Goal: Task Accomplishment & Management: Complete application form

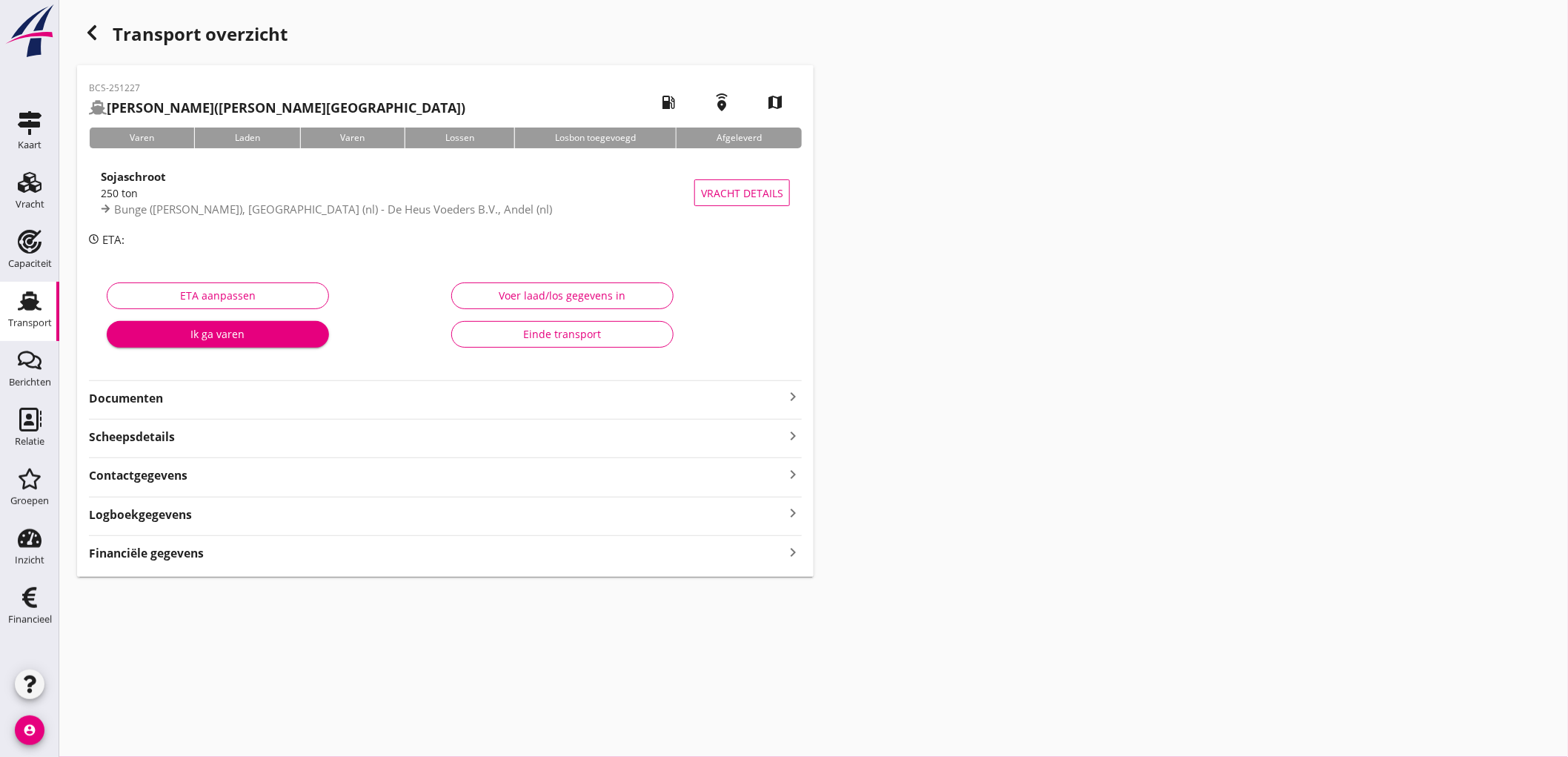
click at [24, 305] on use at bounding box center [29, 301] width 23 height 20
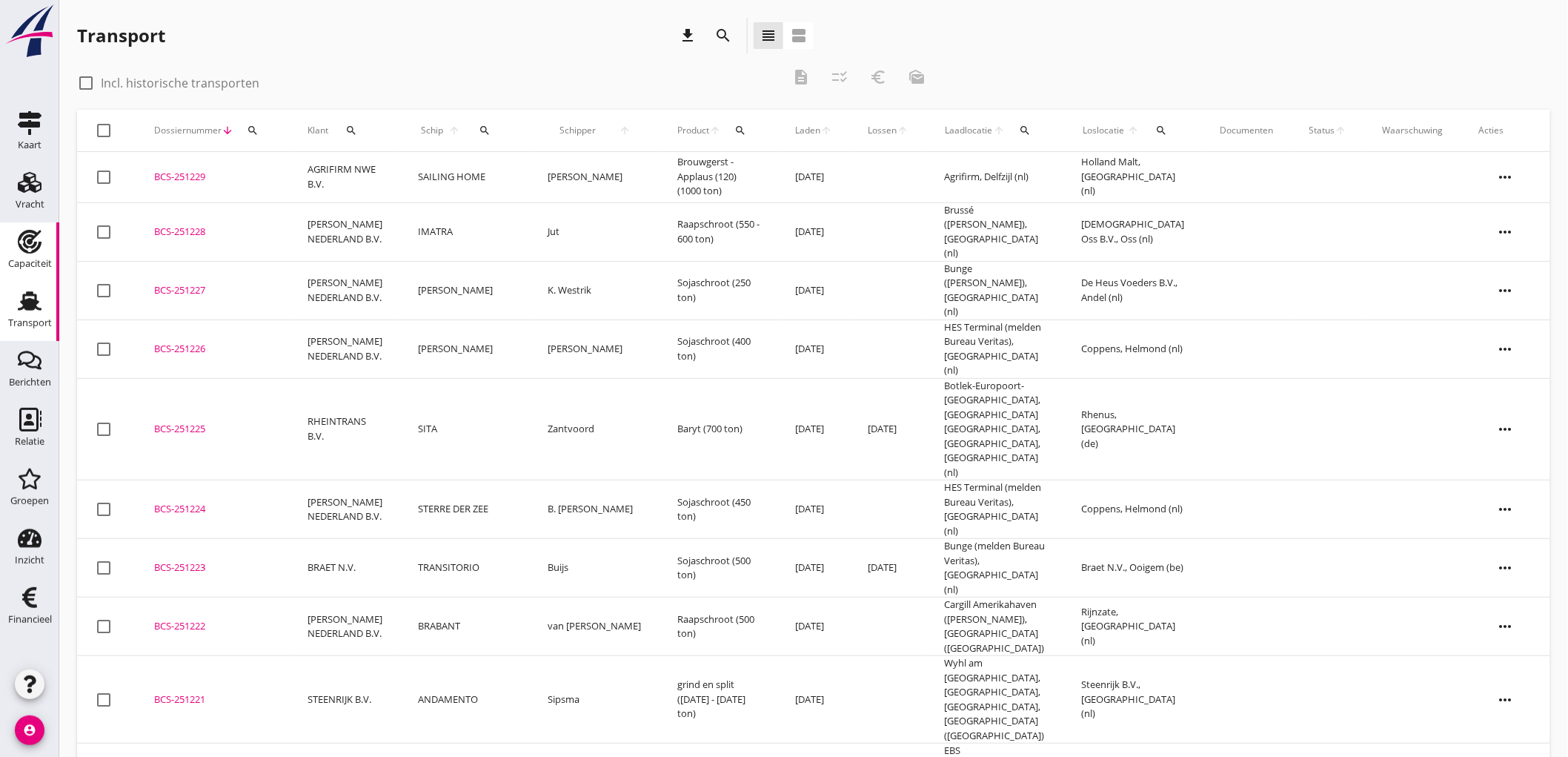
click at [38, 234] on use at bounding box center [29, 241] width 23 height 23
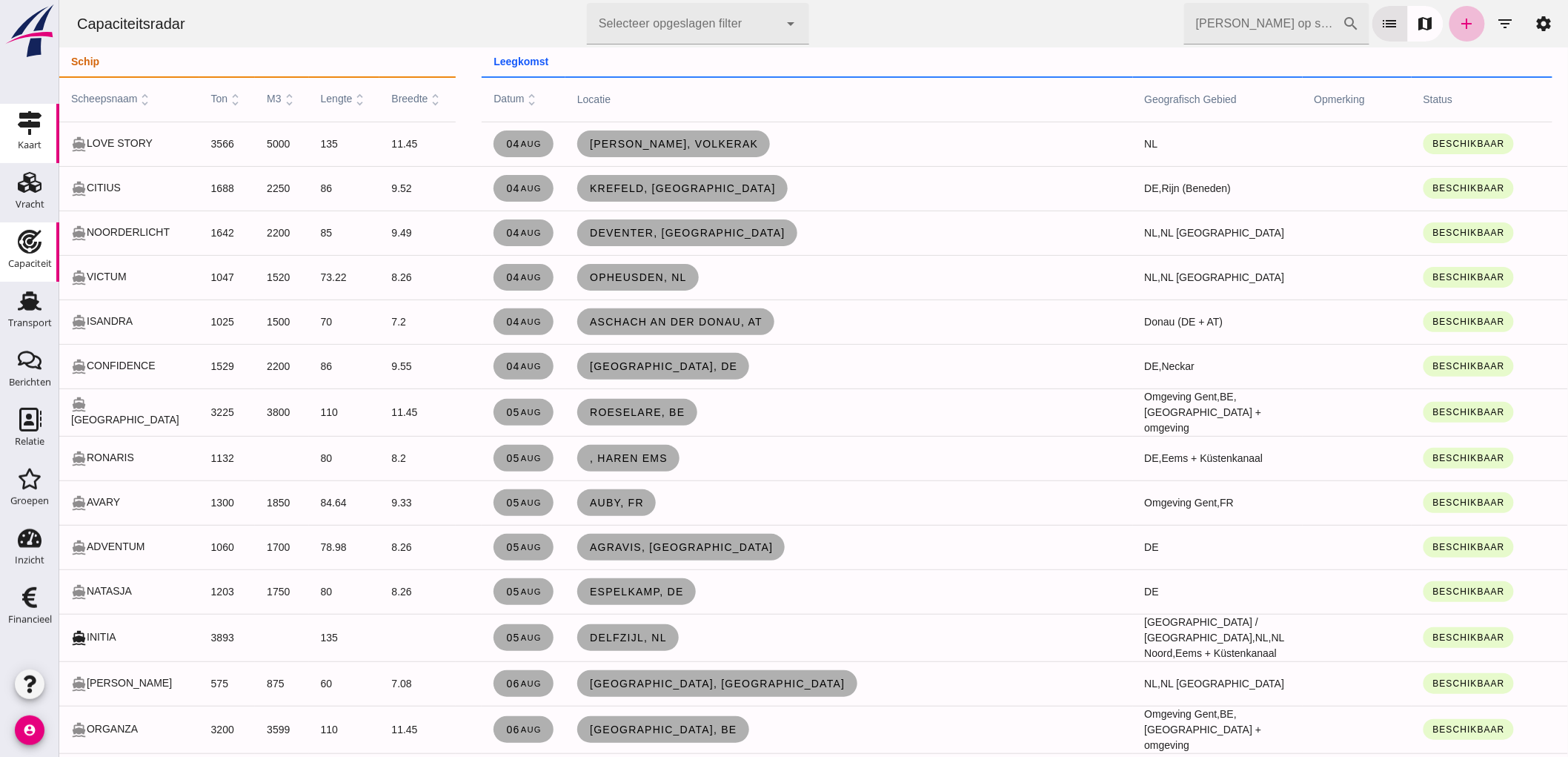
click at [28, 142] on div "Kaart" at bounding box center [29, 145] width 23 height 10
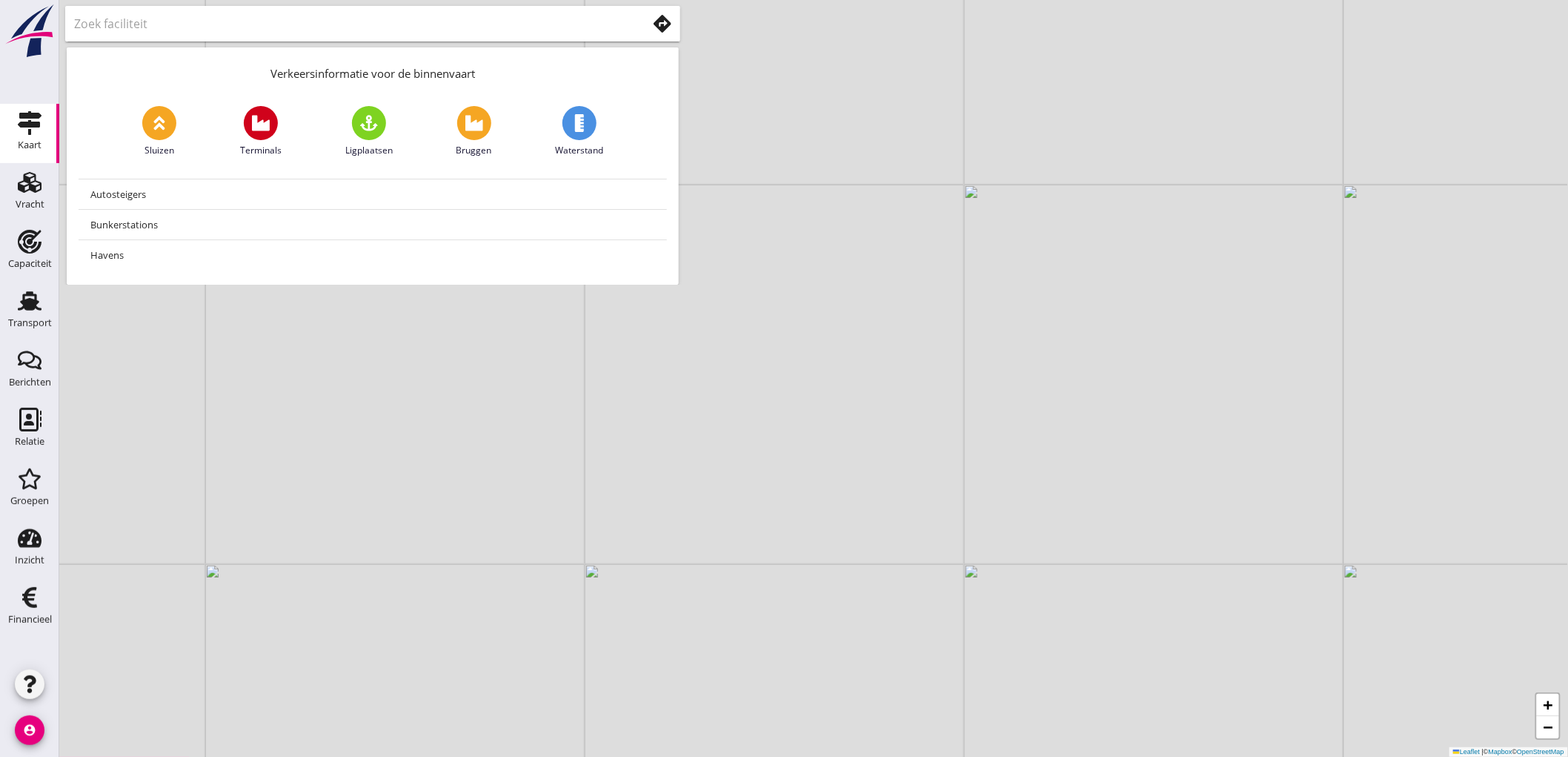
click at [650, 14] on div at bounding box center [372, 23] width 597 height 23
click at [658, 23] on use at bounding box center [663, 24] width 18 height 18
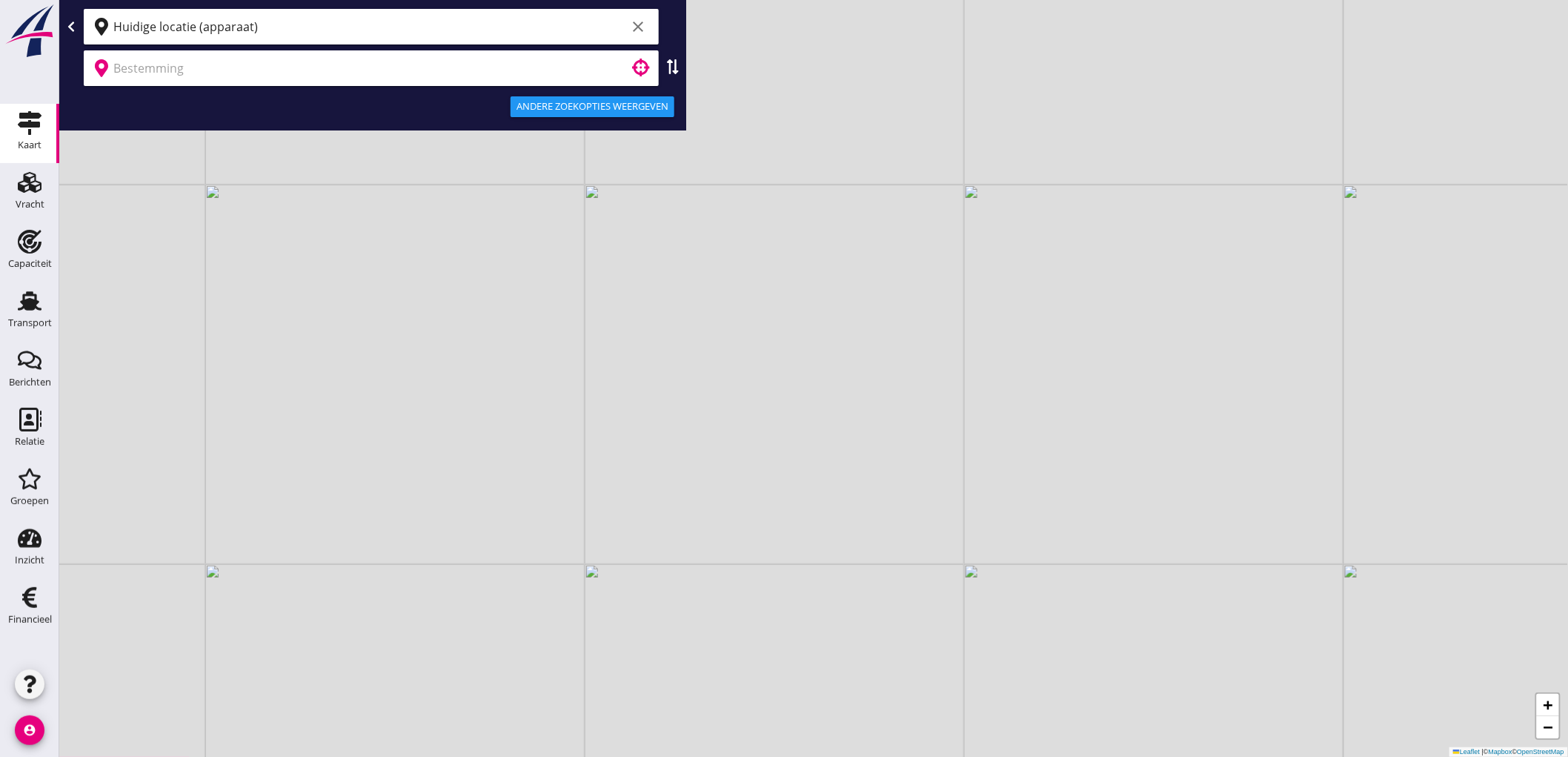
click at [213, 21] on input "Huidige locatie (apparaat)" at bounding box center [370, 26] width 513 height 23
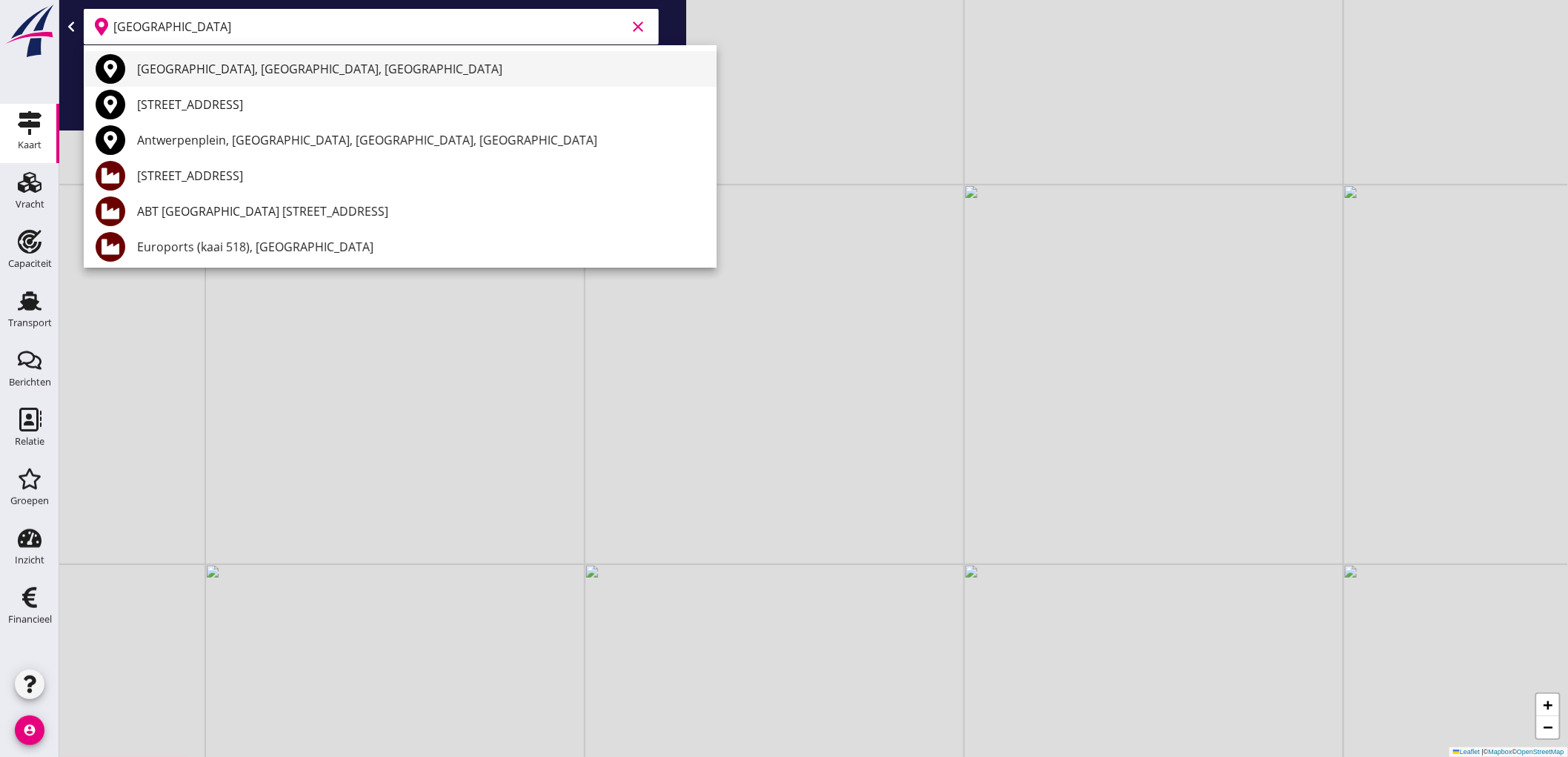
click at [236, 69] on div "[GEOGRAPHIC_DATA], [GEOGRAPHIC_DATA], [GEOGRAPHIC_DATA]" at bounding box center [421, 69] width 568 height 18
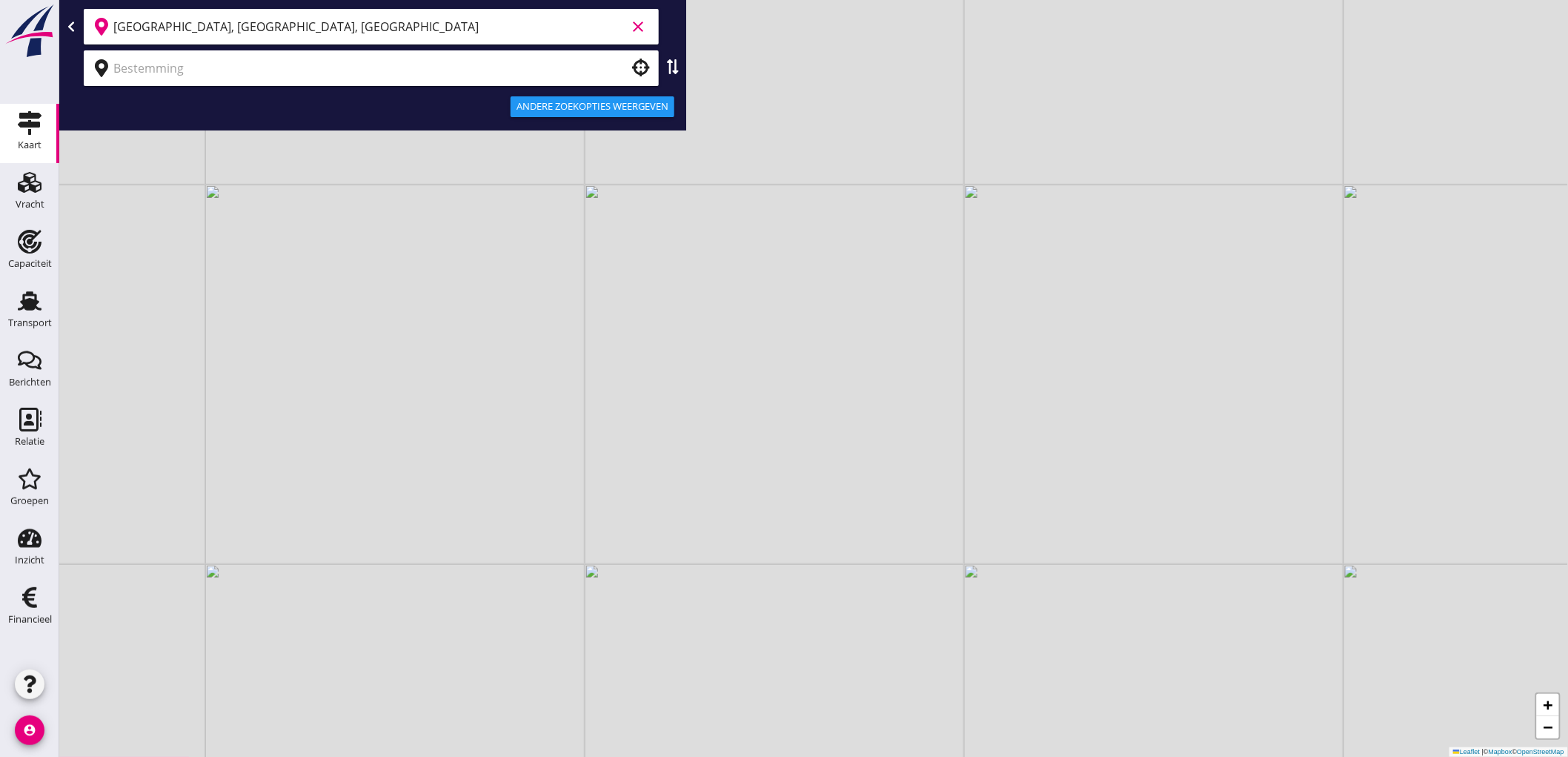
type input "[GEOGRAPHIC_DATA], [GEOGRAPHIC_DATA], [GEOGRAPHIC_DATA]"
click at [221, 72] on input "text" at bounding box center [361, 68] width 495 height 23
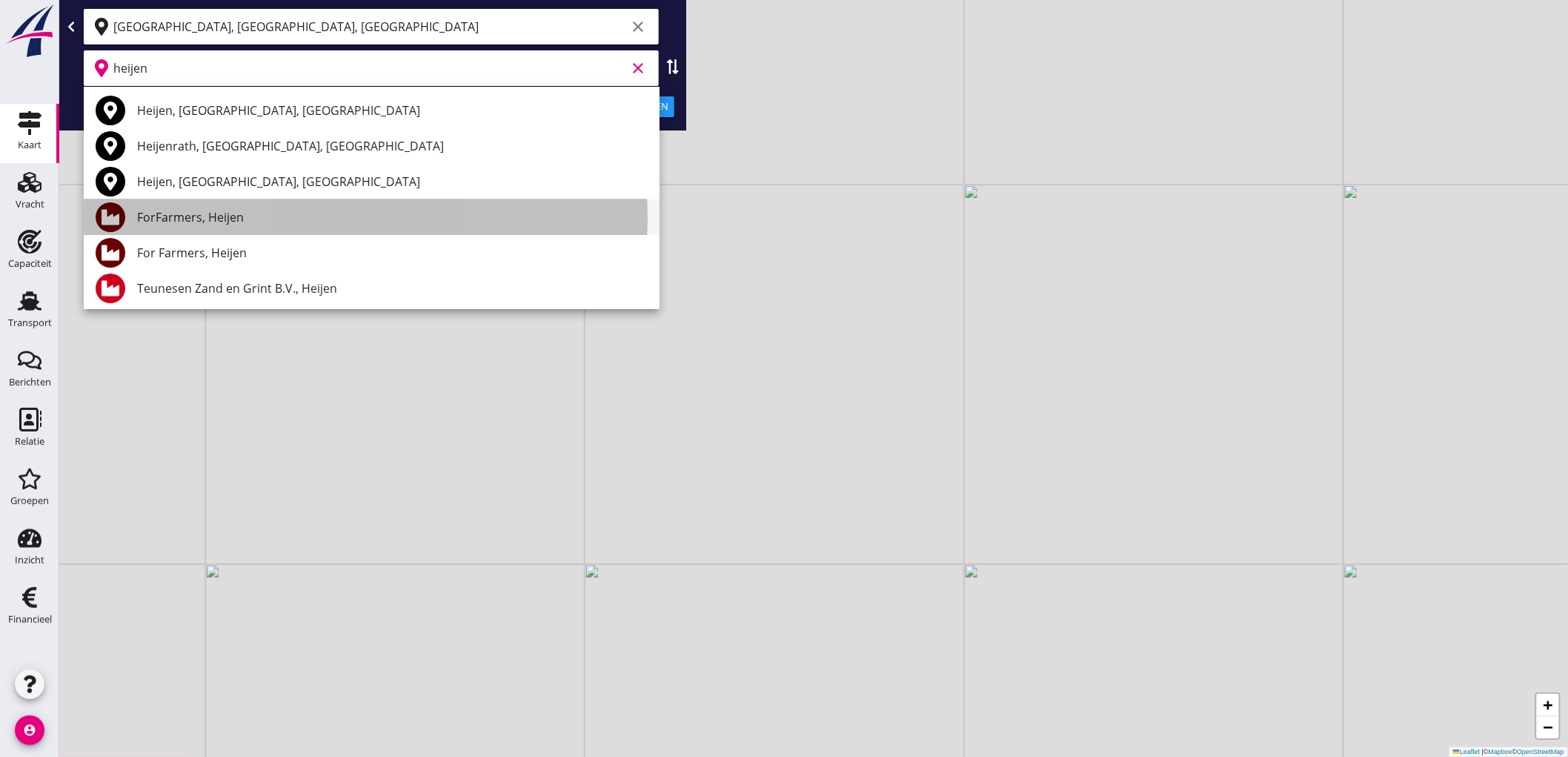
click at [200, 212] on div "ForFarmers, Heijen" at bounding box center [392, 217] width 511 height 18
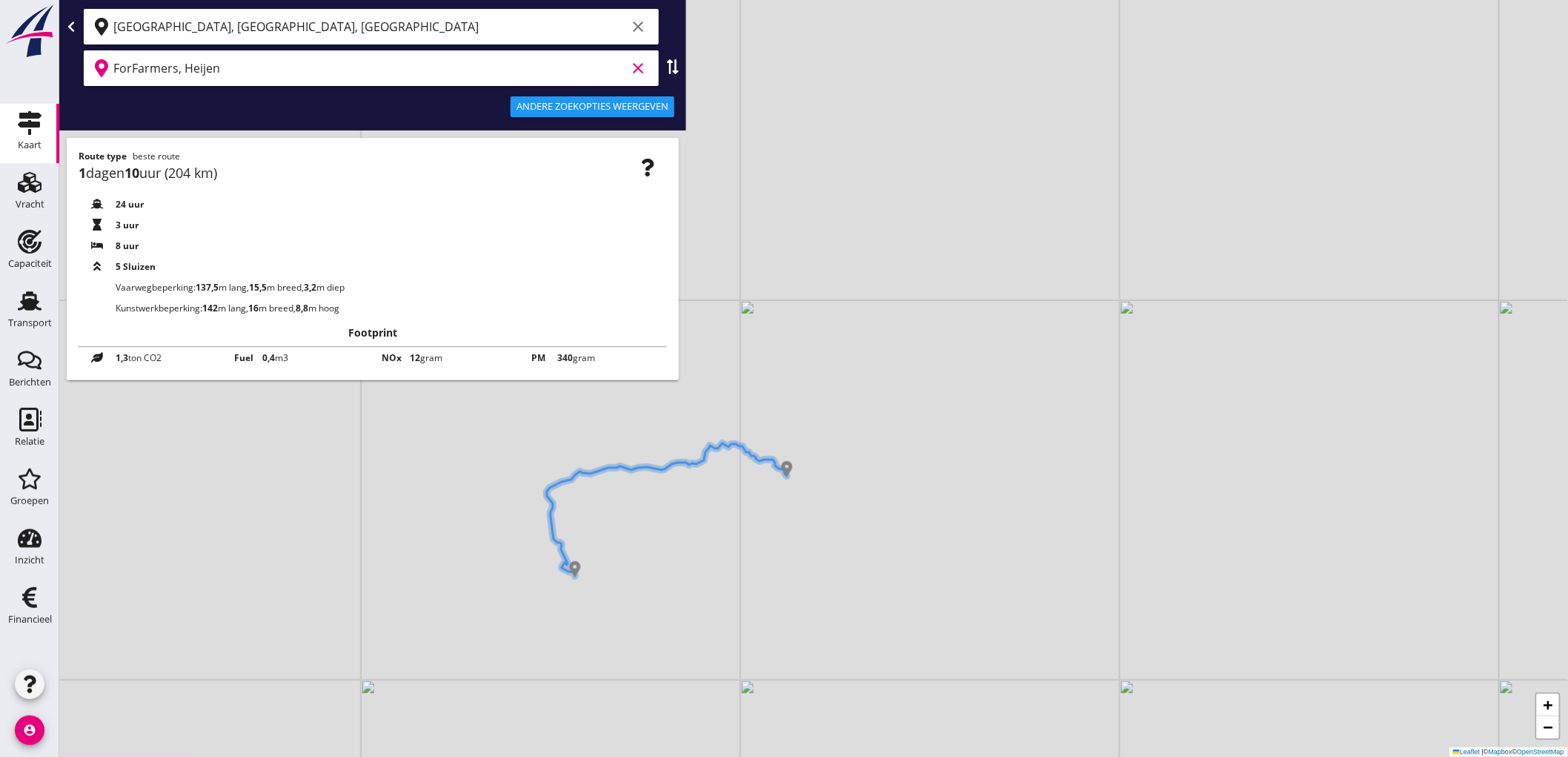
type input "ForFarmers, Heijen"
click at [26, 252] on use at bounding box center [29, 241] width 23 height 23
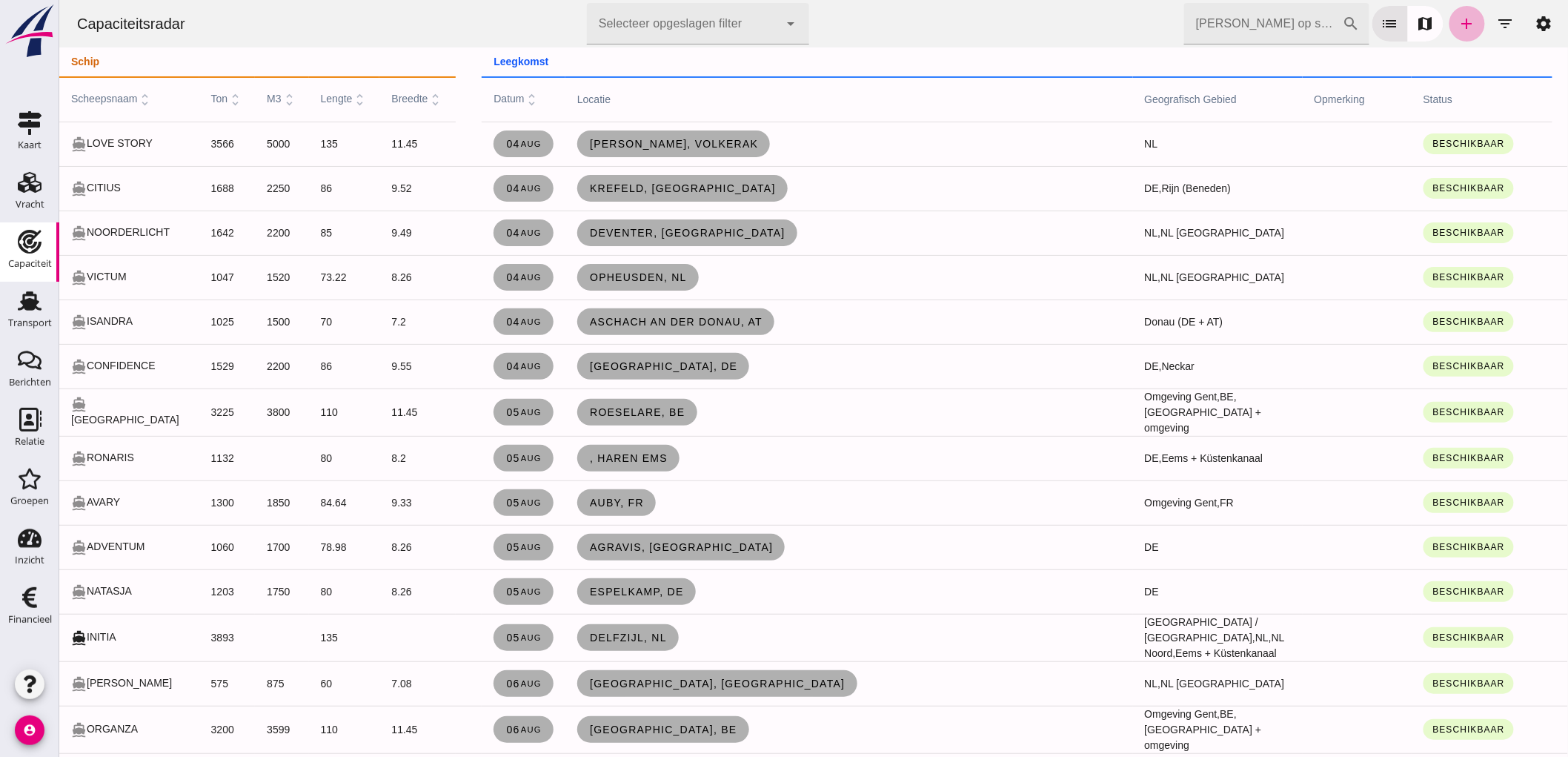
click link "add"
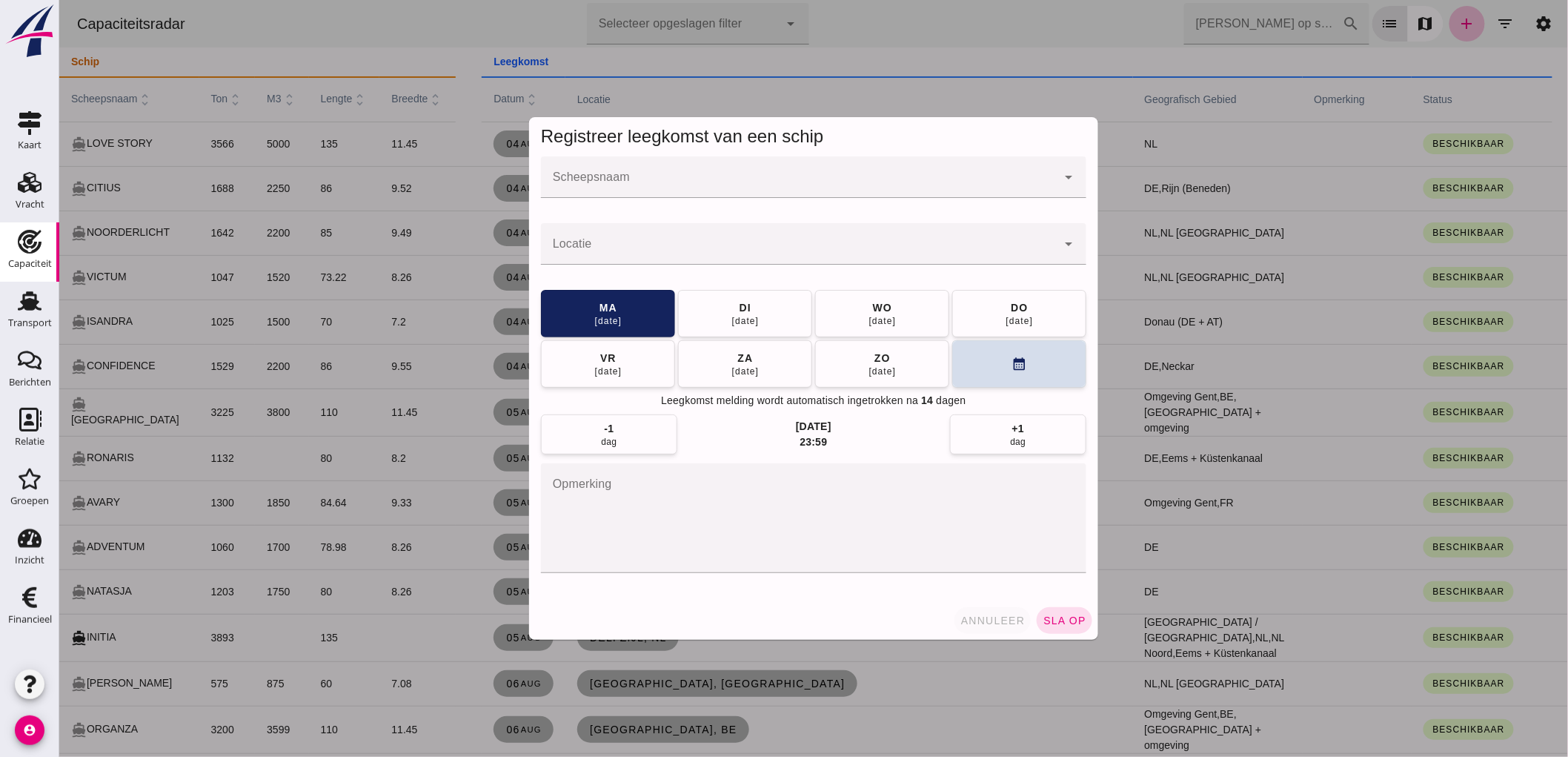
click button "annuleer"
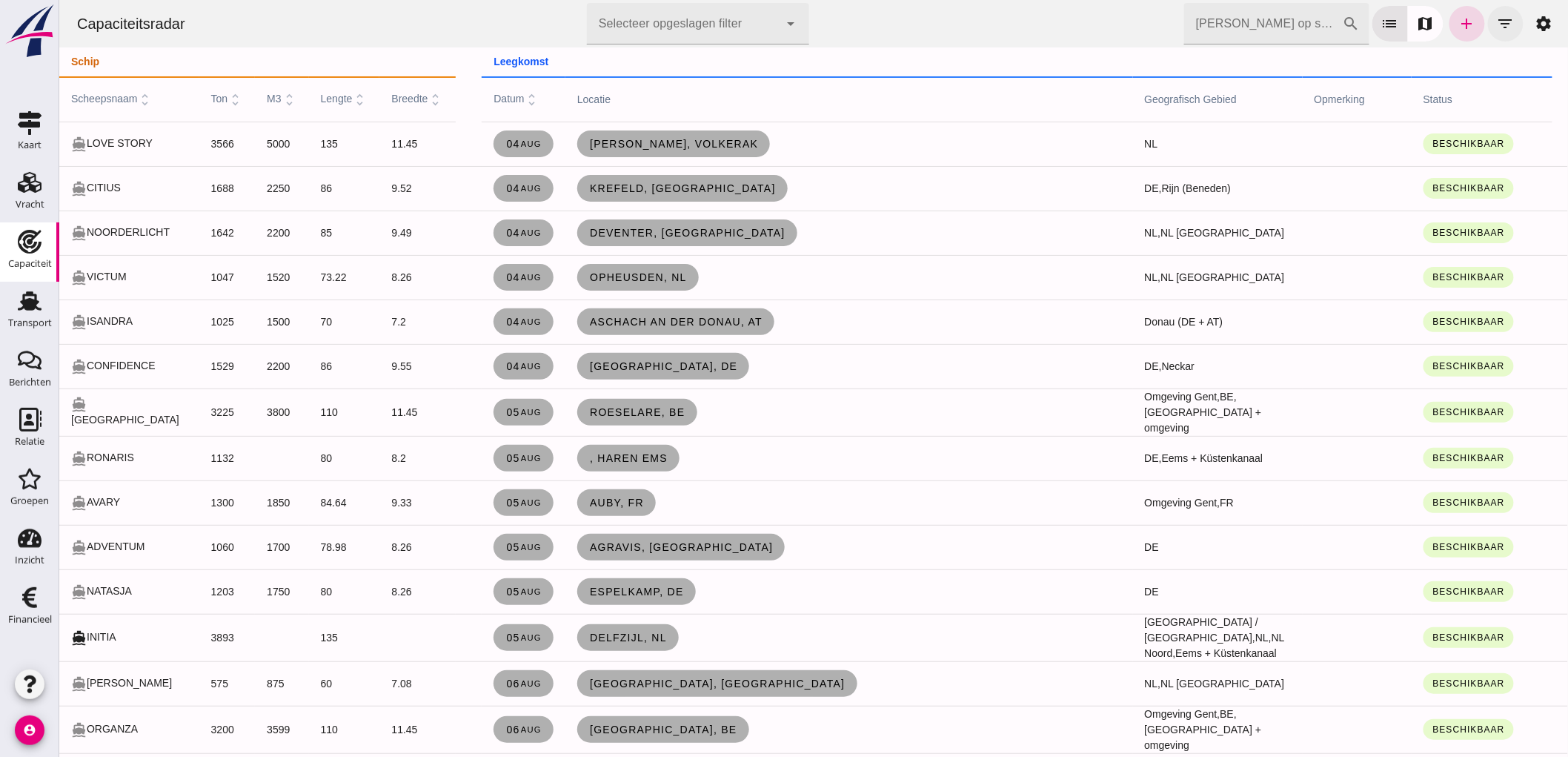
click button "filter_list"
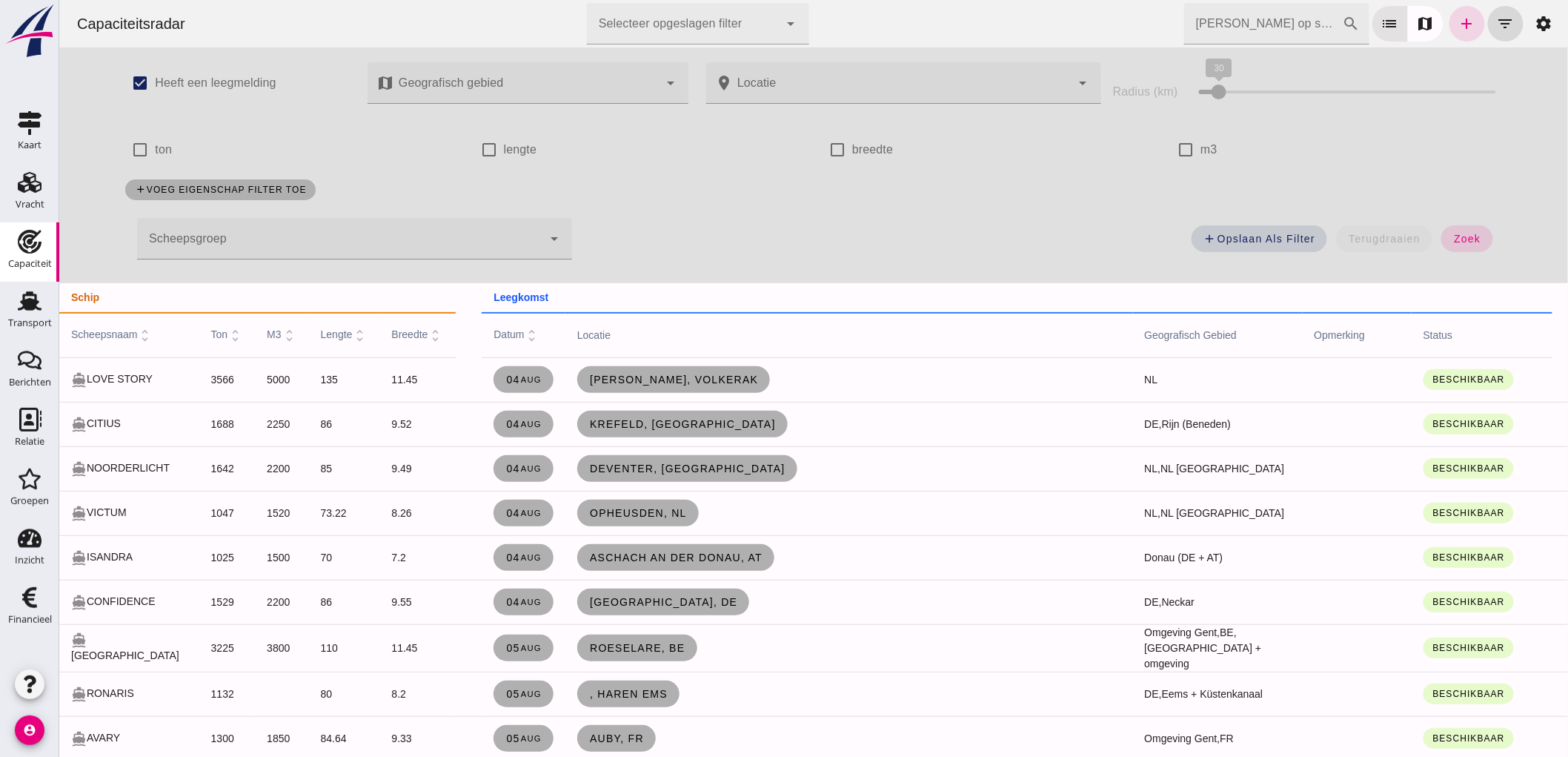
click div
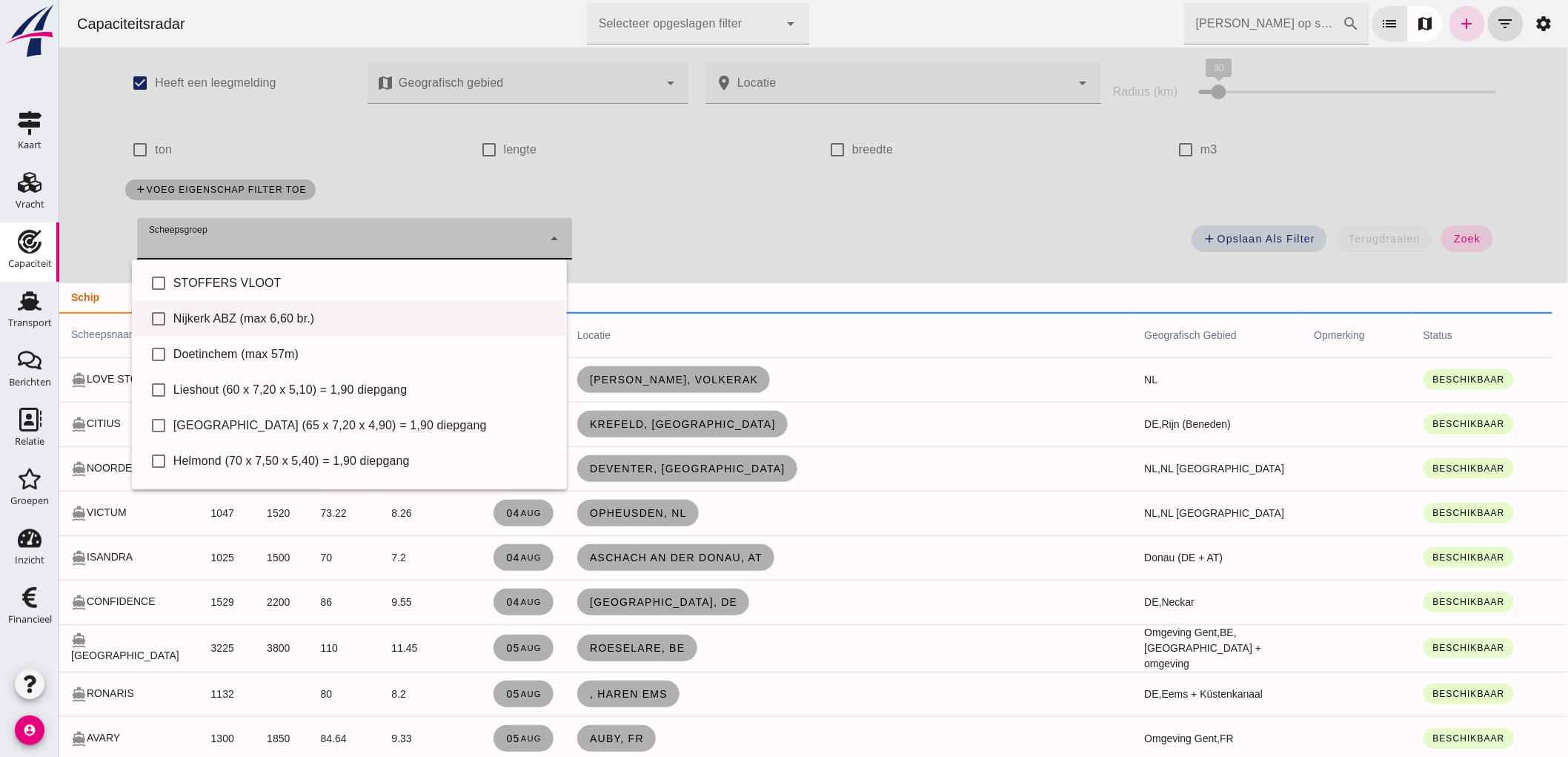
click at [245, 313] on div "Nijkerk ABZ (max 6,60 br.)" at bounding box center [363, 319] width 382 height 18
type input "Nijkerk ABZ (max 6,60 br.)"
checkbox input "true"
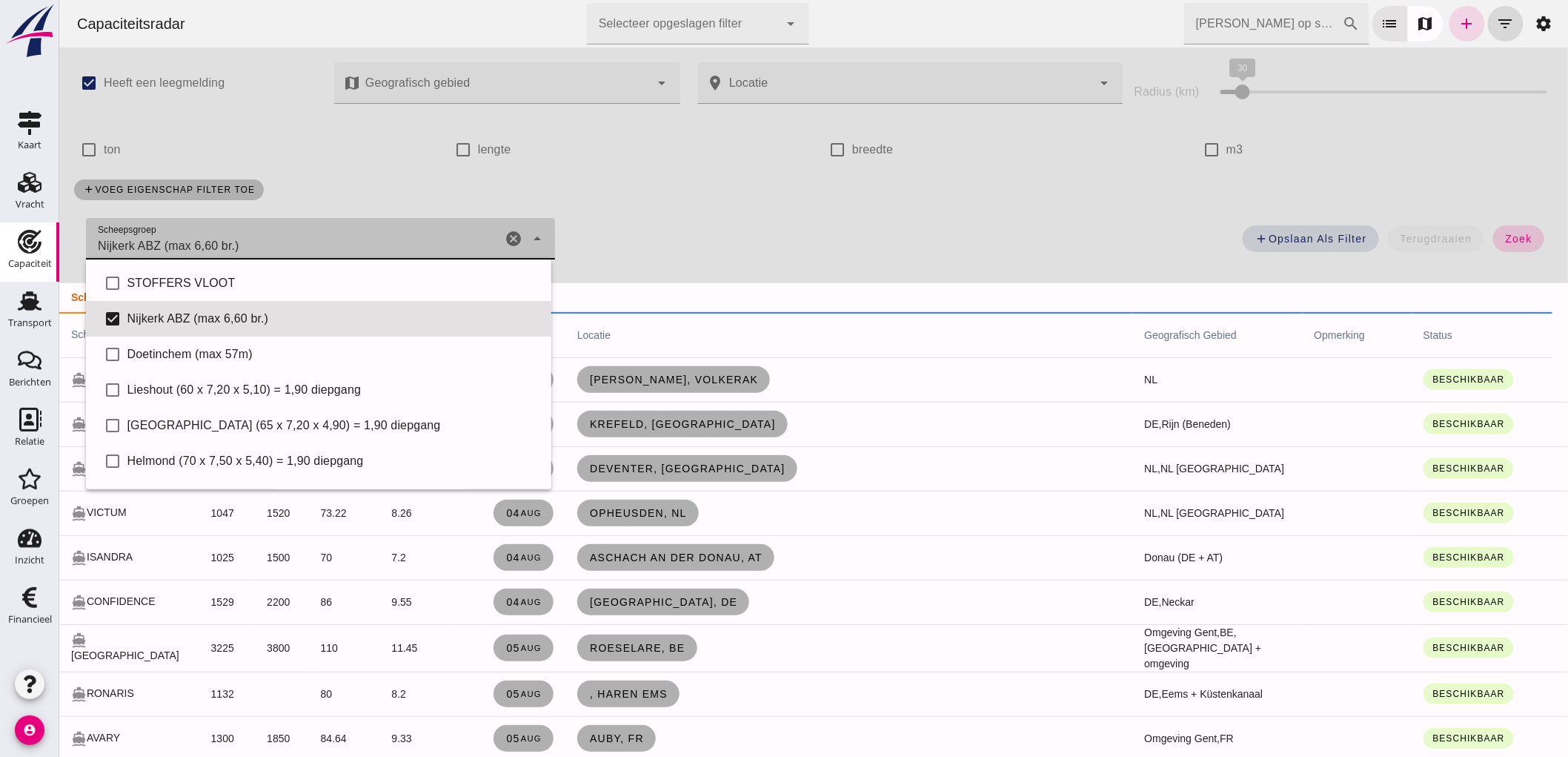
click button "zoek"
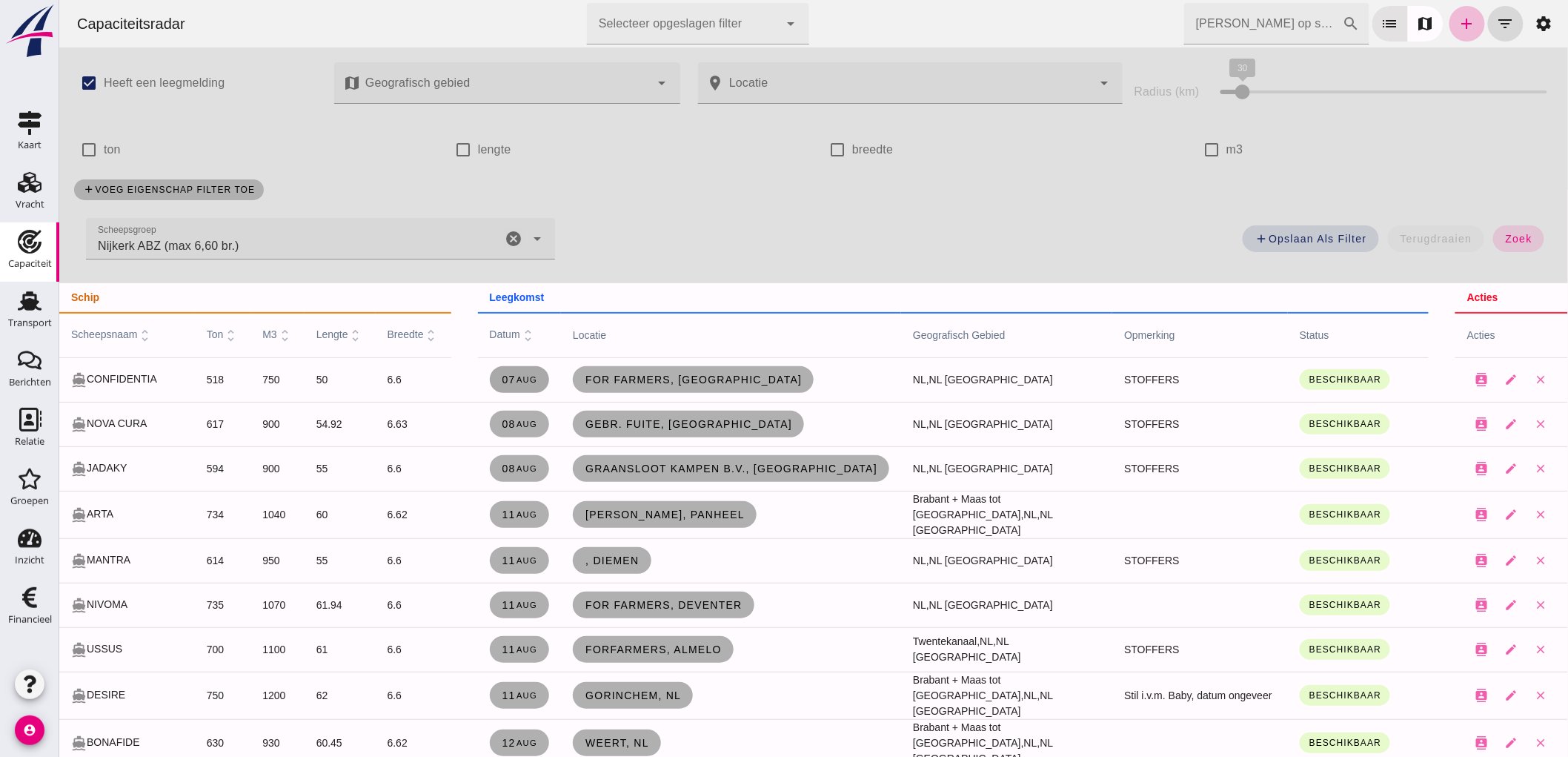
click at [492, 386] on link "[DATE]" at bounding box center [519, 379] width 60 height 26
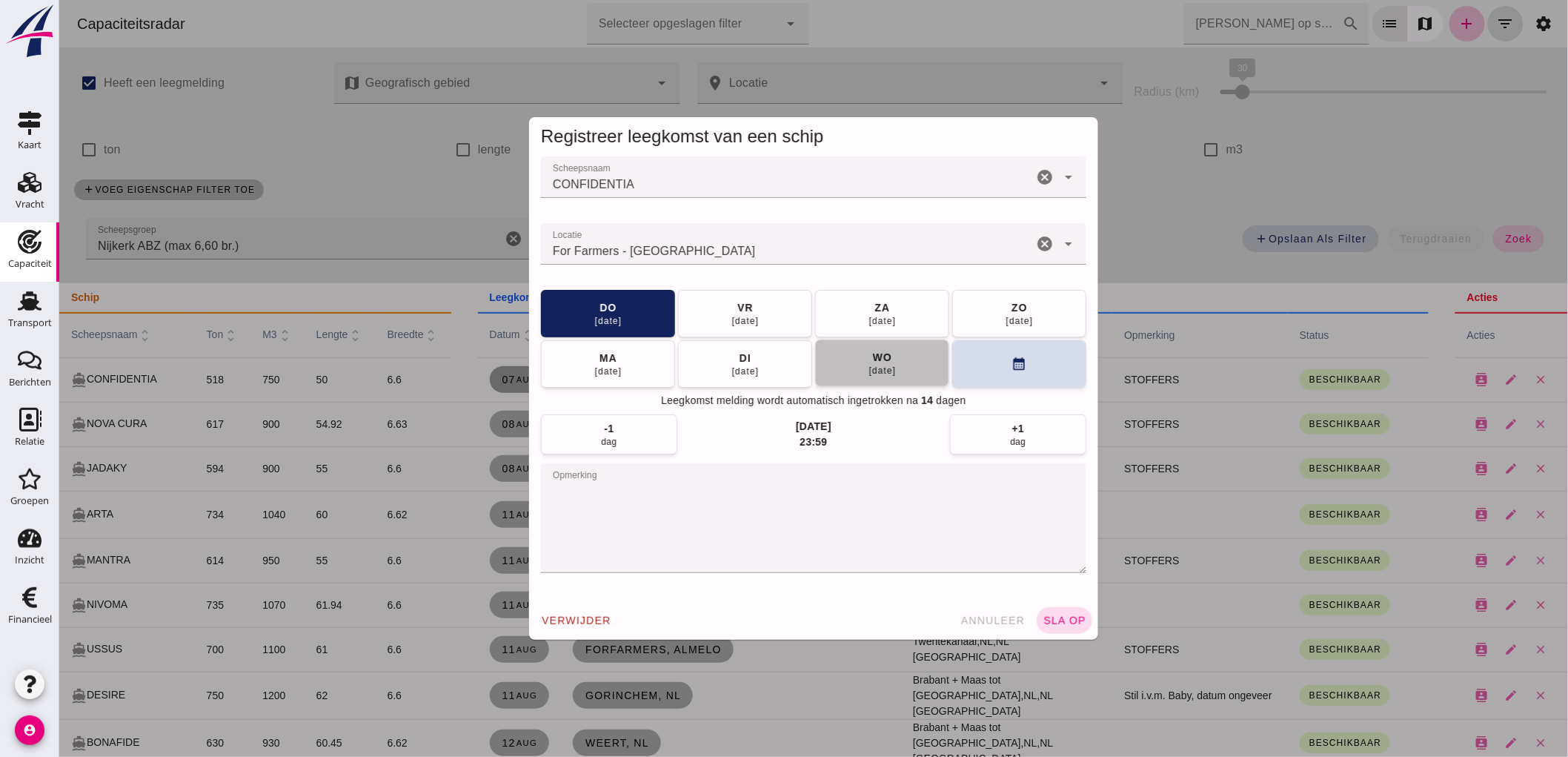
click button "[DATE]"
click button "sla op"
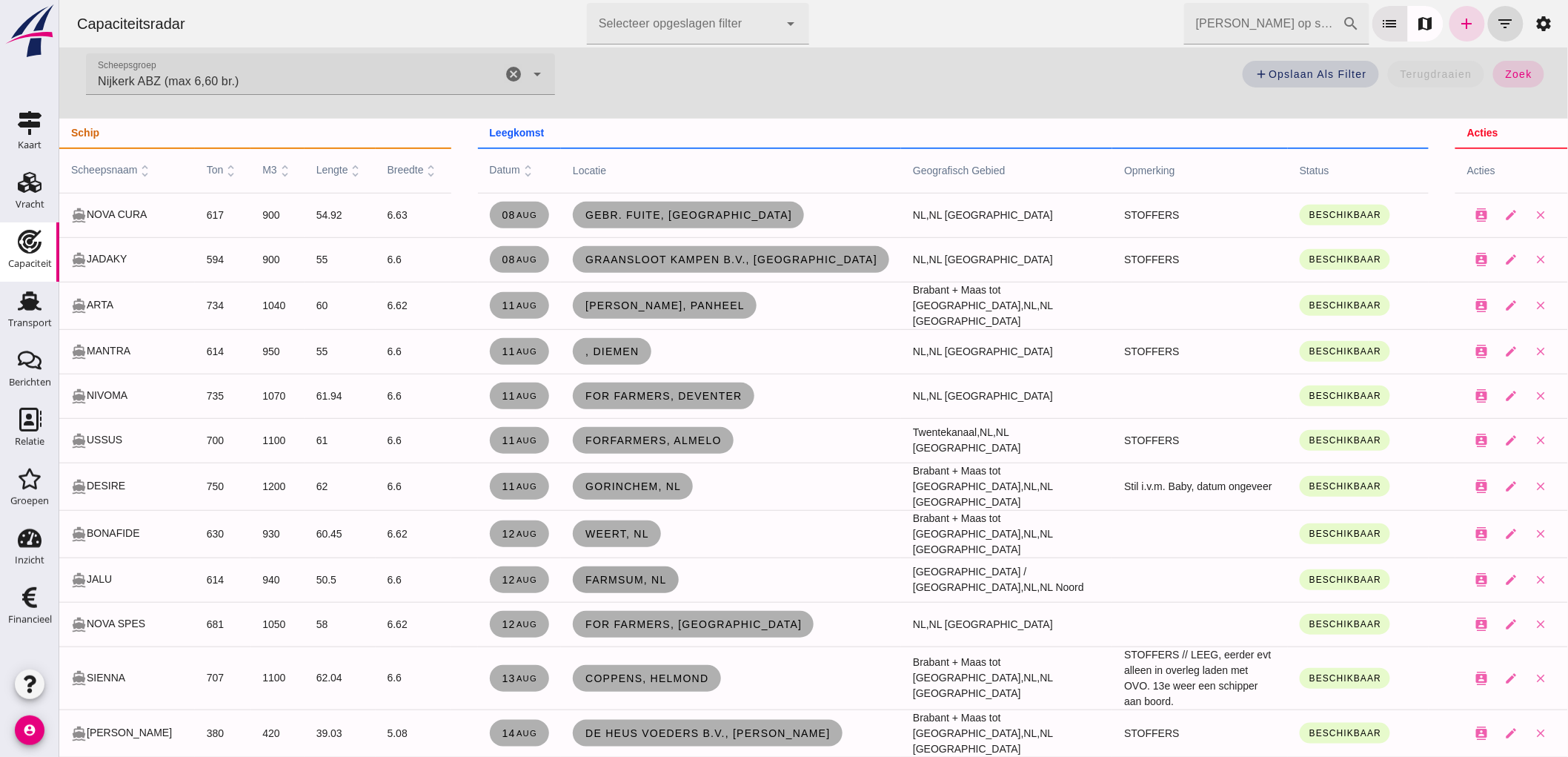
scroll to position [247, 0]
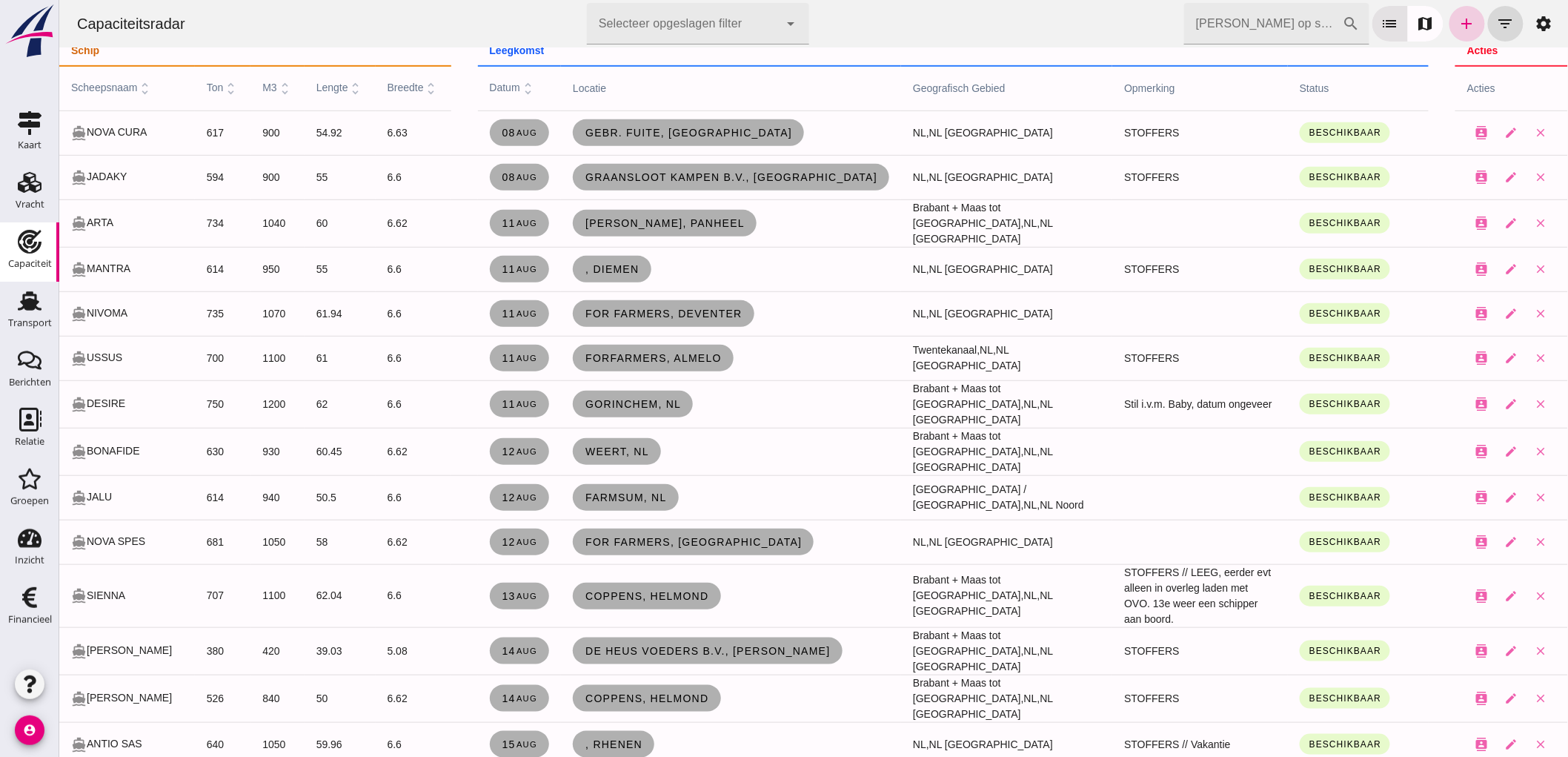
click at [1462, 27] on icon "add" at bounding box center [1466, 24] width 18 height 18
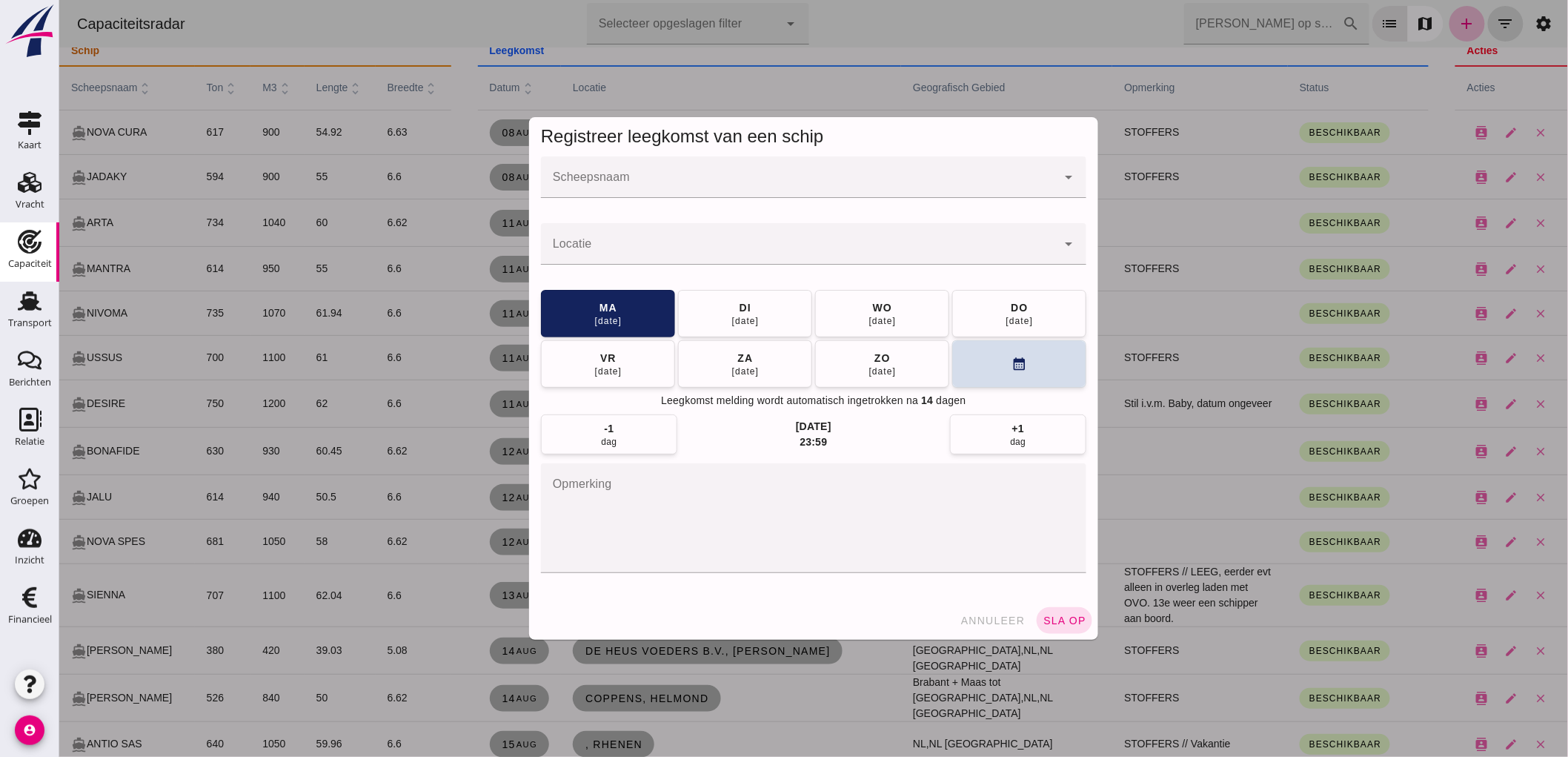
click input "Scheepsnaam"
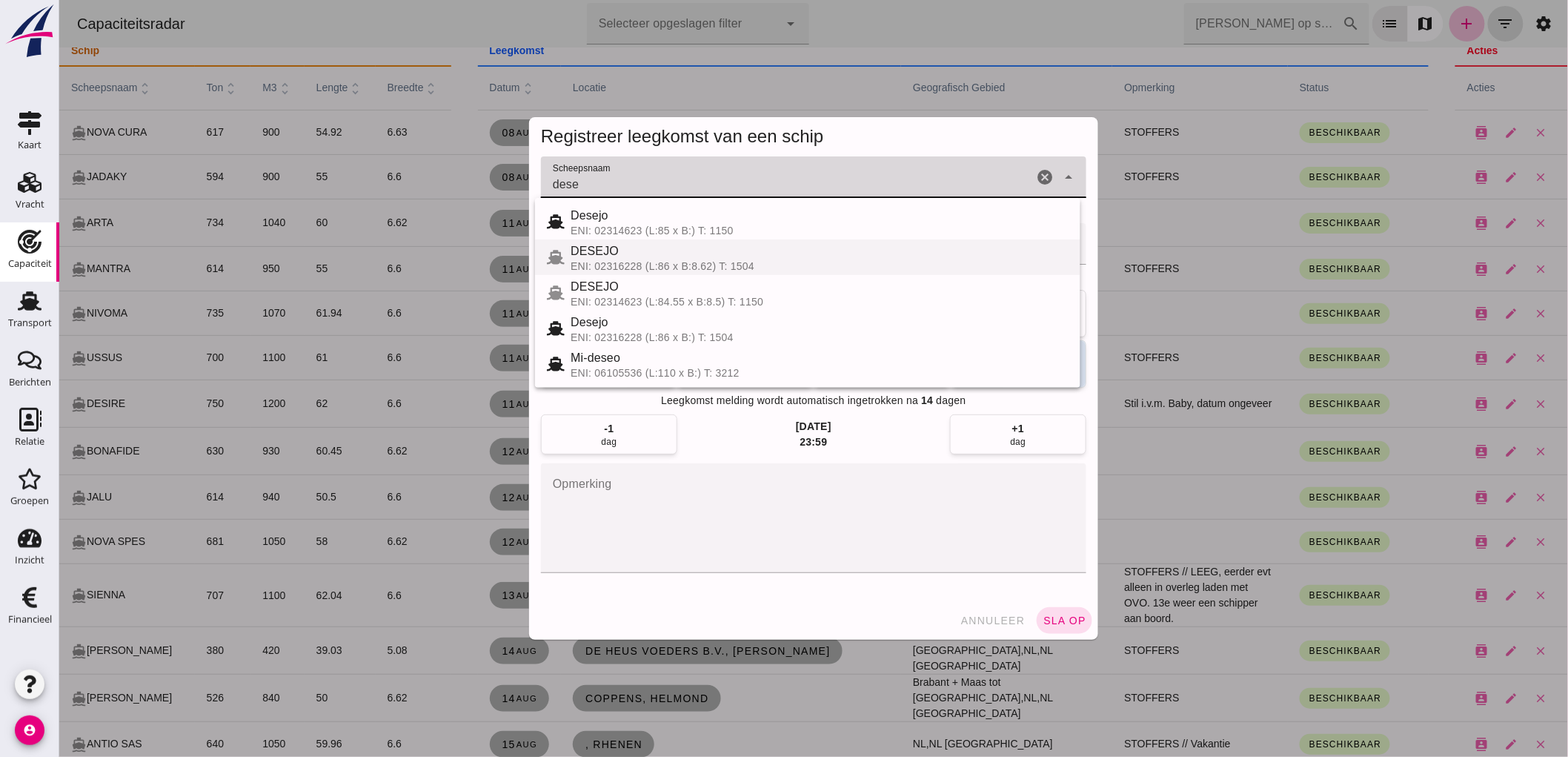
click at [645, 258] on div "DESEJO" at bounding box center [819, 252] width 498 height 18
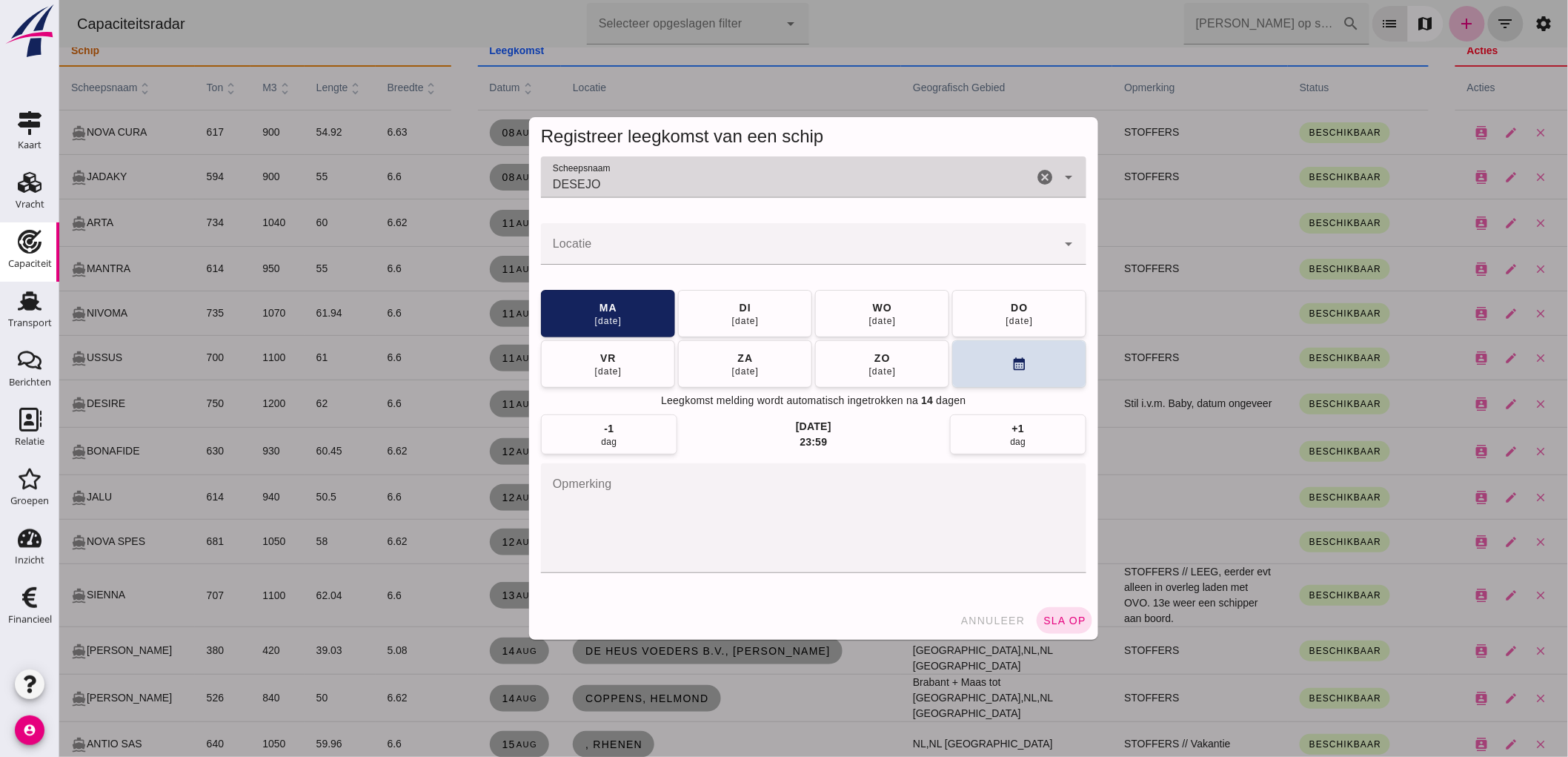
type input "DESEJO"
click input "Locatie"
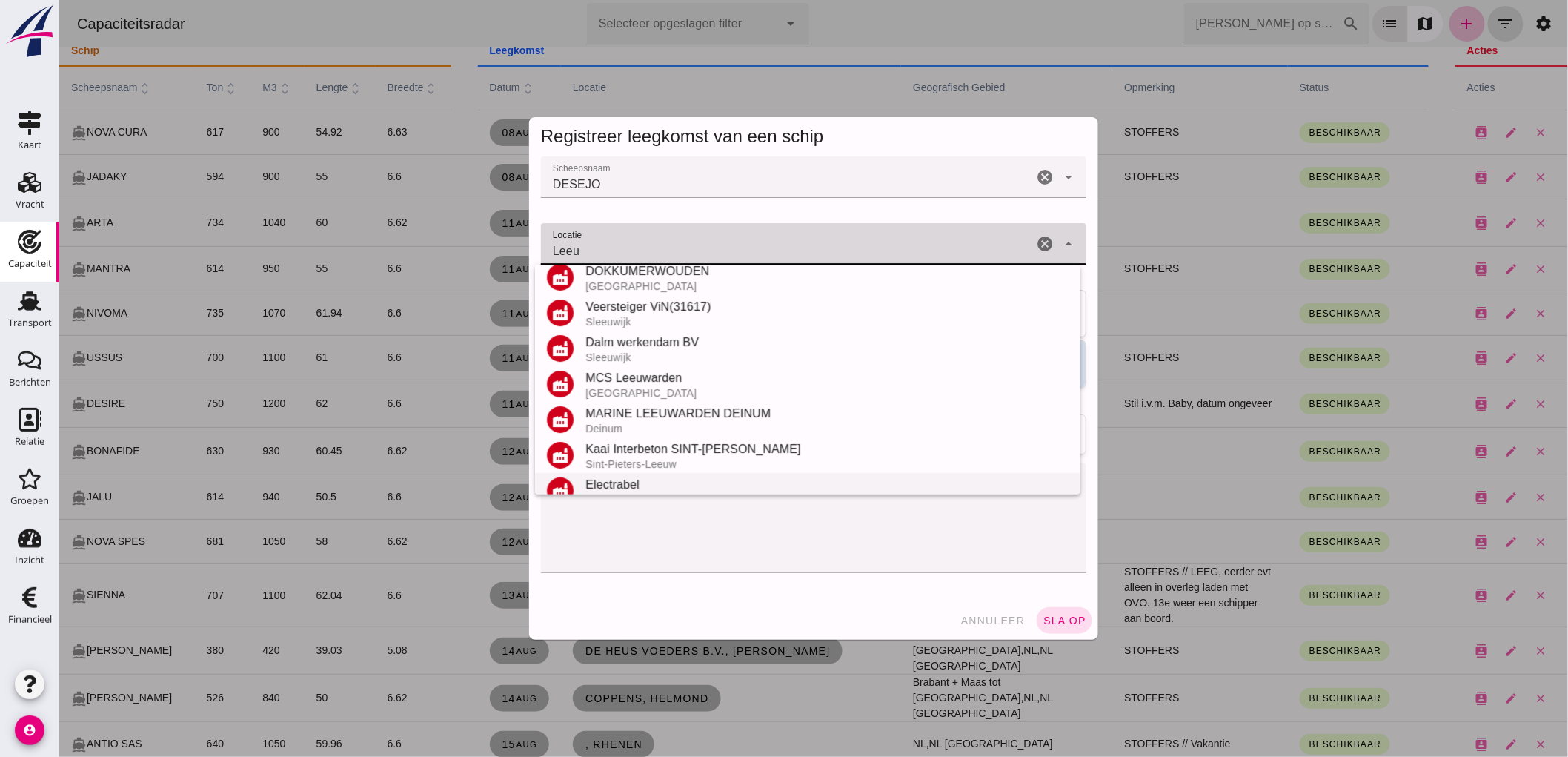
scroll to position [245, 0]
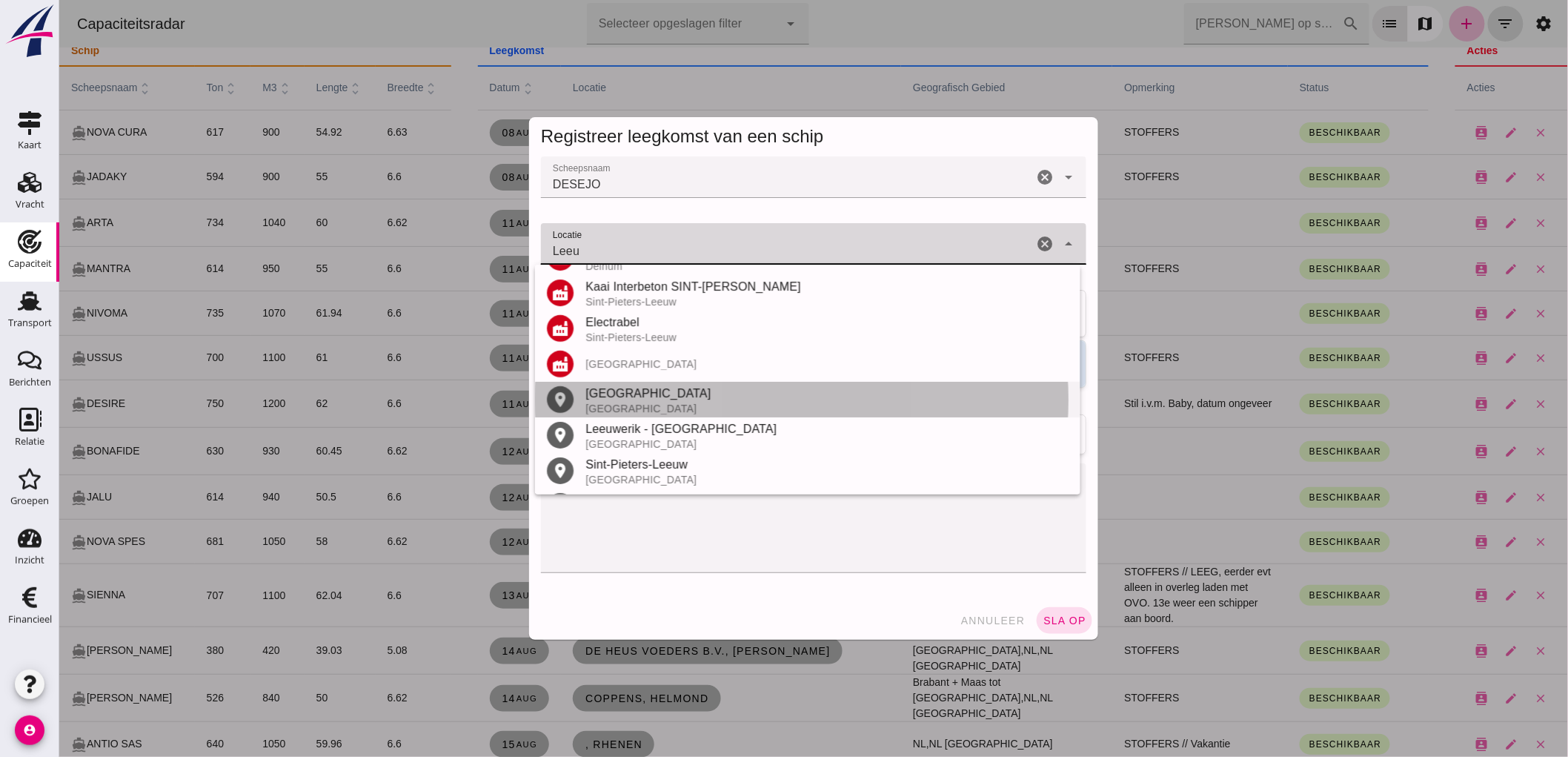
click at [686, 389] on div "[GEOGRAPHIC_DATA]" at bounding box center [826, 394] width 484 height 18
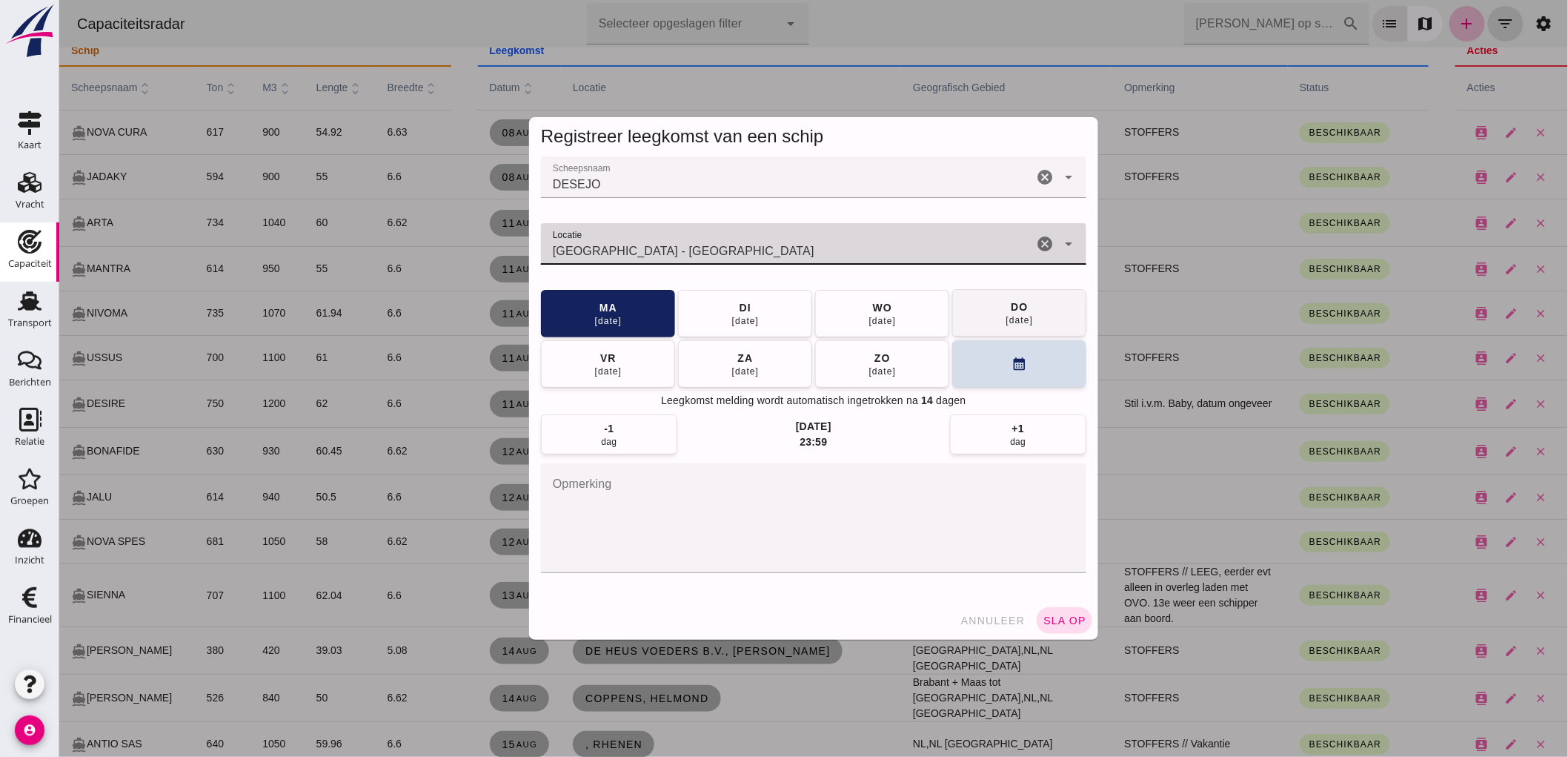
type input "[GEOGRAPHIC_DATA] - [GEOGRAPHIC_DATA]"
click div "[DATE]"
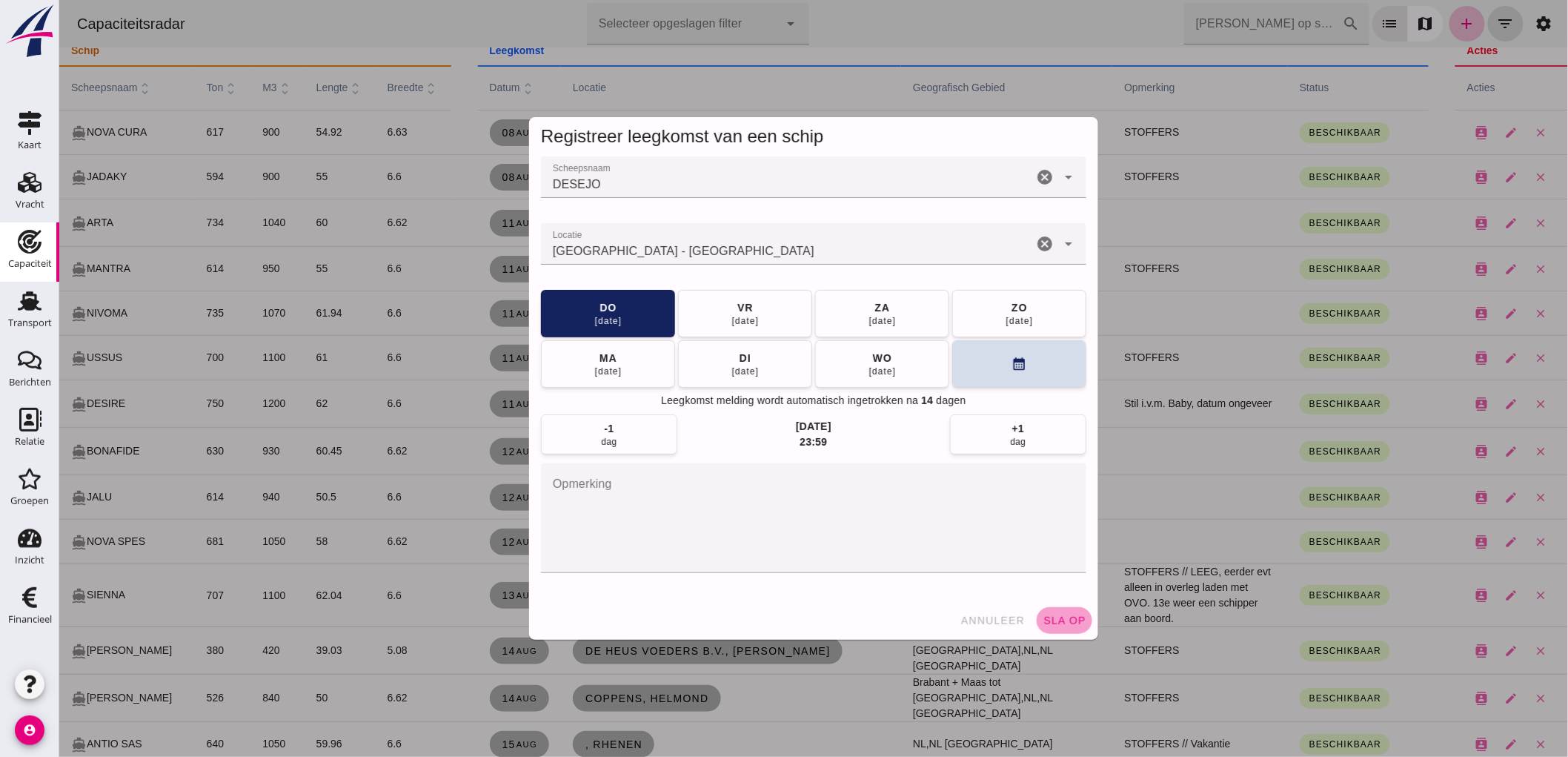
click button "sla op"
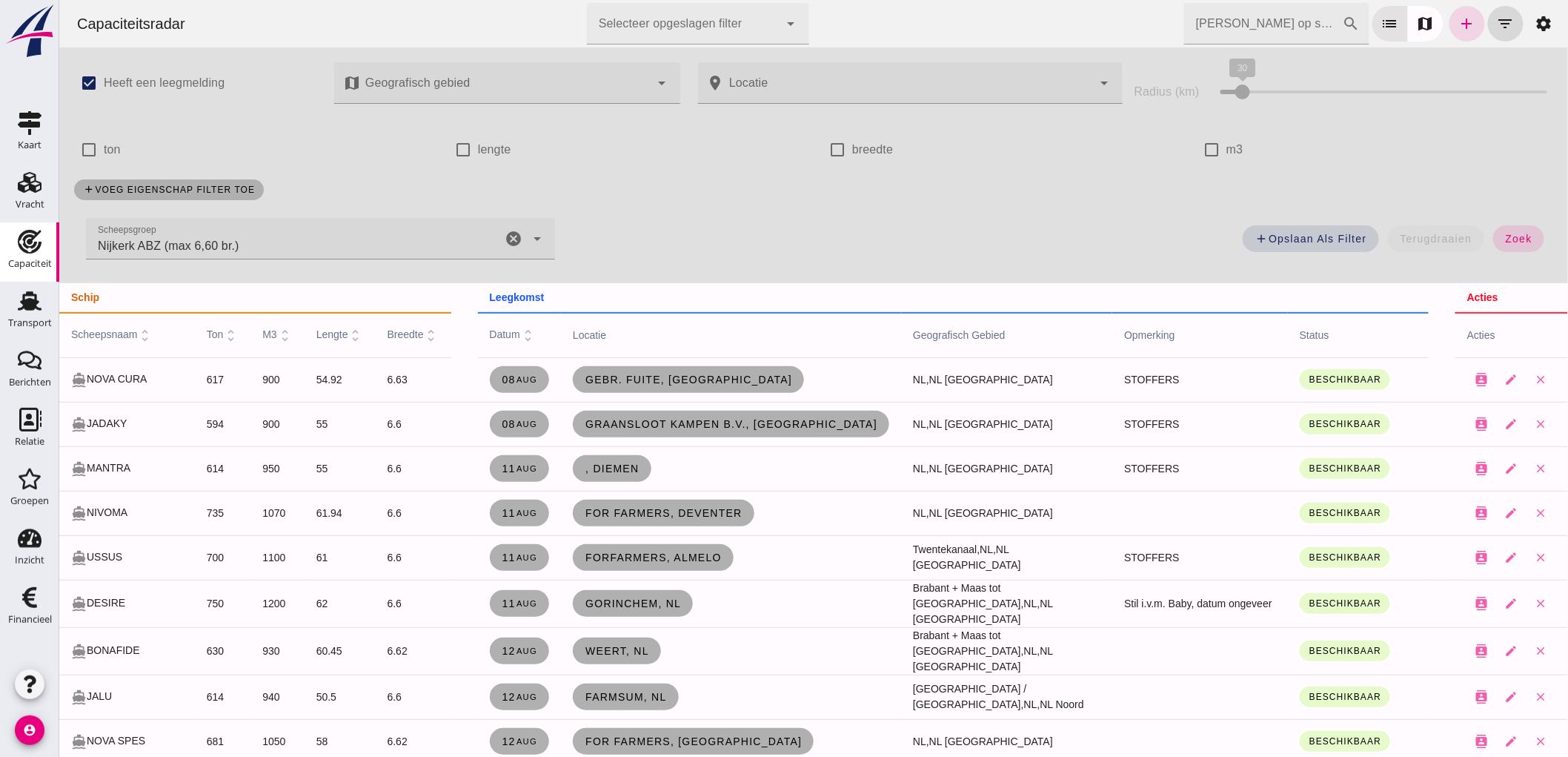
click icon "cancel"
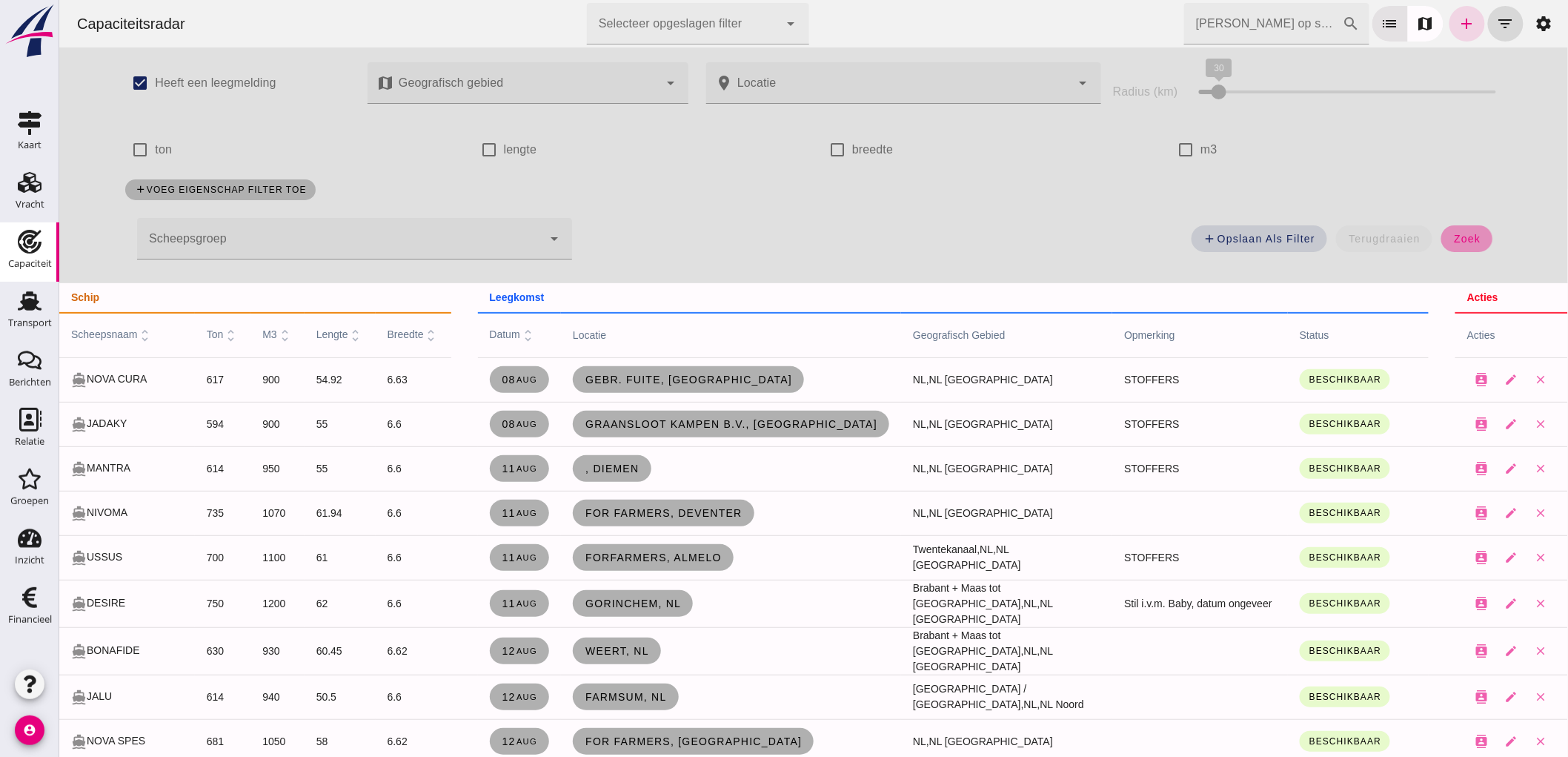
click button "zoek"
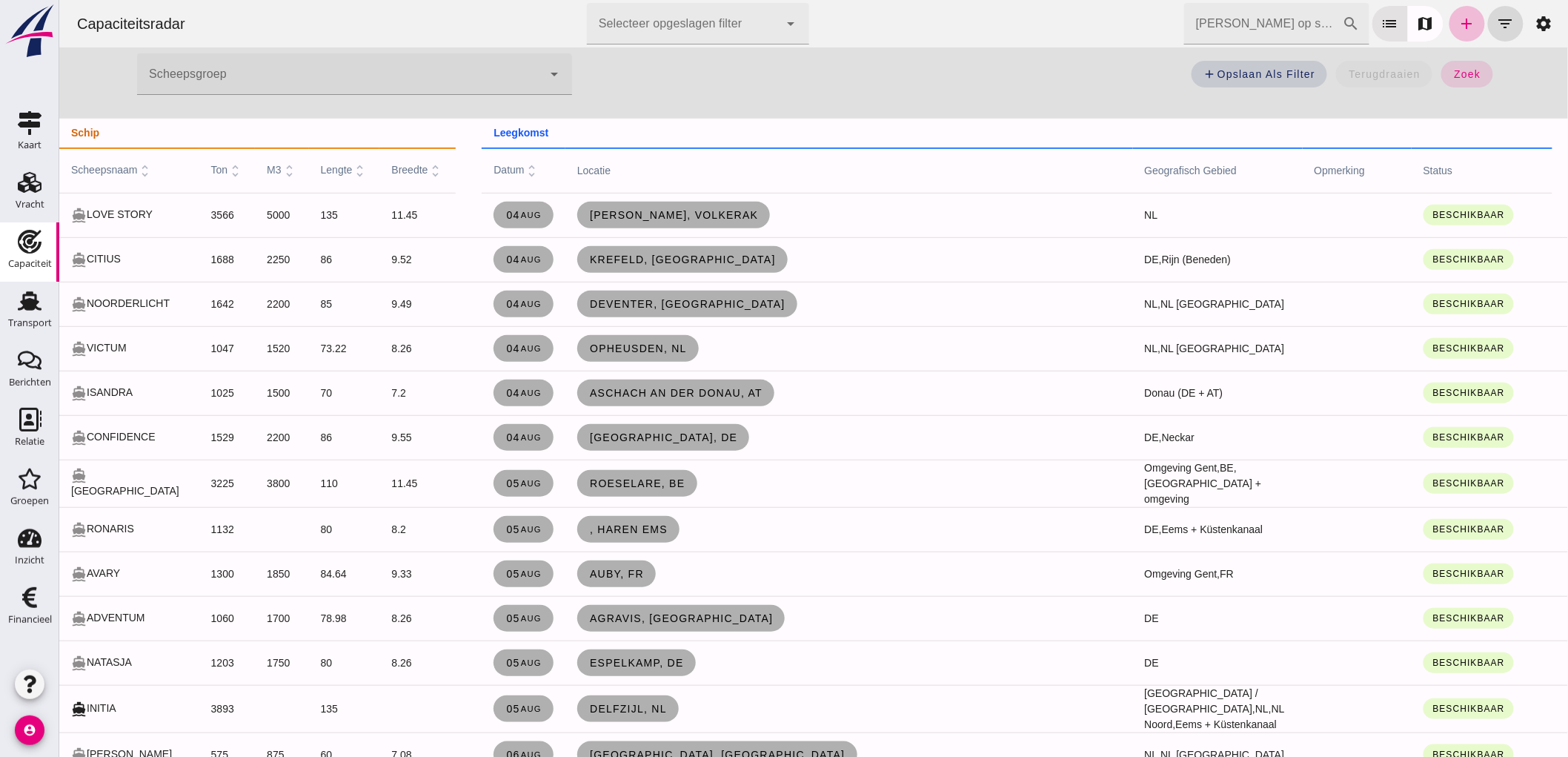
scroll to position [247, 0]
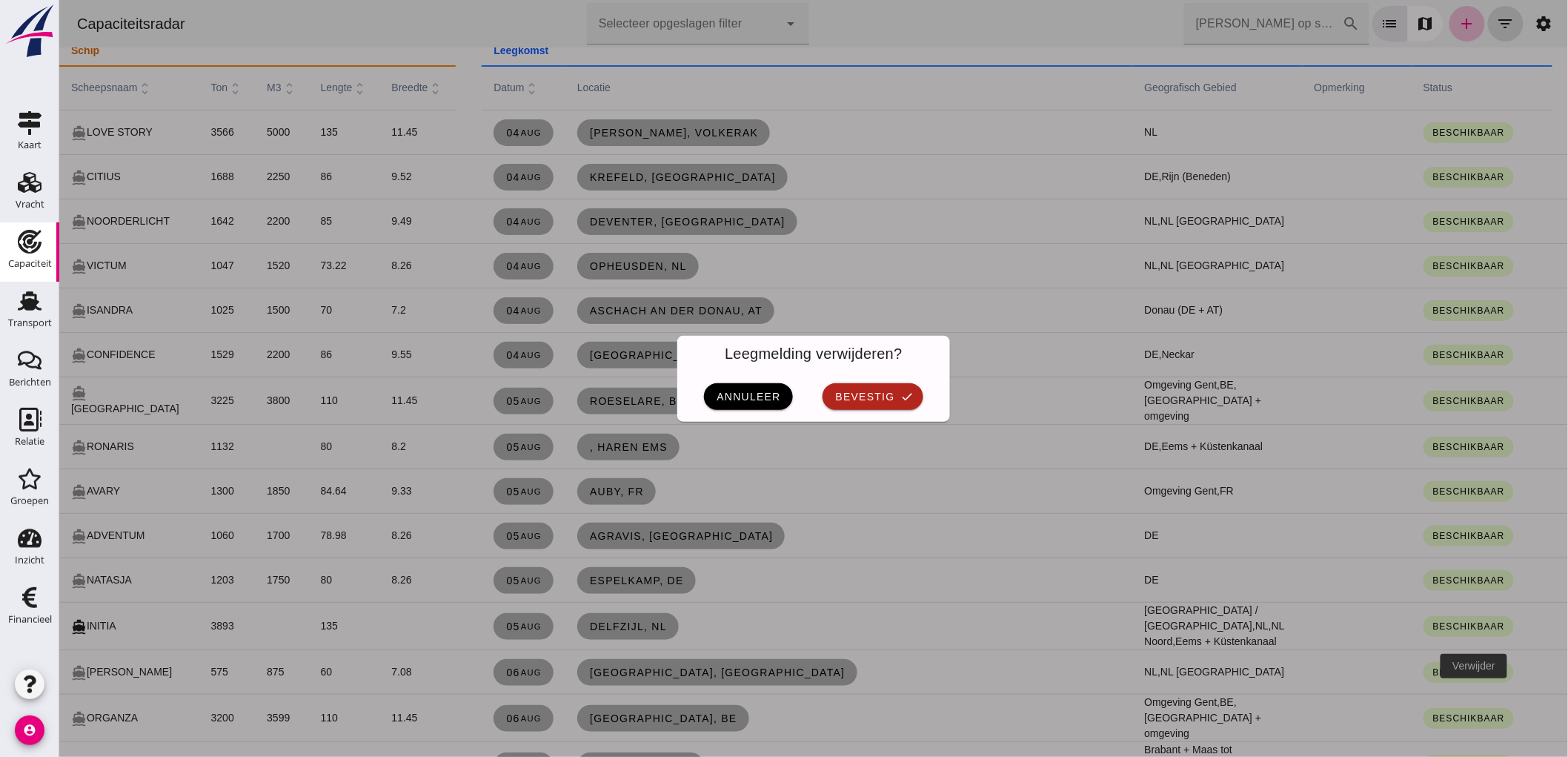
scroll to position [0, 0]
click at [760, 402] on button "annuleer" at bounding box center [748, 396] width 89 height 26
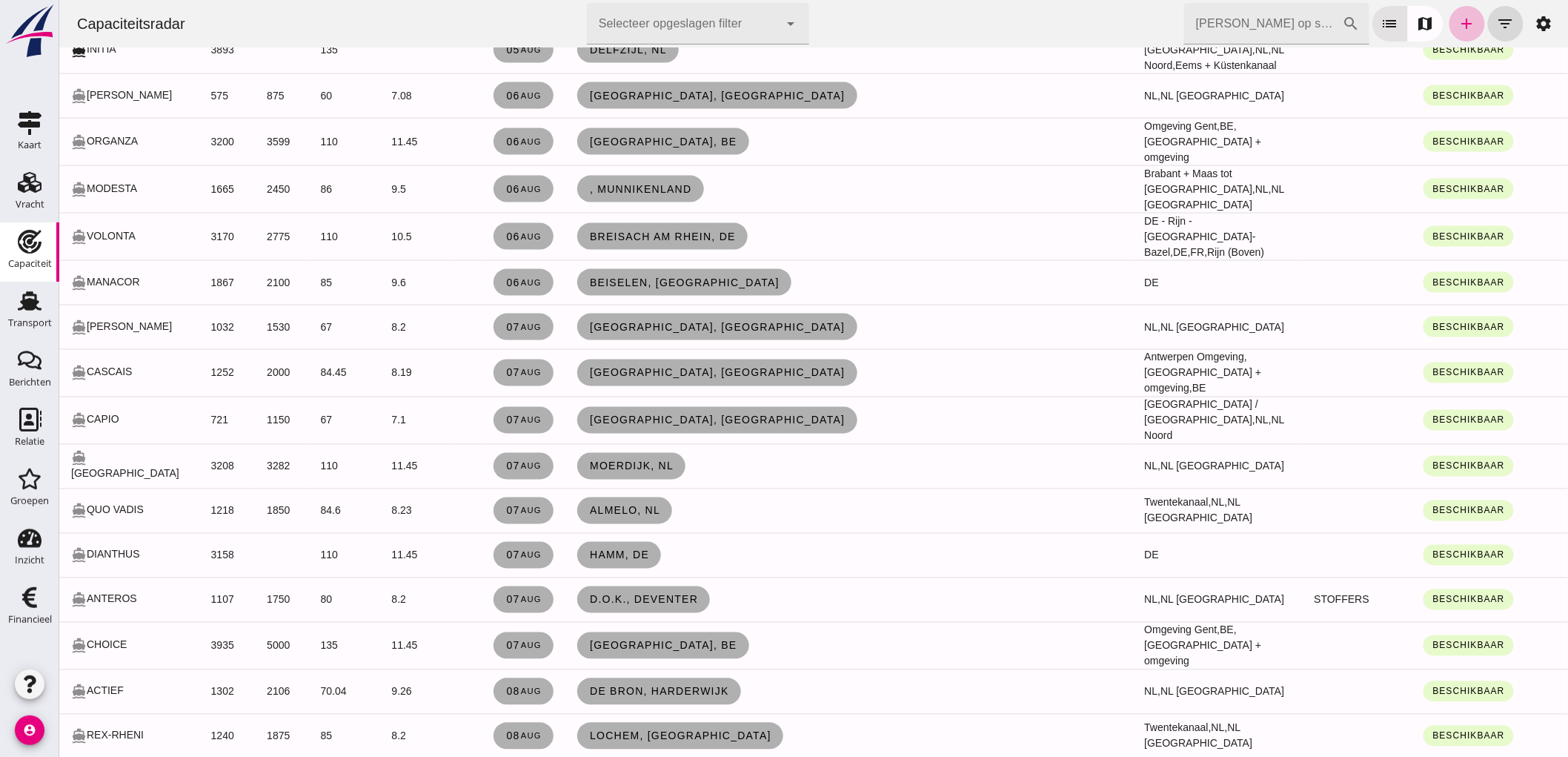
scroll to position [1070, 0]
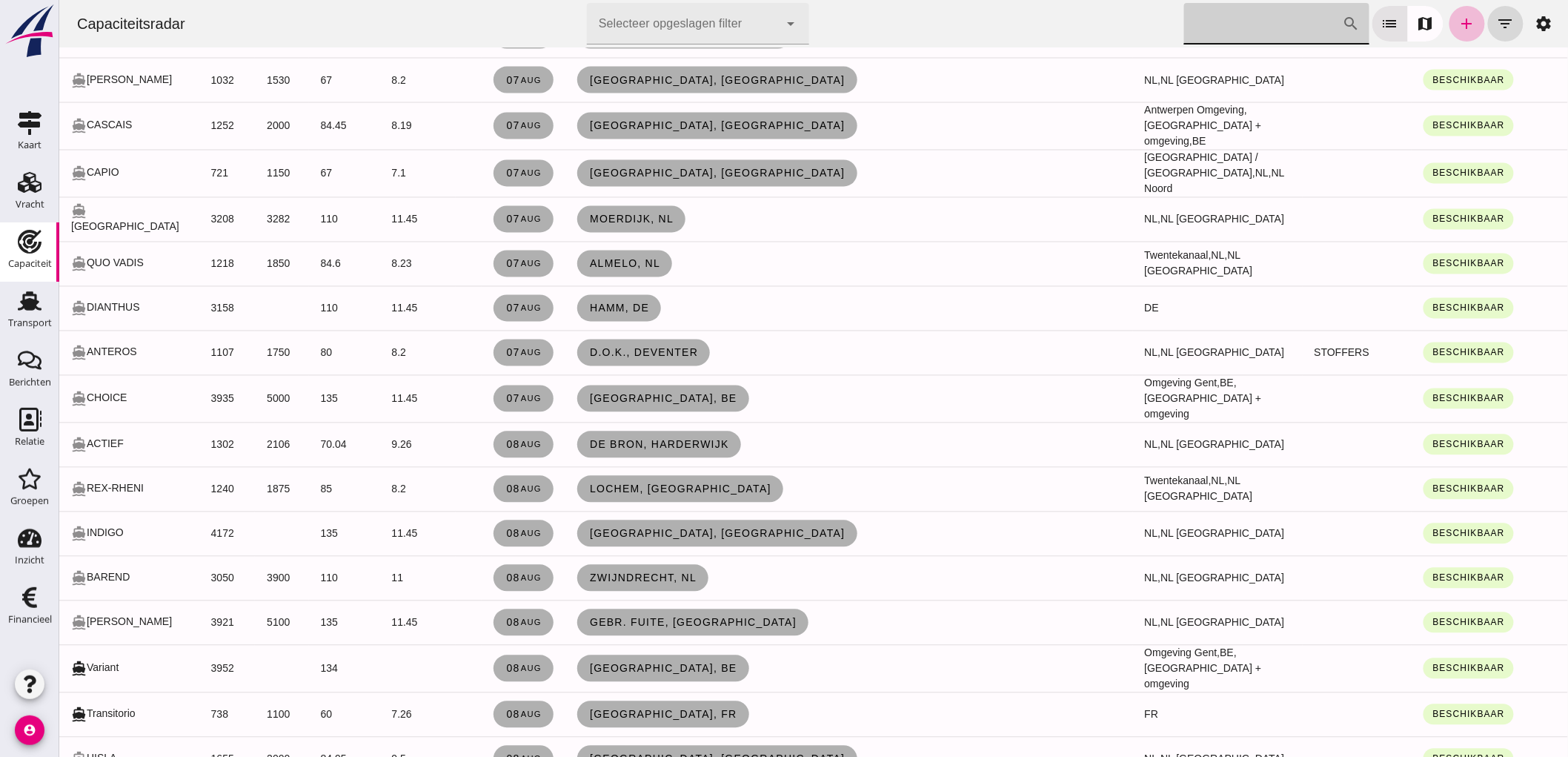
click input "[PERSON_NAME] op scheepsnaam"
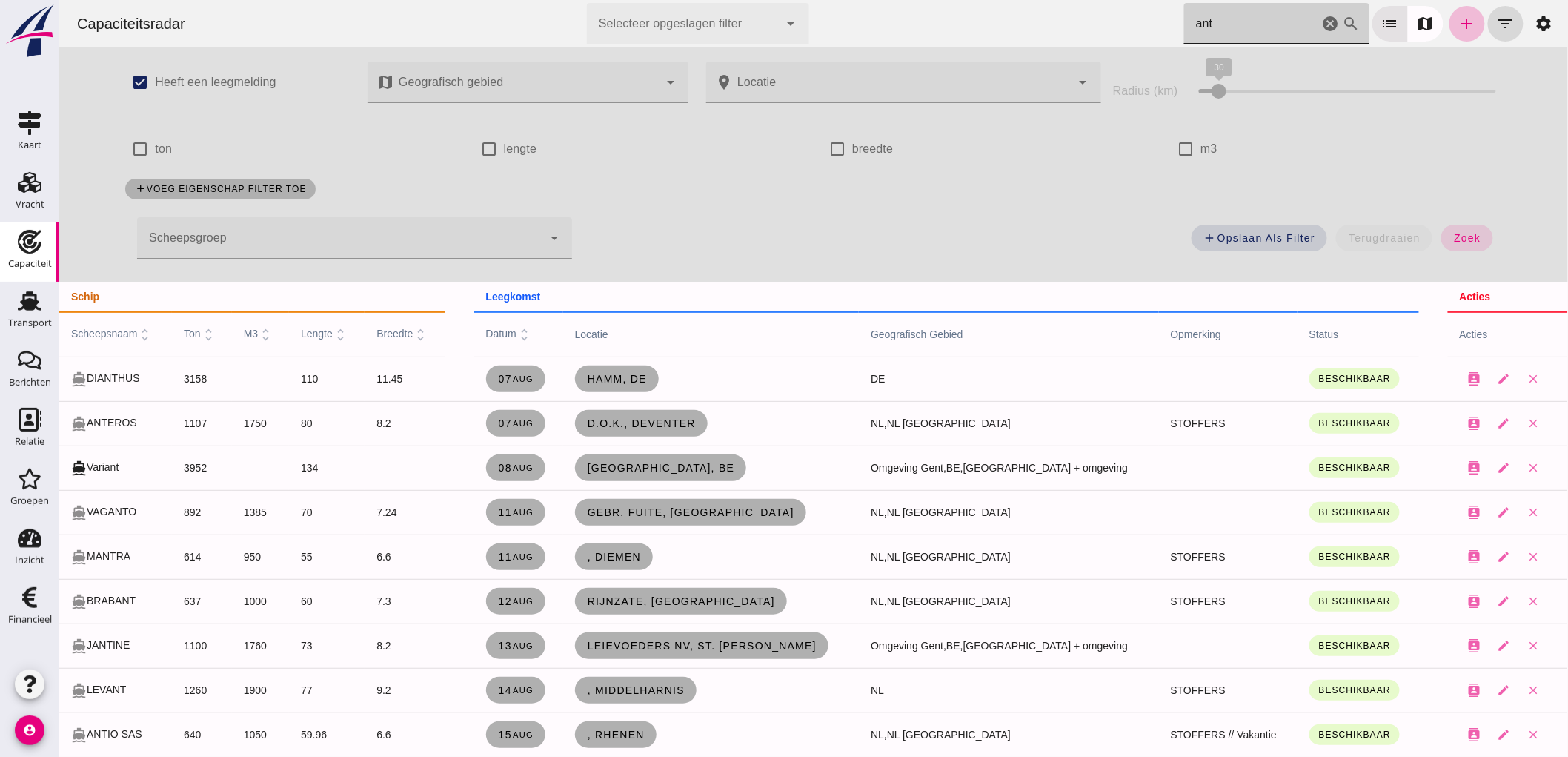
scroll to position [1, 0]
type input "ant"
click span "D.O.K., Deventer"
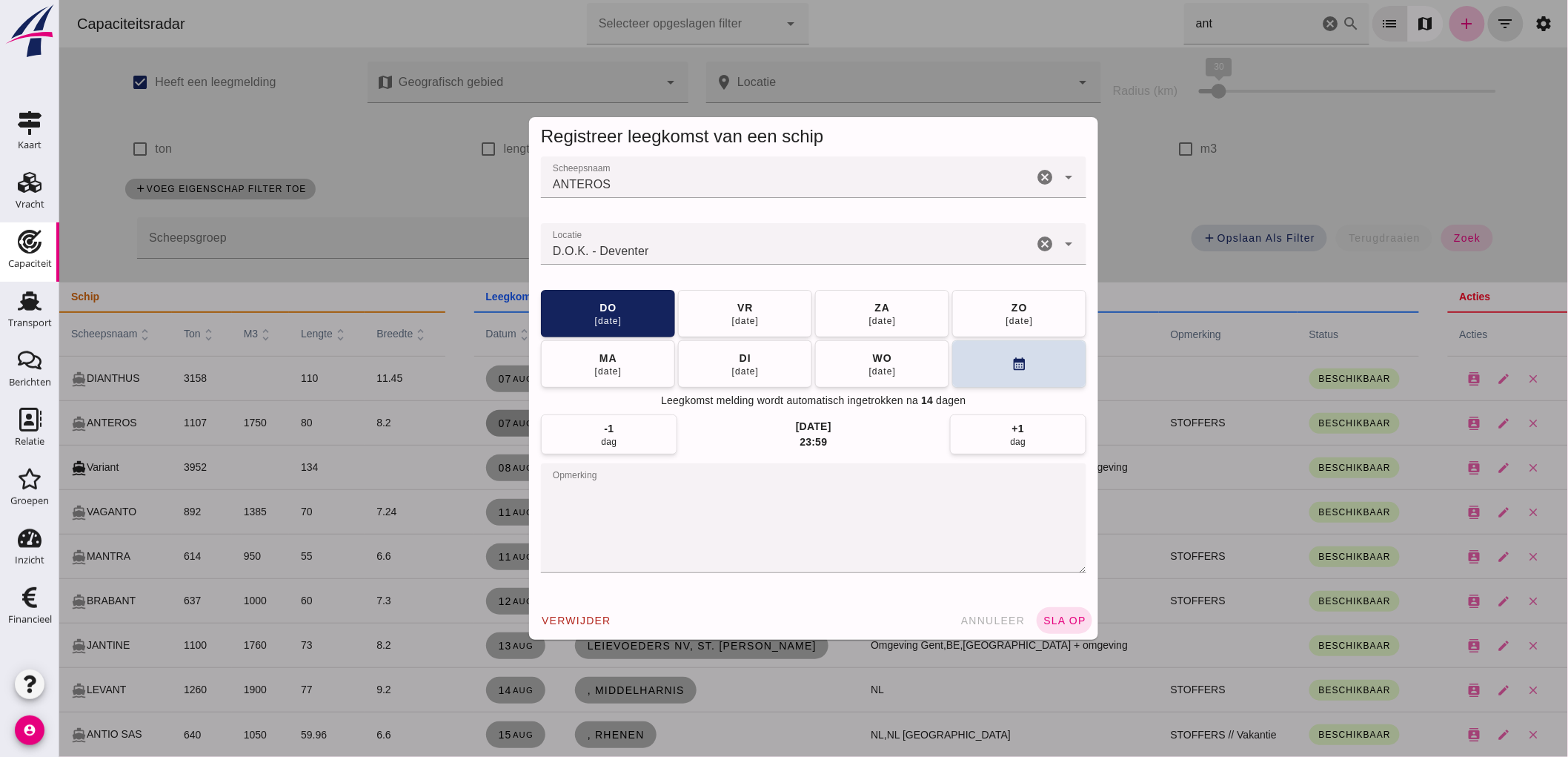
click icon "cancel"
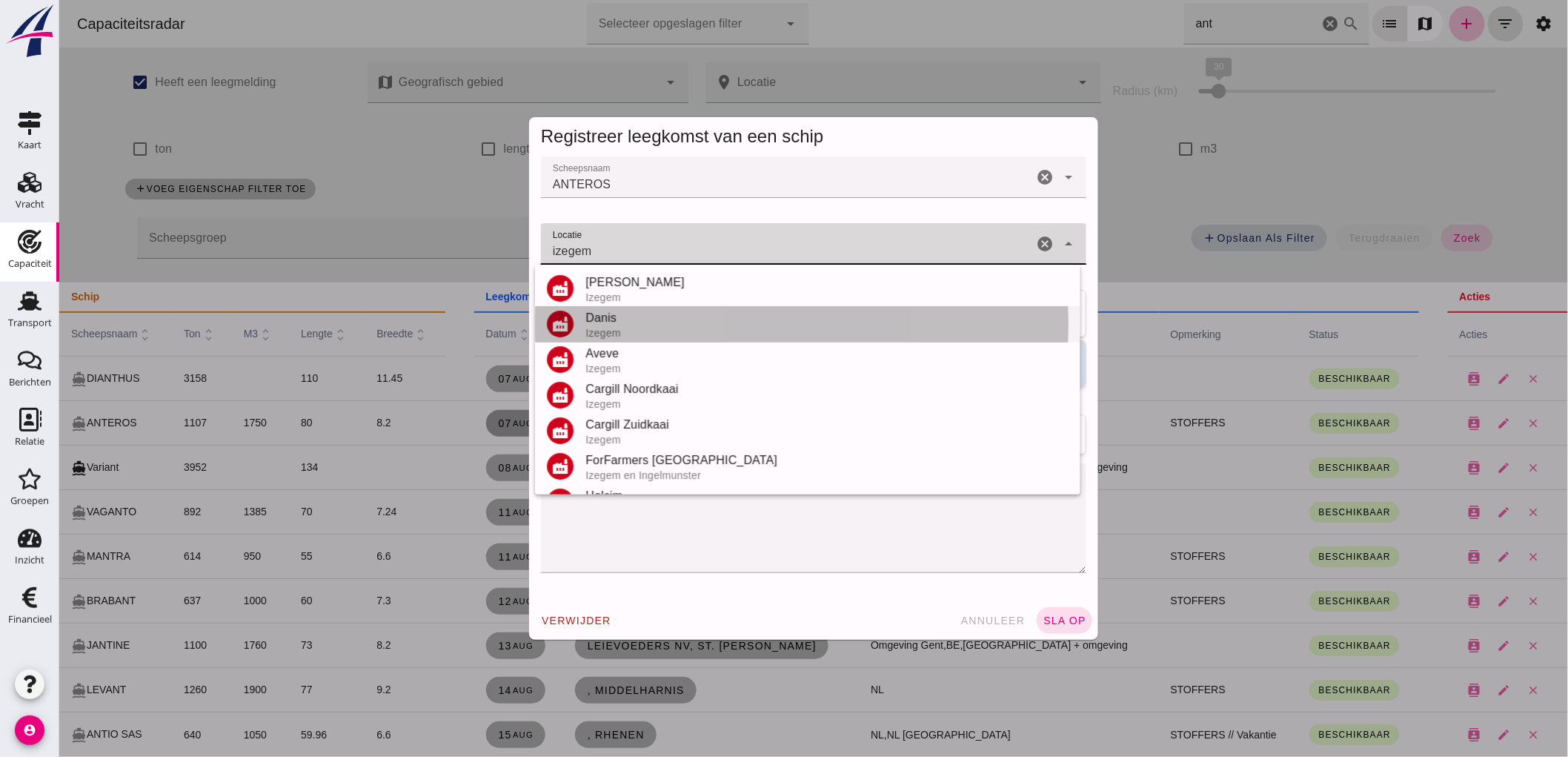
click at [609, 331] on div "Izegem" at bounding box center [826, 333] width 484 height 12
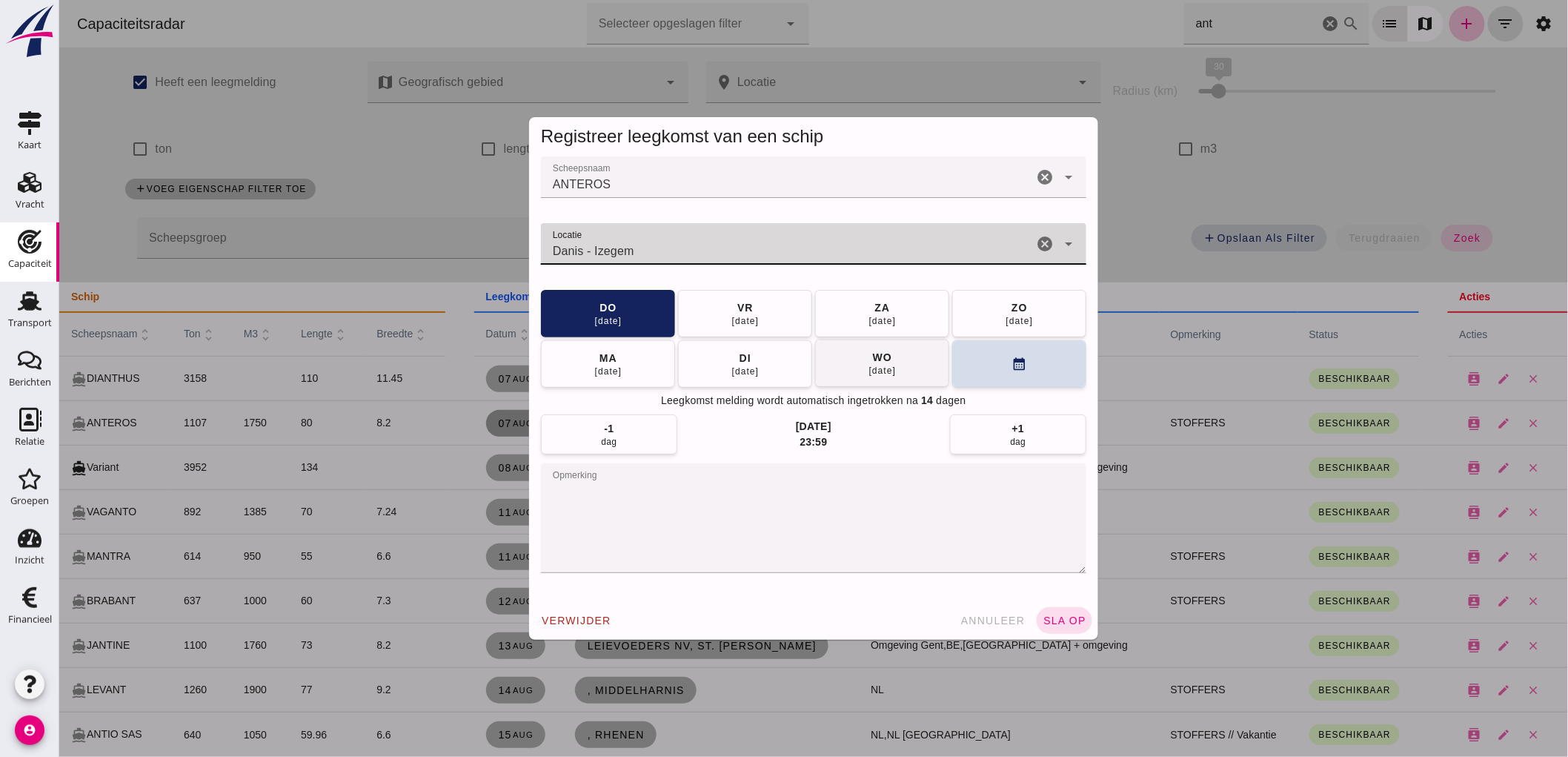
type input "Danis - Izegem"
click button "[DATE]"
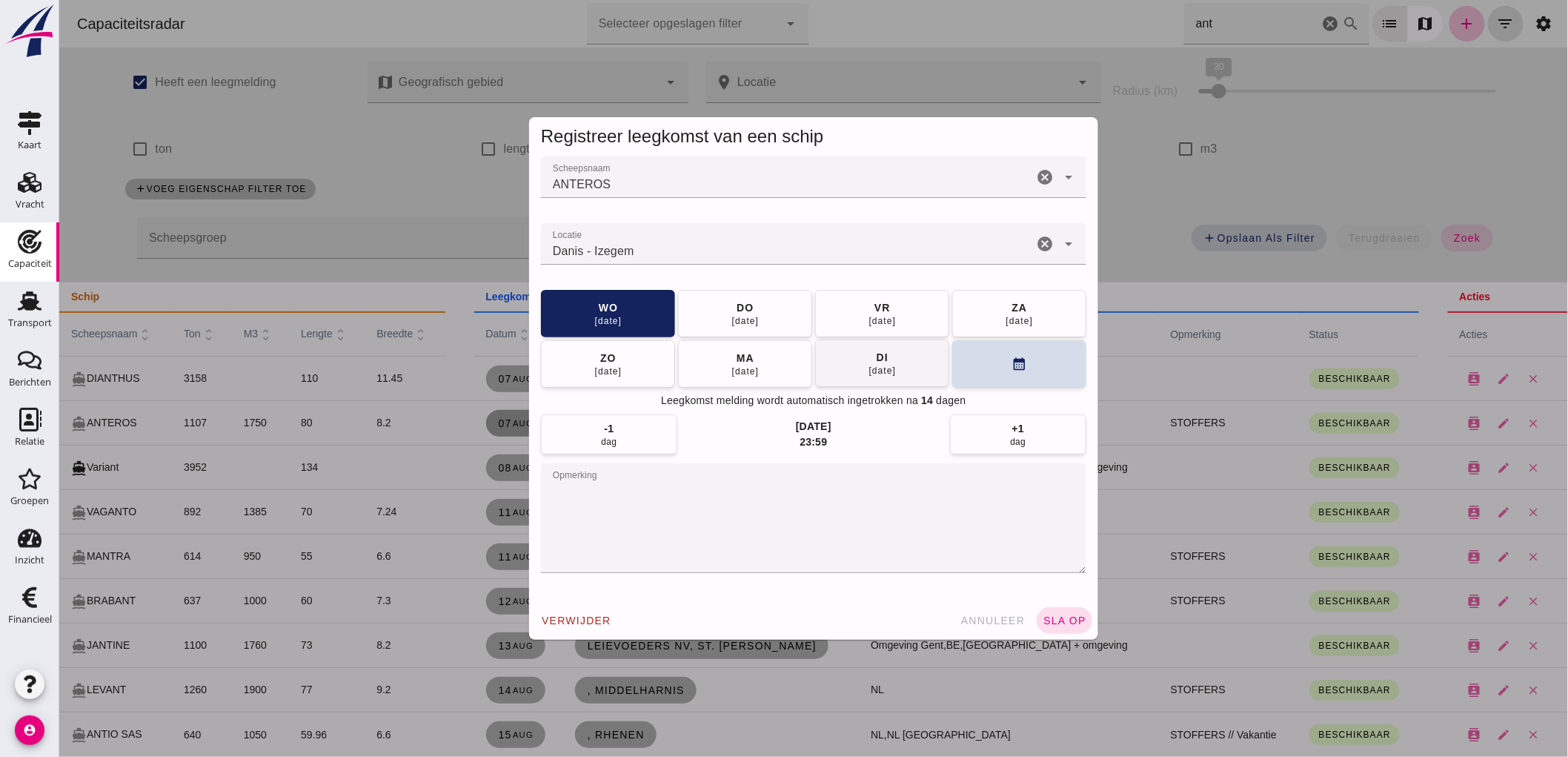
click button "[DATE]"
click div "[DATE]"
click span "sla op"
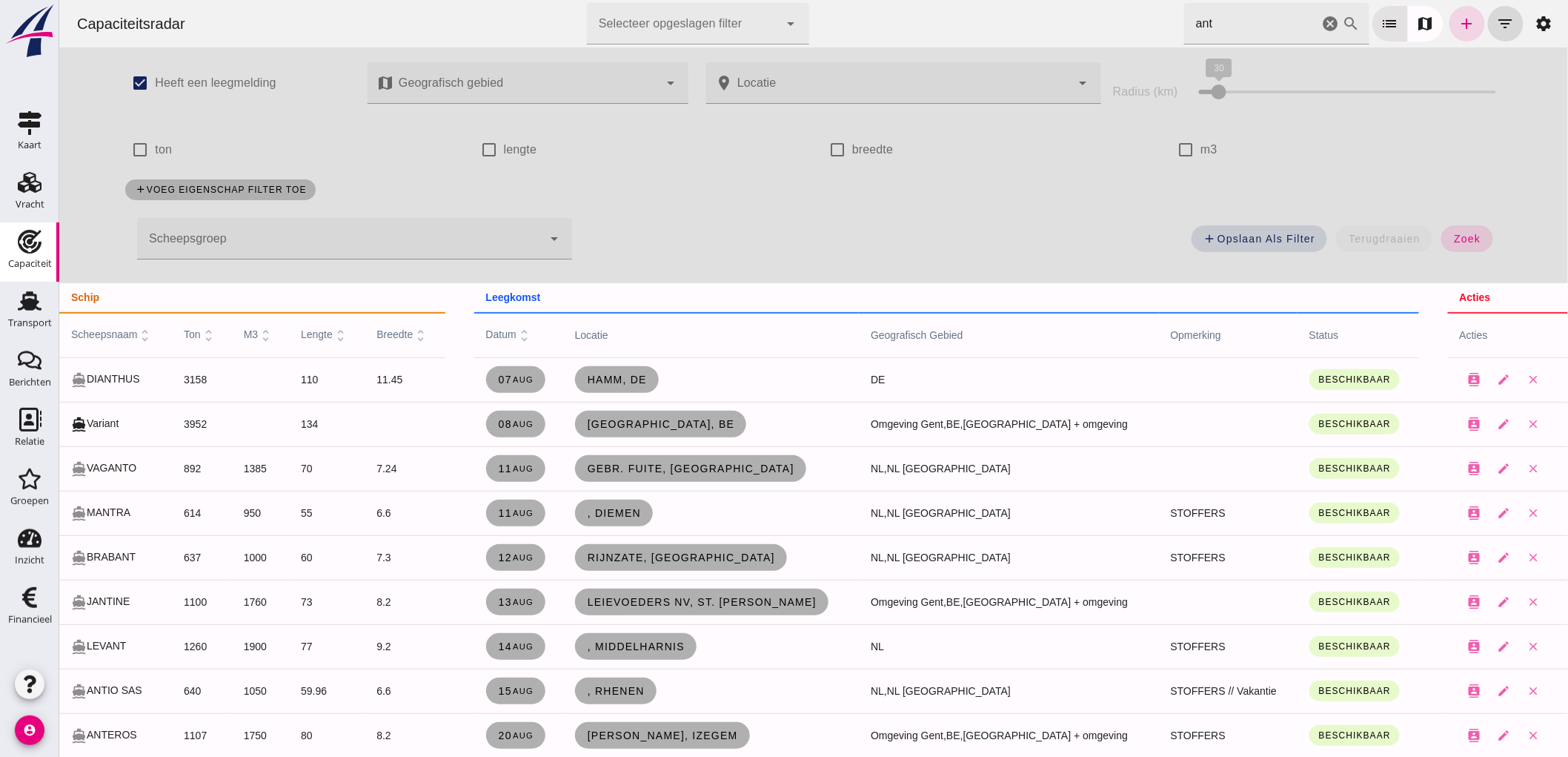
click icon "cancel"
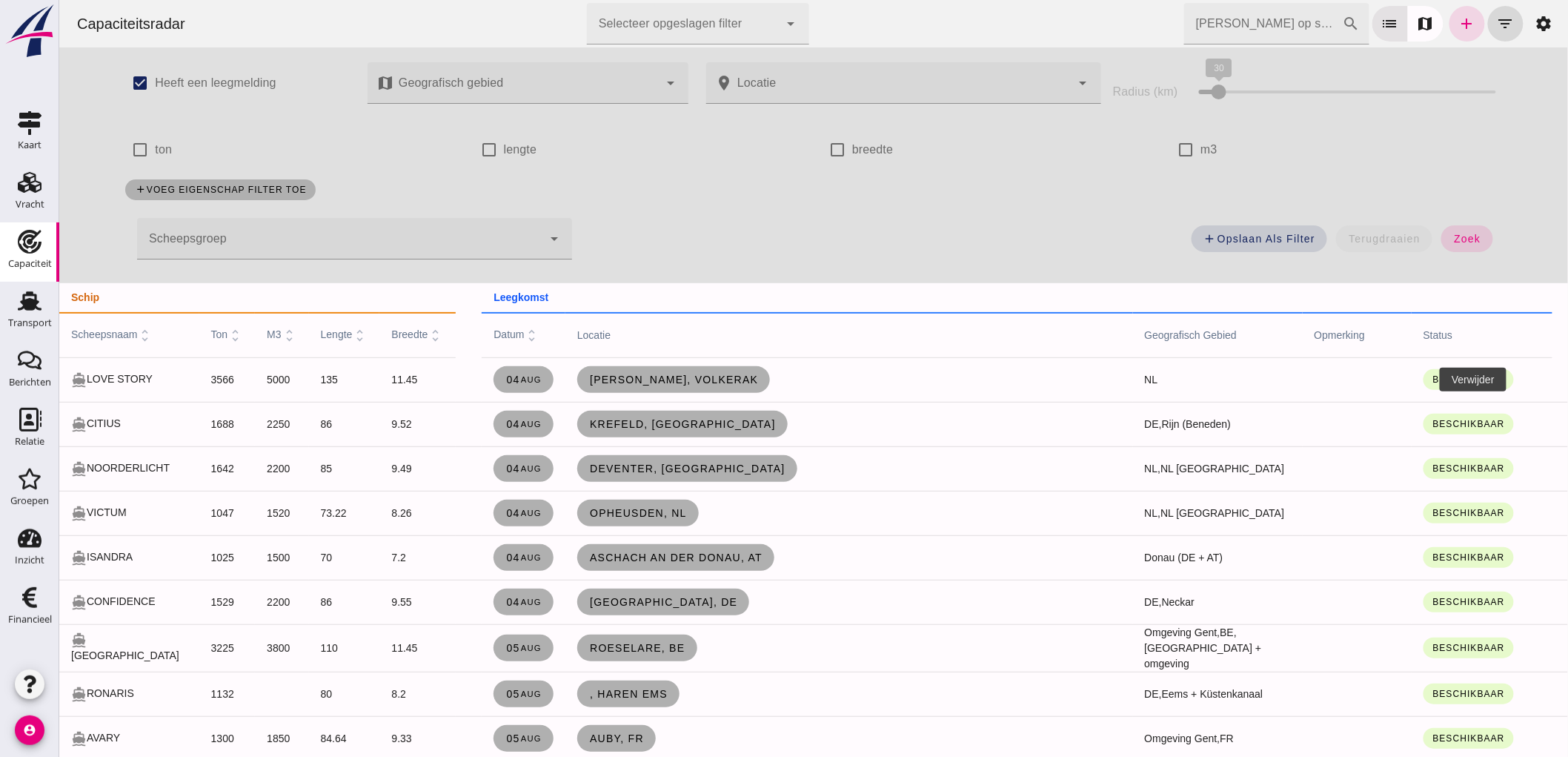
click button "close"
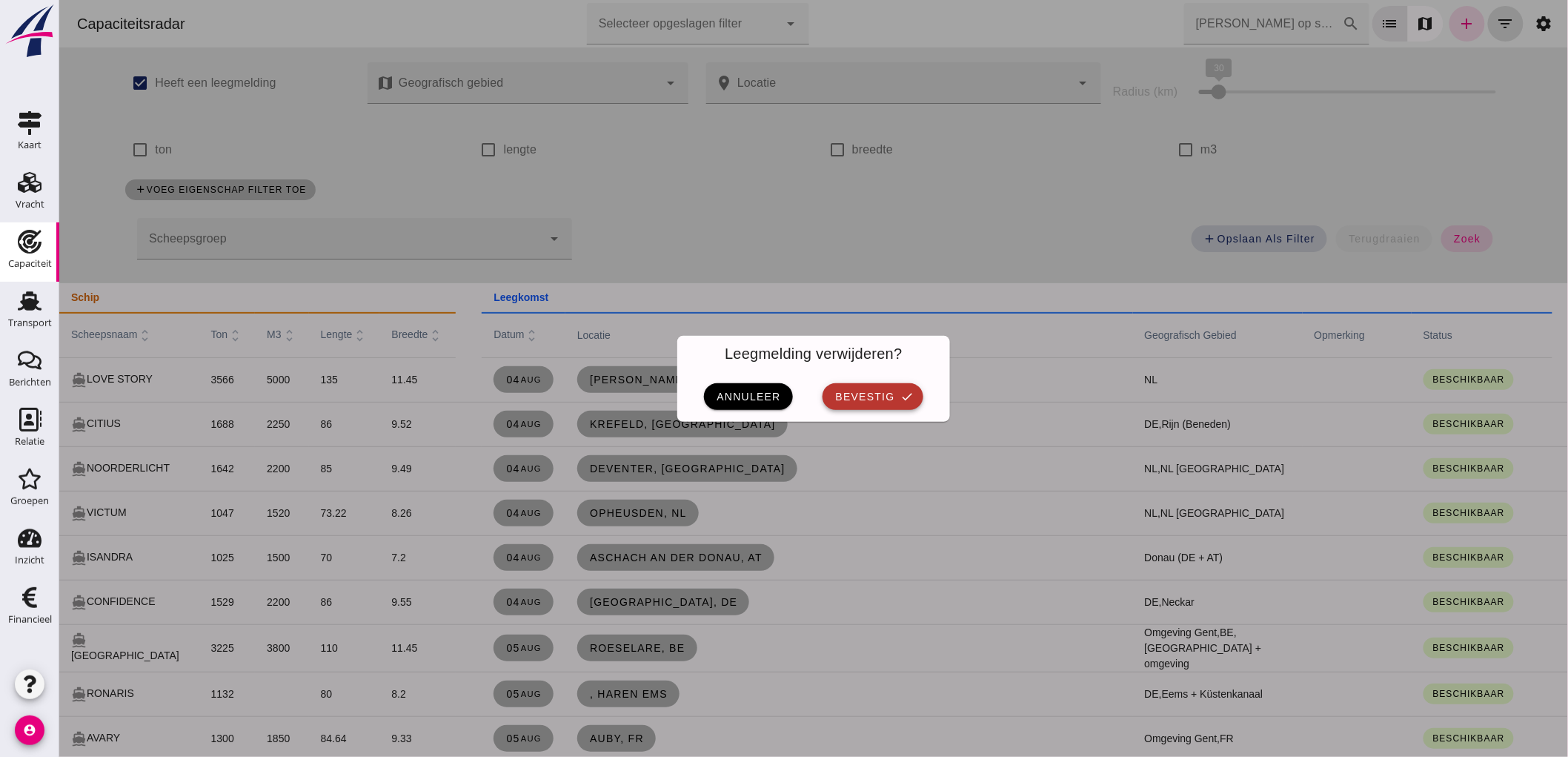
click at [900, 391] on icon "check" at bounding box center [907, 397] width 14 height 14
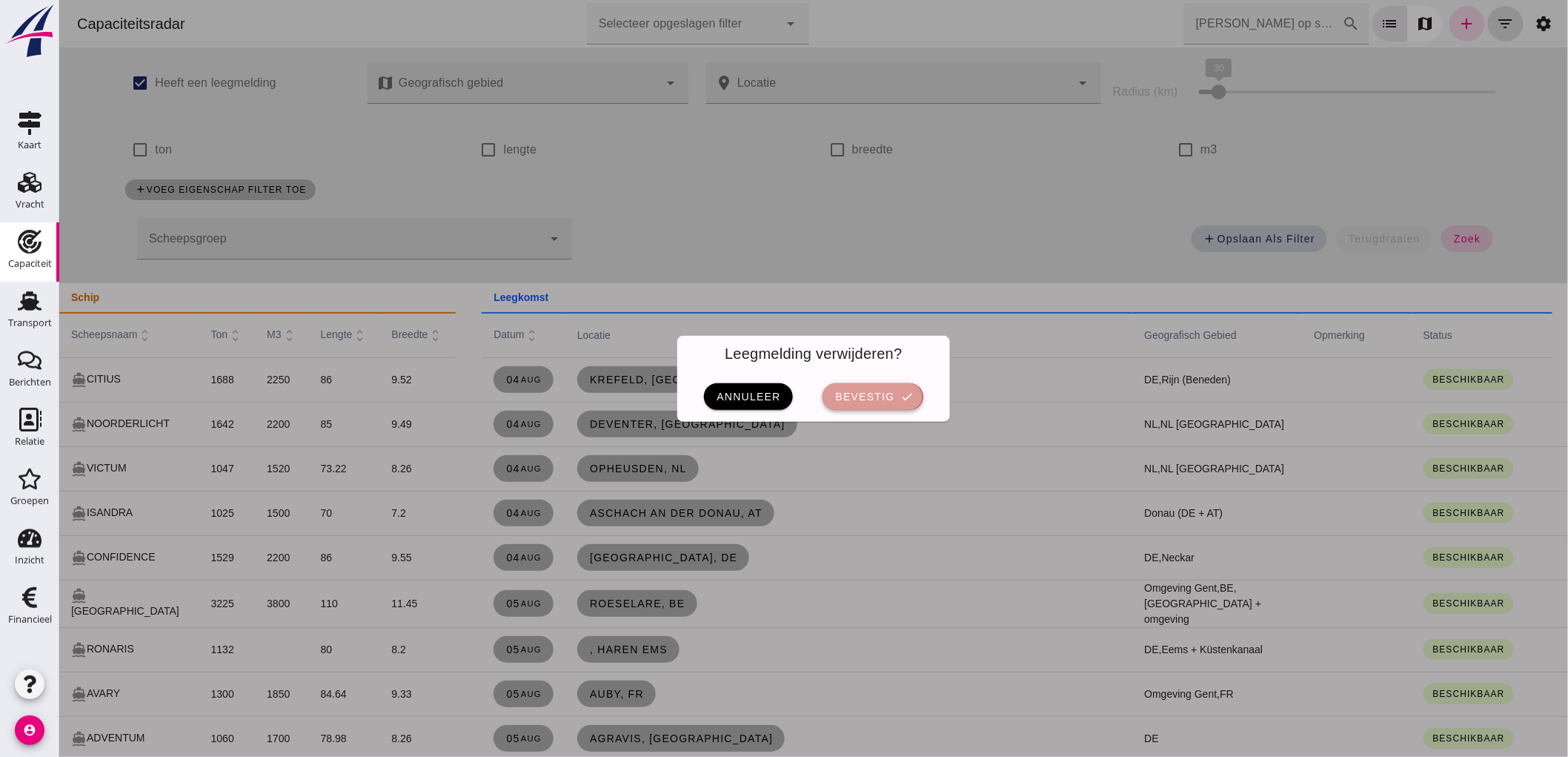
click at [900, 397] on icon "check" at bounding box center [907, 397] width 14 height 14
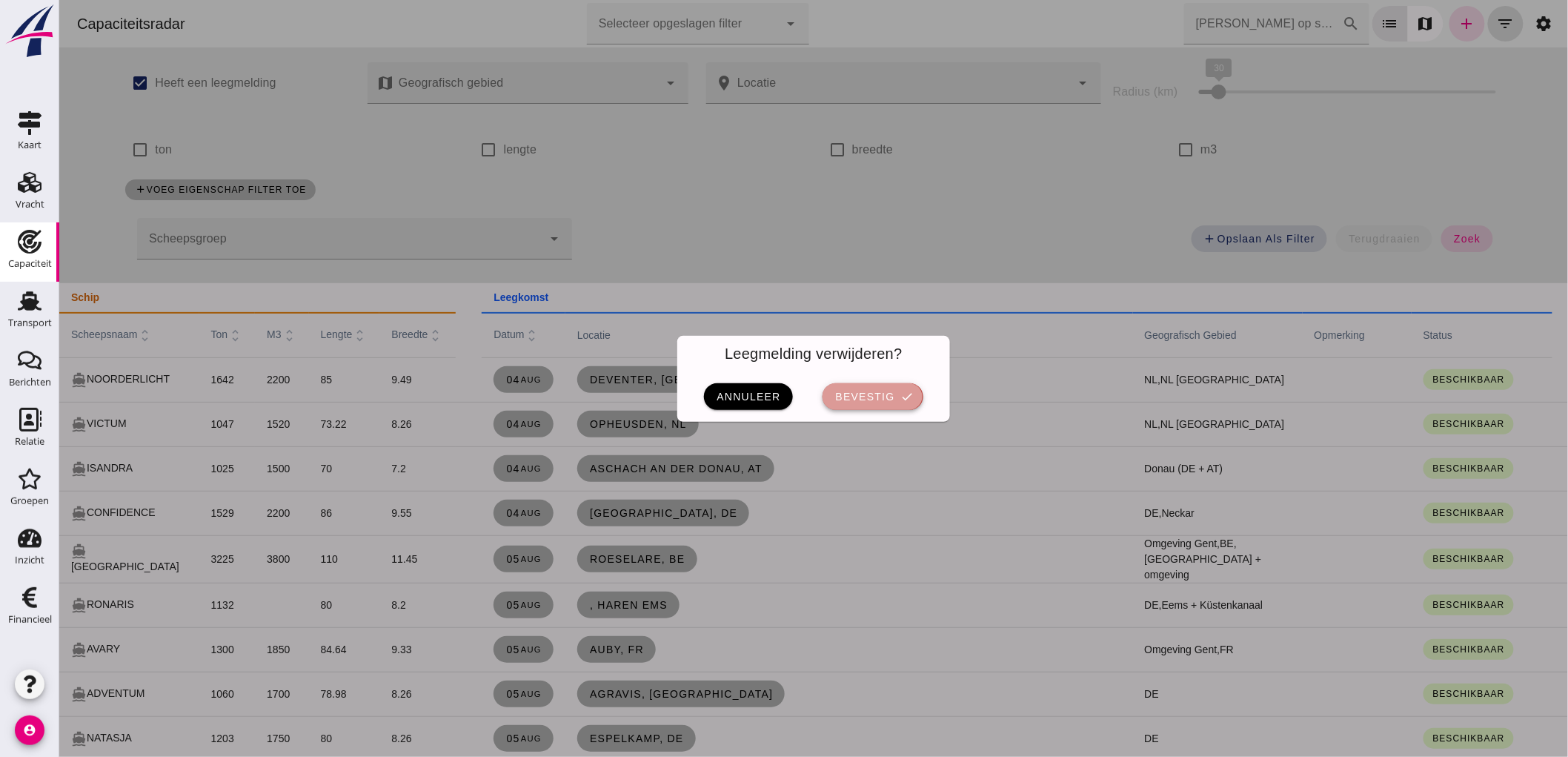
click at [822, 401] on button "bevestig check" at bounding box center [871, 396] width 100 height 26
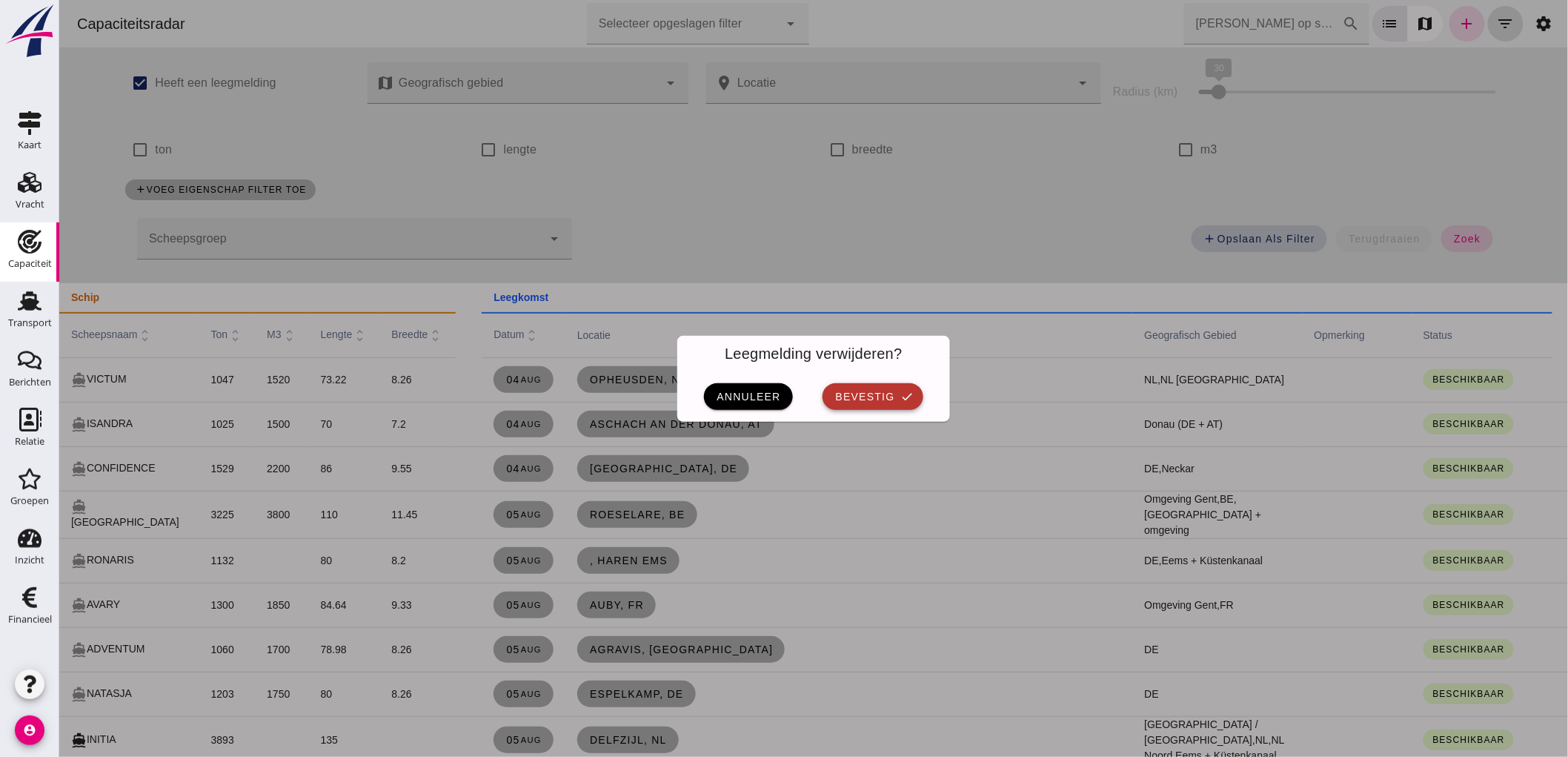
click at [912, 395] on button "bevestig check" at bounding box center [871, 396] width 100 height 26
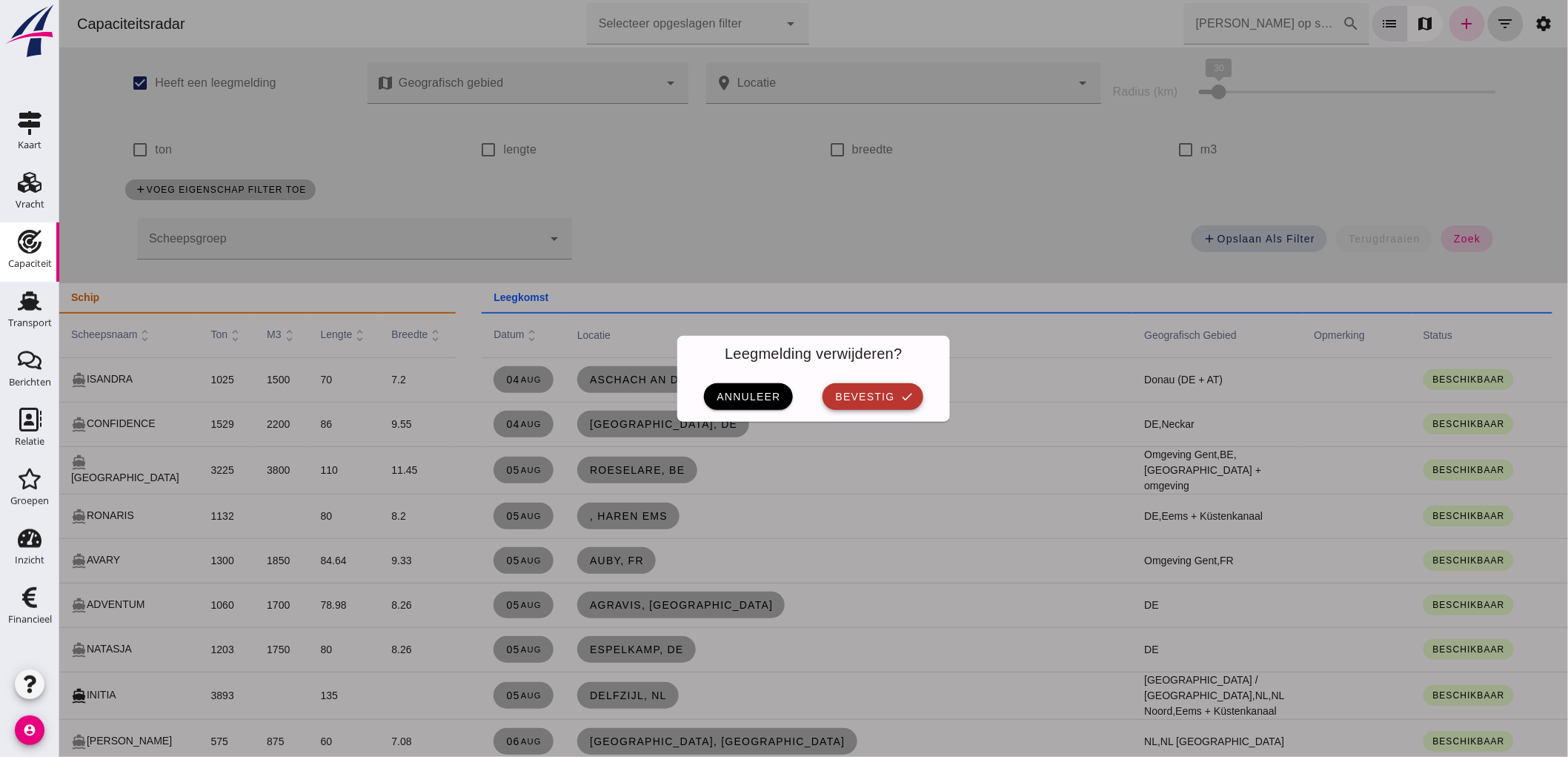
click span "bevestig"
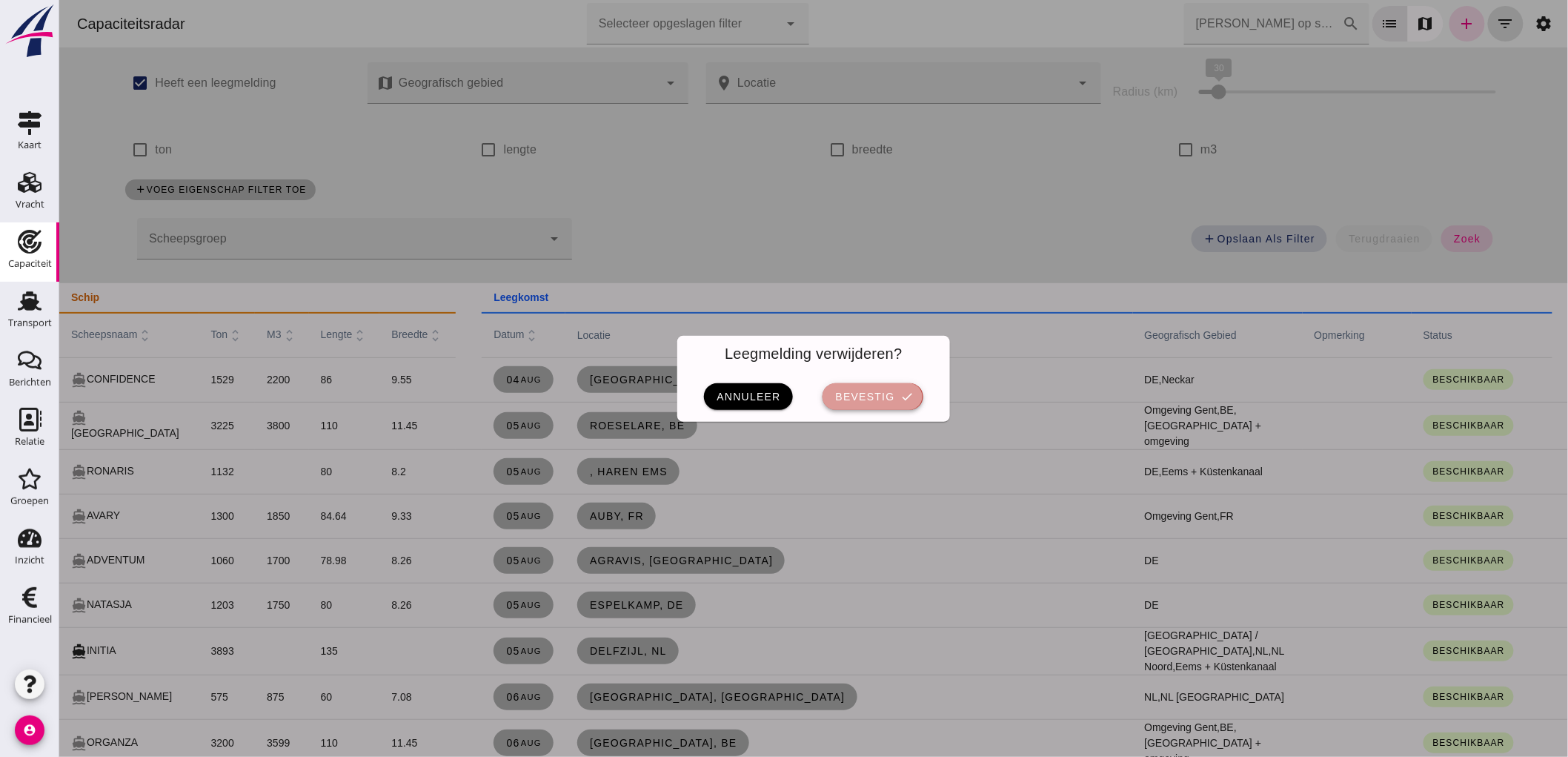
click at [890, 401] on button "bevestig check" at bounding box center [871, 396] width 100 height 26
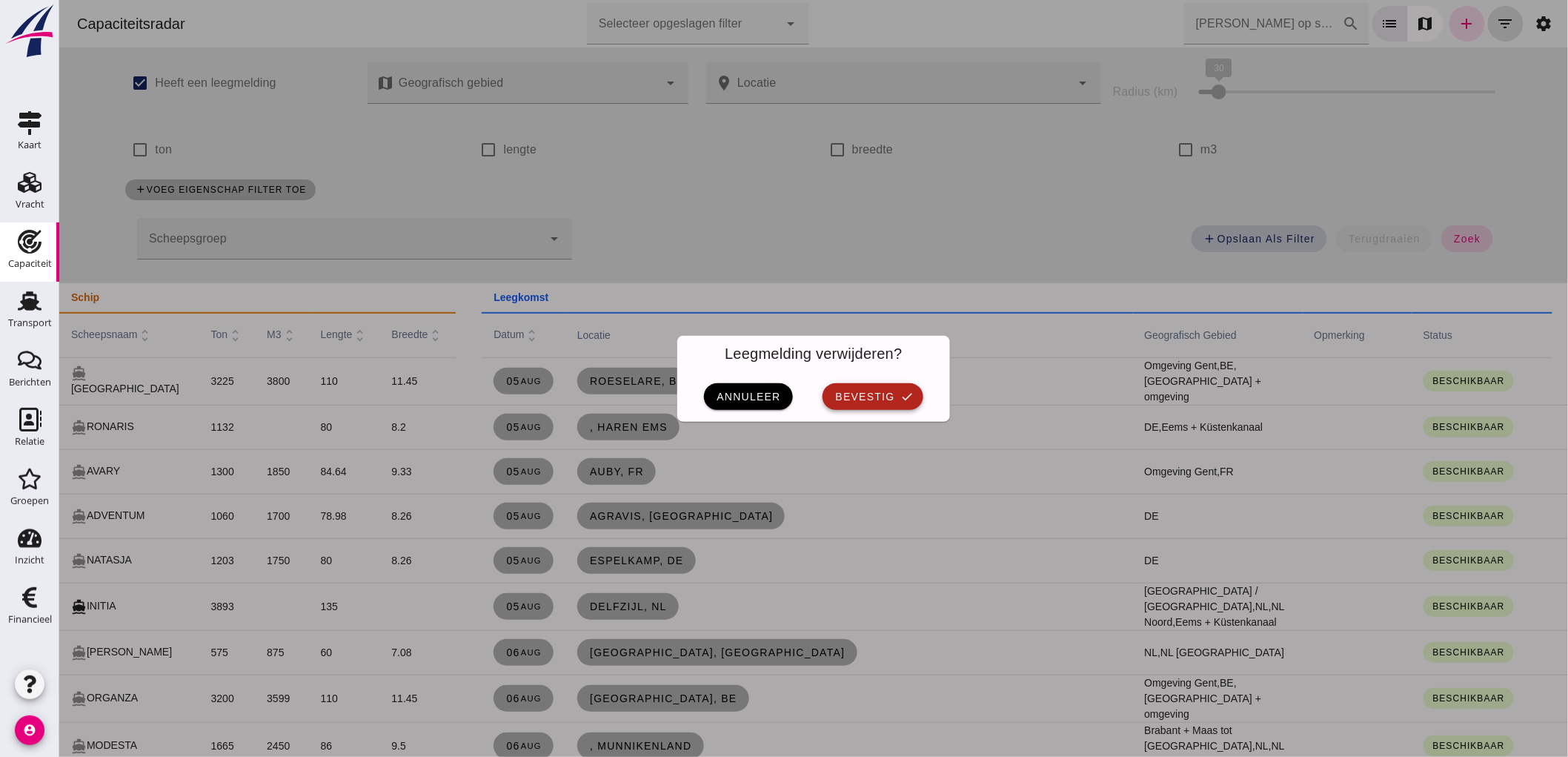
click span "bevestig"
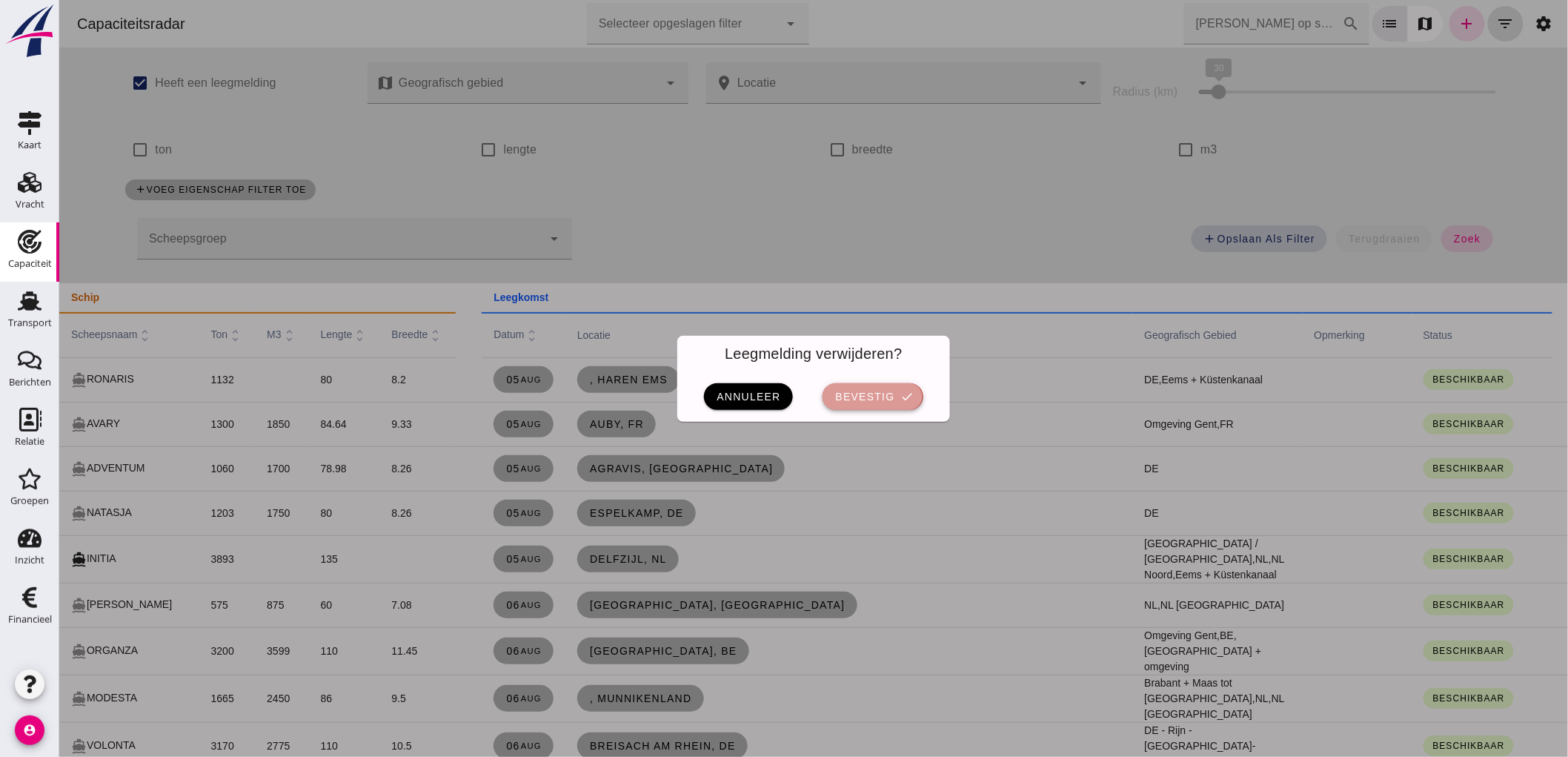
click at [900, 401] on icon "check" at bounding box center [907, 397] width 14 height 14
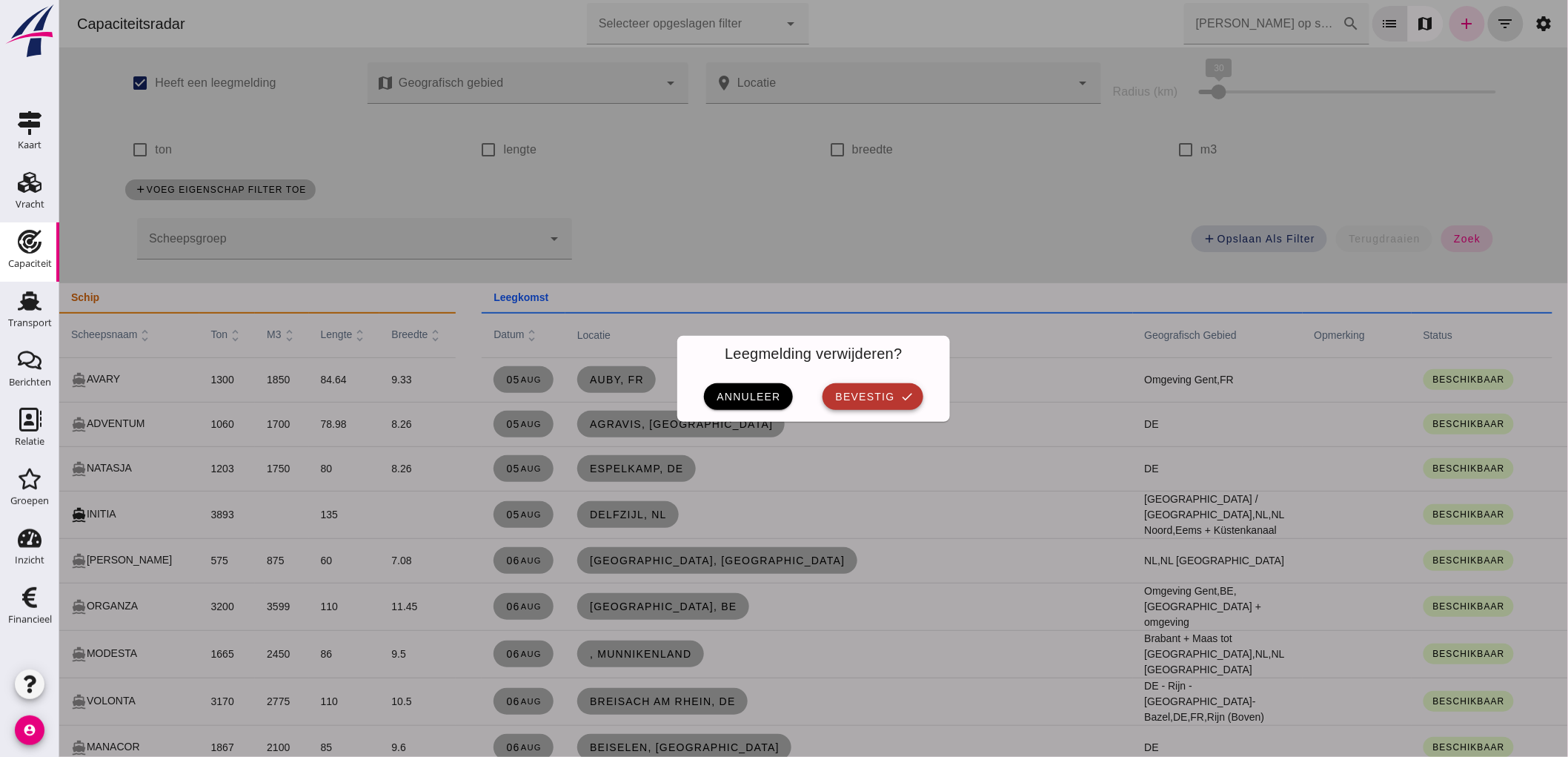
click span "bevestig"
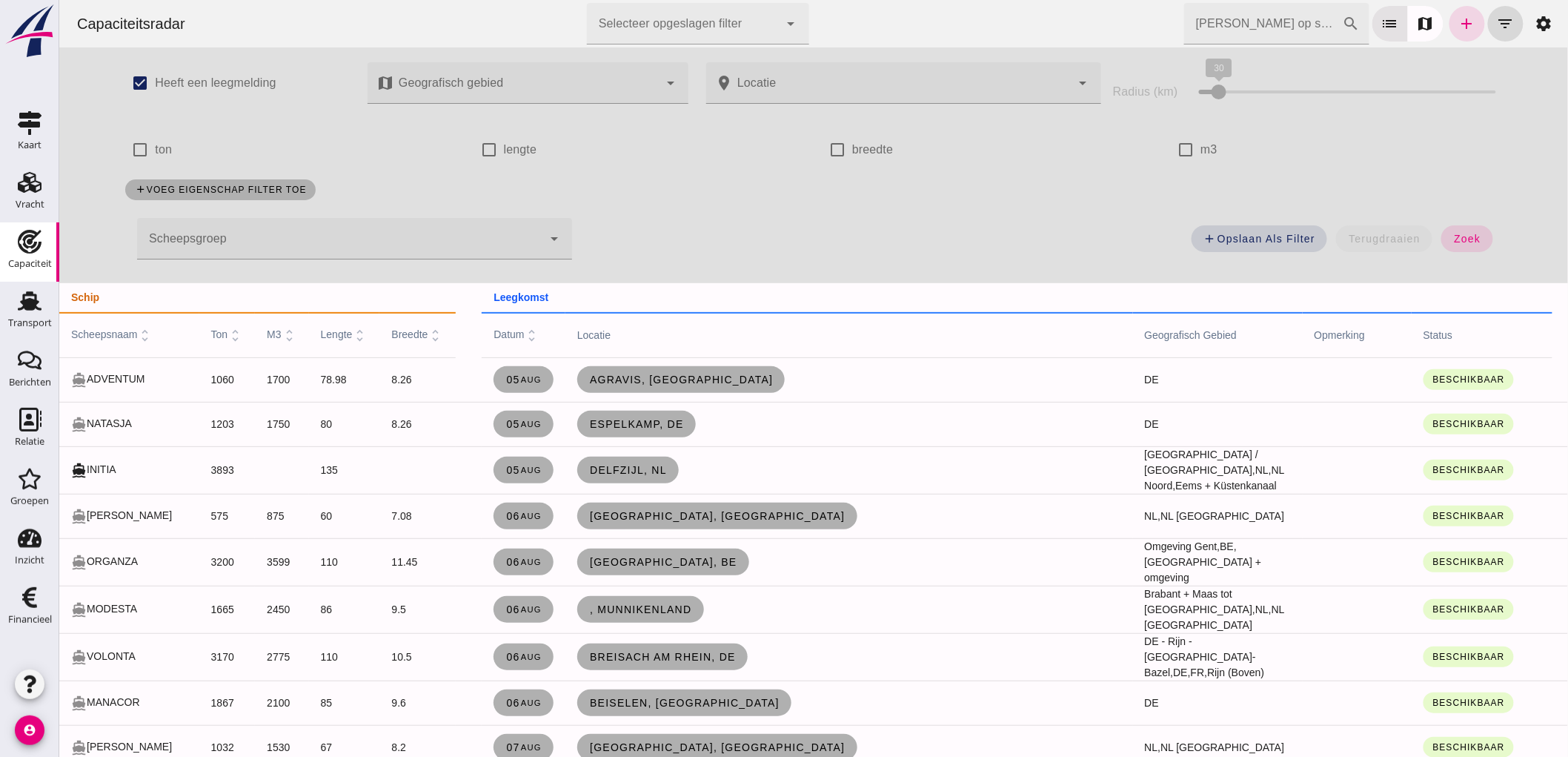
click input "[PERSON_NAME] op scheepsnaam"
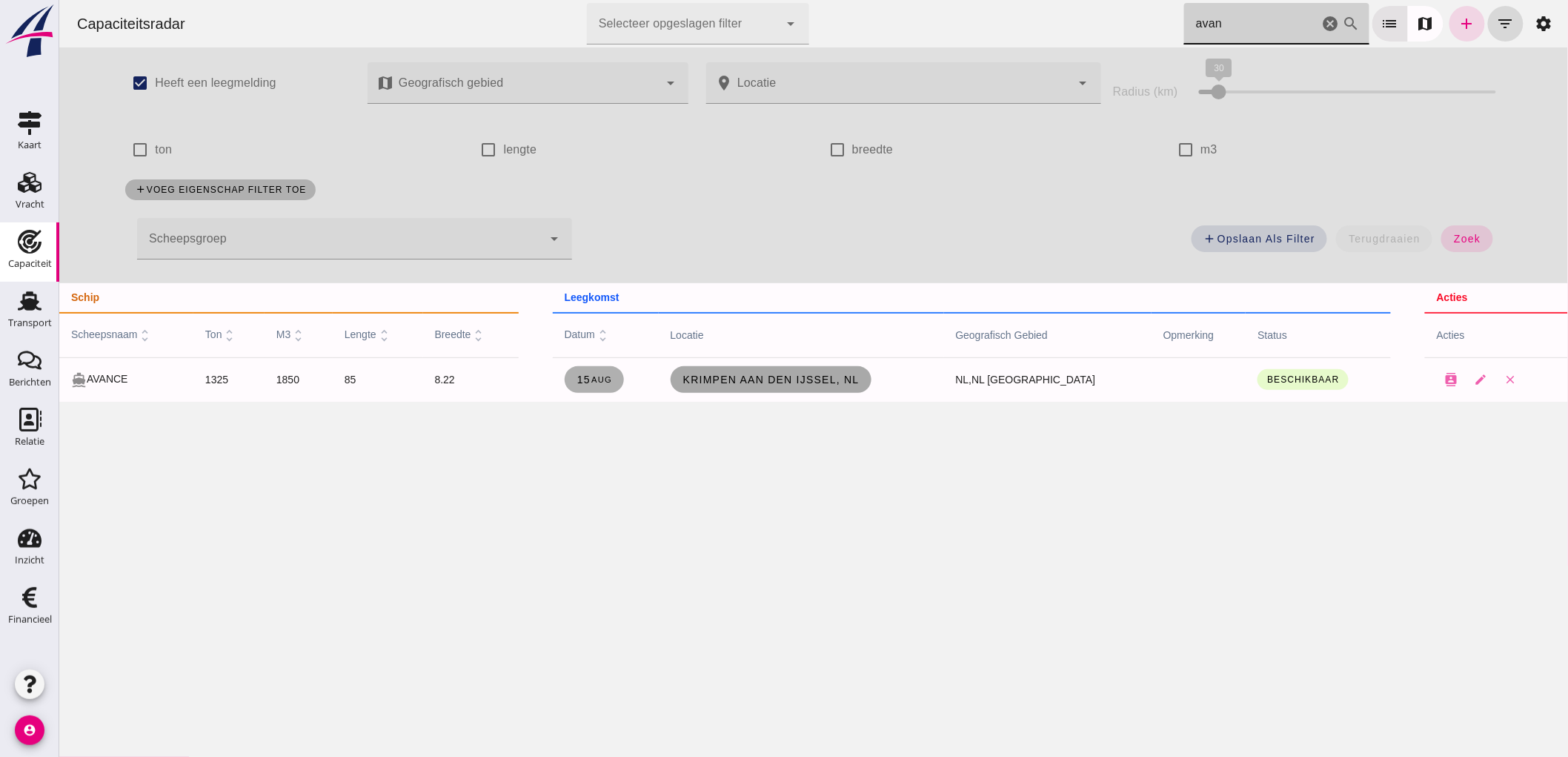
type input "avan"
click at [816, 390] on link "Krimpen aan den IJssel, nl" at bounding box center [770, 379] width 201 height 26
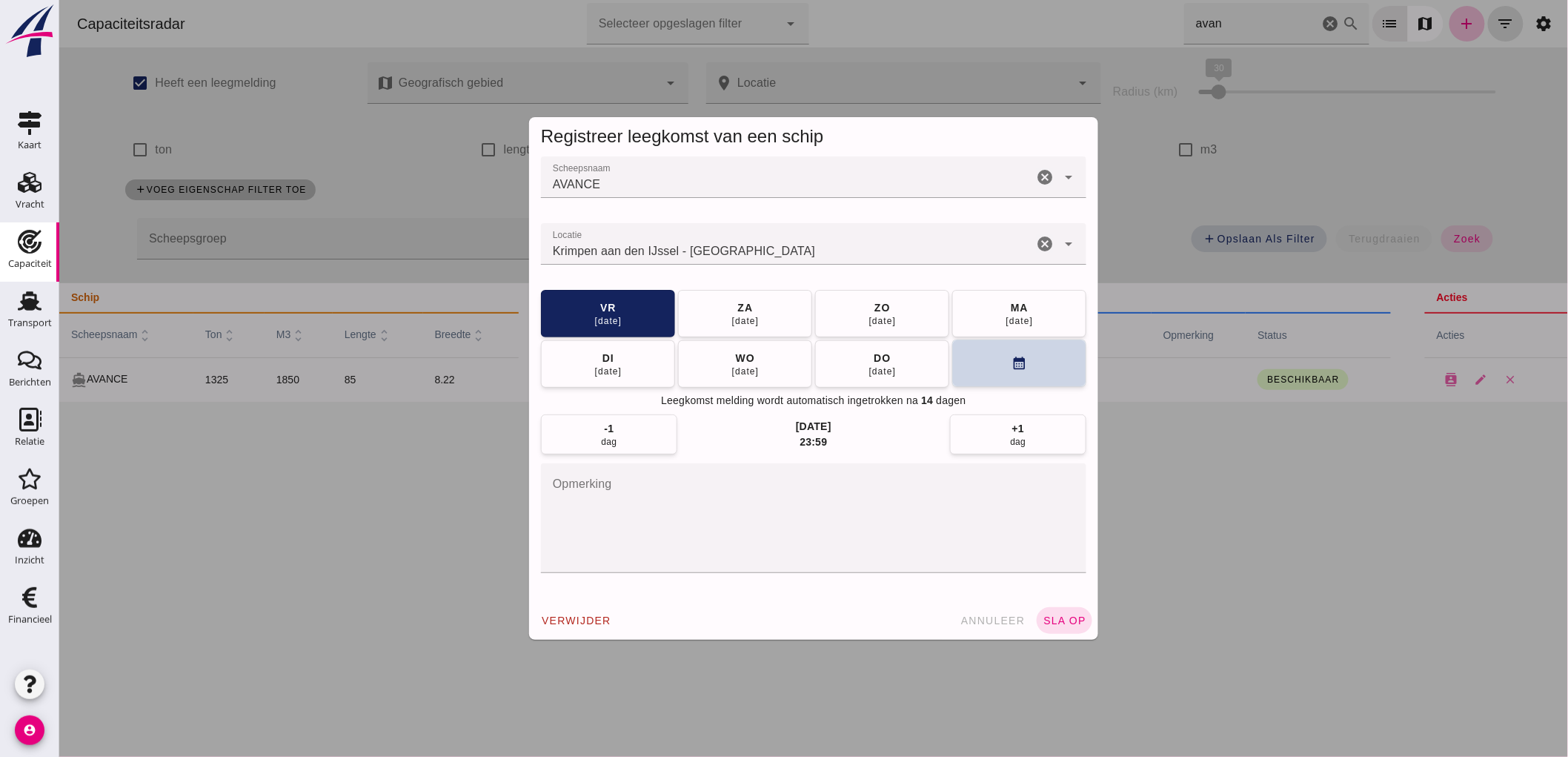
click button "calendar_month"
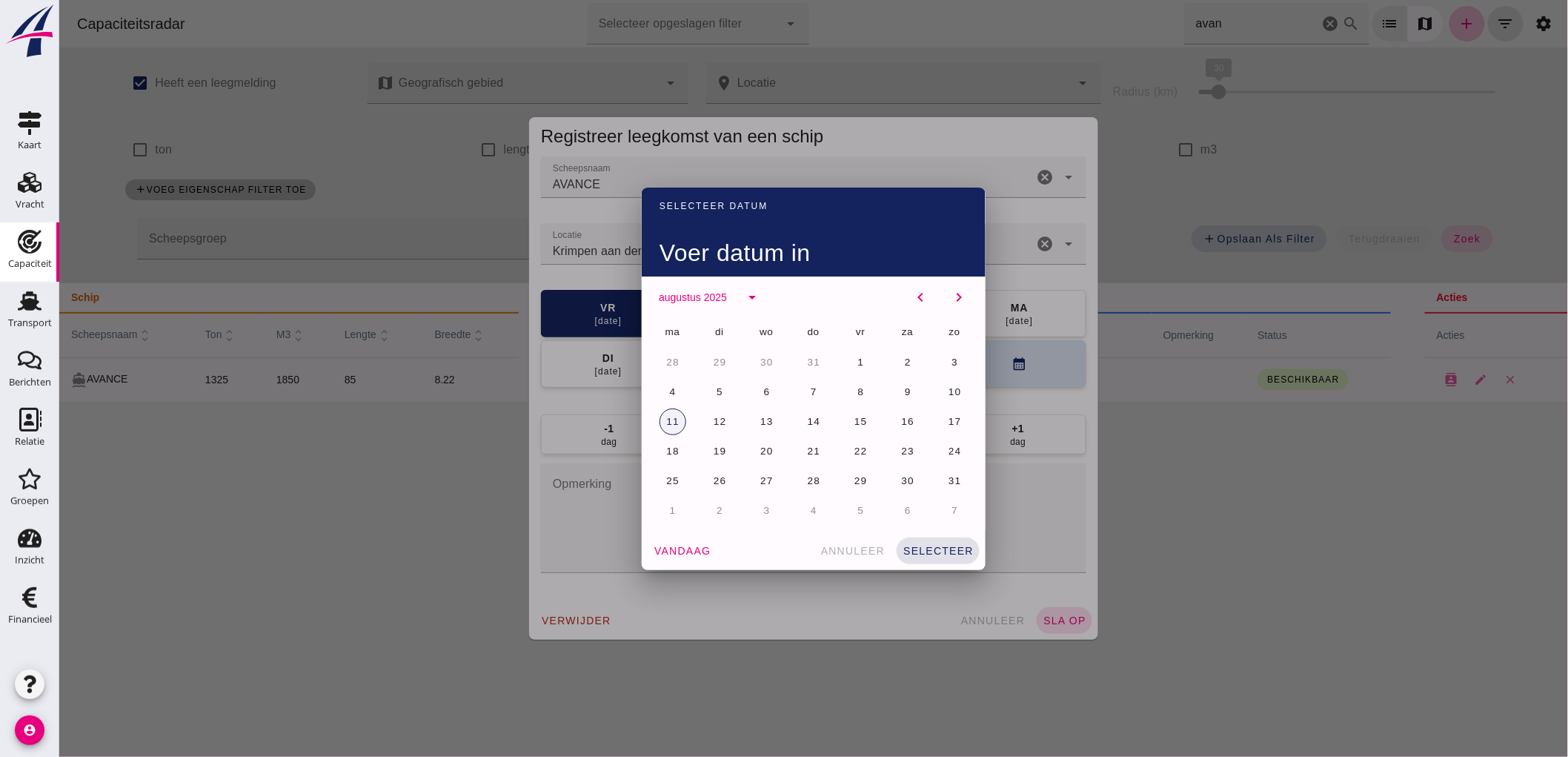
click span "11"
drag, startPoint x: 948, startPoint y: 547, endPoint x: 938, endPoint y: 549, distance: 10.2
click span "selecteer"
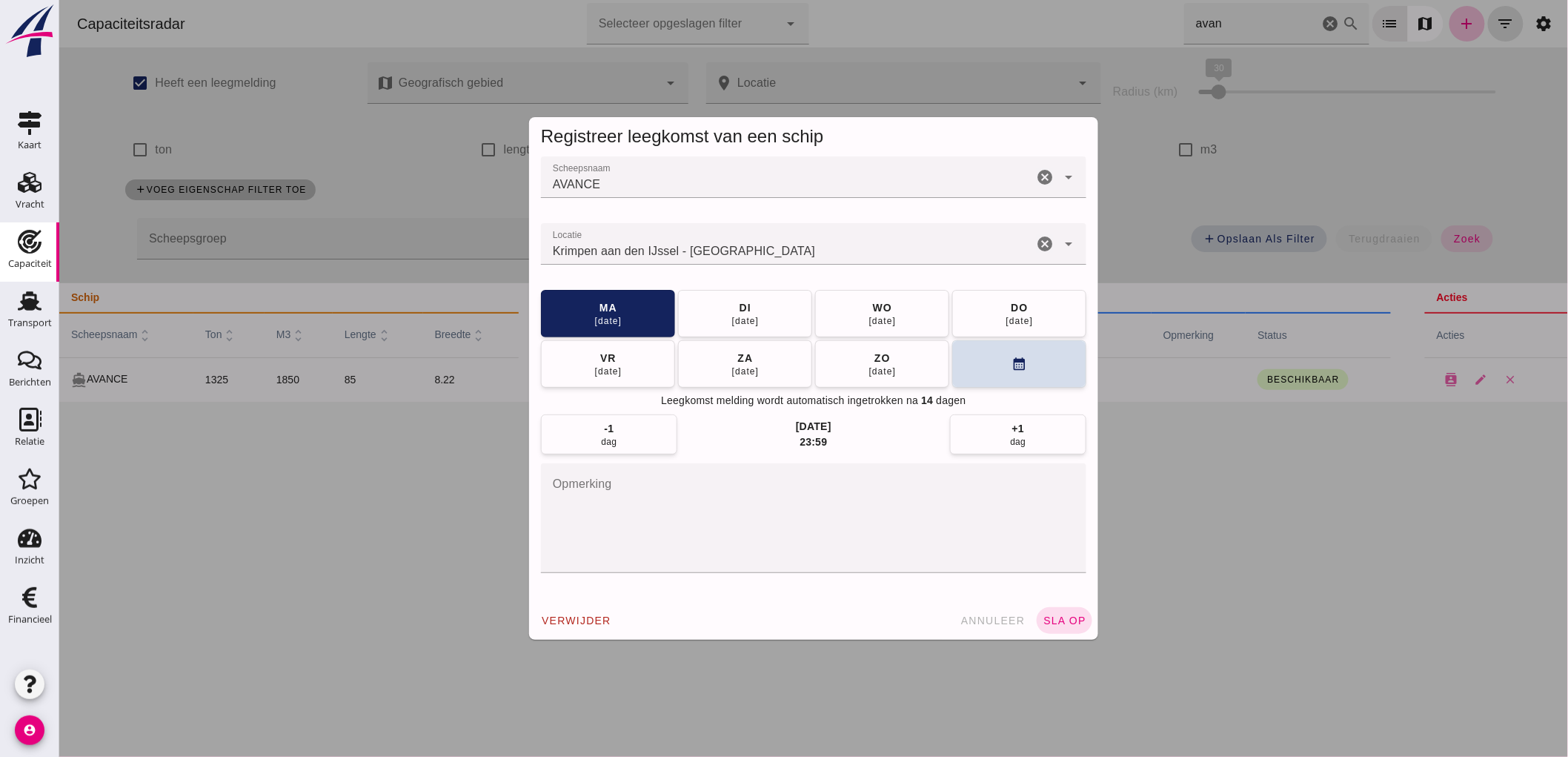
drag, startPoint x: 1057, startPoint y: 624, endPoint x: 1061, endPoint y: 615, distance: 9.8
click span "sla op"
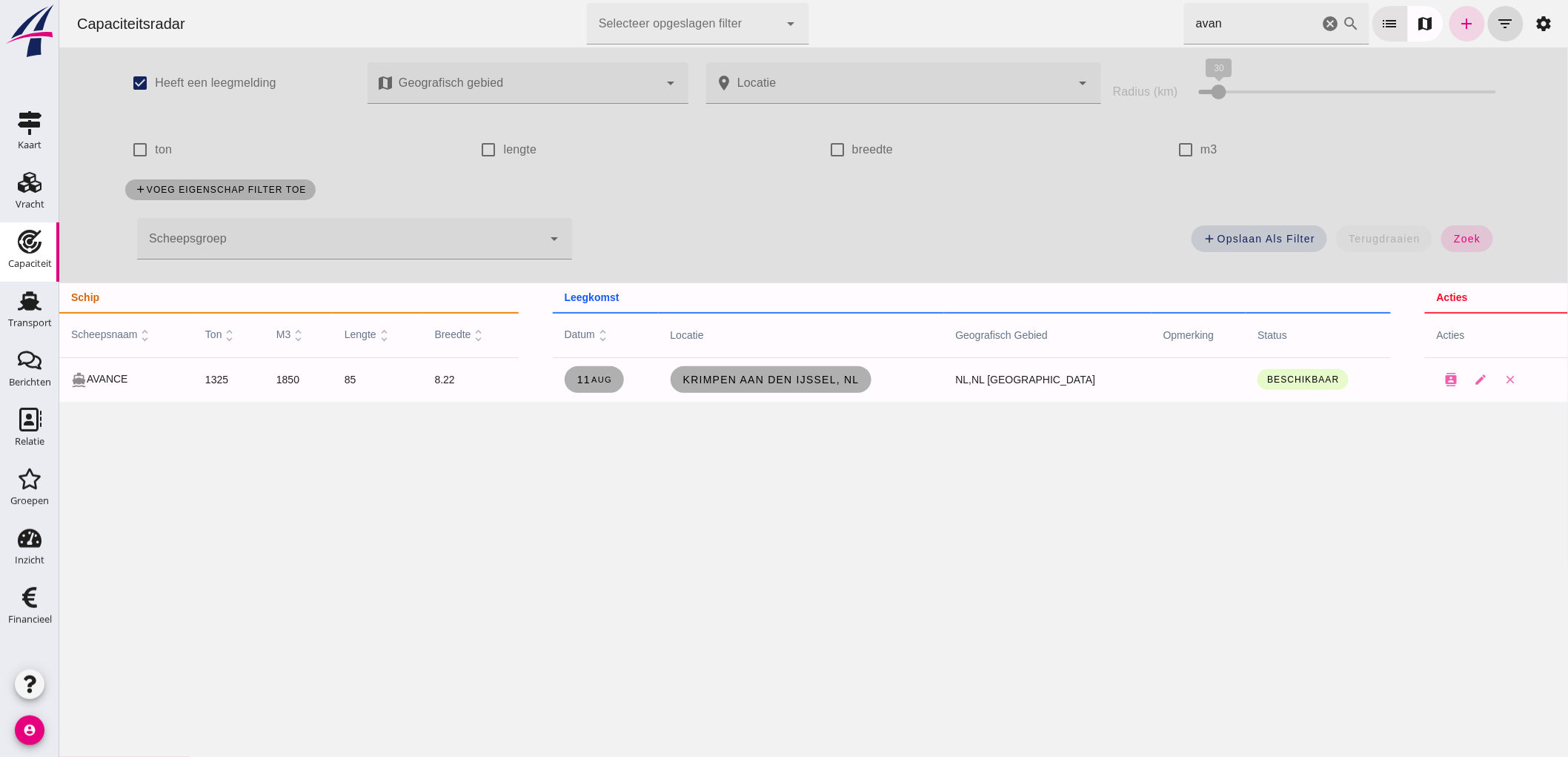
click icon "cancel"
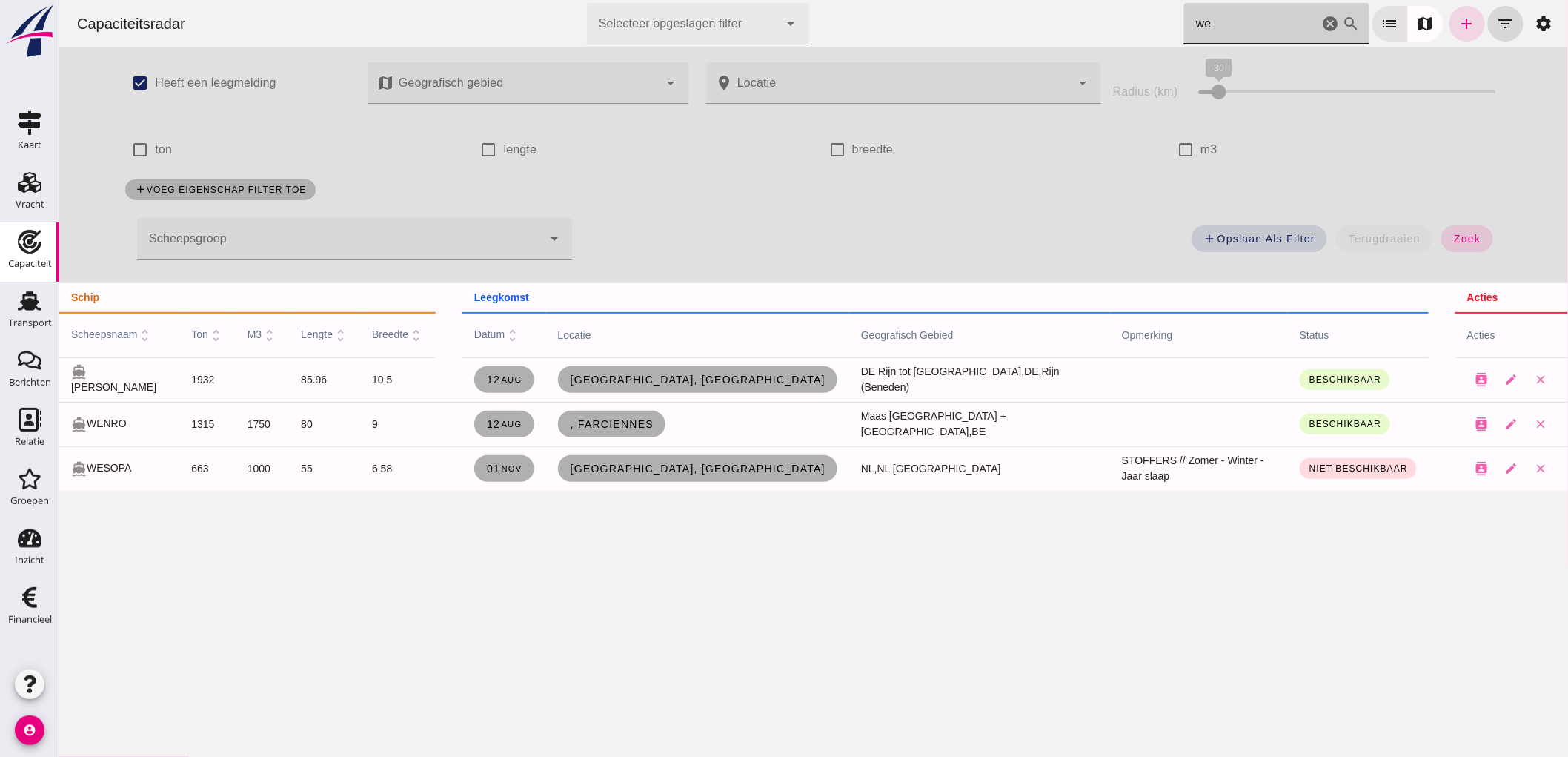
type input "w"
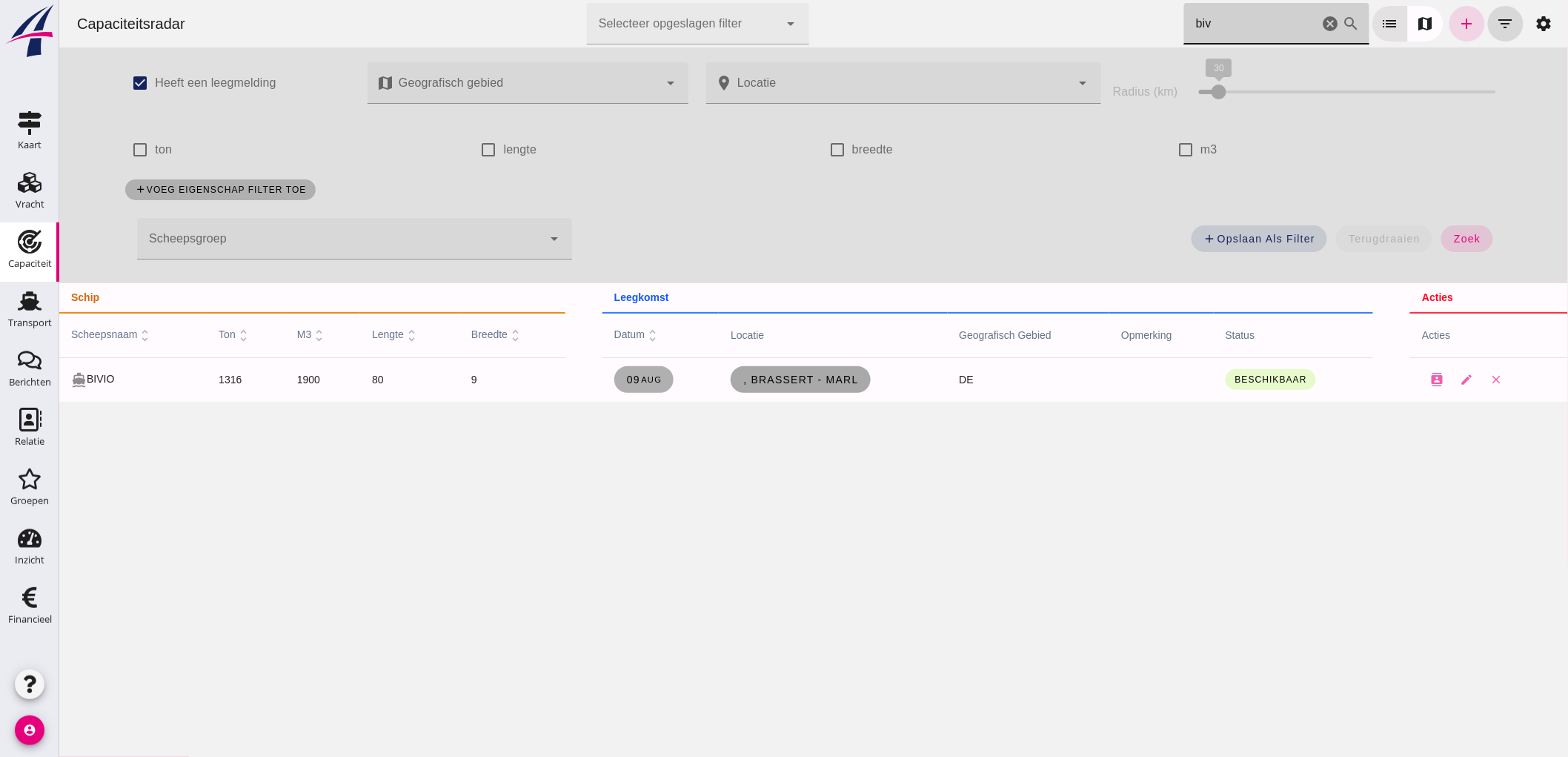
type input "biv"
click span ", Brassert - Marl"
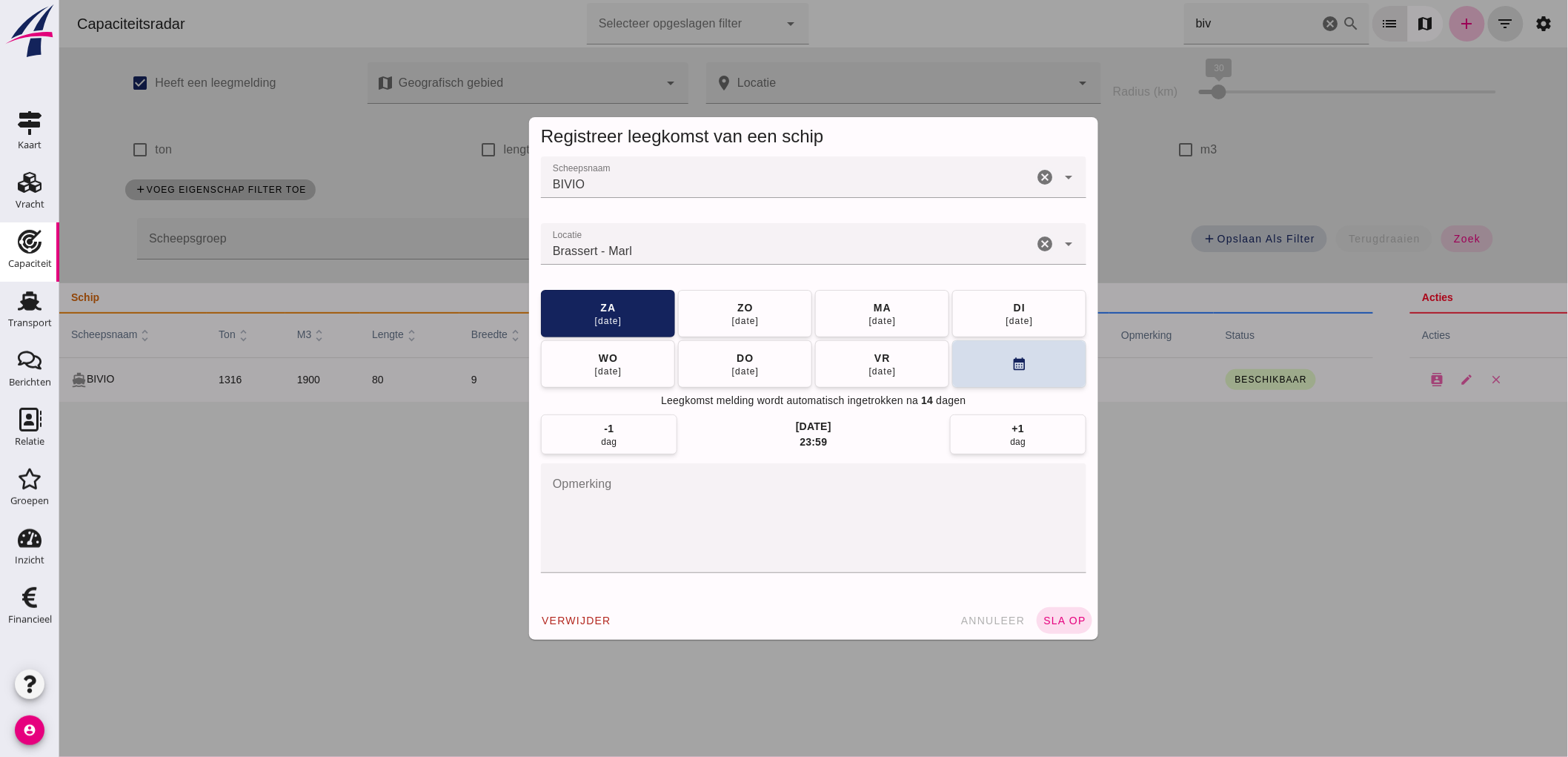
click icon "cancel"
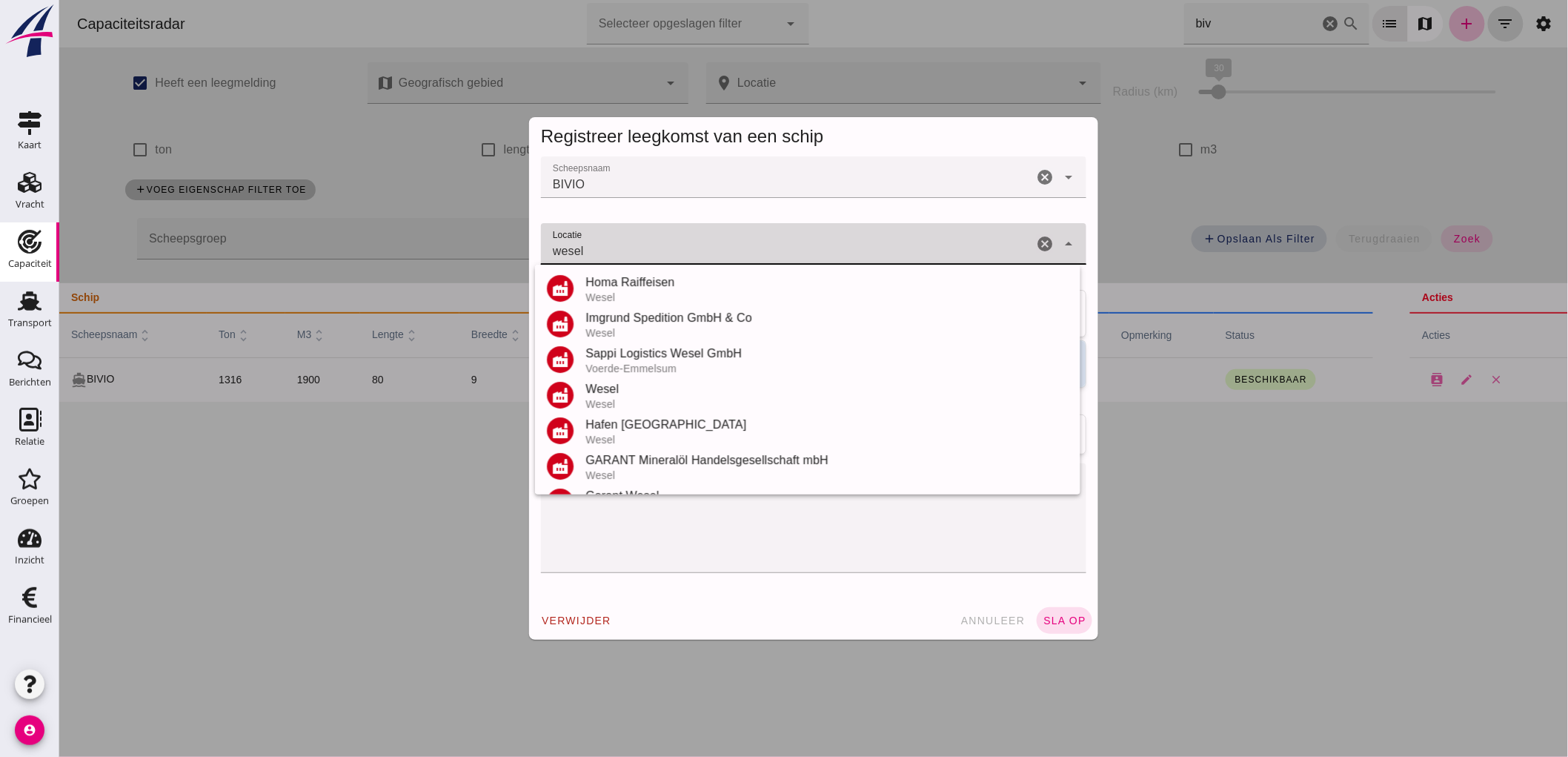
scroll to position [137, 0]
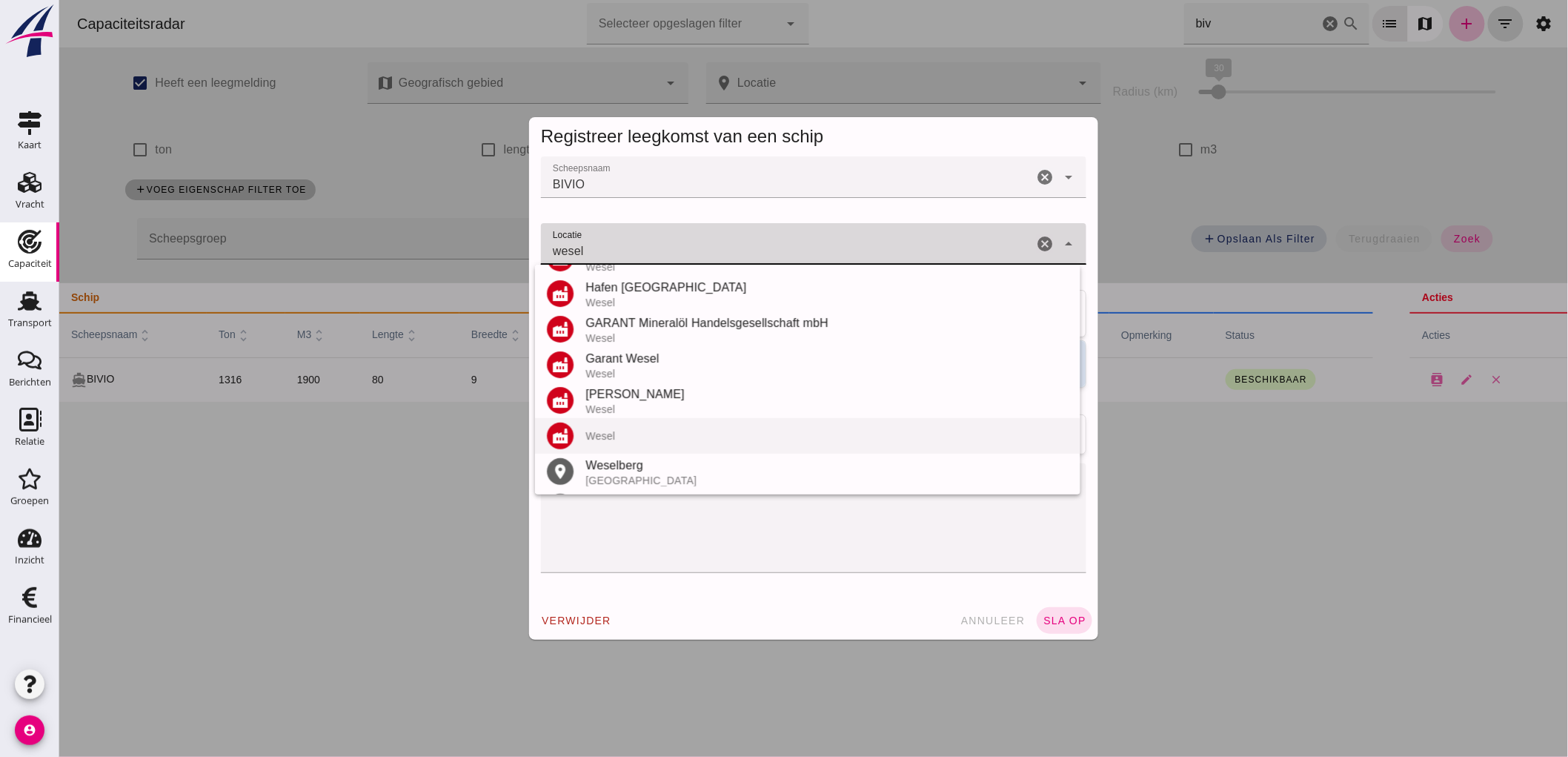
click at [652, 438] on div "Wesel" at bounding box center [826, 436] width 484 height 12
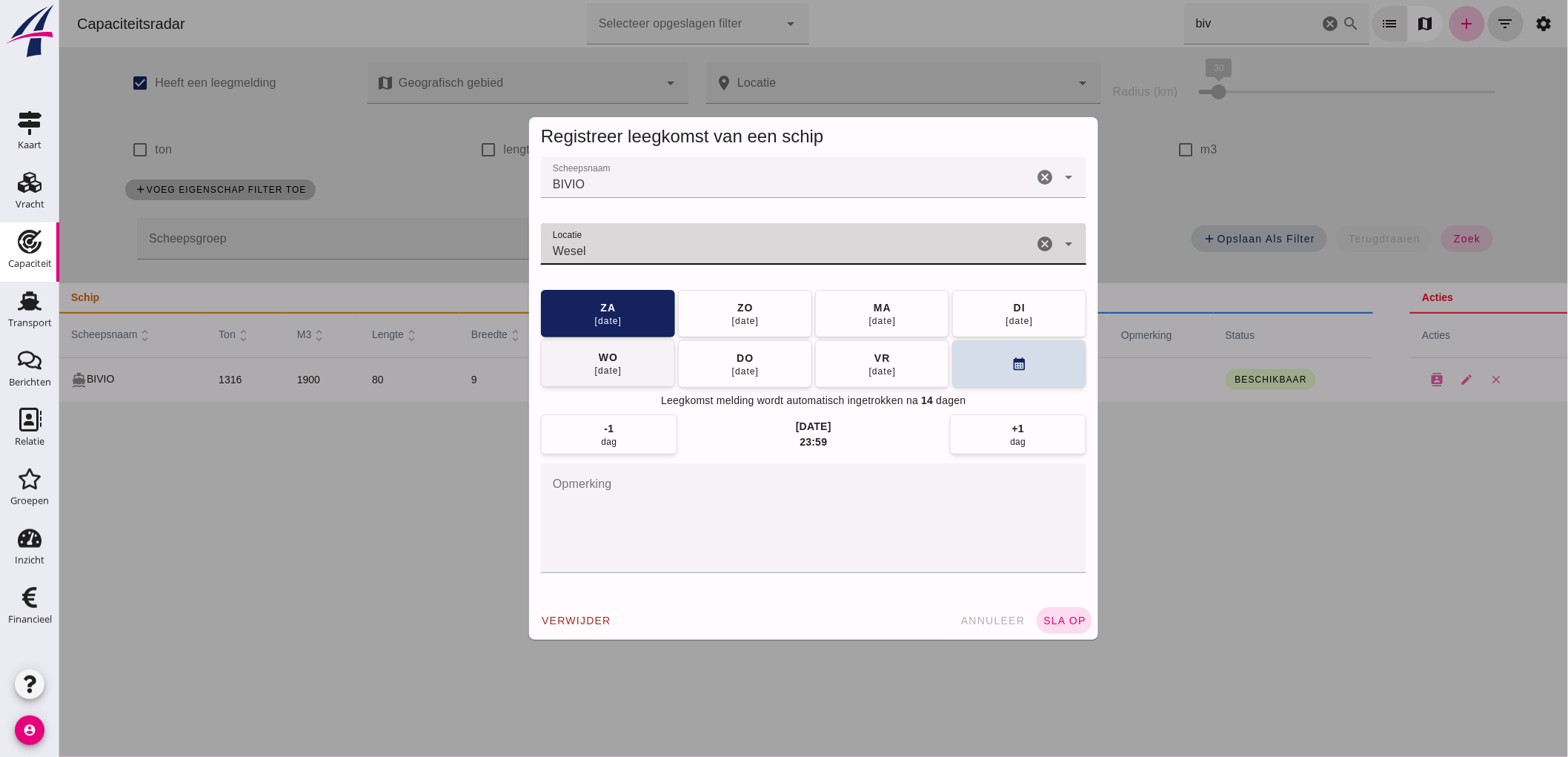
type input "Wesel"
click button "[DATE]"
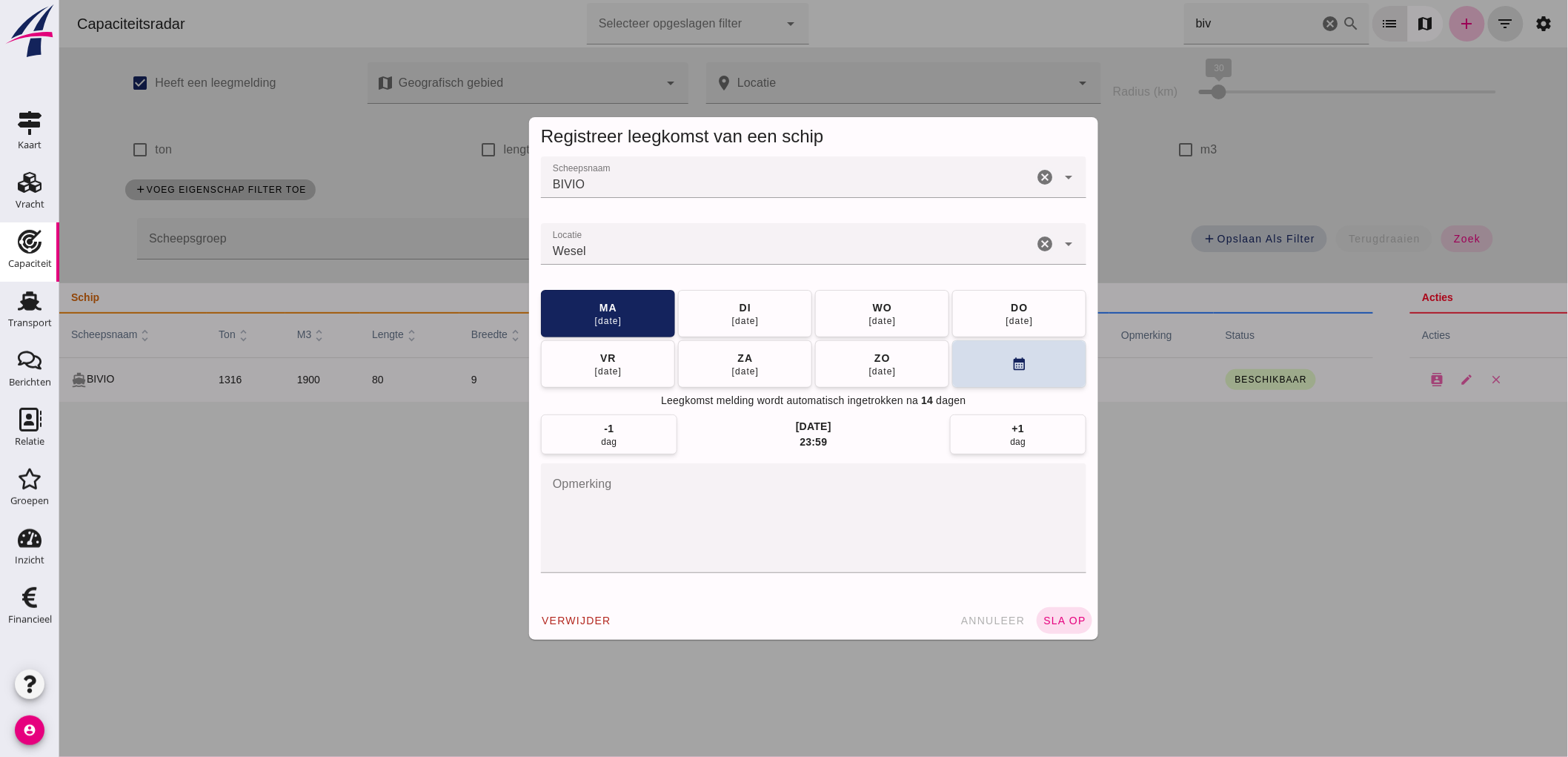
drag, startPoint x: 1060, startPoint y: 616, endPoint x: 1053, endPoint y: 598, distance: 19.3
click span "sla op"
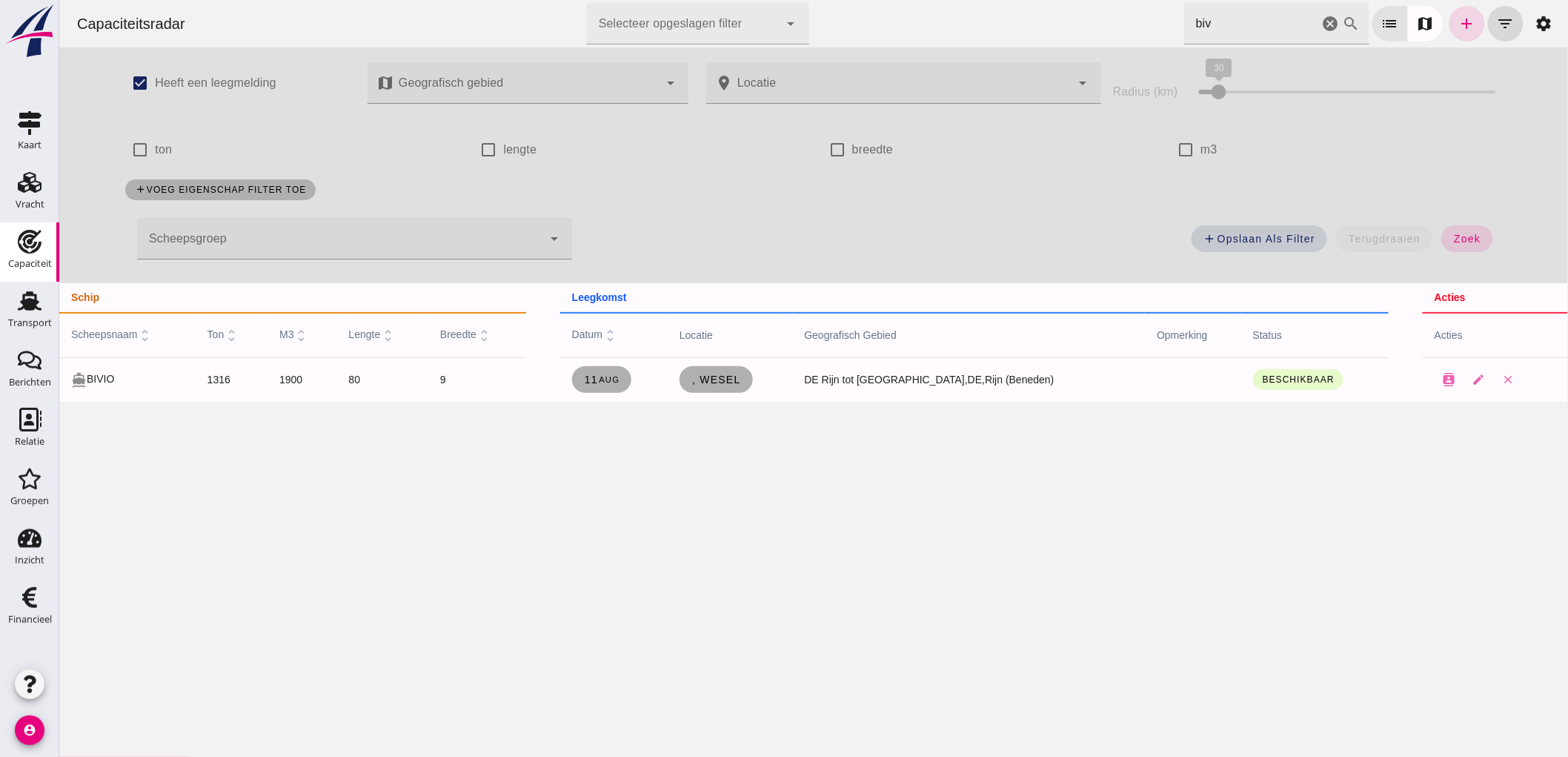
click icon "cancel"
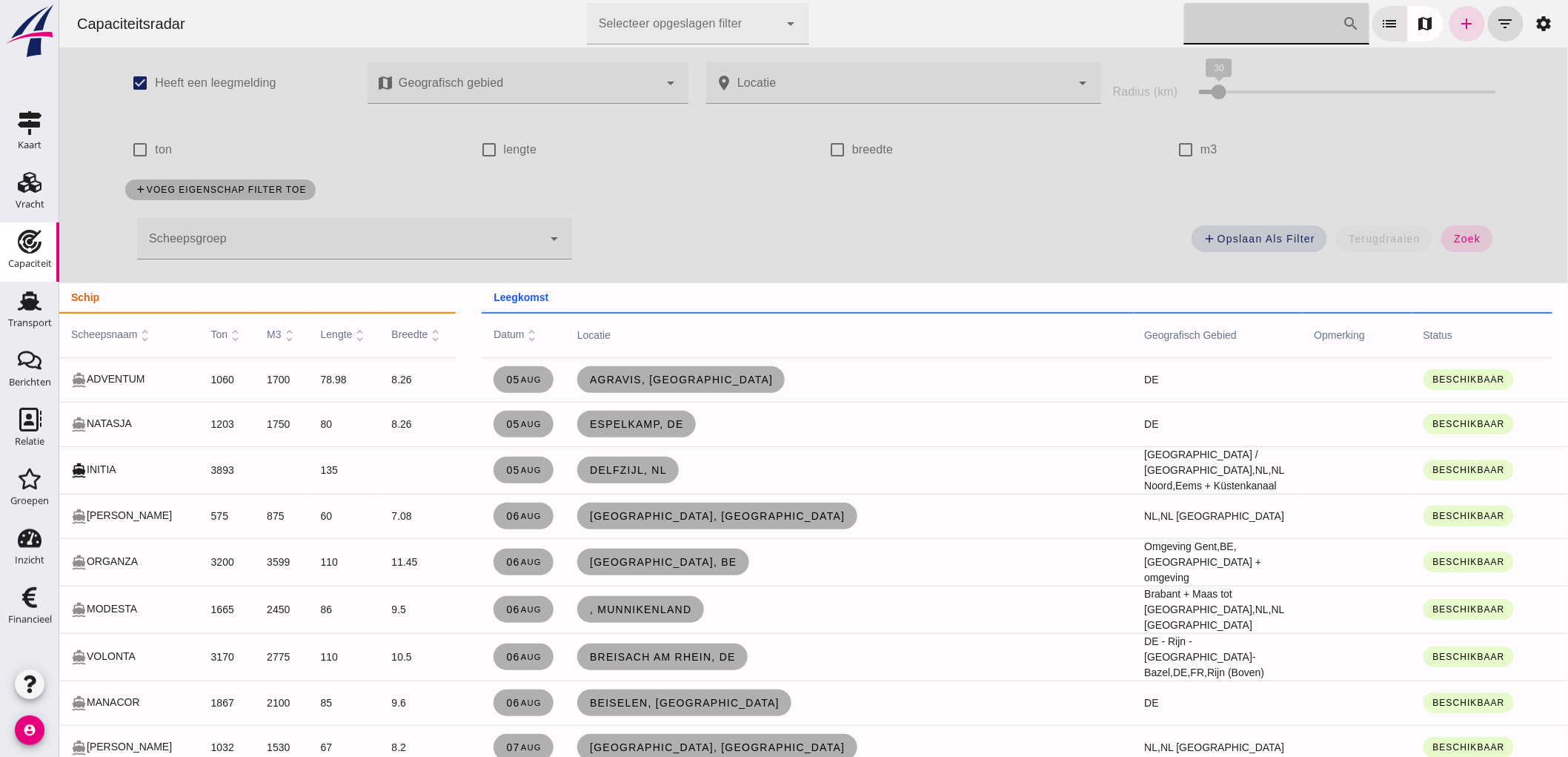
click at [1203, 144] on label "m3" at bounding box center [1208, 149] width 17 height 41
click input "m3"
checkbox input "true"
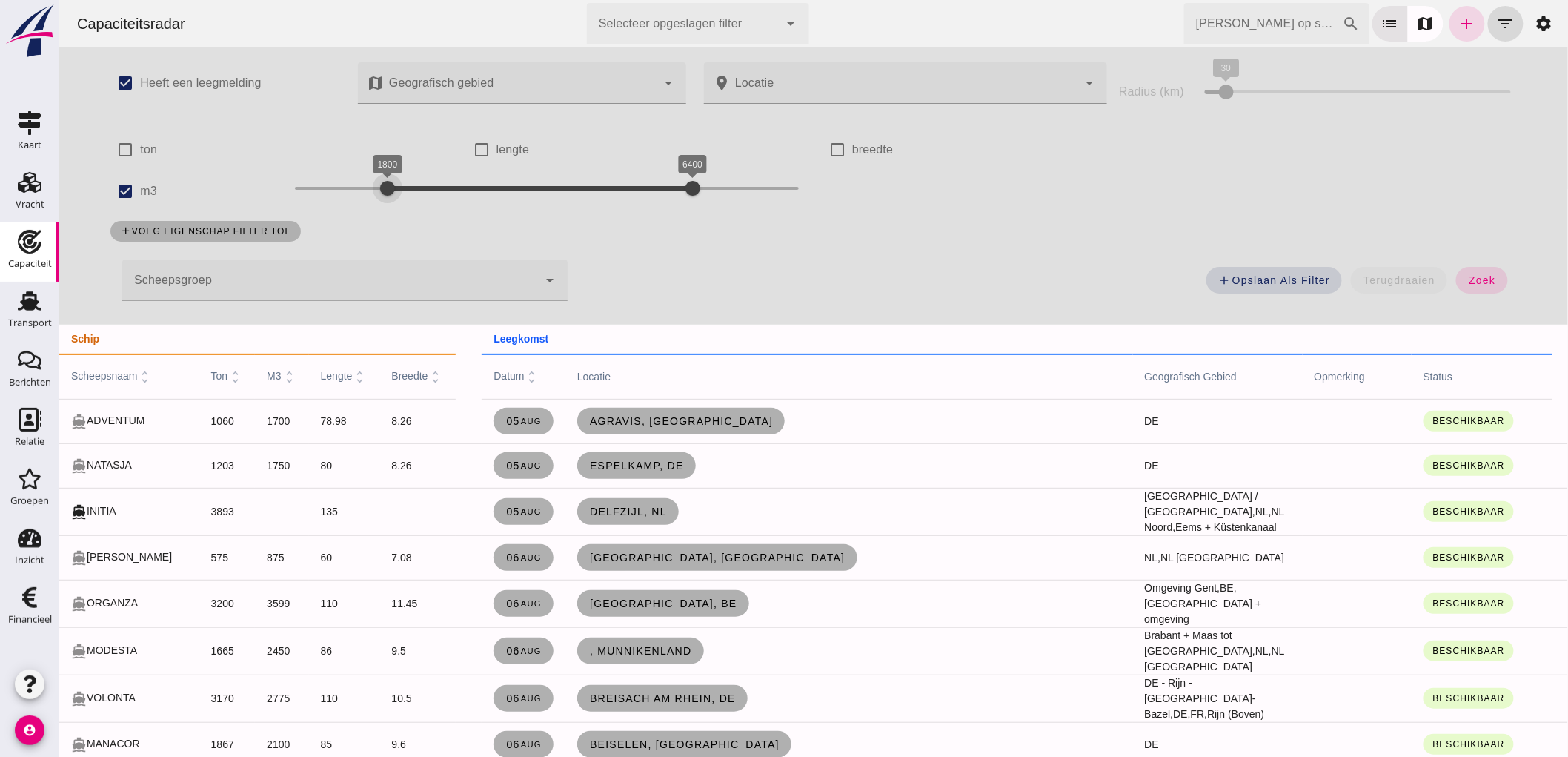
drag, startPoint x: 293, startPoint y: 181, endPoint x: 382, endPoint y: 199, distance: 90.8
click at [382, 196] on div "1800" at bounding box center [387, 188] width 15 height 15
drag, startPoint x: 523, startPoint y: 195, endPoint x: 413, endPoint y: 183, distance: 110.7
click at [413, 183] on div at bounding box center [419, 188] width 29 height 29
click span "zoek"
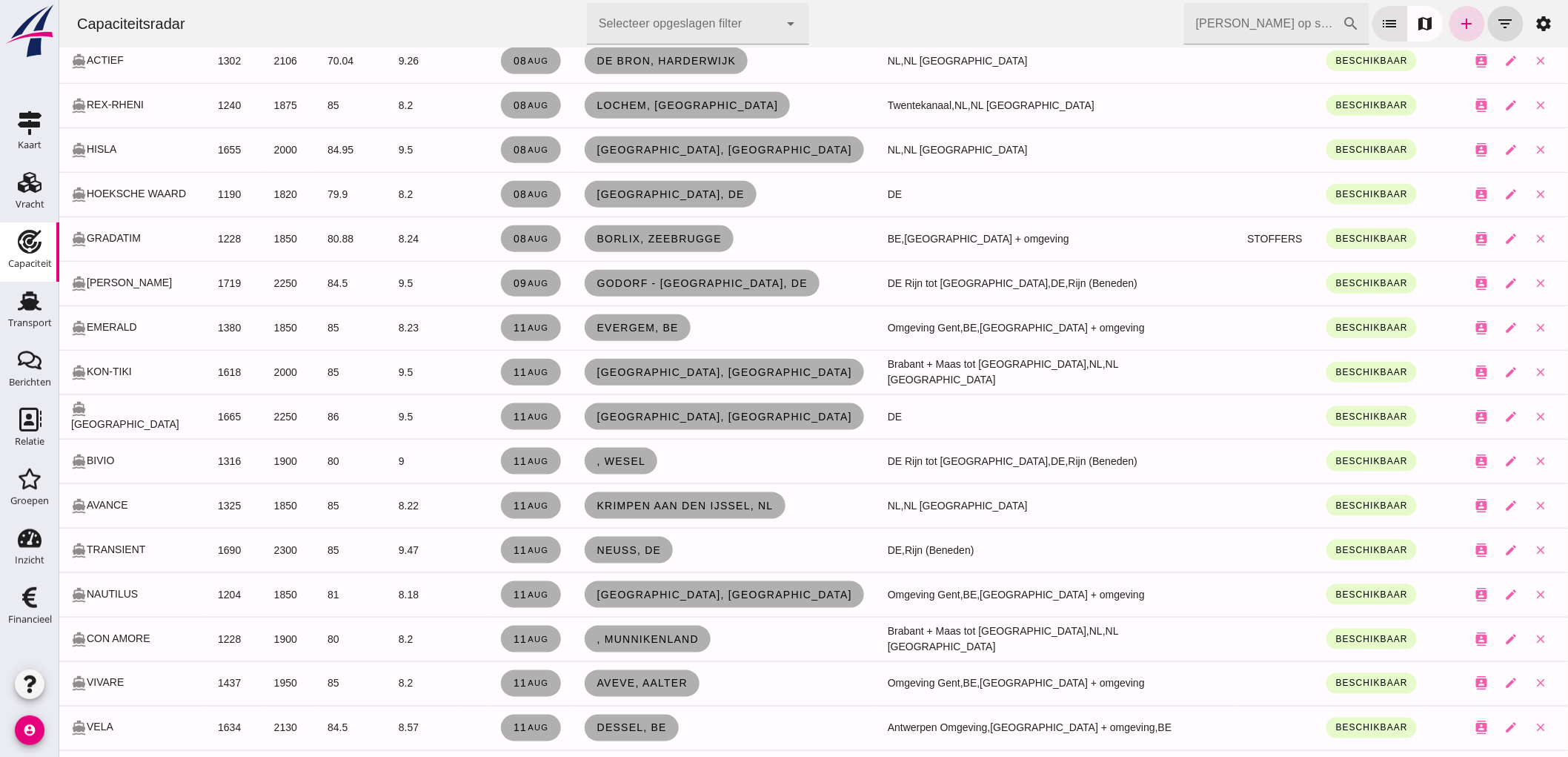
scroll to position [658, 0]
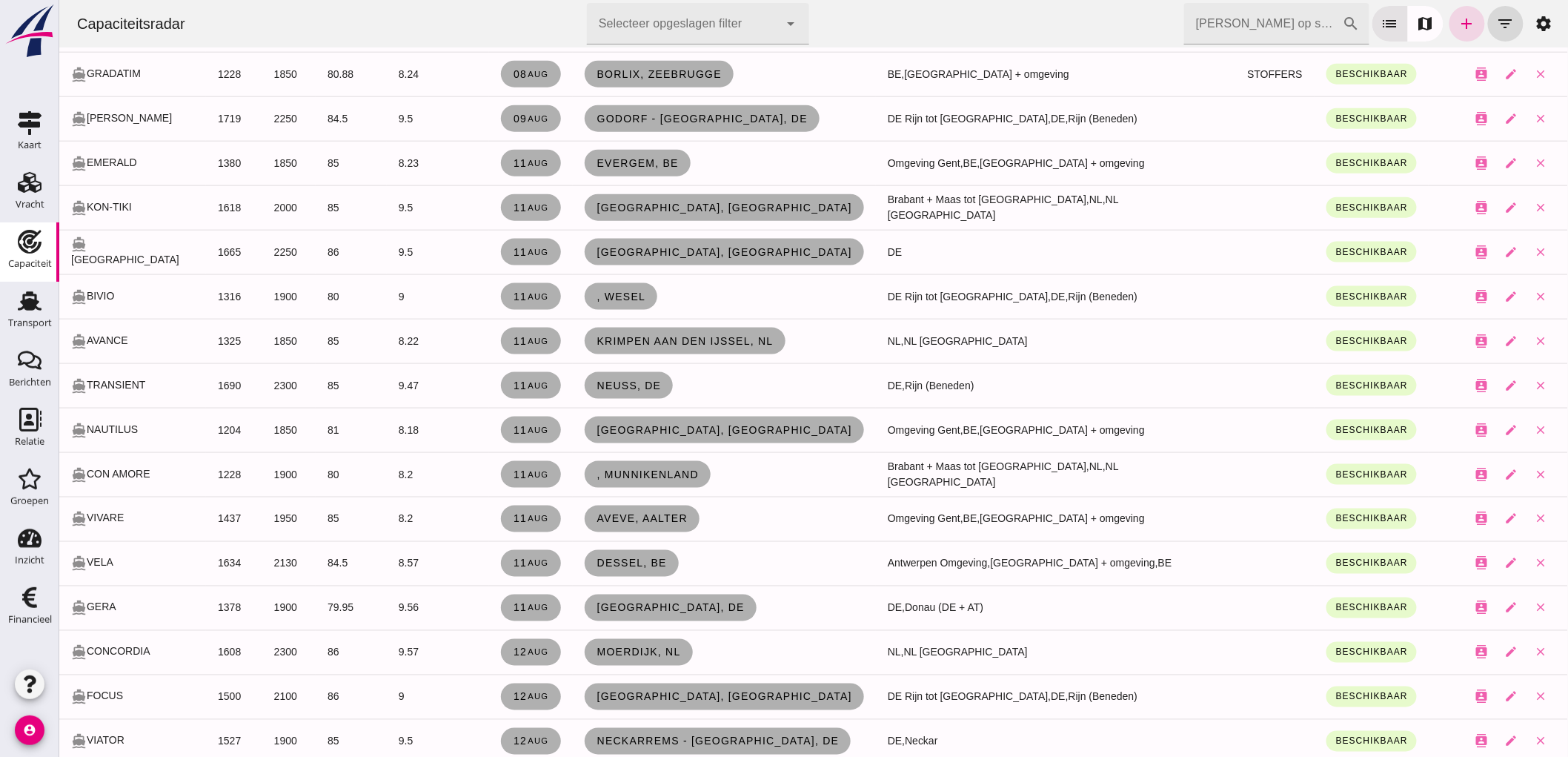
click input "[PERSON_NAME] op scheepsnaam"
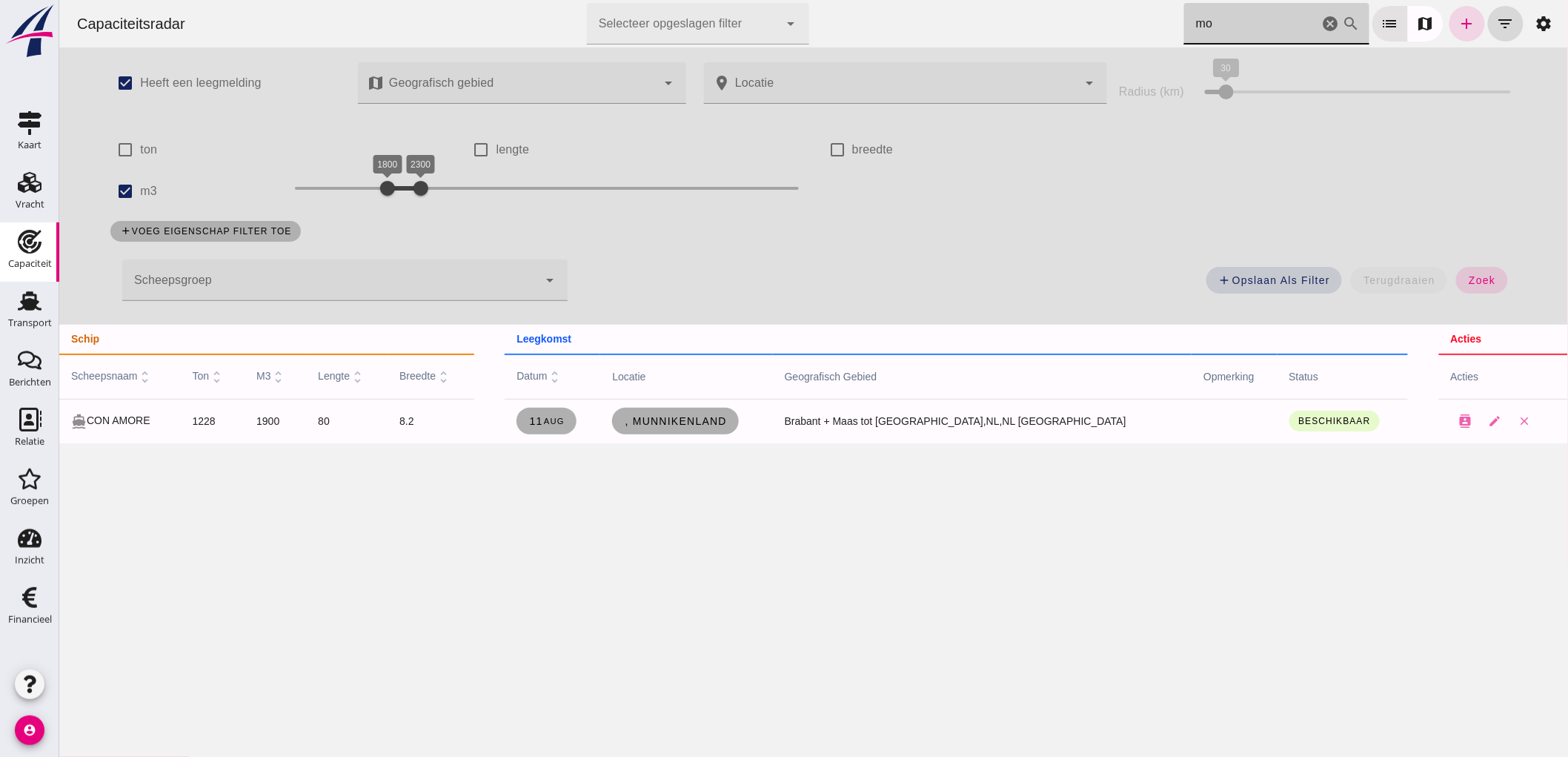
scroll to position [0, 0]
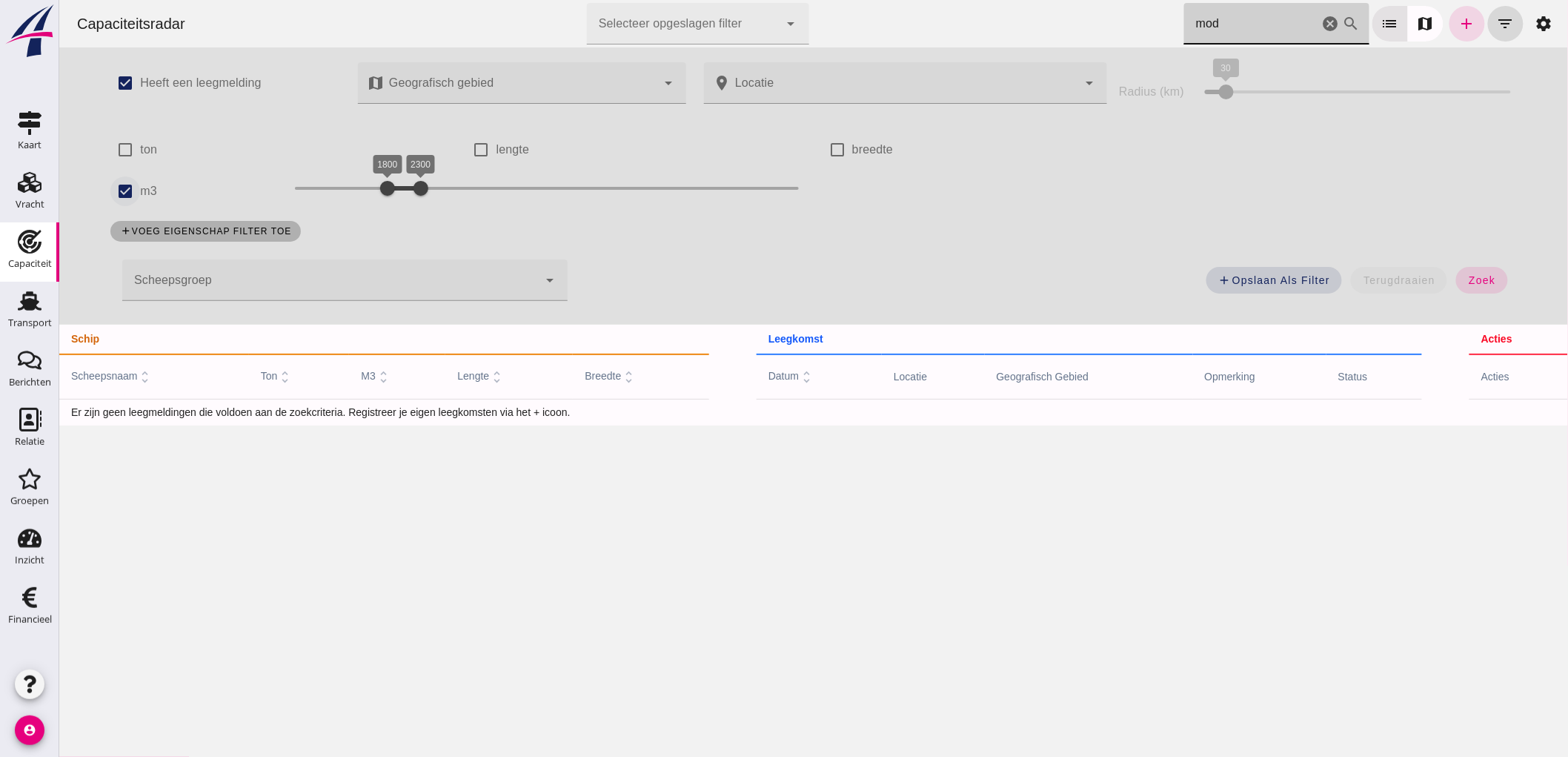
type input "mod"
click input "m3"
checkbox input "false"
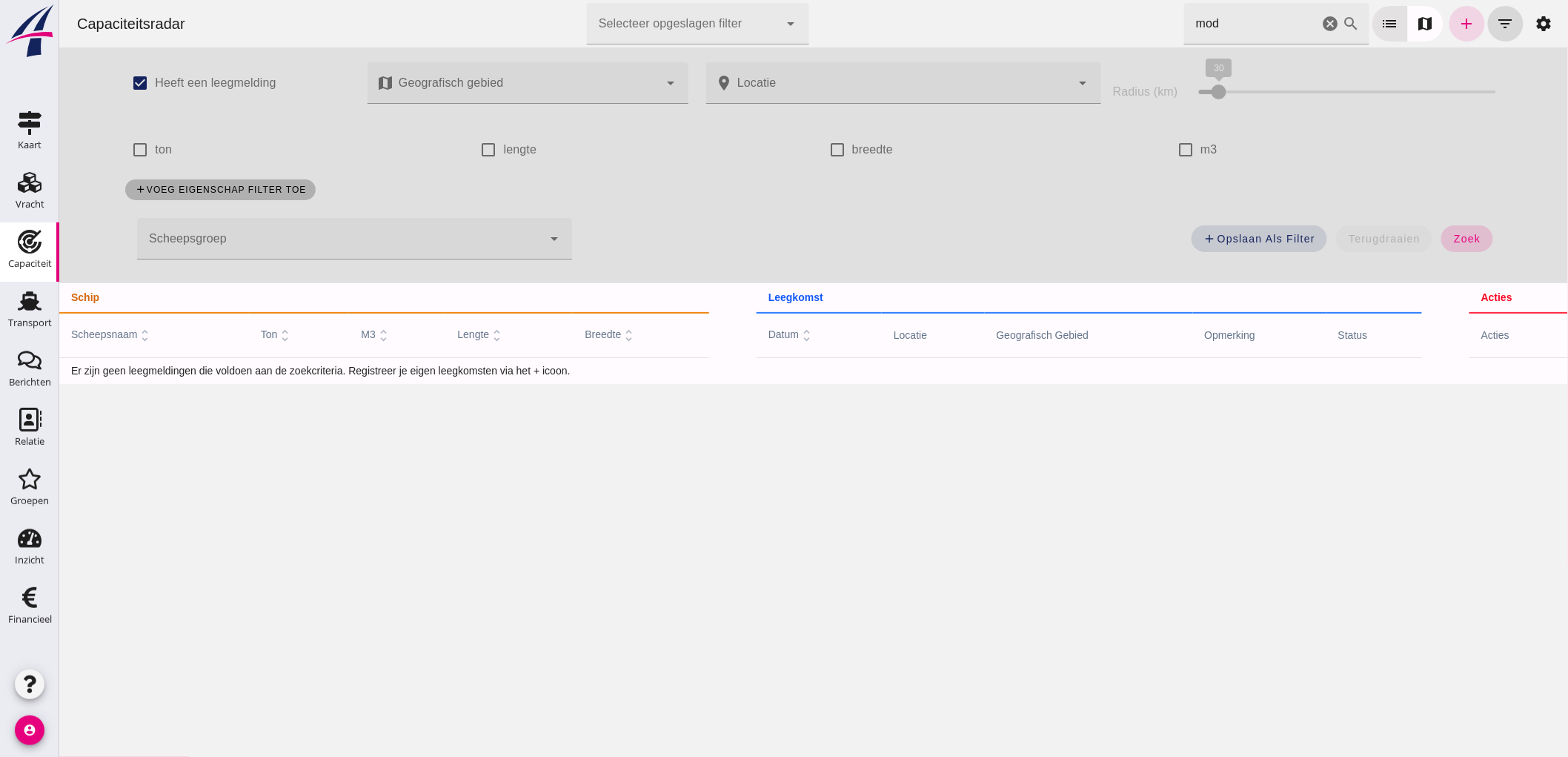
click button "zoek"
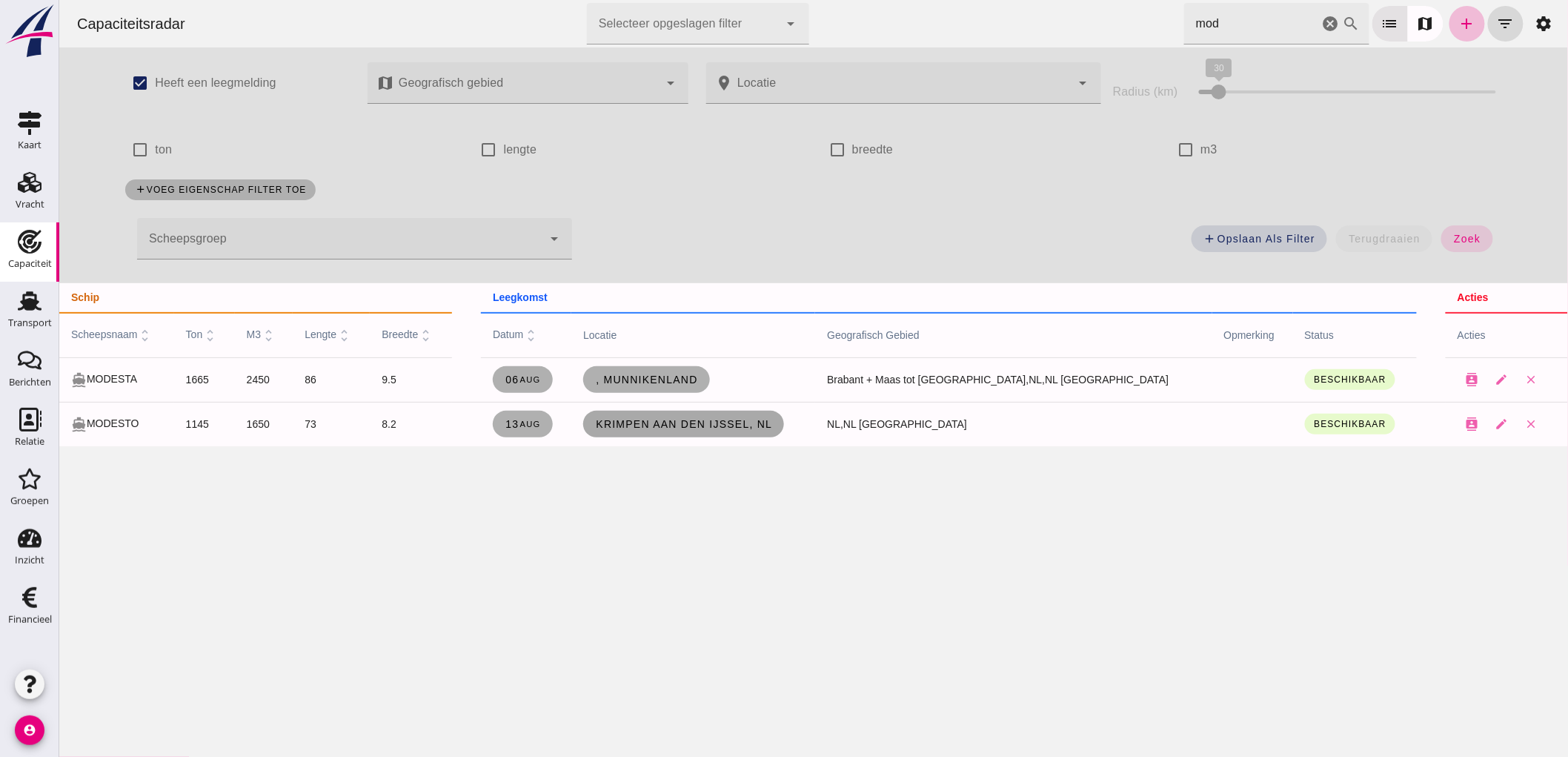
click at [693, 430] on link "Krimpen aan den IJssel, nl" at bounding box center [682, 423] width 201 height 26
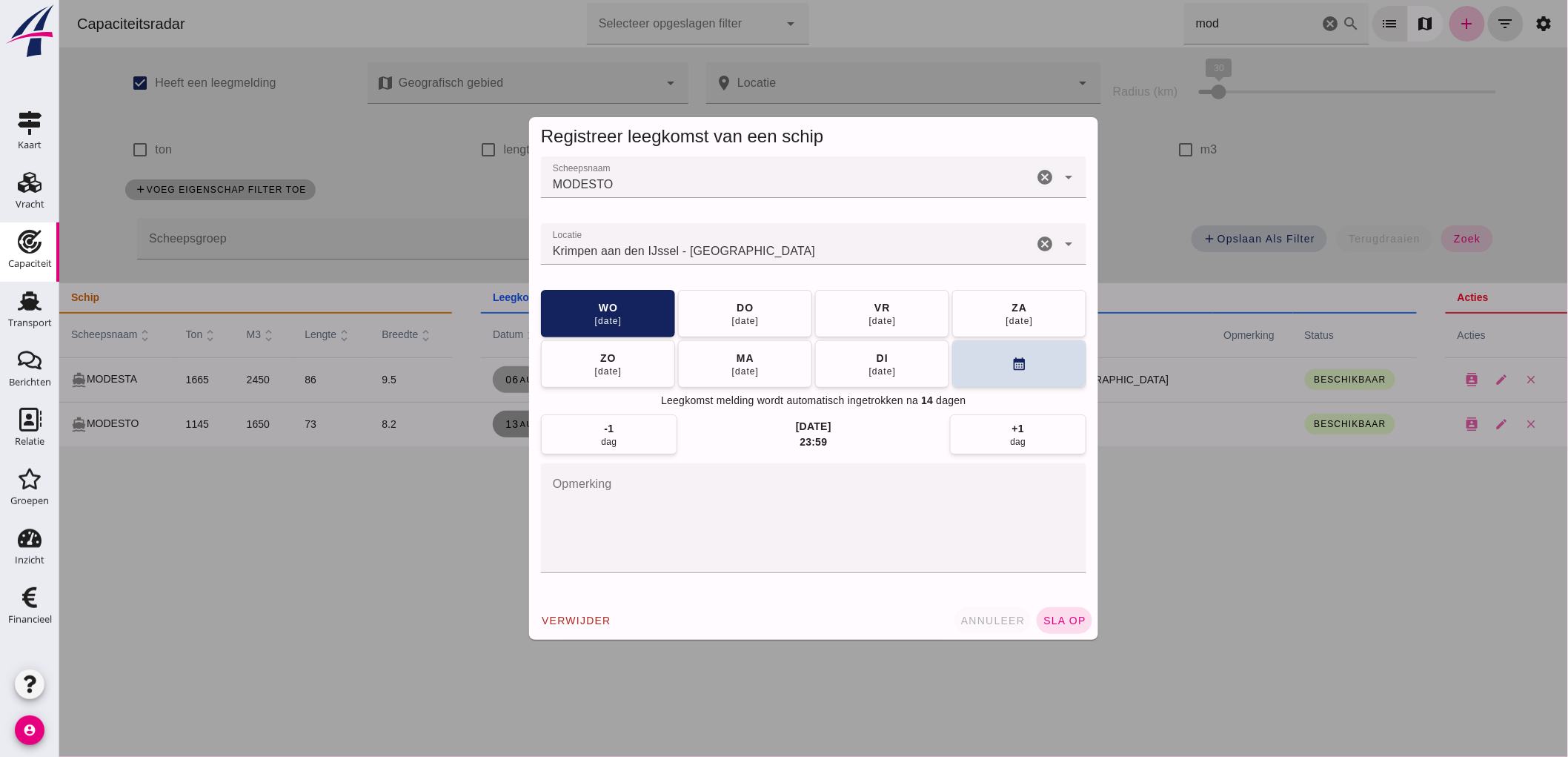
click span "annuleer"
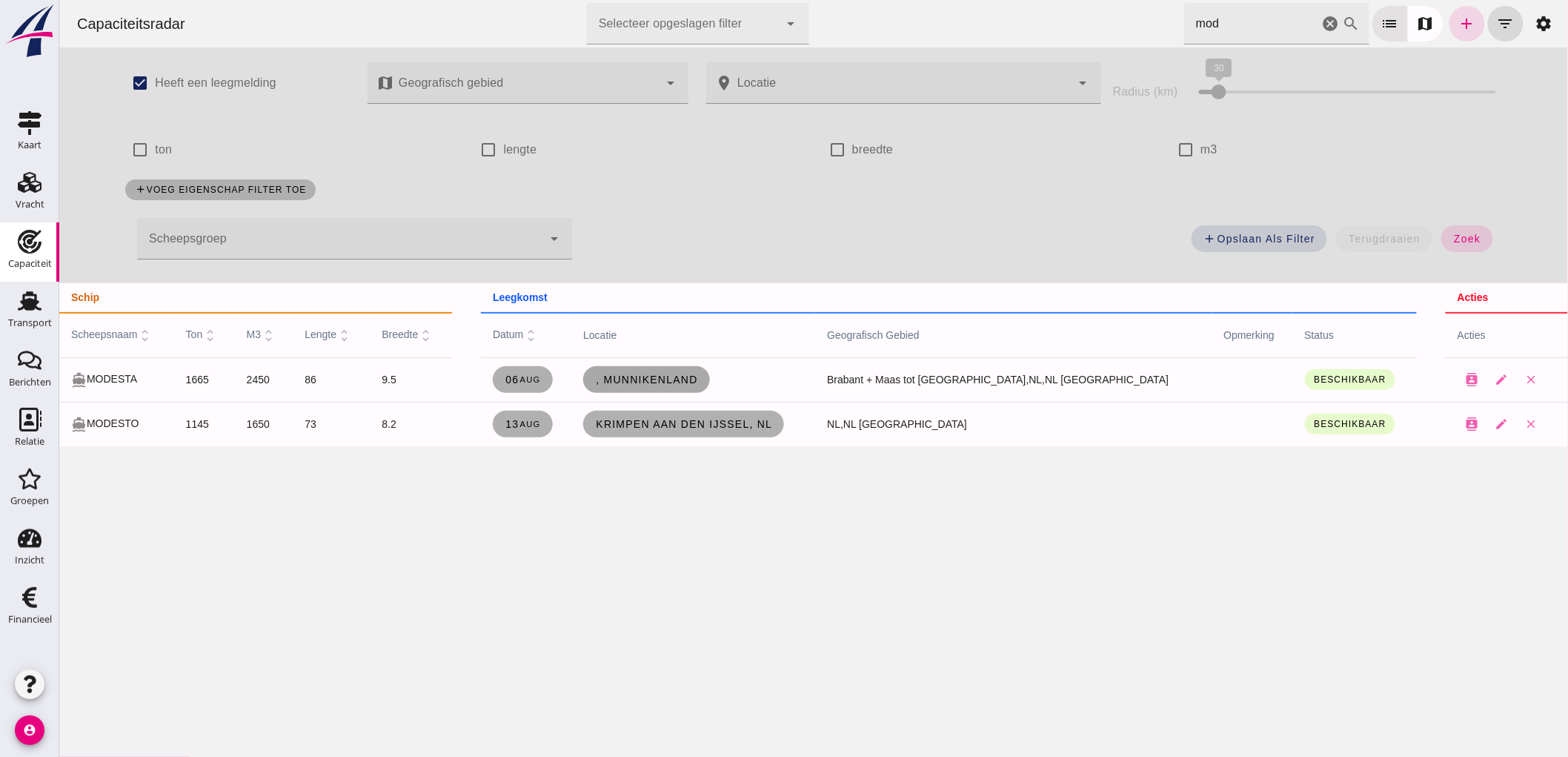
click span ", Munnikenland"
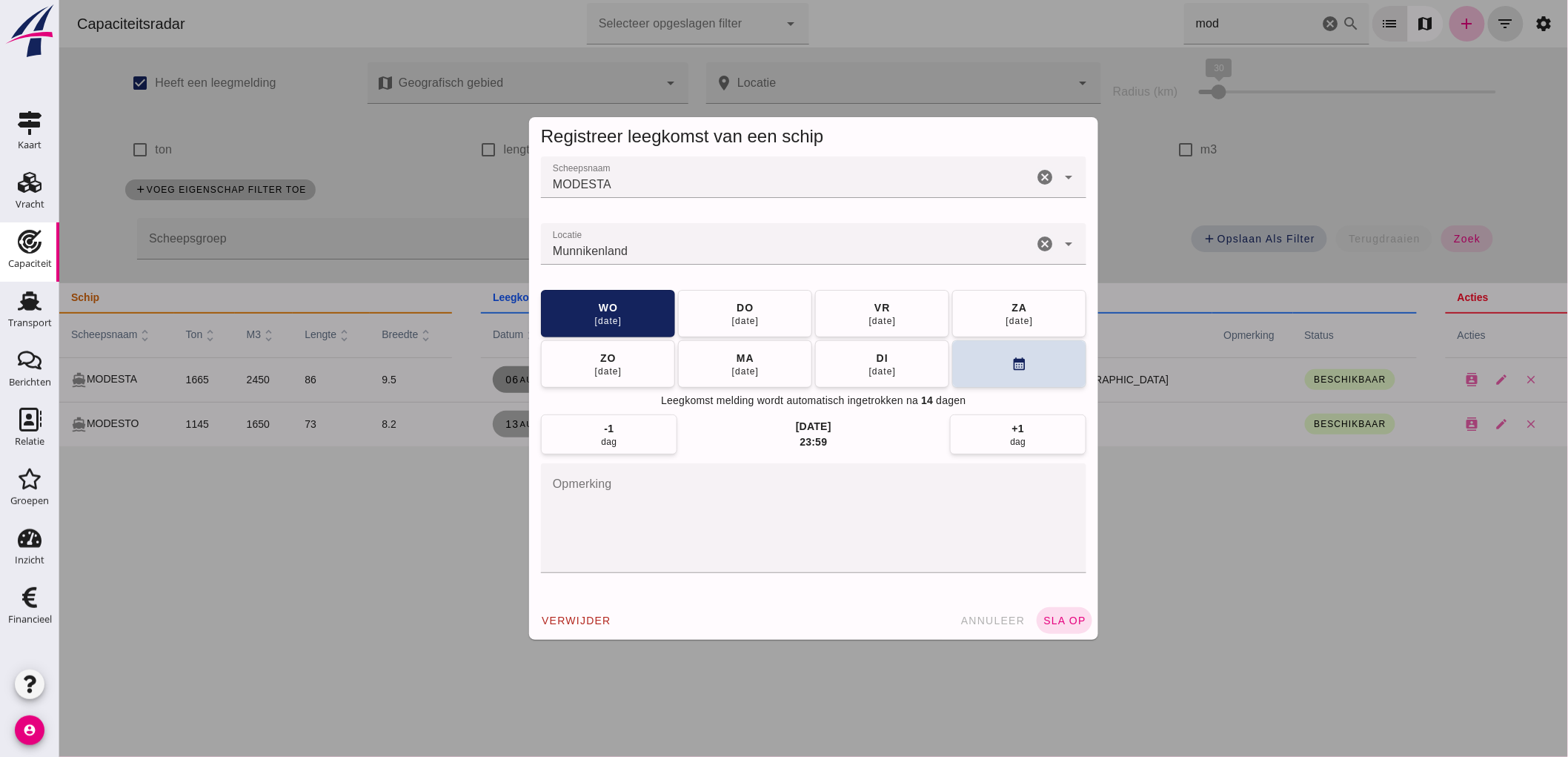
click icon "cancel"
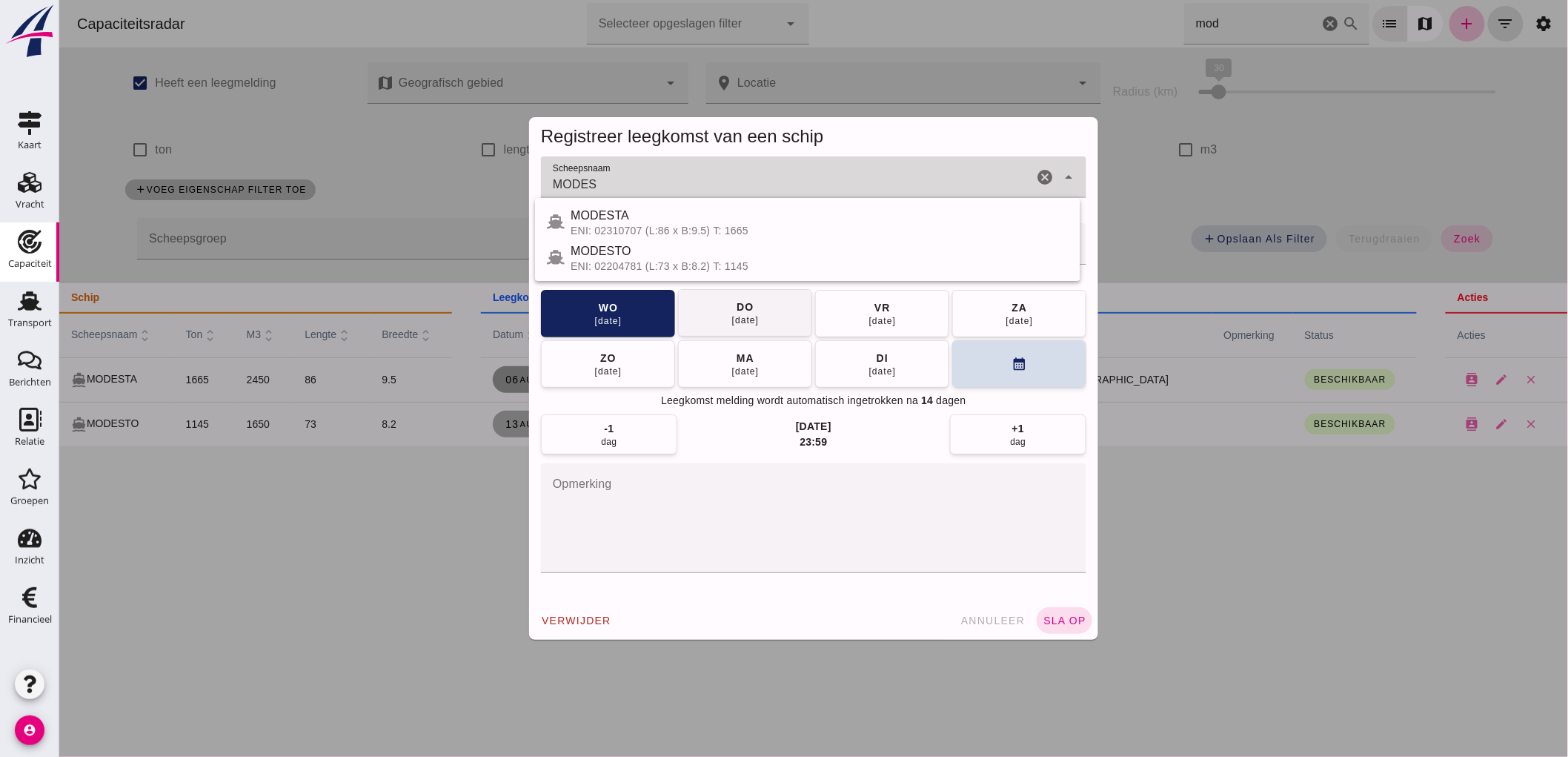
click at [752, 219] on div "MODESTA" at bounding box center [819, 216] width 498 height 18
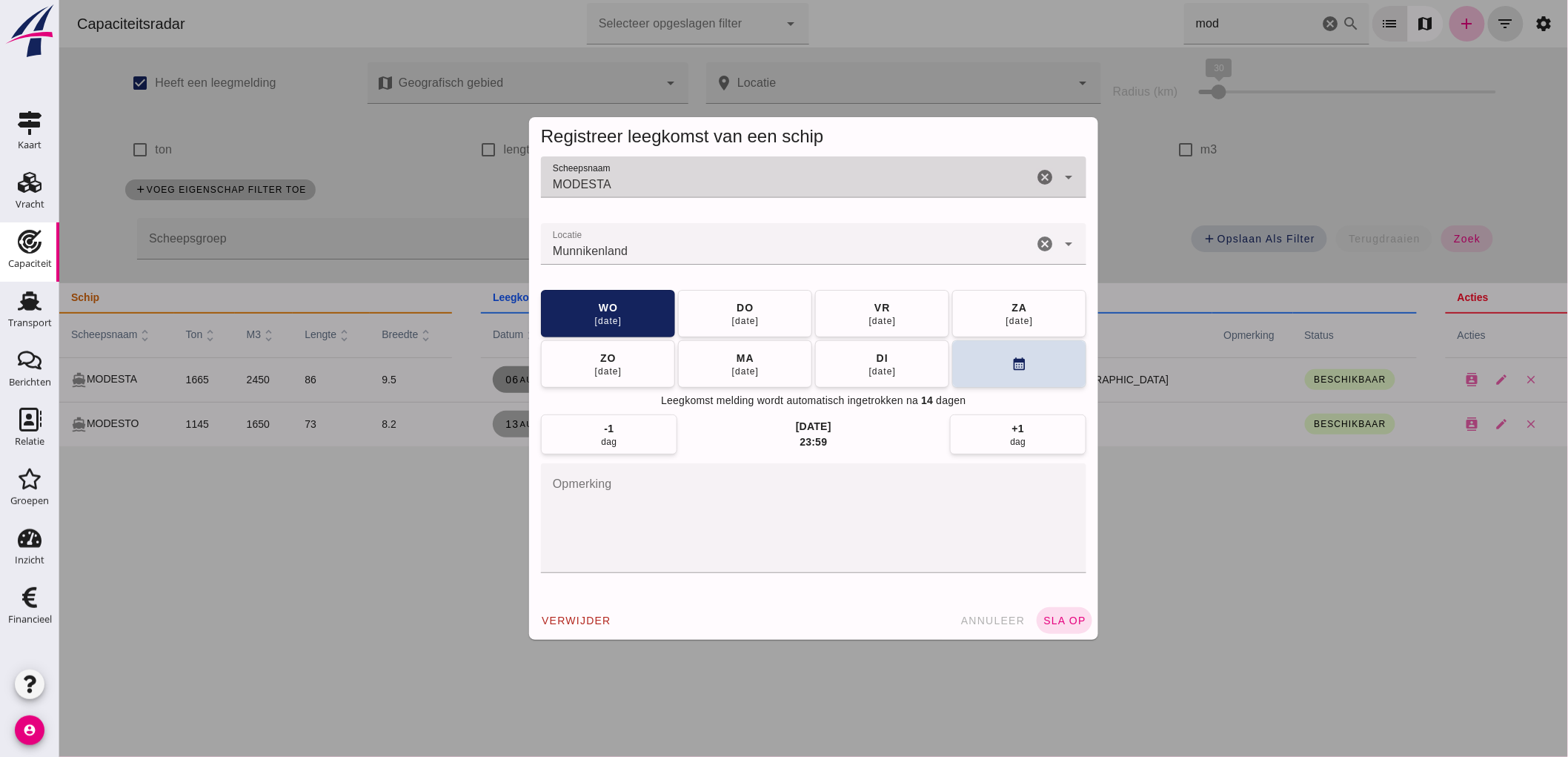
type input "MODESTA"
click input "Locatie"
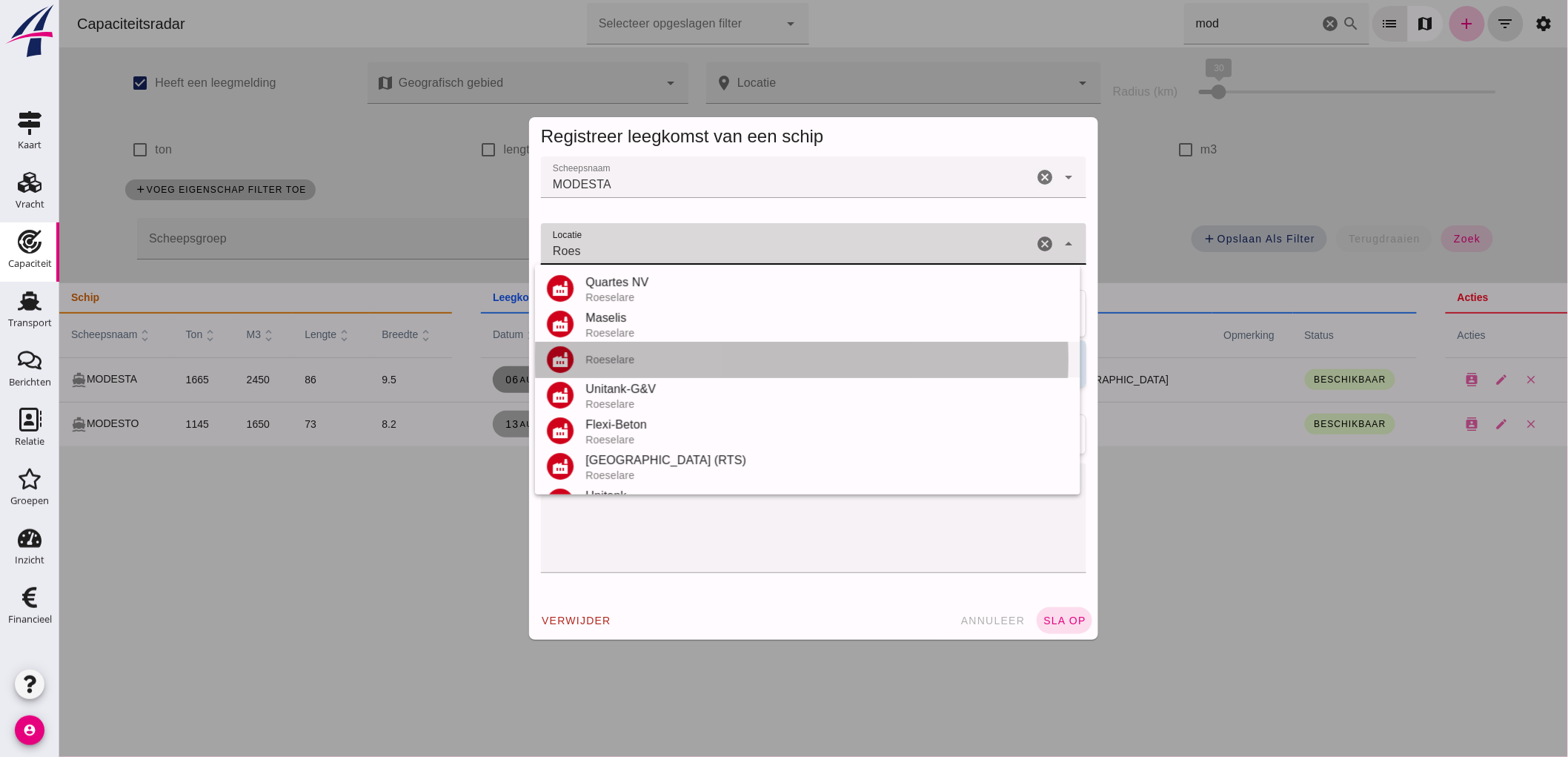
click at [635, 365] on div "Roeselare" at bounding box center [826, 359] width 484 height 12
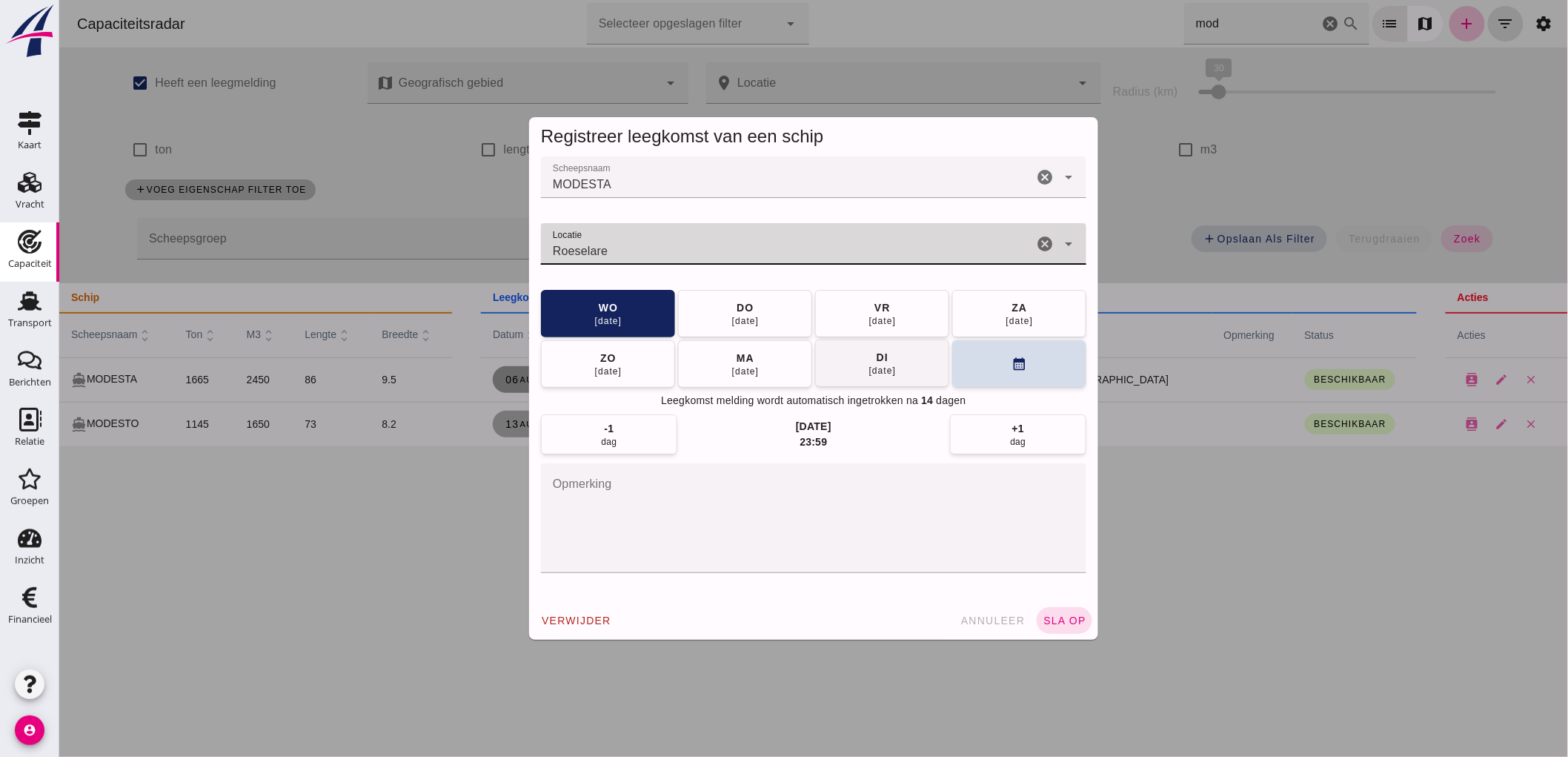
type input "Roeselare"
click button "[DATE]"
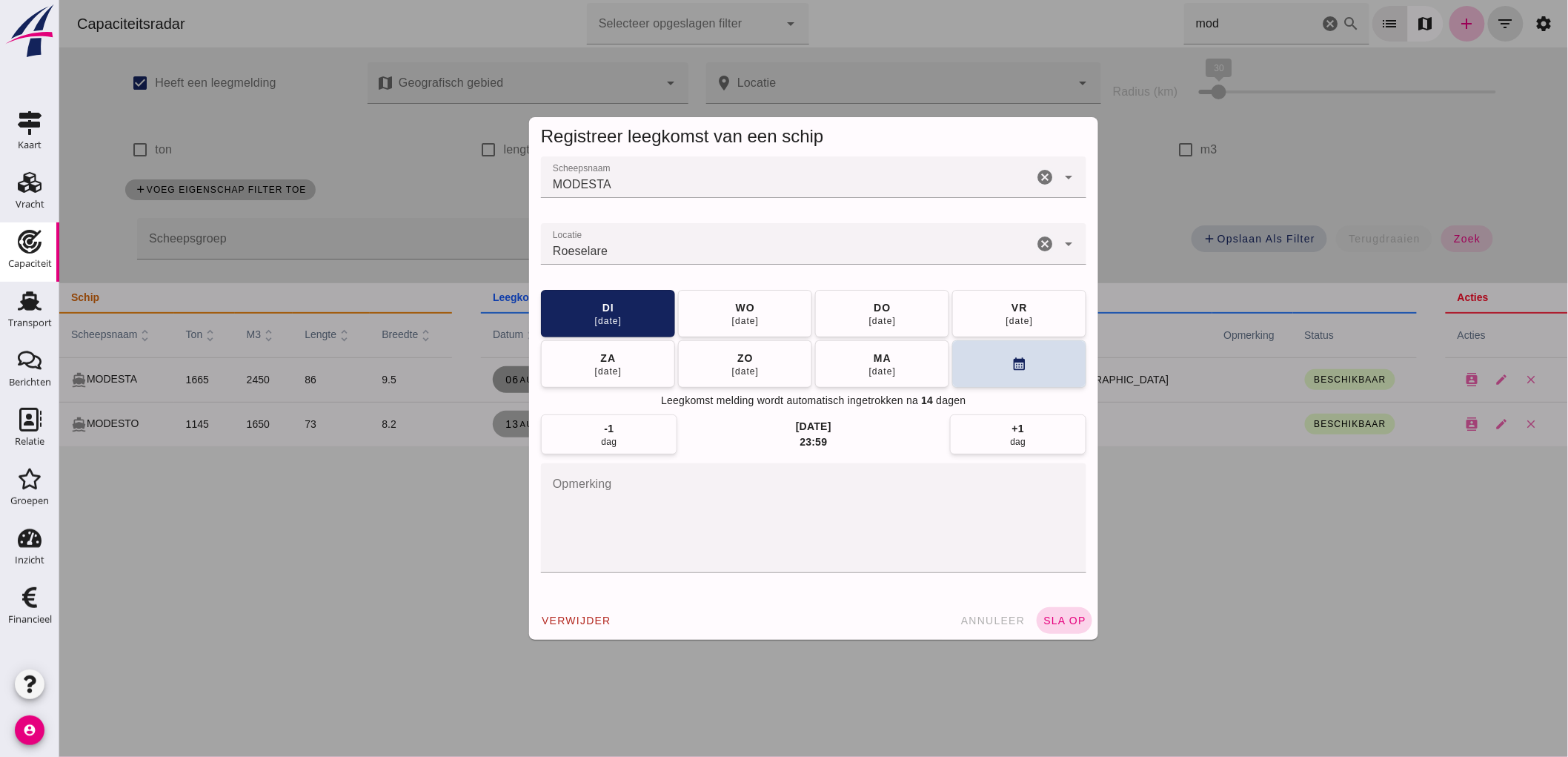
click span "sla op"
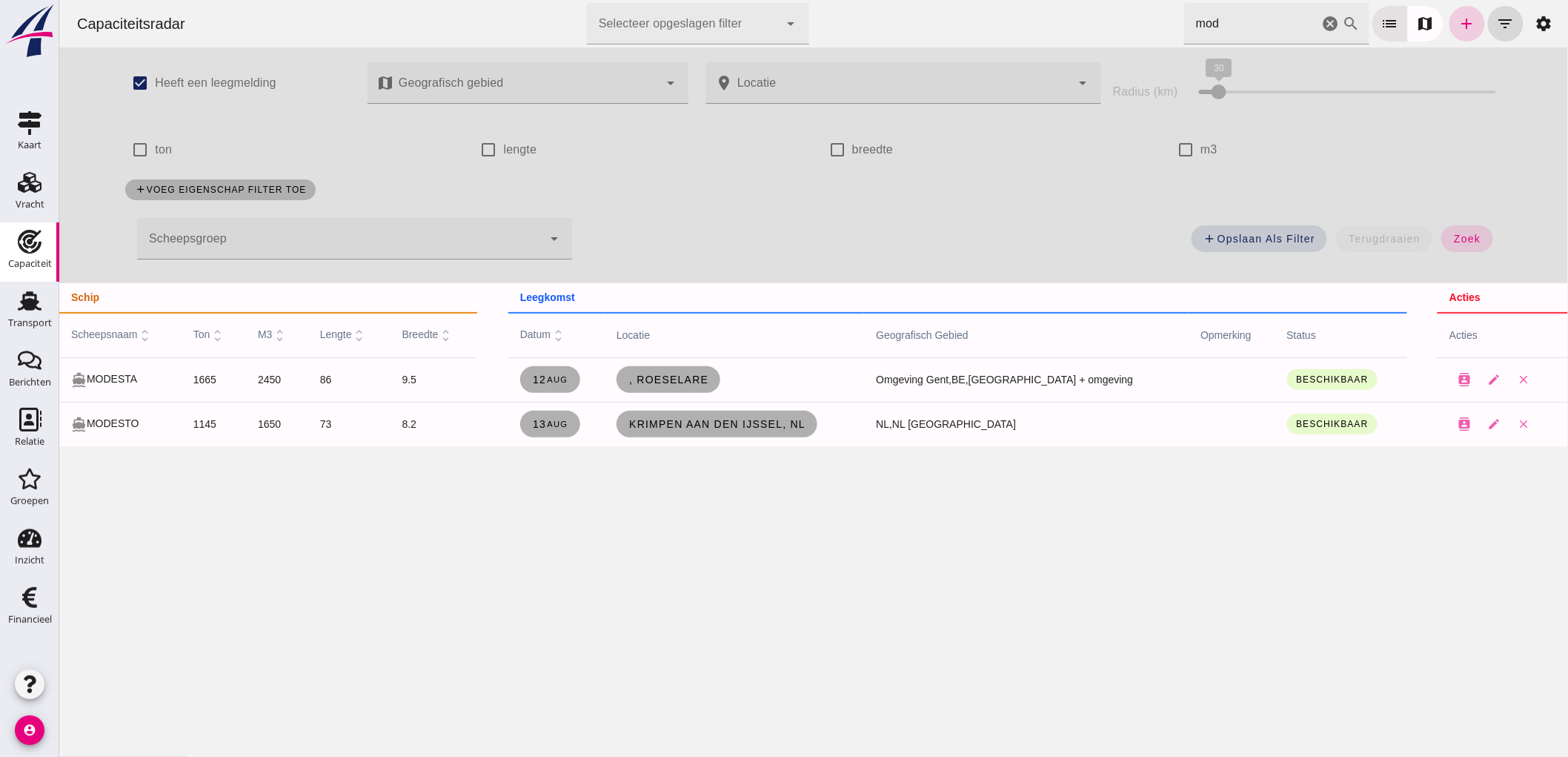
click at [1457, 23] on icon "add" at bounding box center [1466, 24] width 18 height 18
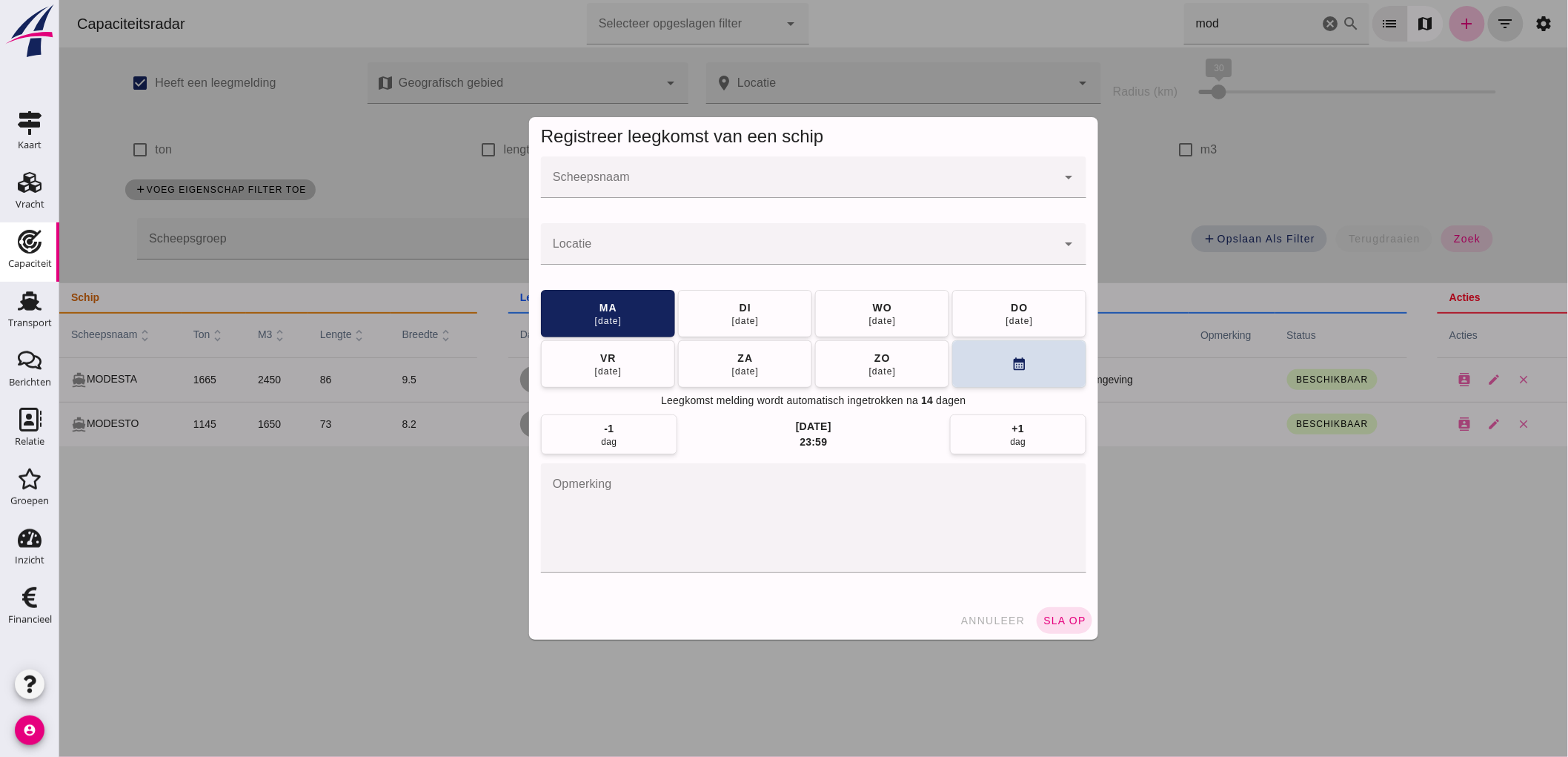
click input "Scheepsnaam"
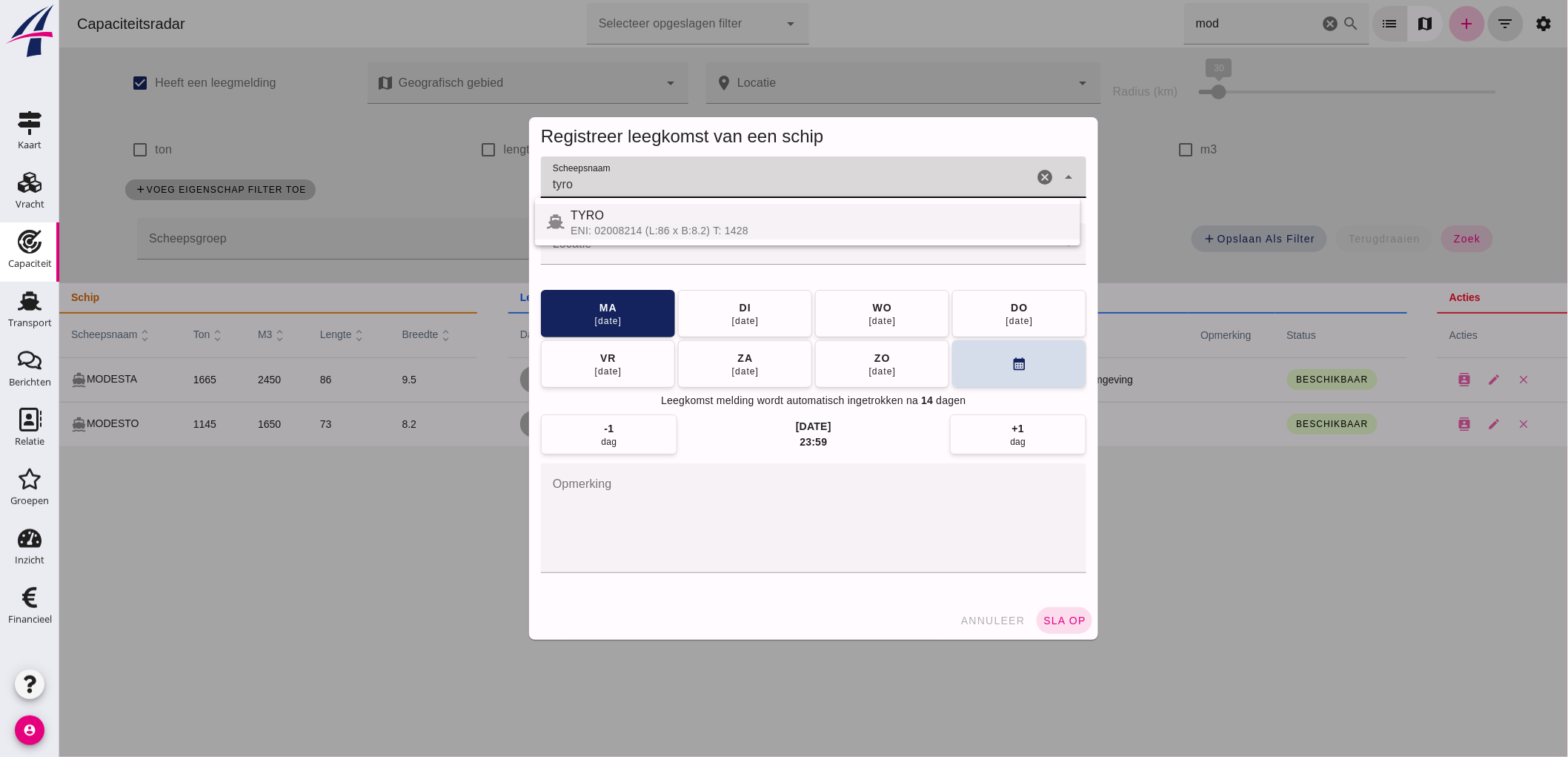
click at [639, 218] on div "TYRO" at bounding box center [819, 216] width 498 height 18
type input "TYRO"
click input "Locatie"
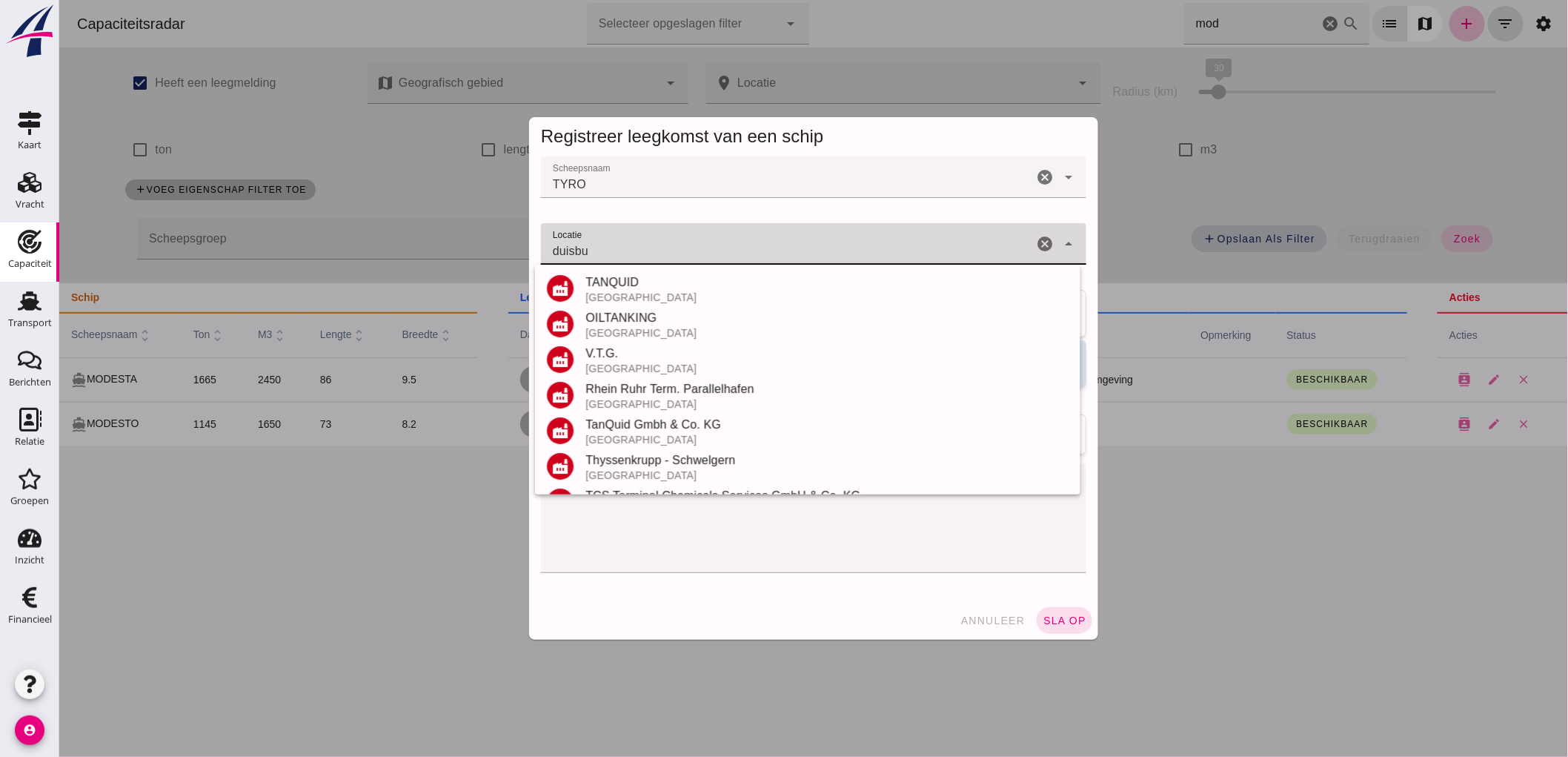
scroll to position [315, 0]
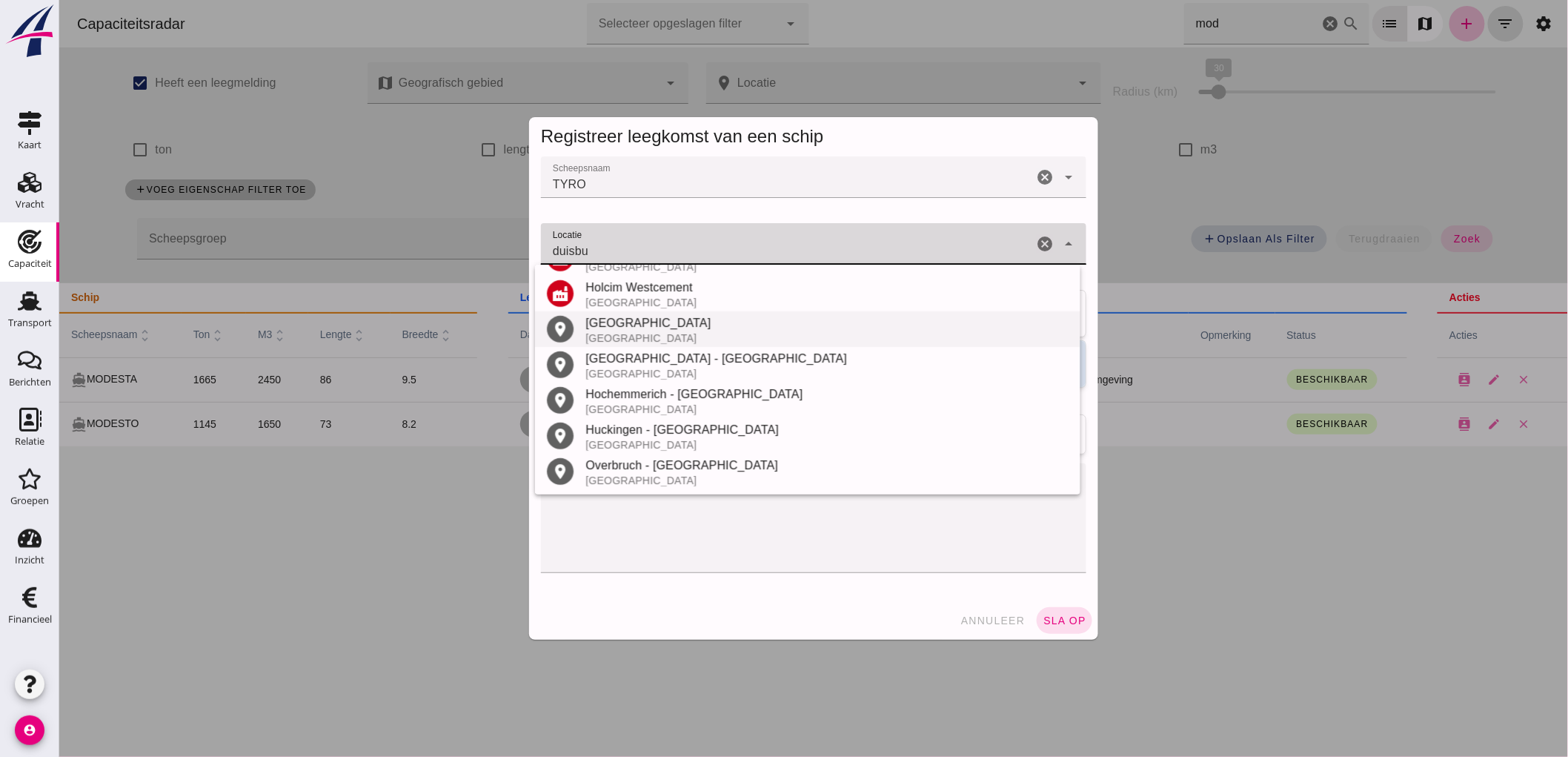
click at [661, 334] on div "[GEOGRAPHIC_DATA]" at bounding box center [826, 338] width 484 height 12
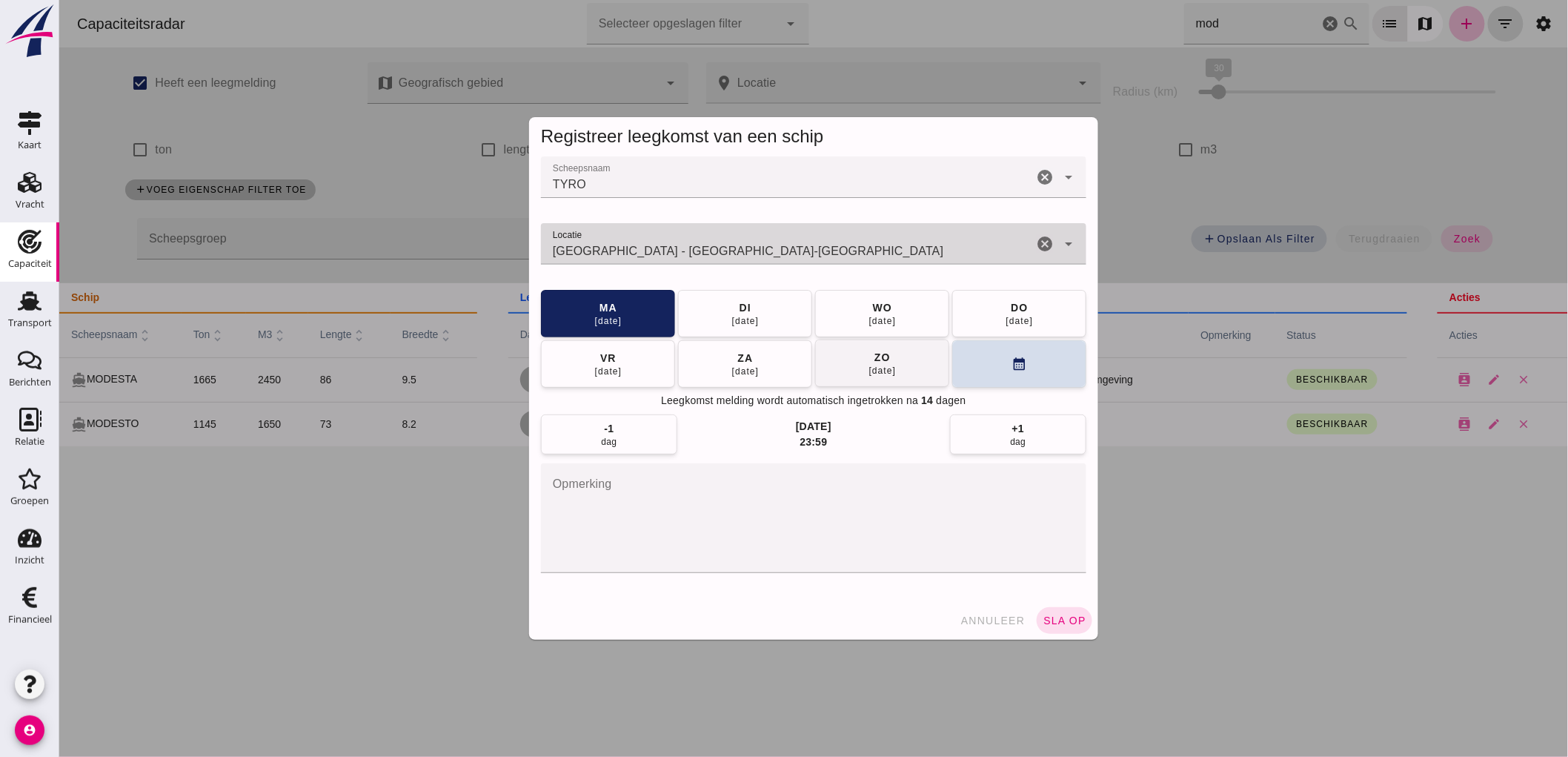
type input "[GEOGRAPHIC_DATA] - [GEOGRAPHIC_DATA]-[GEOGRAPHIC_DATA]"
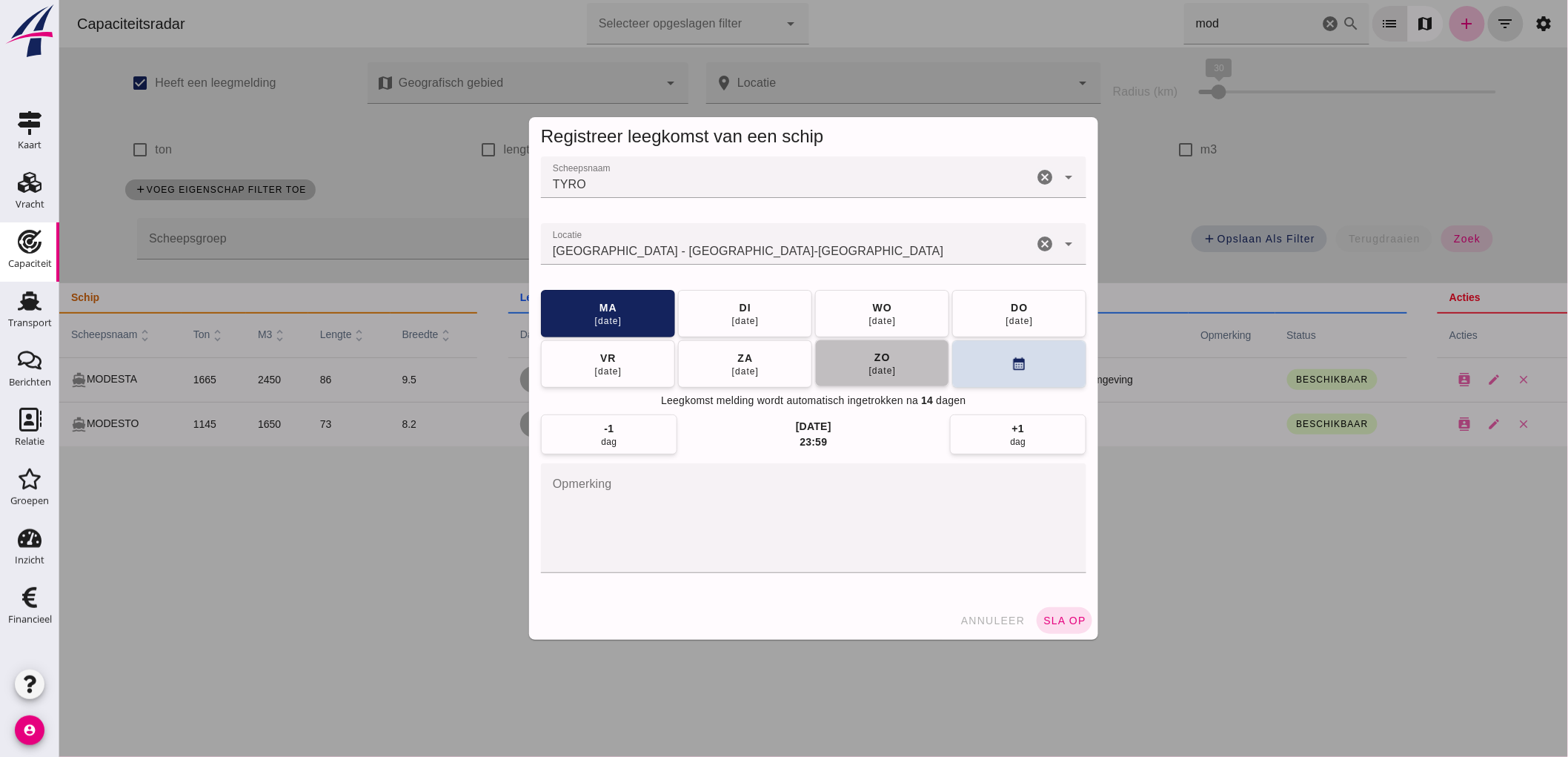
click span "[DATE]"
click div "[DATE]"
click span "sla op"
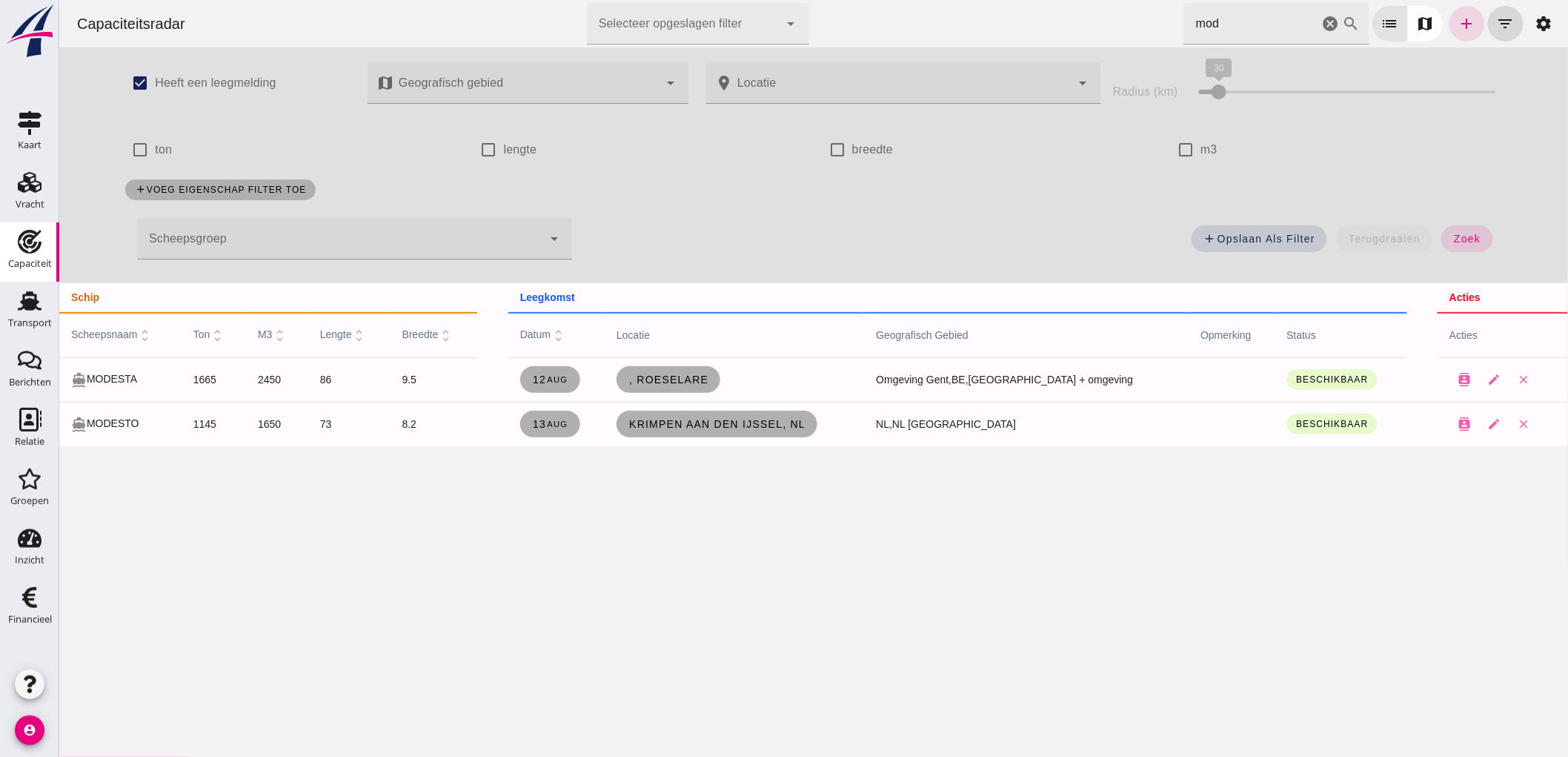
click icon "cancel"
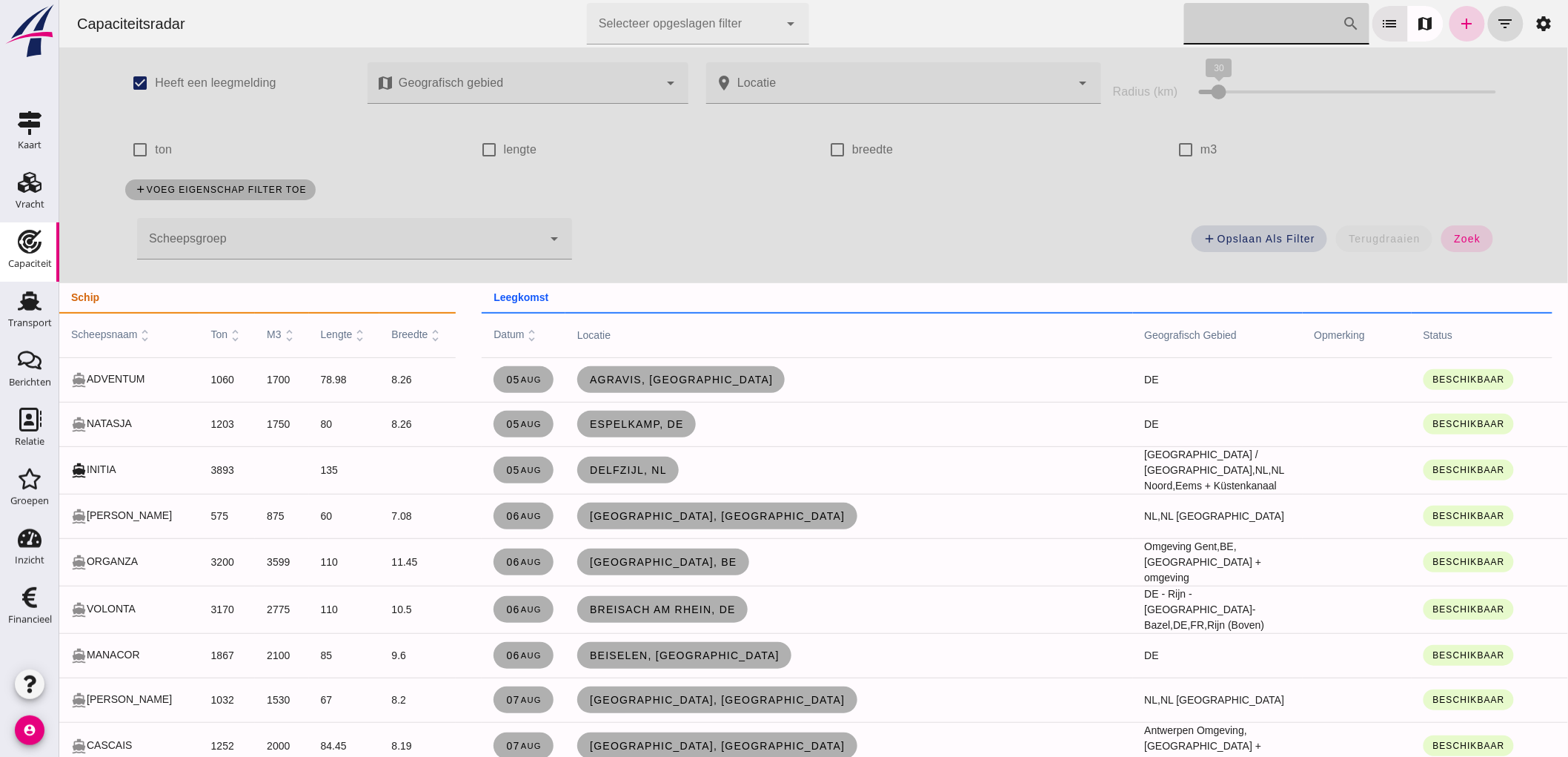
click at [1457, 24] on icon "add" at bounding box center [1466, 24] width 18 height 18
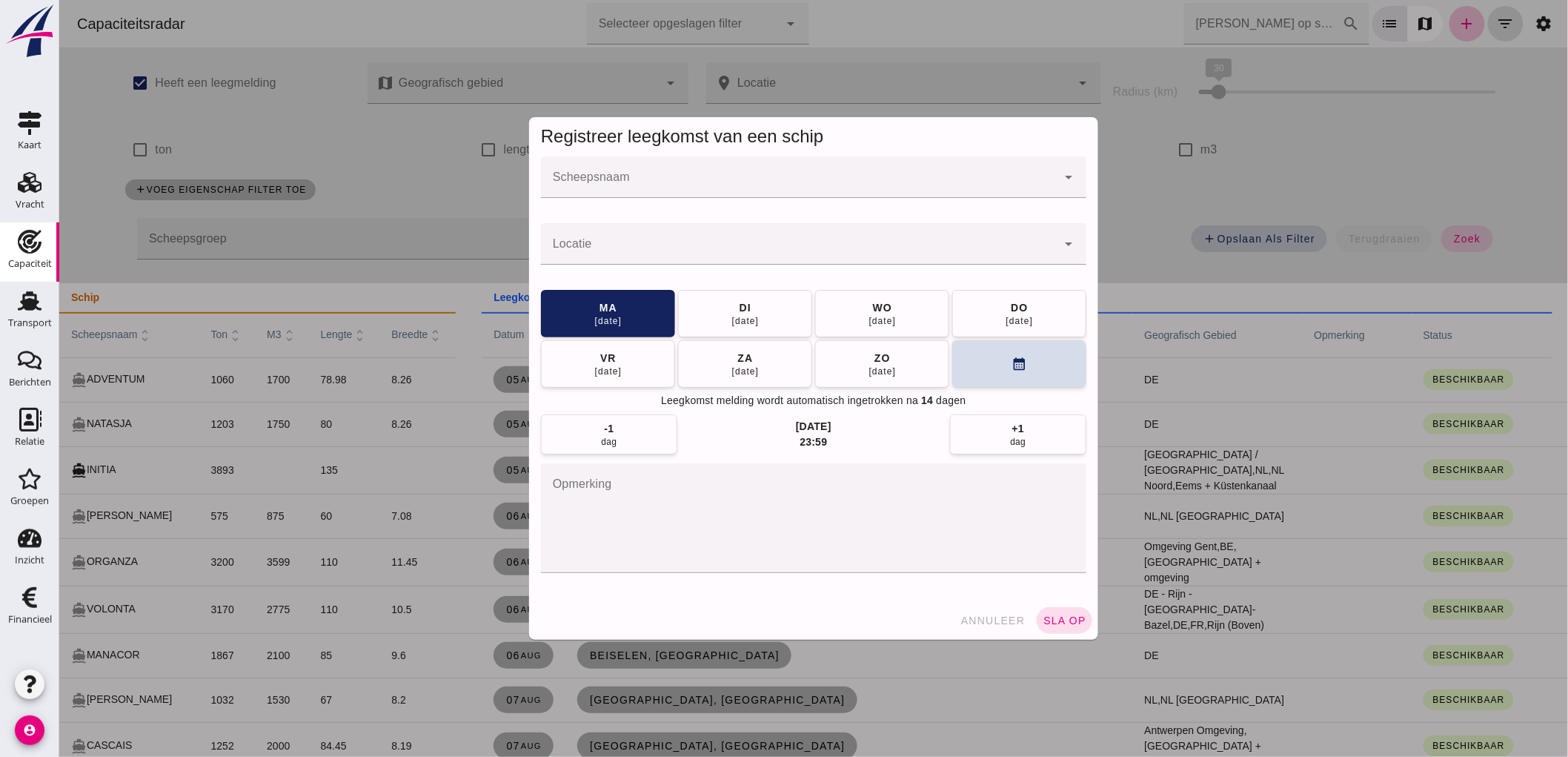
click input "Scheepsnaam"
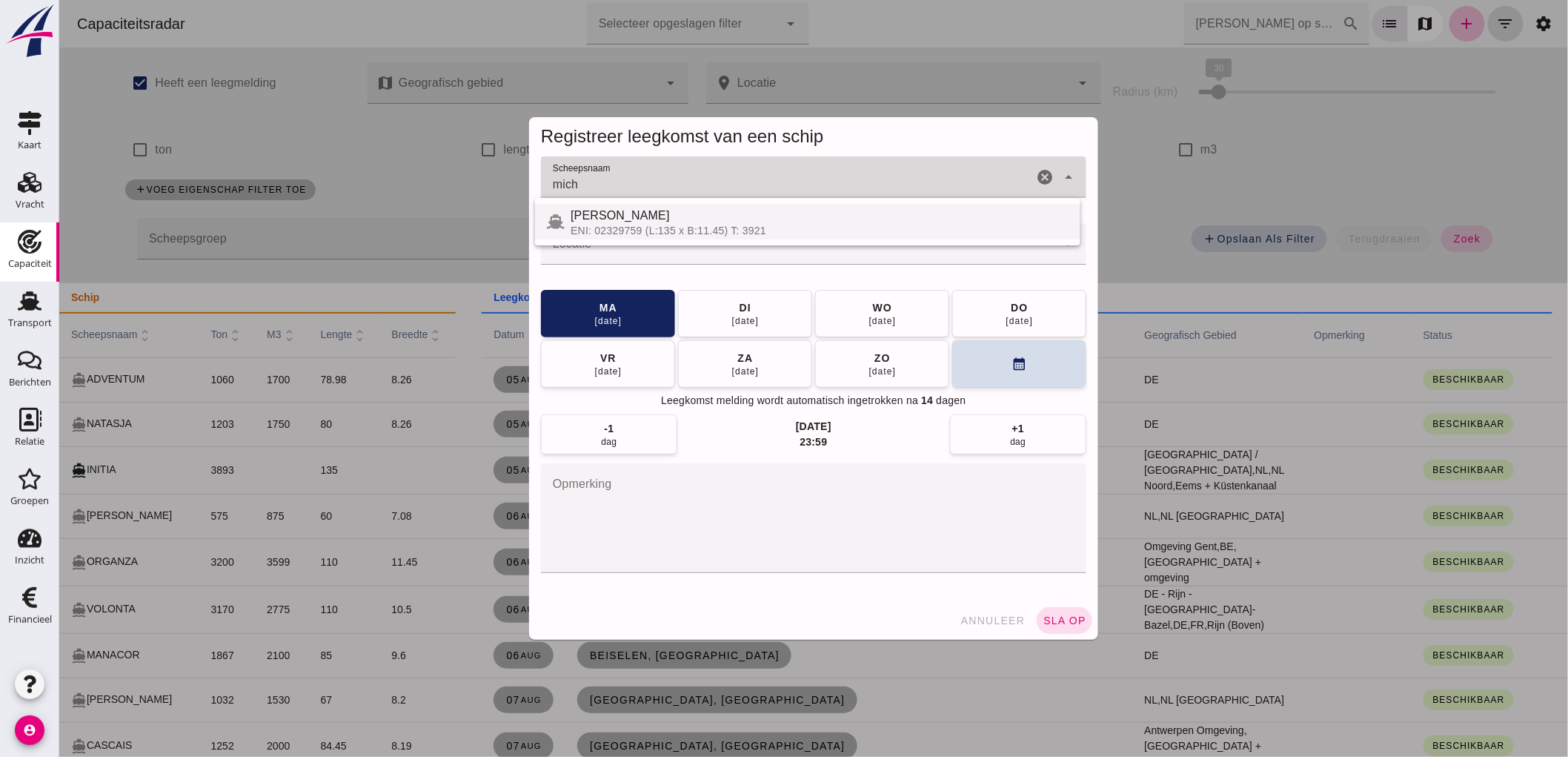
click at [795, 227] on div "ENI: 02329759 (L:135 x B:11.45) T: 3921" at bounding box center [819, 230] width 498 height 12
type input "[PERSON_NAME]"
click div
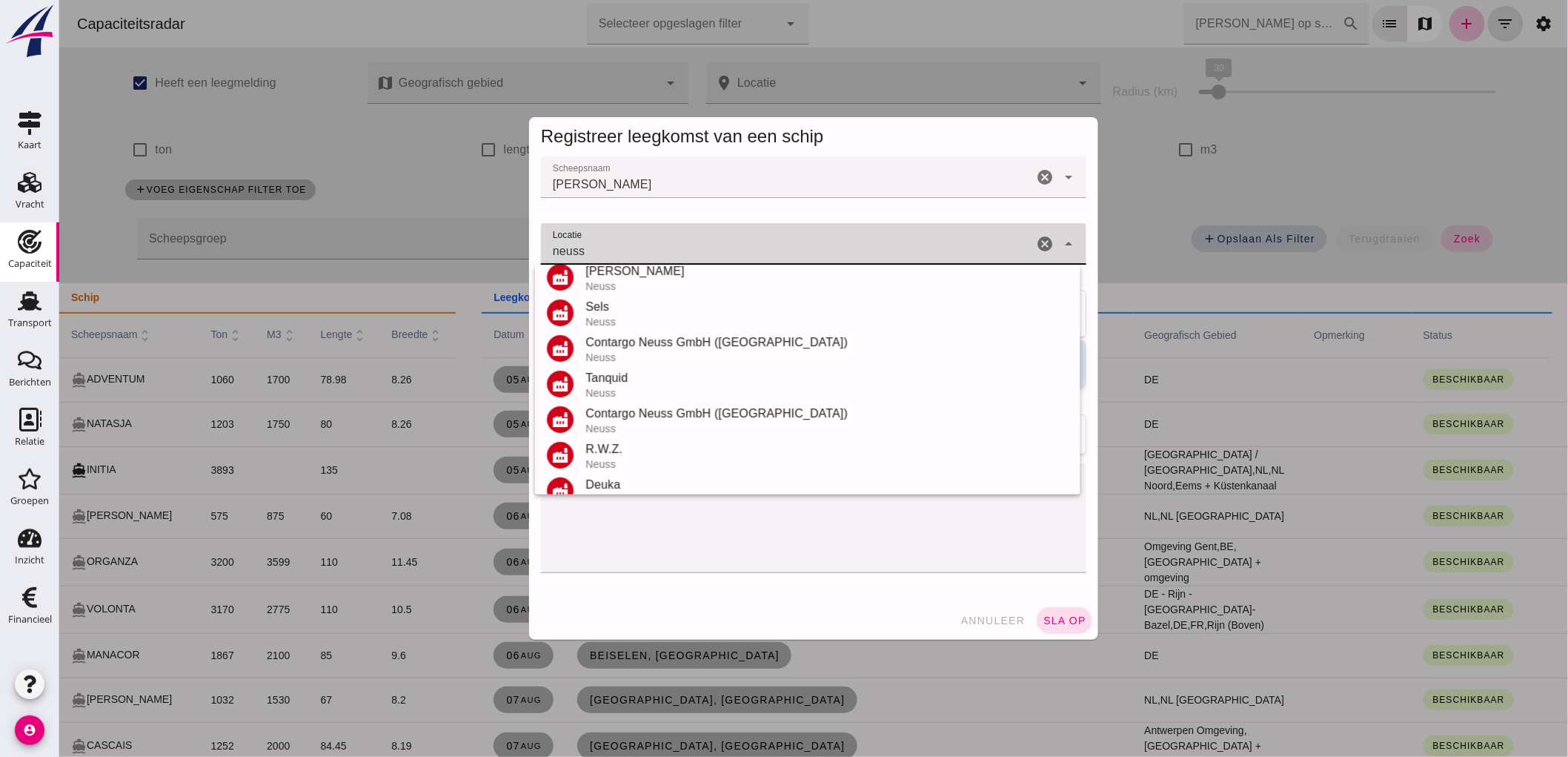
scroll to position [245, 0]
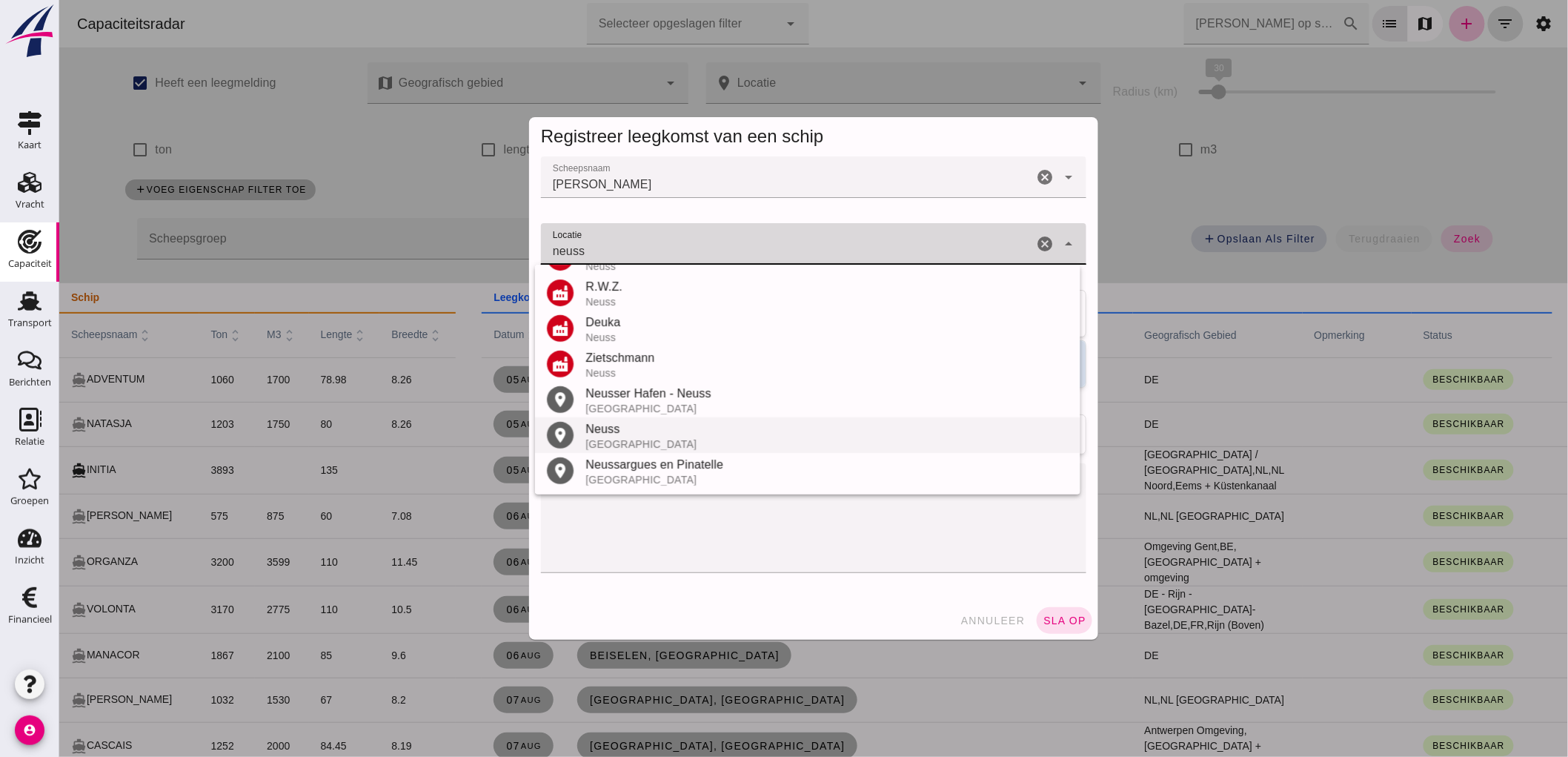
click at [640, 440] on div "[GEOGRAPHIC_DATA]" at bounding box center [826, 444] width 484 height 12
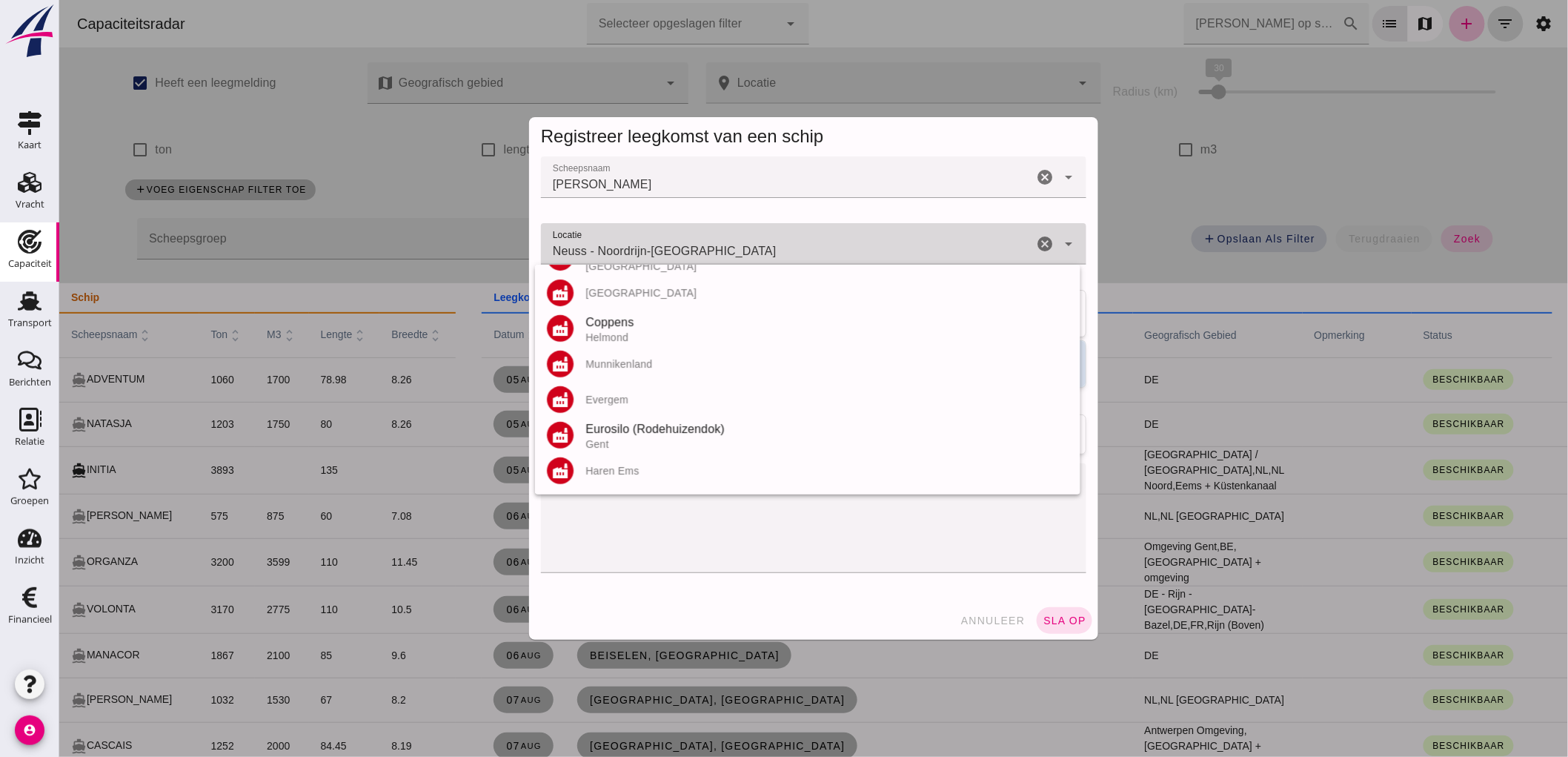
scroll to position [0, 0]
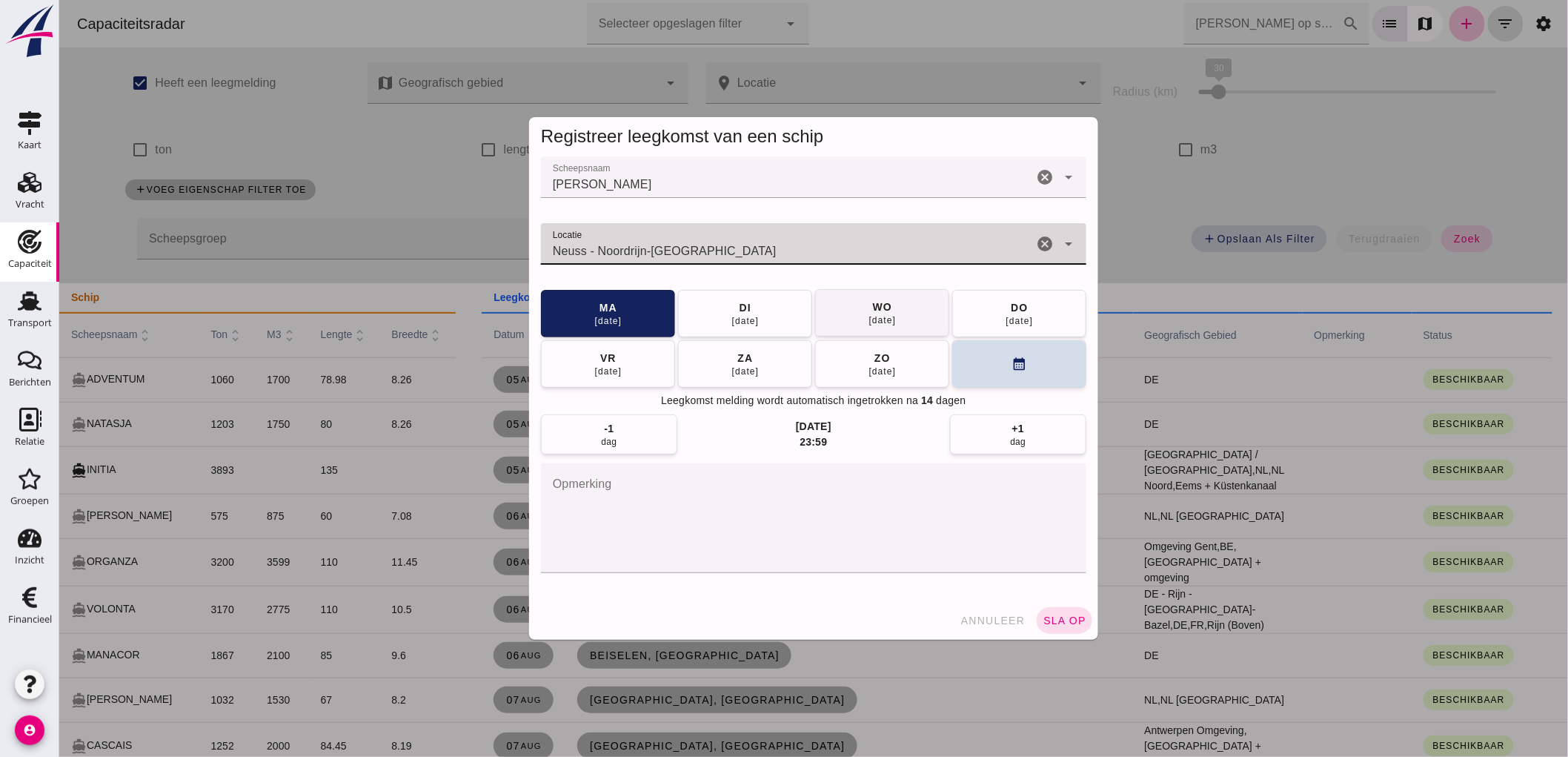
type input "Neuss - Noordrijn-[GEOGRAPHIC_DATA]"
click button "[DATE]"
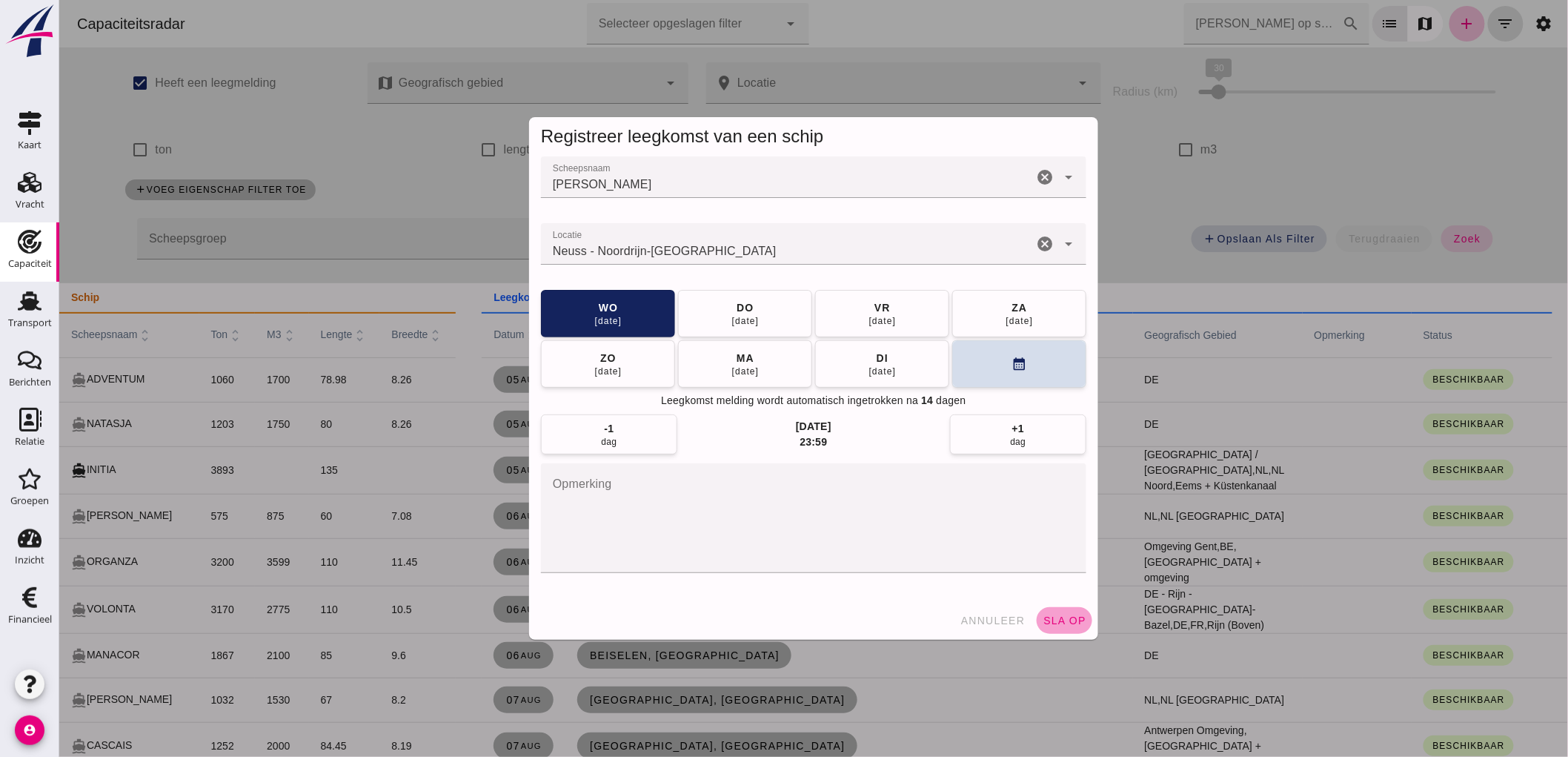
click span "sla op"
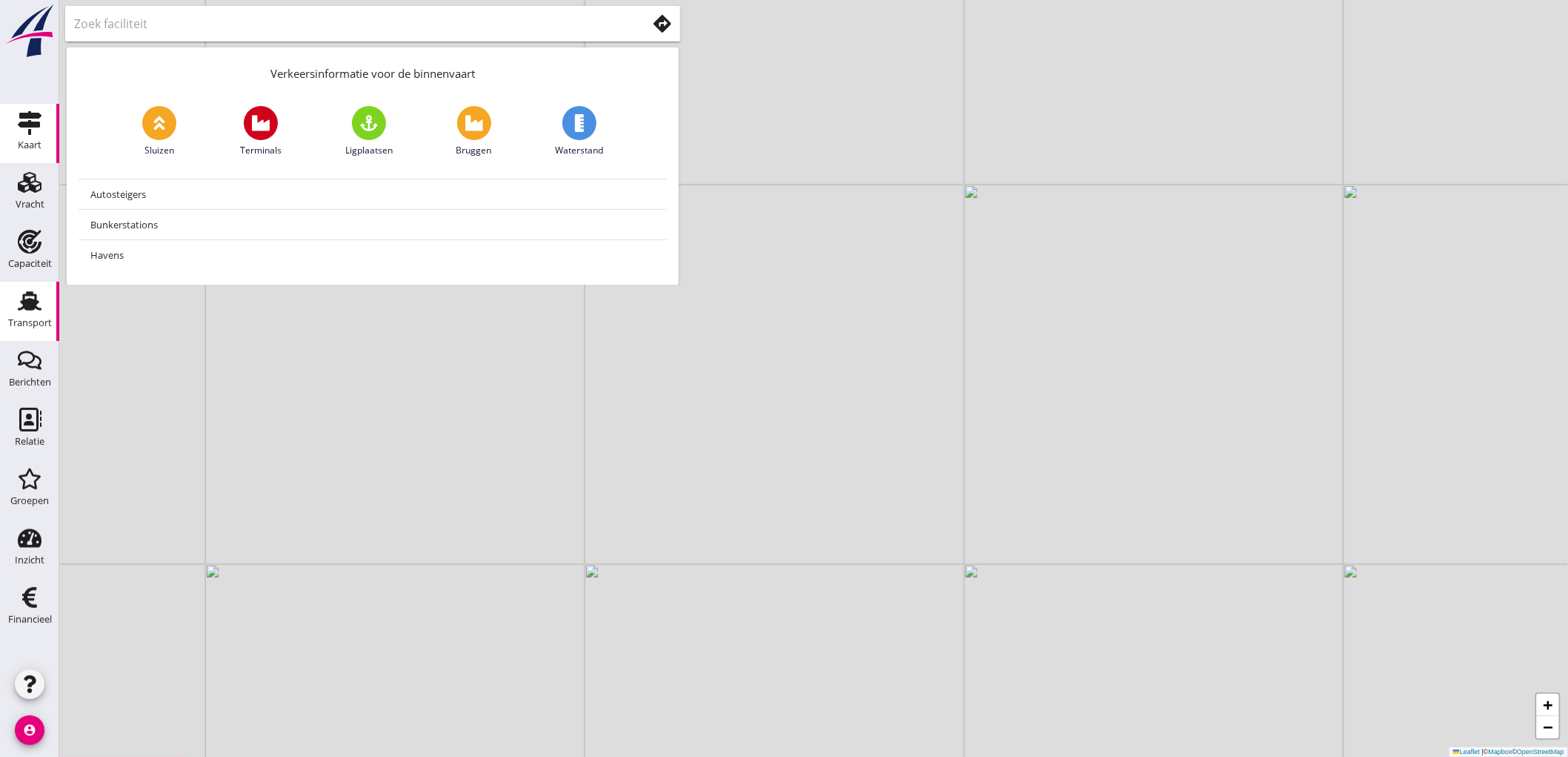
click at [16, 291] on div "Transport" at bounding box center [29, 301] width 35 height 23
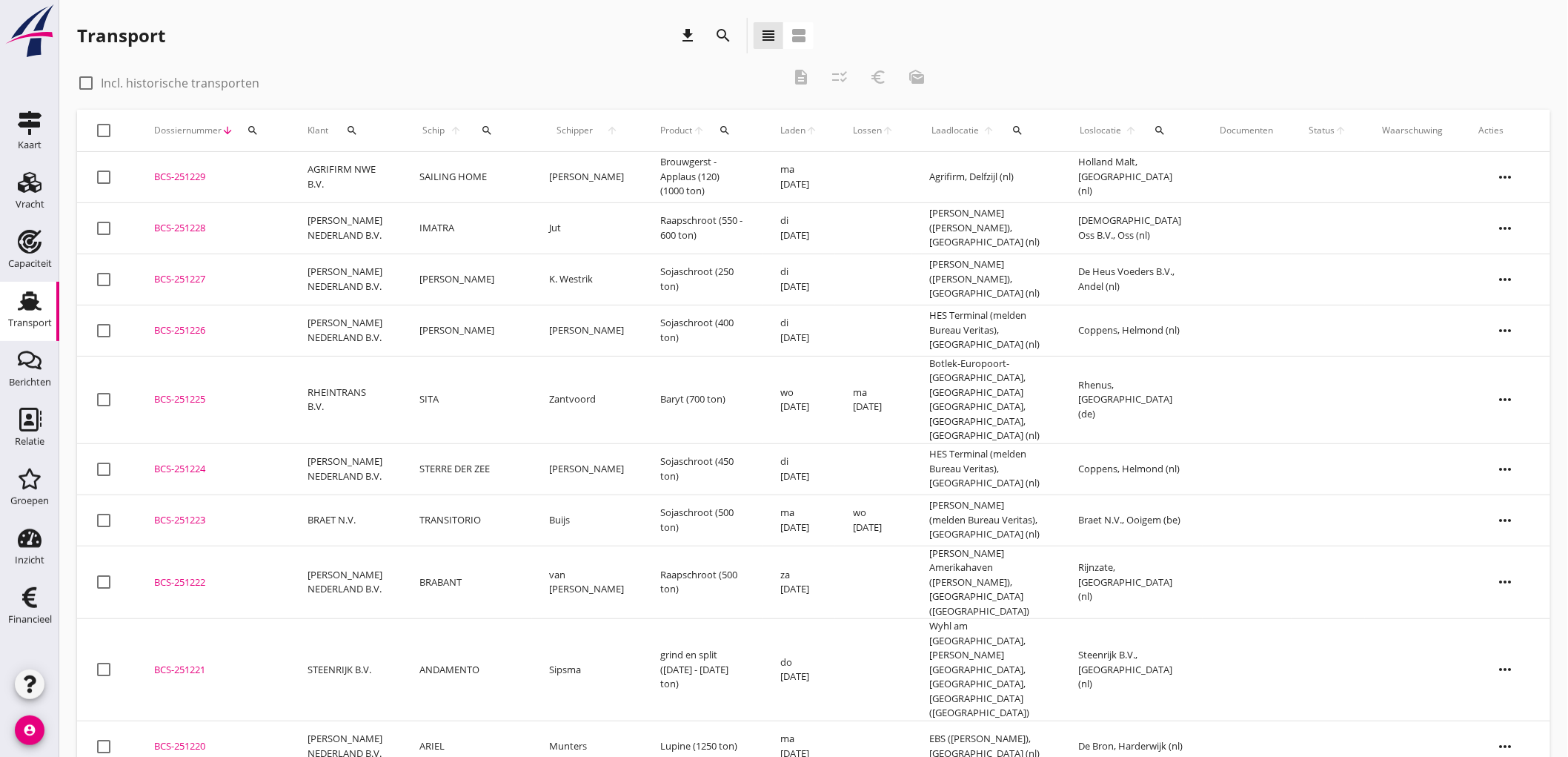
click at [396, 181] on td "AGRIFIRM NWE B.V." at bounding box center [346, 178] width 113 height 51
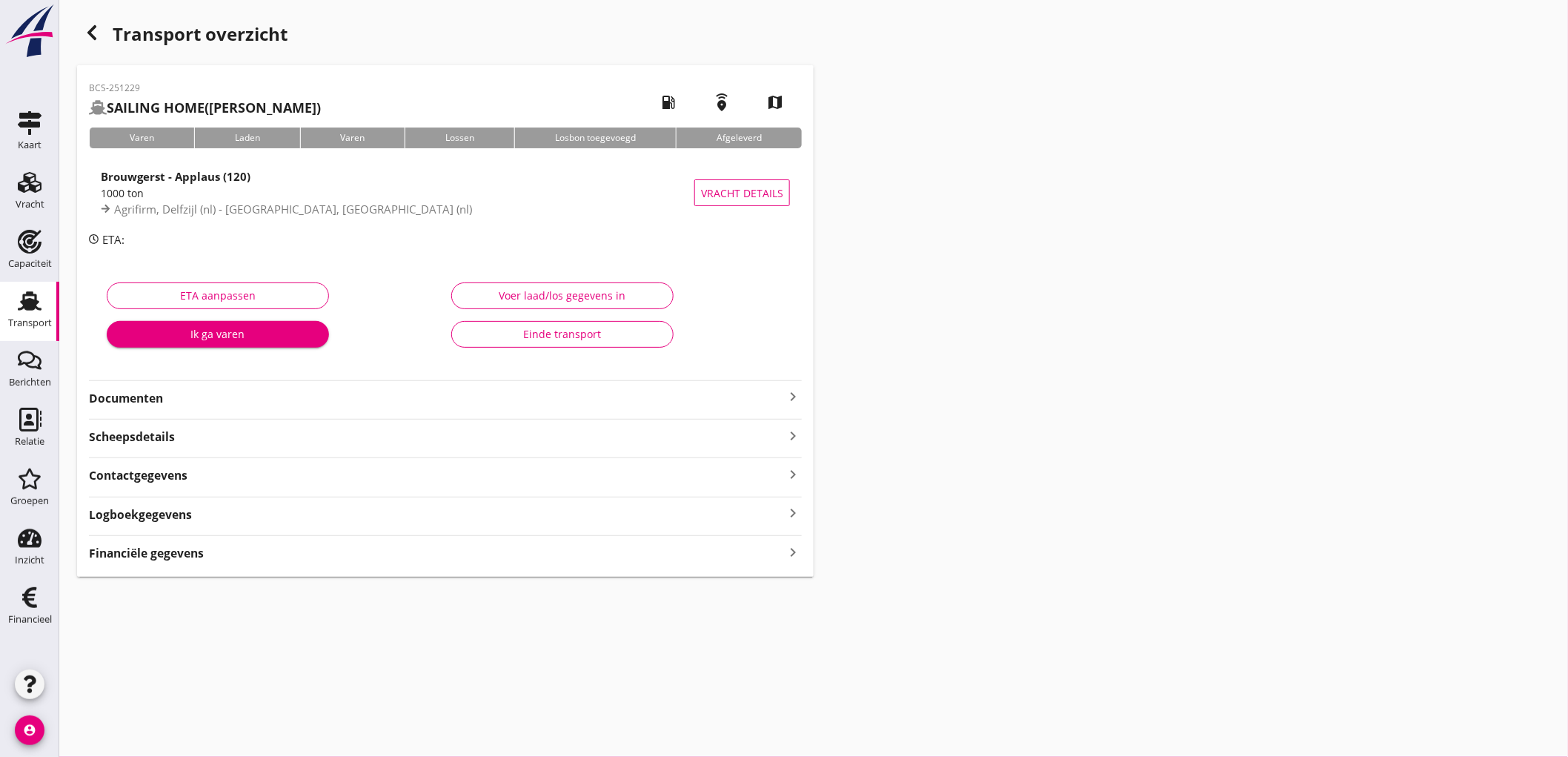
click at [381, 194] on div "1000 ton" at bounding box center [398, 193] width 593 height 16
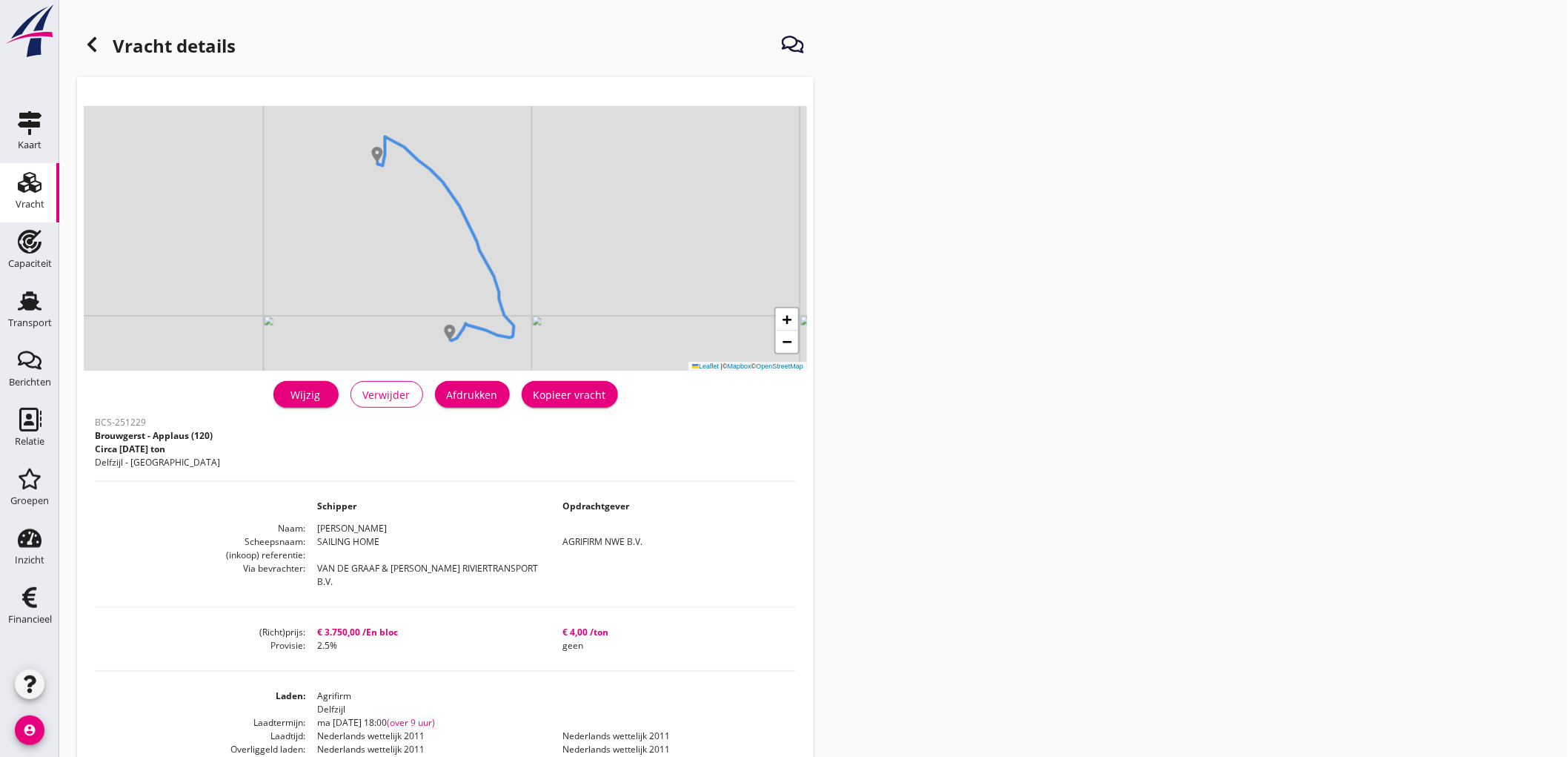
click at [480, 386] on button "Afdrukken" at bounding box center [472, 394] width 75 height 26
click at [95, 43] on icon at bounding box center [92, 44] width 18 height 18
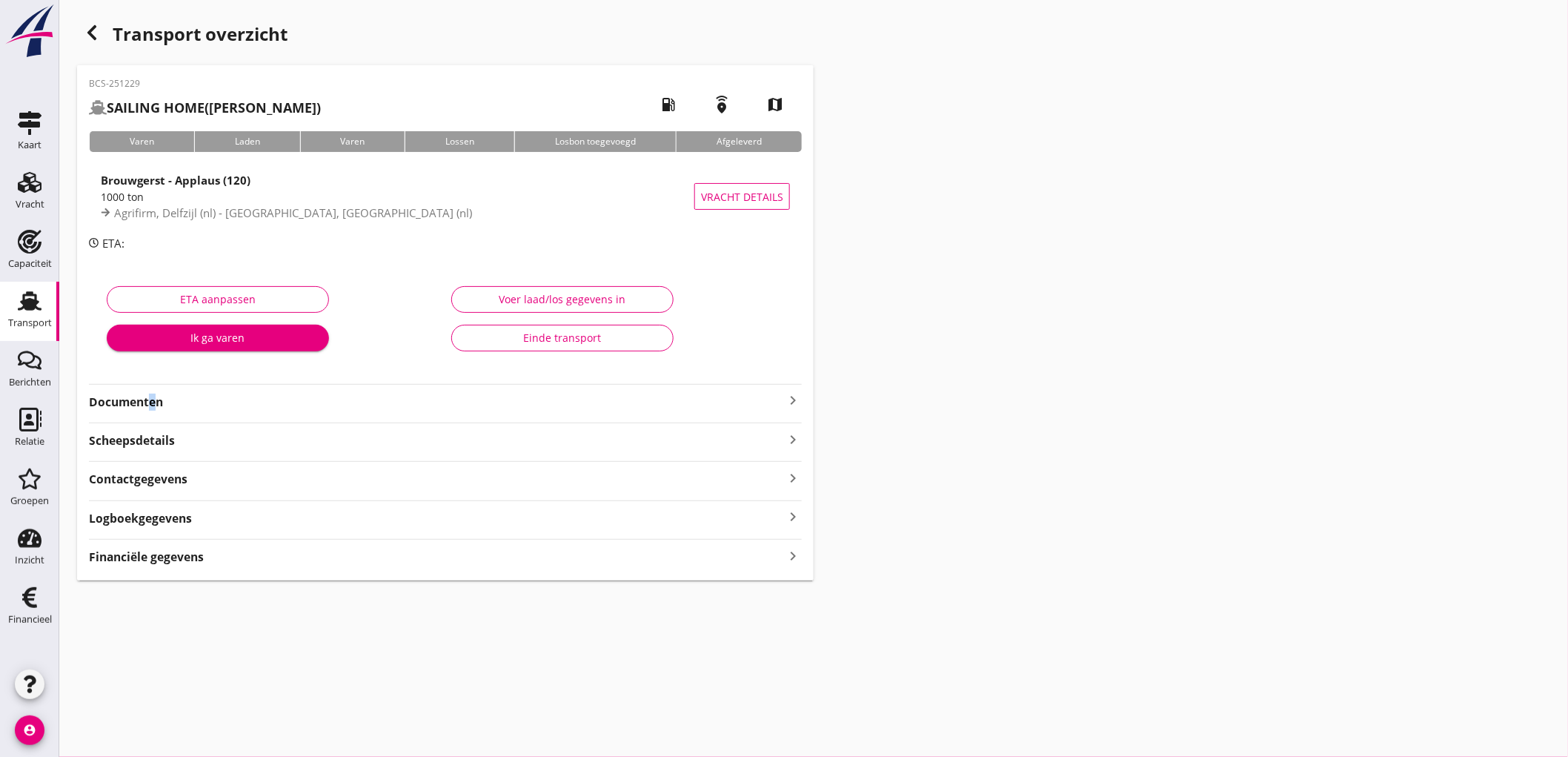
click at [146, 396] on strong "Documenten" at bounding box center [436, 401] width 695 height 17
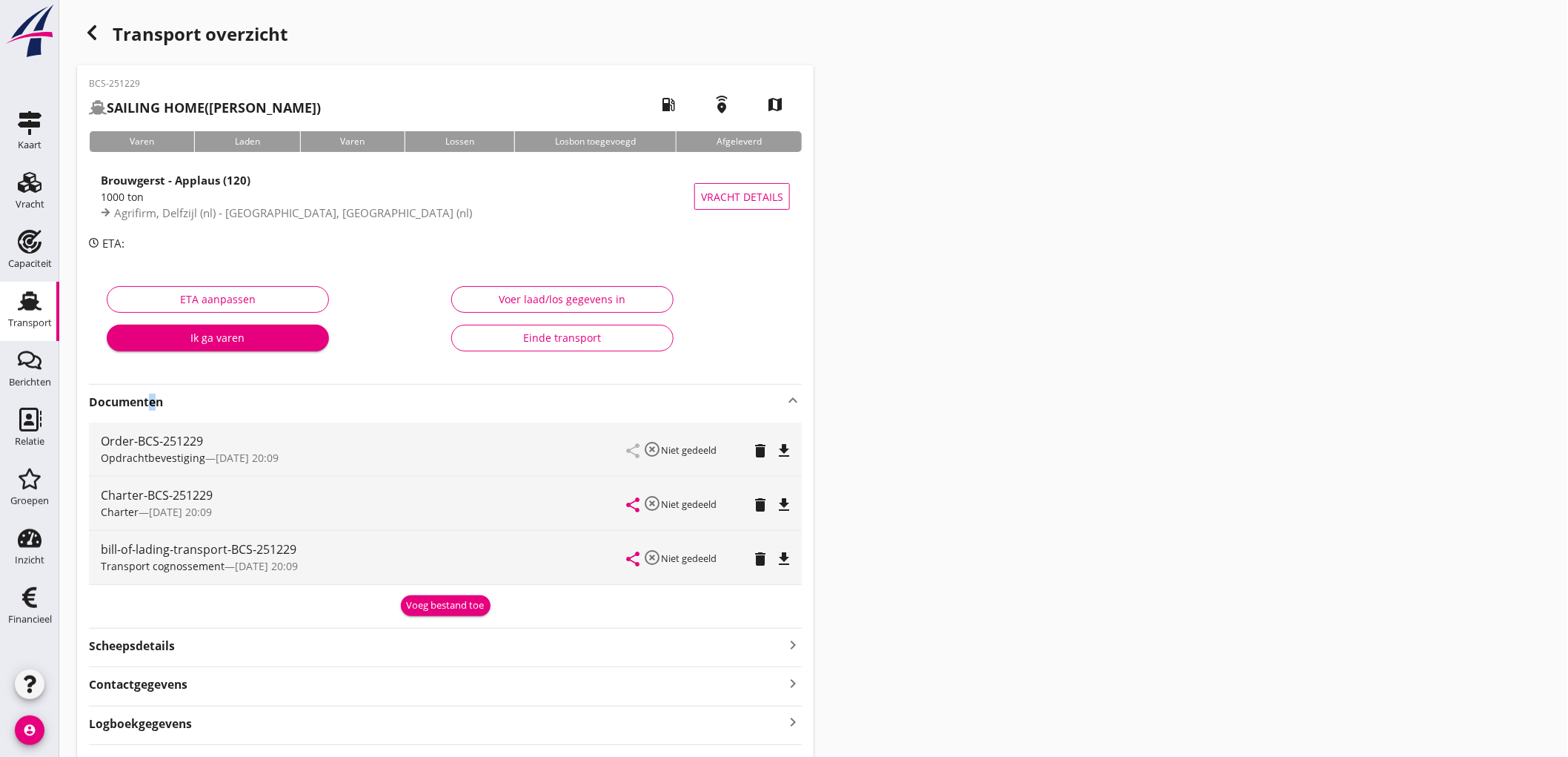
click at [789, 455] on icon "file_download" at bounding box center [784, 450] width 18 height 18
click at [779, 499] on icon "file_download" at bounding box center [784, 505] width 18 height 18
click at [784, 554] on icon "file_download" at bounding box center [784, 559] width 18 height 18
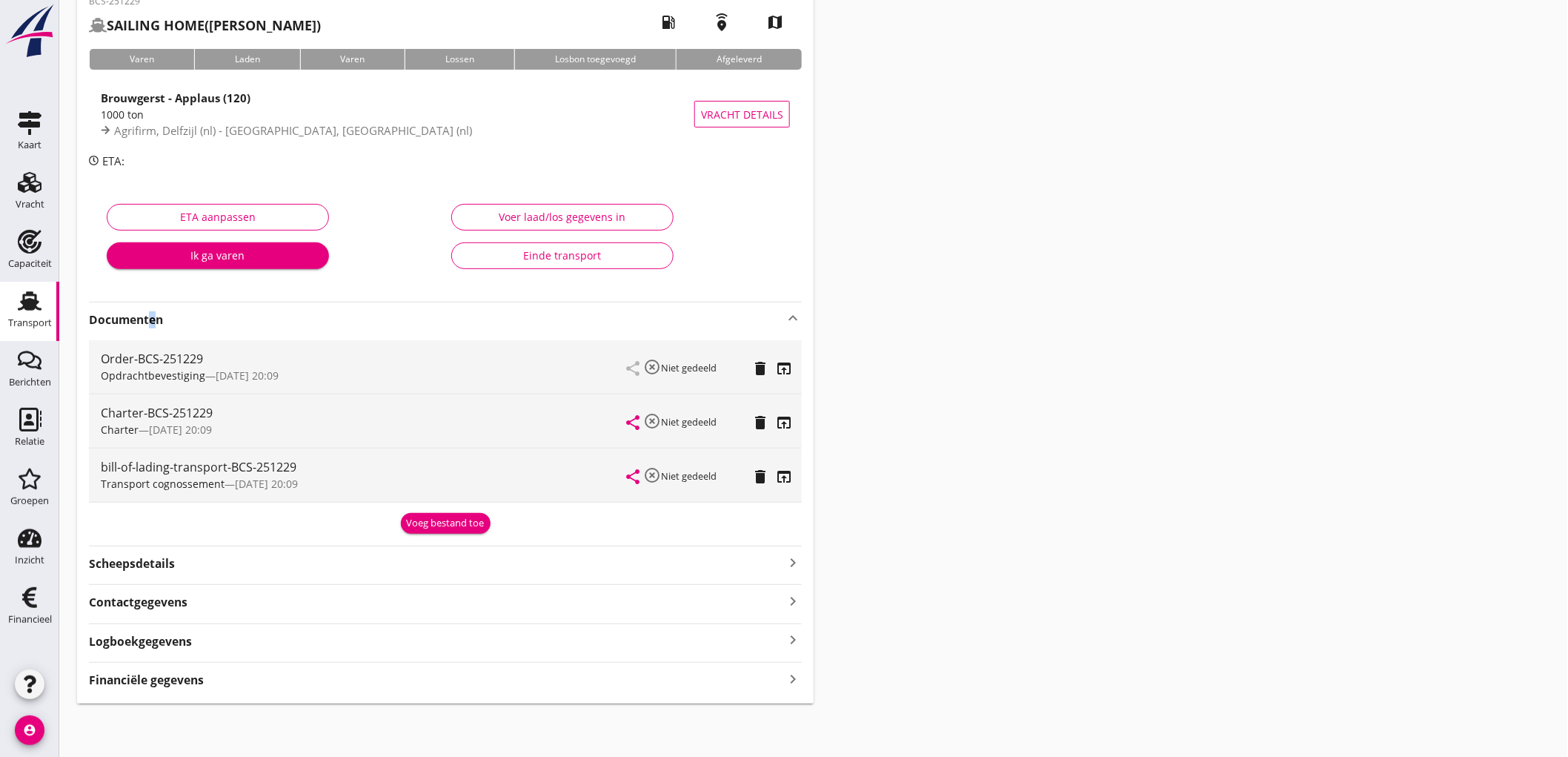
scroll to position [83, 0]
click at [197, 682] on strong "Financiële gegevens" at bounding box center [146, 679] width 115 height 17
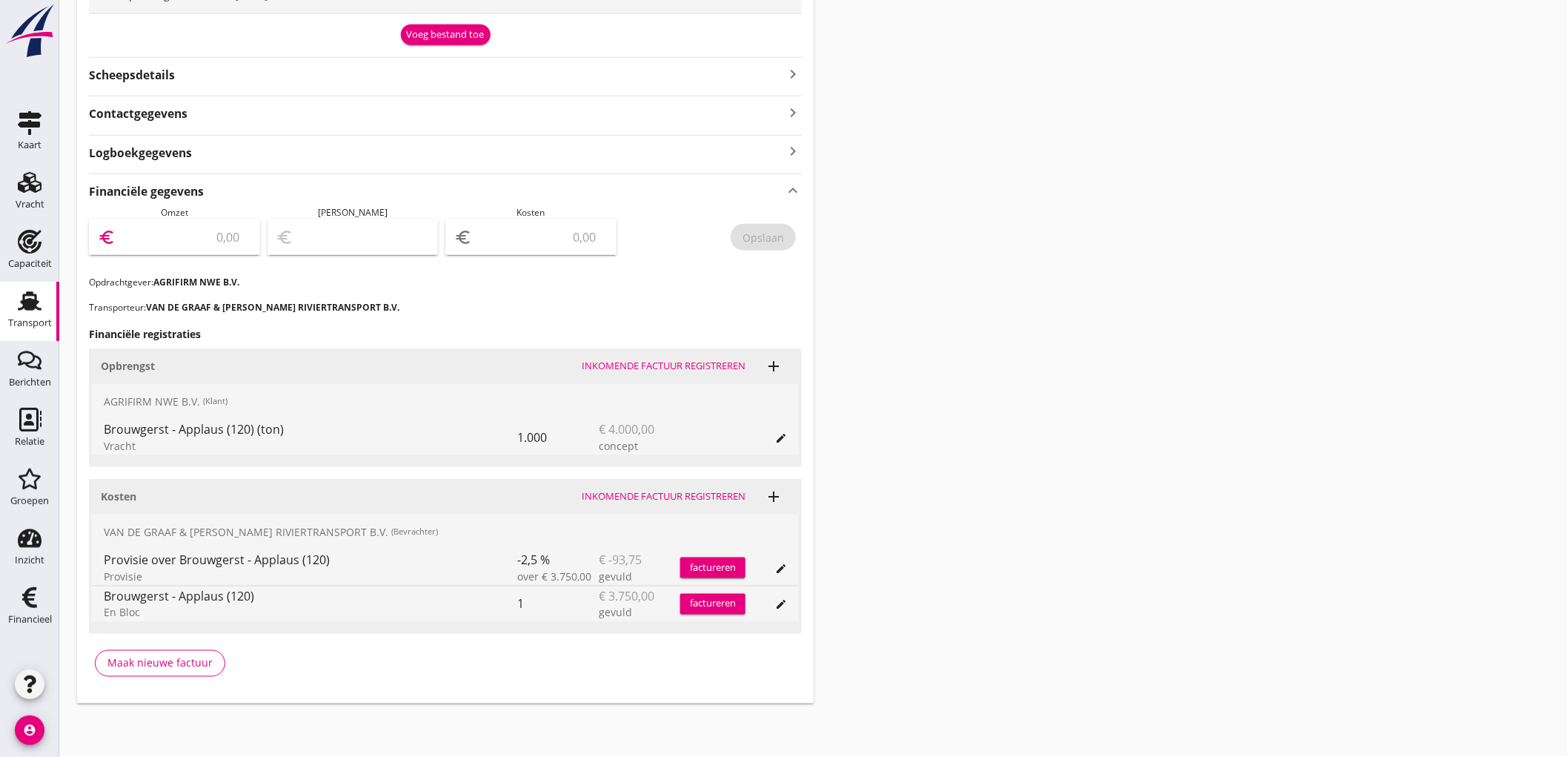
drag, startPoint x: 218, startPoint y: 246, endPoint x: 230, endPoint y: 246, distance: 12.0
click at [216, 248] on input "number" at bounding box center [185, 237] width 133 height 23
type input "4000"
type input "3997.00"
type input "3"
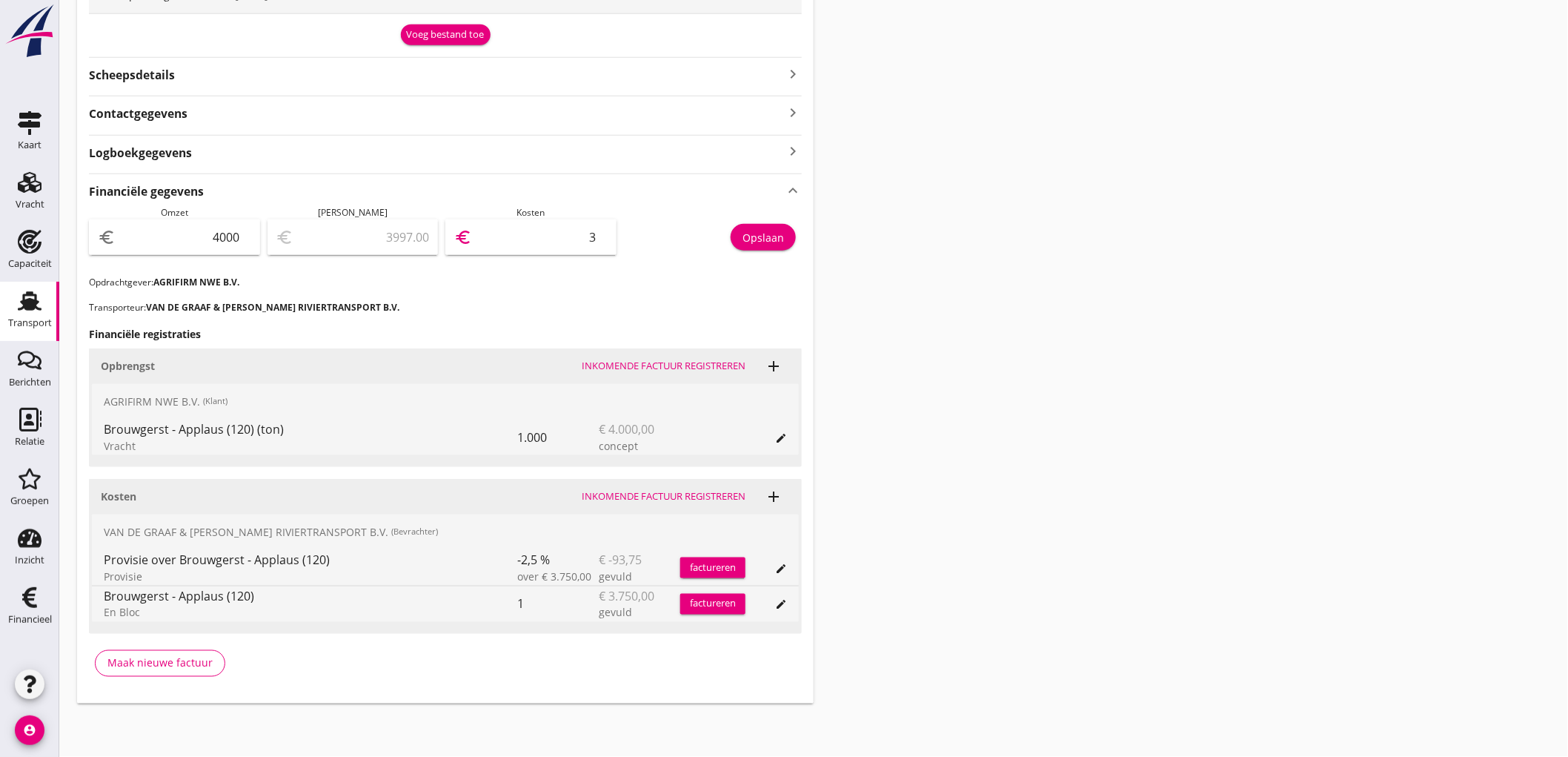
type input "3965.00"
type input "35"
type input "3644.00"
type input "356"
type input "438.00"
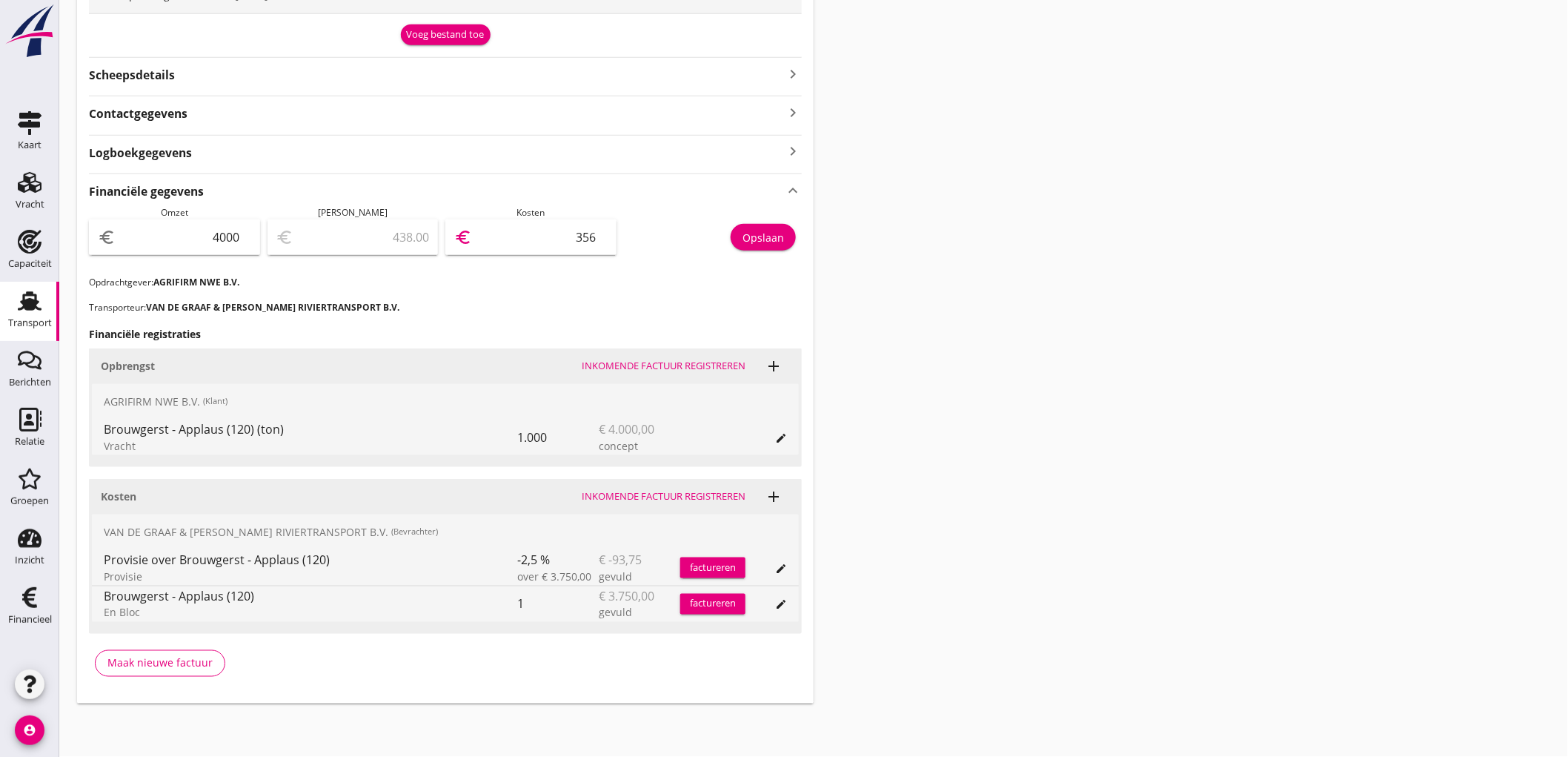
type input "3562"
type input "437.50"
type input "3562.50"
click at [535, 243] on input "3562.50" at bounding box center [541, 237] width 133 height 23
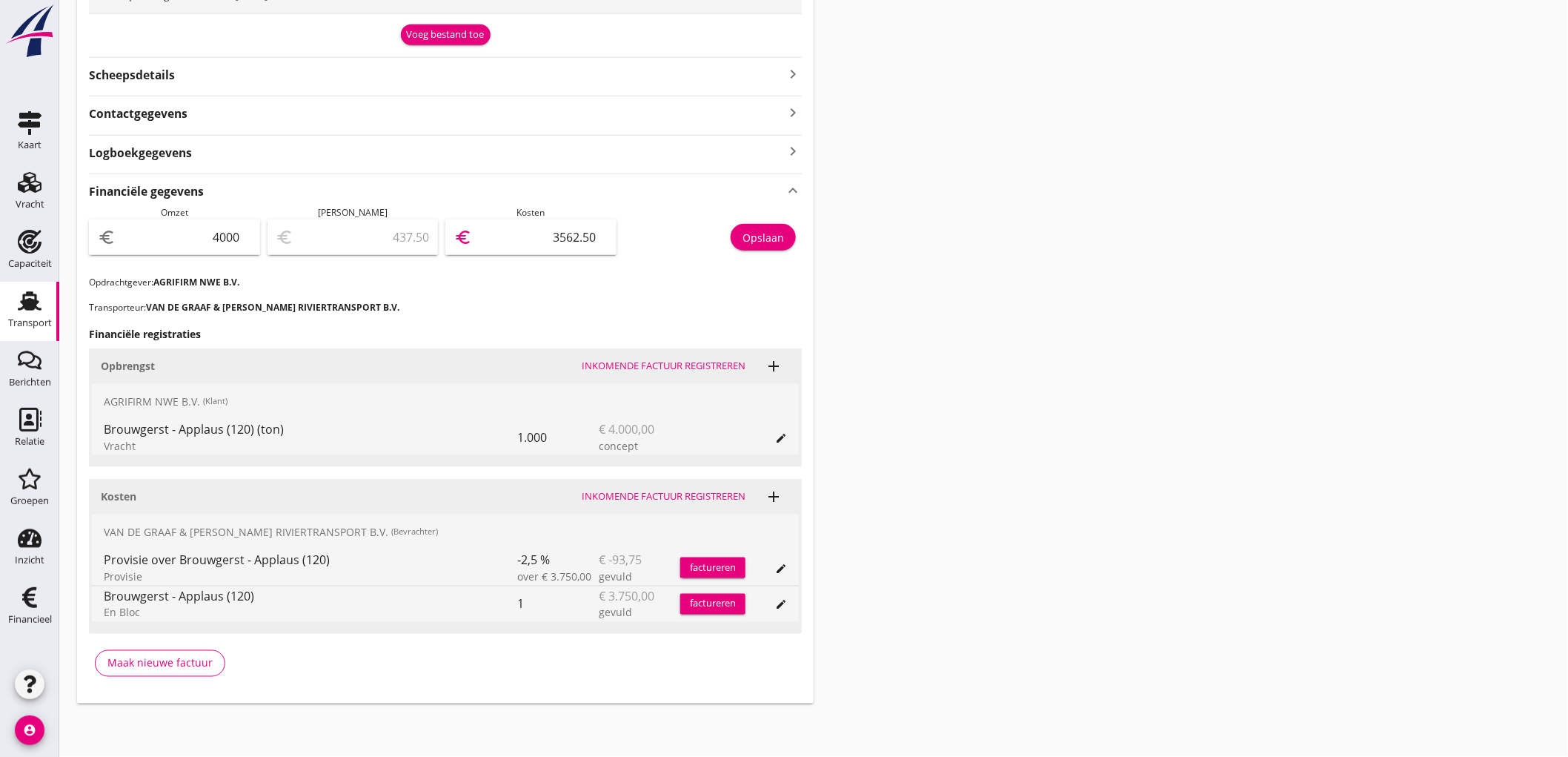
drag, startPoint x: 535, startPoint y: 243, endPoint x: 1481, endPoint y: 179, distance: 948.2
click at [616, 234] on div "euro 3562.50" at bounding box center [530, 237] width 171 height 35
type input "3997.00"
type input "3"
type input "3964.00"
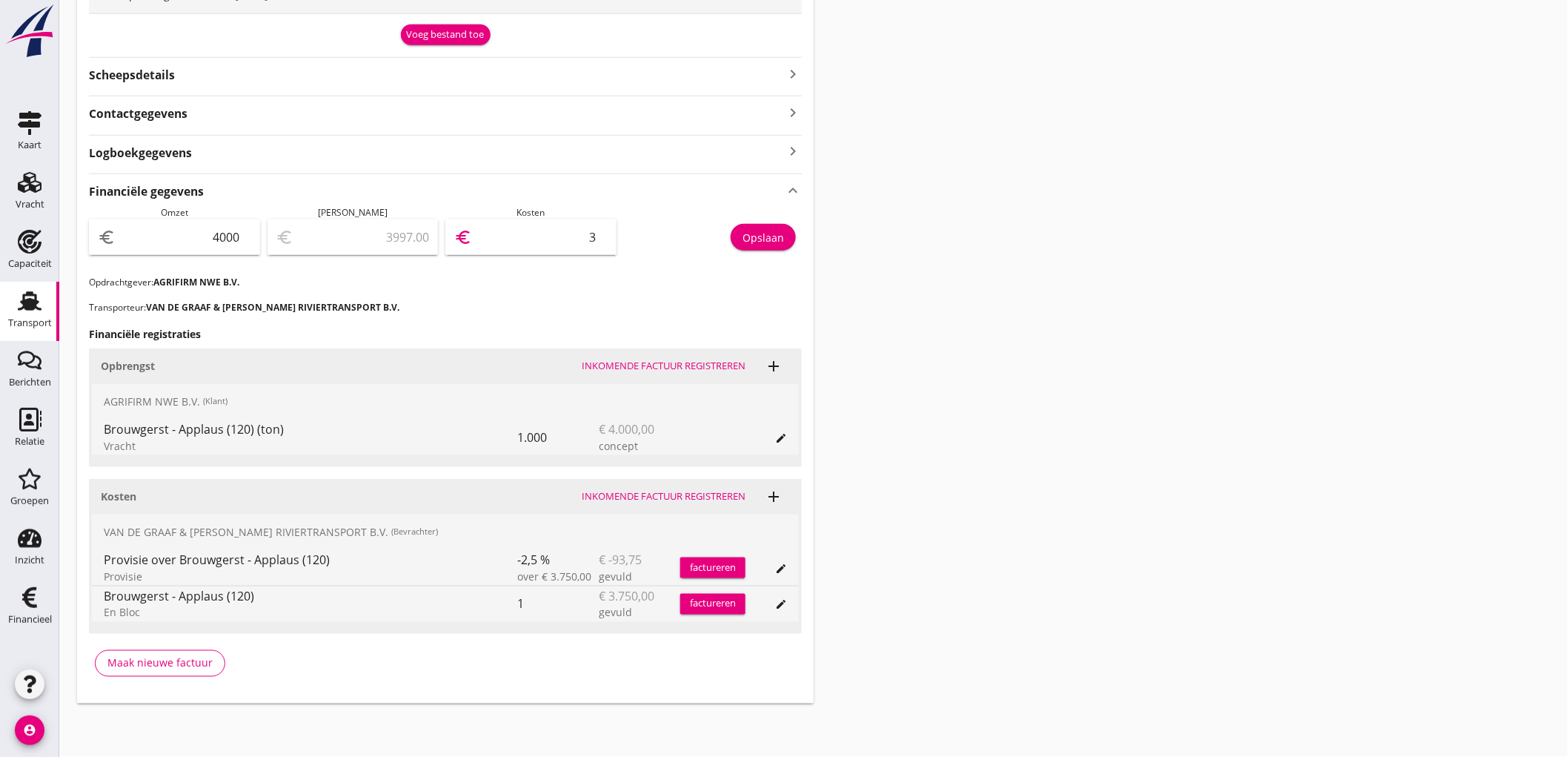
type input "36"
type input "3635.00"
type input "365"
type input "344.00"
type input "3656"
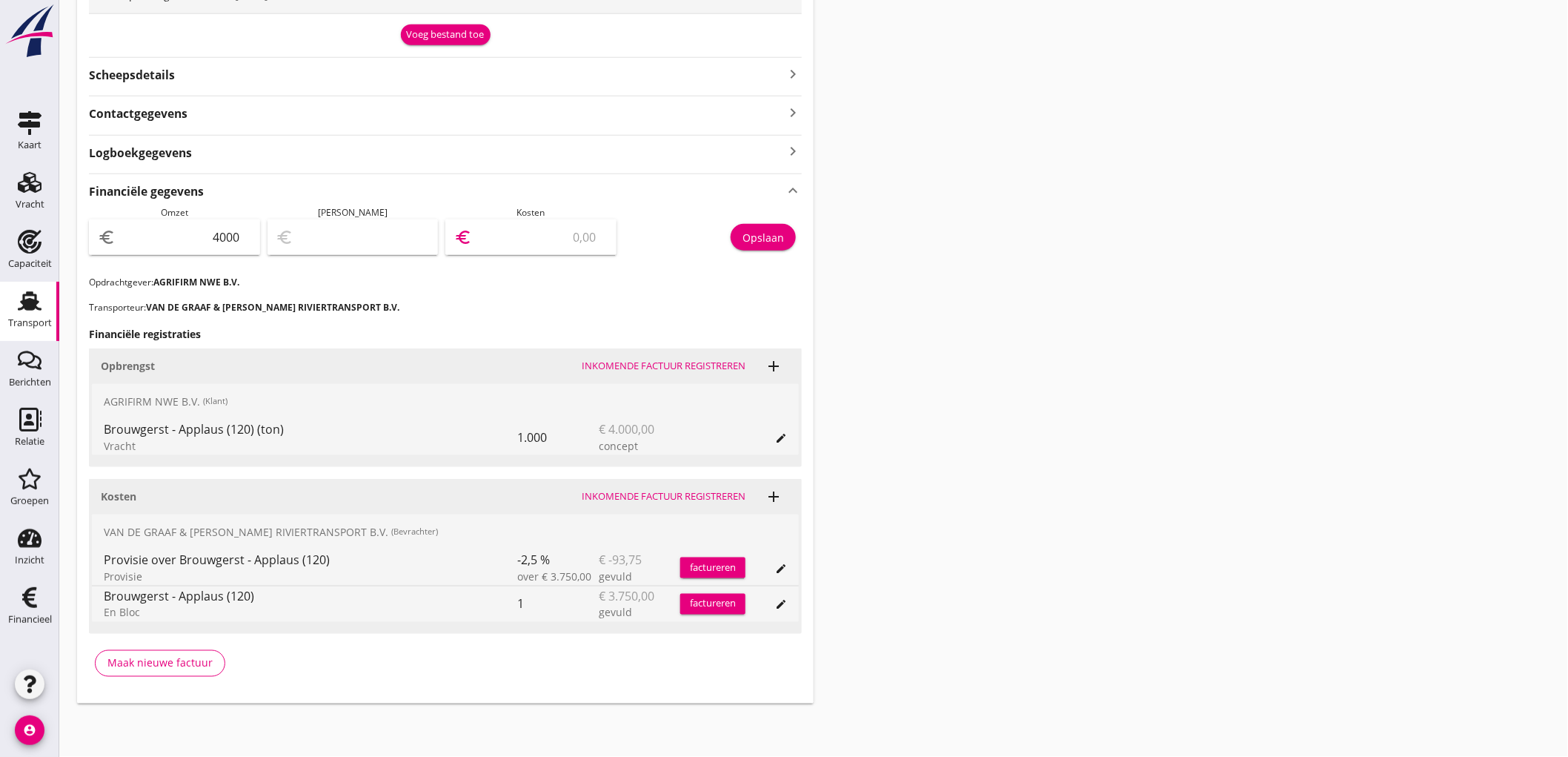
type input "343.80"
type input "3656.2"
type input "343.75"
type input "3656.25"
click at [734, 241] on button "Opslaan" at bounding box center [763, 237] width 66 height 26
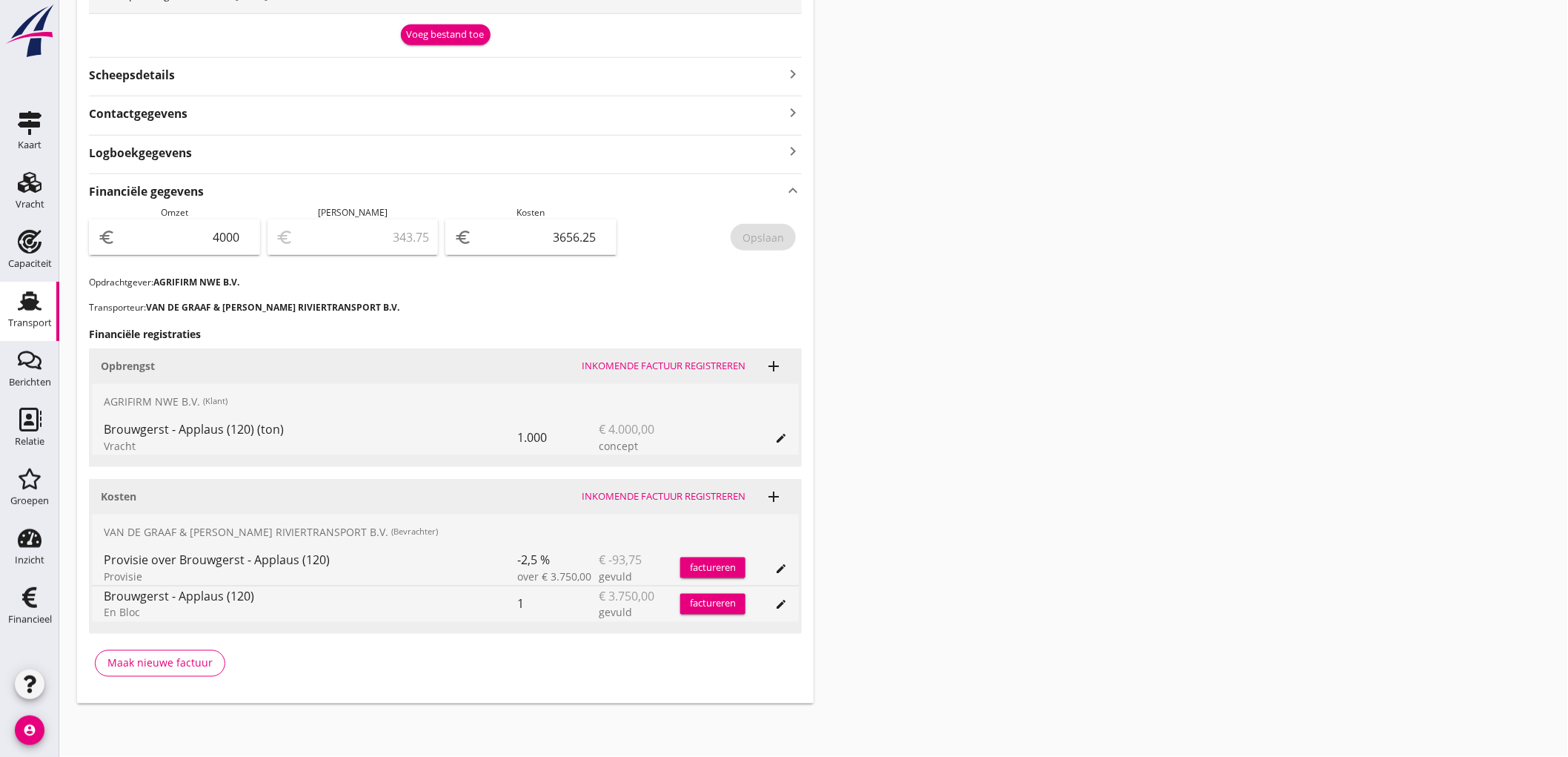
click at [20, 306] on icon "Transport" at bounding box center [29, 301] width 23 height 23
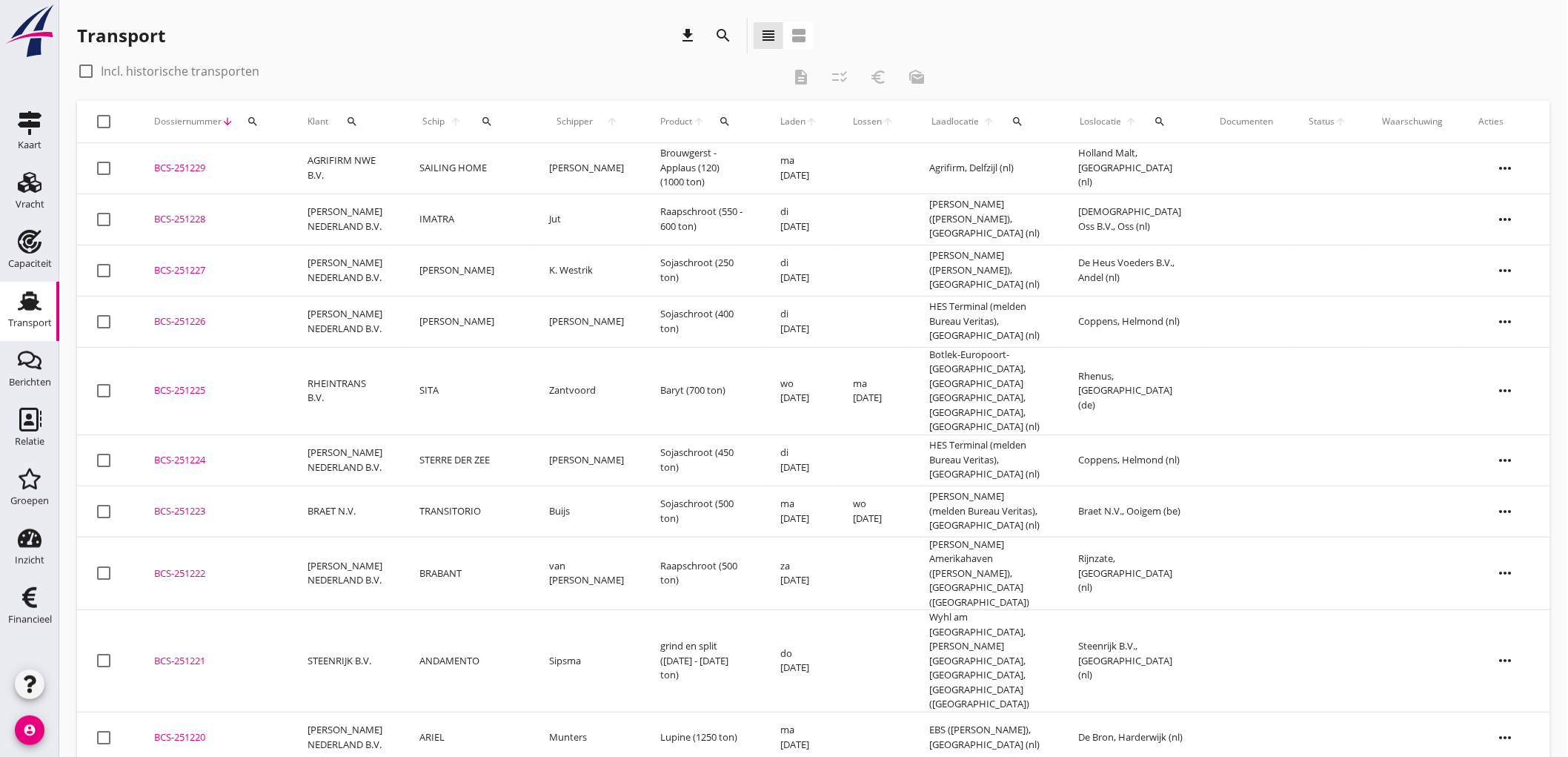
click at [327, 217] on td "[PERSON_NAME] NEDERLAND B.V." at bounding box center [346, 219] width 113 height 51
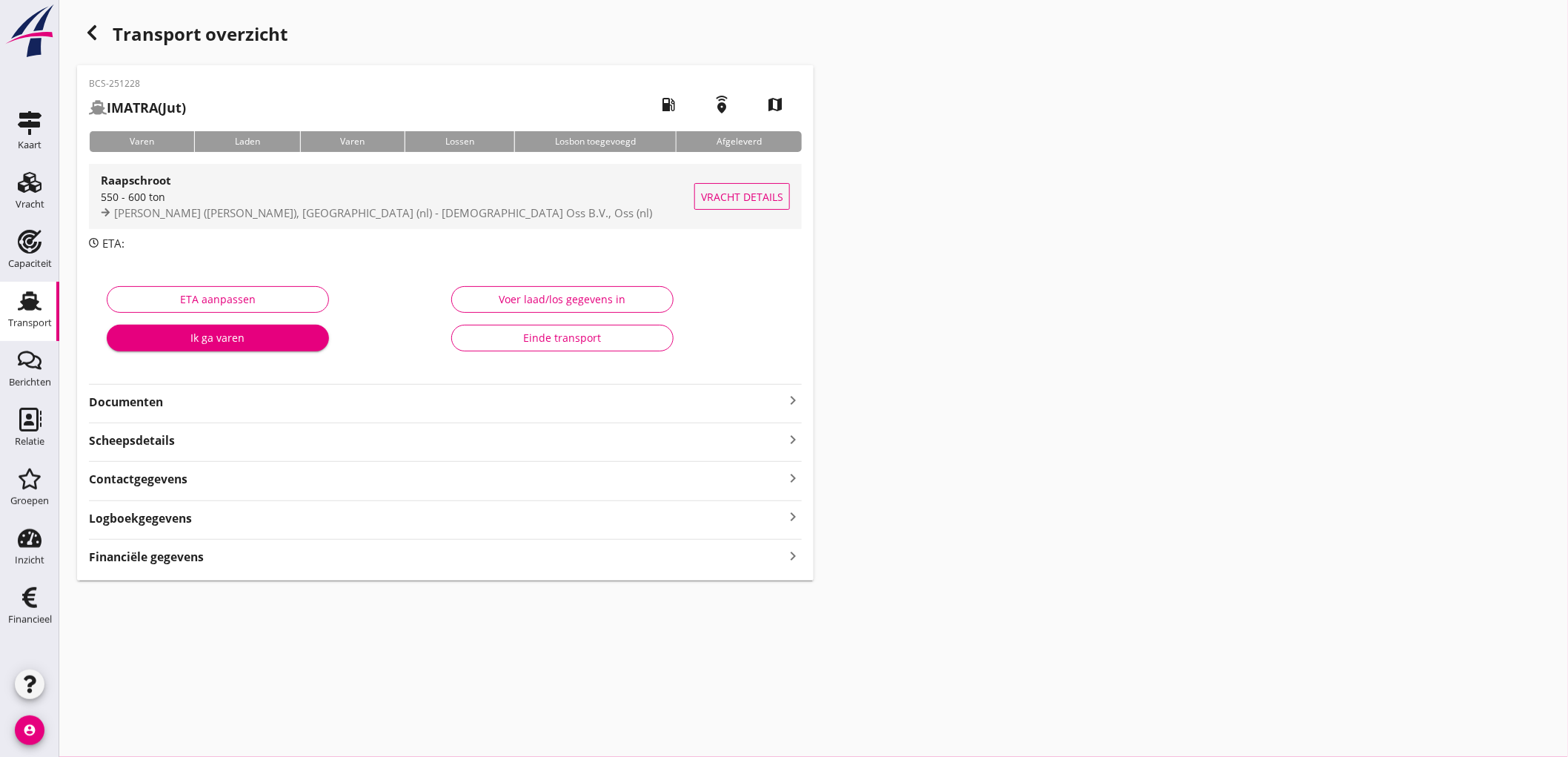
click at [432, 217] on span "Brussé (melden Peterson), Rotterdam (nl) - Fransen Oss B.V., Oss (nl)" at bounding box center [383, 213] width 538 height 15
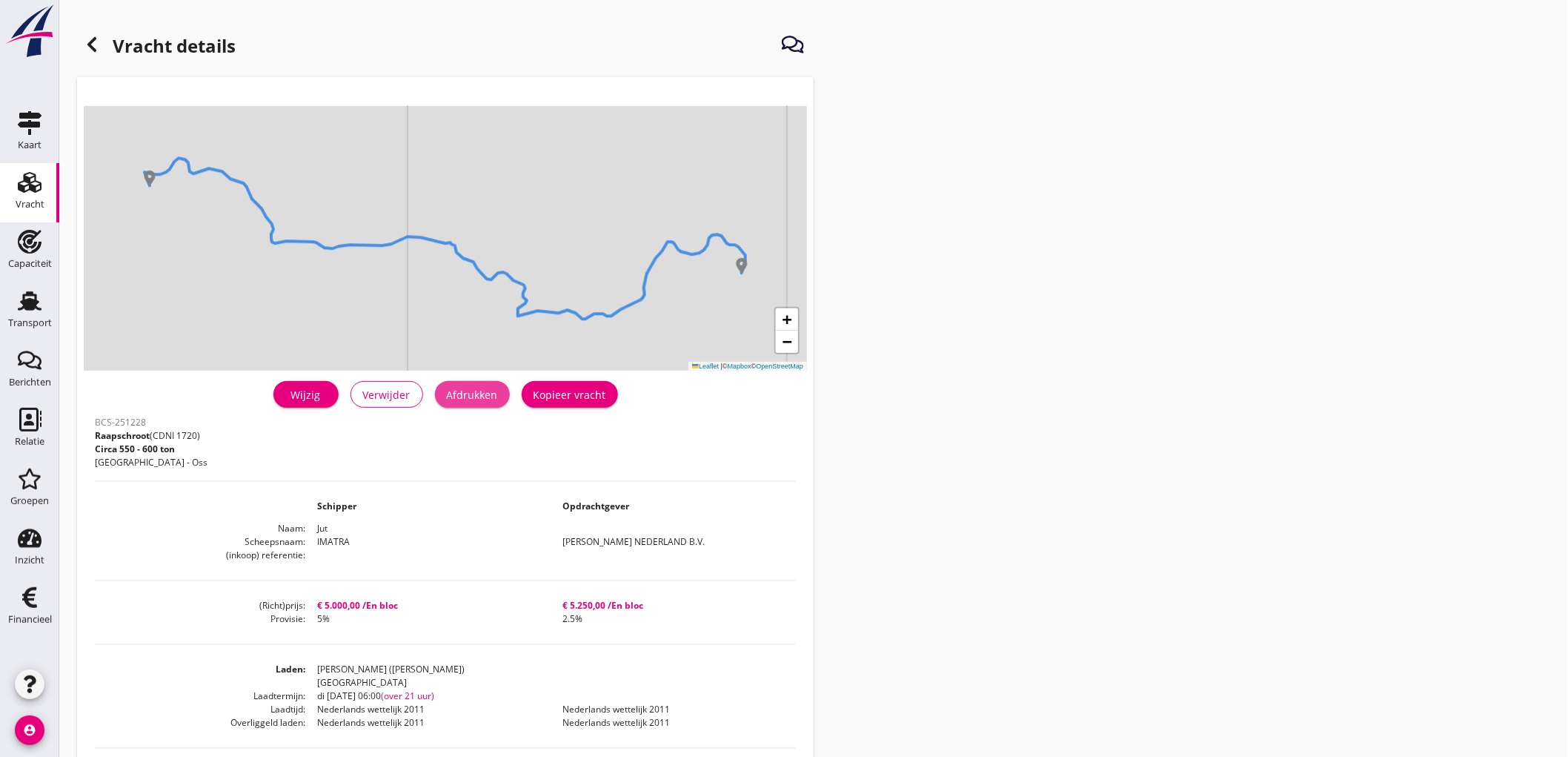
click at [441, 384] on button "Afdrukken" at bounding box center [472, 394] width 75 height 26
click at [99, 38] on icon at bounding box center [92, 44] width 18 height 18
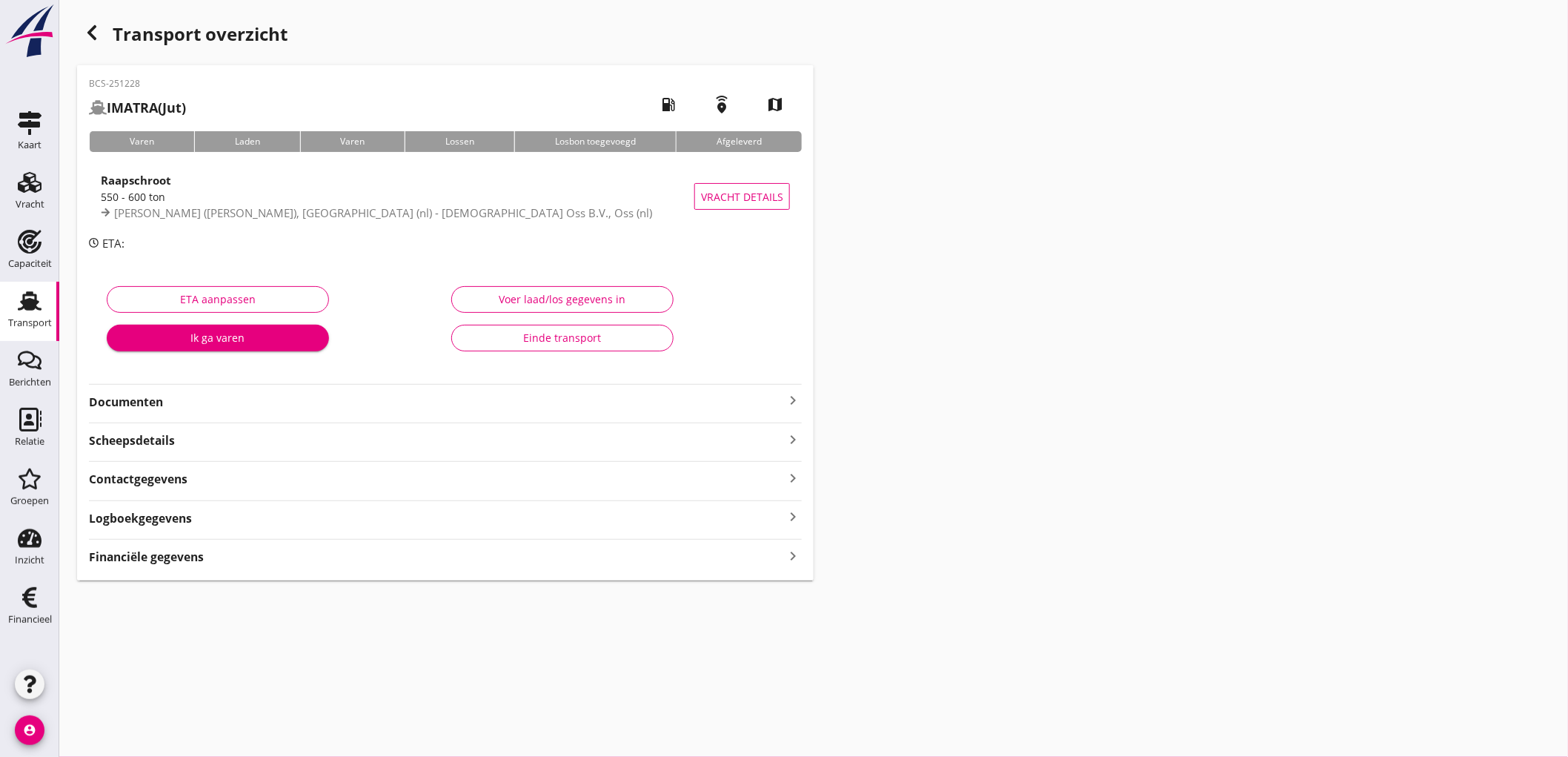
click at [253, 400] on strong "Documenten" at bounding box center [436, 401] width 695 height 17
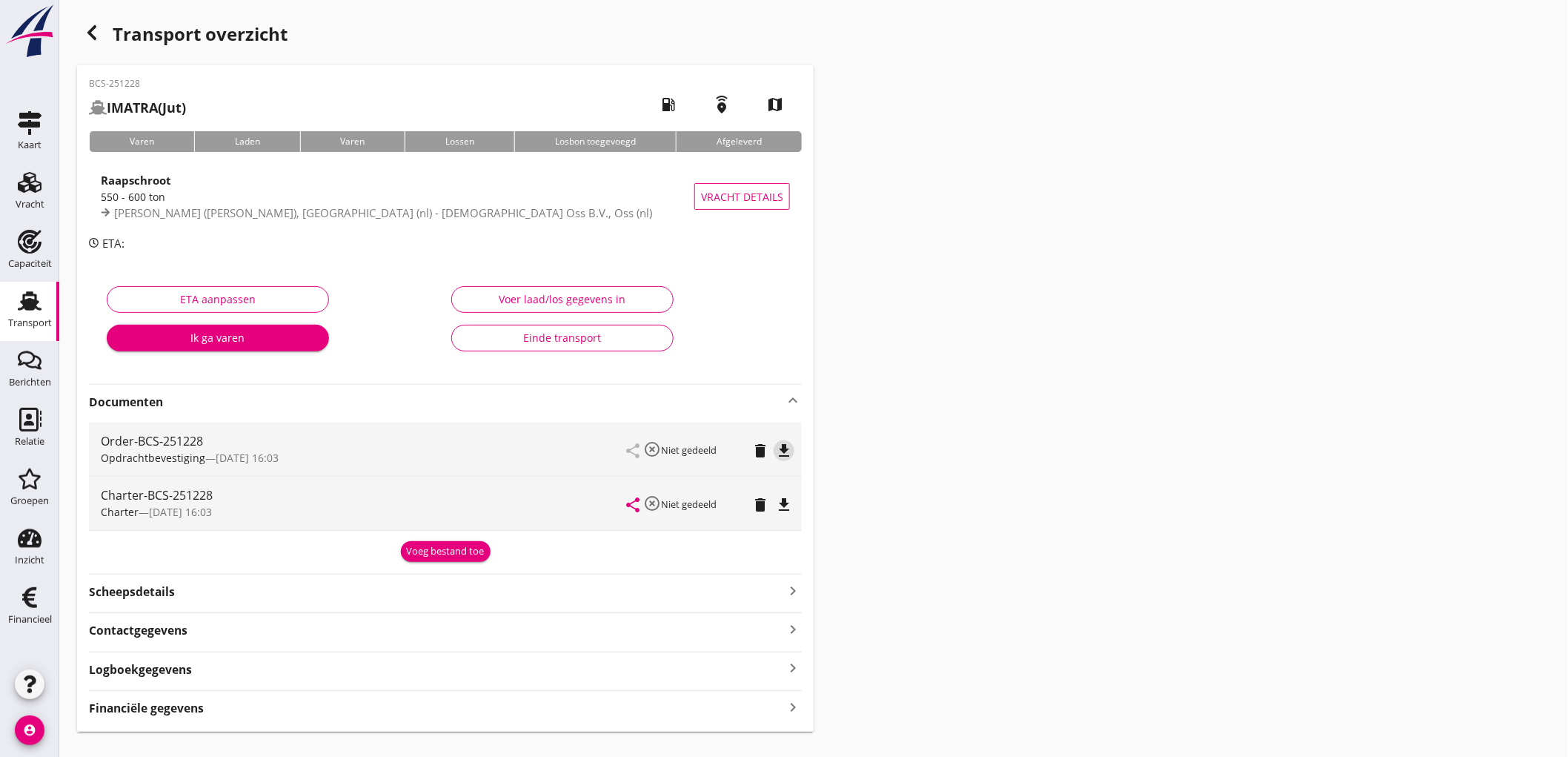
click at [786, 442] on icon "file_download" at bounding box center [784, 450] width 18 height 18
click at [789, 499] on icon "file_download" at bounding box center [784, 505] width 18 height 18
click at [193, 703] on strong "Financiële gegevens" at bounding box center [146, 708] width 115 height 17
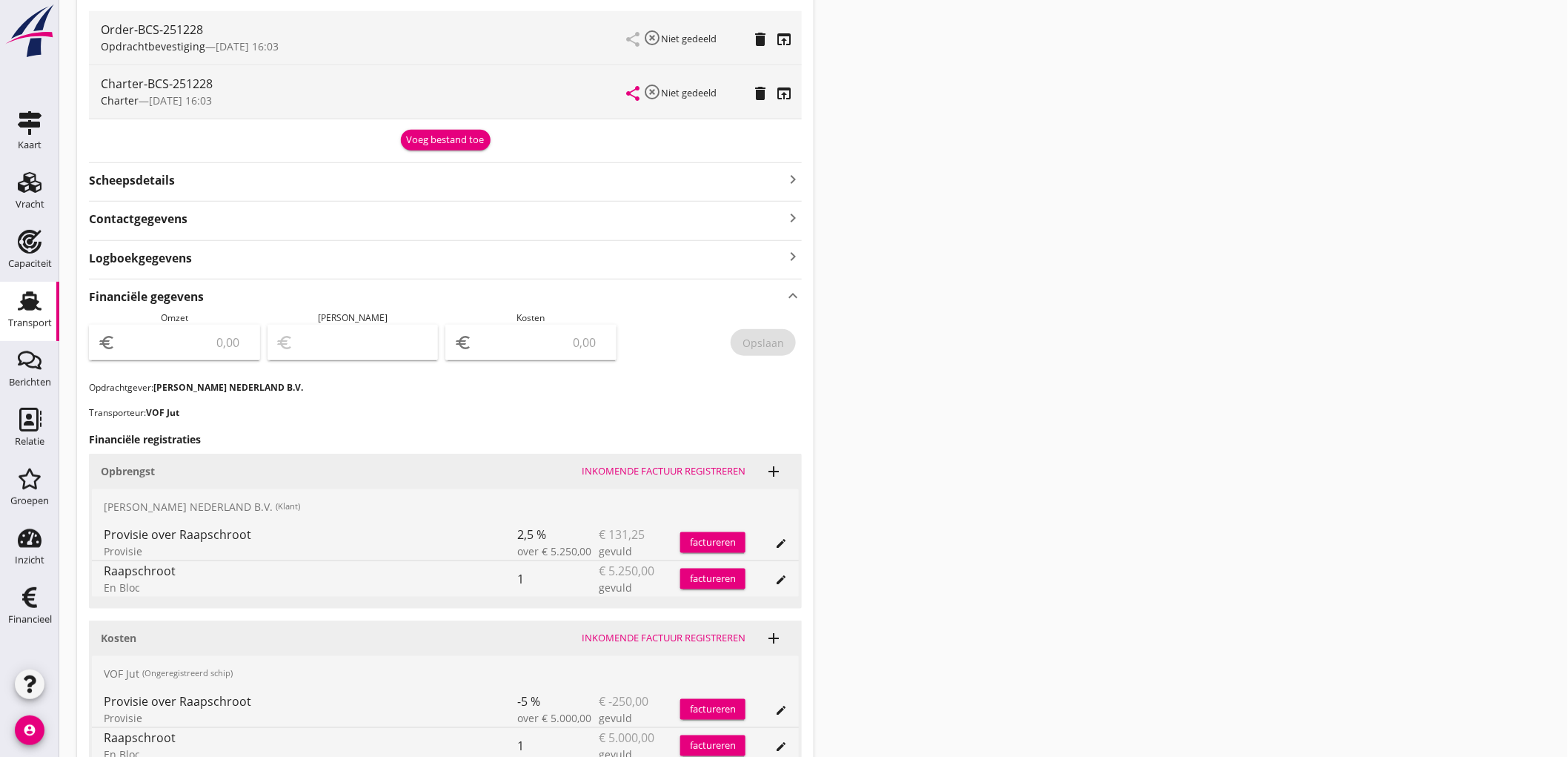
scroll to position [493, 0]
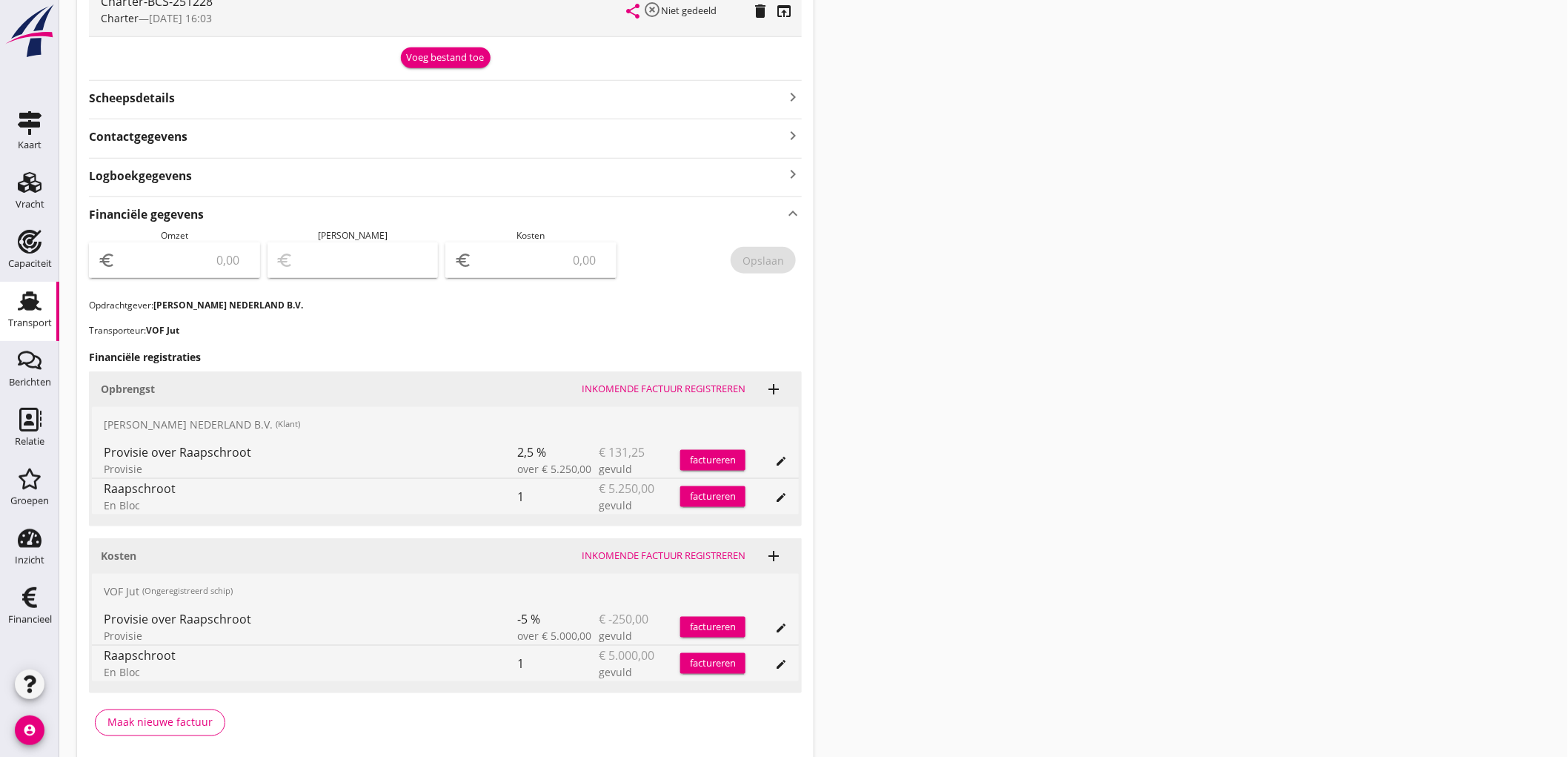
click at [203, 253] on input "number" at bounding box center [185, 260] width 133 height 23
type input "5118"
type input "5118.75"
type input "5114.75"
type input "4"
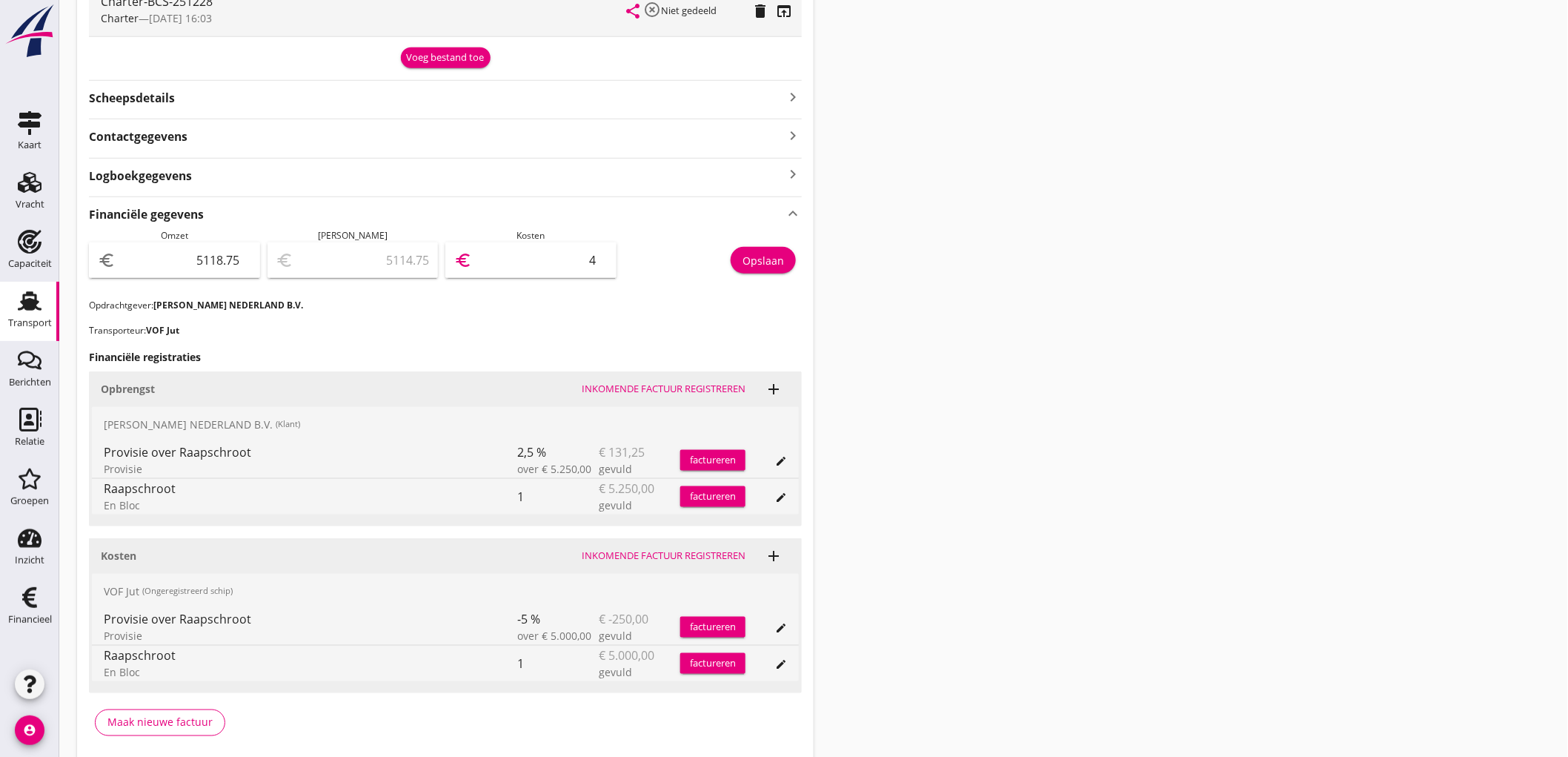
type input "5071.75"
type input "47"
type input "4643.75"
type input "475"
type input "368.75"
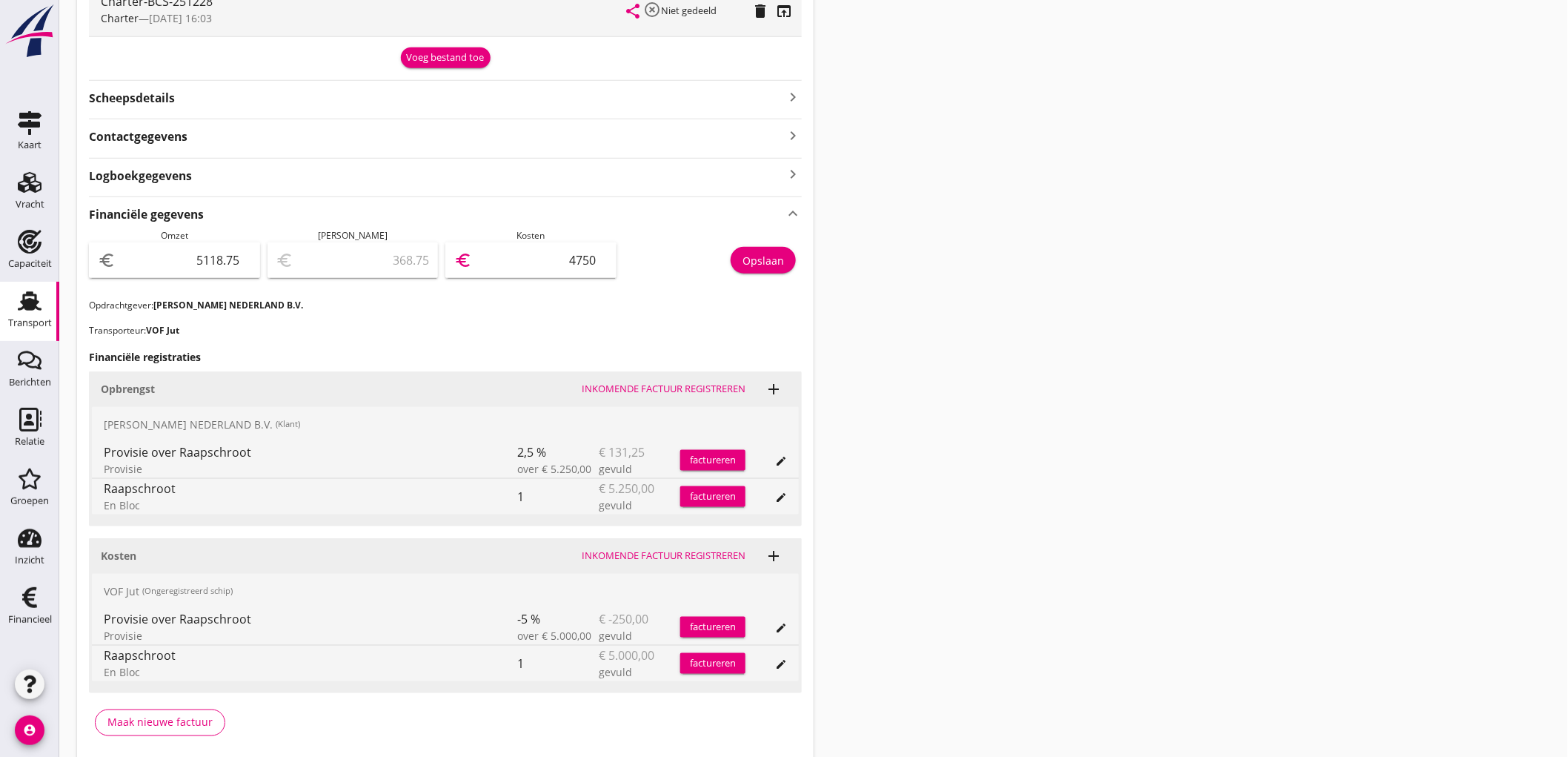
type input "4750"
click at [789, 254] on button "Opslaan" at bounding box center [763, 260] width 66 height 26
click at [10, 307] on link "Transport Transport" at bounding box center [29, 311] width 59 height 60
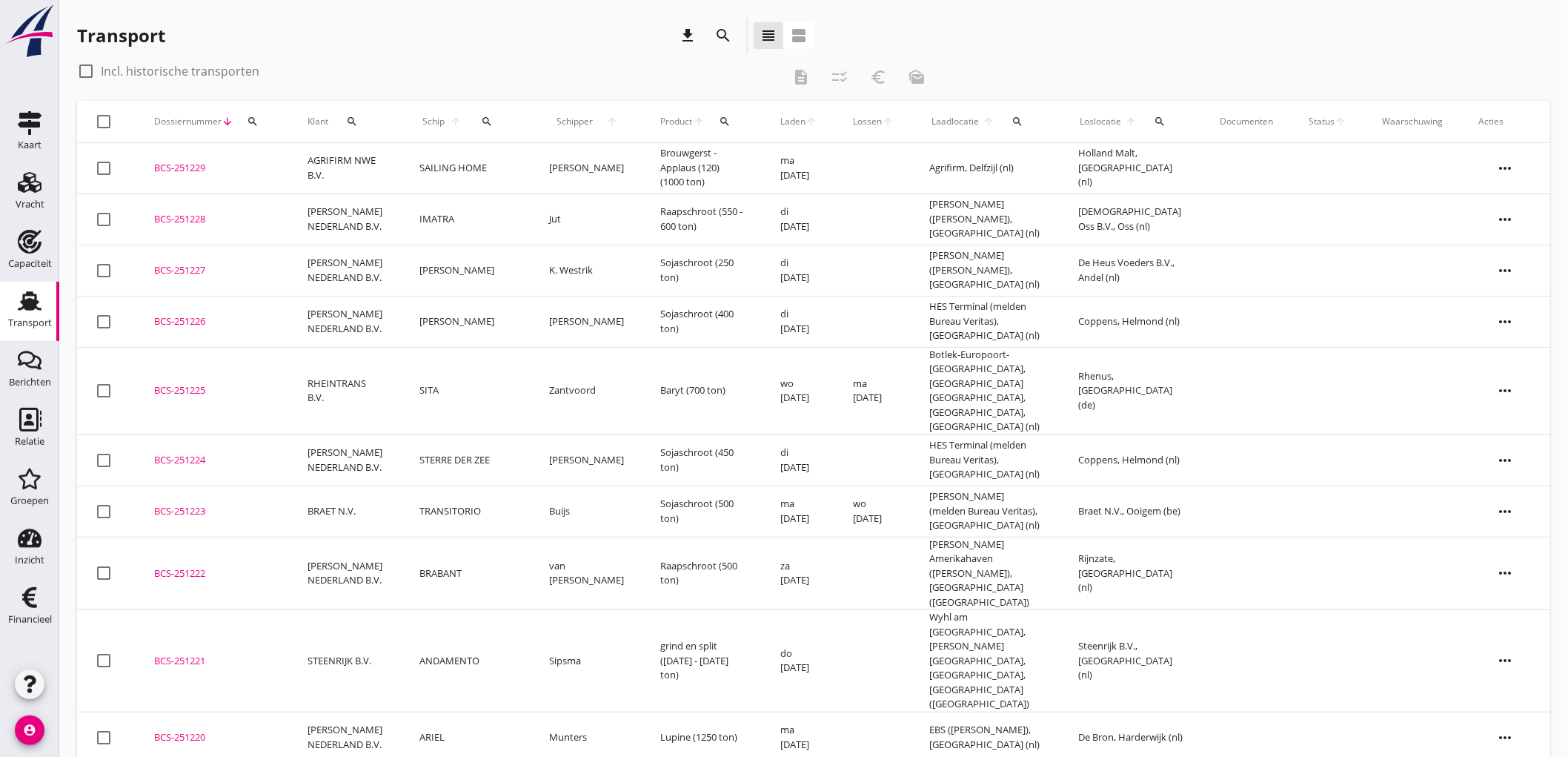
click at [693, 32] on icon "download" at bounding box center [688, 35] width 18 height 18
click at [374, 198] on td "[PERSON_NAME] NEDERLAND B.V." at bounding box center [346, 219] width 113 height 51
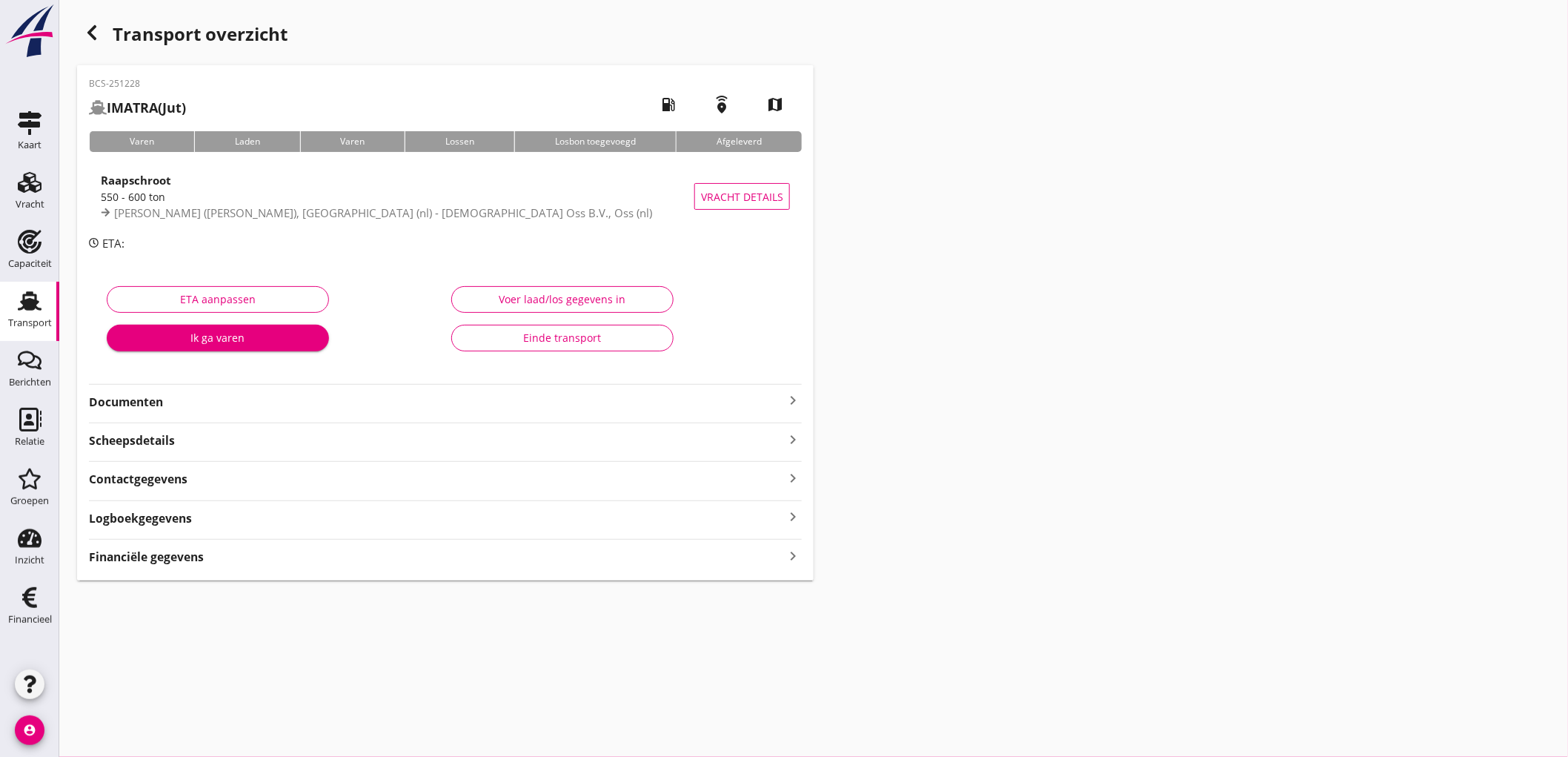
click at [129, 560] on strong "Financiële gegevens" at bounding box center [146, 557] width 115 height 17
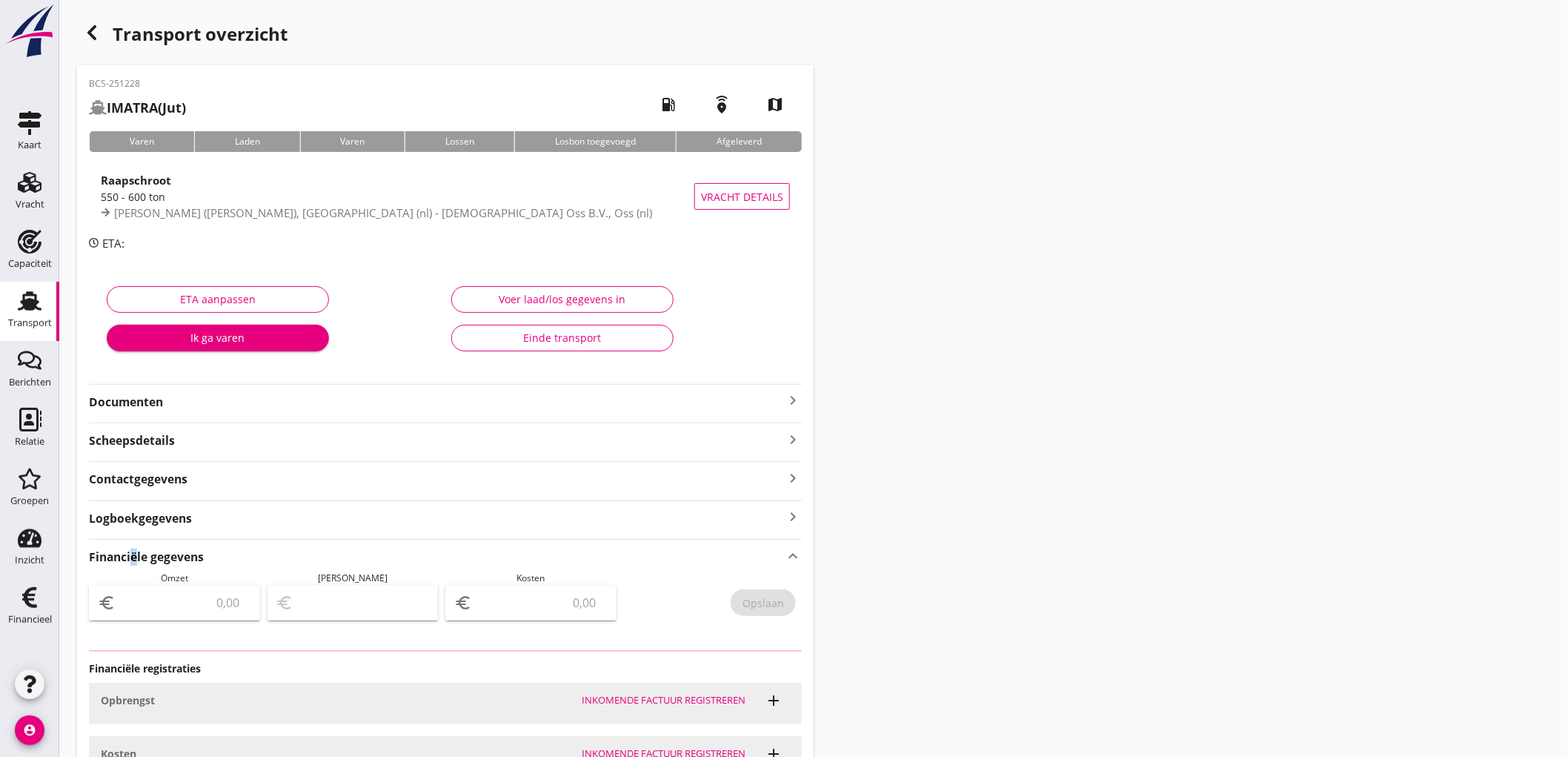
type input "5118.75"
type input "368.75"
type input "4750"
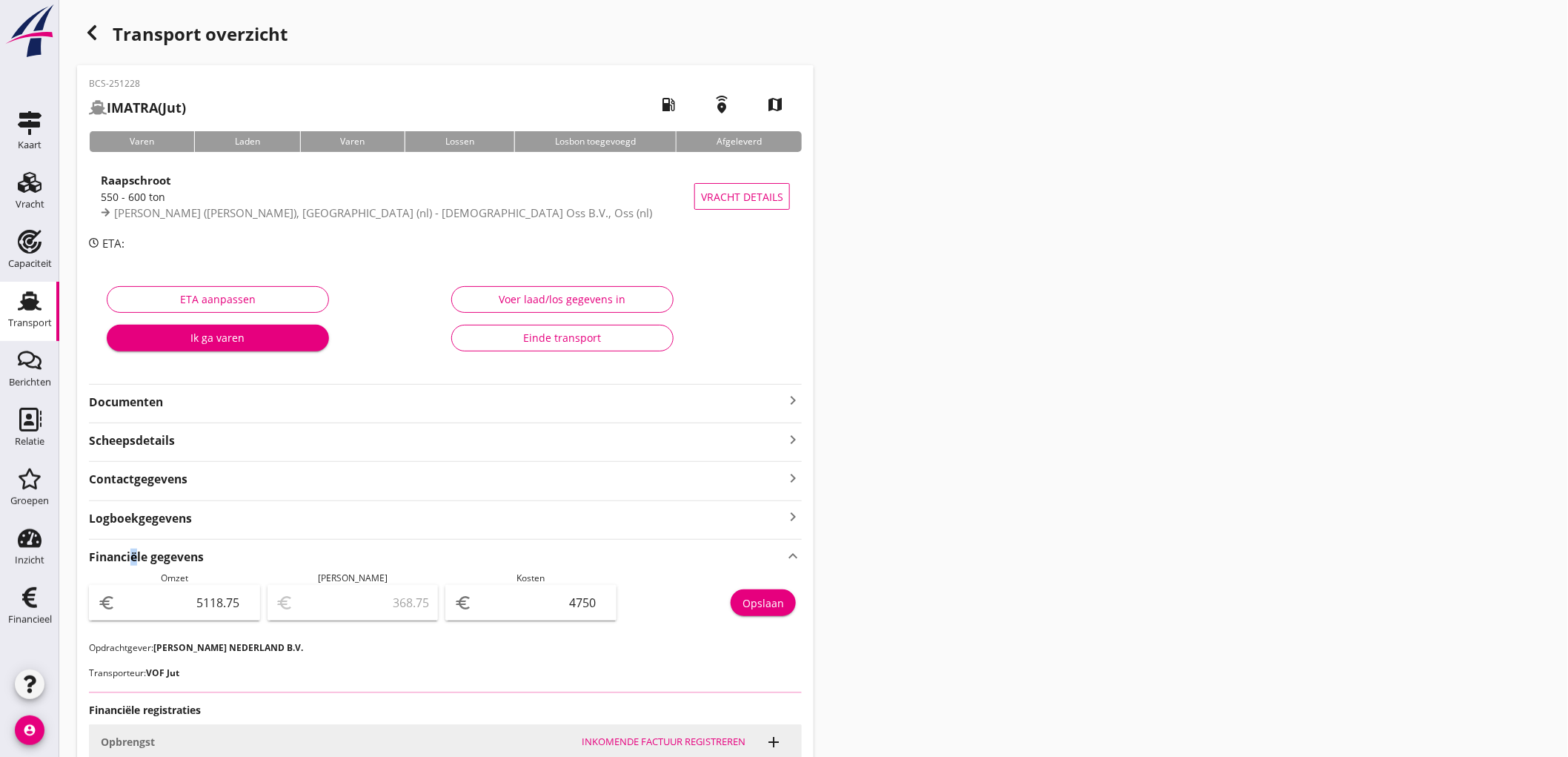
scroll to position [82, 0]
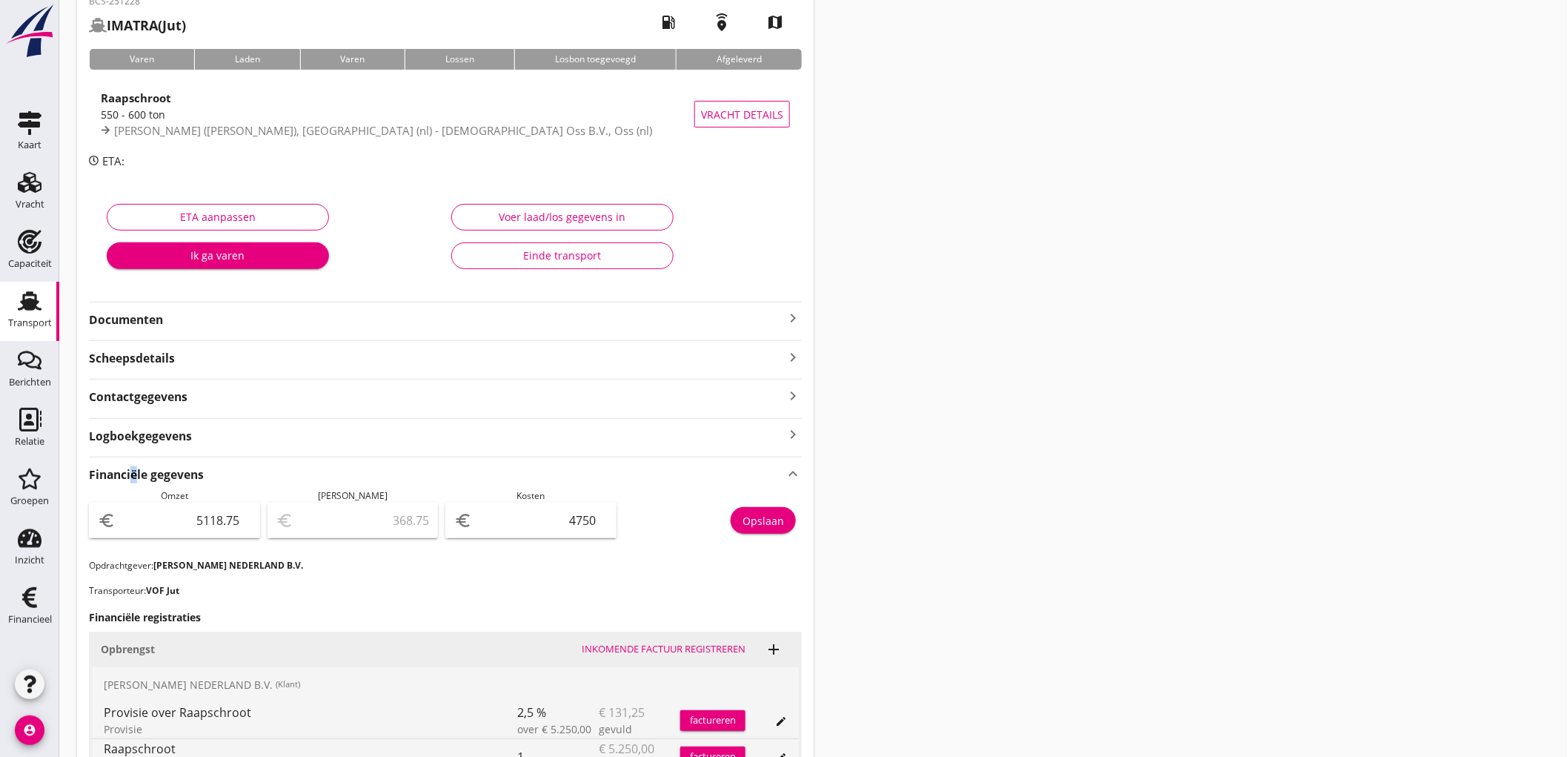
click at [30, 302] on use at bounding box center [29, 301] width 23 height 20
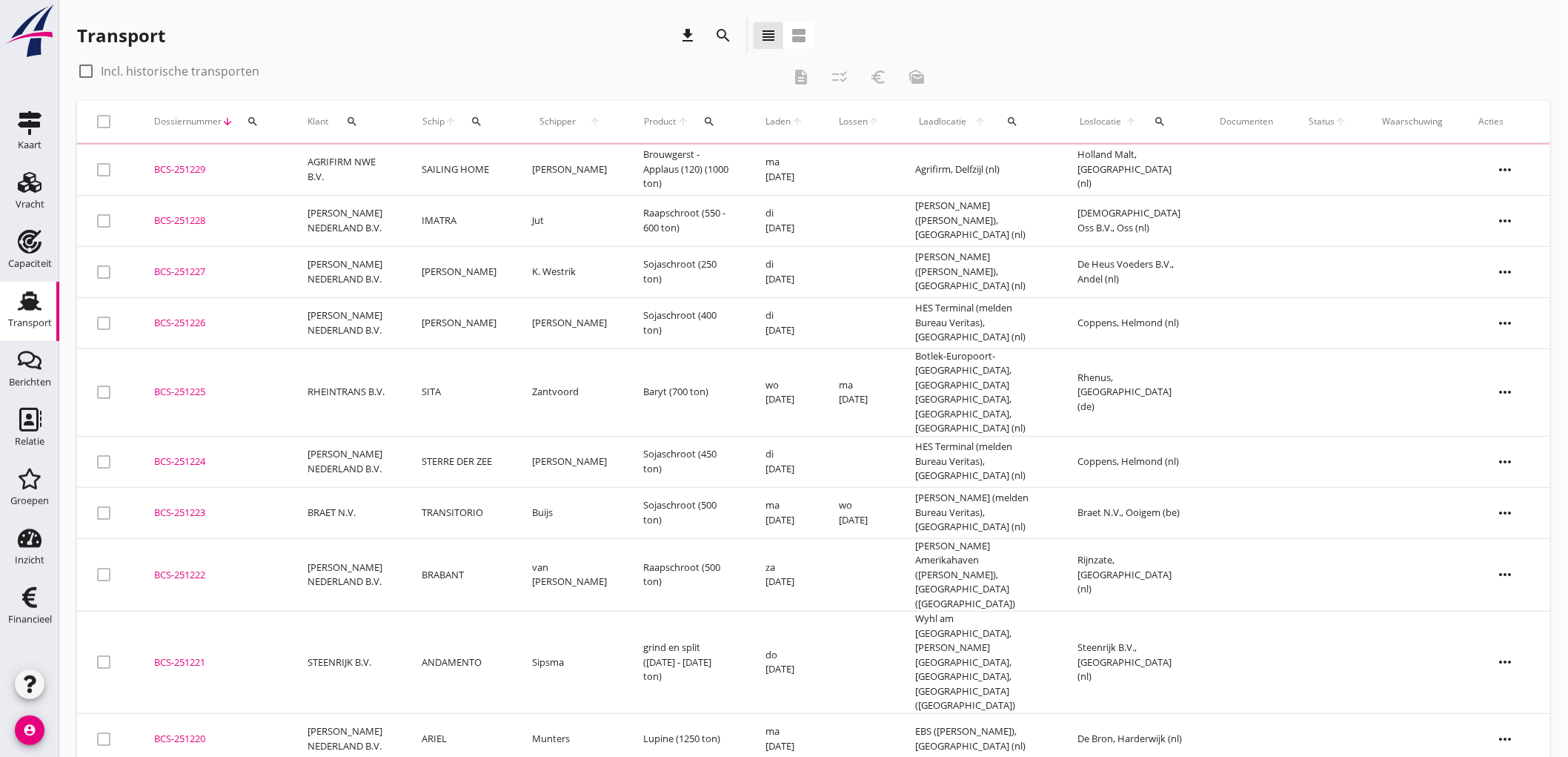
click at [322, 219] on td "[PERSON_NAME] NEDERLAND B.V." at bounding box center [347, 221] width 114 height 51
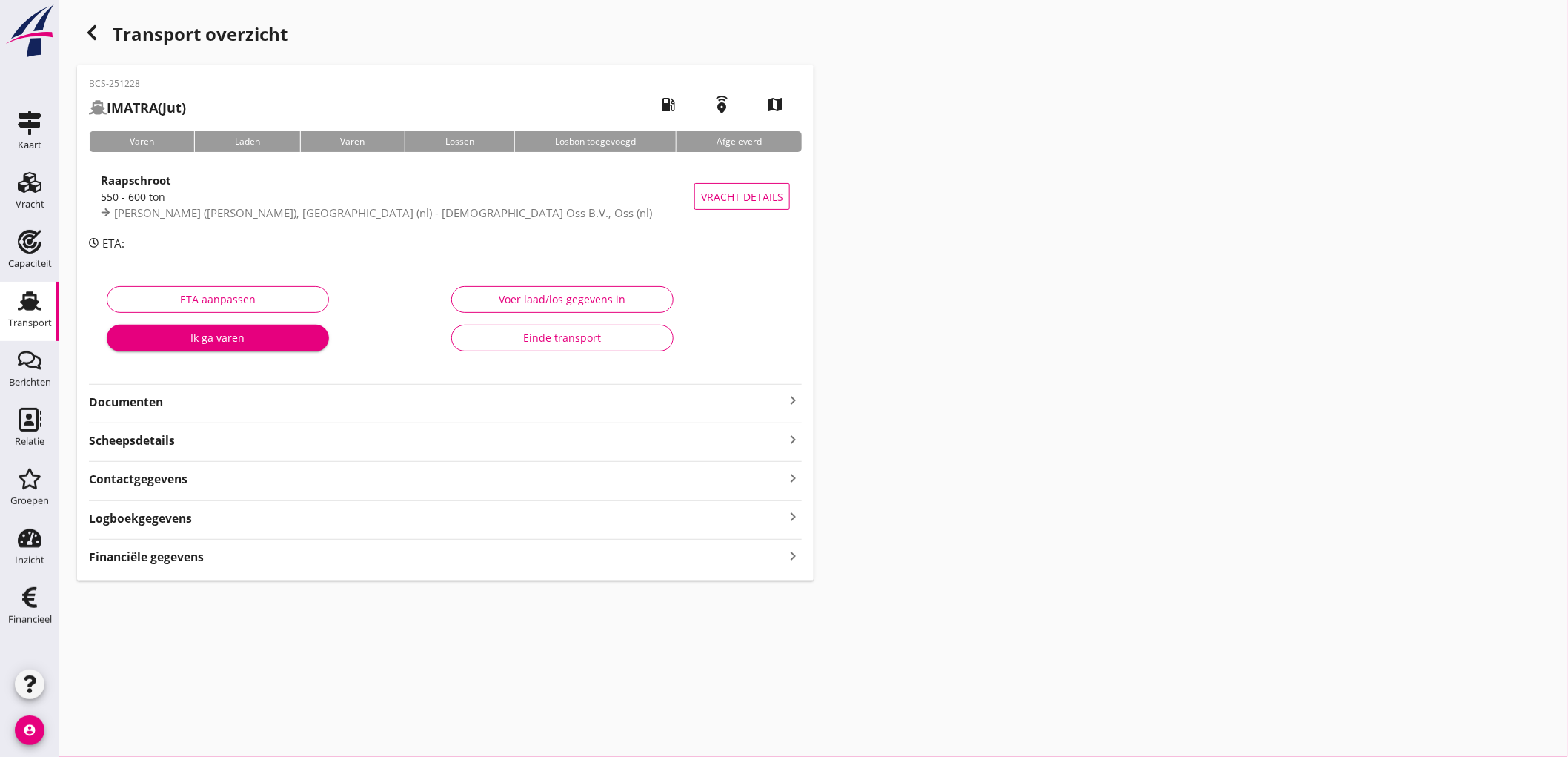
click at [139, 568] on div "BCS-251228 IMATRA (Jut) local_gas_station emergency_share map Varen Laden Varen…" at bounding box center [445, 323] width 737 height 515
click at [144, 562] on strong "Financiële gegevens" at bounding box center [146, 557] width 115 height 17
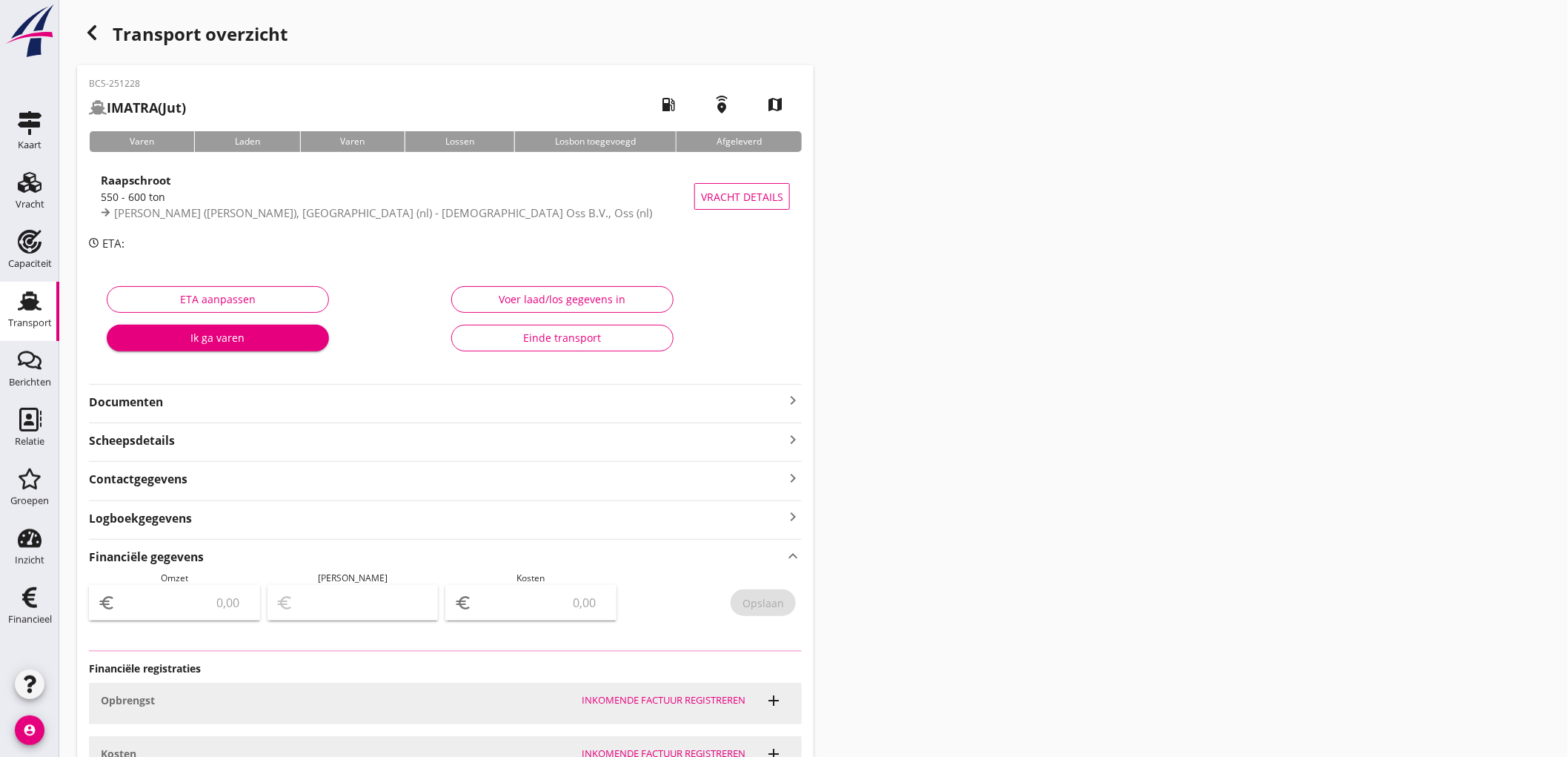
type input "5118.75"
type input "368.75"
type input "4750"
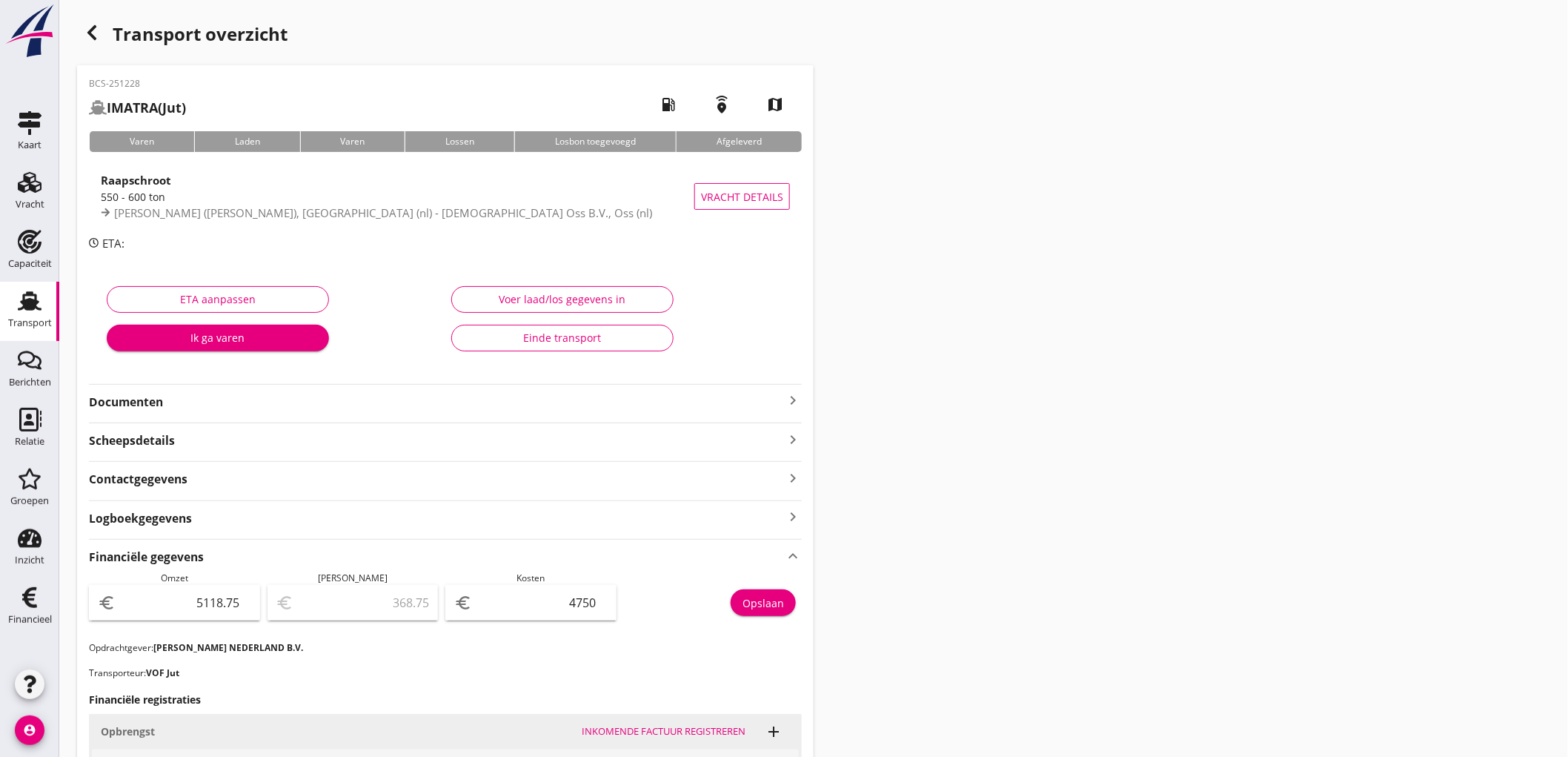
click at [19, 308] on use at bounding box center [29, 301] width 23 height 20
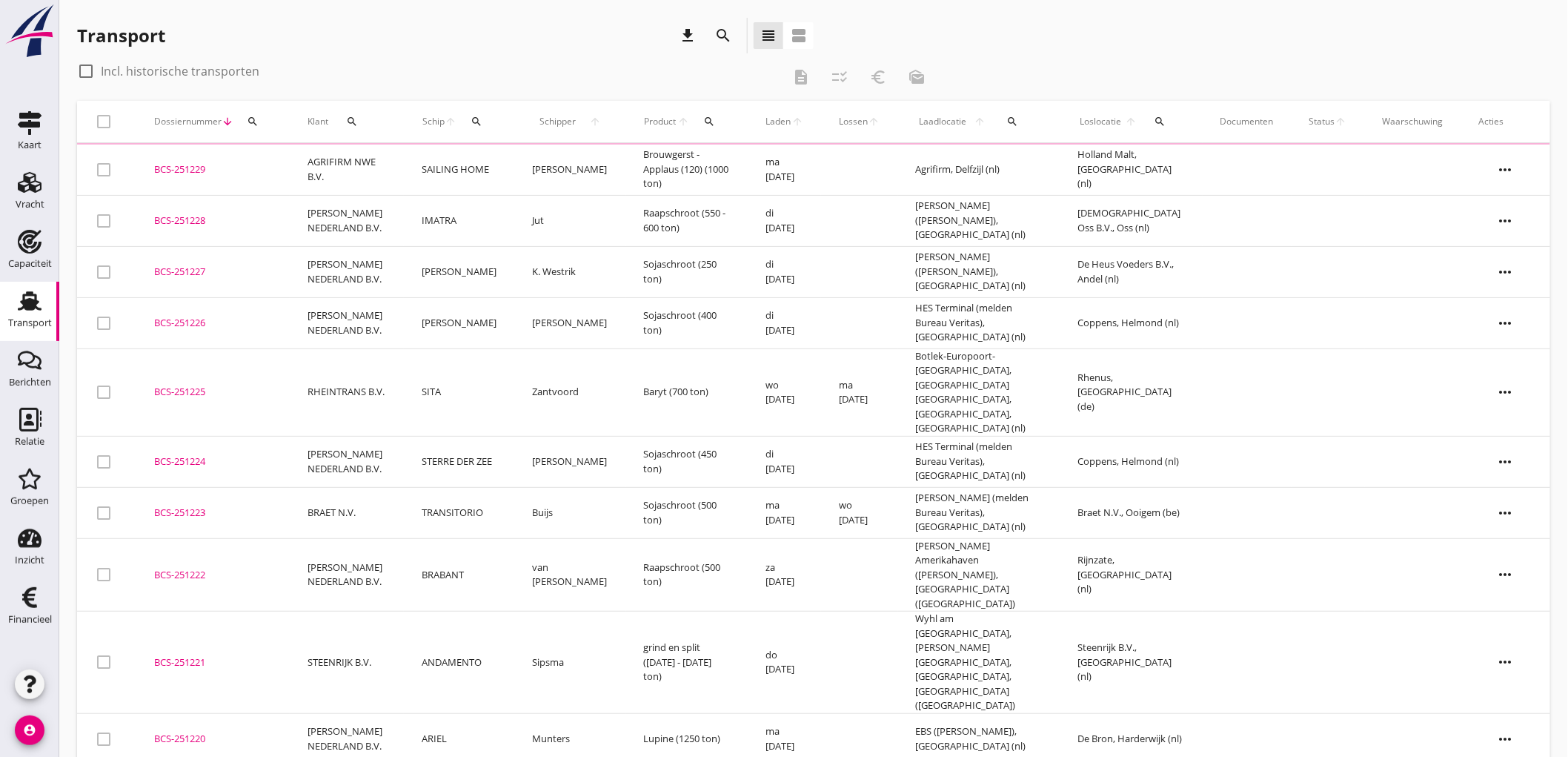
click at [295, 174] on td "AGRIFIRM NWE B.V." at bounding box center [347, 170] width 114 height 51
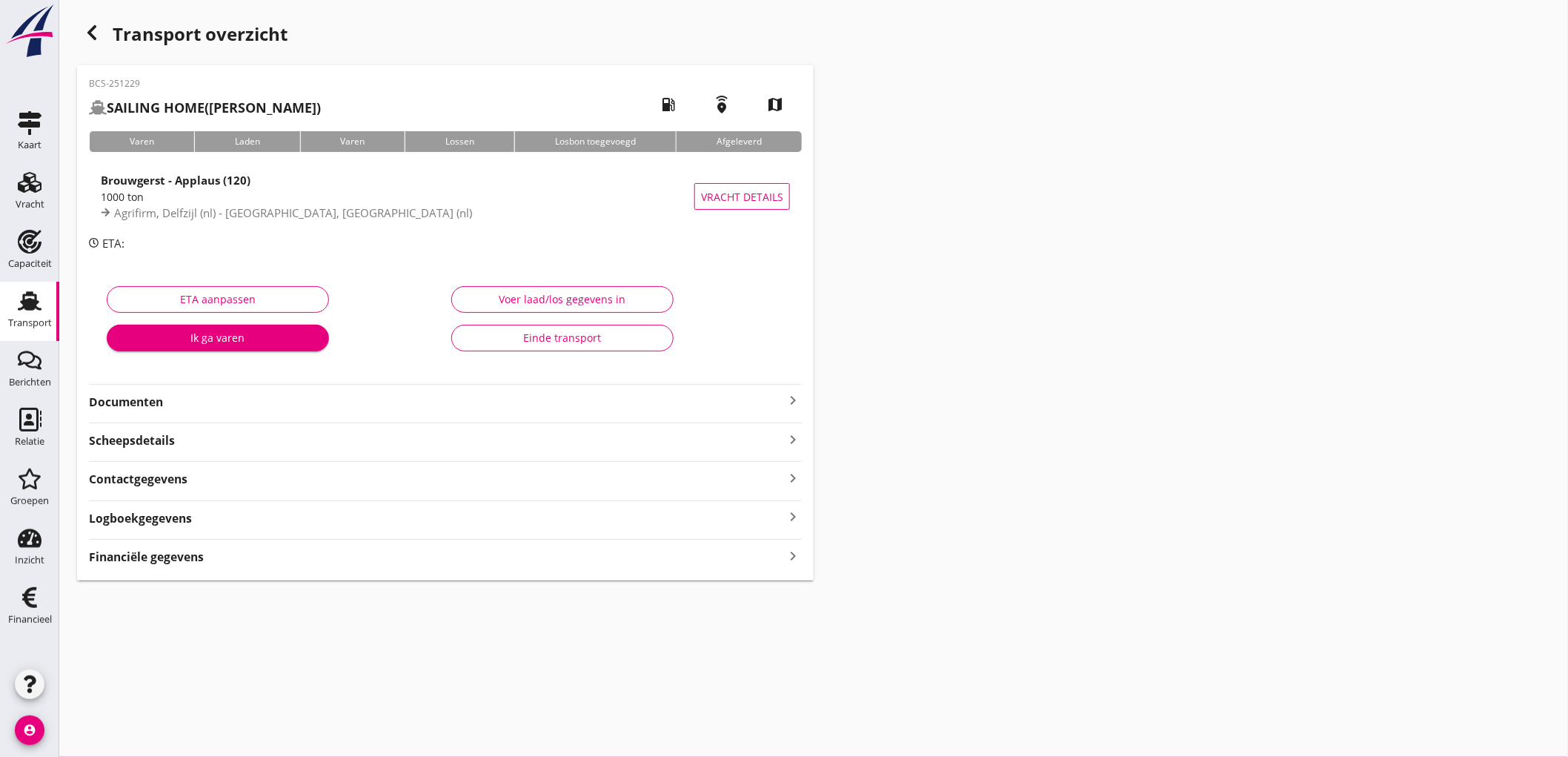
click at [131, 557] on strong "Financiële gegevens" at bounding box center [146, 557] width 115 height 17
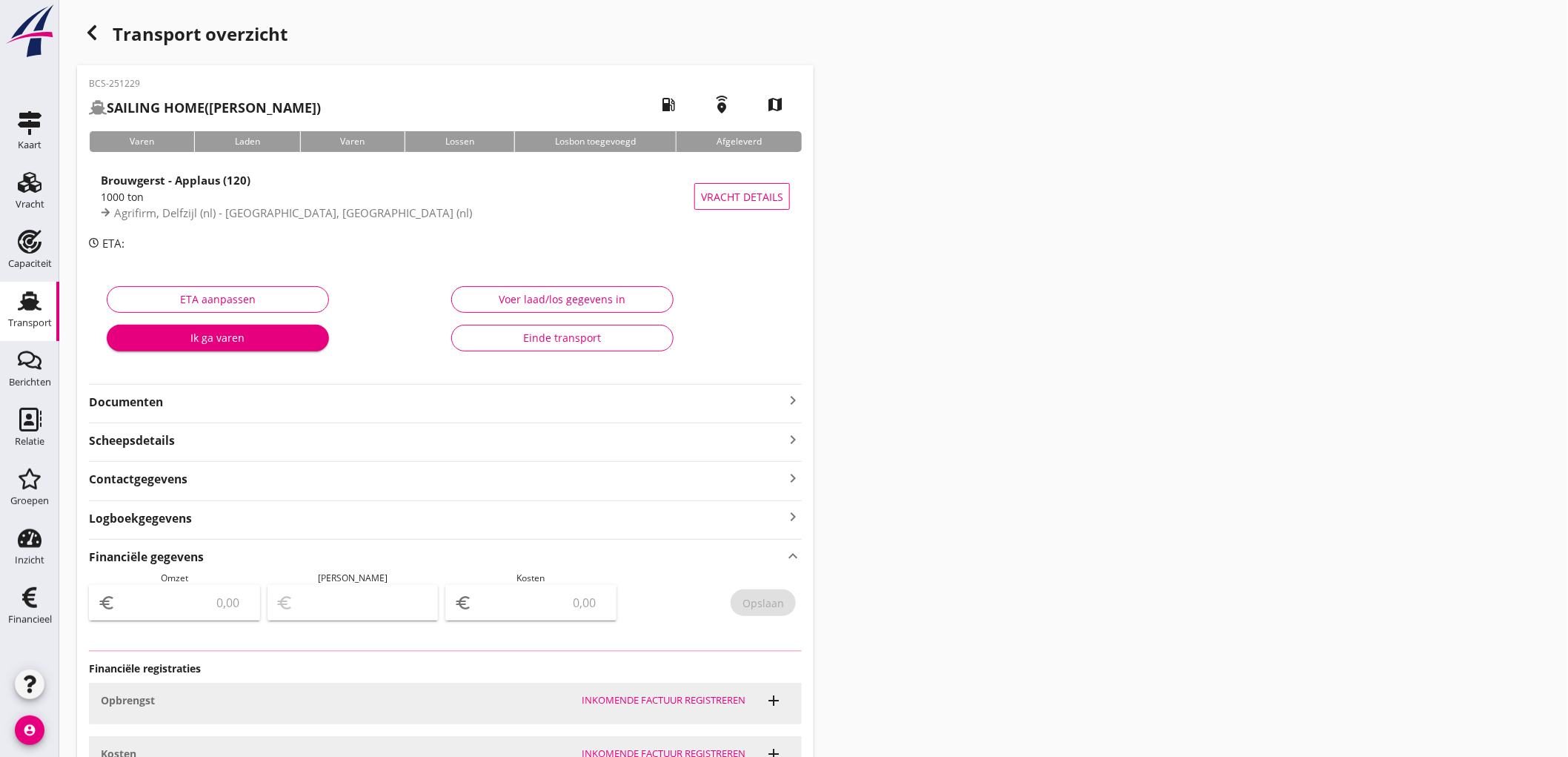
type input "4000"
type input "343.75"
type input "3656.25"
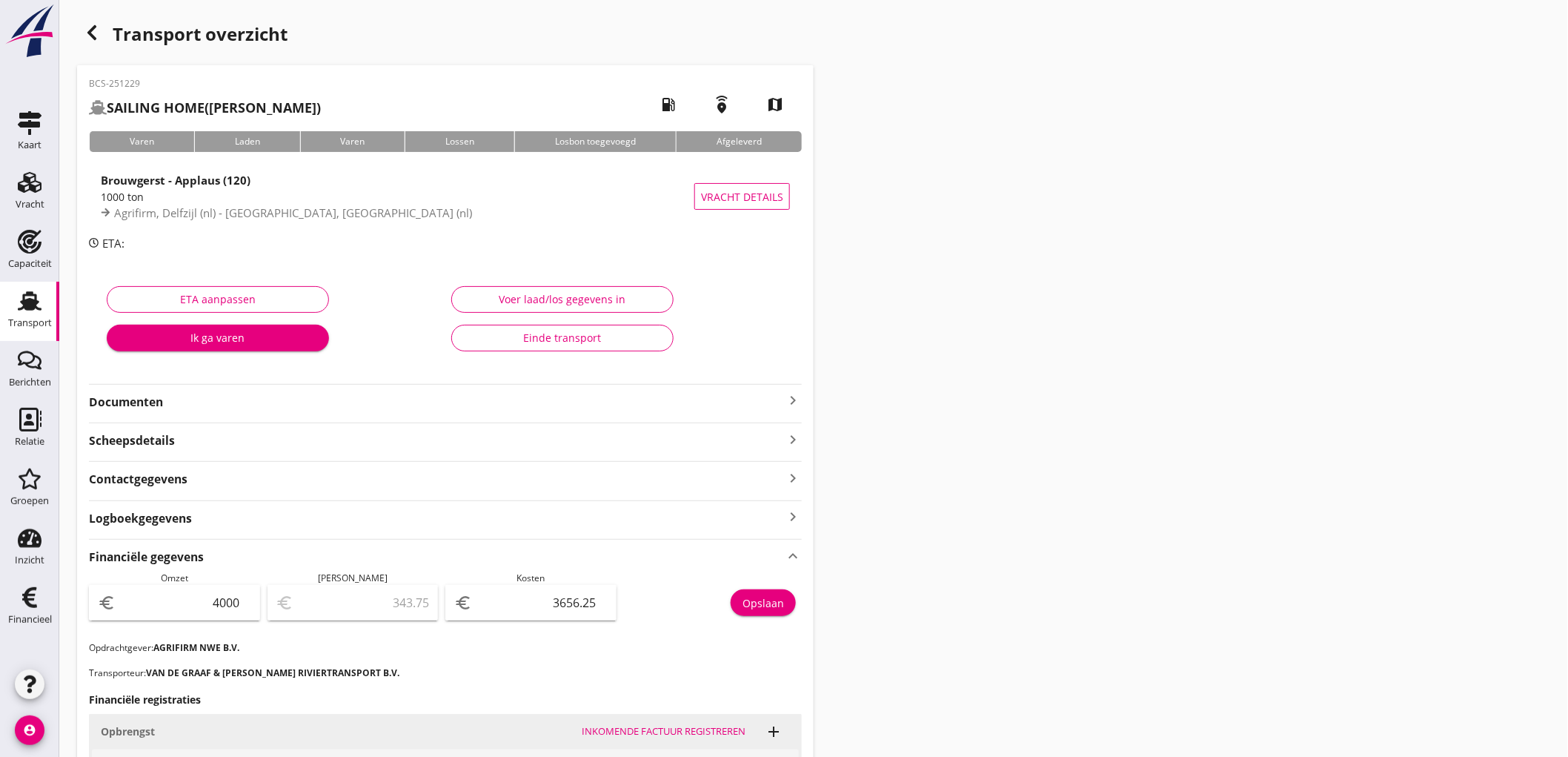
click at [31, 314] on div "Transport" at bounding box center [30, 323] width 44 height 21
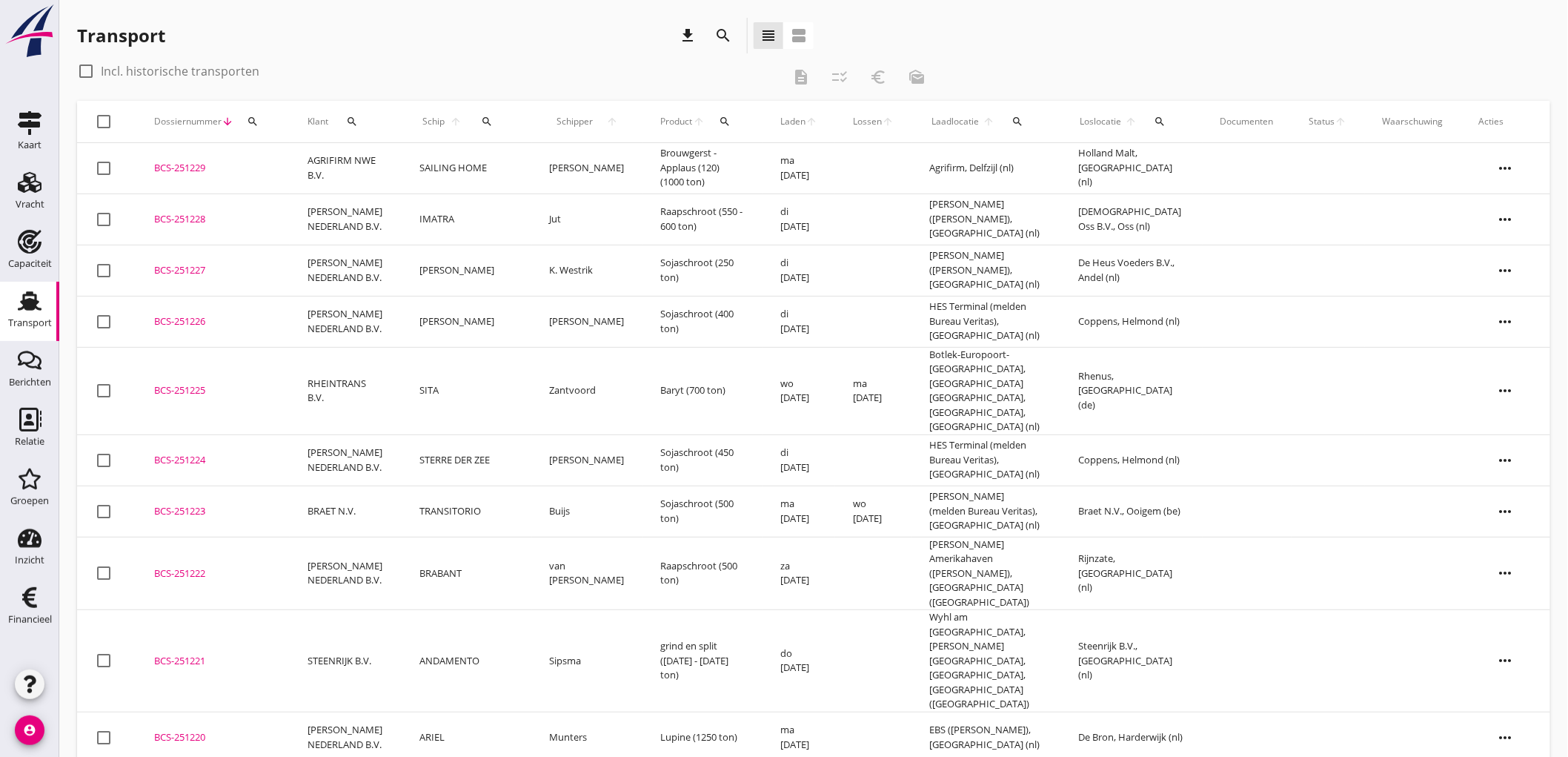
click at [356, 163] on td "AGRIFIRM NWE B.V." at bounding box center [346, 169] width 113 height 51
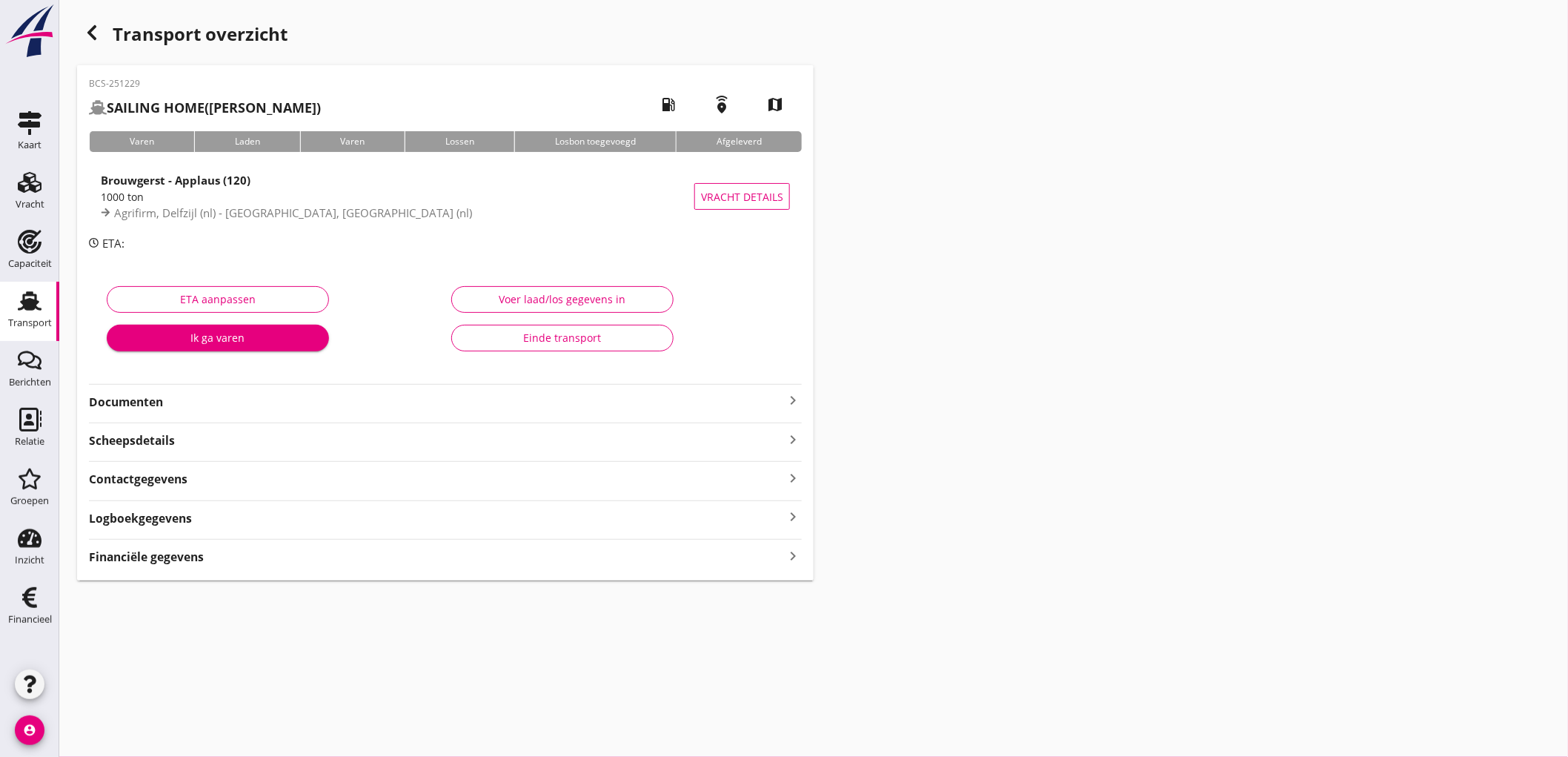
click at [276, 404] on strong "Documenten" at bounding box center [436, 401] width 695 height 17
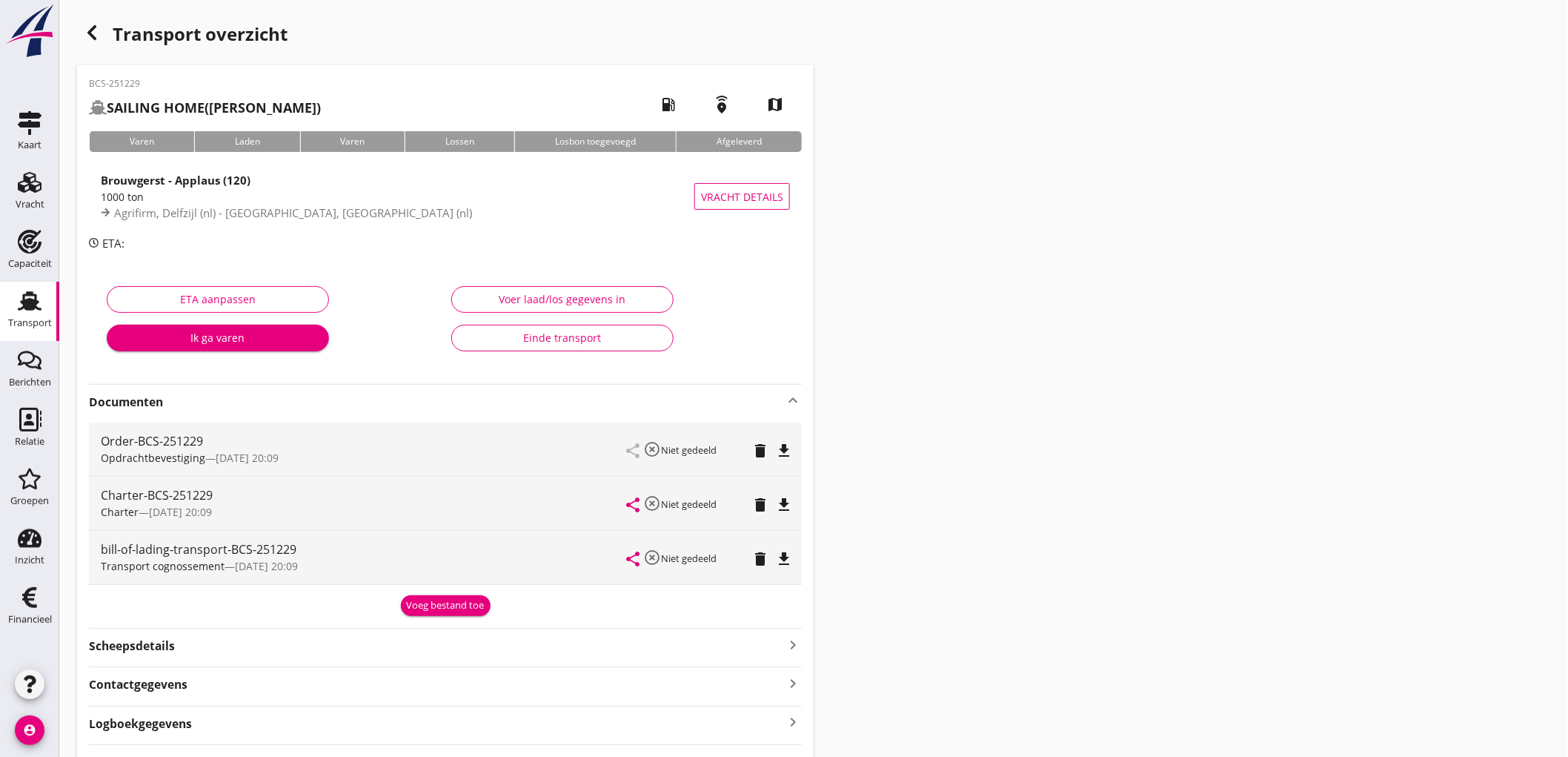
click at [786, 454] on icon "file_download" at bounding box center [784, 450] width 18 height 18
click at [782, 499] on icon "file_download" at bounding box center [784, 505] width 18 height 18
drag, startPoint x: 786, startPoint y: 562, endPoint x: 795, endPoint y: 545, distance: 19.2
click at [786, 561] on icon "file_download" at bounding box center [784, 559] width 18 height 18
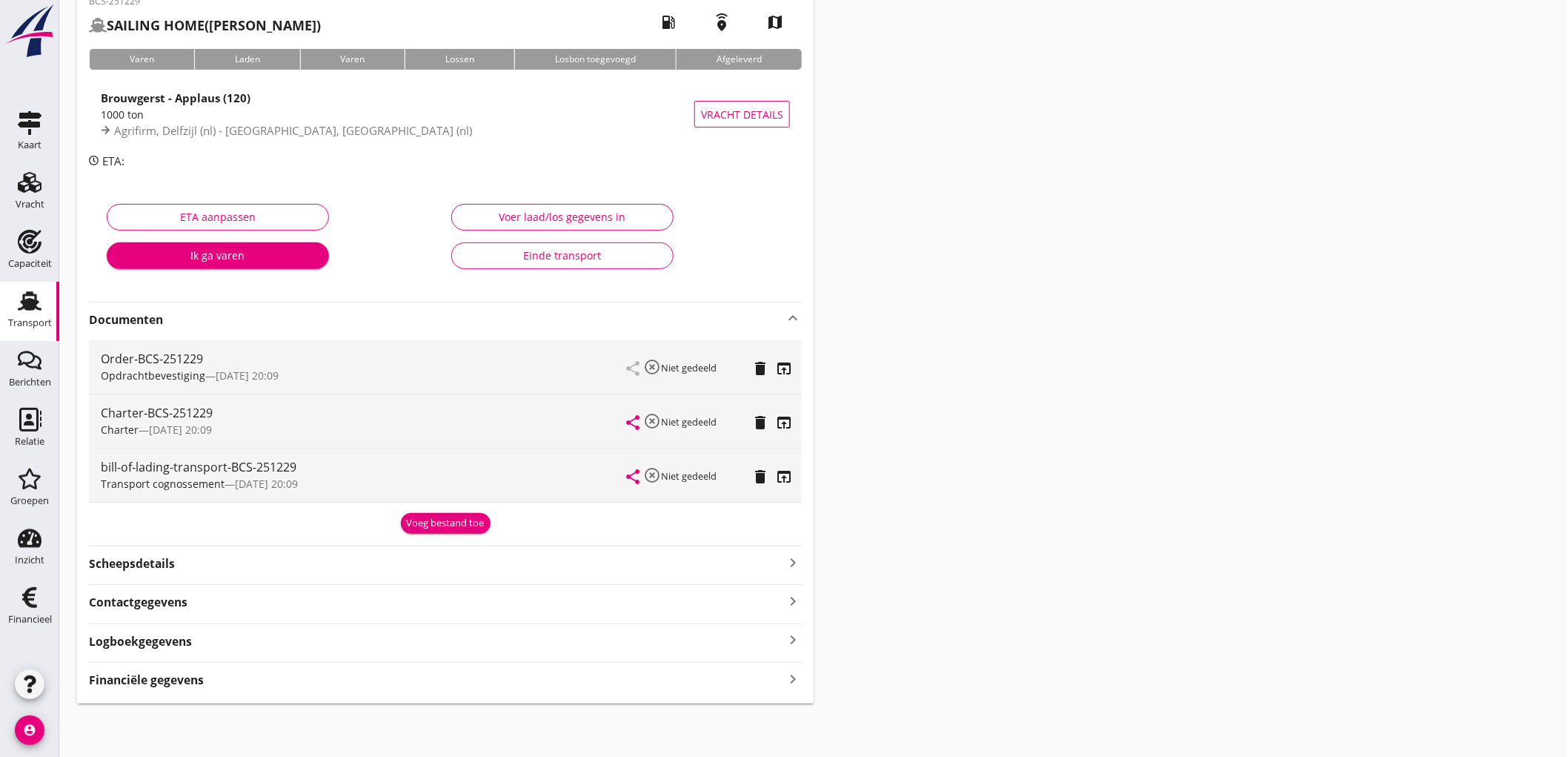
click at [37, 315] on div "Transport" at bounding box center [30, 323] width 44 height 21
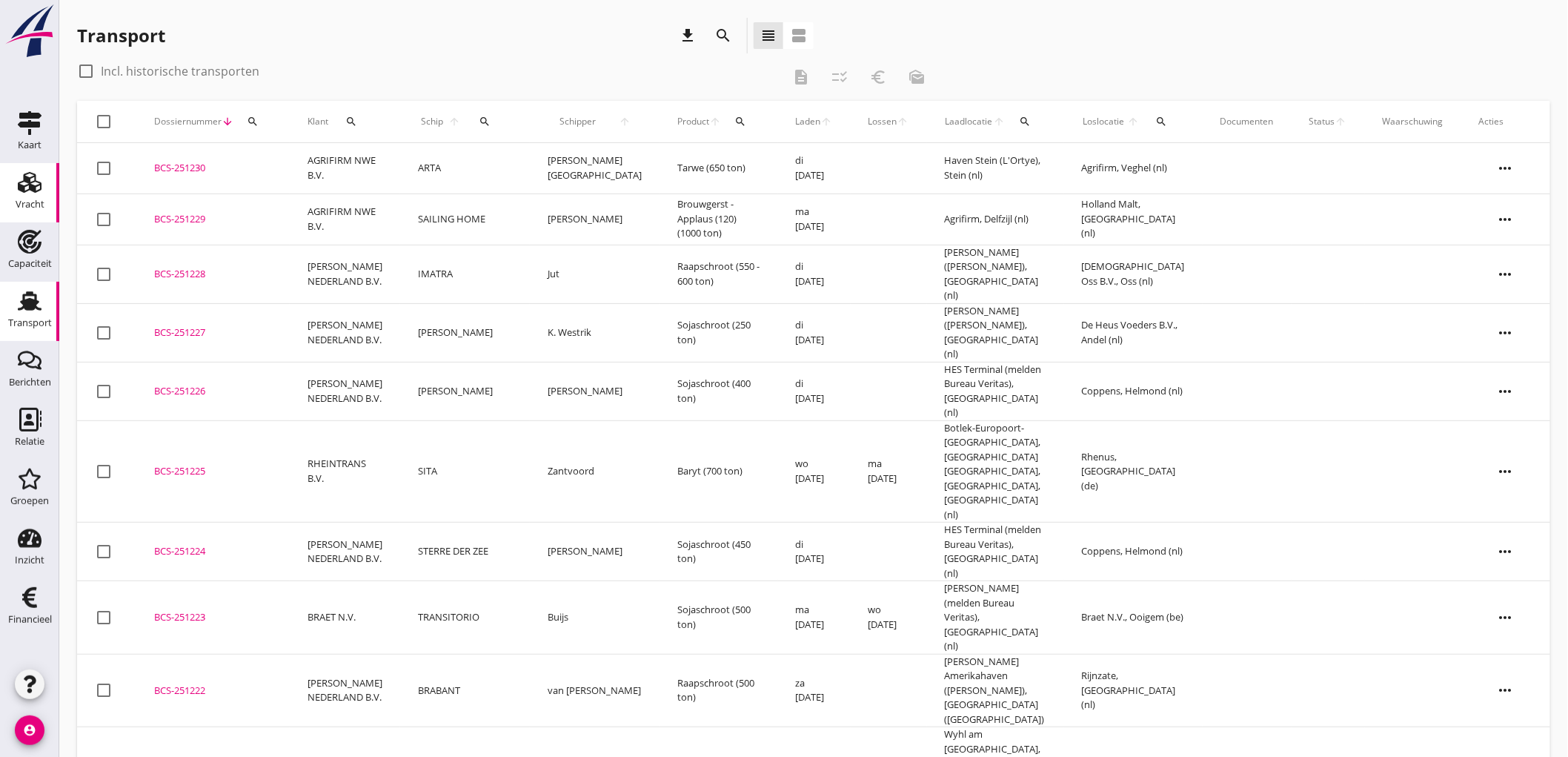
click at [40, 189] on use at bounding box center [29, 182] width 23 height 21
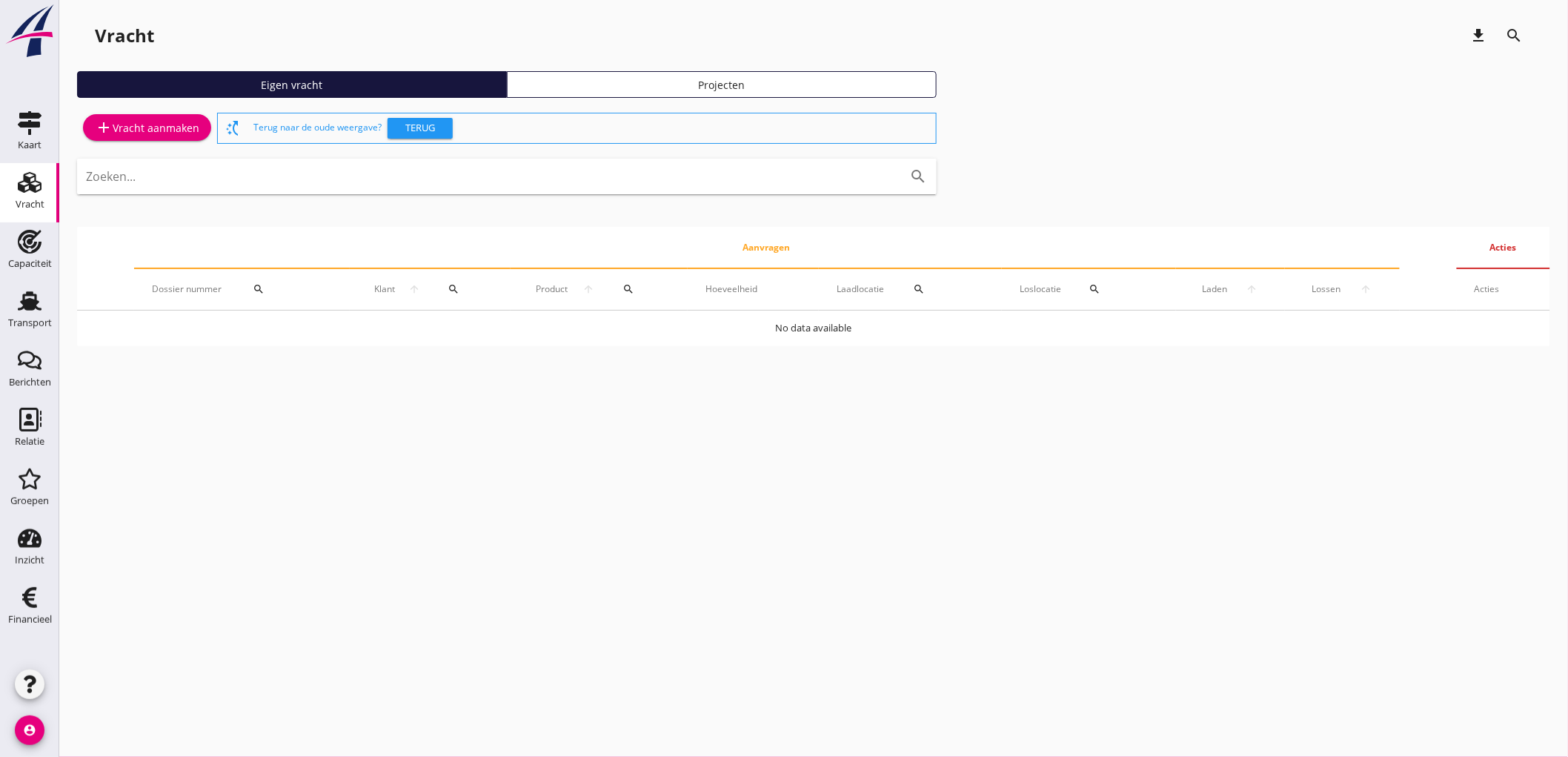
click at [152, 129] on div "add Vracht aanmaken" at bounding box center [147, 127] width 105 height 18
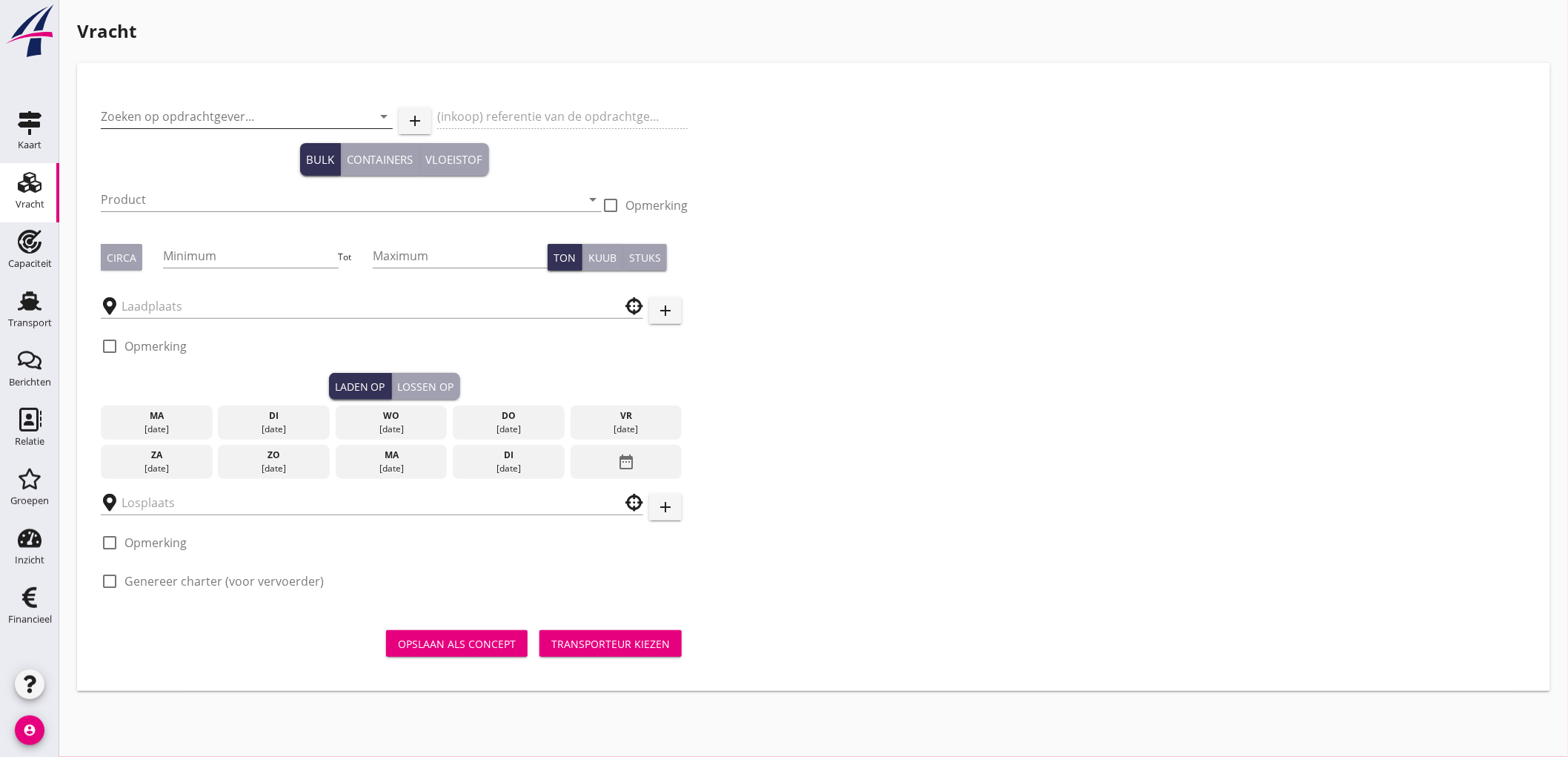
click at [151, 127] on input "Zoeken op opdrachtgever..." at bounding box center [226, 116] width 251 height 23
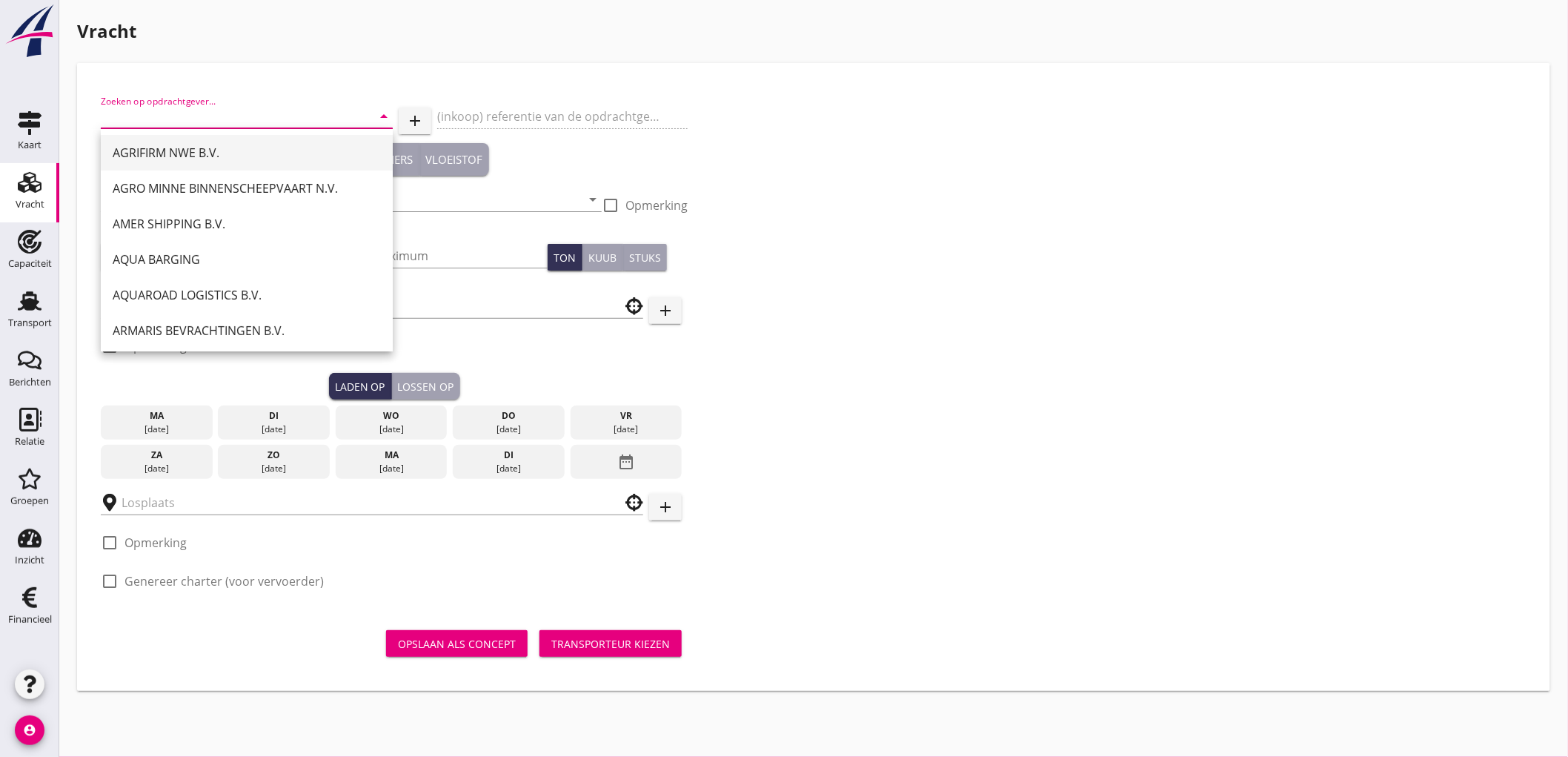
type input "AGRIFIRM NWE B.V."
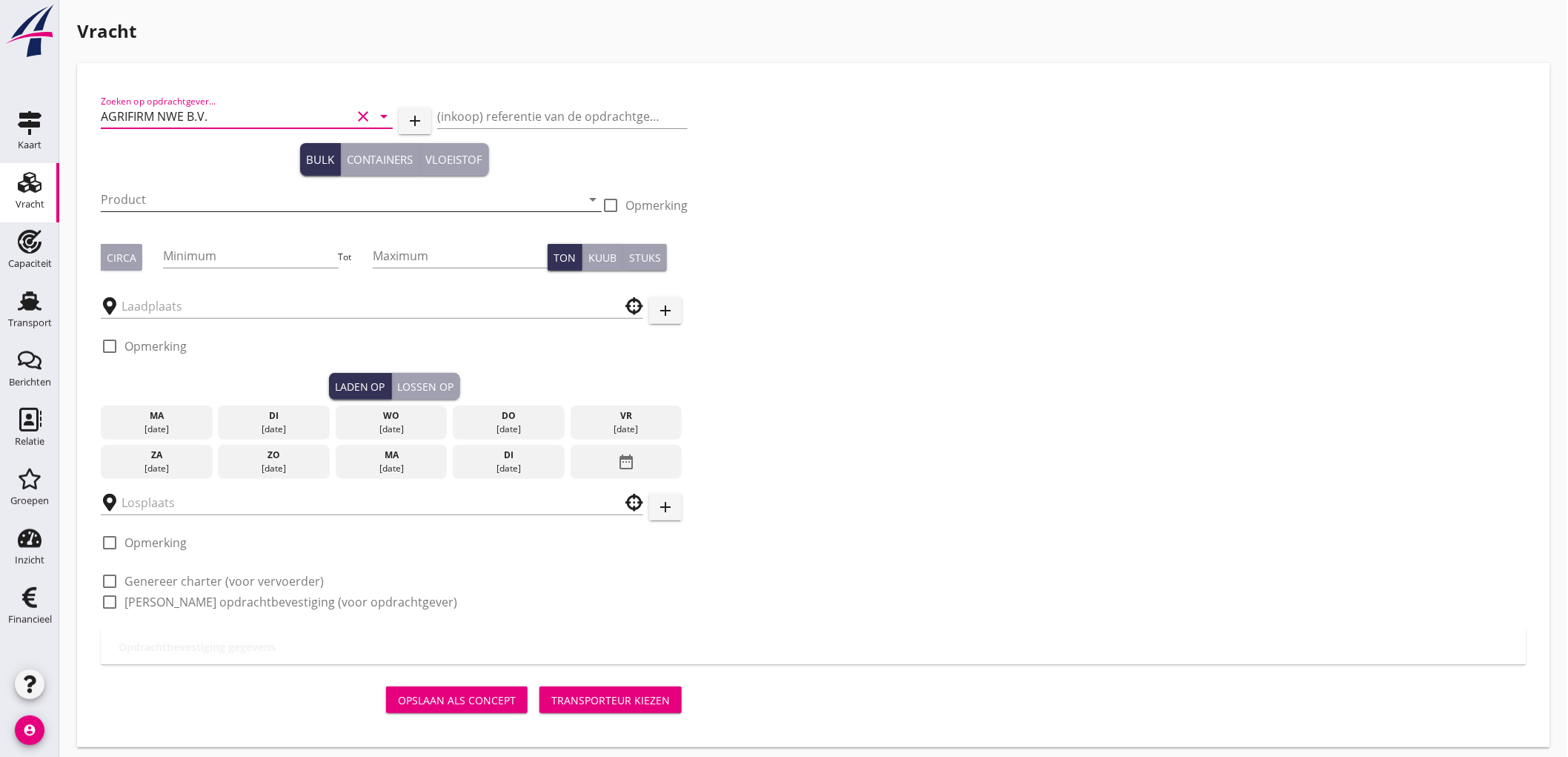
click at [157, 203] on input "Product" at bounding box center [341, 199] width 480 height 23
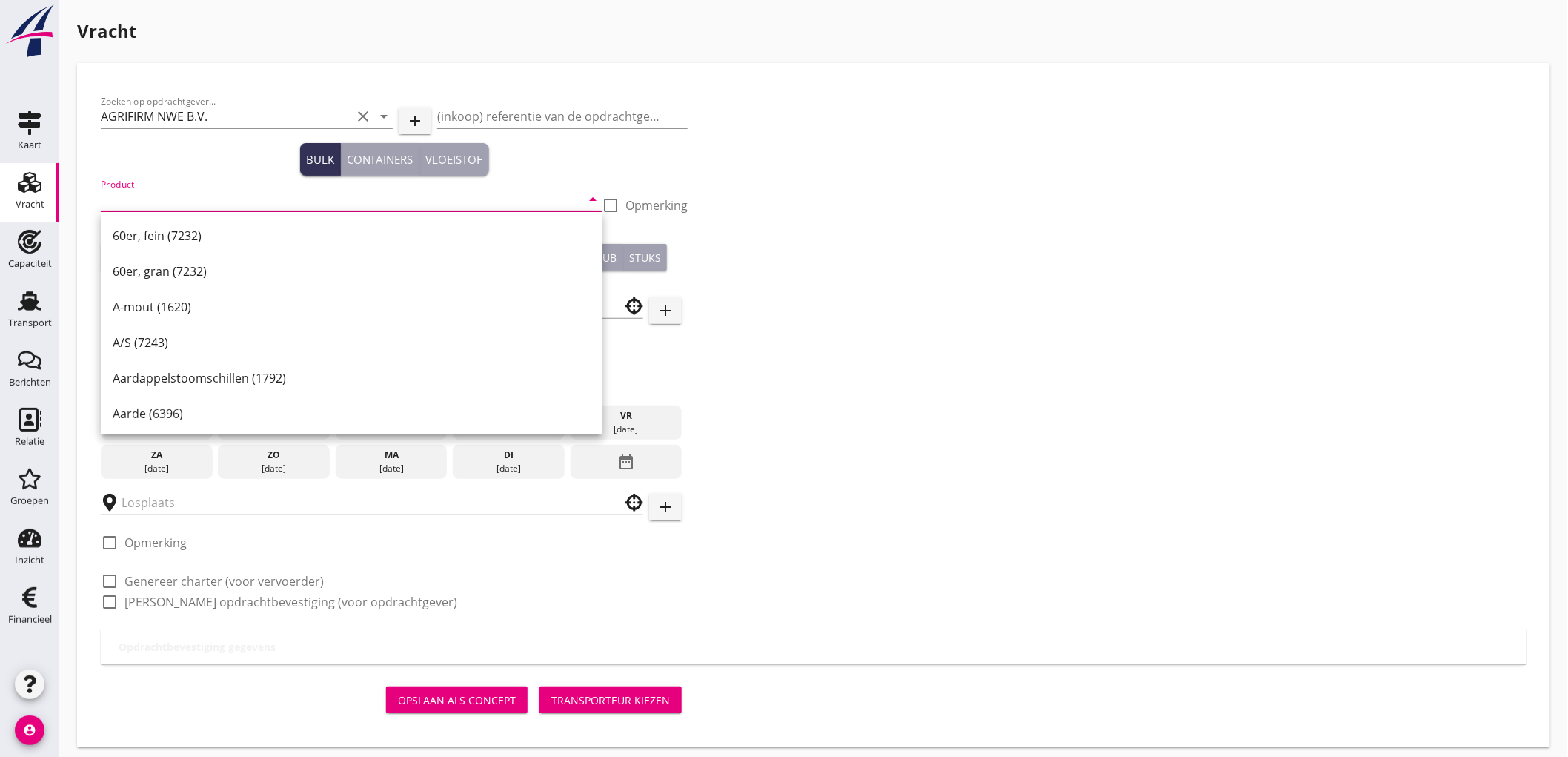
type input "b"
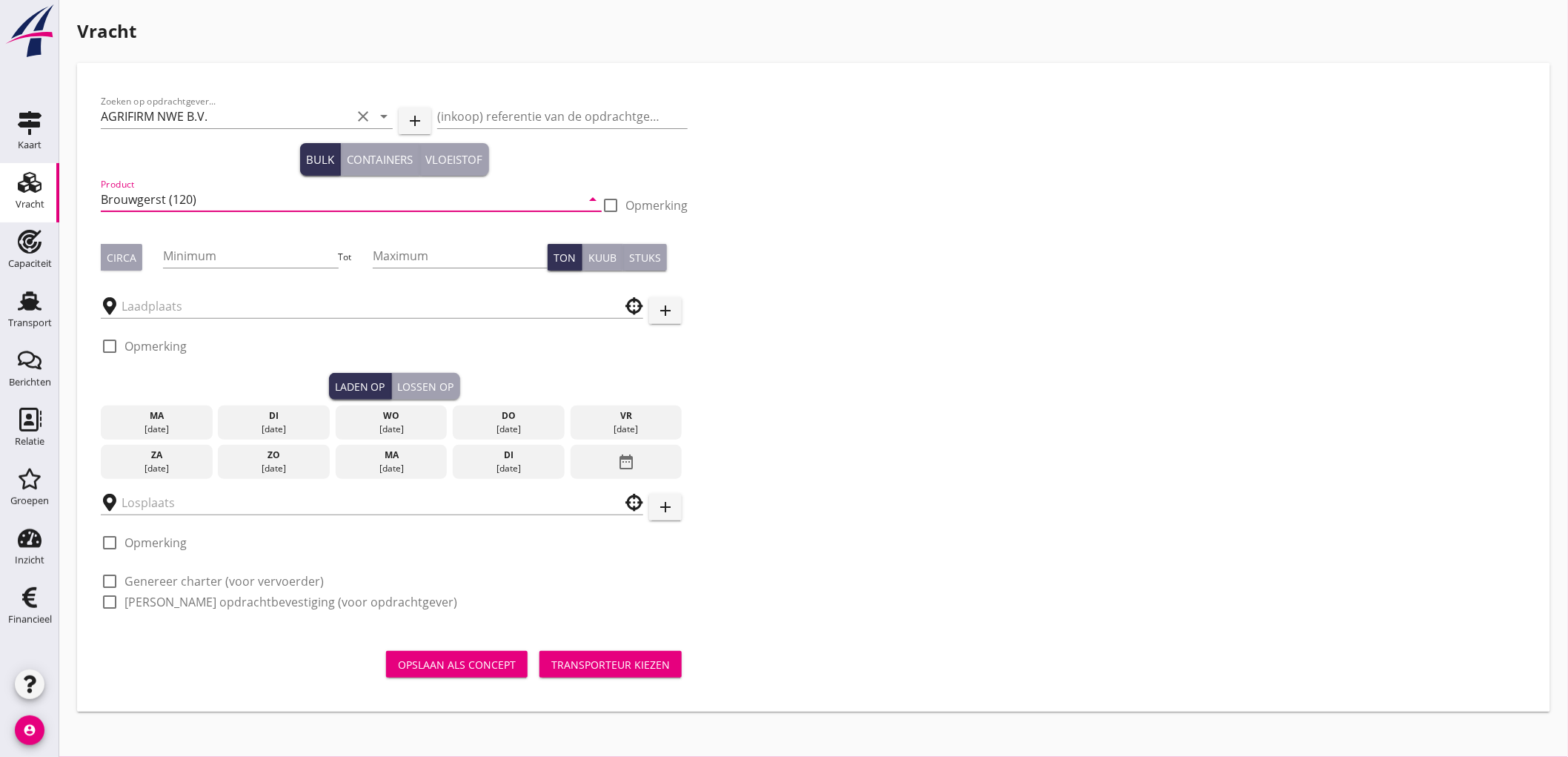
type input "Brouwgerst (120)"
click at [605, 203] on div at bounding box center [610, 205] width 25 height 25
checkbox input "true"
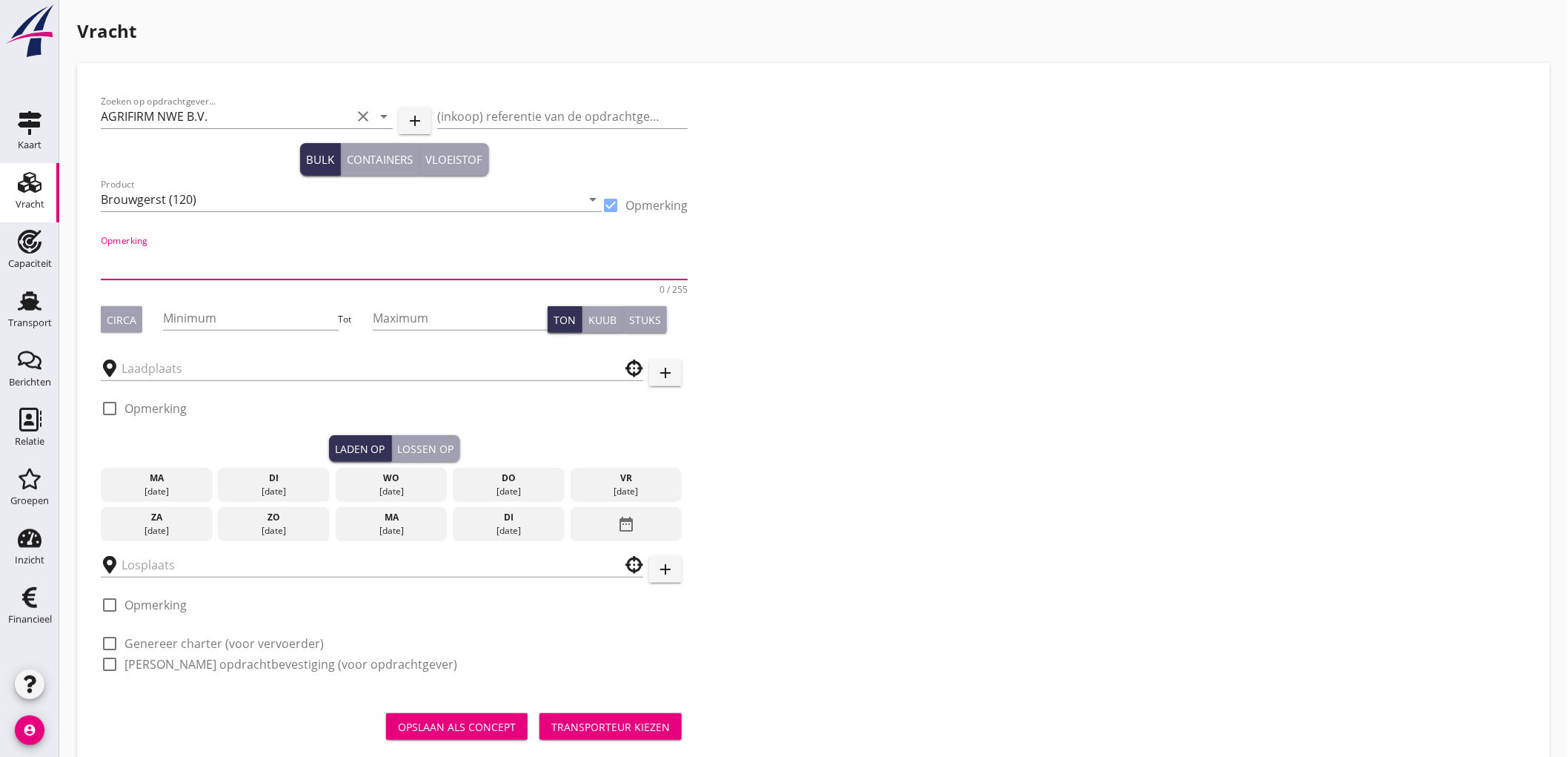
click at [590, 245] on textarea "Opmerking" at bounding box center [394, 261] width 587 height 35
type textarea "L"
type textarea "Applaus"
type button "circa"
drag, startPoint x: 130, startPoint y: 326, endPoint x: 247, endPoint y: 315, distance: 117.5
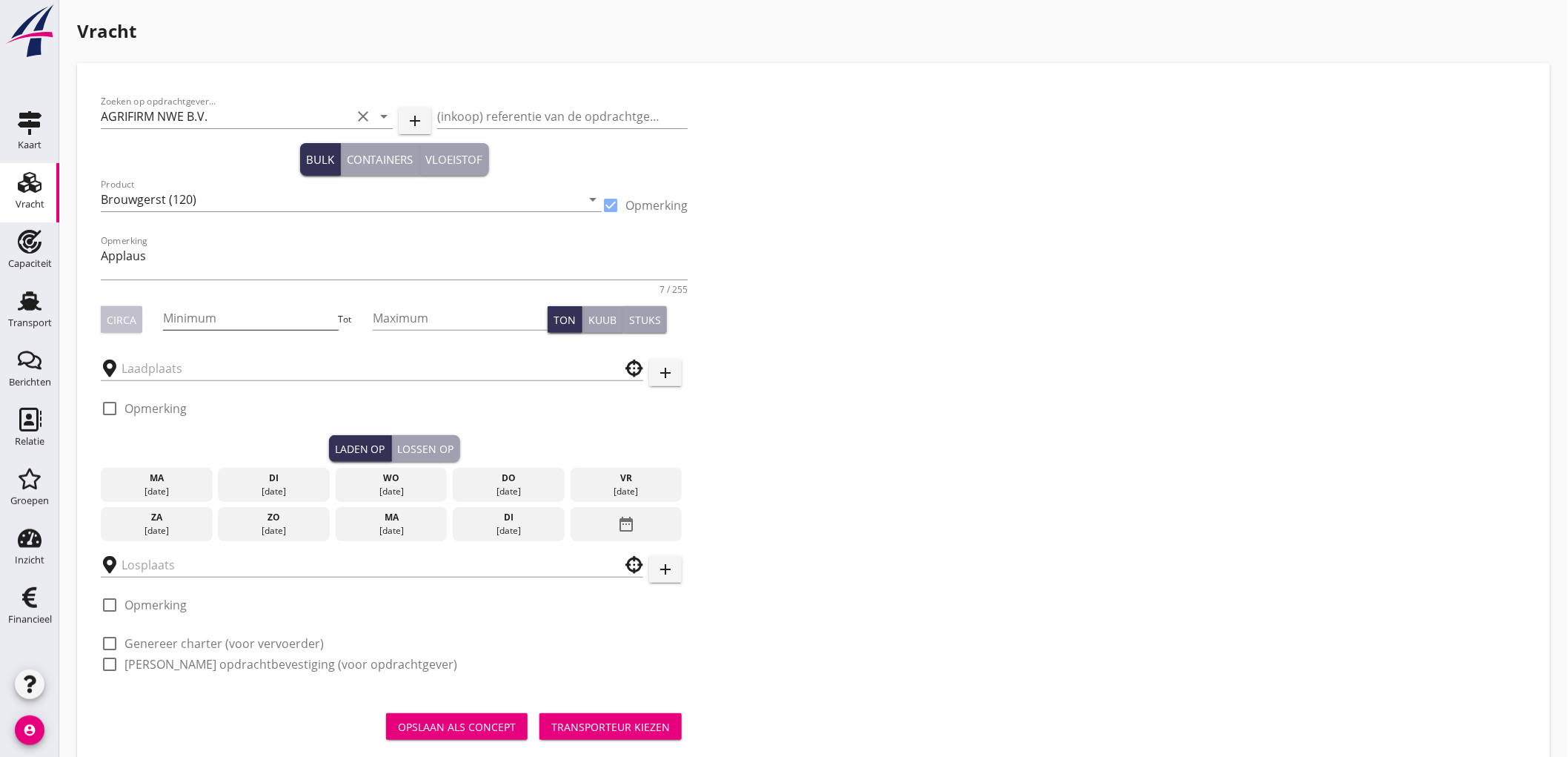
click at [130, 325] on div "Circa" at bounding box center [121, 319] width 29 height 16
click at [247, 315] on input "Minimum" at bounding box center [250, 317] width 175 height 23
type input "500"
click at [154, 372] on input "text" at bounding box center [361, 368] width 480 height 23
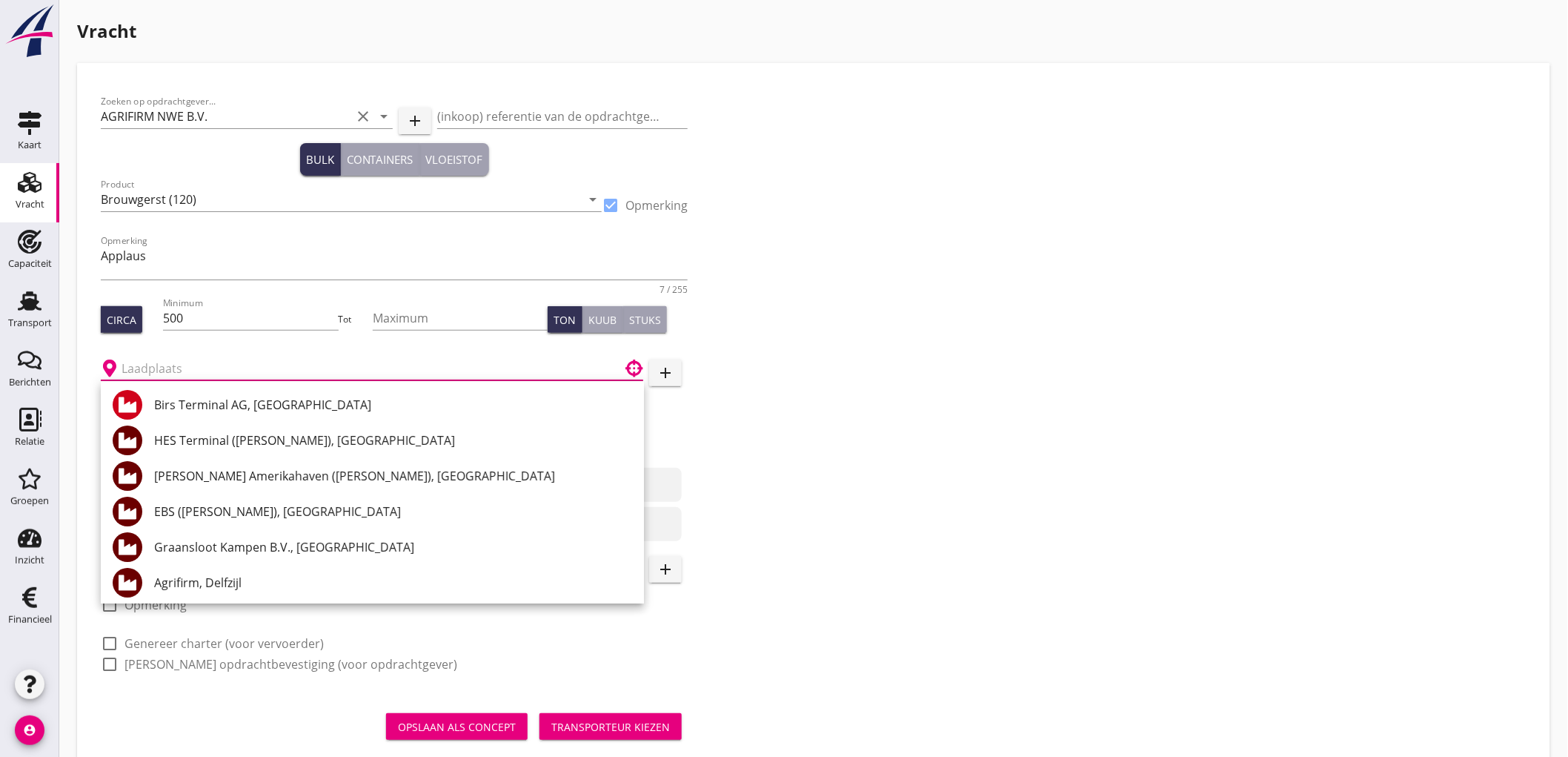
click at [348, 365] on input "text" at bounding box center [361, 368] width 480 height 23
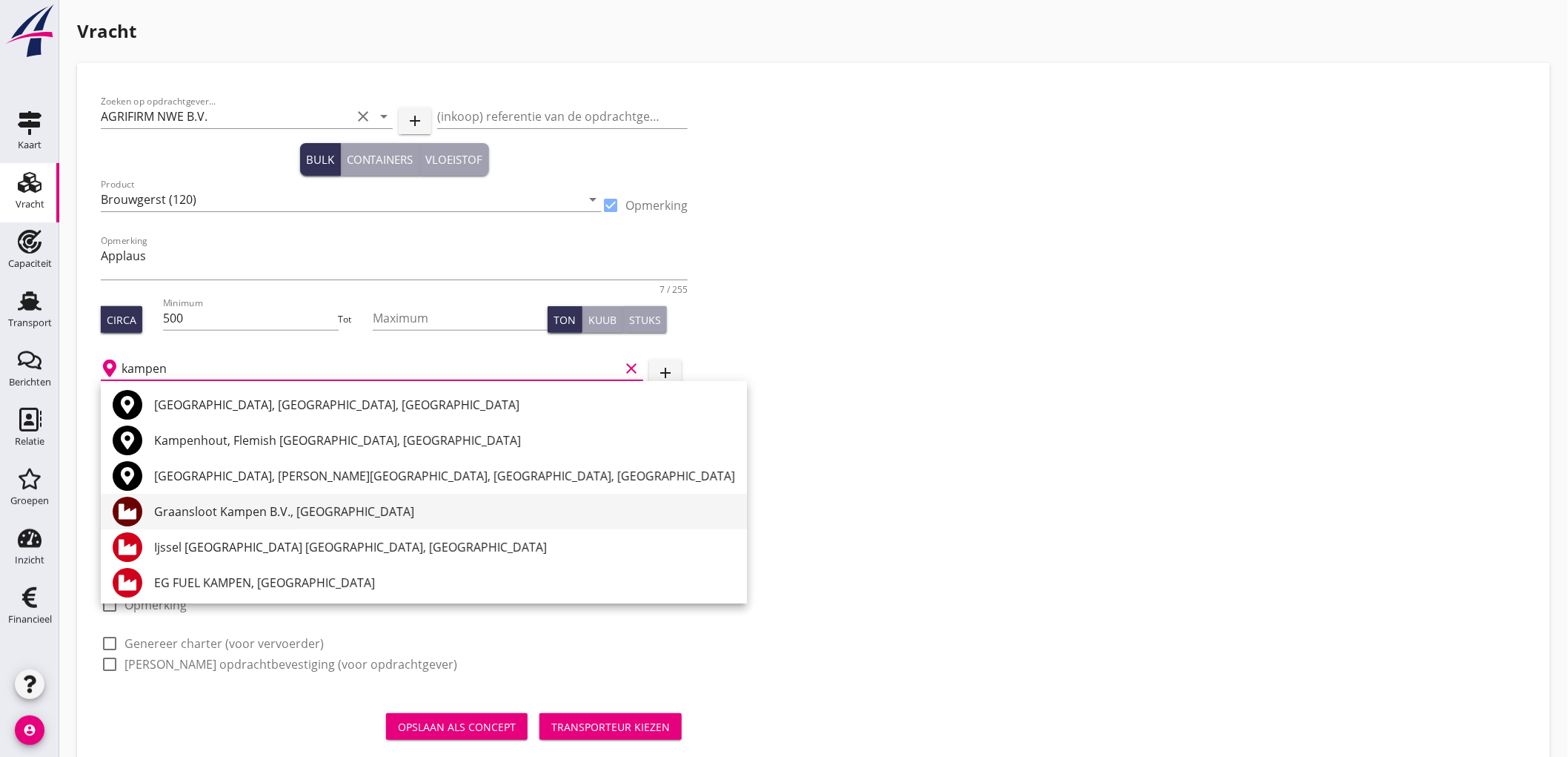
click at [243, 496] on div "Graansloot Kampen B.V., [GEOGRAPHIC_DATA]" at bounding box center [444, 511] width 581 height 35
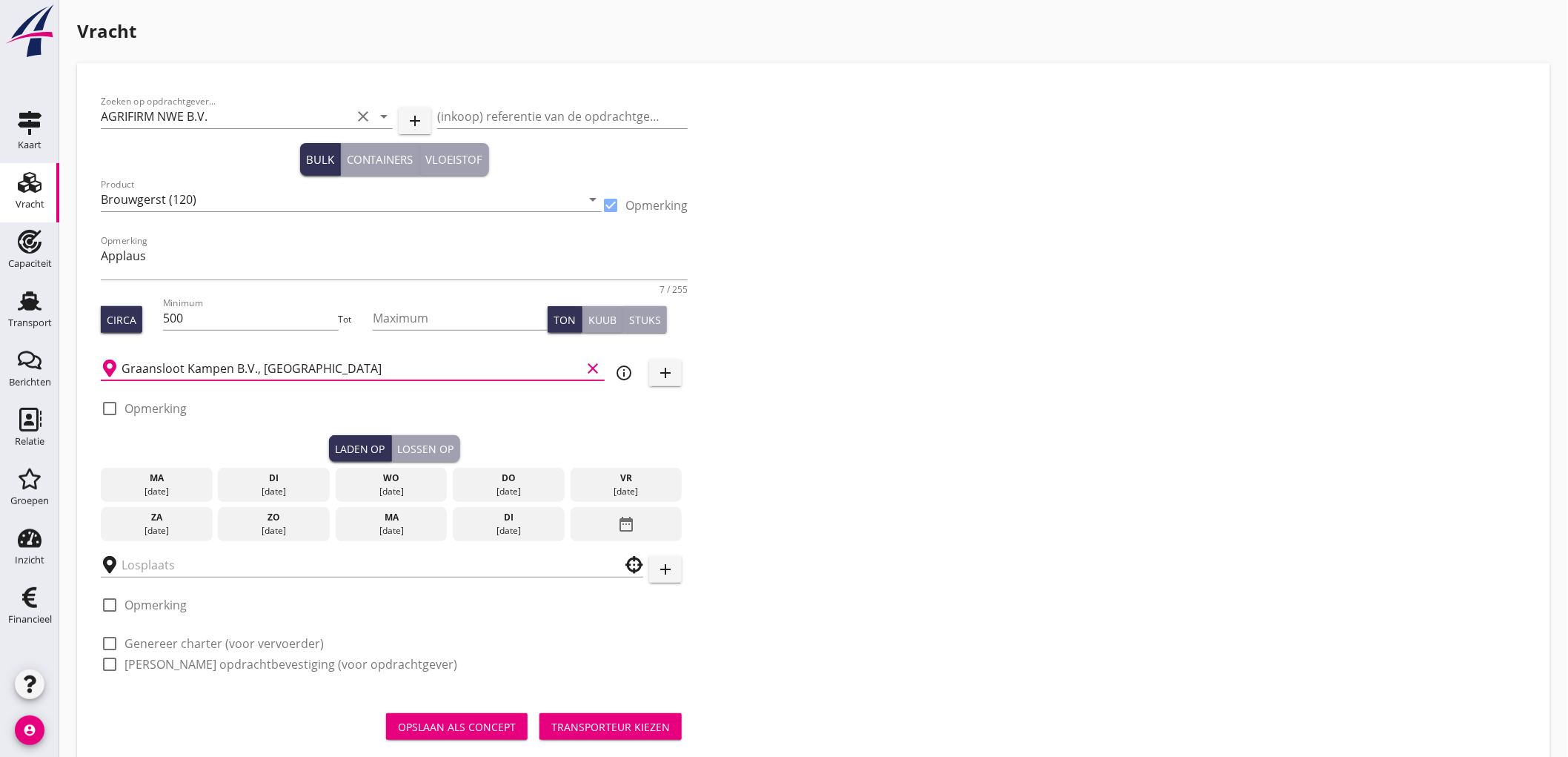
type input "Graansloot Kampen B.V., [GEOGRAPHIC_DATA]"
click at [499, 426] on div "check_box_outline_blank Opmerking" at bounding box center [394, 413] width 587 height 44
click at [375, 484] on div "[DATE]" at bounding box center [392, 491] width 105 height 14
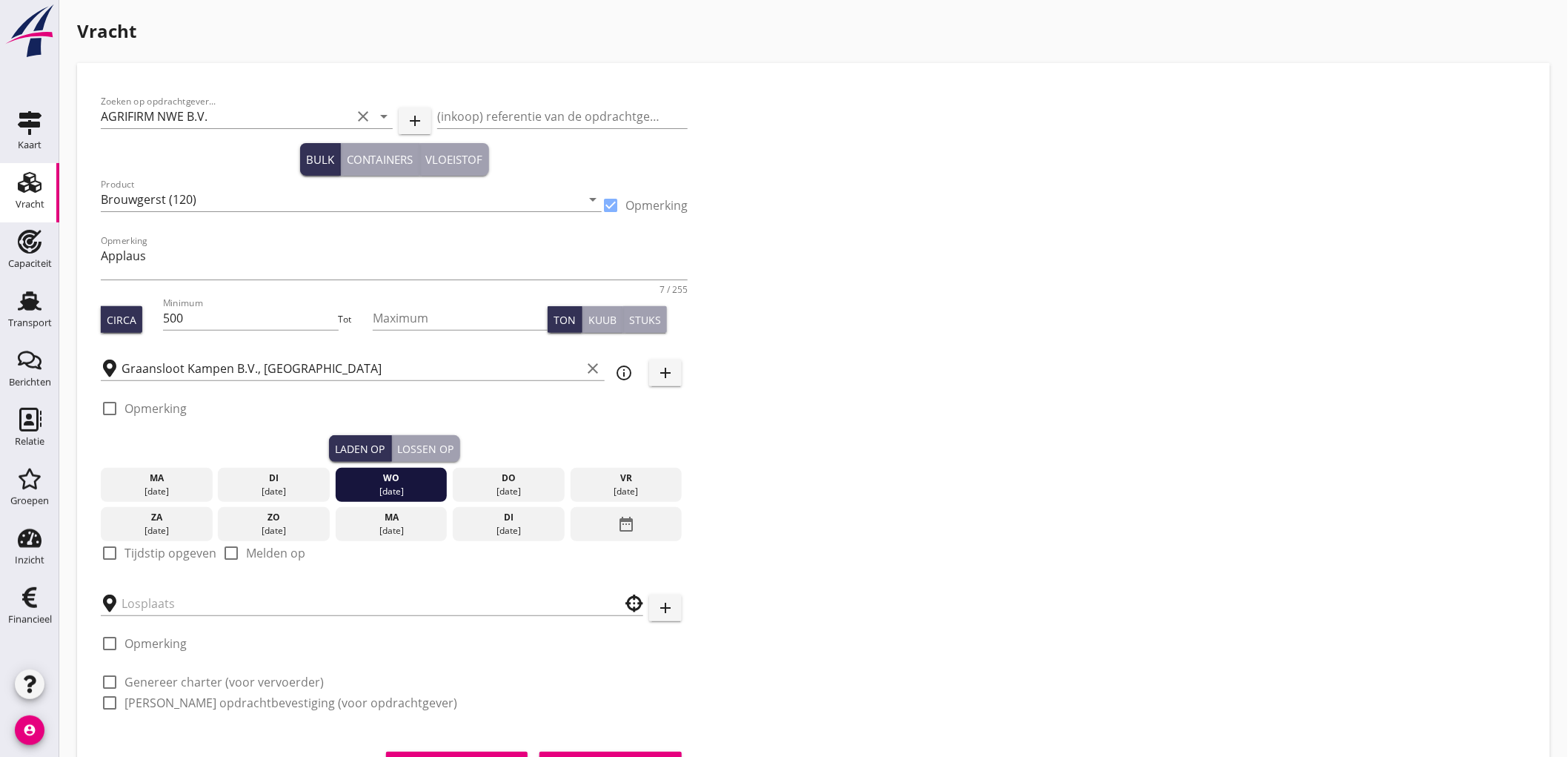
click at [164, 550] on label "Tijdstip opgeven" at bounding box center [170, 553] width 92 height 15
checkbox input "true"
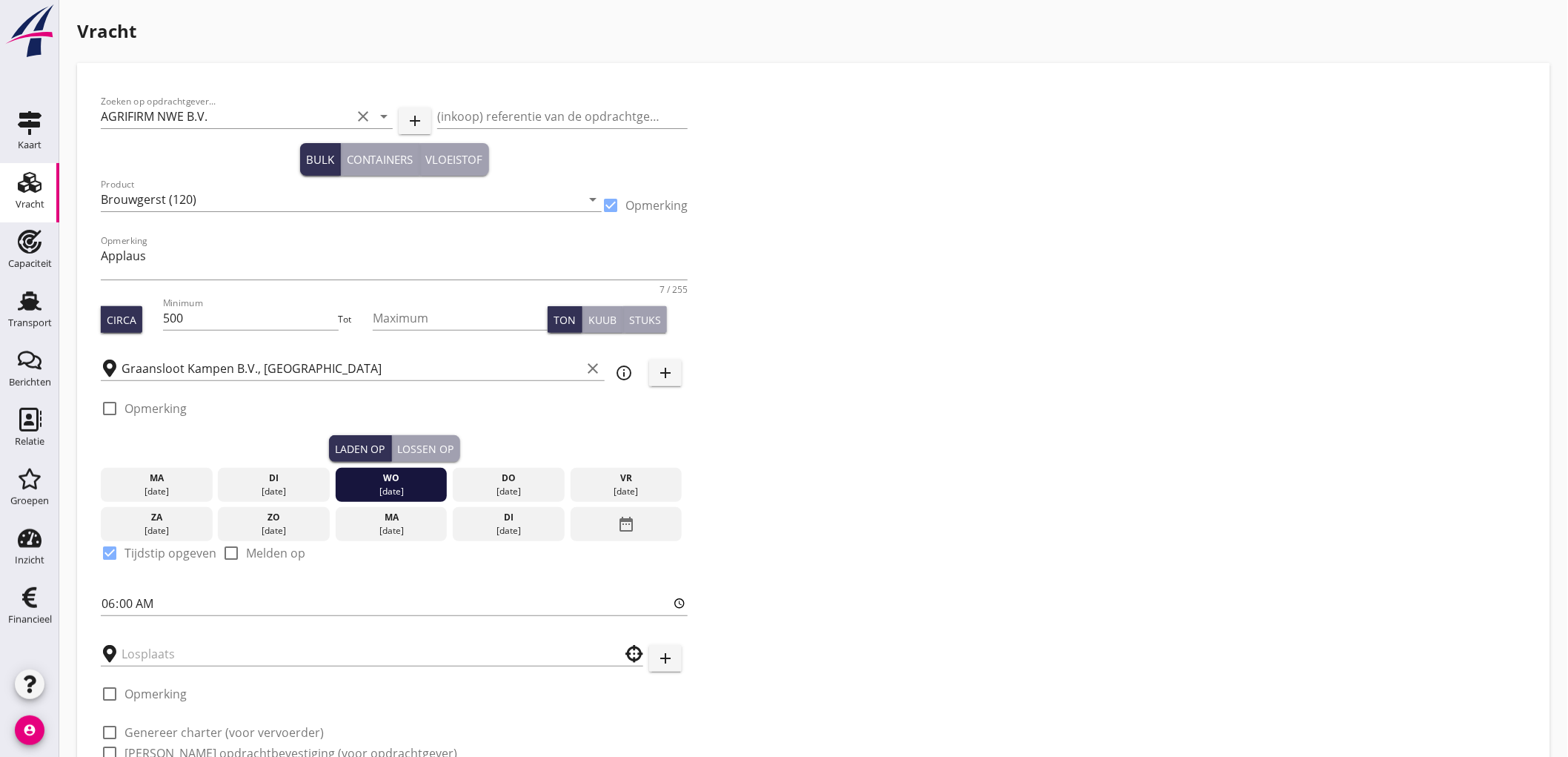
click at [432, 456] on button "Lossen op" at bounding box center [426, 448] width 69 height 26
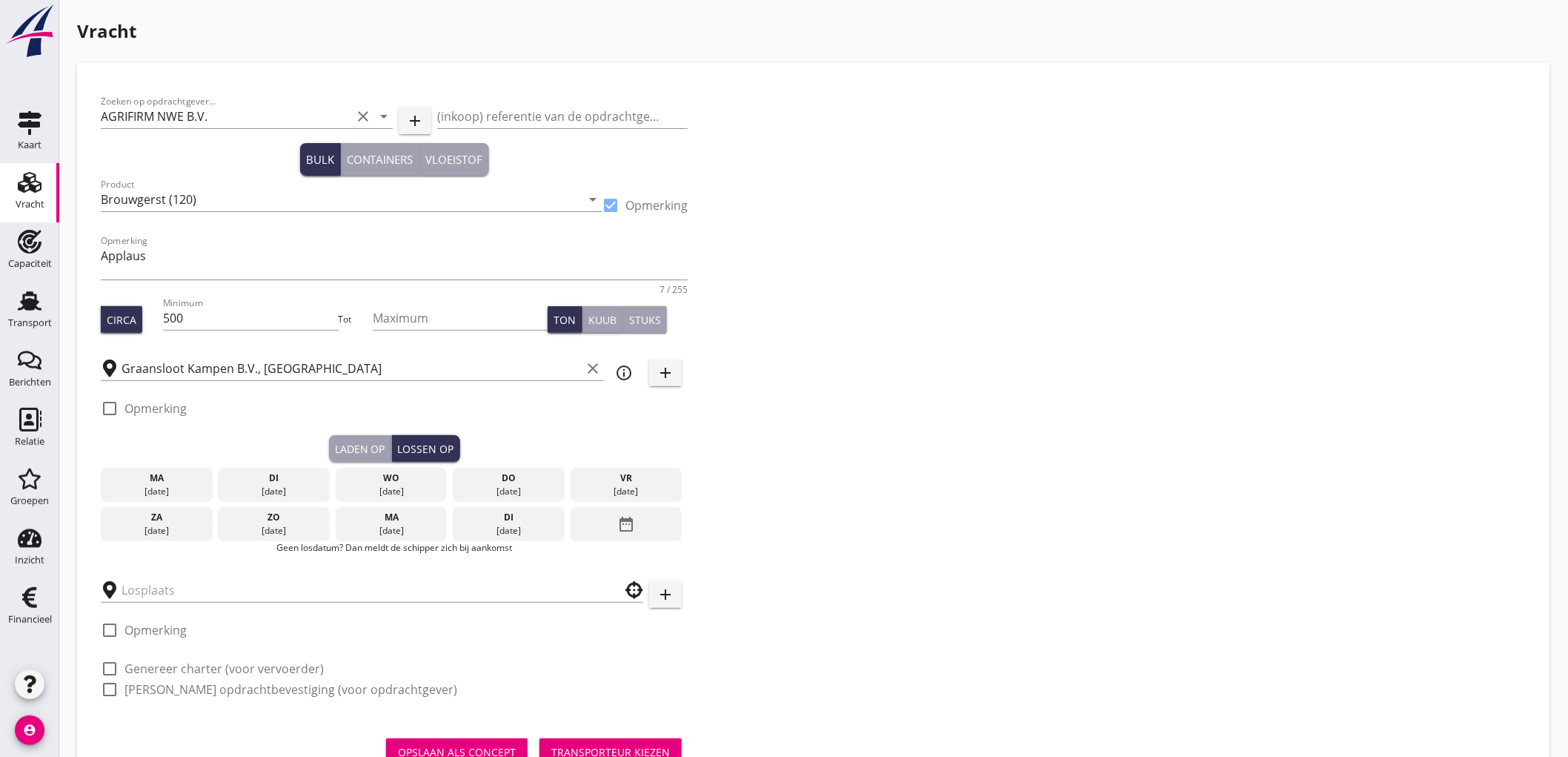
click at [617, 487] on div "[DATE]" at bounding box center [627, 491] width 105 height 14
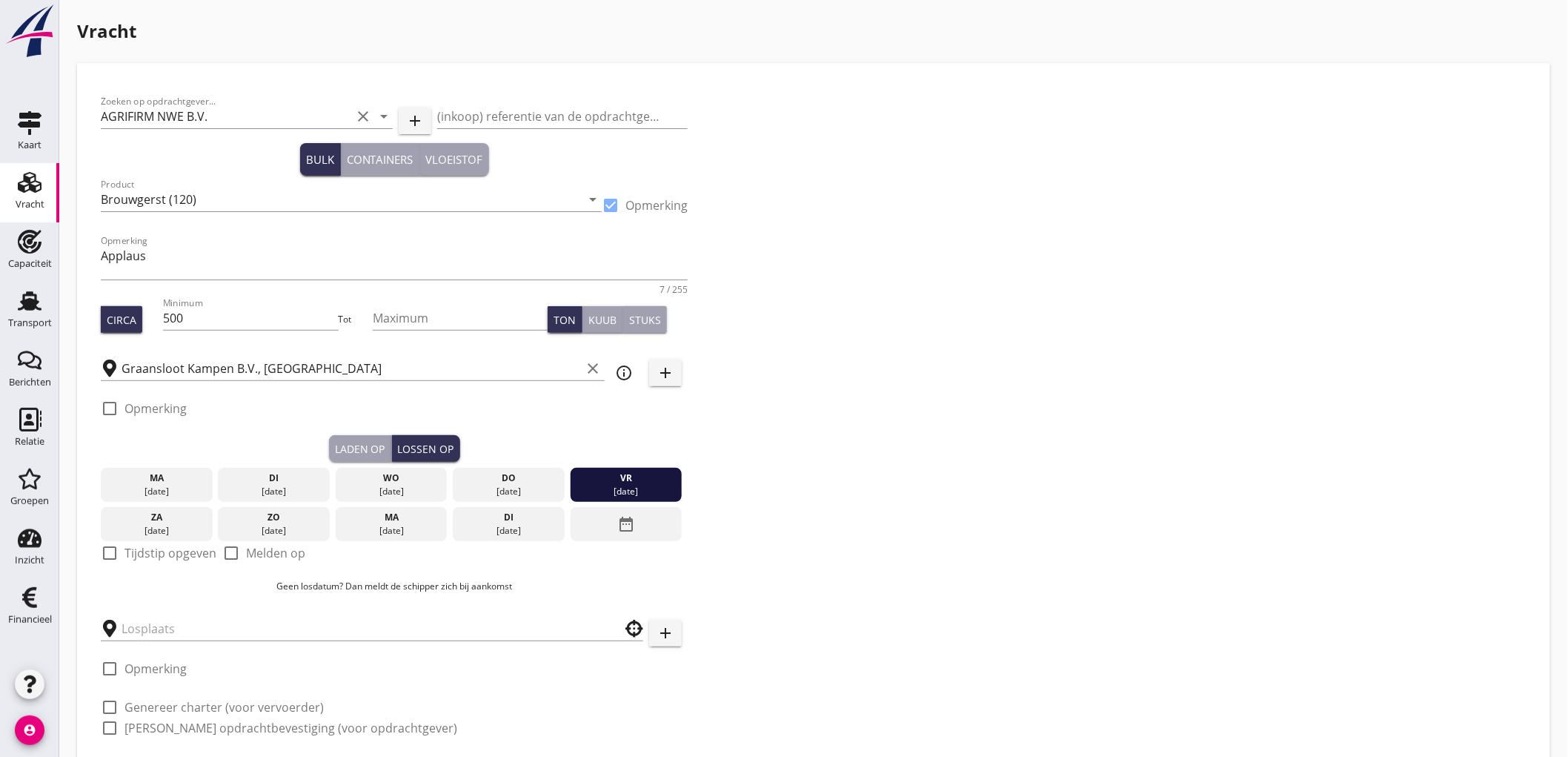
click at [172, 554] on label "Tijdstip opgeven" at bounding box center [170, 553] width 92 height 15
checkbox input "true"
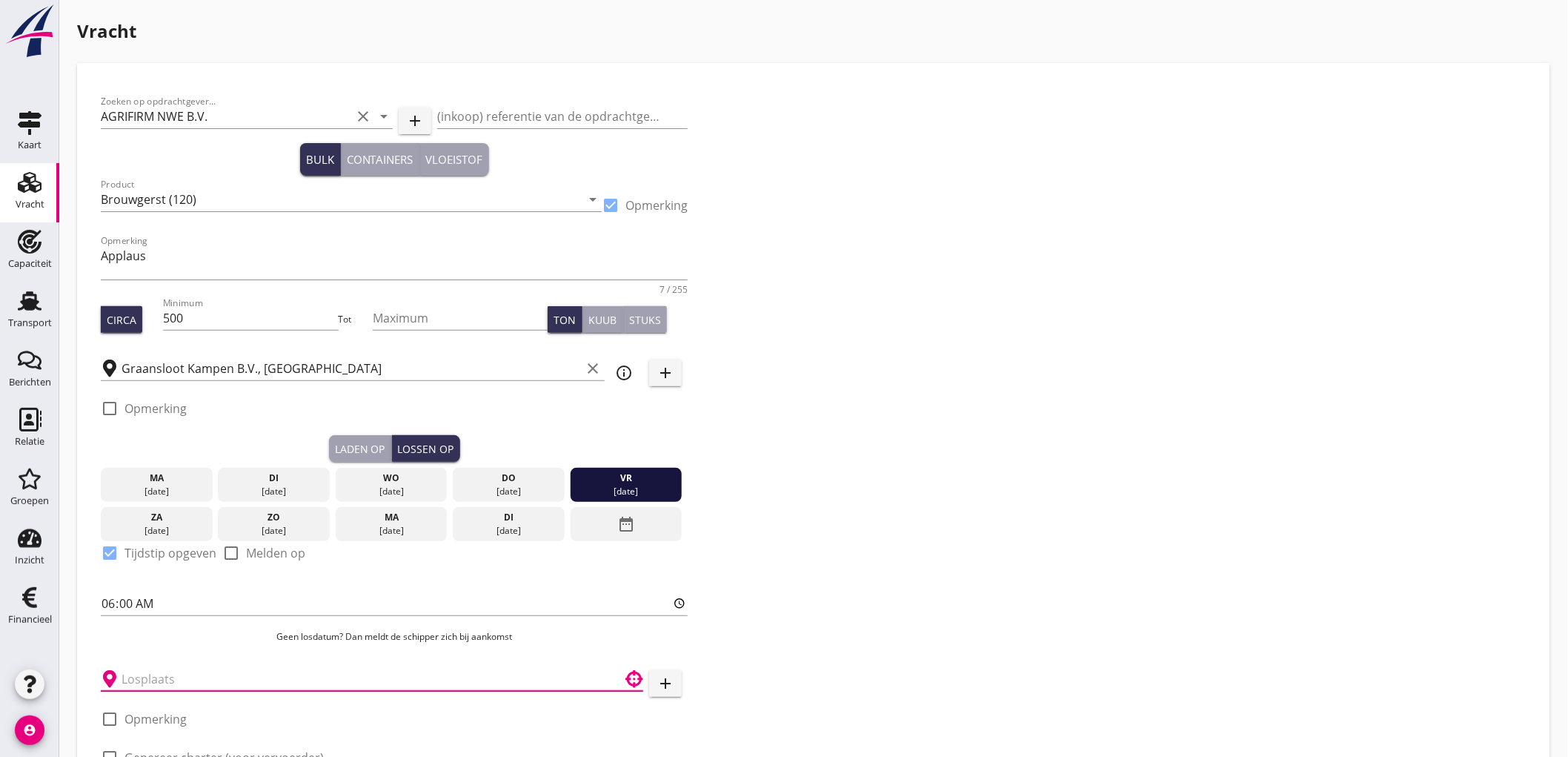
click at [169, 675] on input "text" at bounding box center [361, 679] width 480 height 23
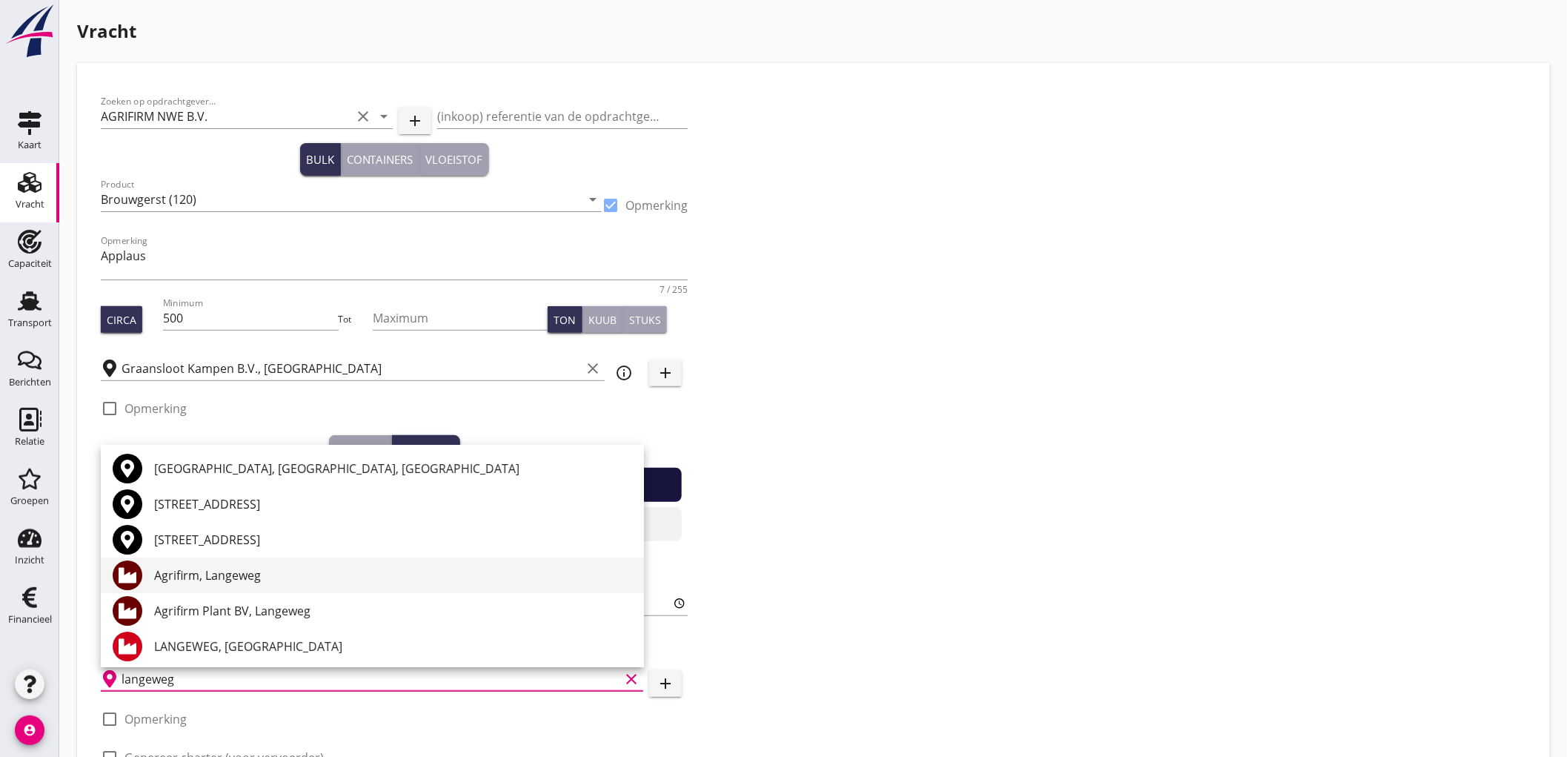
click at [243, 575] on div "Agrifirm, Langeweg" at bounding box center [393, 575] width 478 height 18
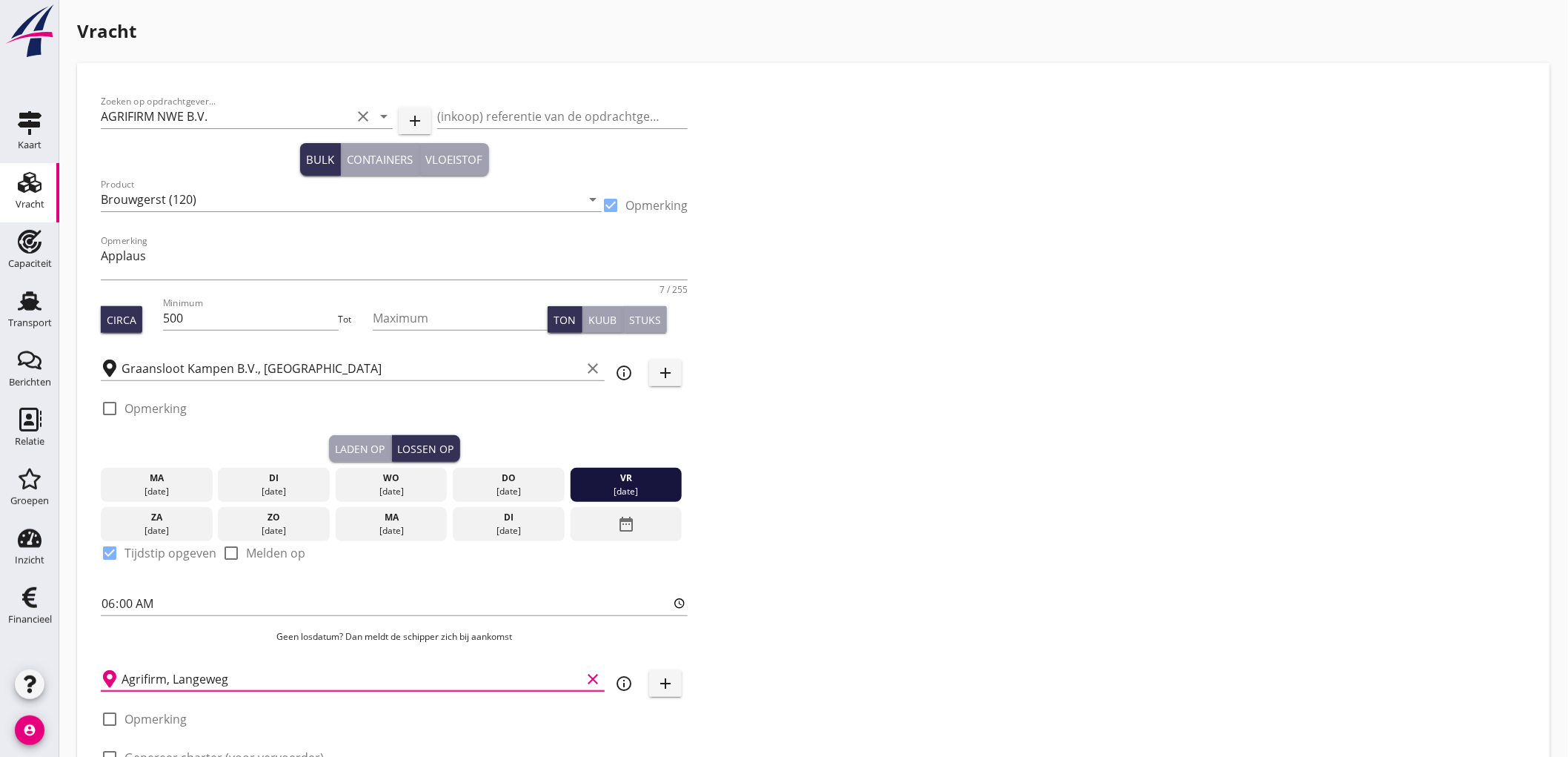
scroll to position [148, 0]
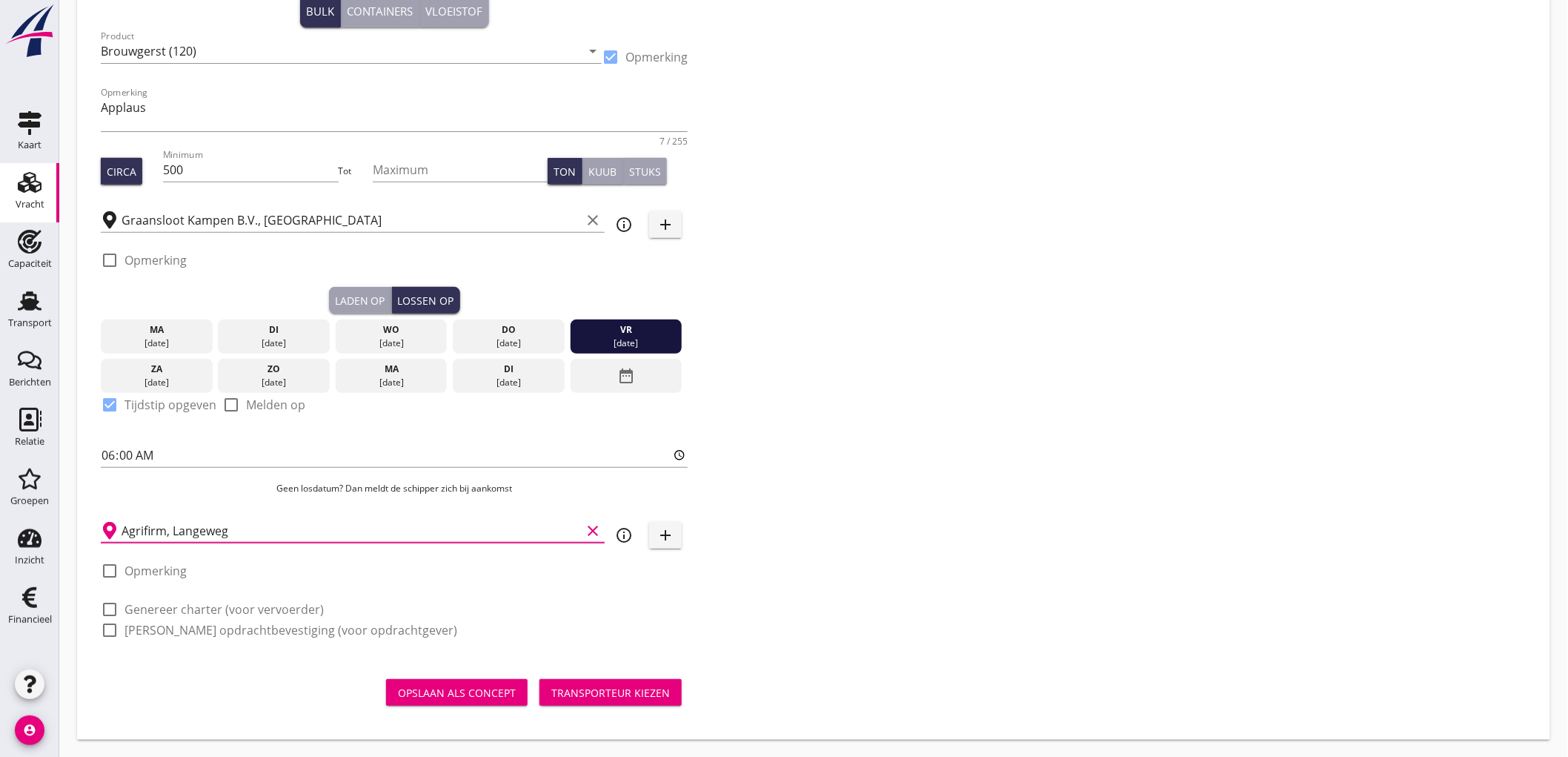
type input "Agrifirm, Langeweg"
click at [194, 606] on label "Genereer charter (voor vervoerder)" at bounding box center [224, 609] width 200 height 15
checkbox input "true"
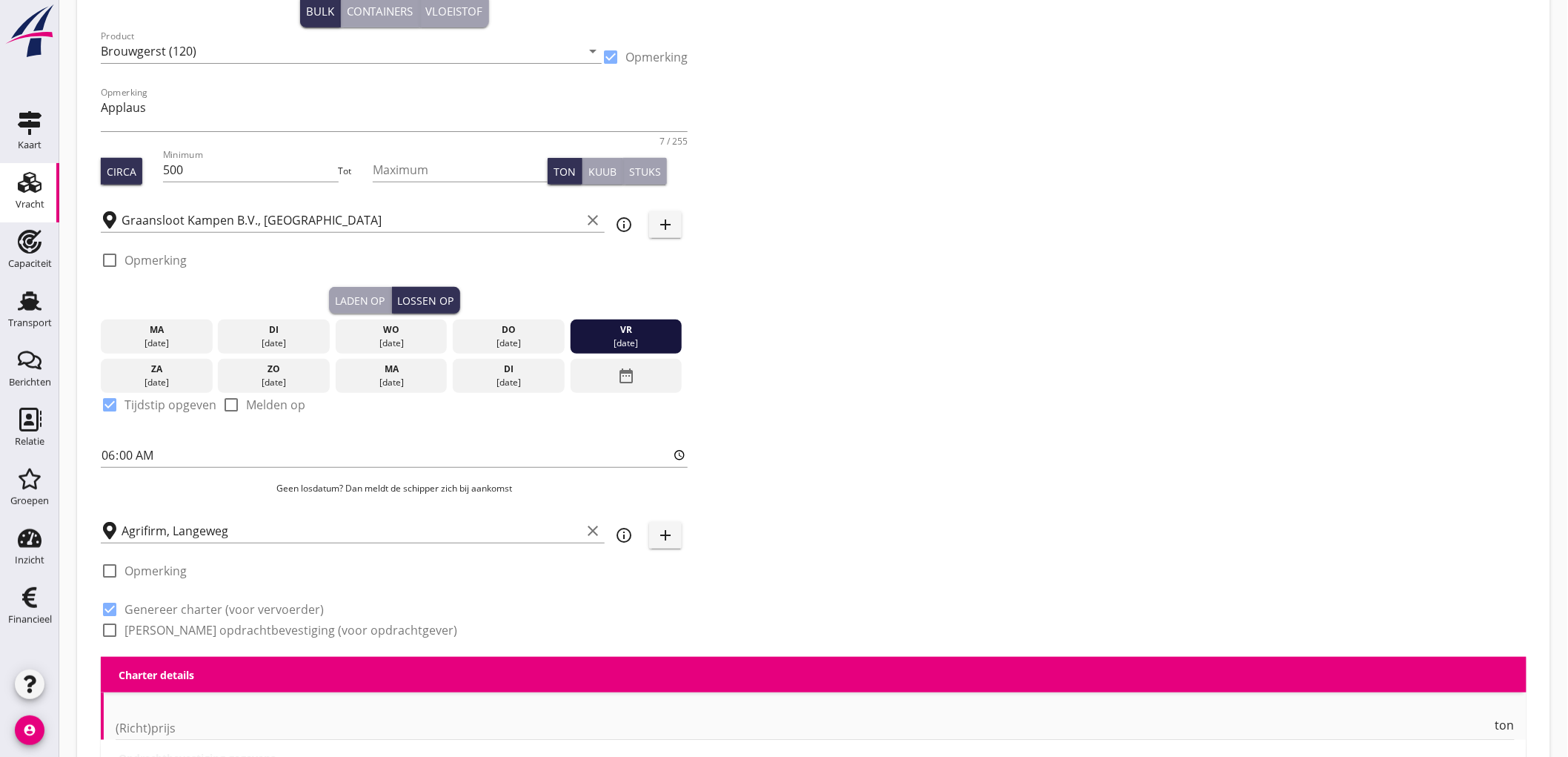
click at [181, 631] on label "Genereer opdrachtbevestiging (voor opdrachtgever)" at bounding box center [291, 630] width 333 height 15
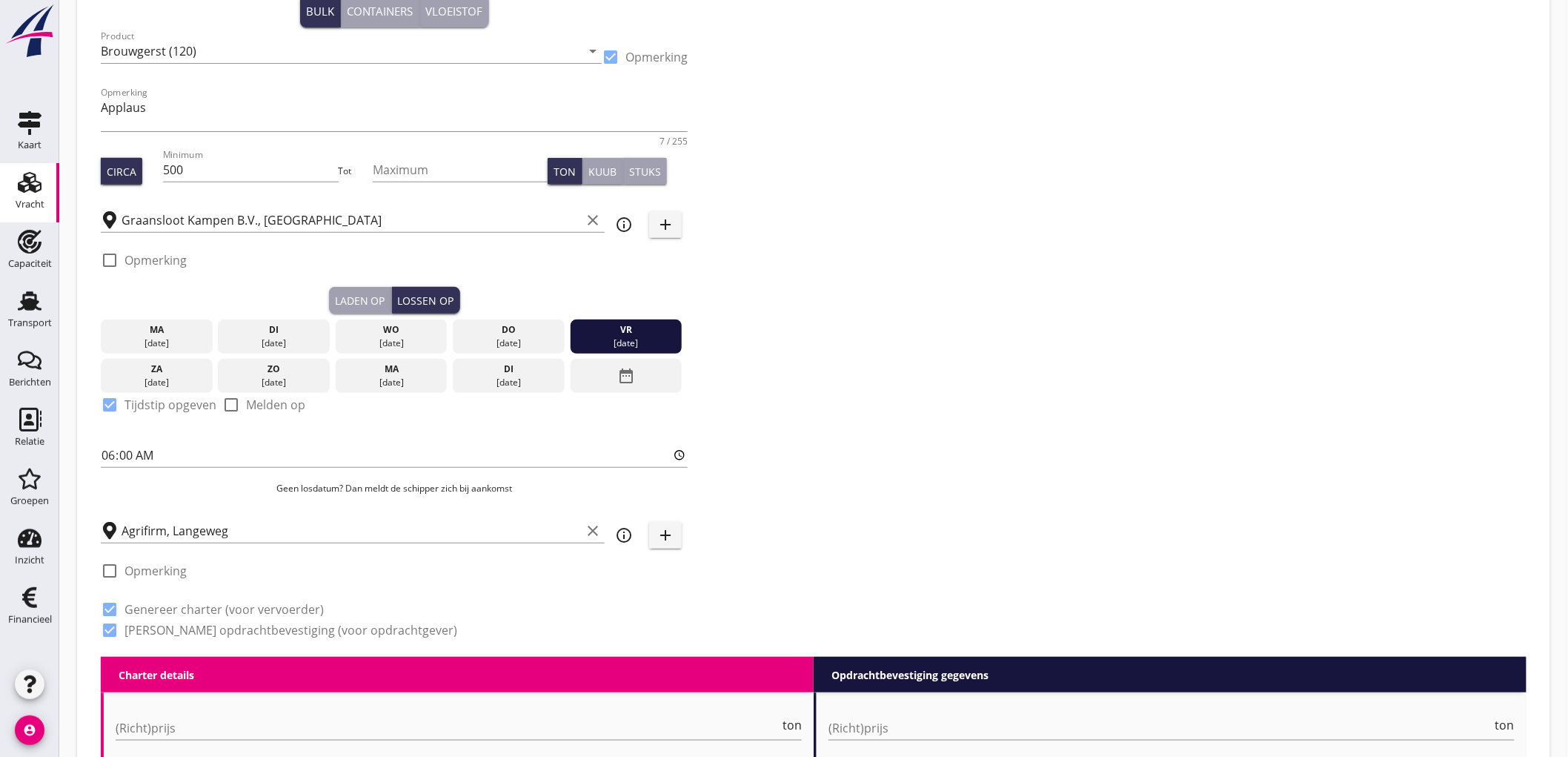
checkbox input "true"
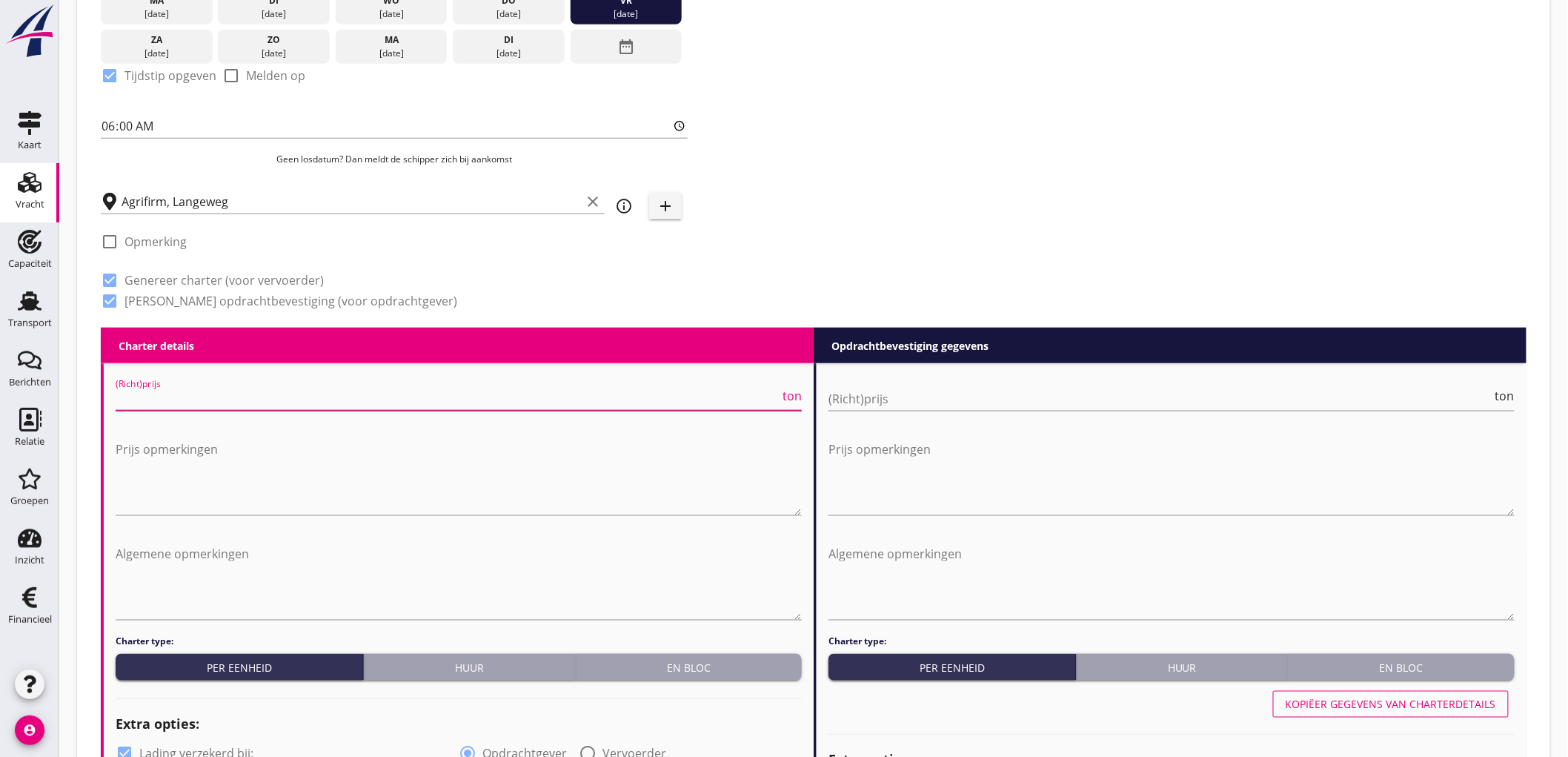
click at [194, 400] on input "(Richt)prijs" at bounding box center [447, 398] width 664 height 23
type input "3750"
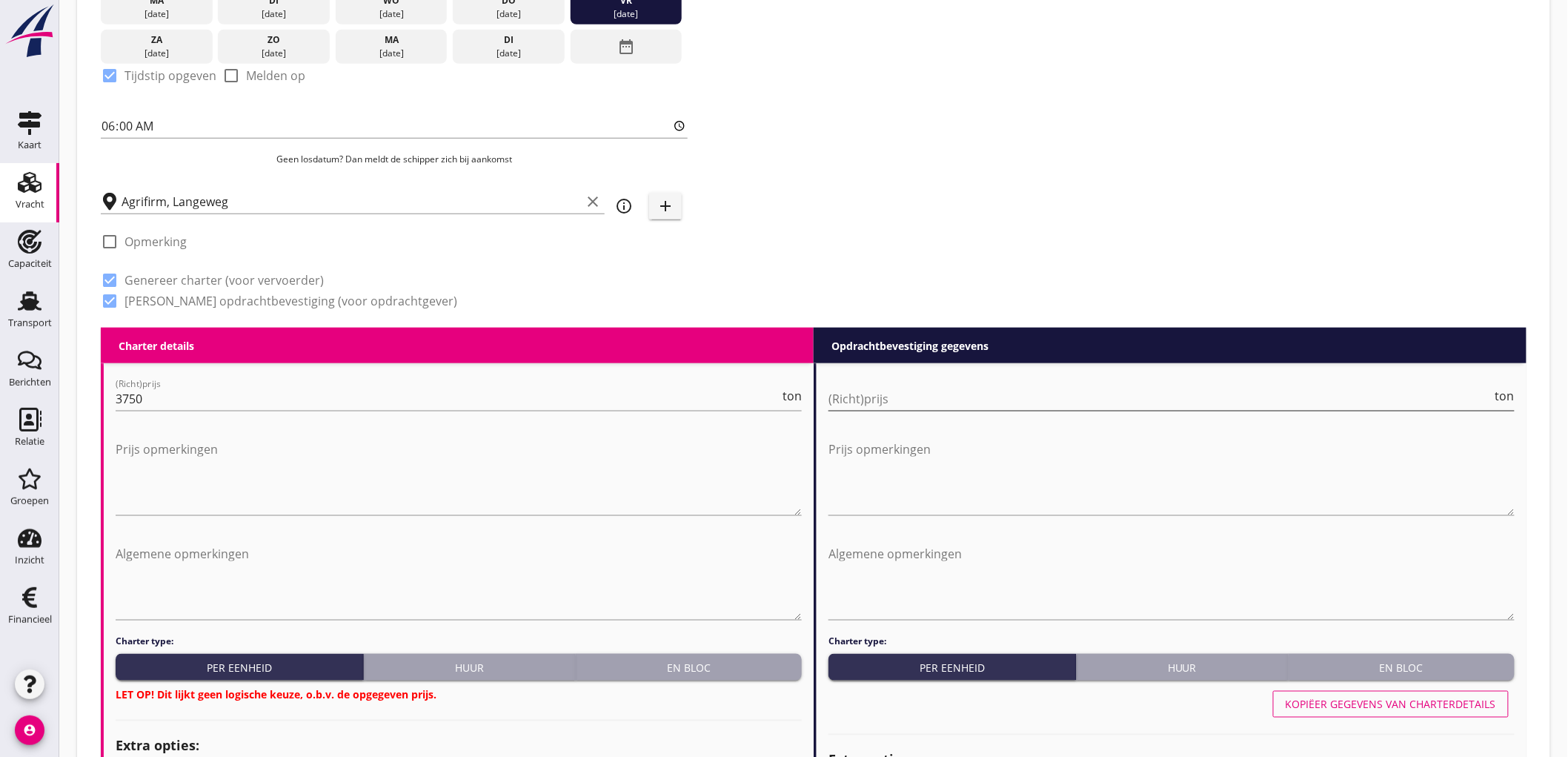
drag, startPoint x: 1097, startPoint y: 426, endPoint x: 1122, endPoint y: 404, distance: 33.3
click at [1100, 424] on div "(Richt)prijs ton Prijs opmerkingen" at bounding box center [1171, 453] width 686 height 155
drag, startPoint x: 1122, startPoint y: 404, endPoint x: 1114, endPoint y: 410, distance: 10.0
click at [1122, 403] on input "(Richt)prijs" at bounding box center [1161, 398] width 664 height 23
type input "8"
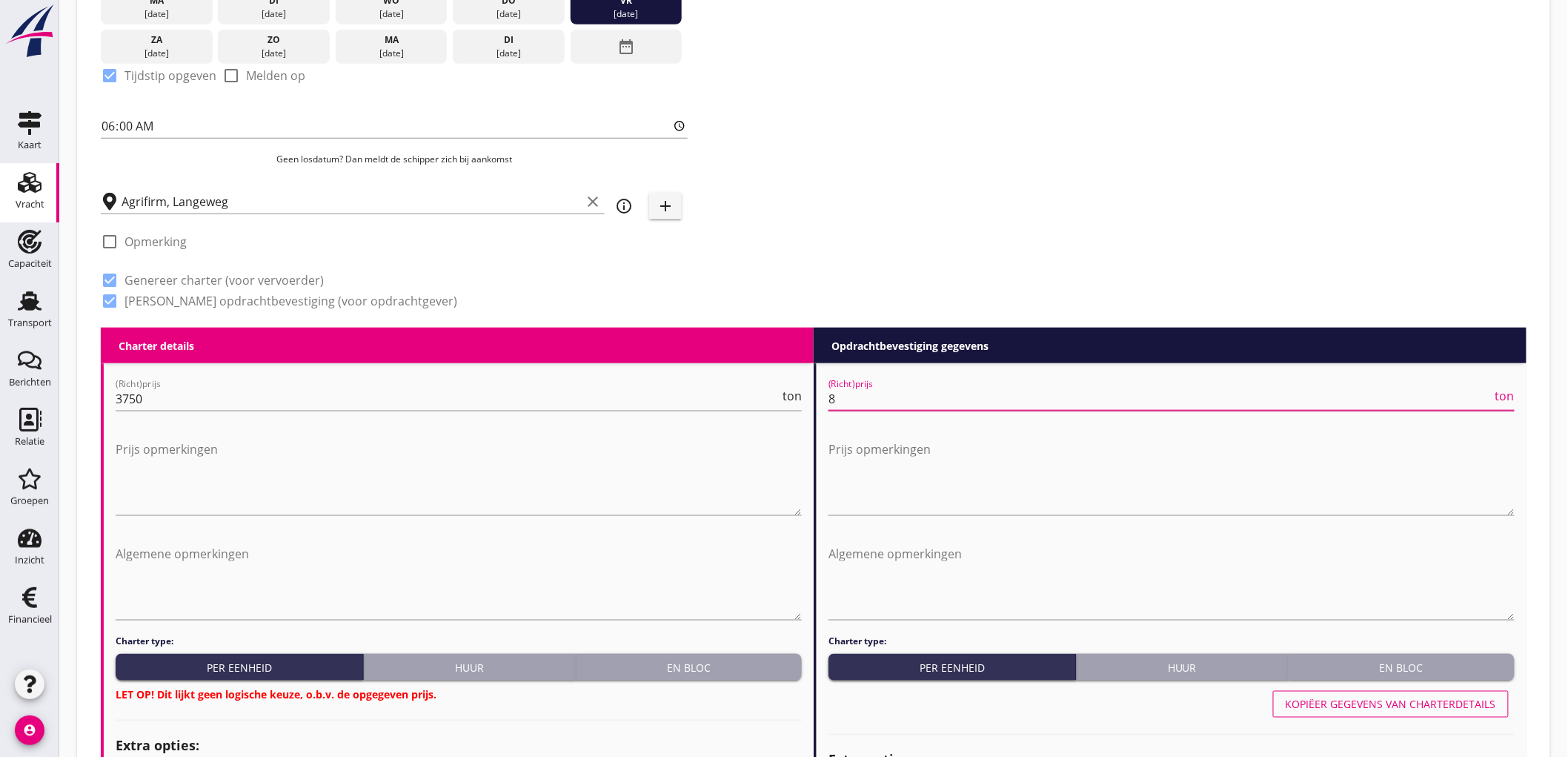
click at [639, 654] on button "En bloc" at bounding box center [689, 667] width 226 height 26
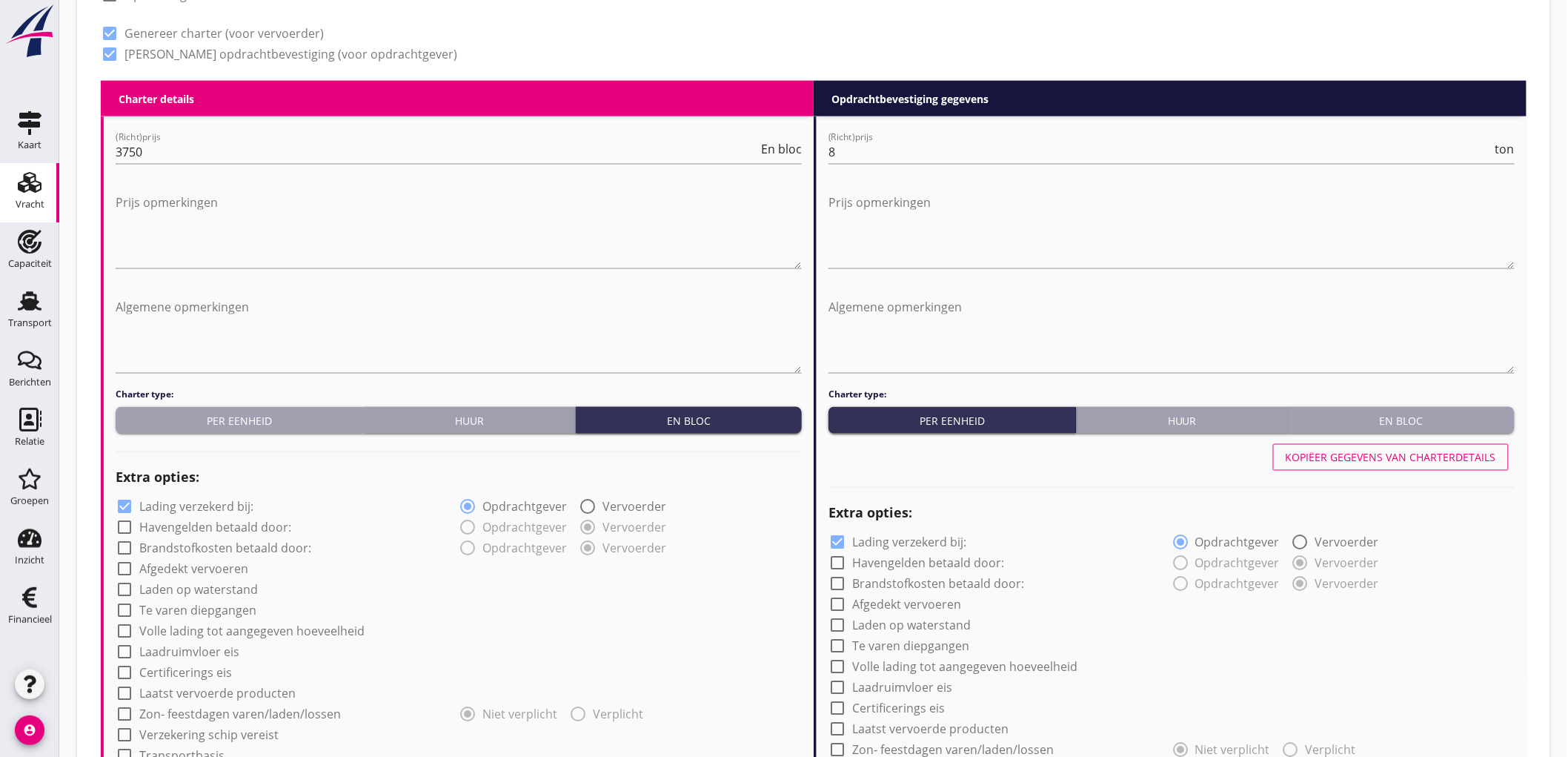
scroll to position [890, 0]
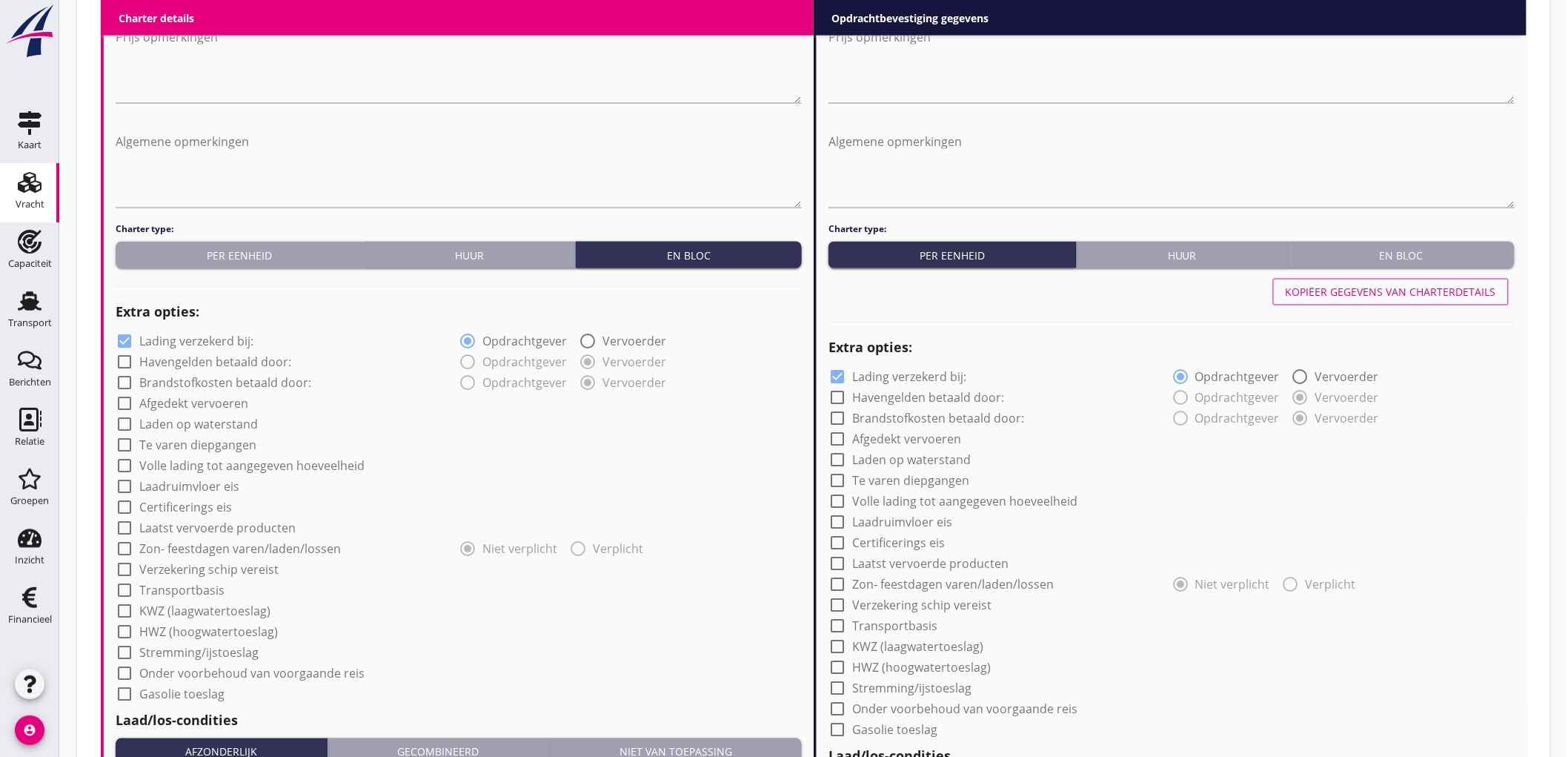
click at [203, 341] on label "Lading verzekerd bij:" at bounding box center [197, 342] width 114 height 15
checkbox input "false"
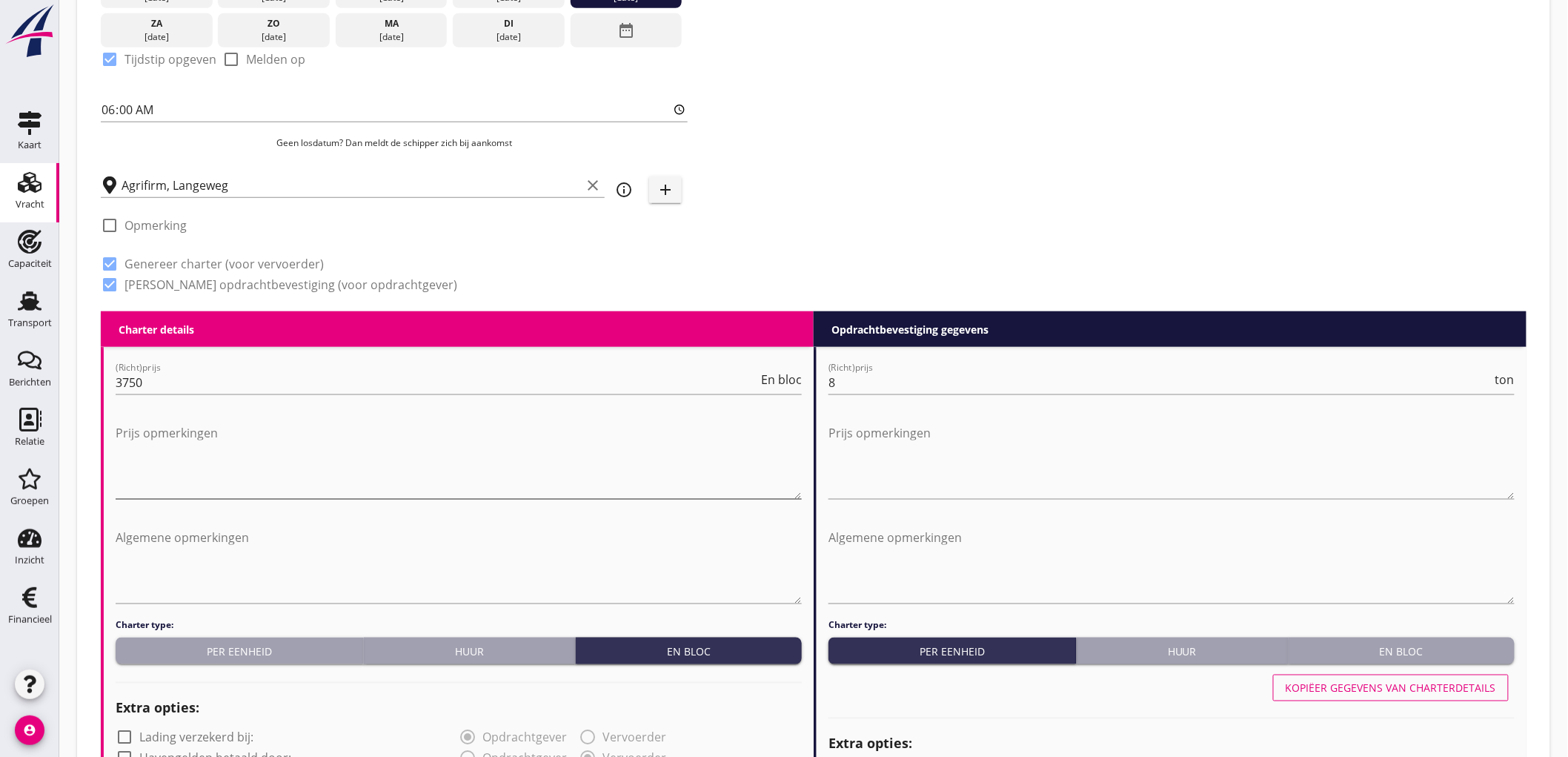
scroll to position [988, 0]
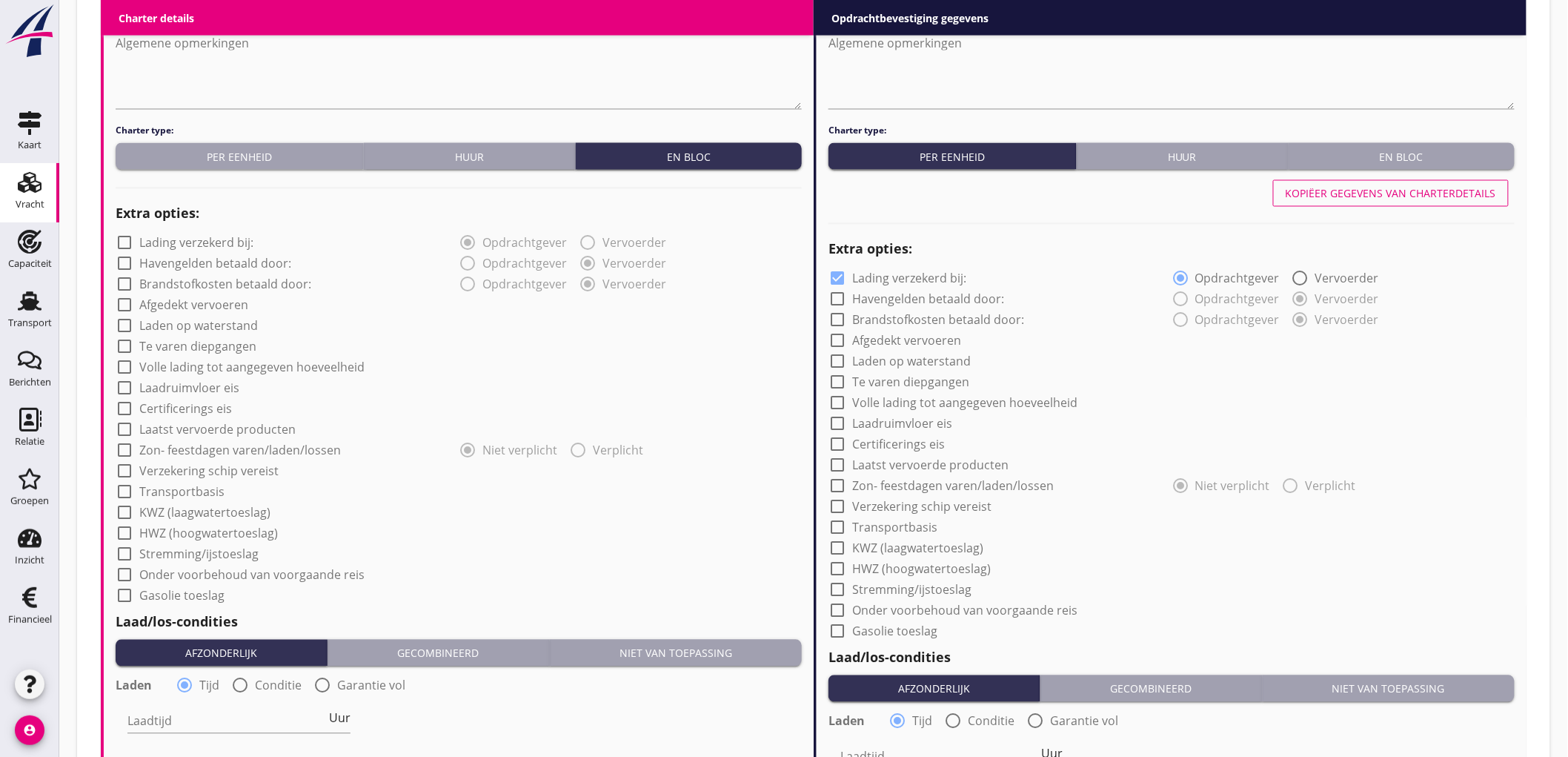
click at [200, 406] on label "Certificerings eis" at bounding box center [185, 409] width 93 height 15
checkbox input "true"
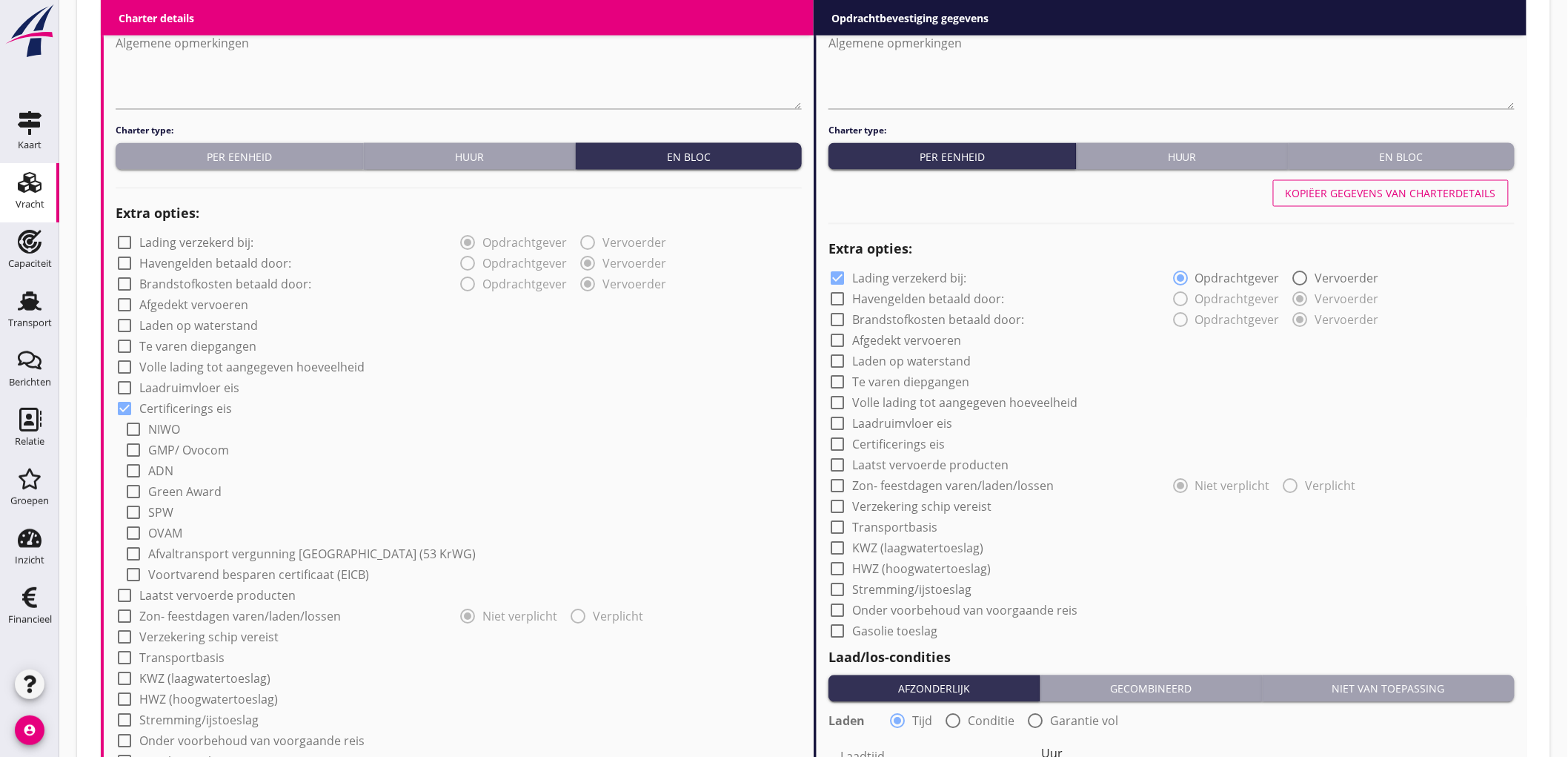
click at [161, 452] on label "GMP/ Ovocom" at bounding box center [188, 450] width 81 height 15
checkbox input "true"
click at [152, 624] on input "1e product laatst vervoerd" at bounding box center [215, 628] width 201 height 23
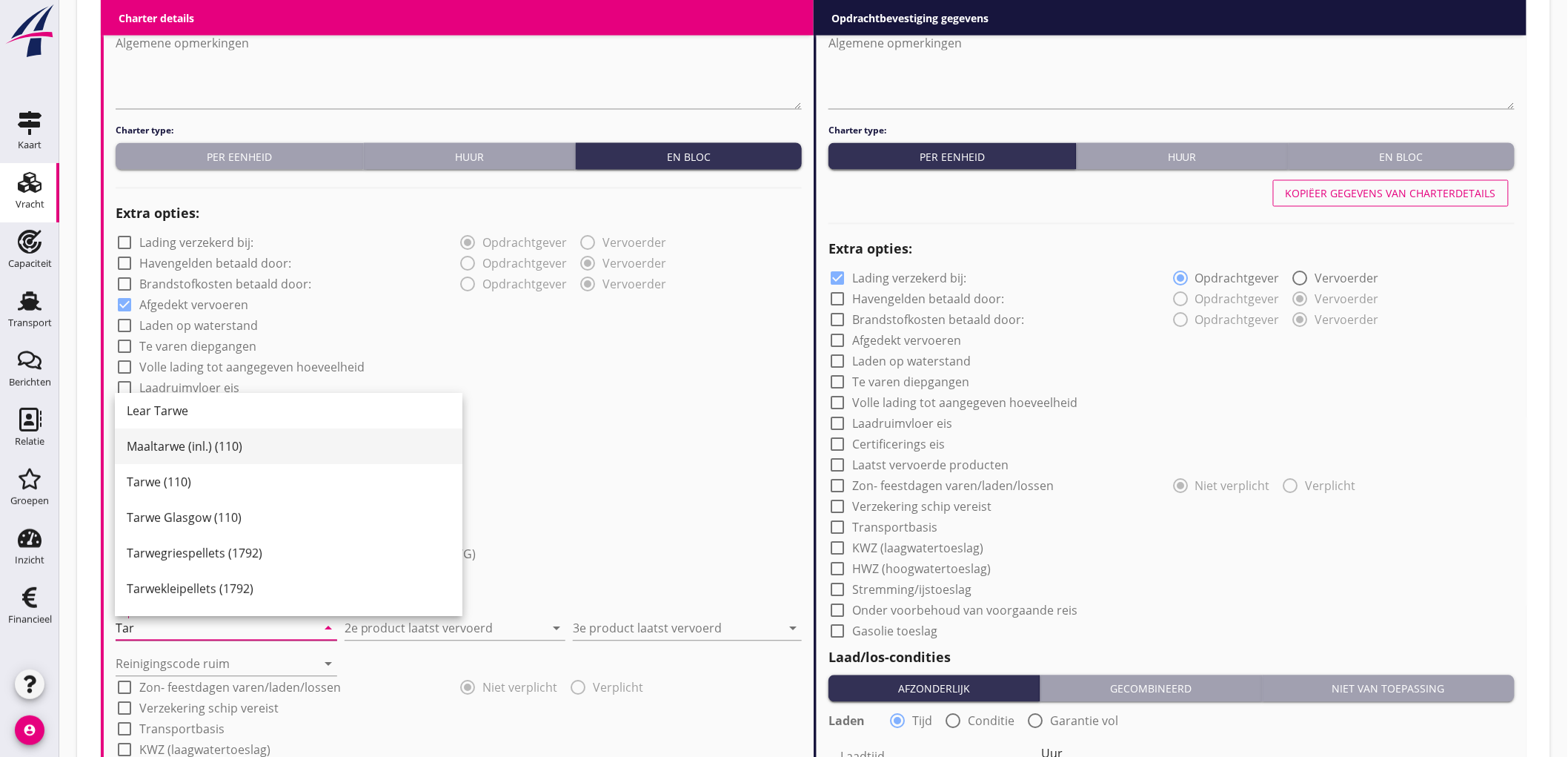
scroll to position [148, 0]
click at [270, 633] on input "Tar" at bounding box center [215, 628] width 201 height 23
type input "Sojas"
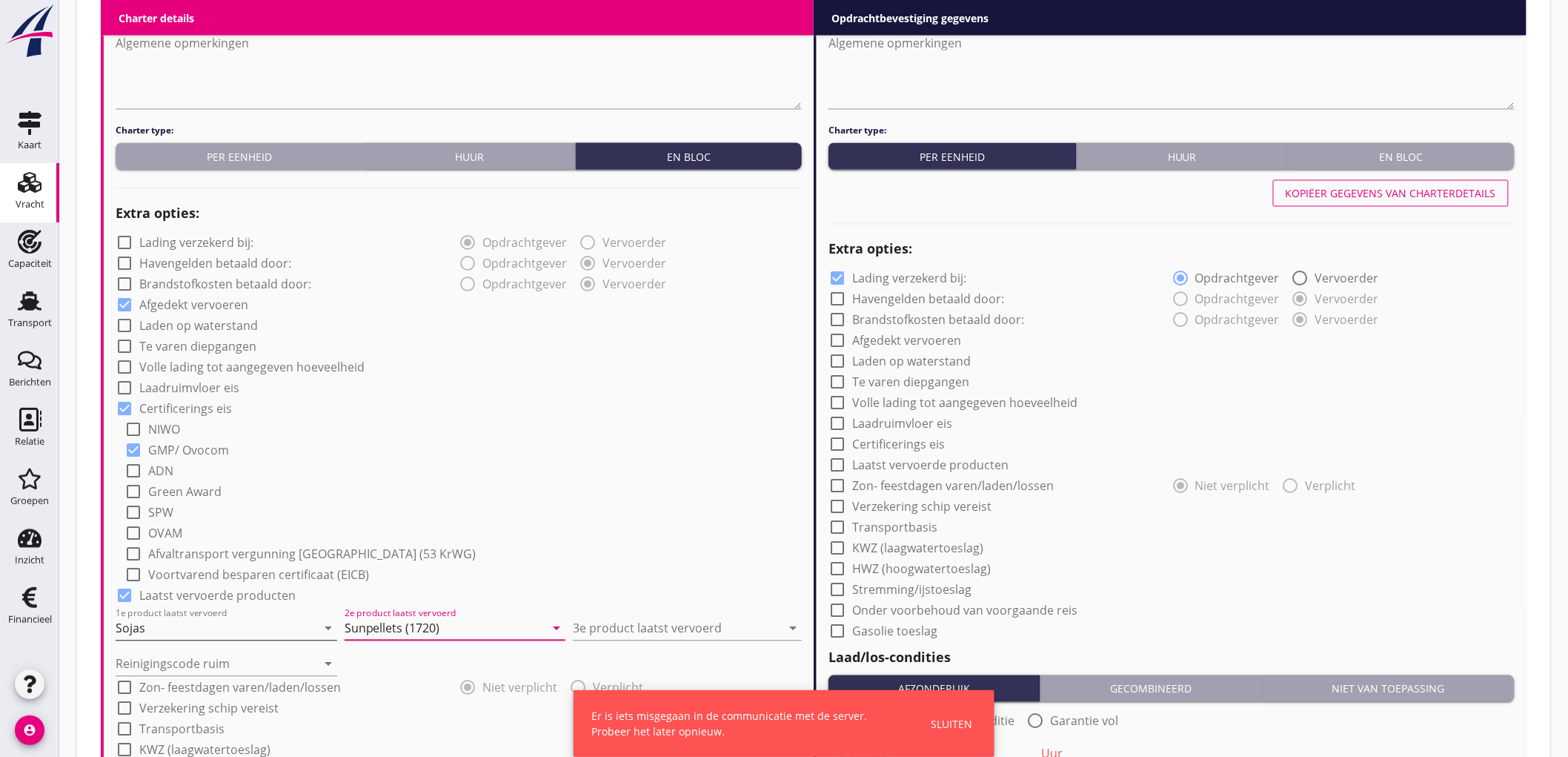
type input "Sunpellets (1720)"
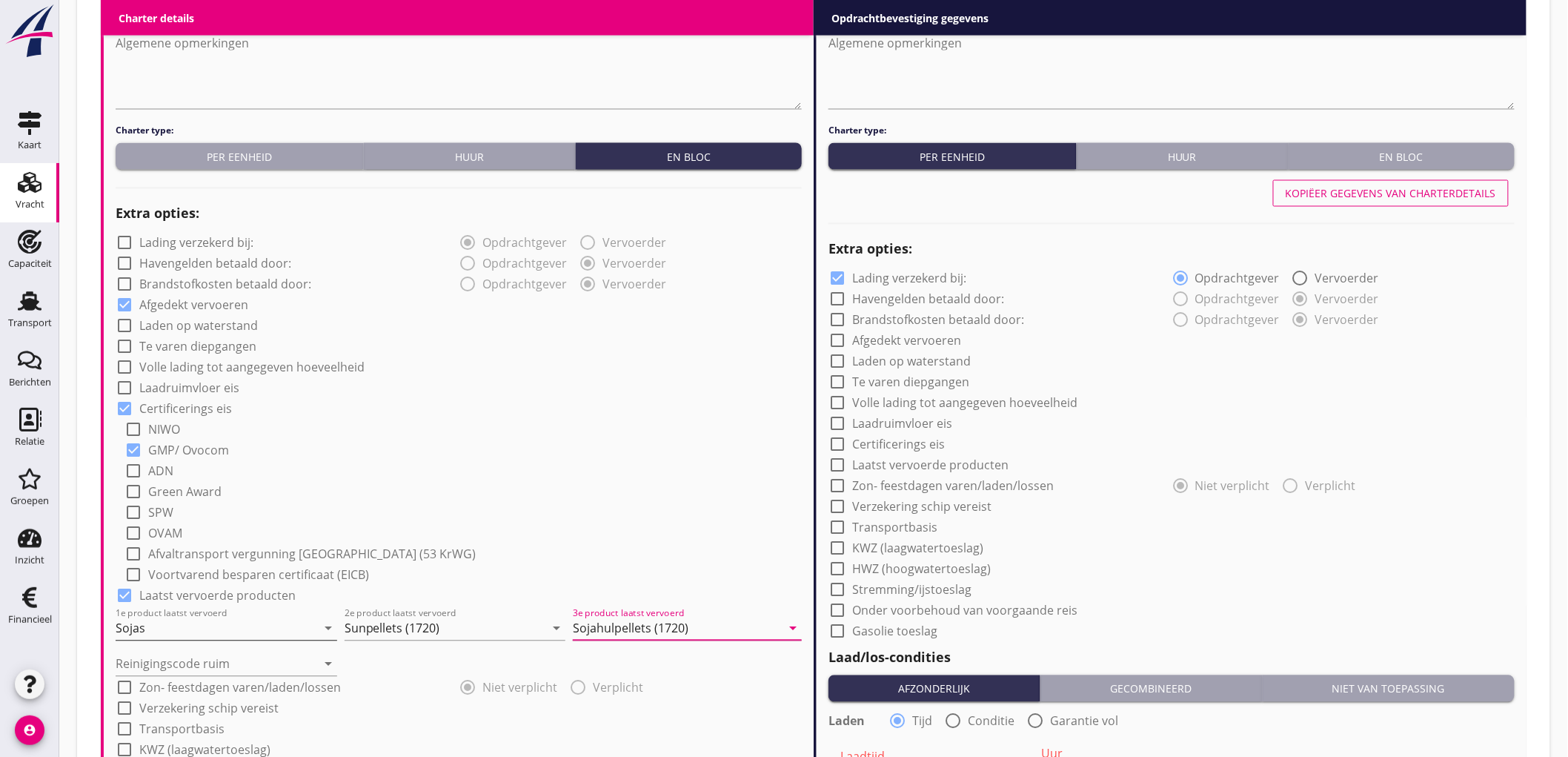
type input "Sojahulpellets (1720)"
click at [274, 628] on input "Sojas" at bounding box center [215, 628] width 201 height 23
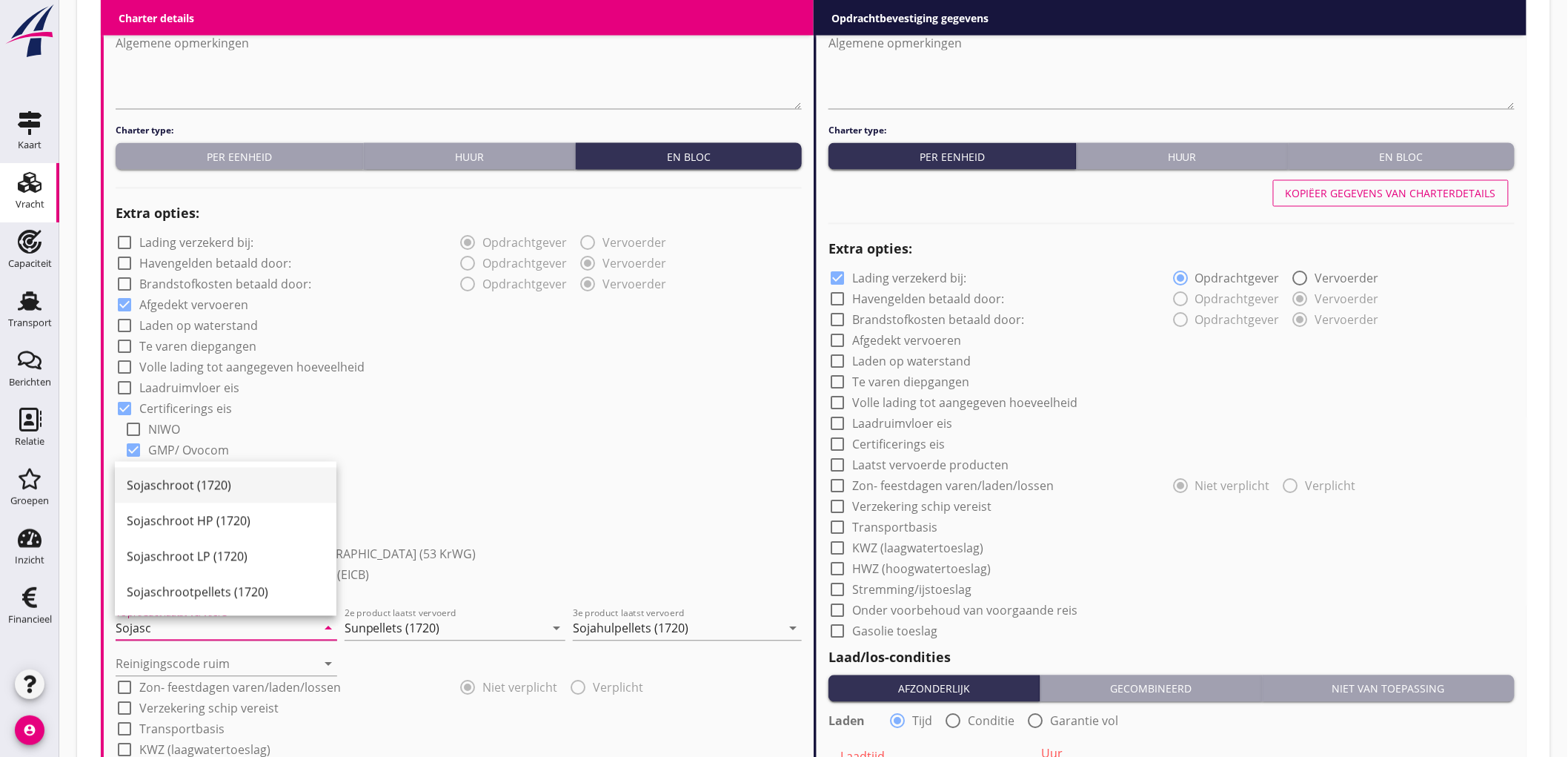
click at [220, 484] on div "Sojaschroot (1720)" at bounding box center [225, 486] width 198 height 18
type input "Sojaschroot (1720)"
click at [178, 658] on input "Reinigingscode ruim" at bounding box center [215, 664] width 201 height 23
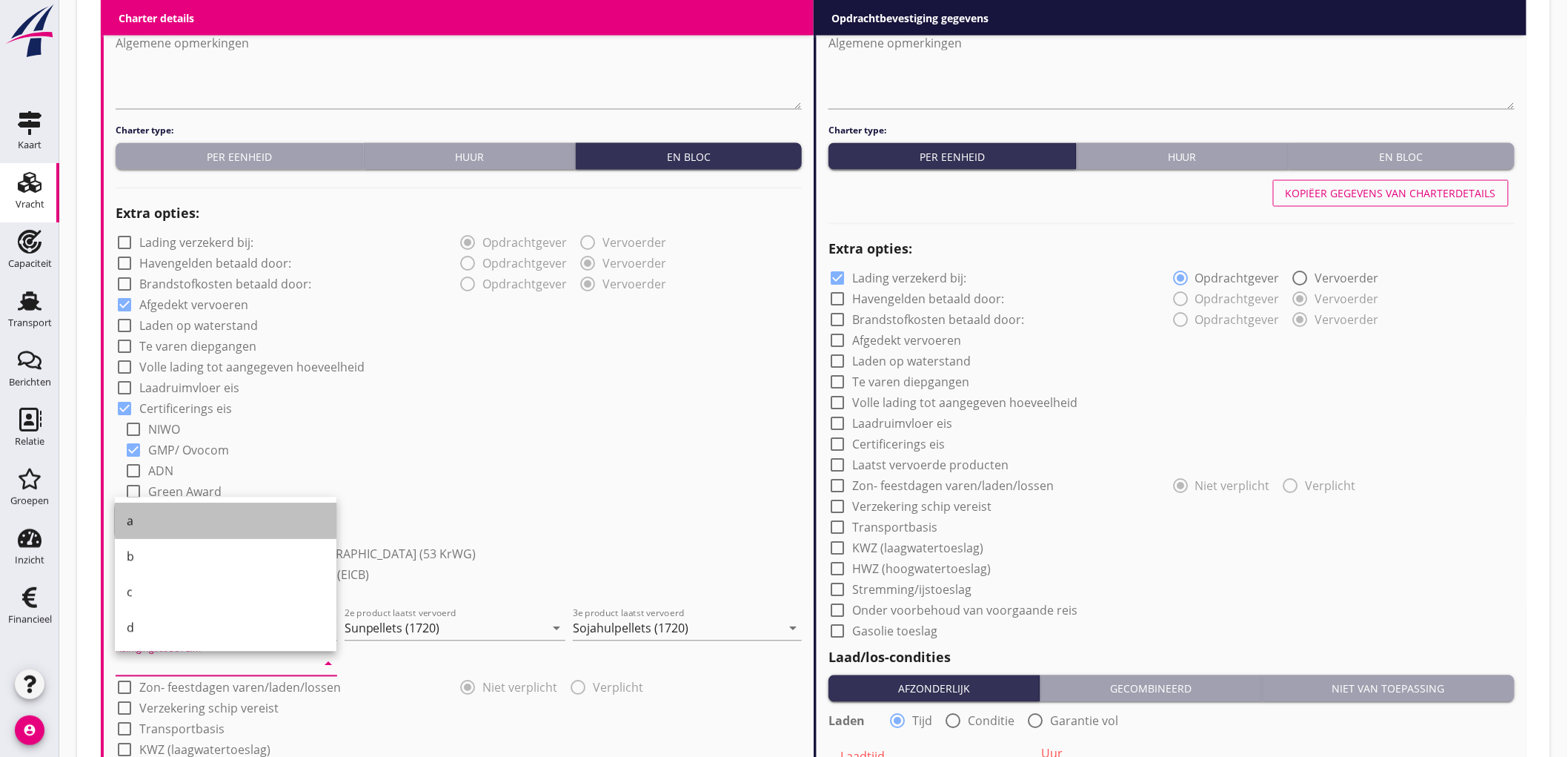
click at [165, 532] on div "a" at bounding box center [225, 520] width 198 height 35
type input "a"
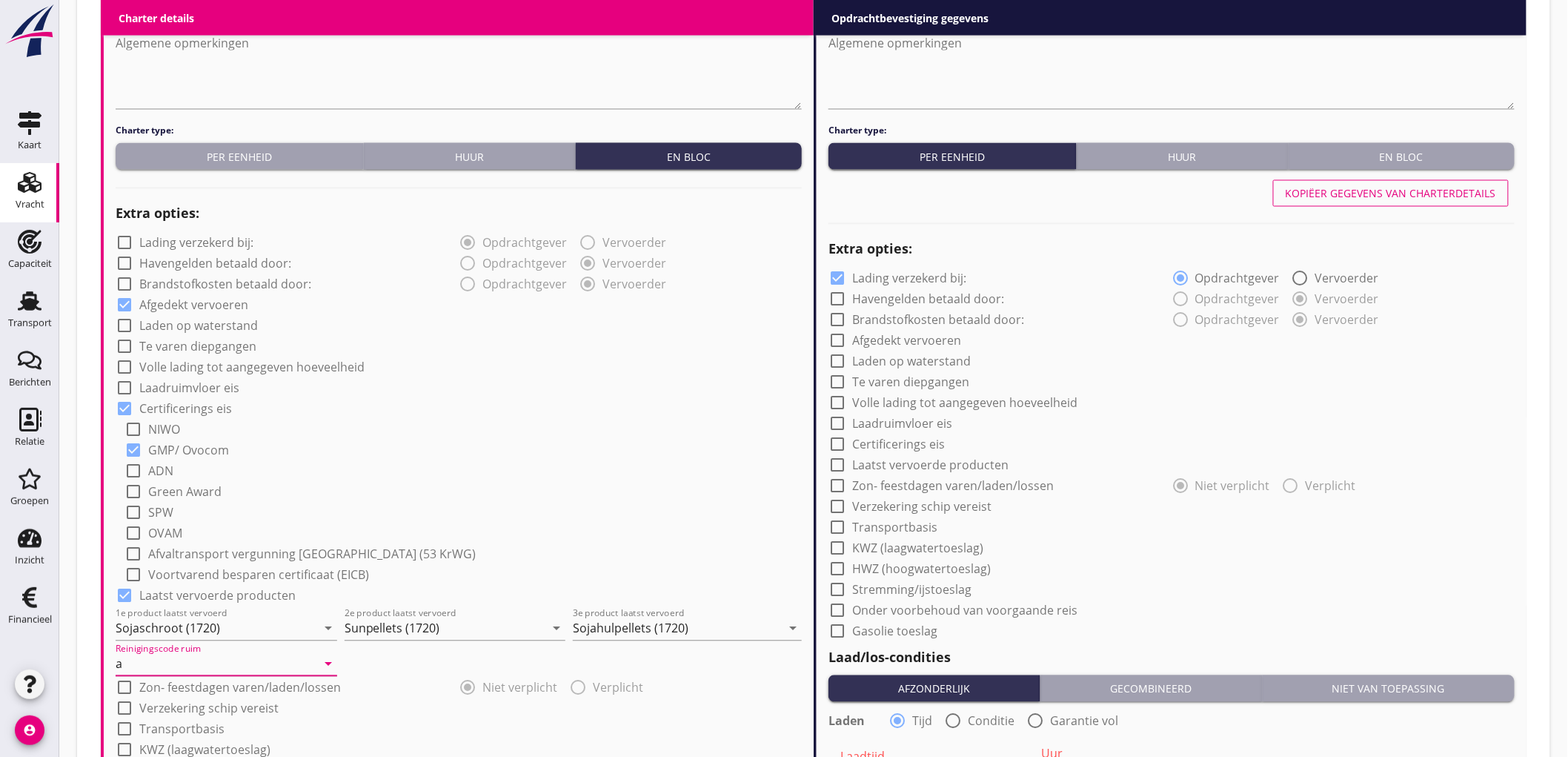
click at [551, 469] on div "check_box_outline_blank ADN" at bounding box center [462, 470] width 677 height 21
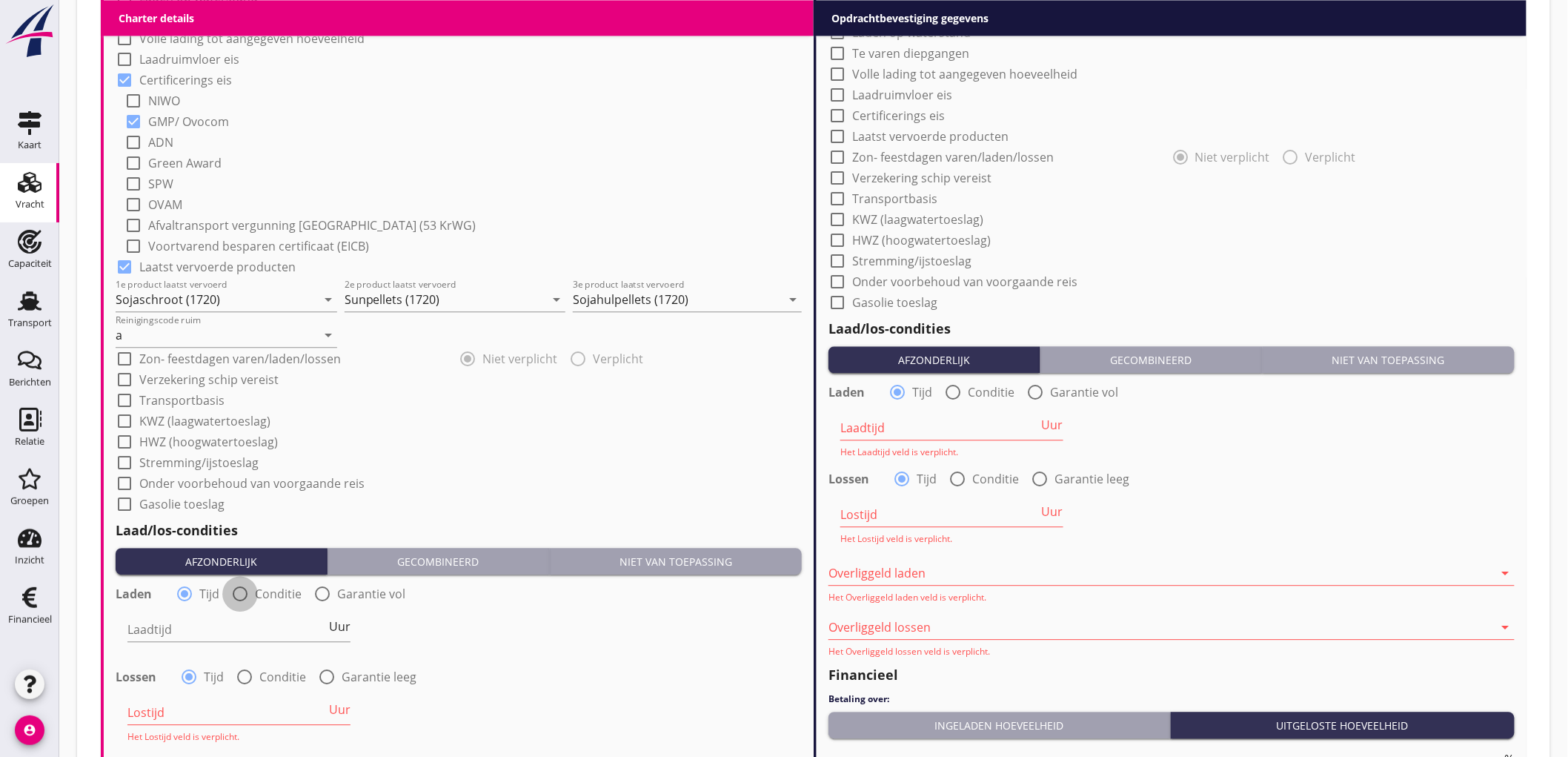
click at [248, 594] on div at bounding box center [239, 593] width 25 height 25
radio input "false"
radio input "true"
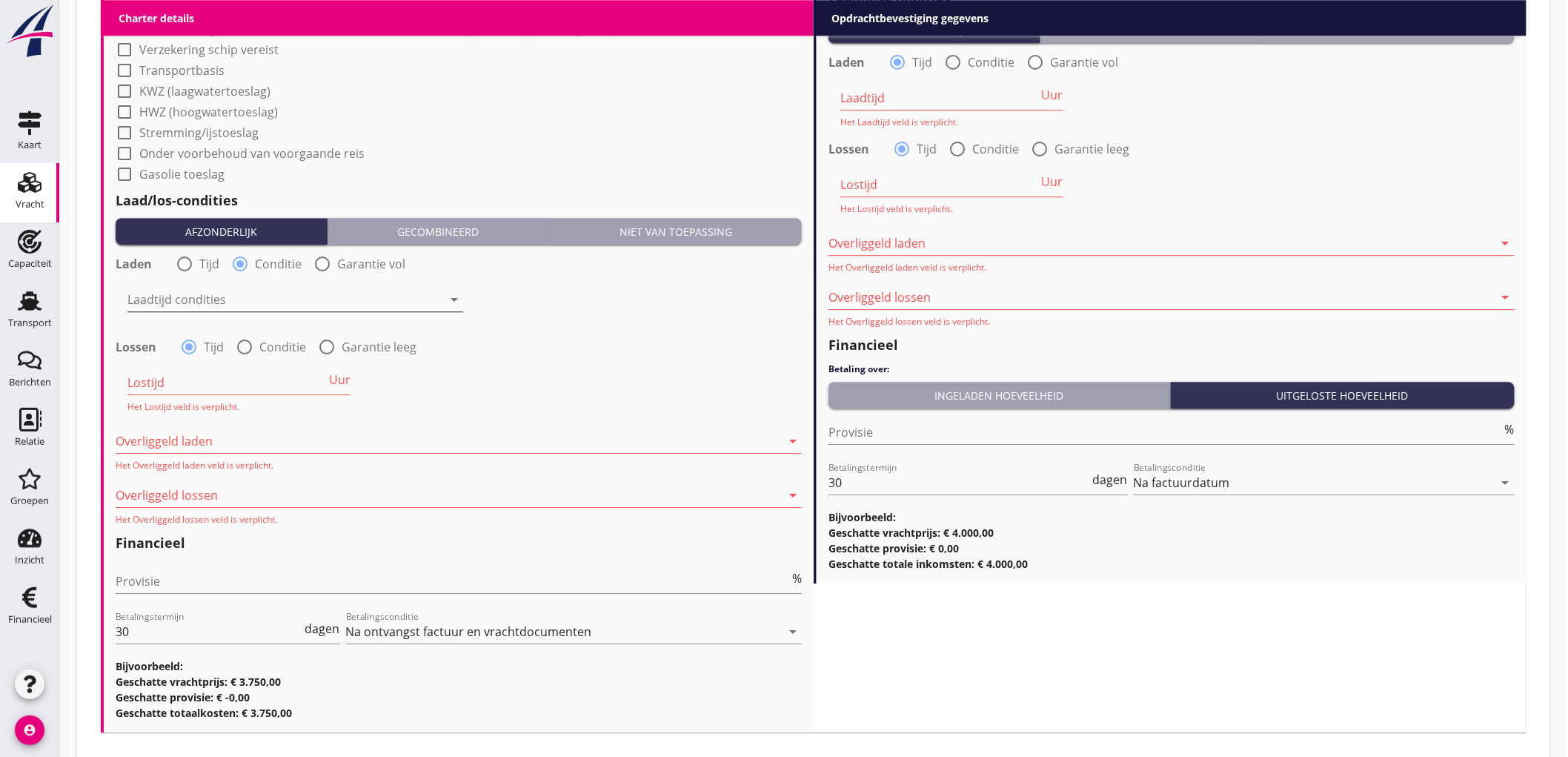
click at [215, 304] on div at bounding box center [285, 299] width 315 height 23
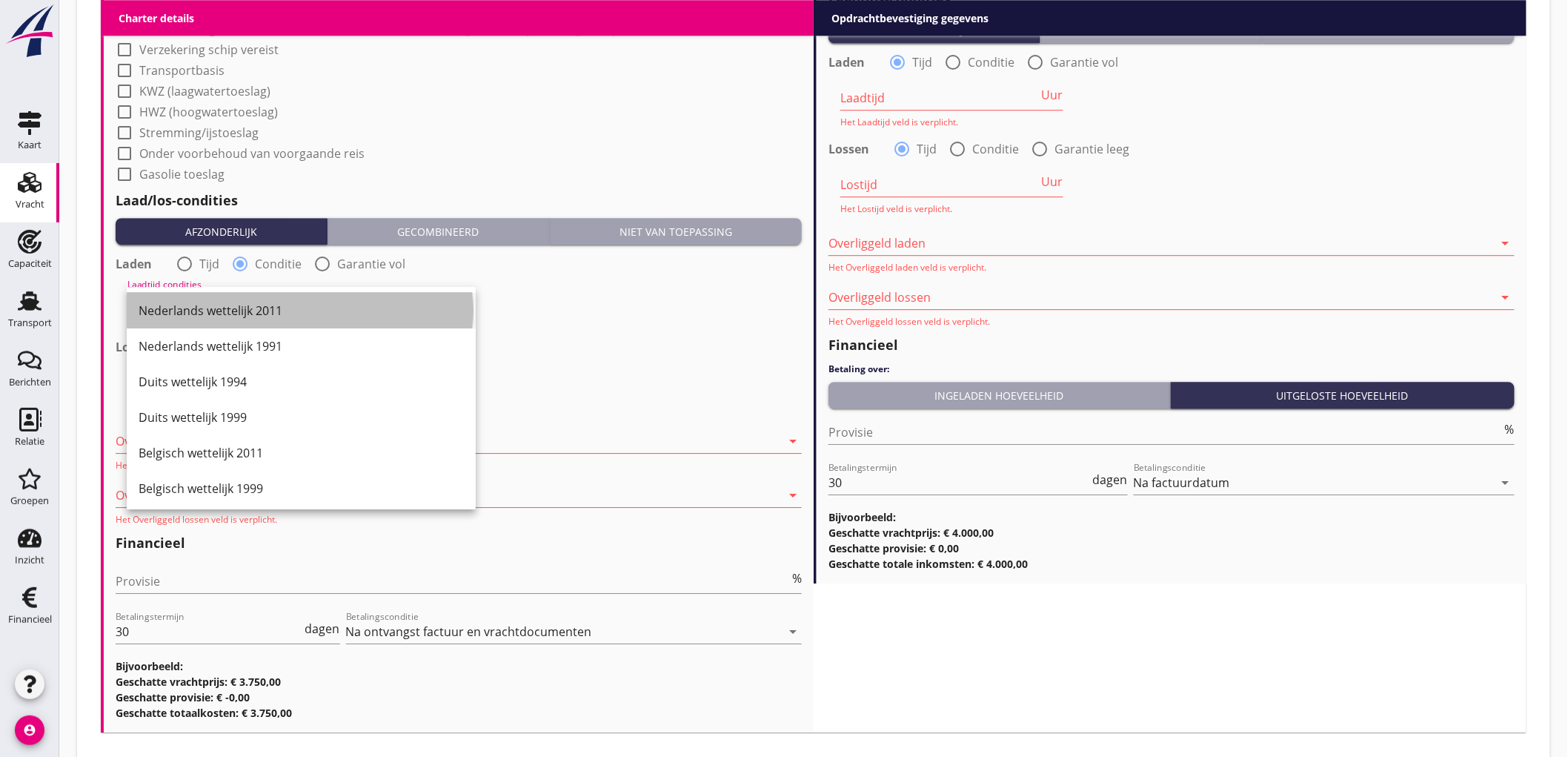
click at [215, 305] on div "Nederlands wettelijk 2011" at bounding box center [301, 310] width 325 height 18
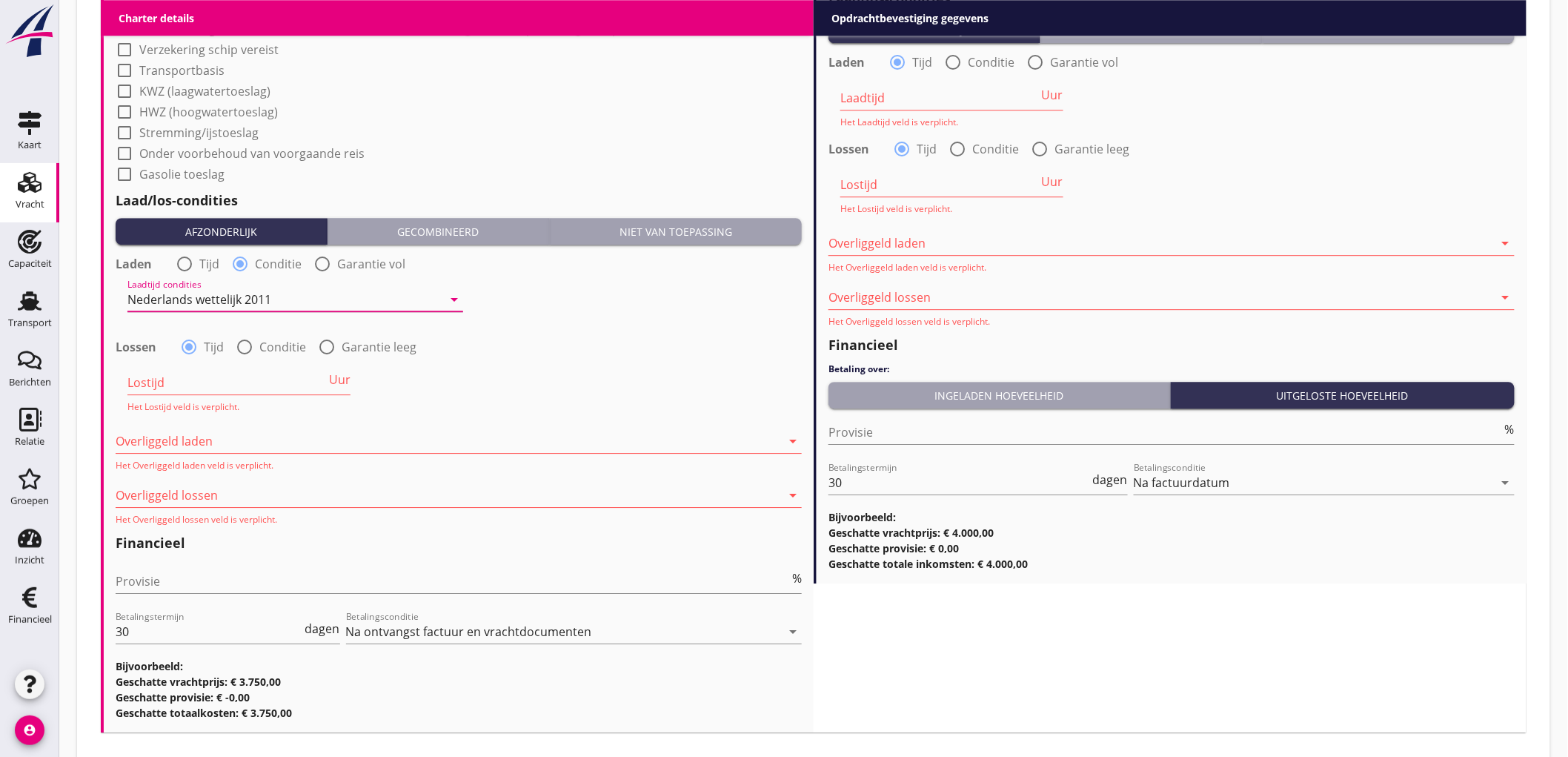
click at [259, 351] on label "Conditie" at bounding box center [282, 347] width 47 height 15
radio input "false"
radio input "true"
click at [191, 387] on div at bounding box center [285, 382] width 315 height 23
click at [0, 0] on div "Nederlands wettelijk 2011" at bounding box center [0, 0] width 0 height 0
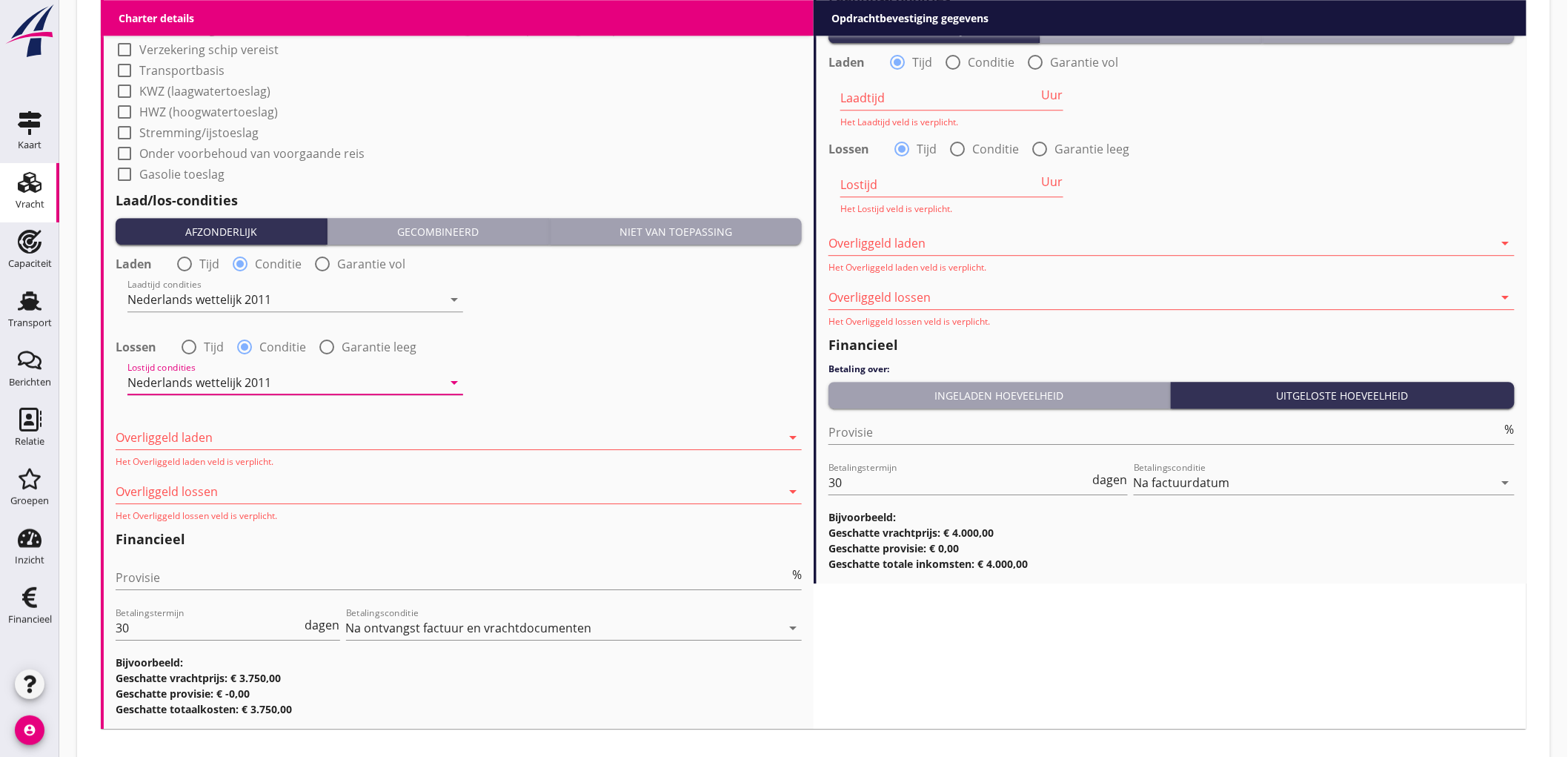
click at [183, 441] on div at bounding box center [448, 437] width 666 height 23
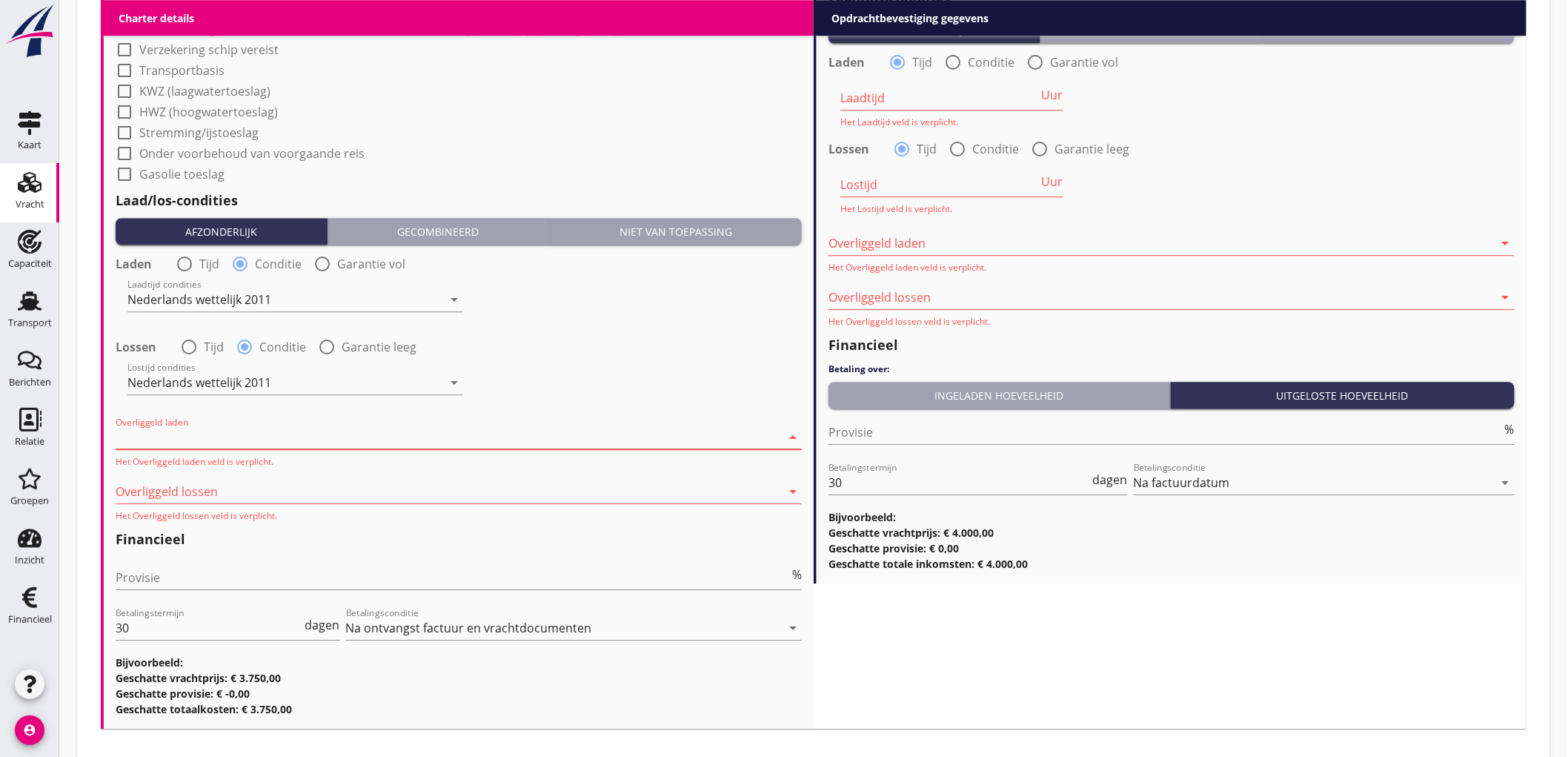
click at [183, 441] on div "Nederlands wettelijk 2011" at bounding box center [458, 448] width 664 height 18
click at [173, 495] on div at bounding box center [448, 487] width 666 height 23
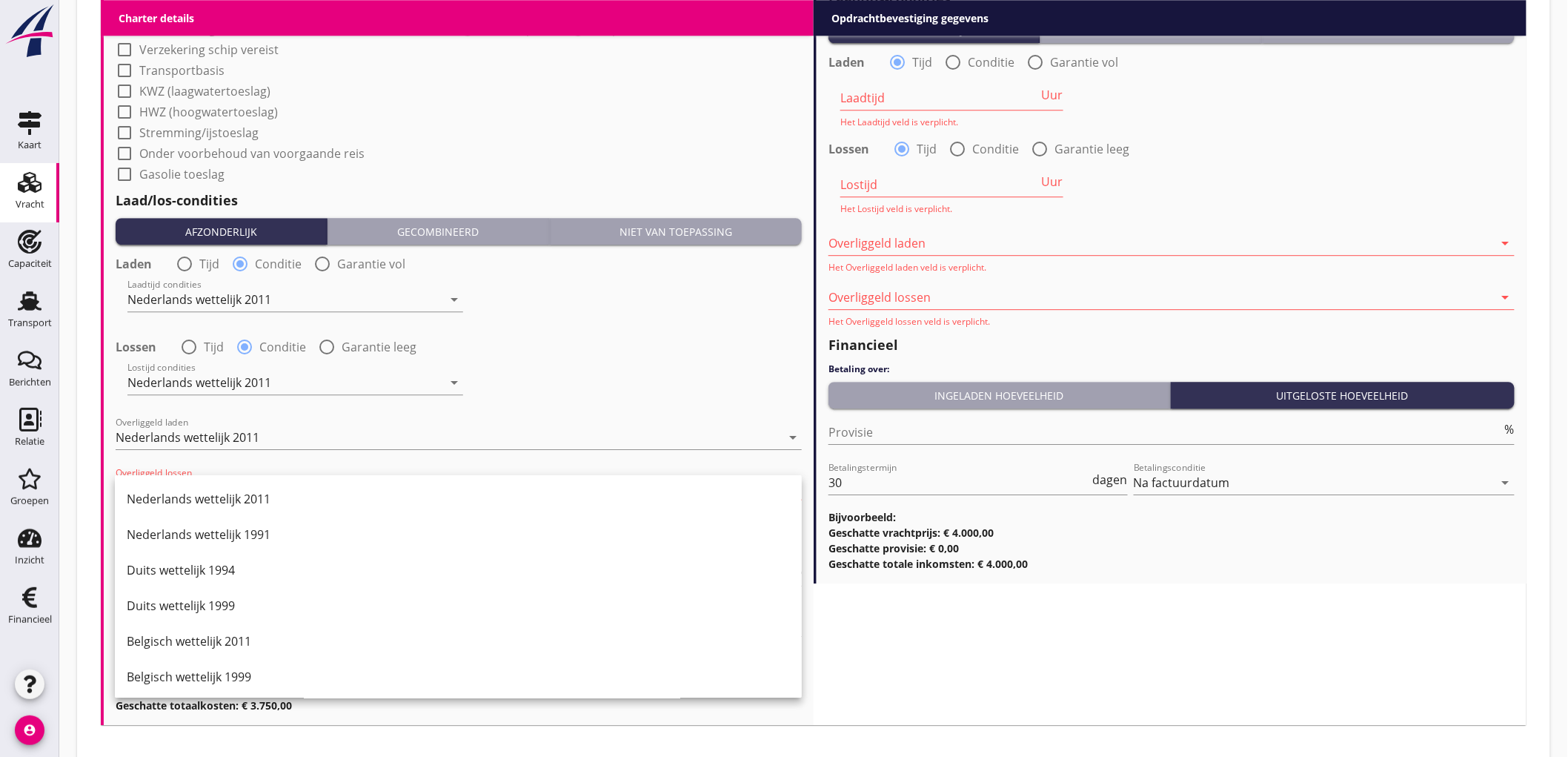
click at [176, 491] on div "Nederlands wettelijk 2011" at bounding box center [458, 499] width 664 height 18
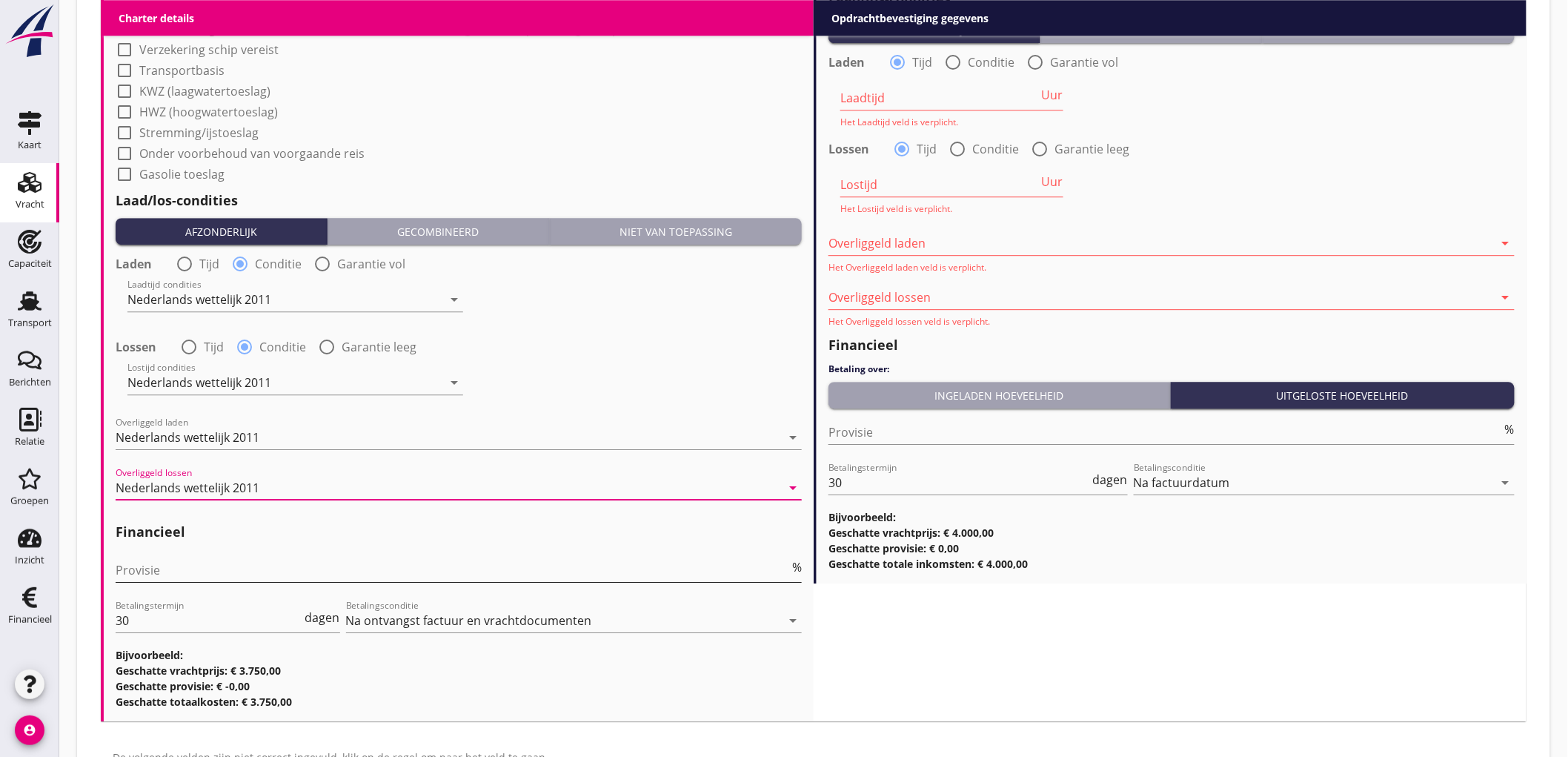
click at [172, 576] on input "Provisie" at bounding box center [452, 569] width 673 height 23
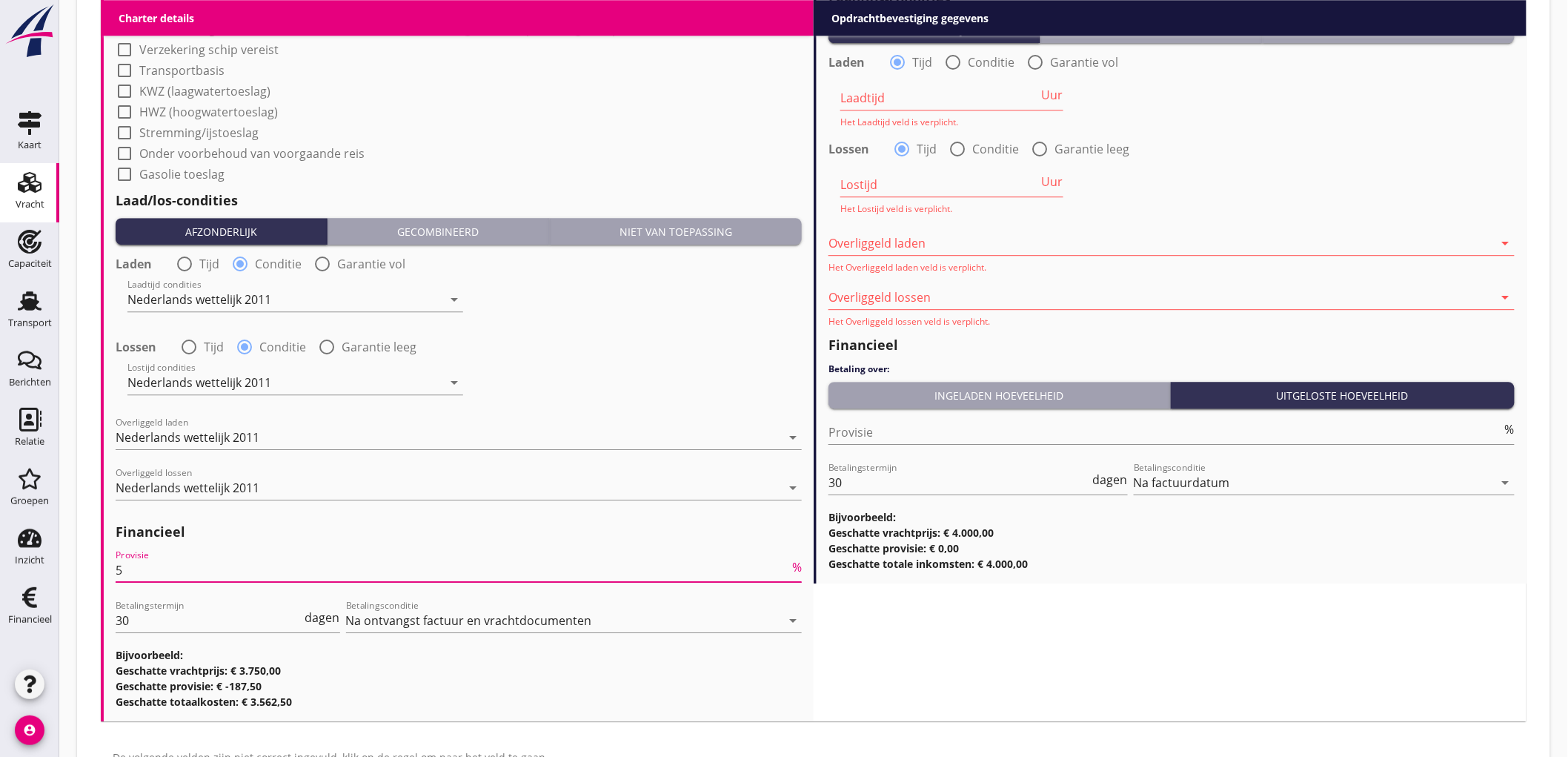
type input "5"
click at [926, 417] on div "Provisie %" at bounding box center [1171, 435] width 686 height 47
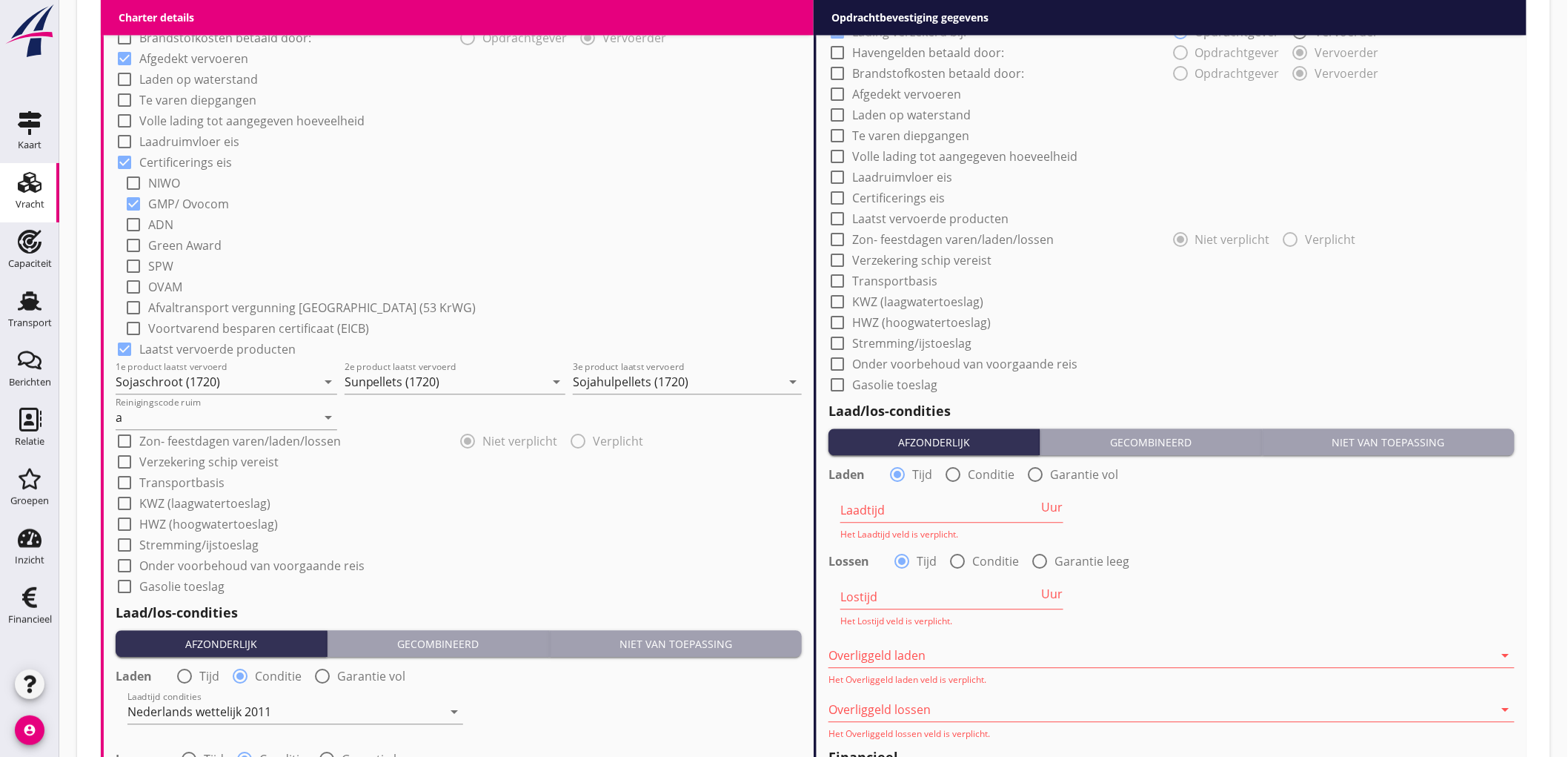
scroll to position [1070, 0]
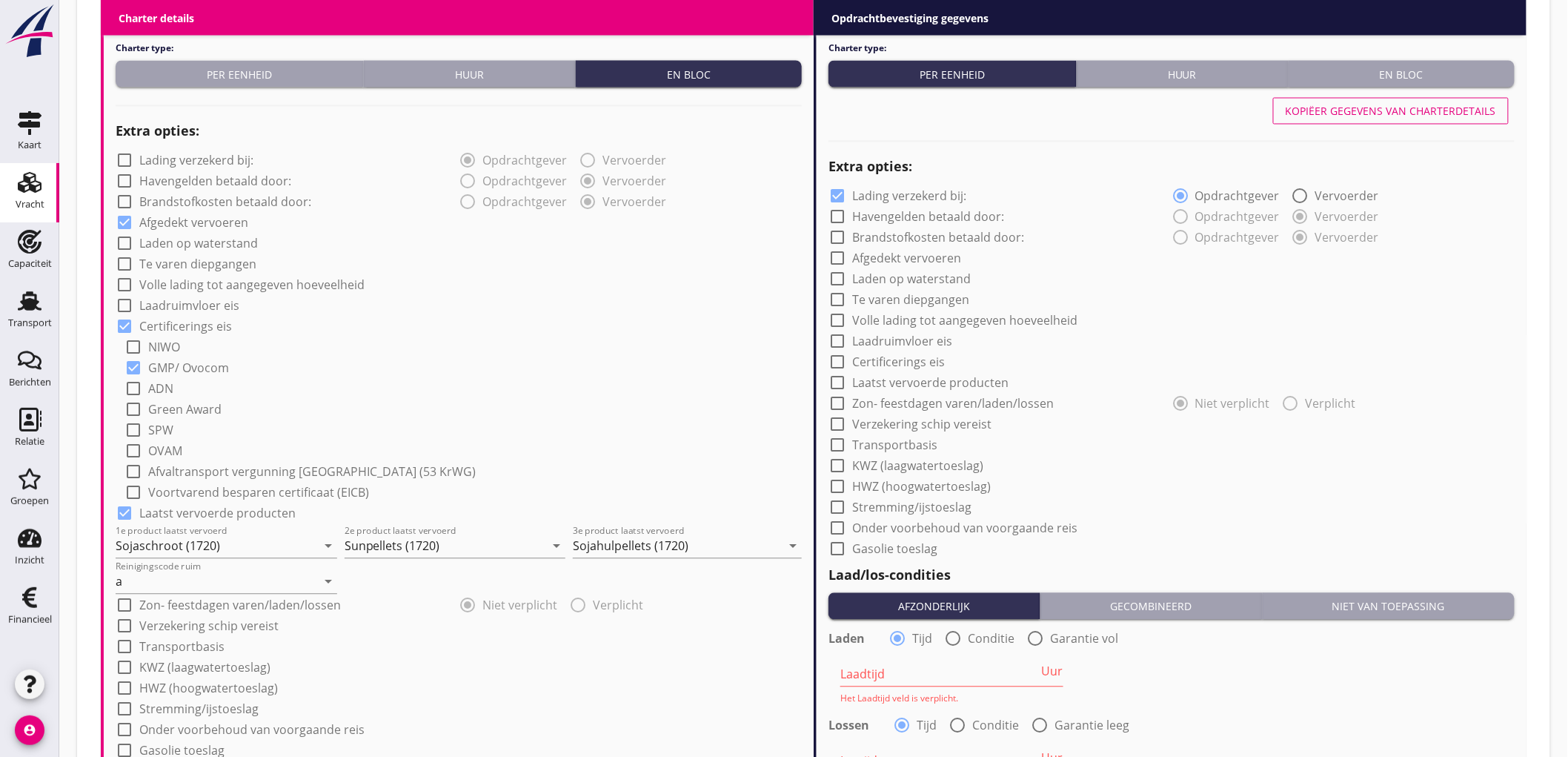
click at [1352, 108] on div "Kopiëer gegevens van charterdetails" at bounding box center [1390, 111] width 210 height 16
checkbox input "false"
checkbox input "true"
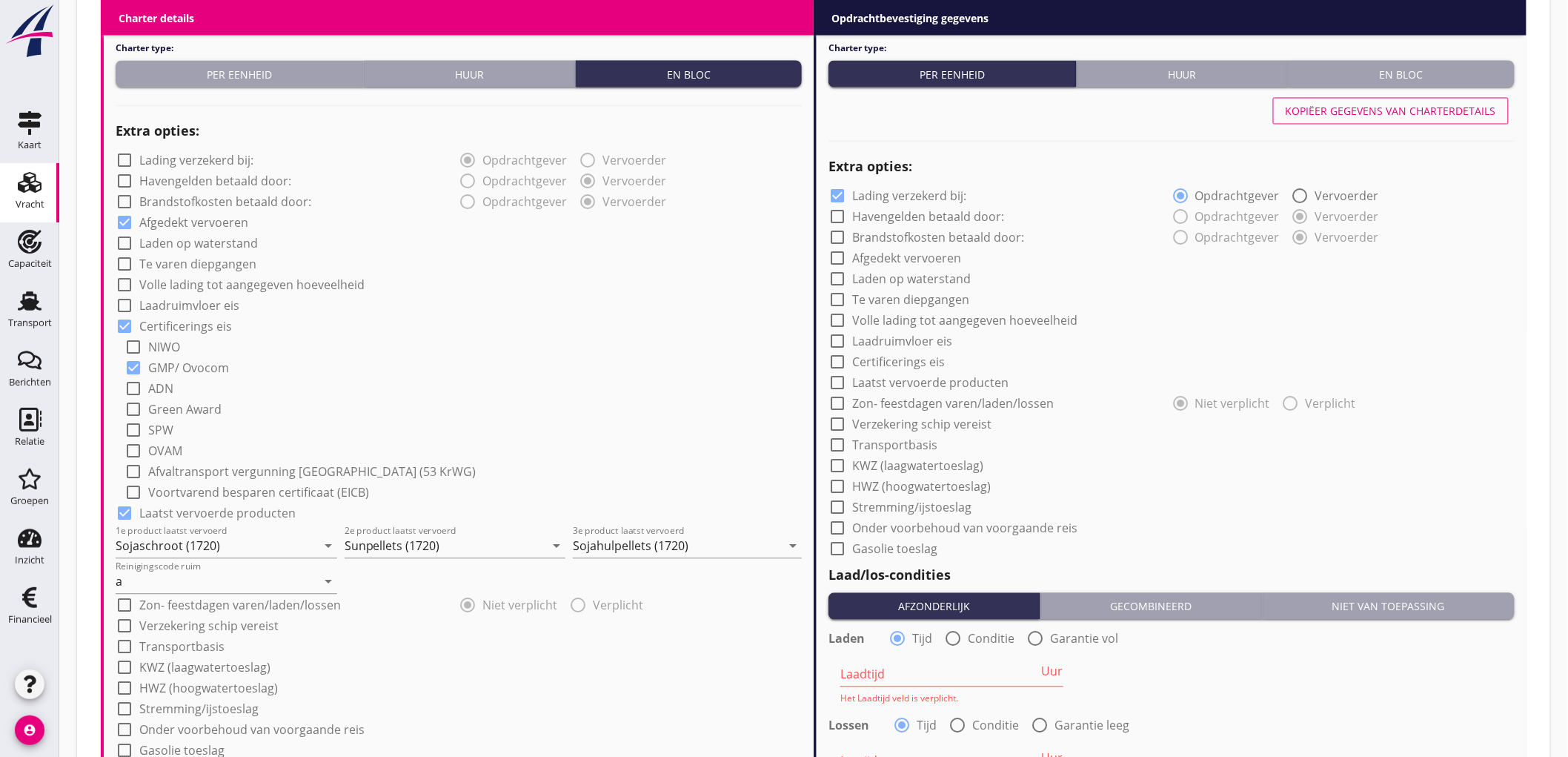
checkbox input "true"
radio input "false"
radio input "true"
radio input "false"
radio input "true"
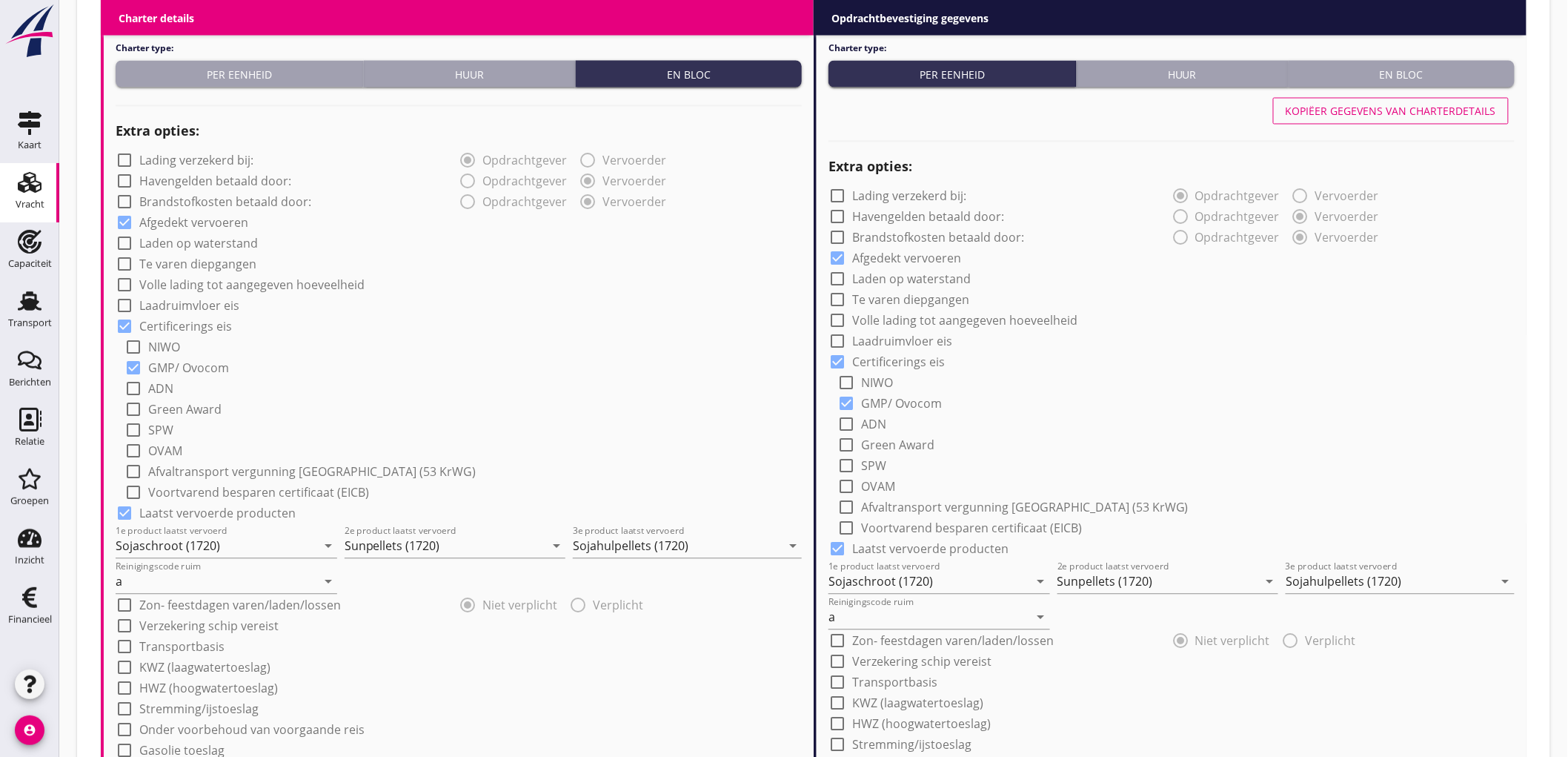
click at [1329, 123] on button "Kopiëer gegevens van charterdetails" at bounding box center [1390, 111] width 236 height 26
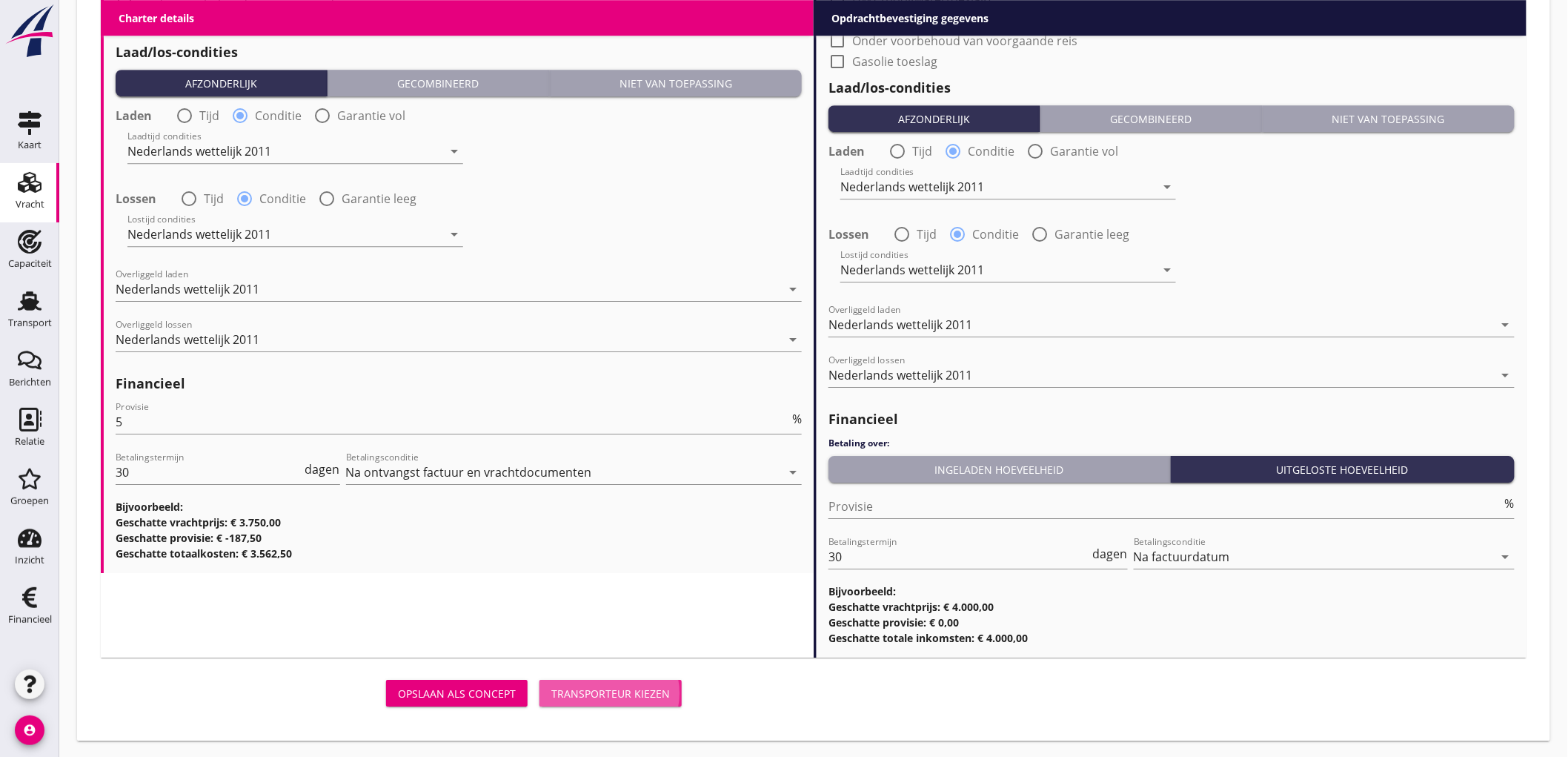
drag, startPoint x: 630, startPoint y: 701, endPoint x: 694, endPoint y: 635, distance: 91.9
click at [630, 701] on button "Transporteur kiezen" at bounding box center [610, 692] width 142 height 26
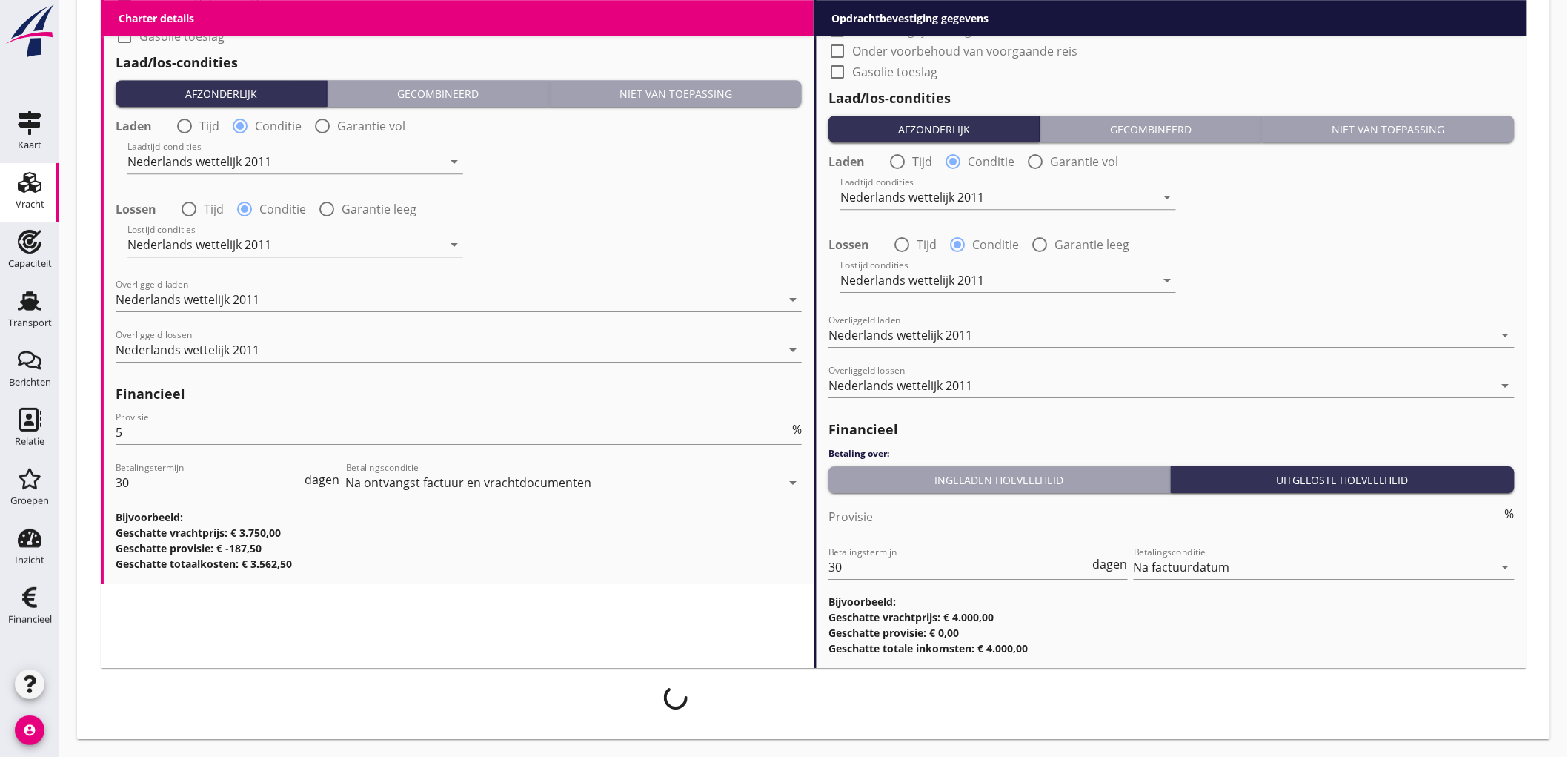
scroll to position [465, 0]
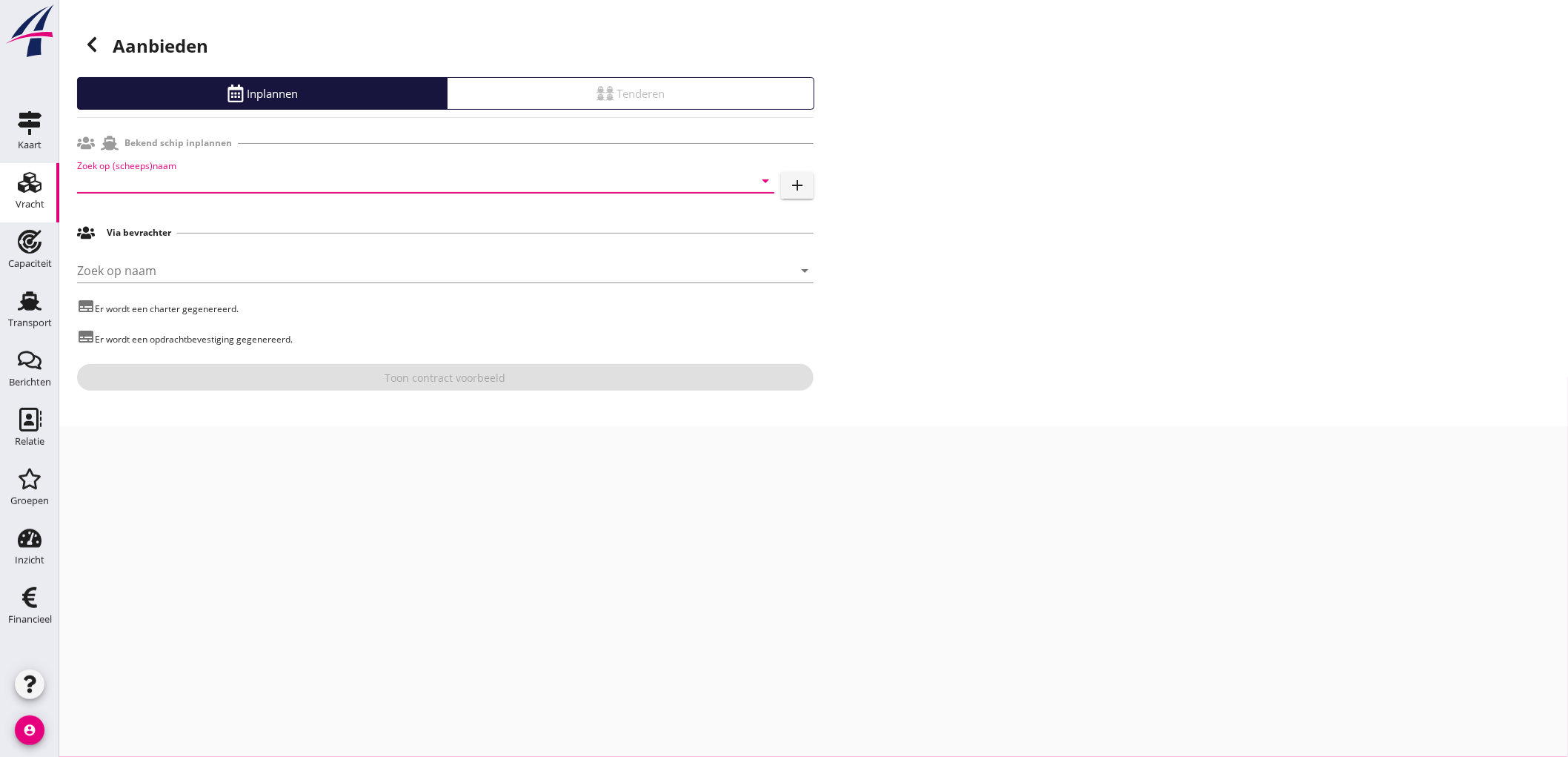
click at [269, 181] on input "Zoek op (scheeps)naam" at bounding box center [404, 180] width 656 height 23
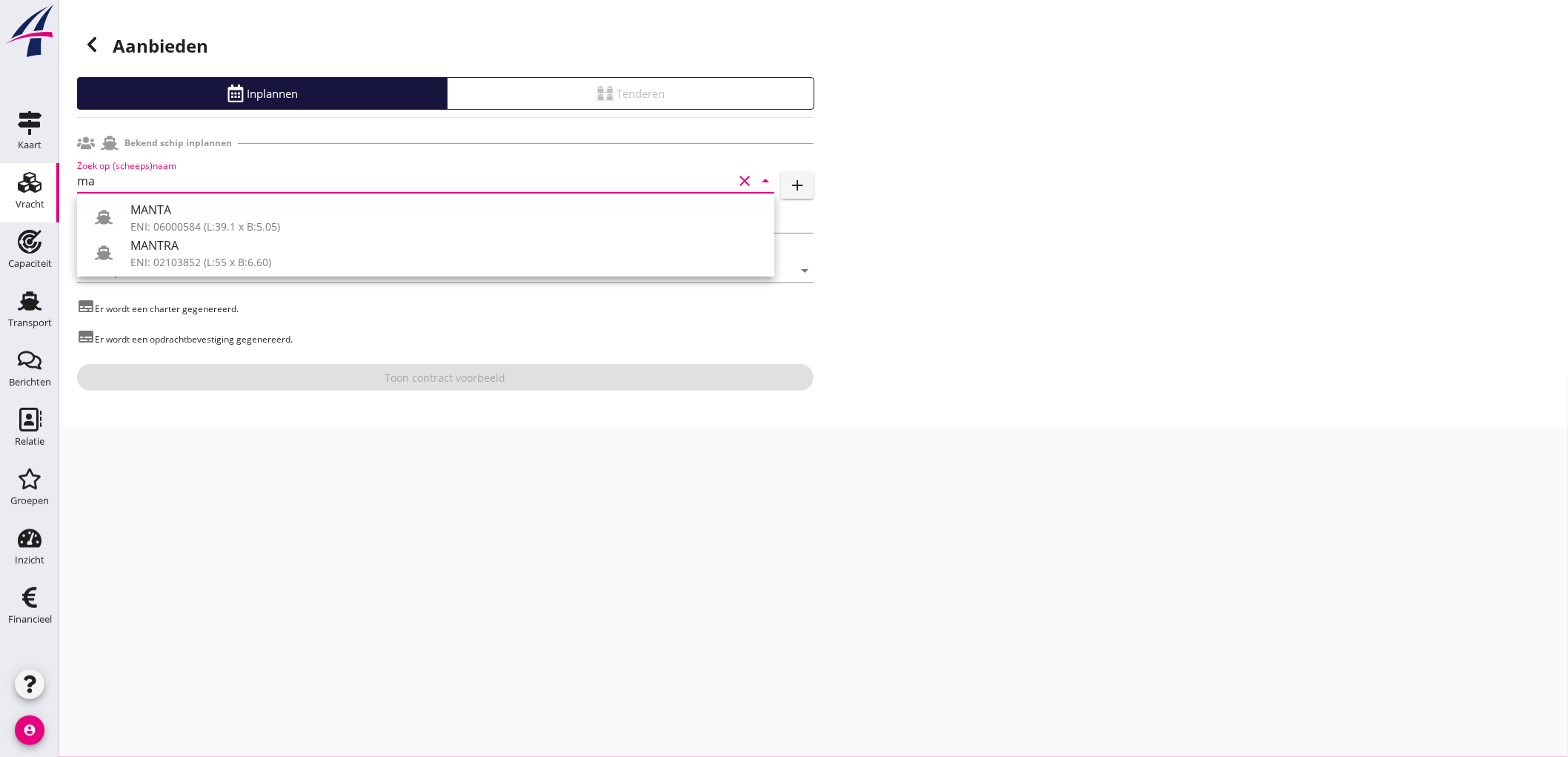
type input "m"
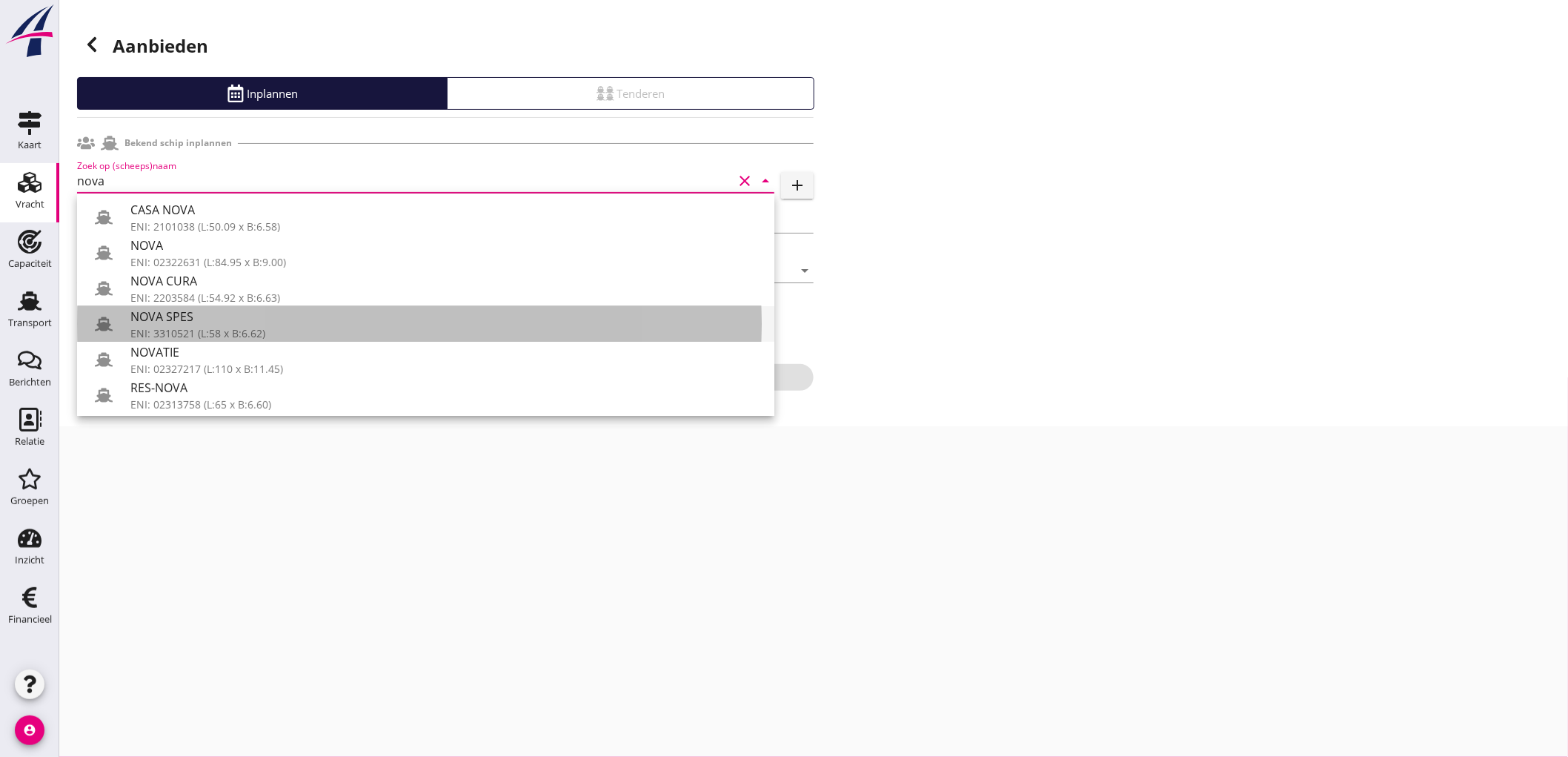
click at [286, 315] on div "NOVA SPES" at bounding box center [446, 316] width 632 height 18
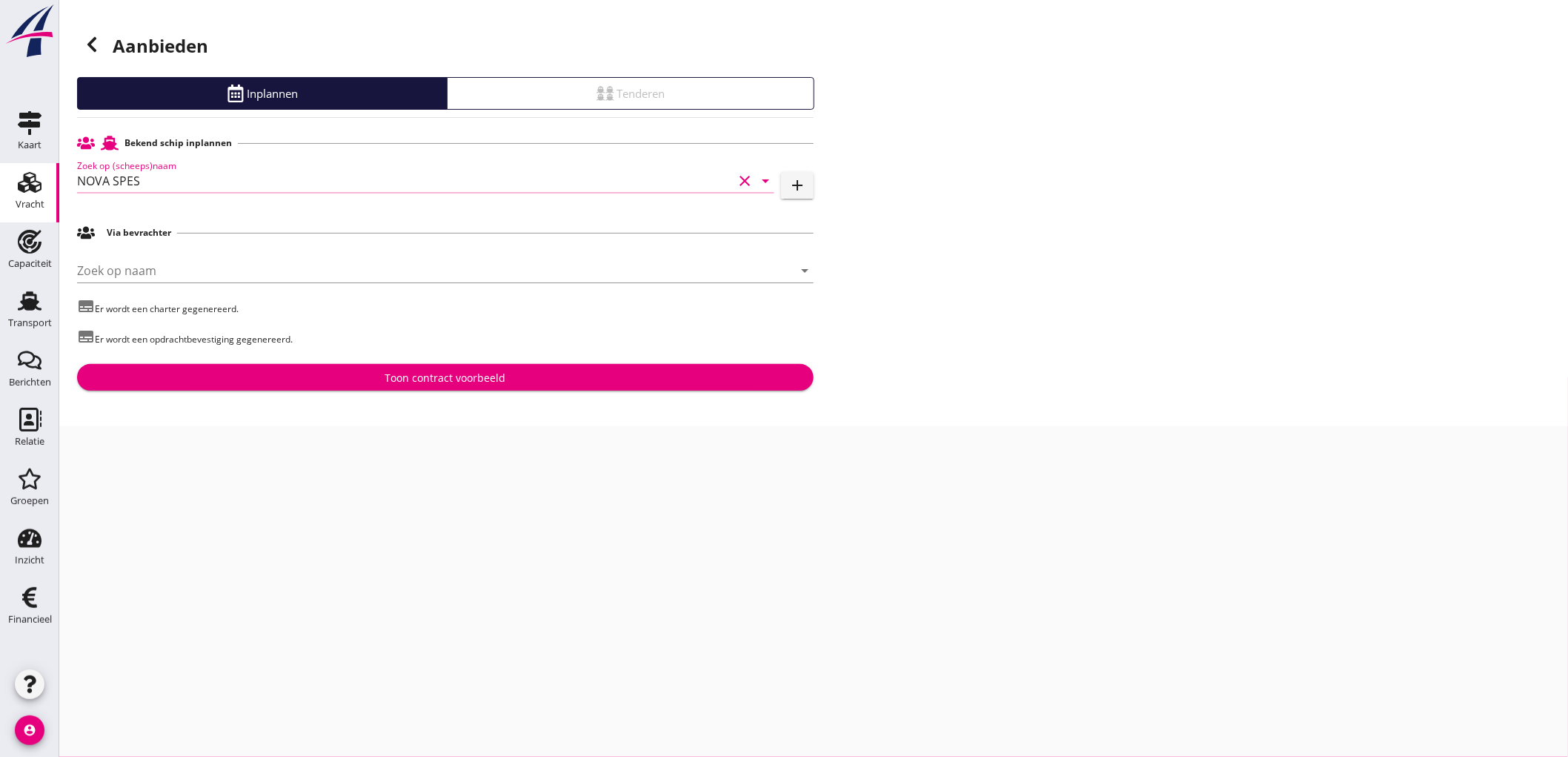
type input "NOVA SPES"
click at [346, 373] on div "Toon contract voorbeeld" at bounding box center [445, 377] width 713 height 16
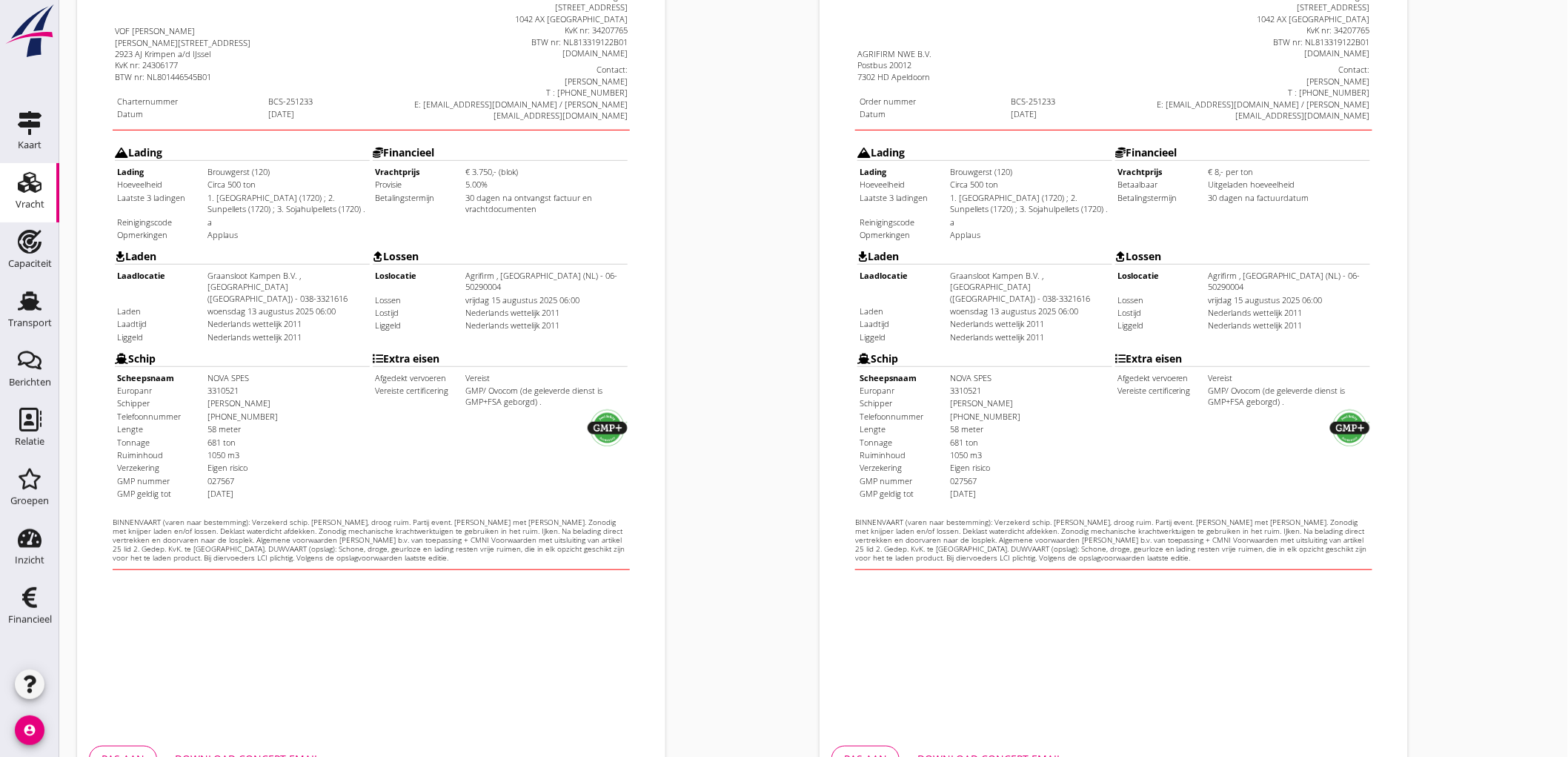
scroll to position [329, 0]
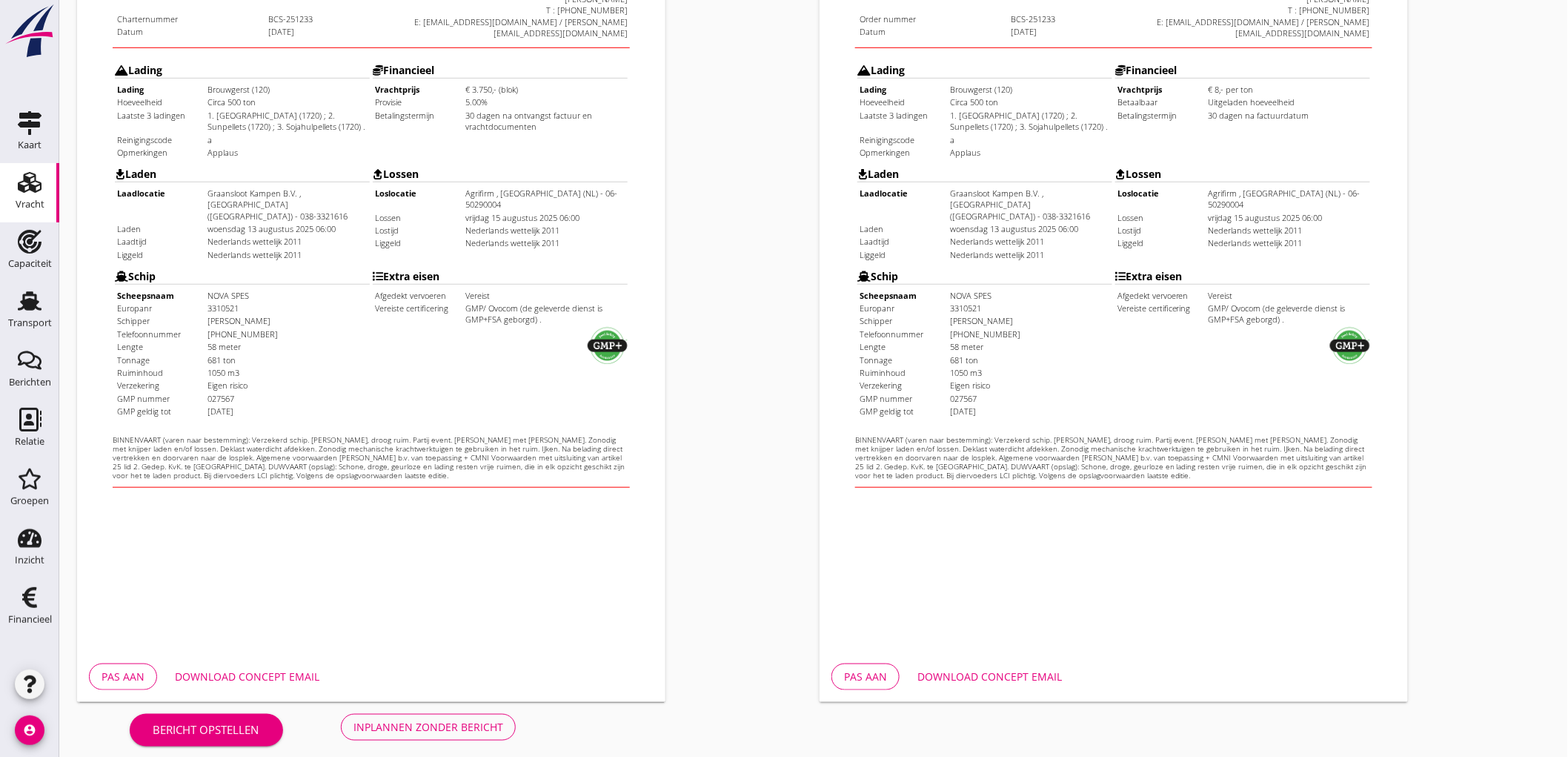
click at [403, 725] on div "Inplannen zonder bericht" at bounding box center [428, 726] width 150 height 16
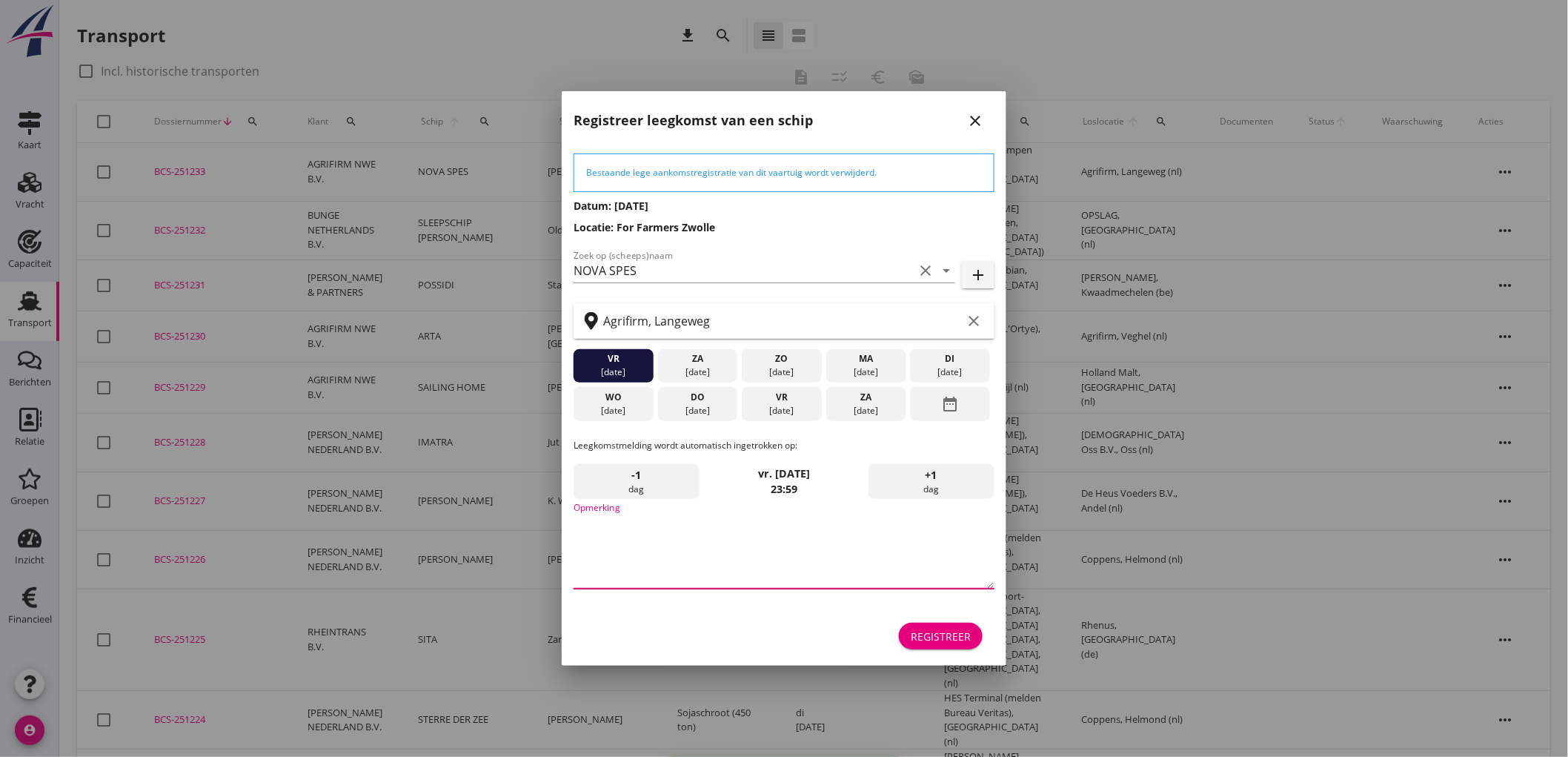
click at [760, 523] on textarea "Opmerking" at bounding box center [784, 549] width 421 height 78
type textarea "STOFFERS // Aansluitend vakantie"
click at [947, 646] on button "Registreer" at bounding box center [941, 636] width 84 height 26
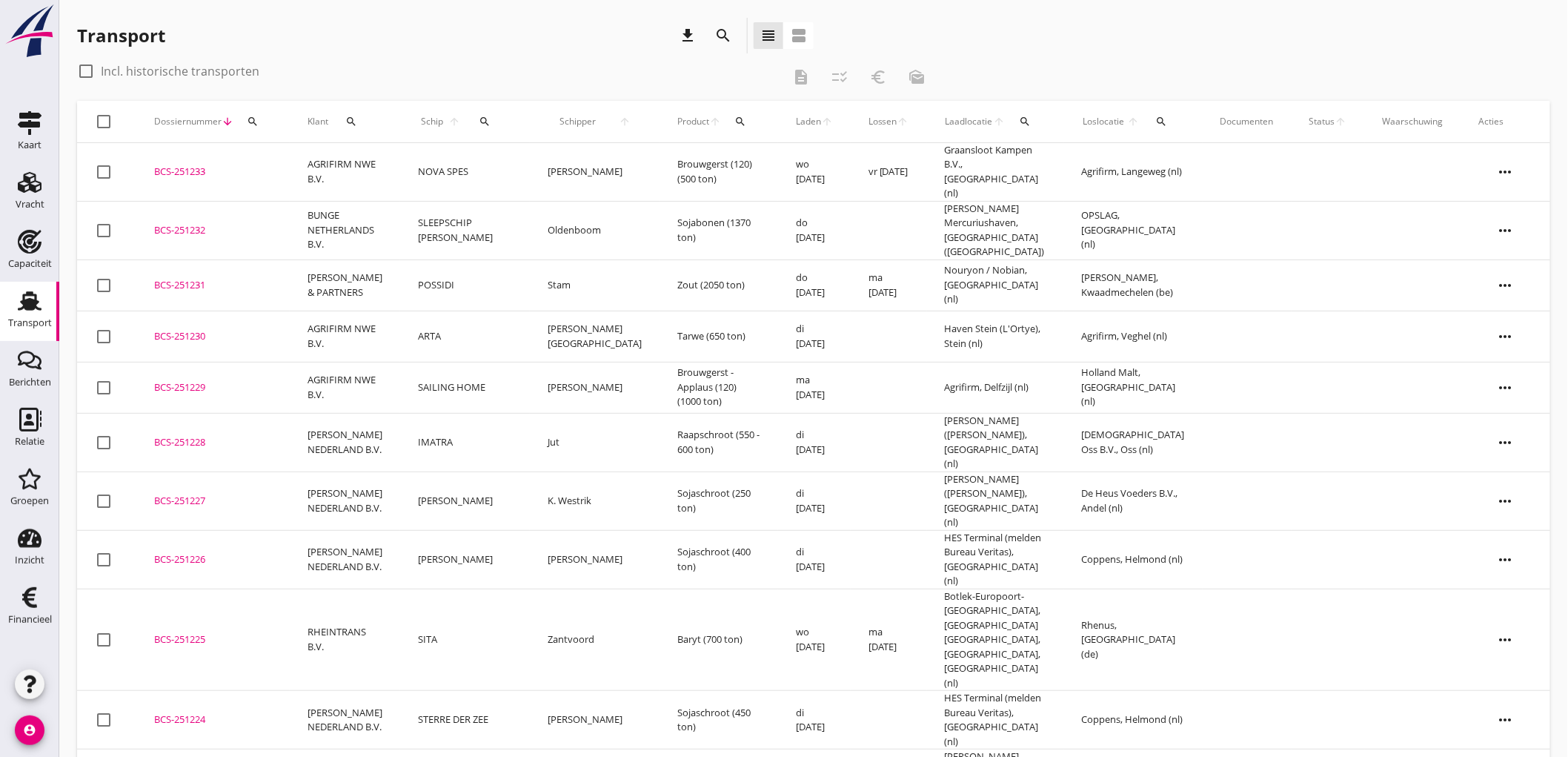
click at [477, 168] on td "NOVA SPES" at bounding box center [465, 172] width 130 height 59
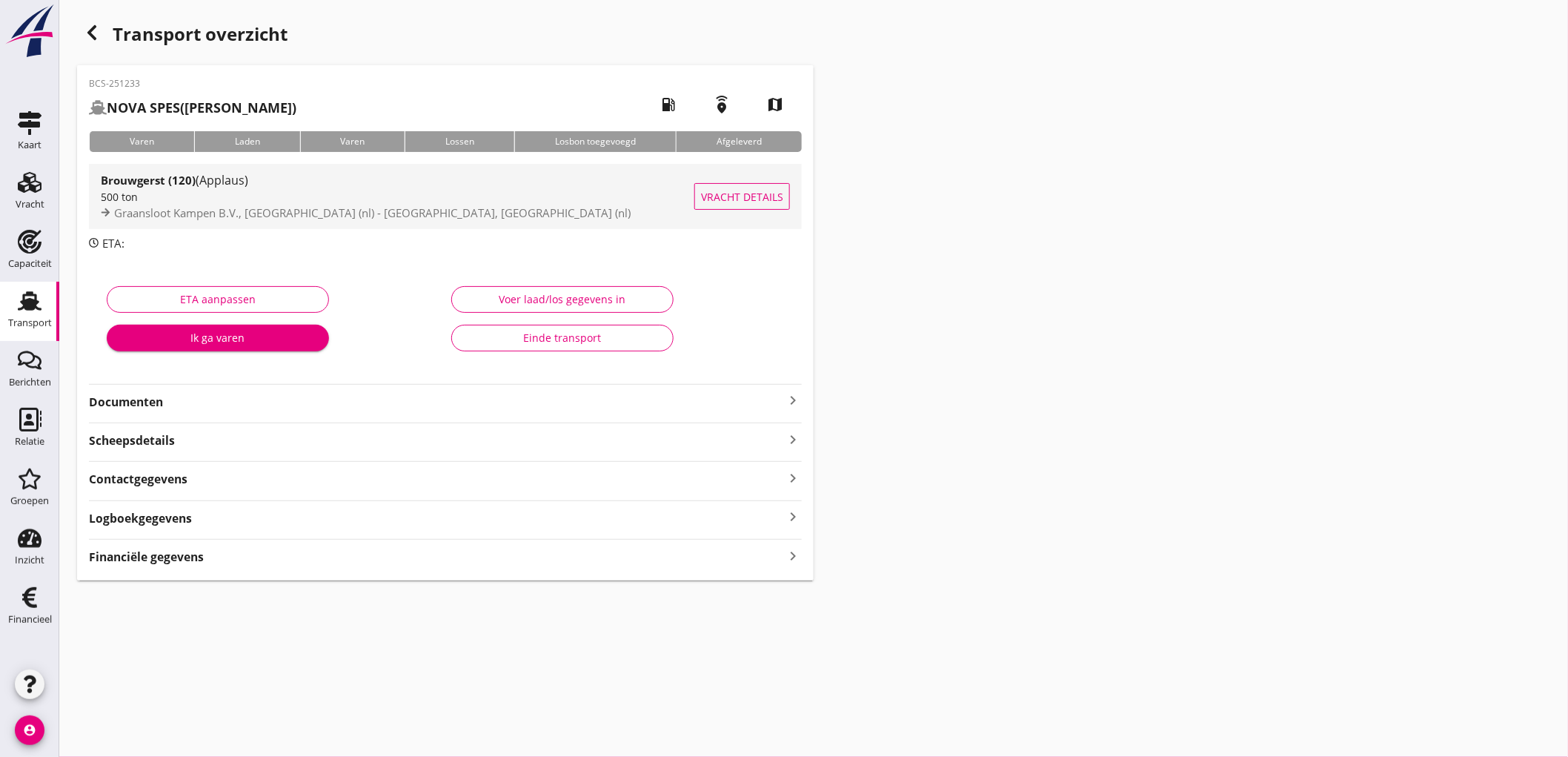
click at [423, 209] on span "Graansloot Kampen B.V., Kampen (nl) - Agrifirm, Langeweg (nl)" at bounding box center [373, 213] width 517 height 15
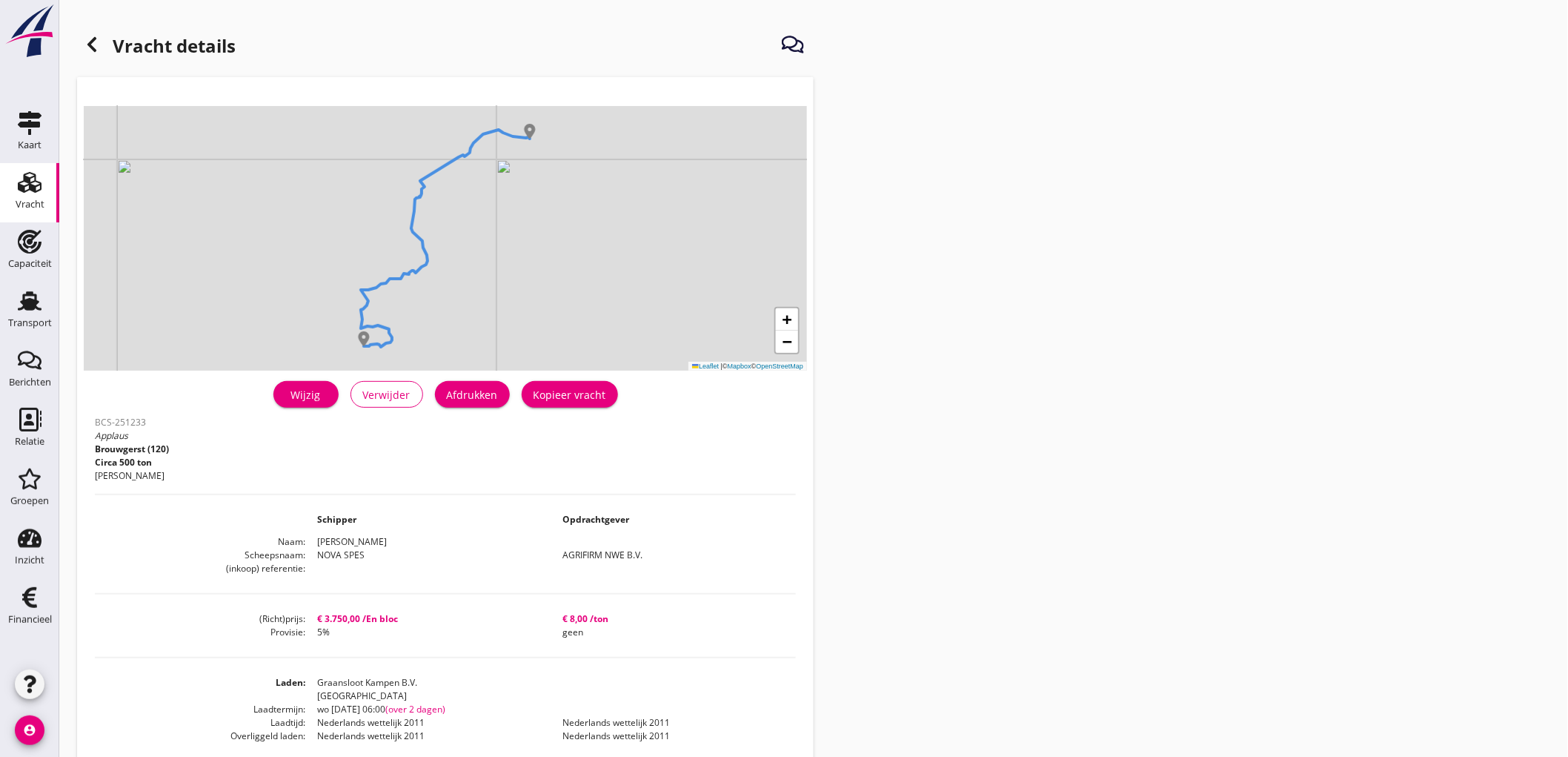
click at [465, 404] on button "Afdrukken" at bounding box center [472, 394] width 75 height 26
click at [94, 55] on div at bounding box center [91, 44] width 29 height 29
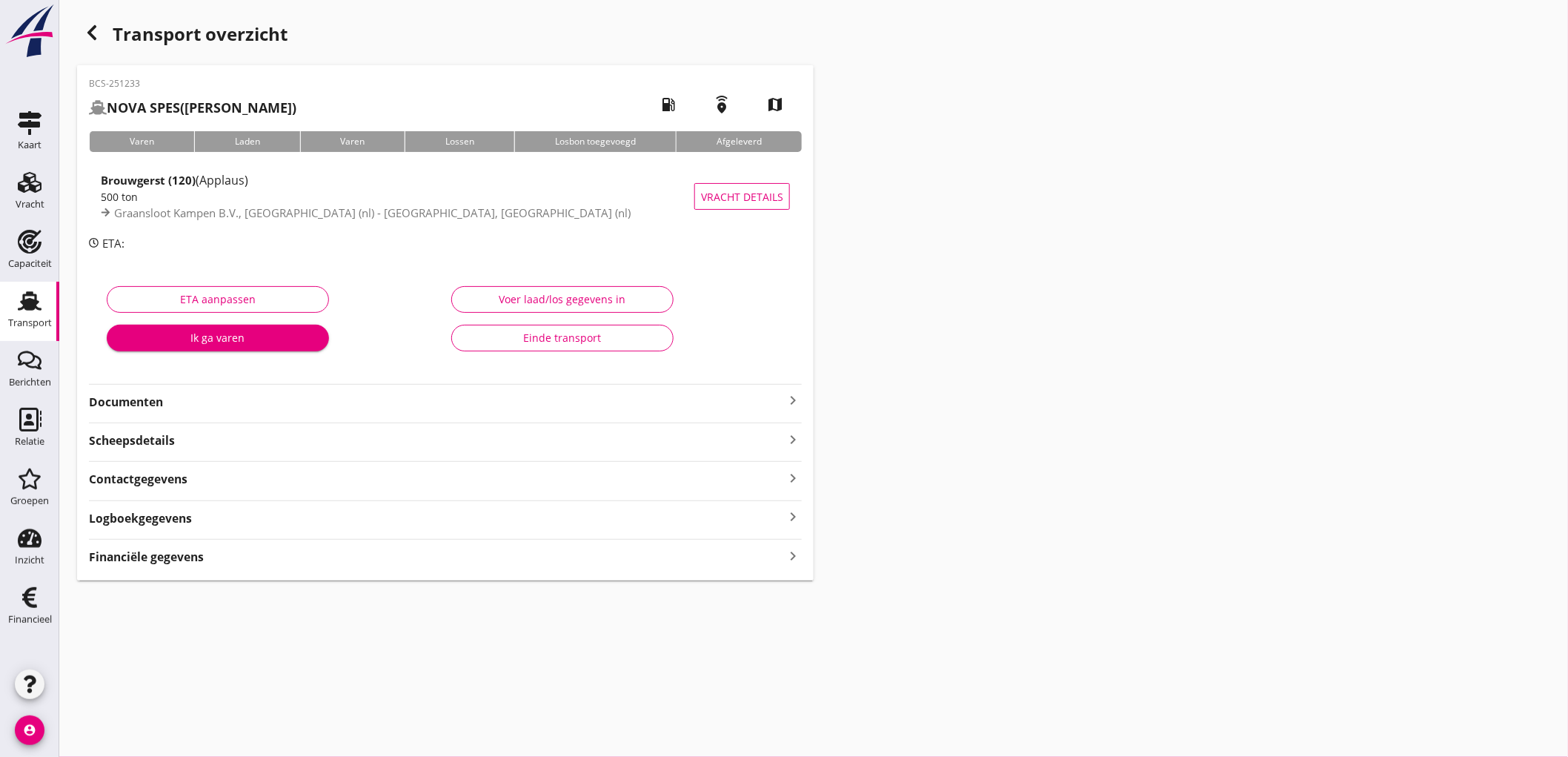
click at [316, 395] on strong "Documenten" at bounding box center [436, 401] width 695 height 17
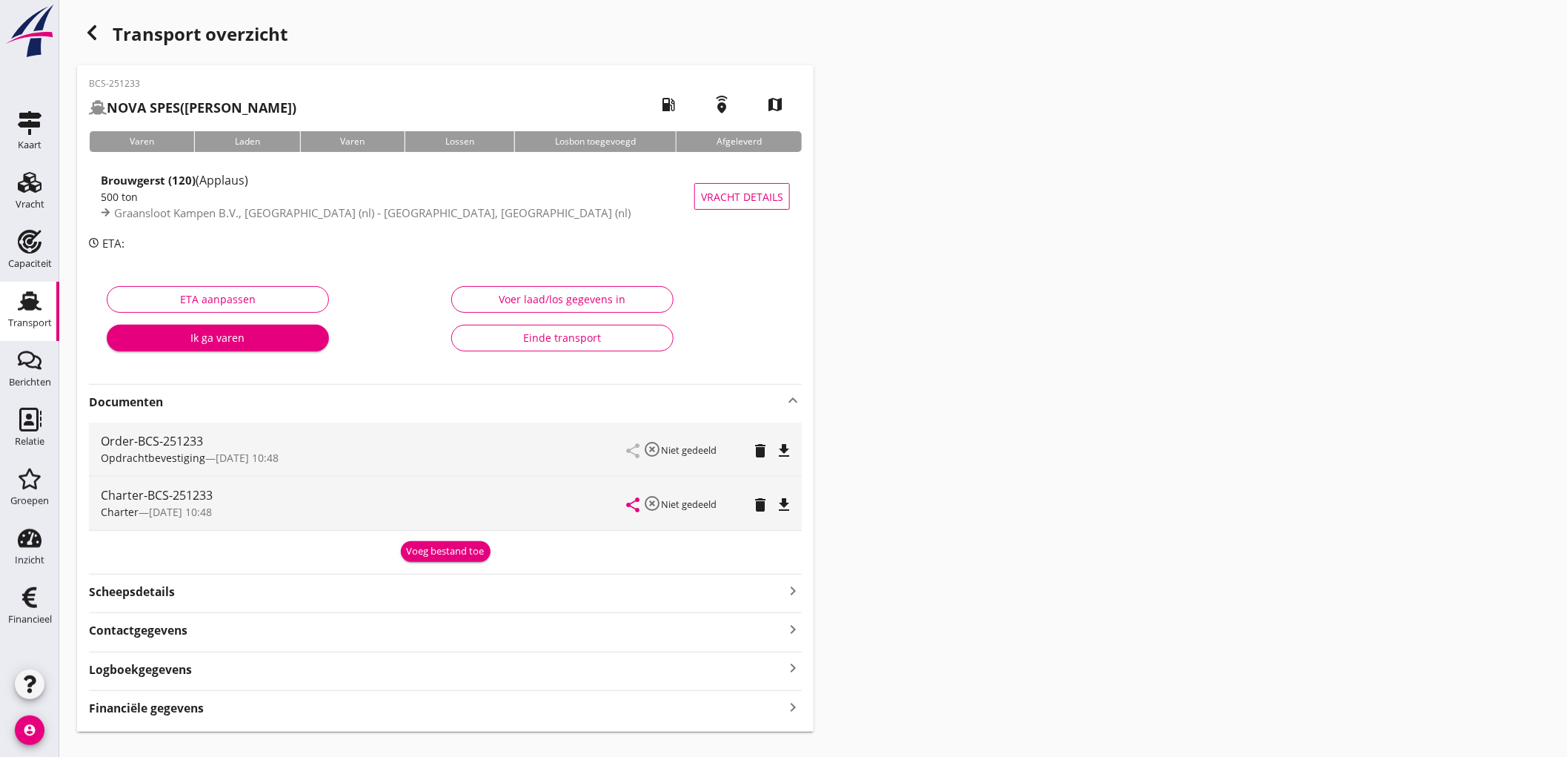
click at [783, 440] on button "file_download" at bounding box center [784, 450] width 21 height 21
click at [787, 500] on icon "file_download" at bounding box center [784, 505] width 18 height 18
click at [428, 550] on div "Voeg bestand toe" at bounding box center [445, 551] width 78 height 15
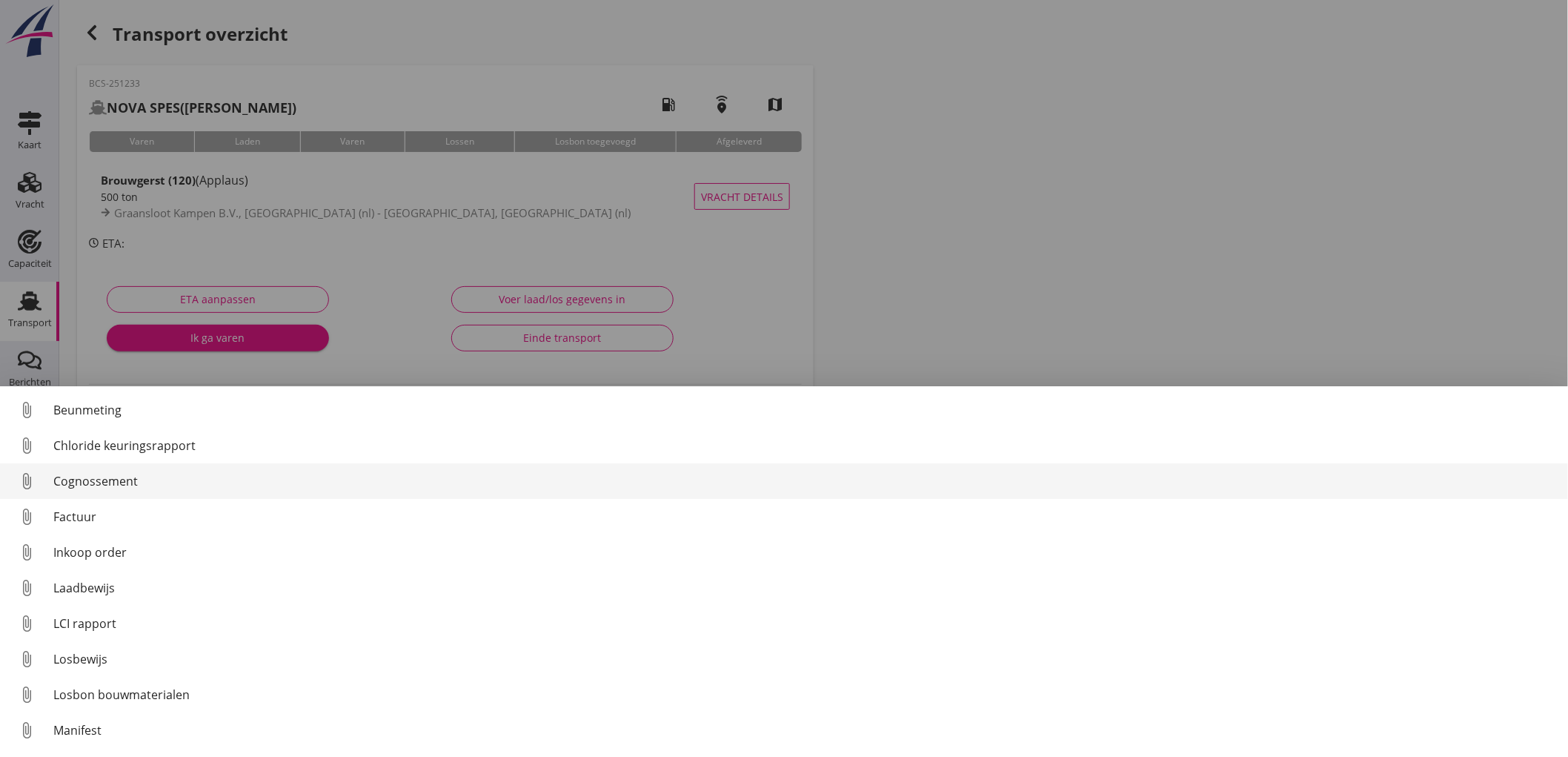
click at [166, 482] on div "Cognossement" at bounding box center [804, 481] width 1502 height 18
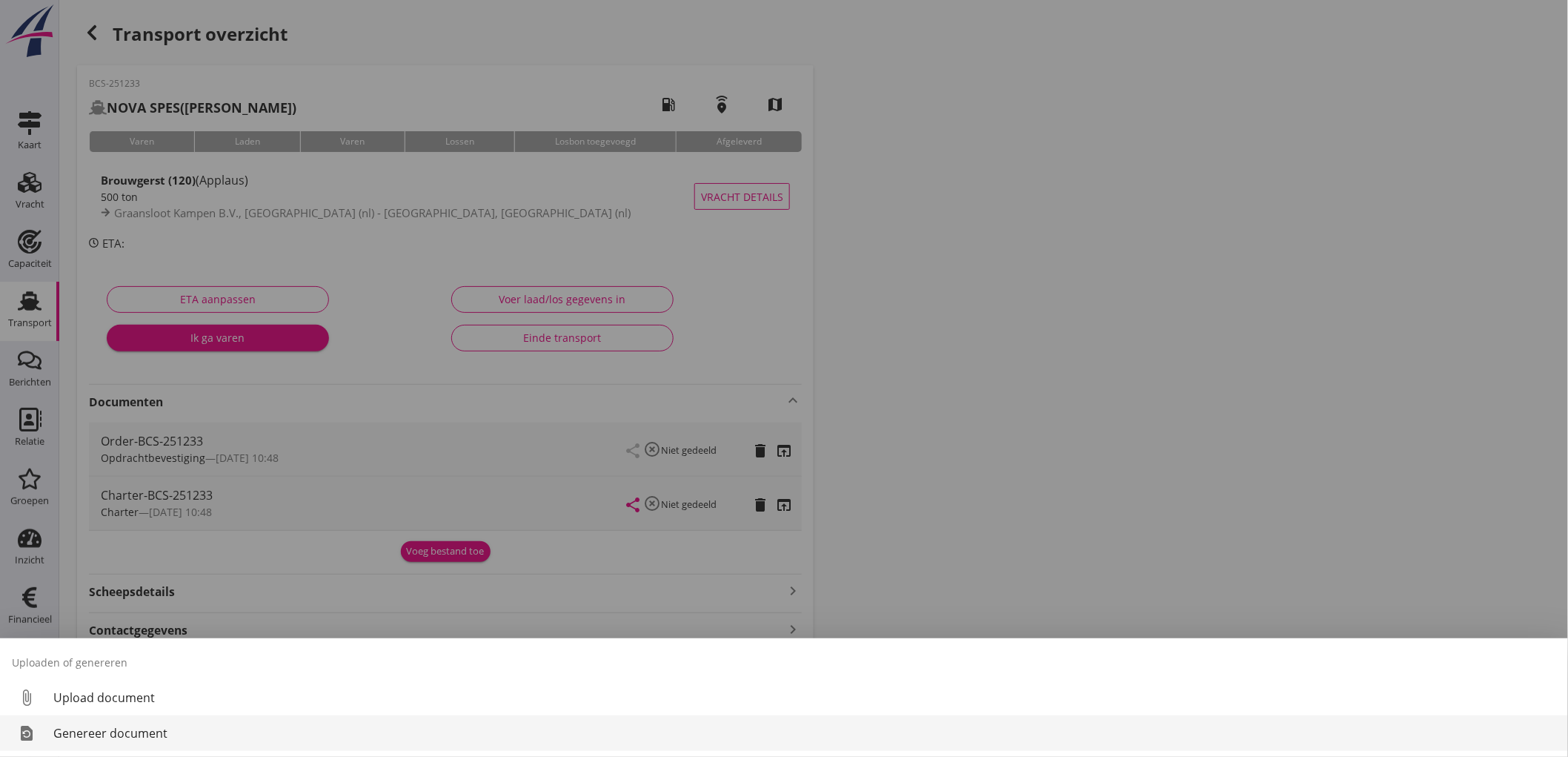
click at [160, 724] on div "Genereer document" at bounding box center [804, 733] width 1502 height 18
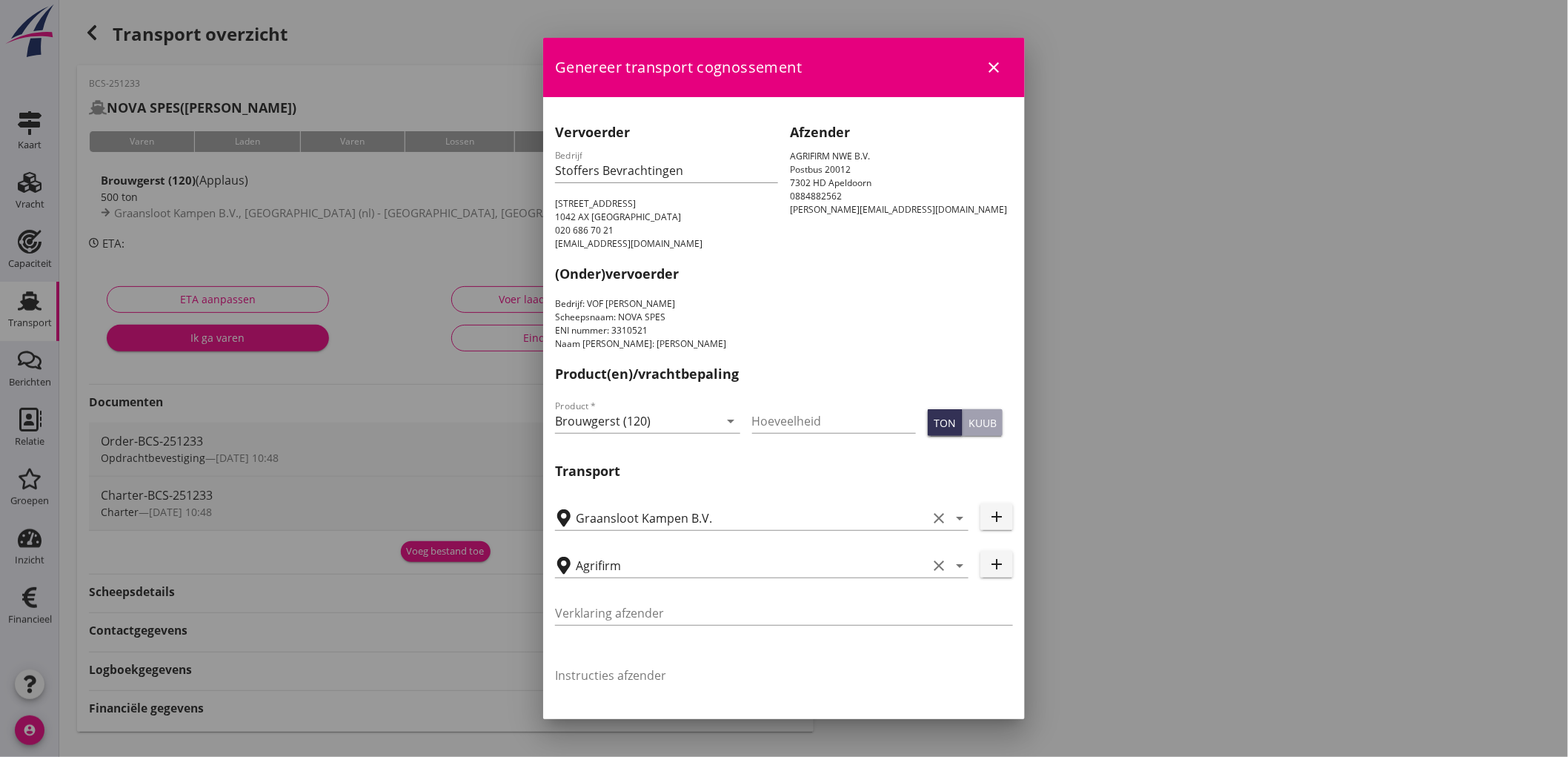
scroll to position [374, 0]
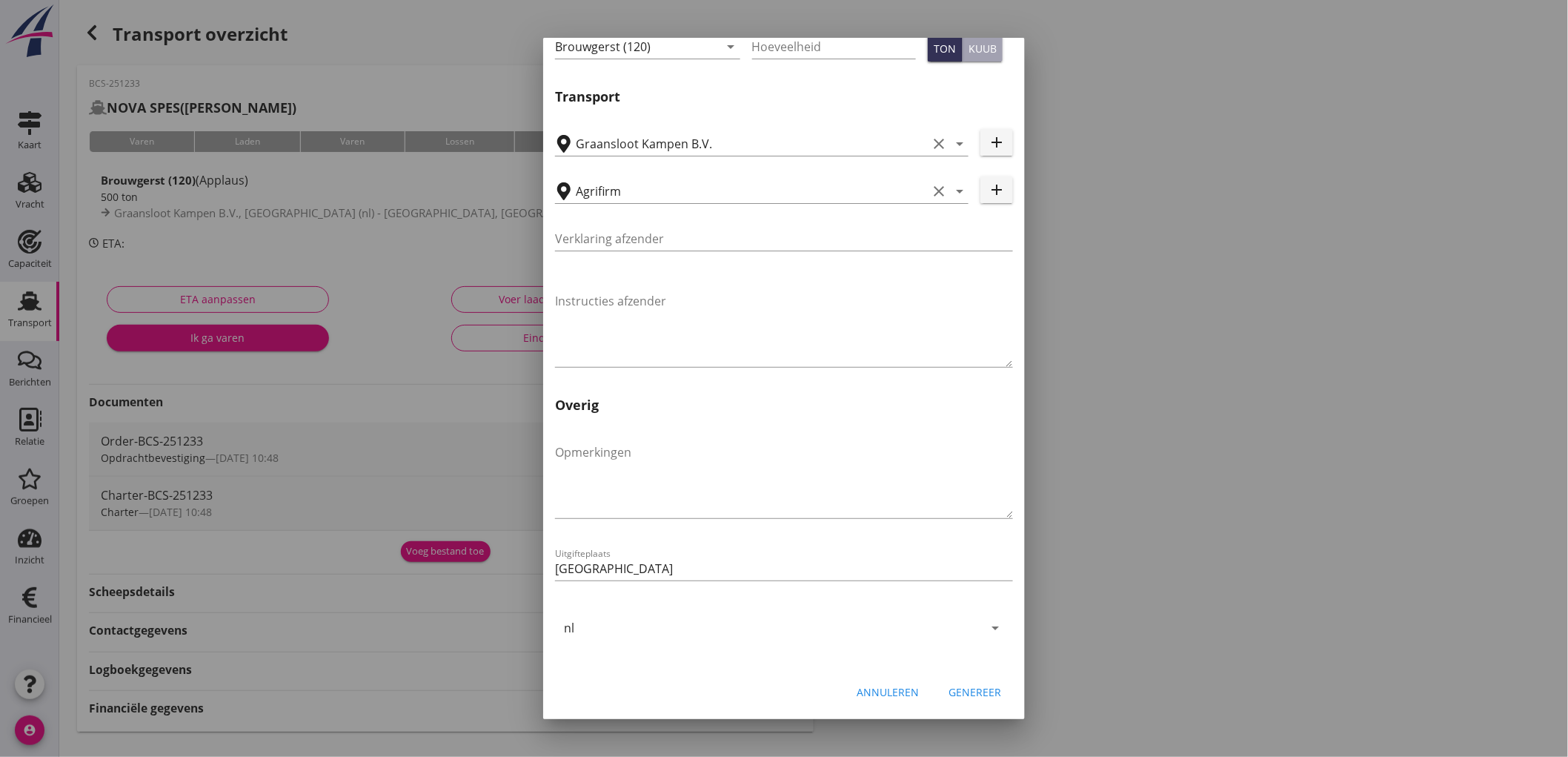
click at [959, 692] on div "Genereer" at bounding box center [975, 691] width 53 height 16
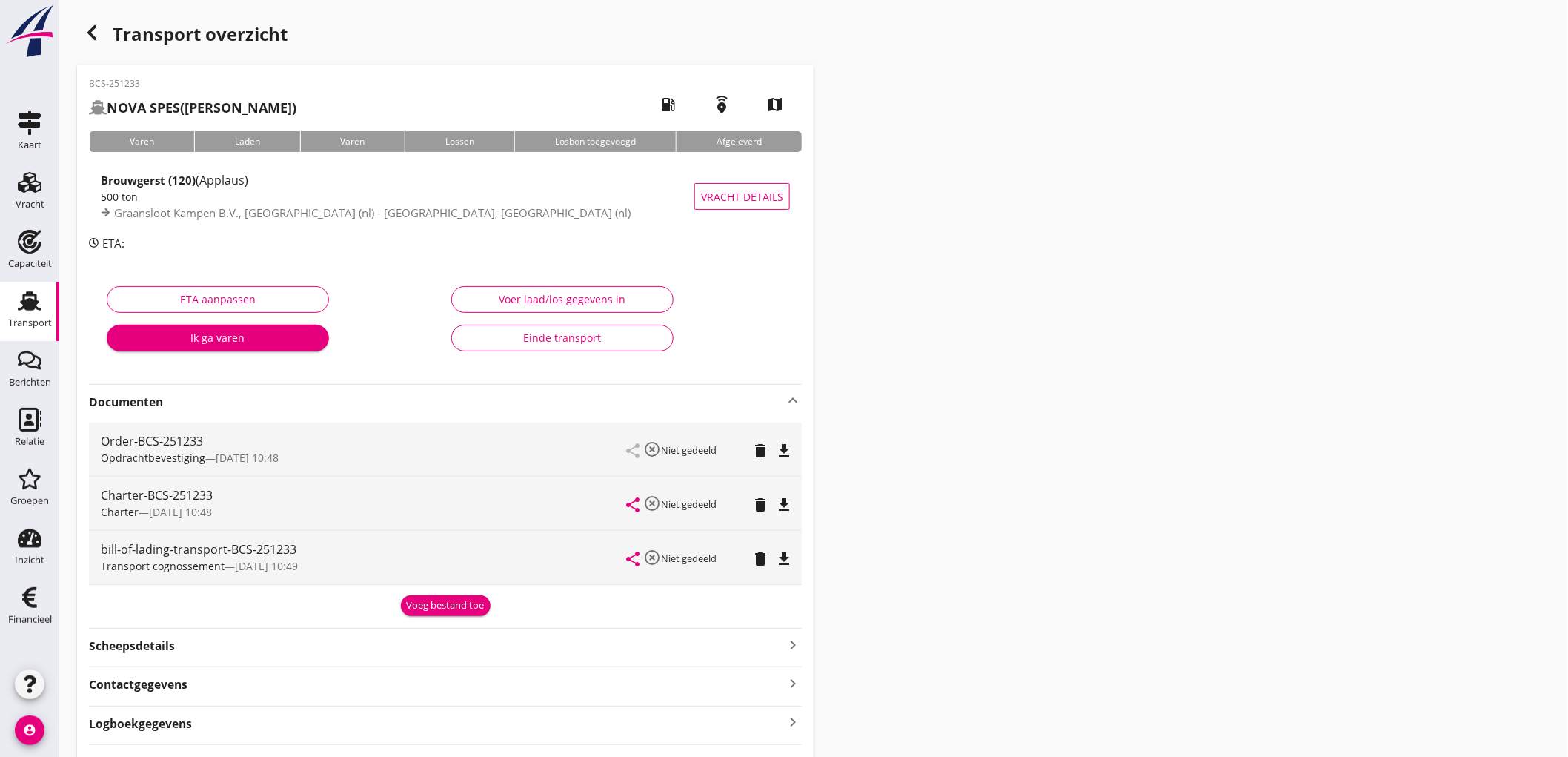
click at [784, 560] on icon "file_download" at bounding box center [784, 559] width 18 height 18
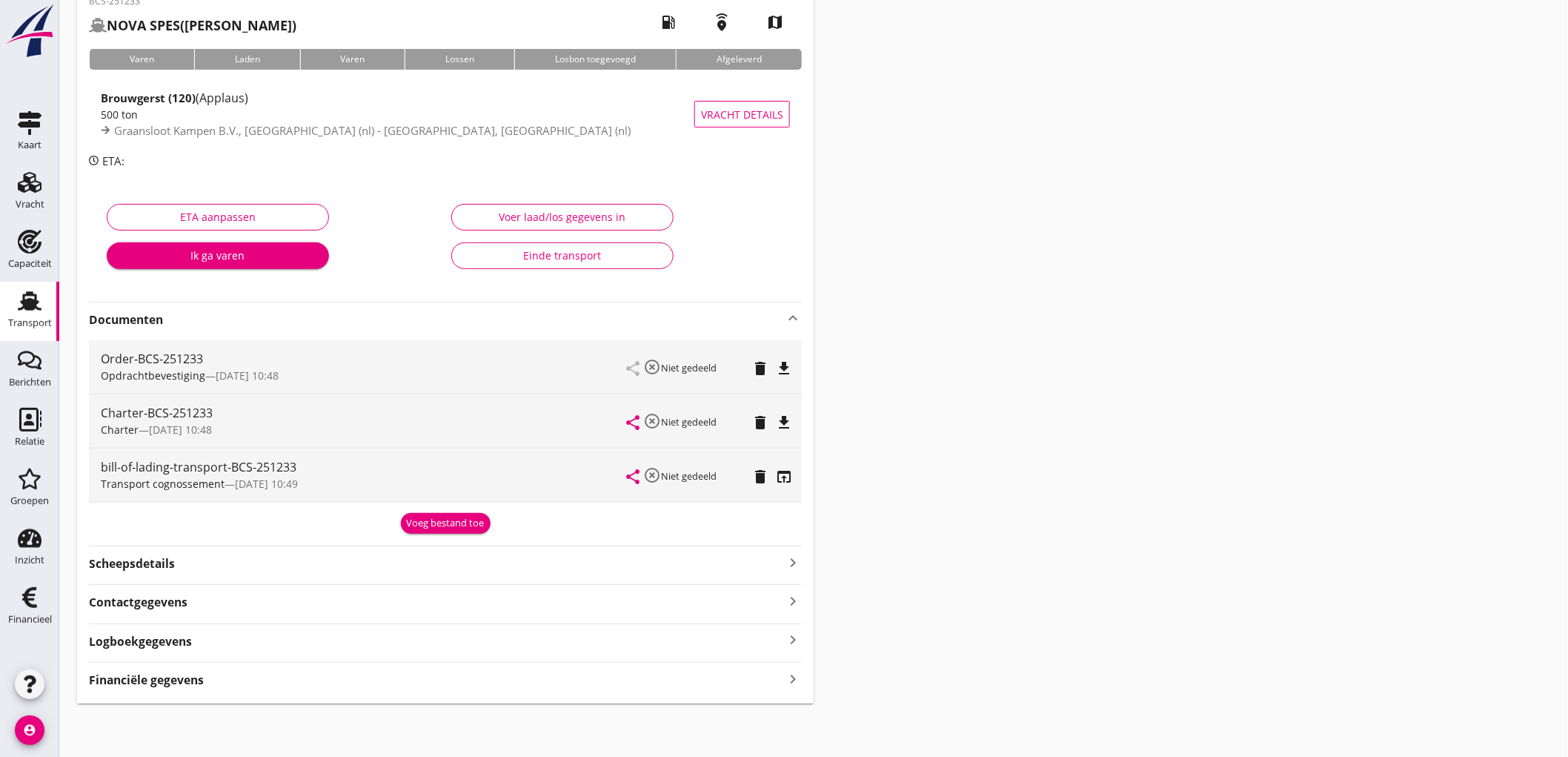
click at [137, 671] on strong "Financiële gegevens" at bounding box center [146, 679] width 115 height 17
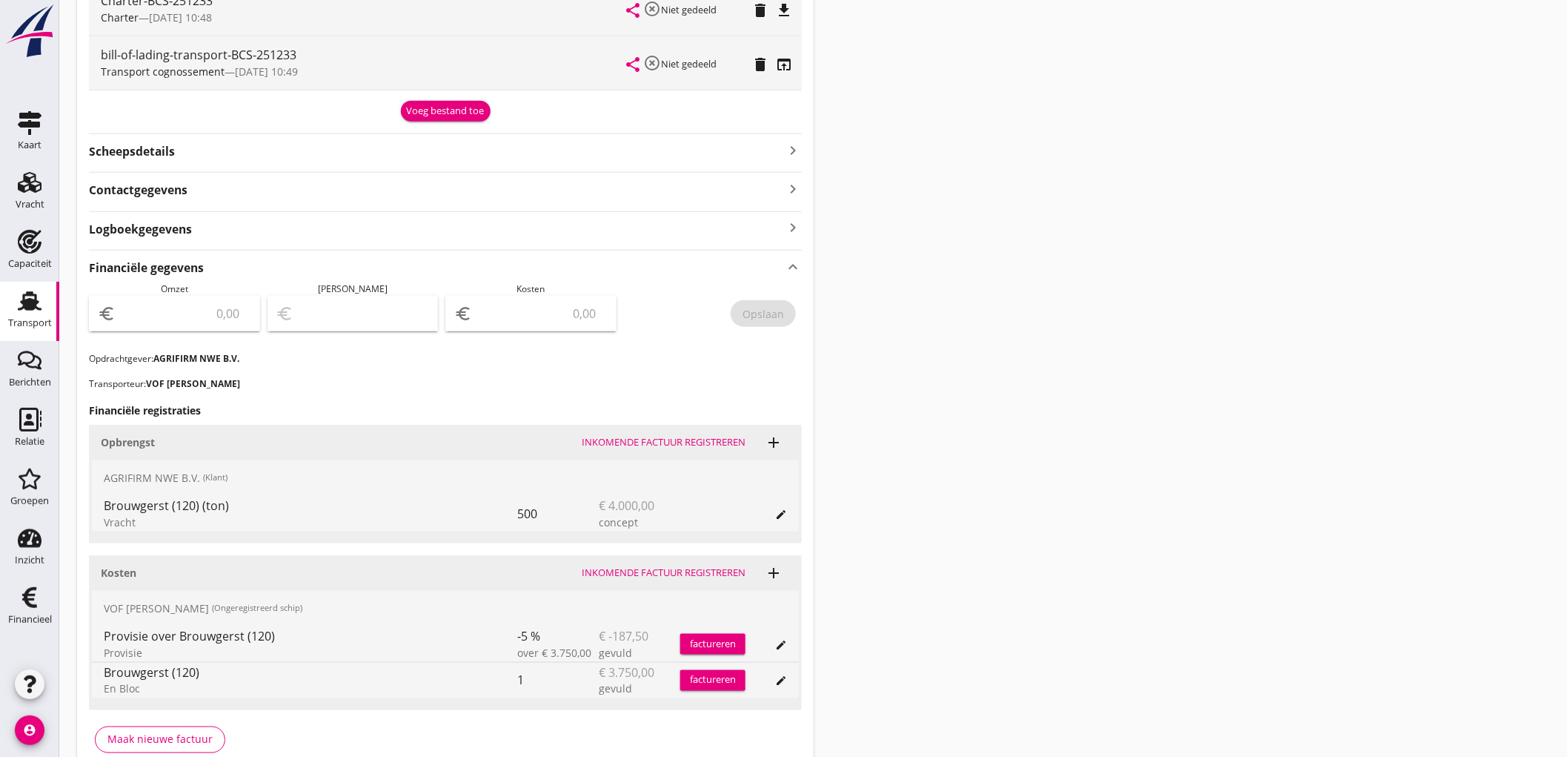
click at [198, 301] on input "number" at bounding box center [185, 313] width 133 height 23
type input "4000"
type input "3997.00"
type input "3"
type input "3965.00"
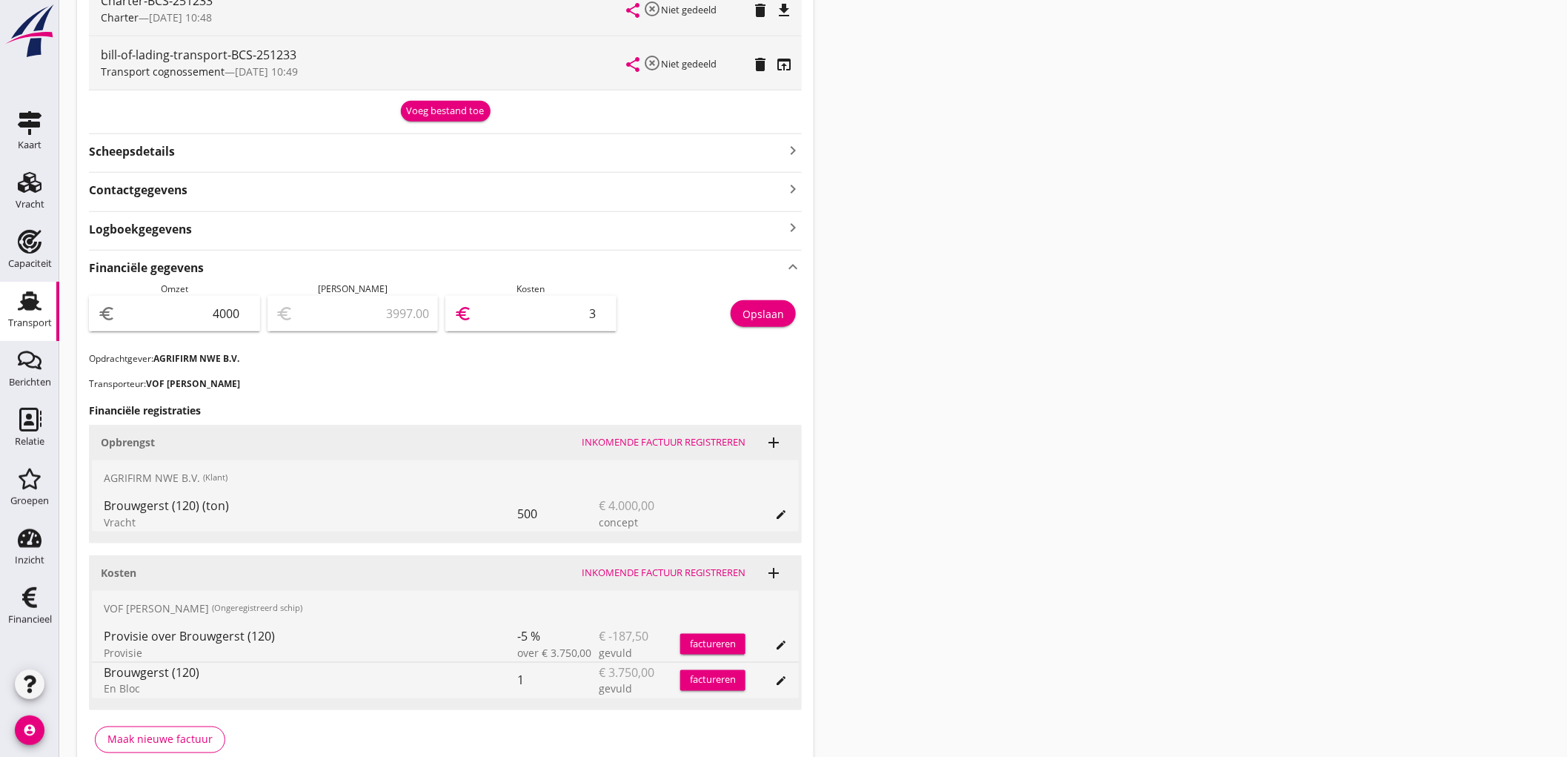
type input "35"
type input "3644.00"
type input "356"
type input "438.00"
type input "3562"
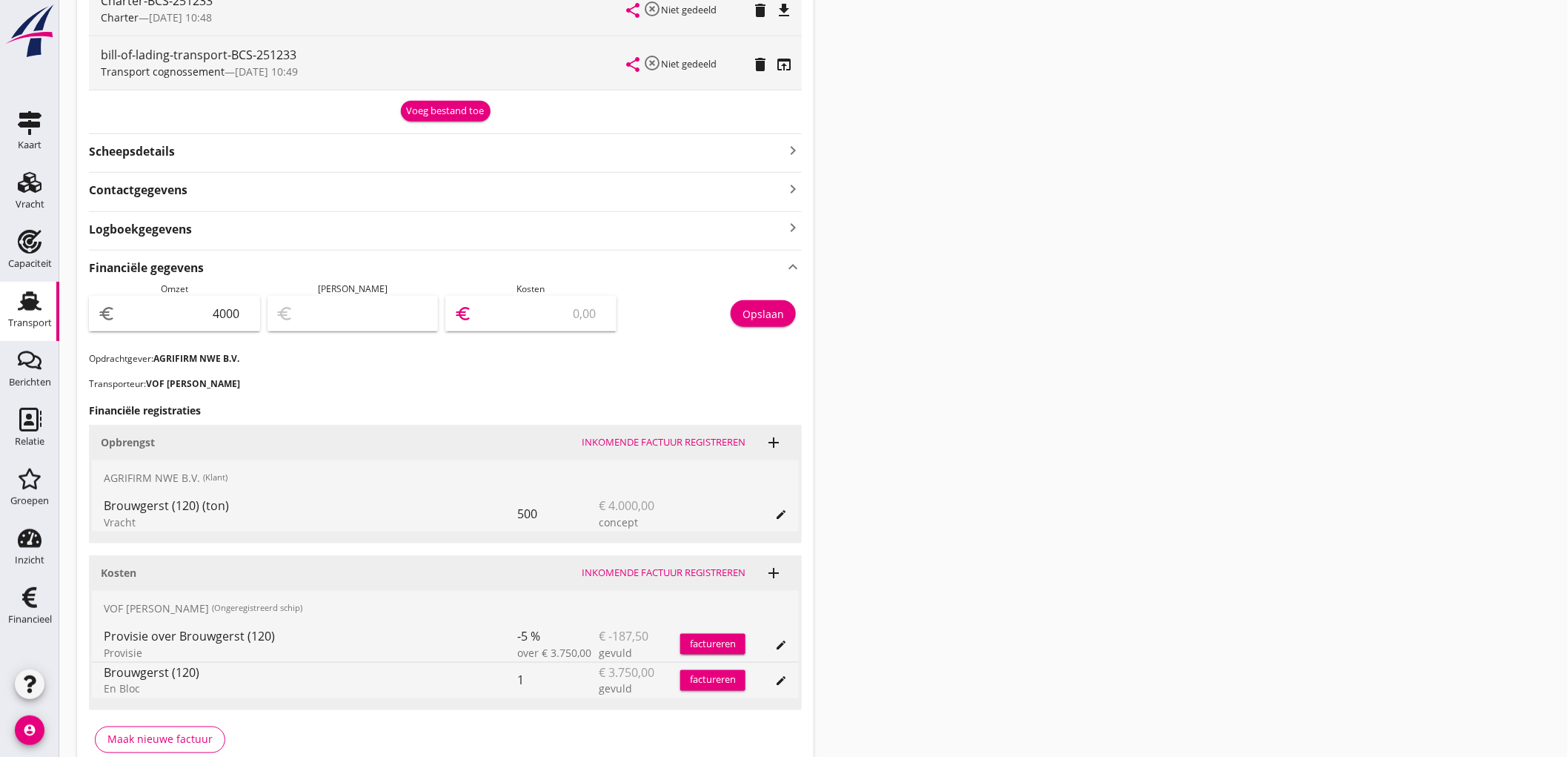
type input "437.50"
type input "3562.50"
click at [752, 319] on div "Opslaan" at bounding box center [763, 313] width 41 height 16
click at [11, 319] on div "Transport" at bounding box center [30, 322] width 44 height 10
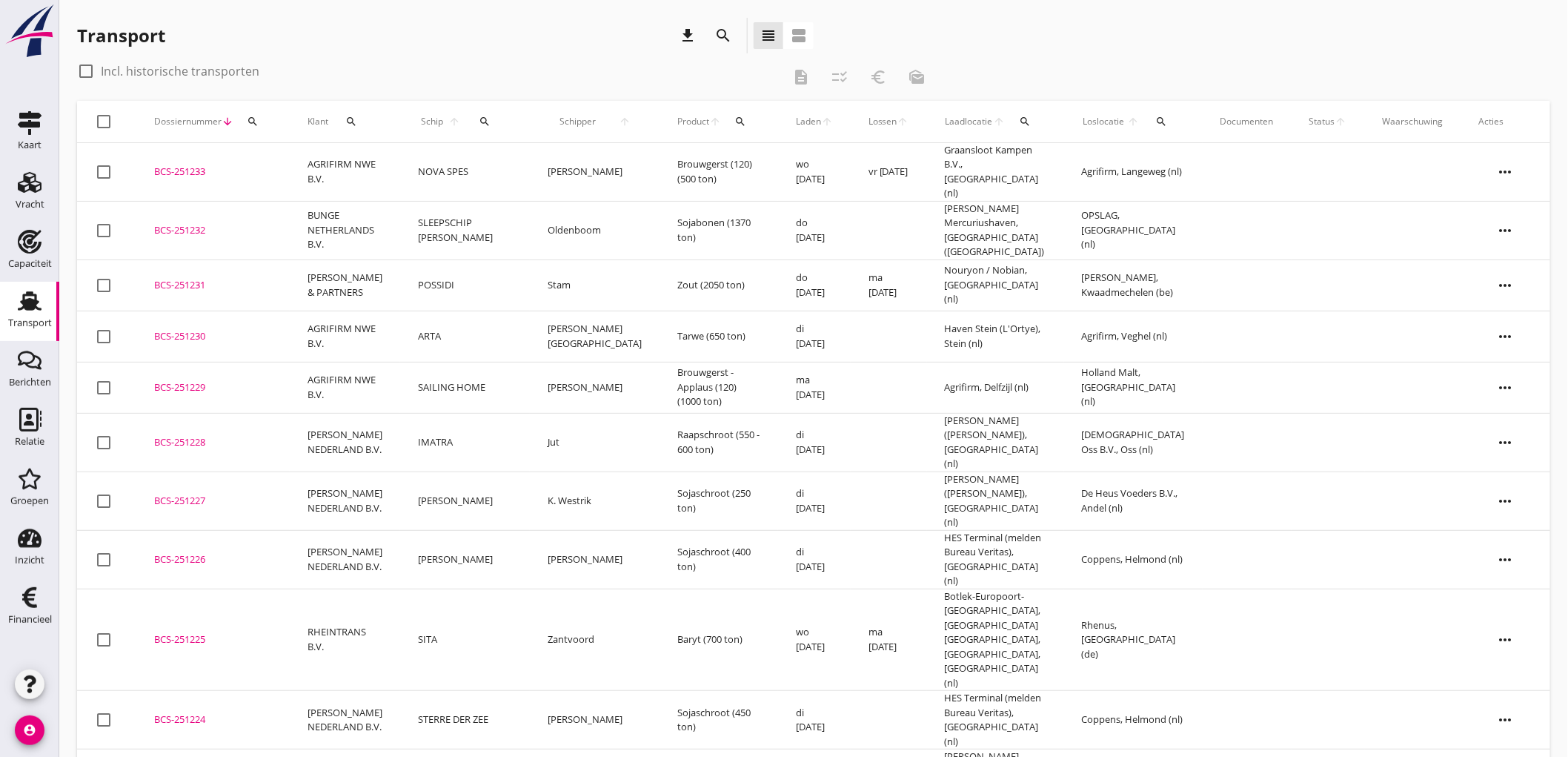
click at [352, 270] on td "LUBBERS & PARTNERS" at bounding box center [345, 285] width 111 height 51
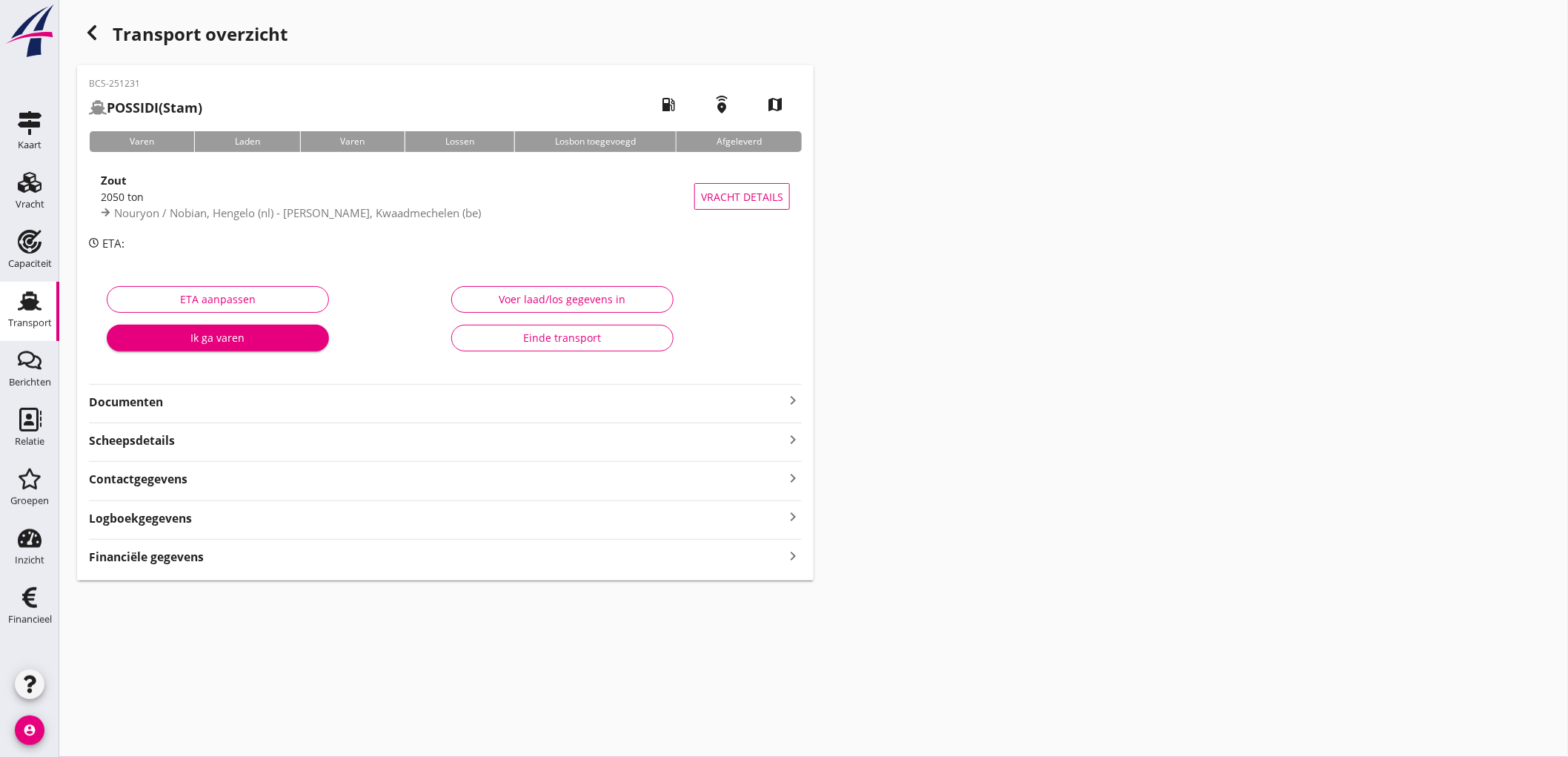
click at [184, 557] on strong "Financiële gegevens" at bounding box center [146, 557] width 115 height 17
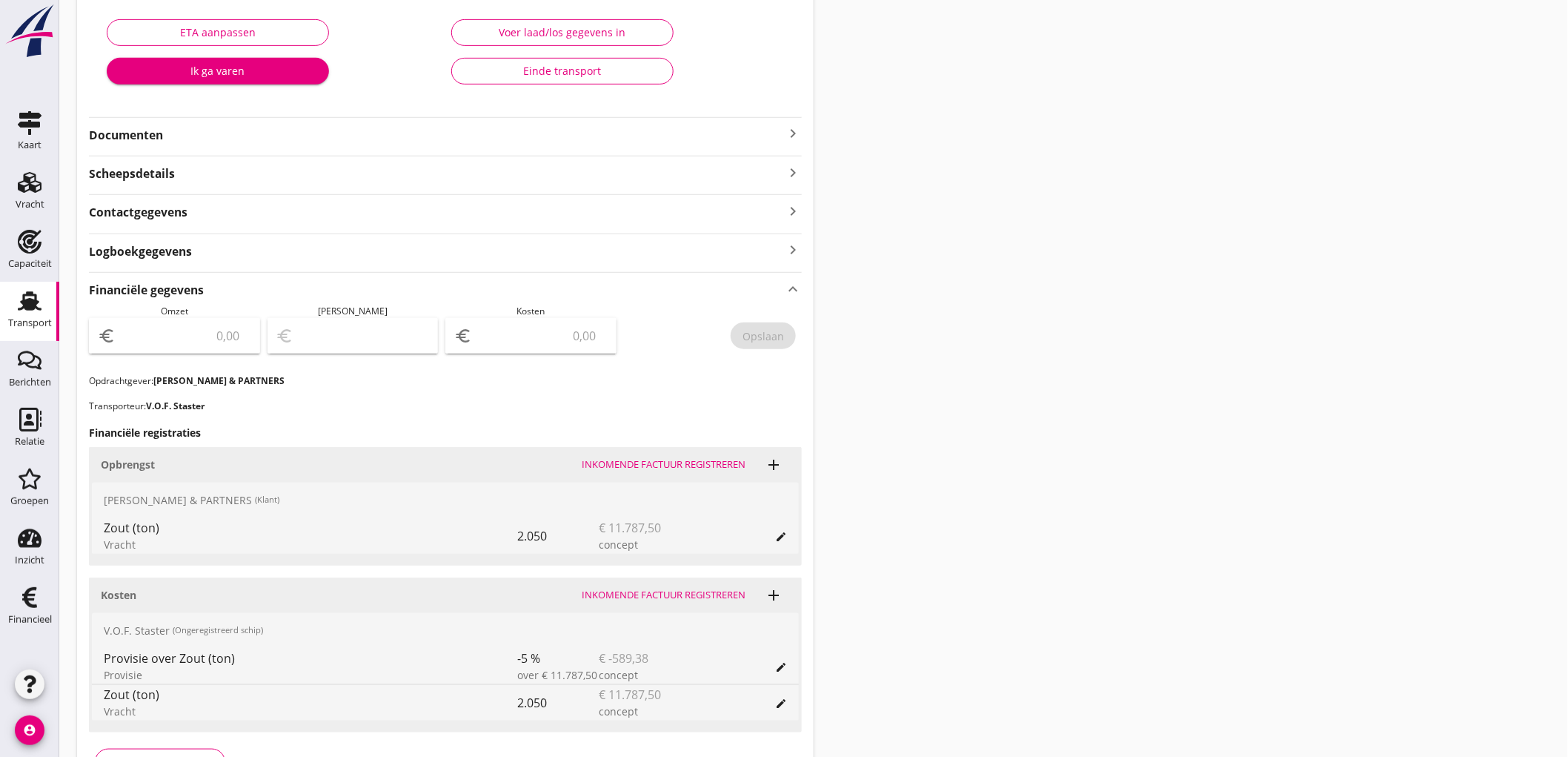
scroll to position [349, 0]
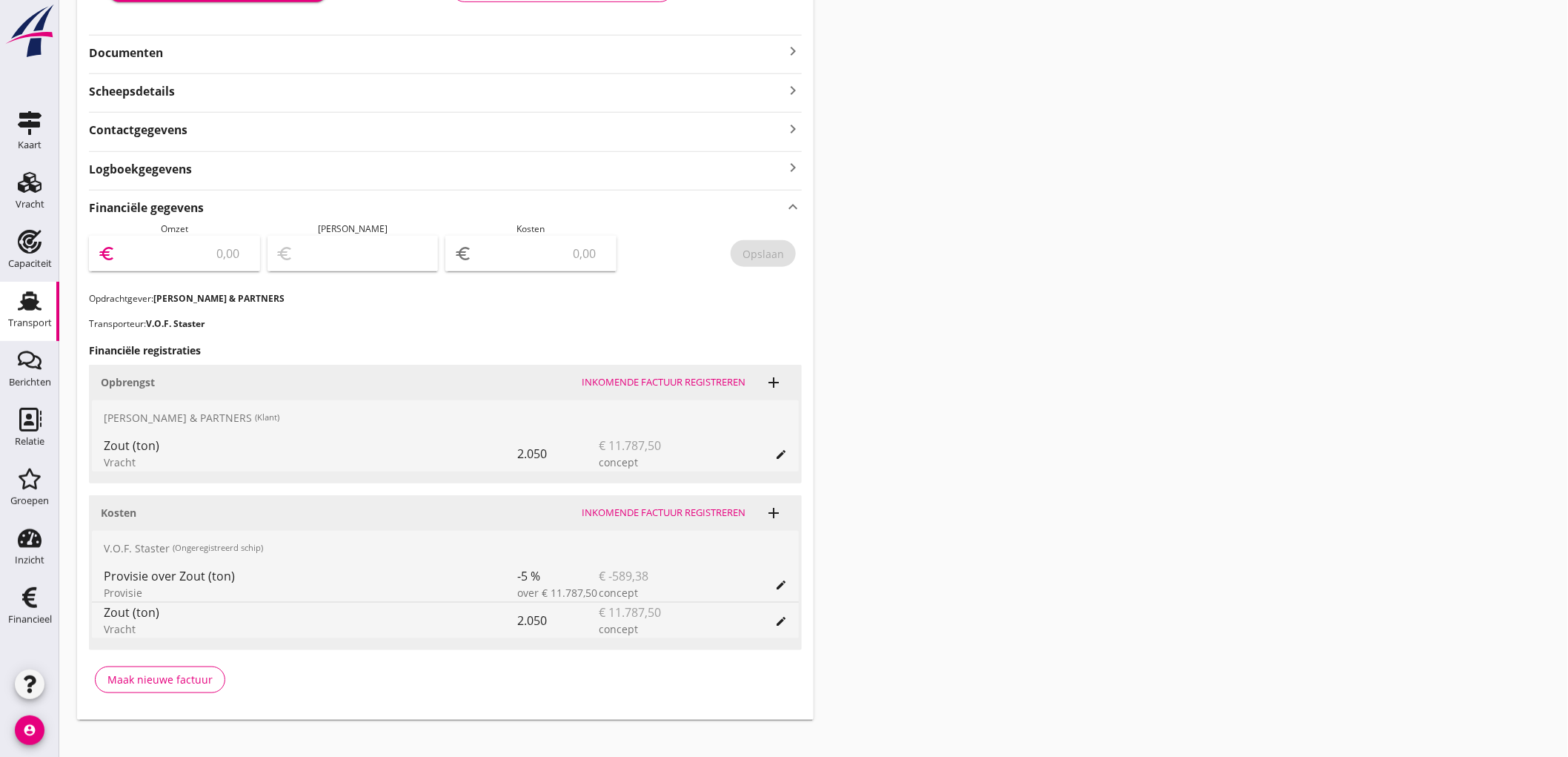
click at [218, 256] on input "number" at bounding box center [185, 253] width 133 height 23
type input "11787"
type input "11787.50"
click at [569, 269] on div "euro" at bounding box center [530, 253] width 171 height 35
click at [575, 254] on input "number" at bounding box center [541, 253] width 133 height 23
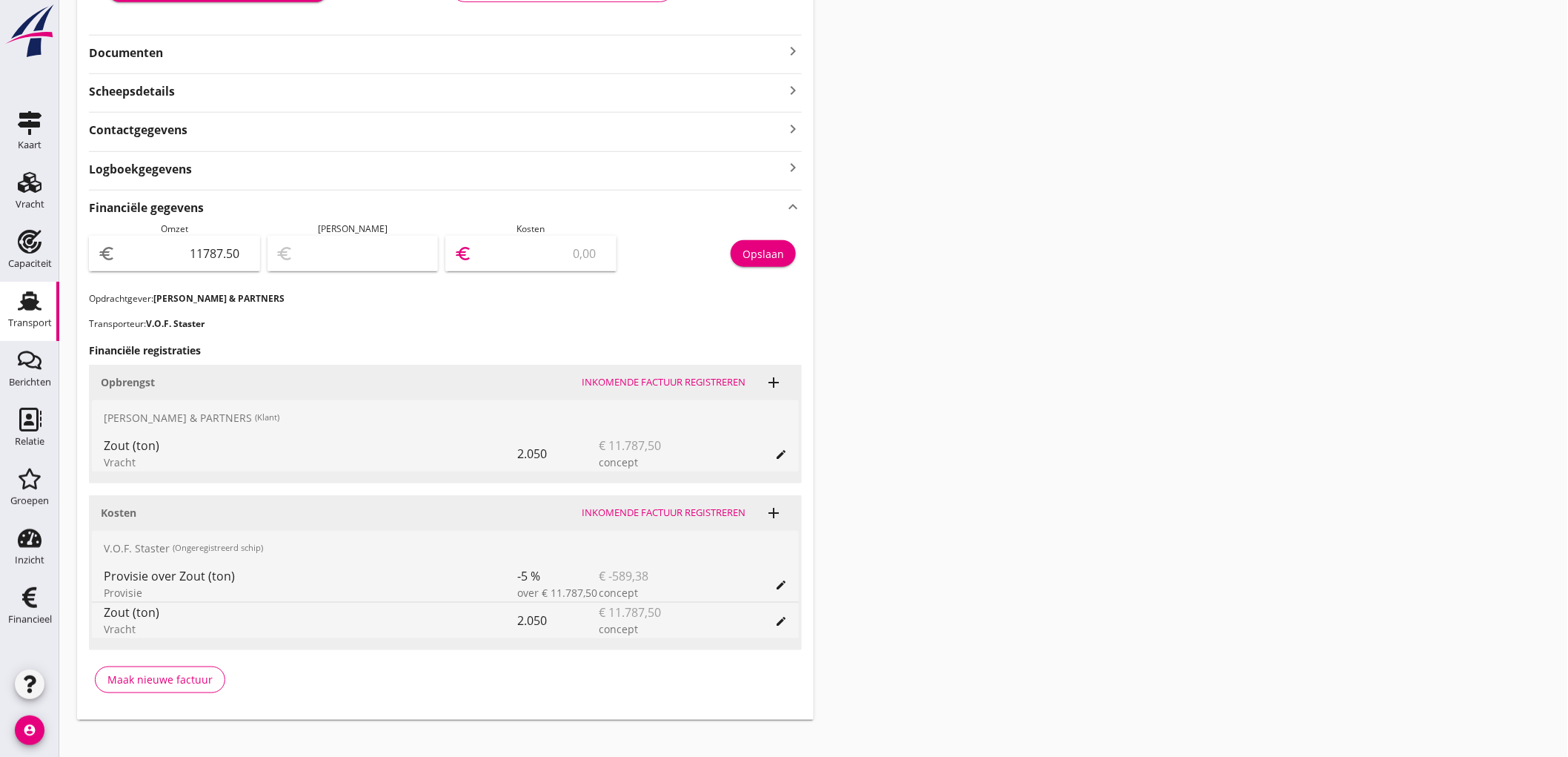
type input "11786.50"
type input "1"
type input "11776.50"
type input "11"
type input "11676.50"
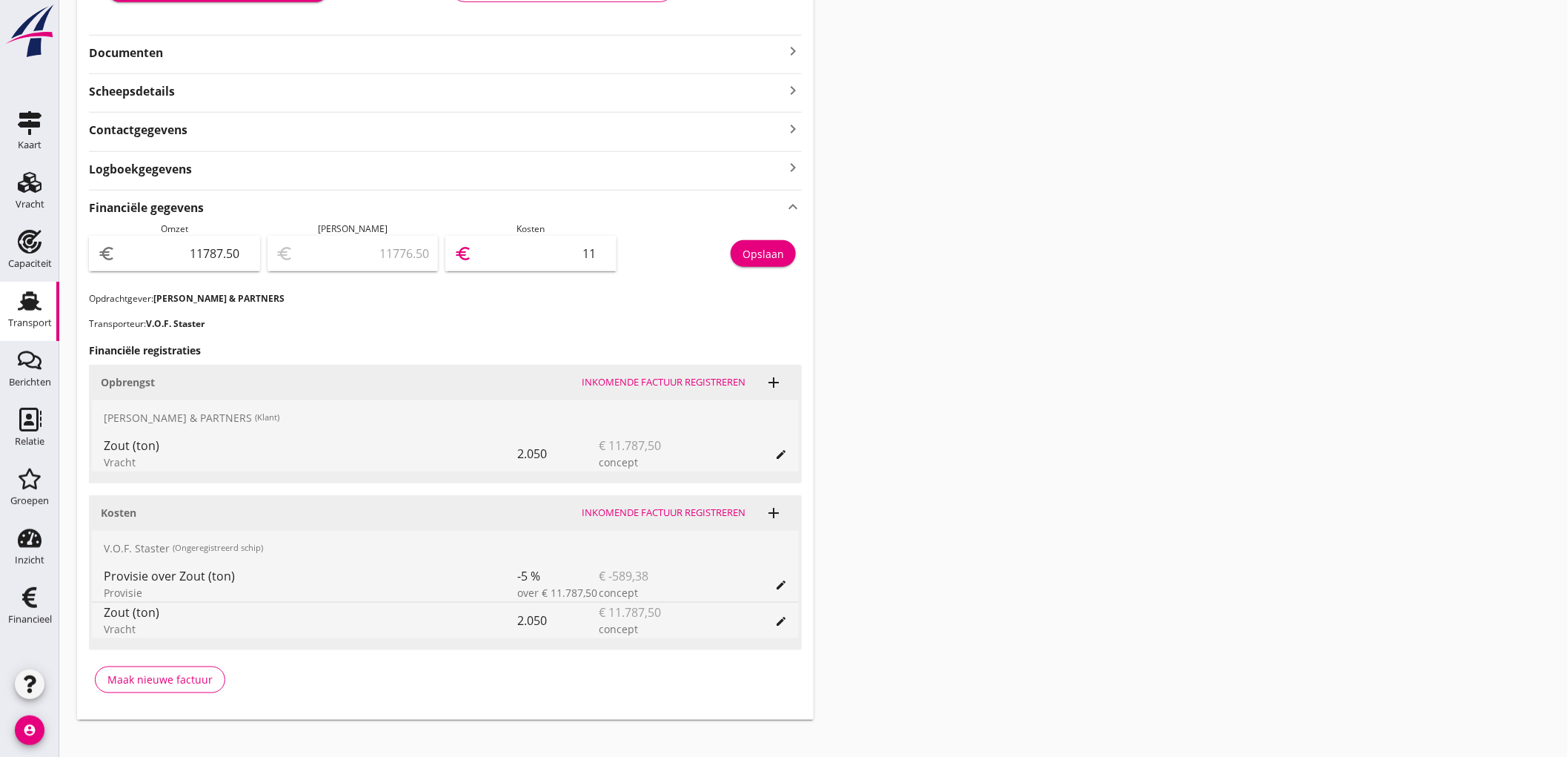
type input "111"
type input "10677.50"
type input "1110"
type input "687.50"
type input "11100"
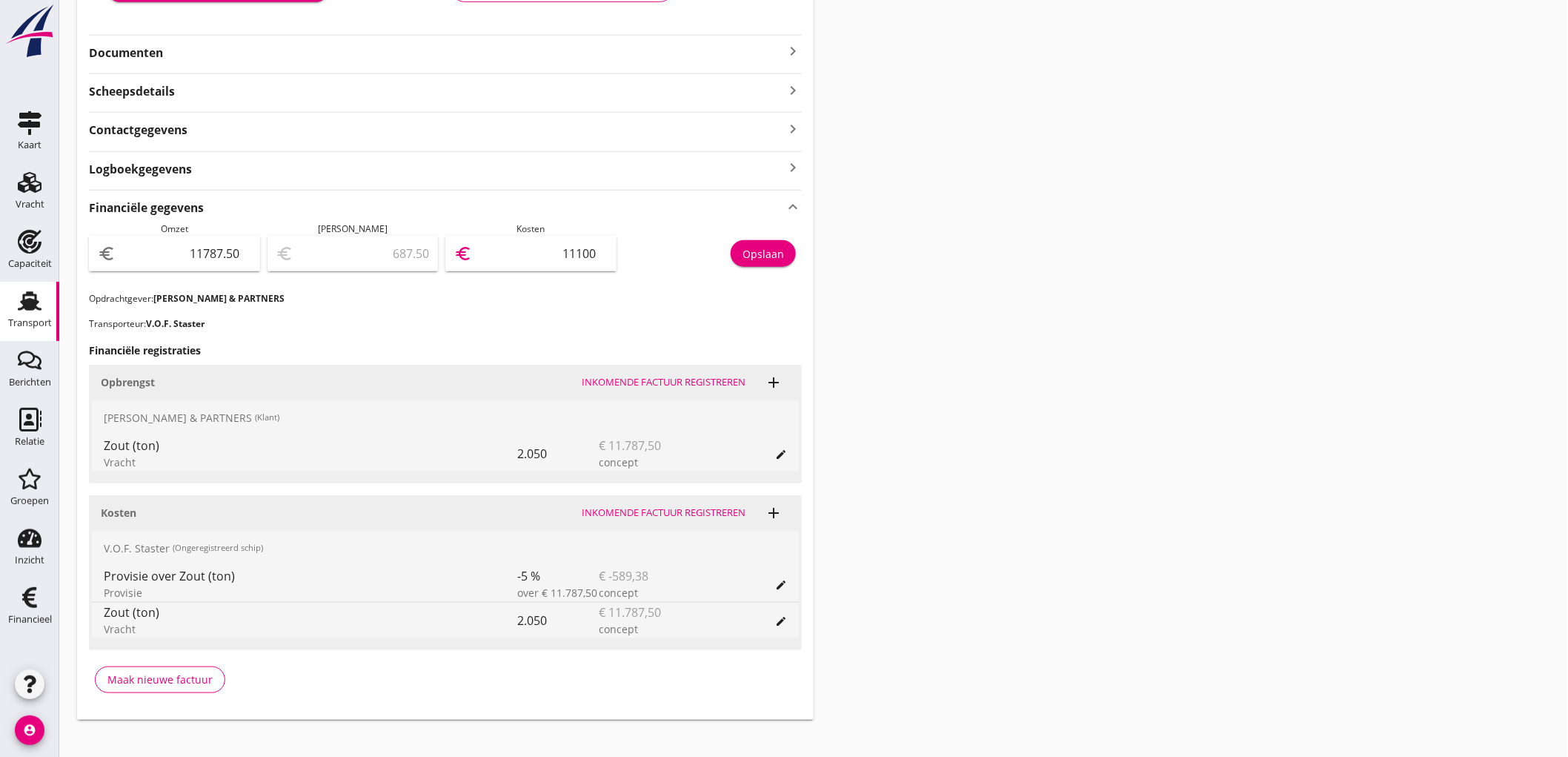
type input "10677.50"
type input "1110"
type input "11676.50"
type input "111"
type input "11776.50"
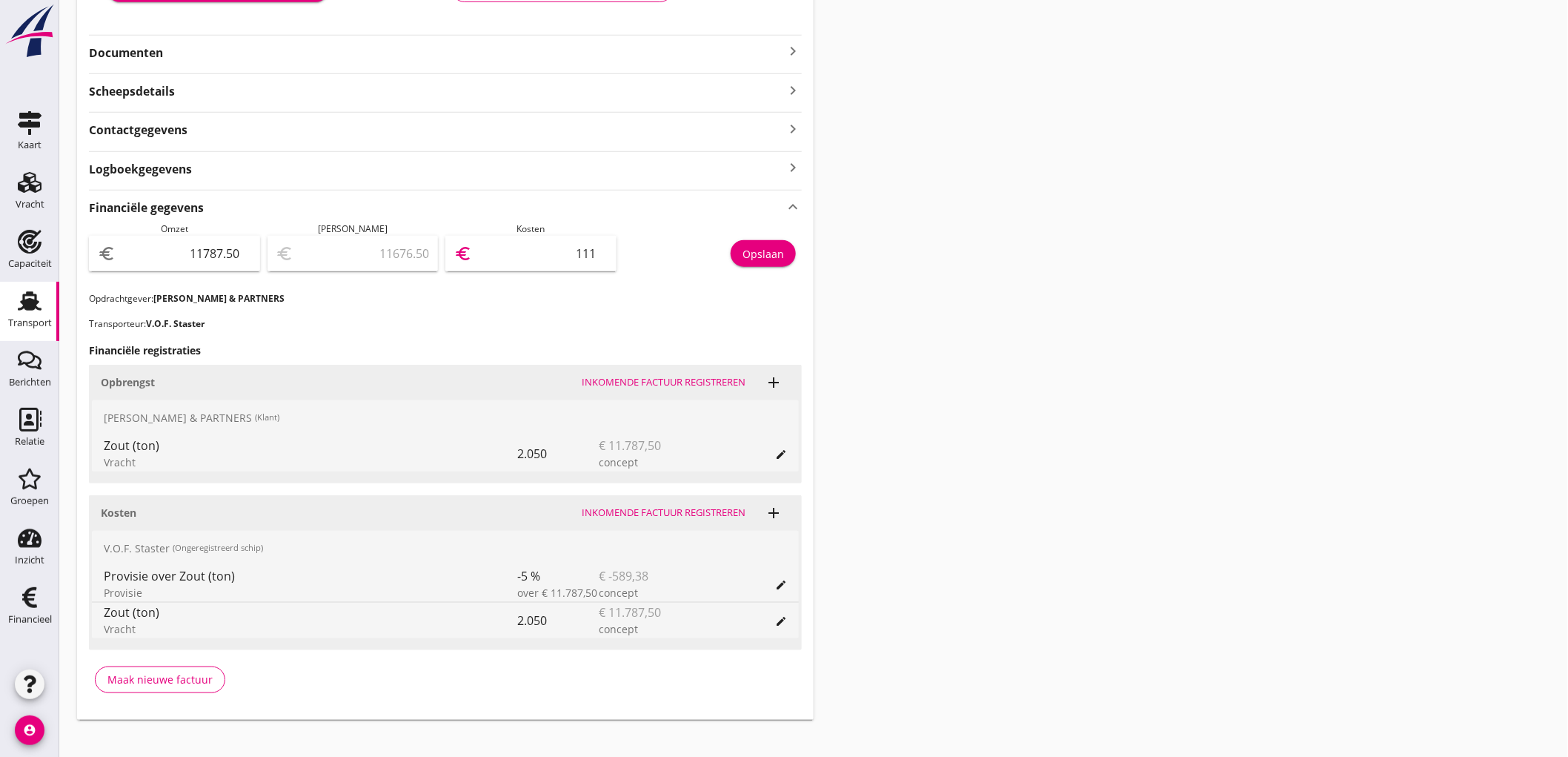
type input "11"
type input "11675.50"
type input "112"
type input "10667.50"
type input "1120"
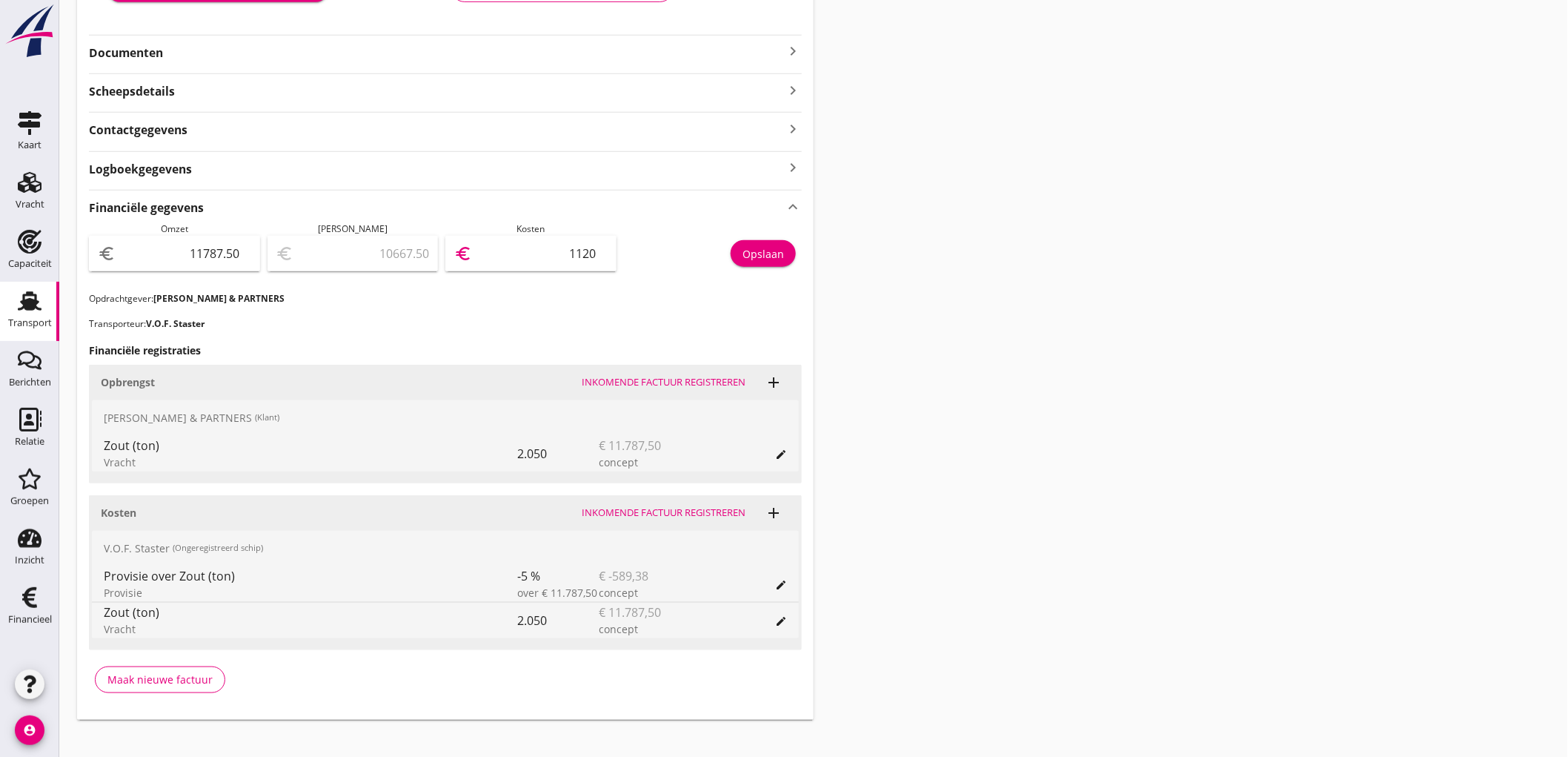
type input "587.50"
type input "11200"
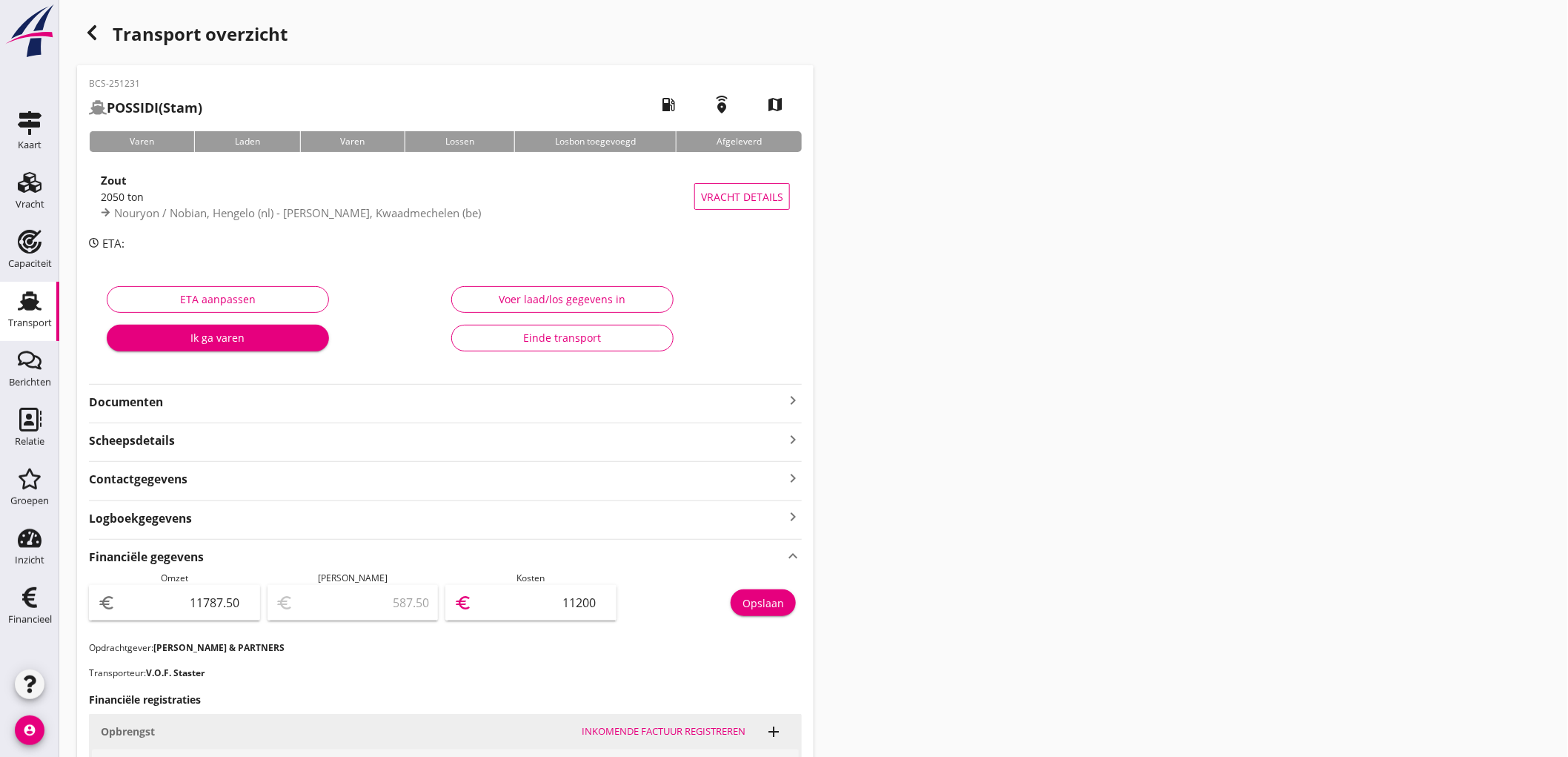
scroll to position [329, 0]
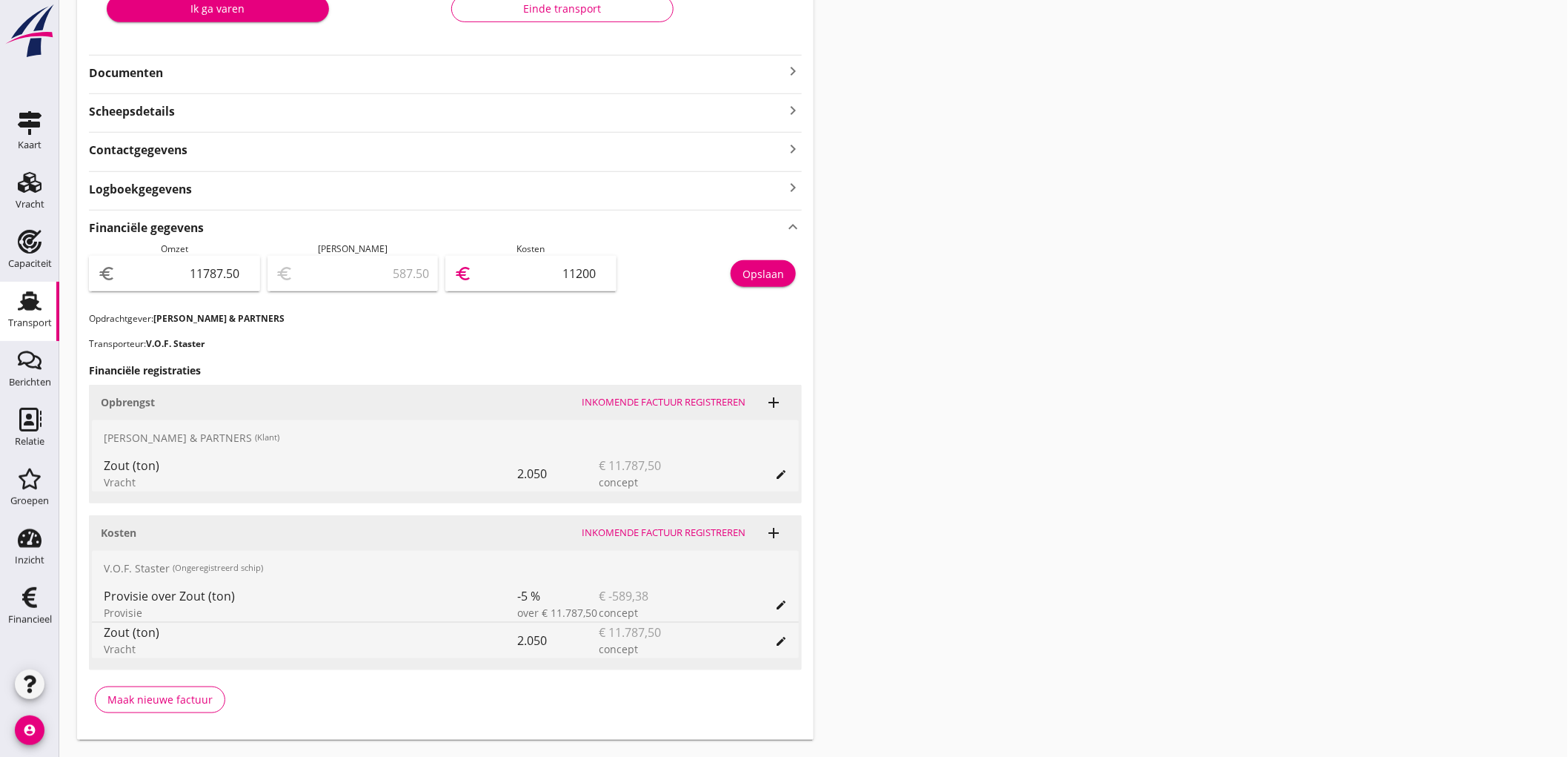
type input "10667.50"
type input "1120"
type input "11675.50"
type input "112"
type input "10667.50"
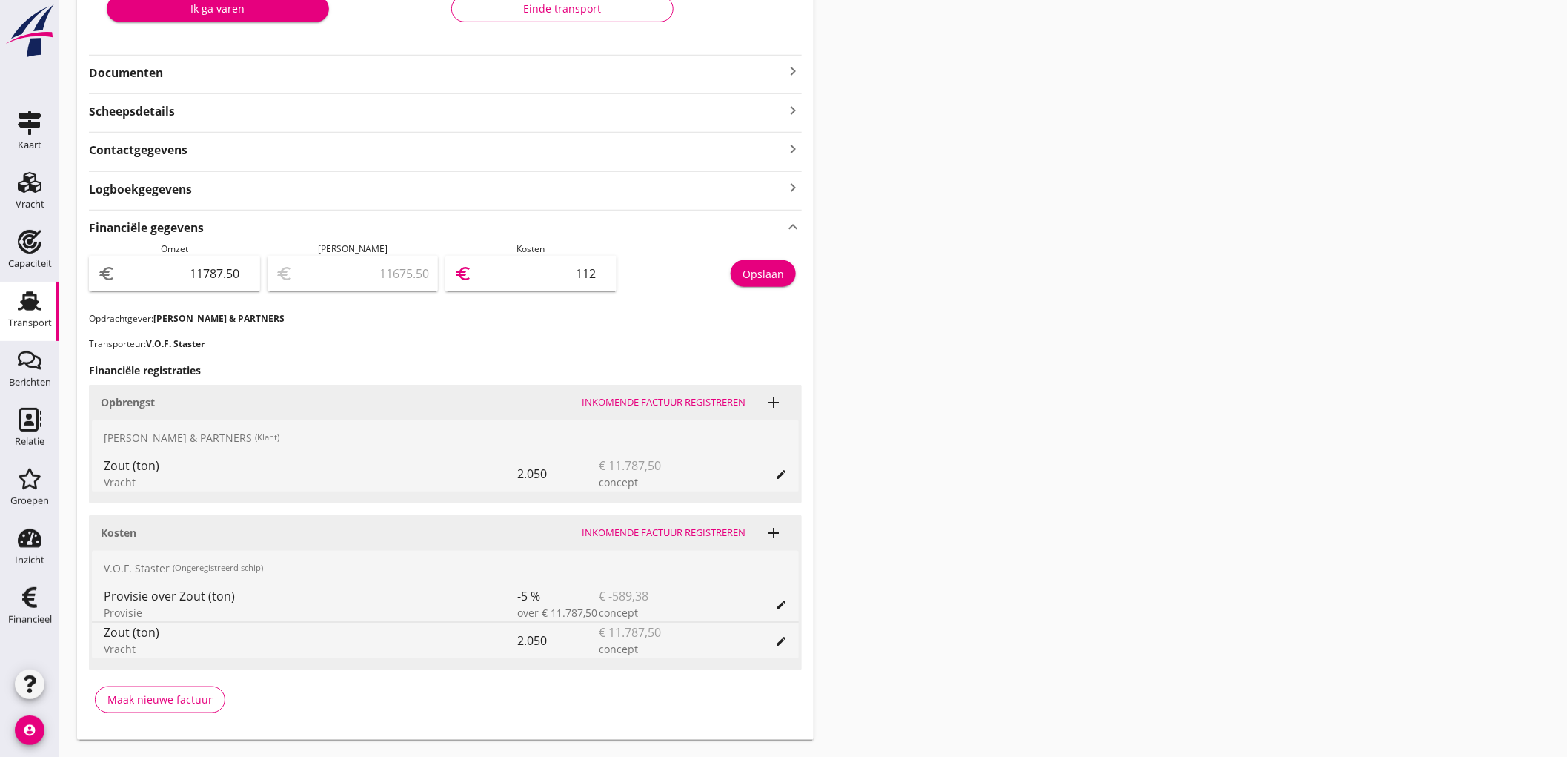
type input "1120"
type input "585.50"
type input "11202"
type input "10667.50"
type input "1120"
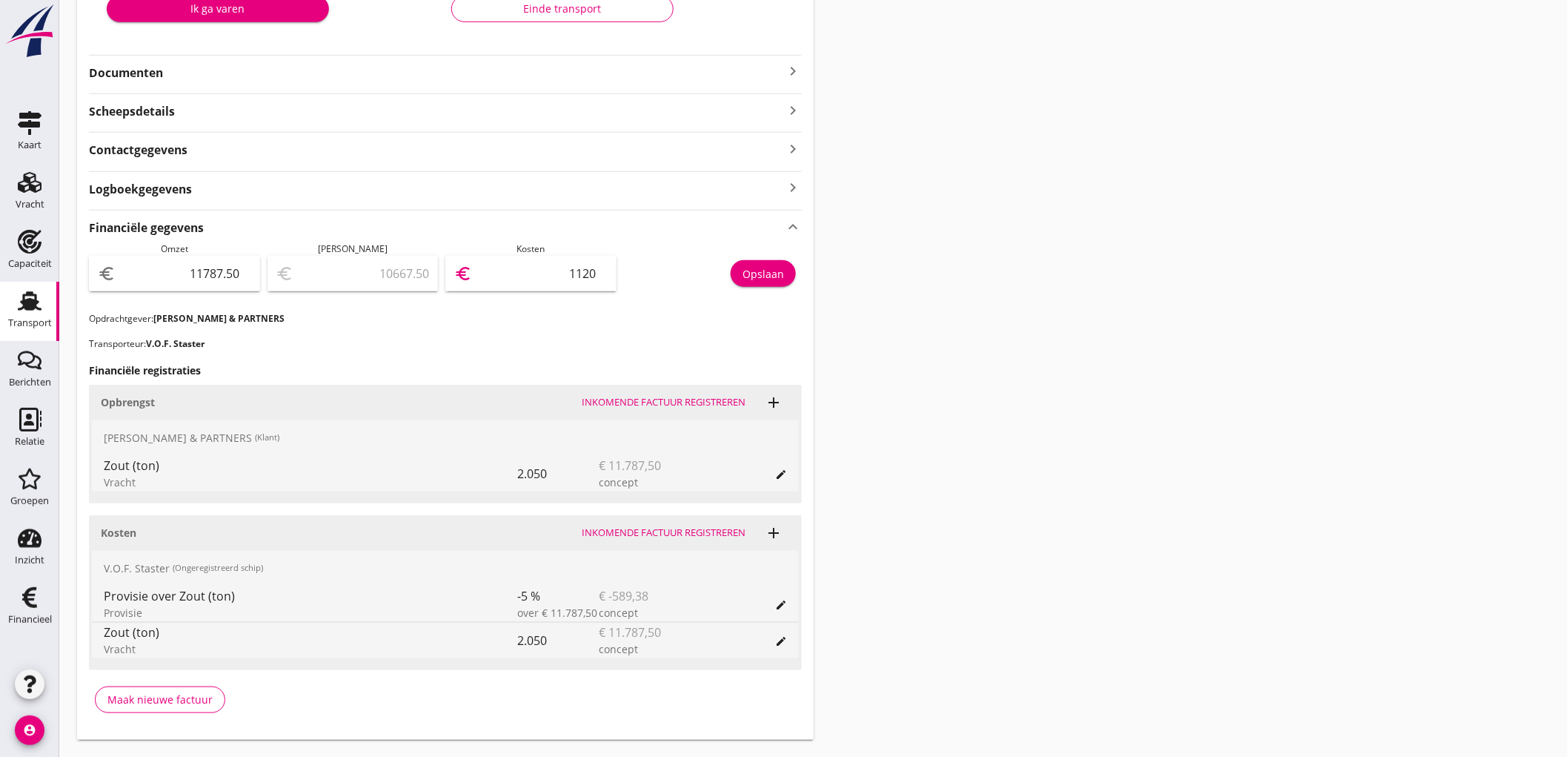
type input "11675.50"
type input "112"
type input "11776.50"
type input "11"
type input "11676.50"
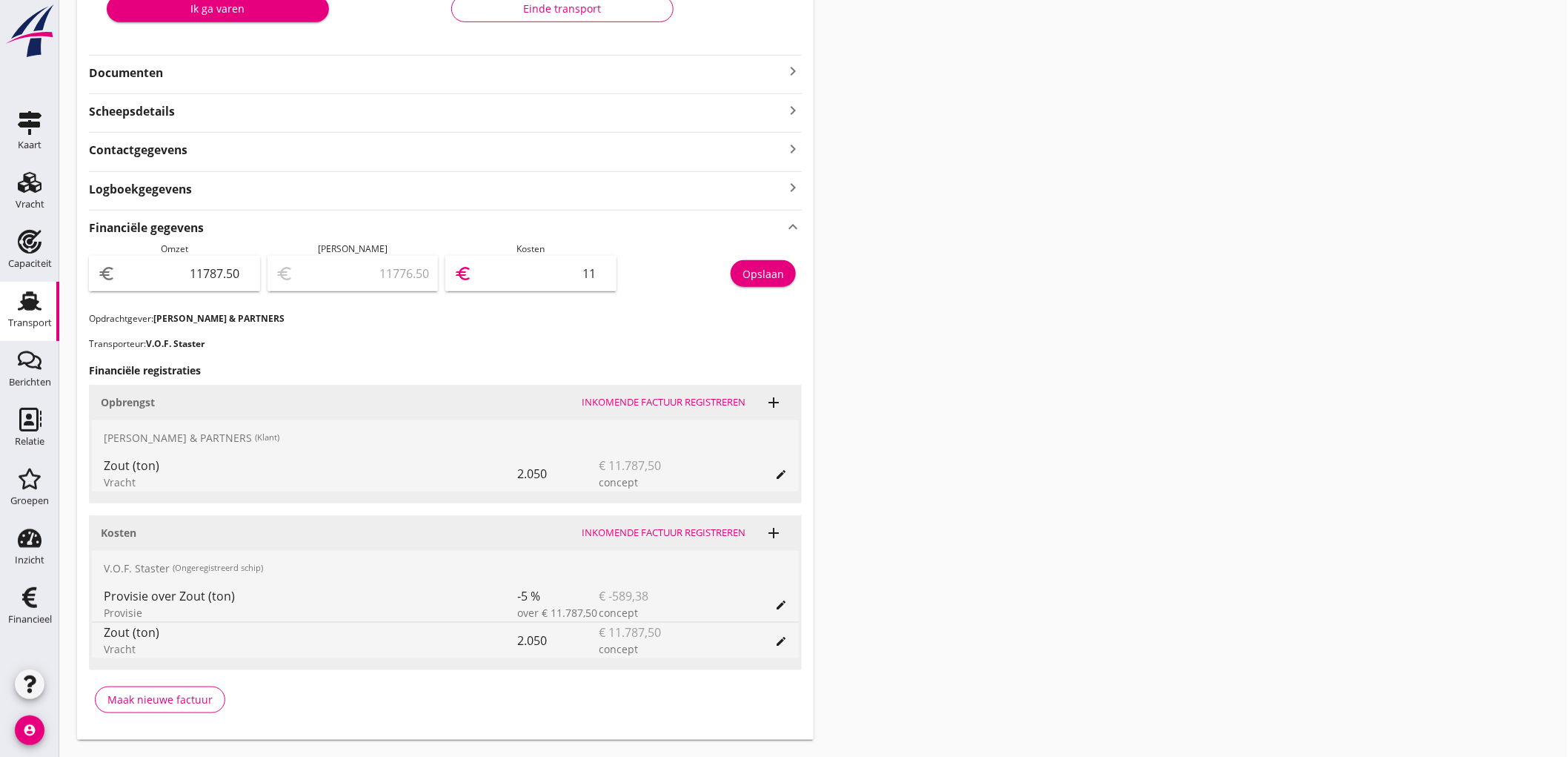
type input "111"
type input "10668.50"
type input "1119"
type input "590.50"
type input "11197"
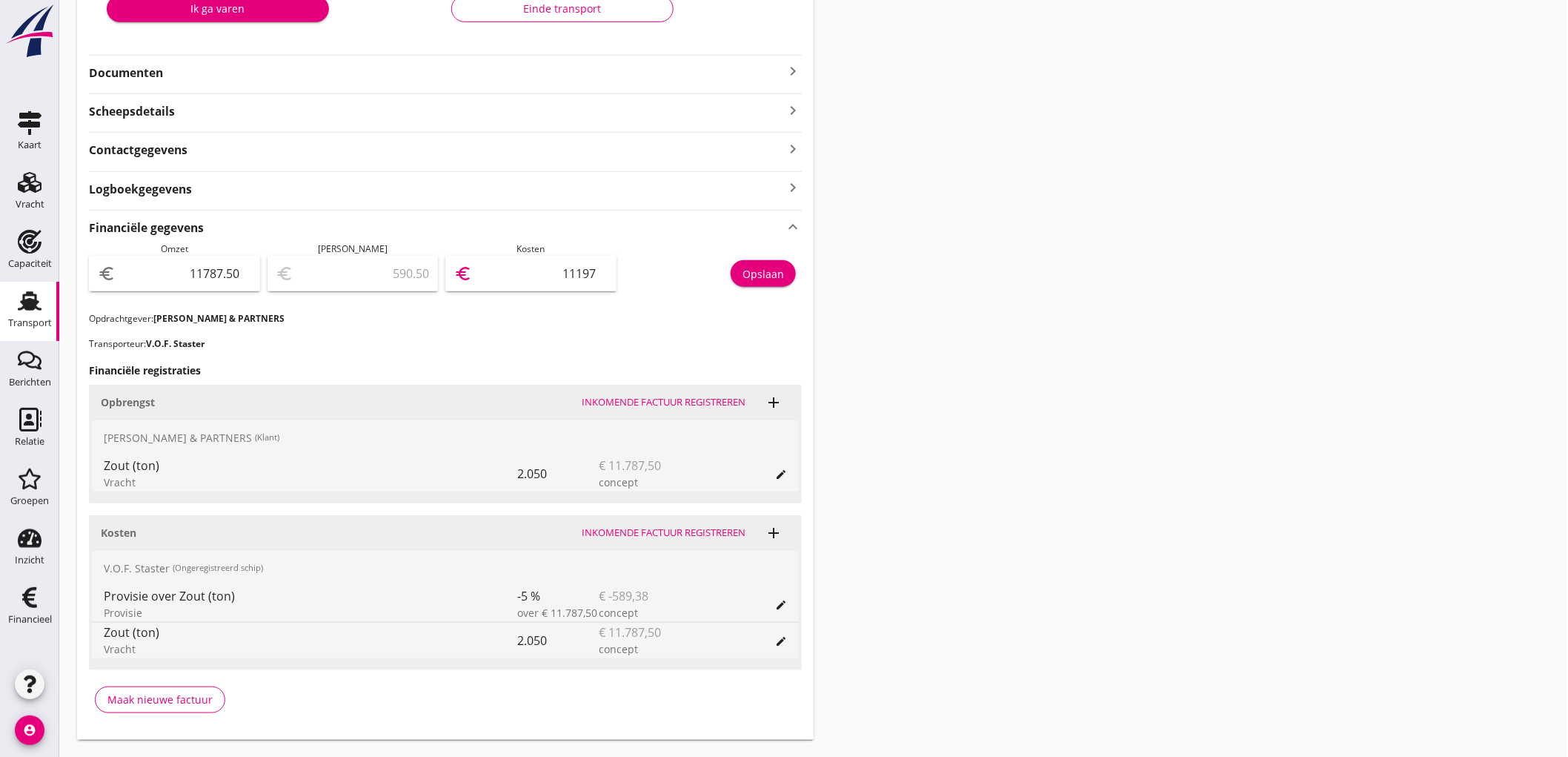
type input "589.90"
type input "11197.6"
type input "589.88"
type input "11197.62"
click at [786, 275] on button "Opslaan" at bounding box center [763, 273] width 66 height 26
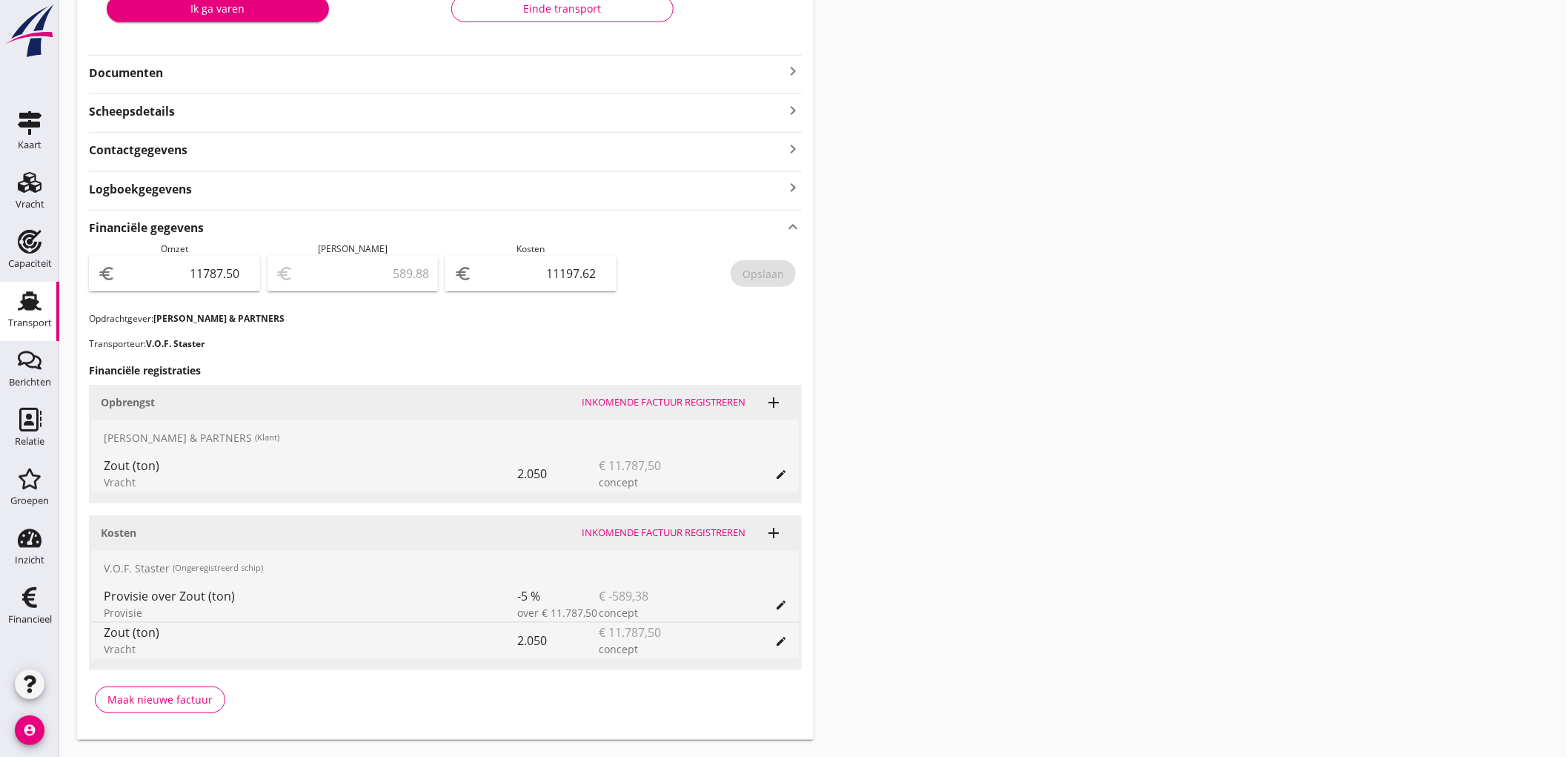
click at [32, 316] on div "Transport" at bounding box center [30, 323] width 44 height 21
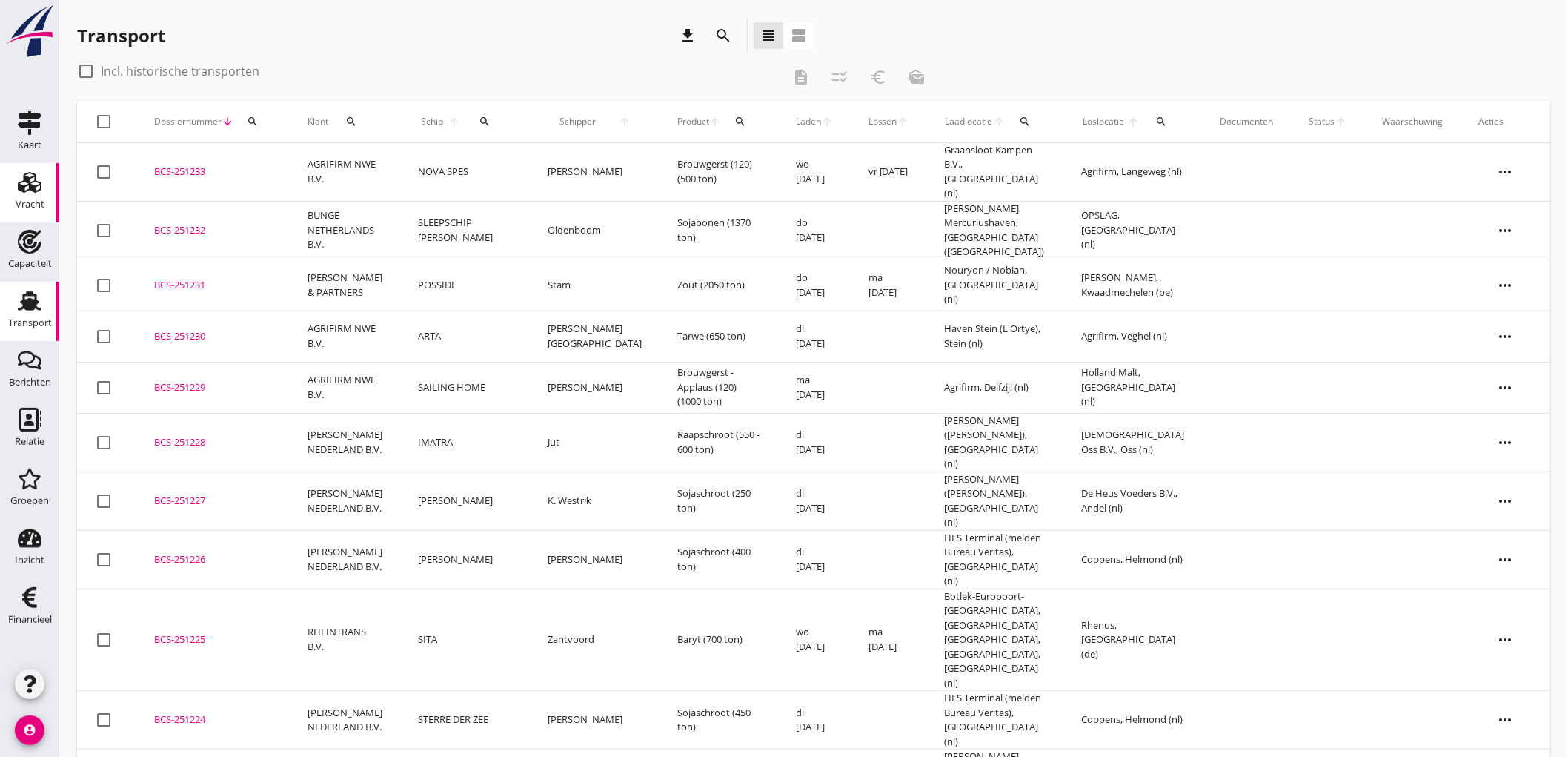
click at [0, 198] on link "Vracht Vracht" at bounding box center [29, 192] width 59 height 60
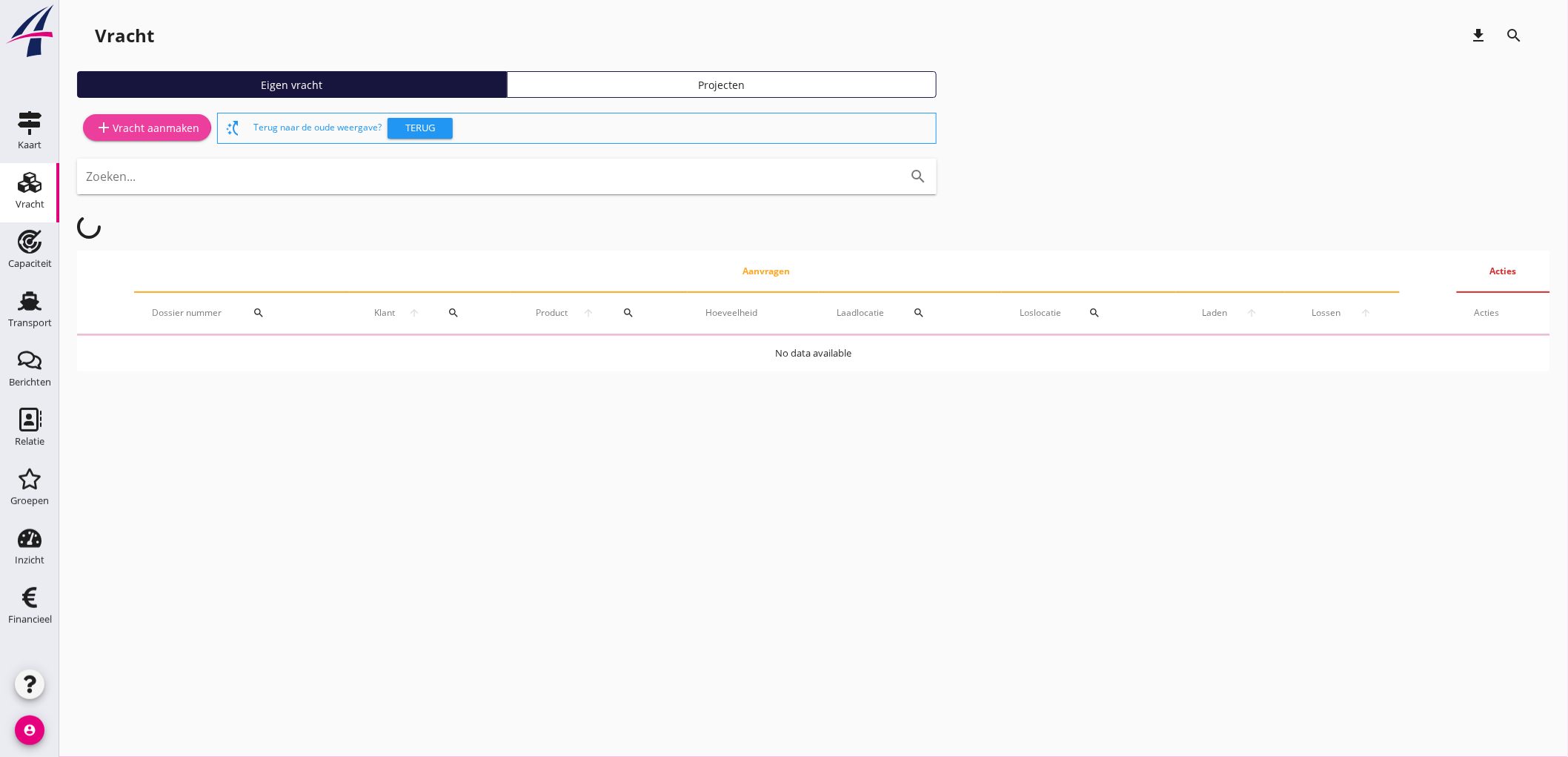
click at [107, 132] on icon "add" at bounding box center [104, 127] width 18 height 18
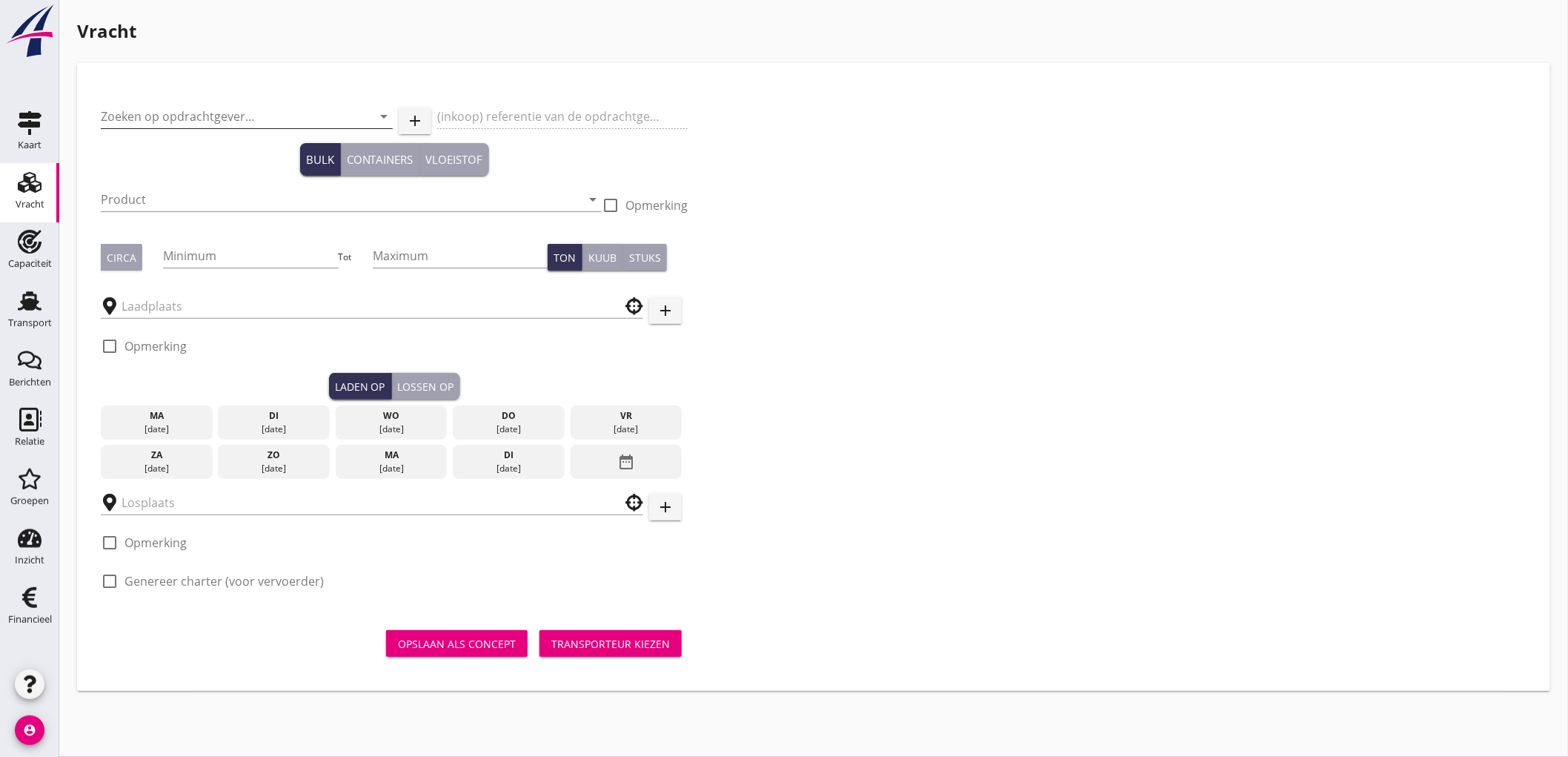
click at [193, 106] on input "Zoeken op opdrachtgever..." at bounding box center [226, 116] width 251 height 23
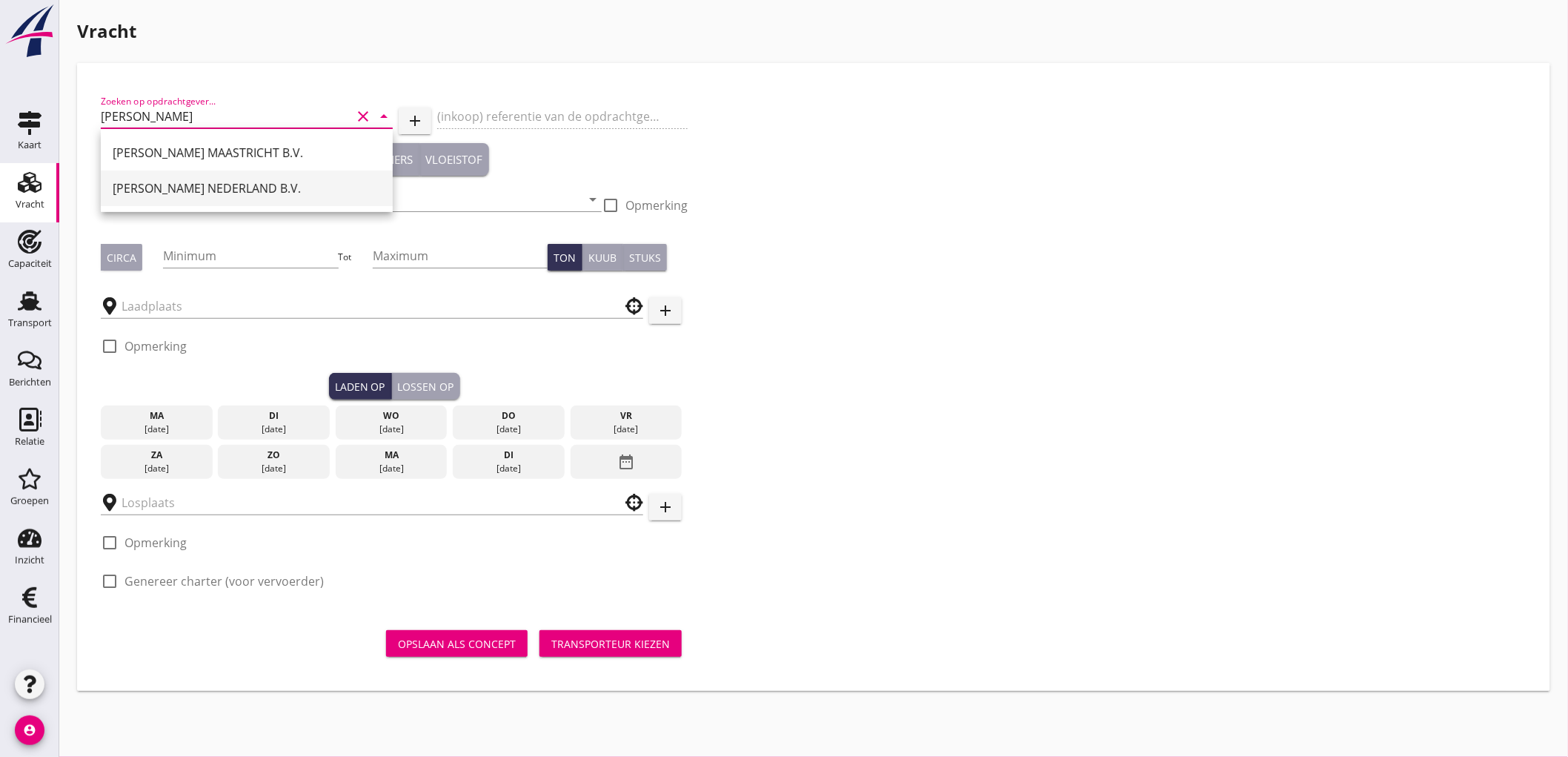
click at [261, 203] on div "[PERSON_NAME] NEDERLAND B.V." at bounding box center [247, 188] width 268 height 35
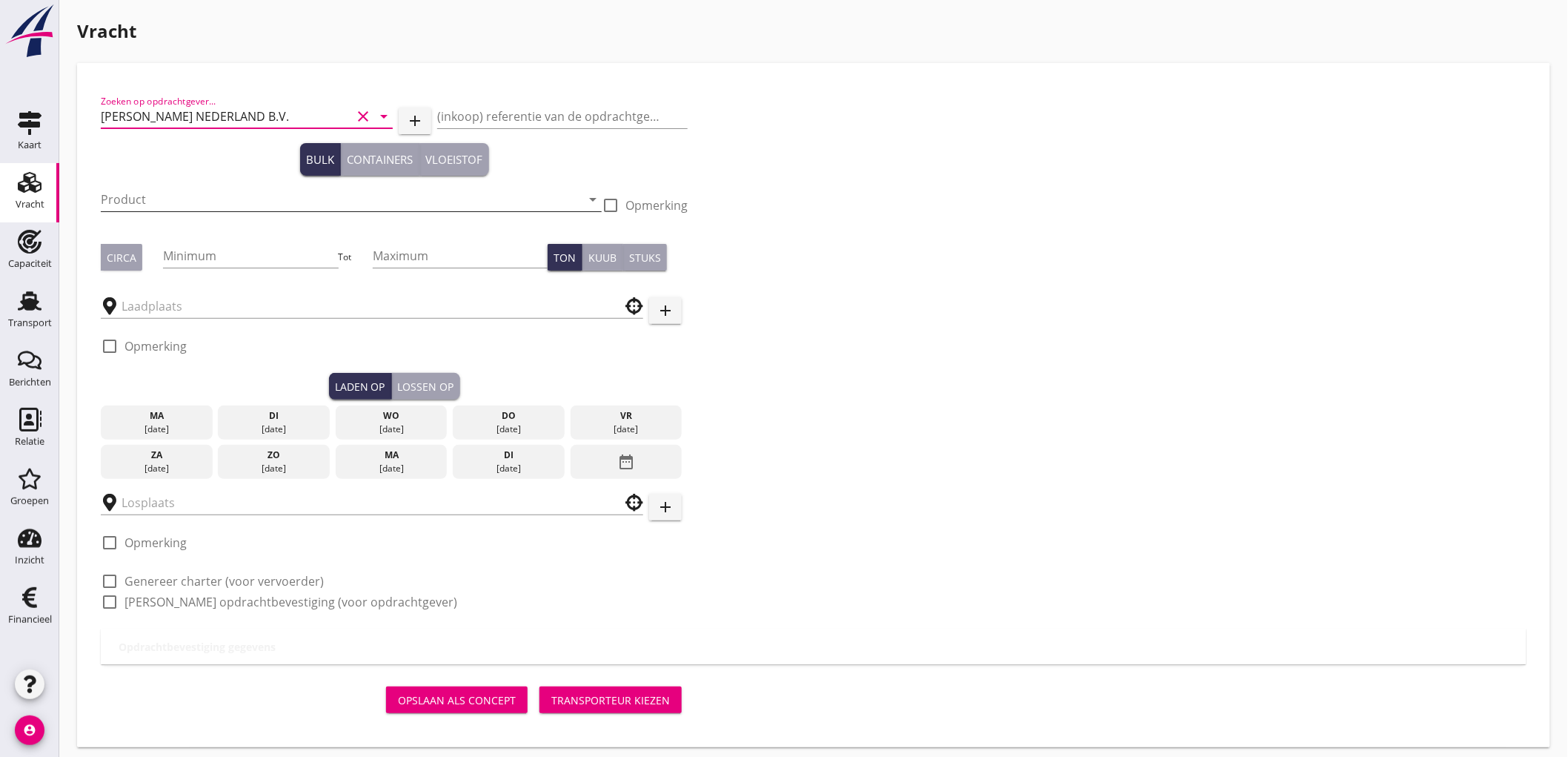
type input "[PERSON_NAME] NEDERLAND B.V."
click at [161, 195] on input "Product" at bounding box center [341, 199] width 480 height 23
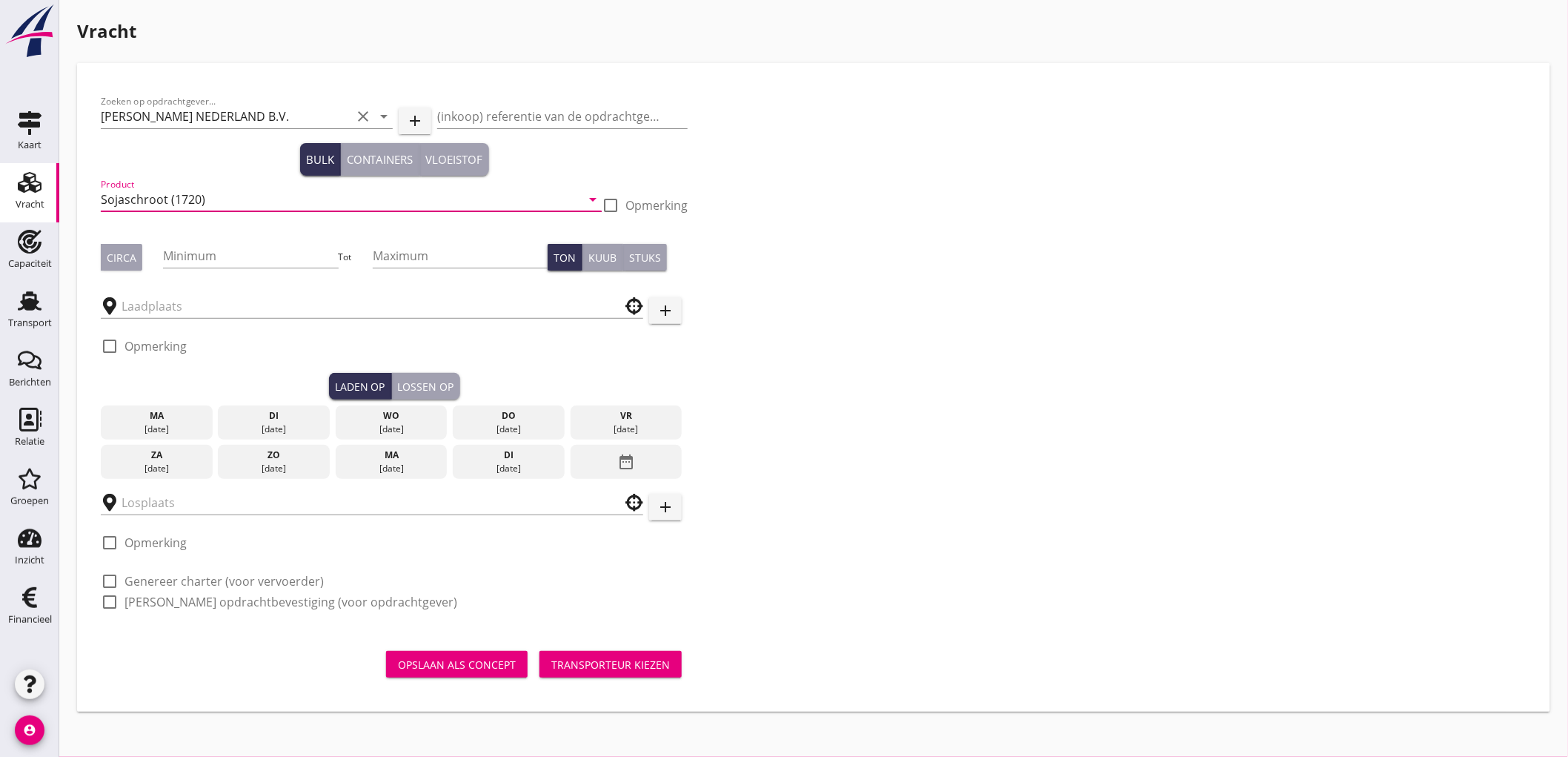
type input "Sojaschroot (1720)"
click at [118, 251] on div "Circa" at bounding box center [121, 258] width 29 height 16
click at [202, 249] on input "Minimum" at bounding box center [250, 255] width 175 height 23
type input "1000"
click at [196, 310] on input "text" at bounding box center [361, 306] width 480 height 23
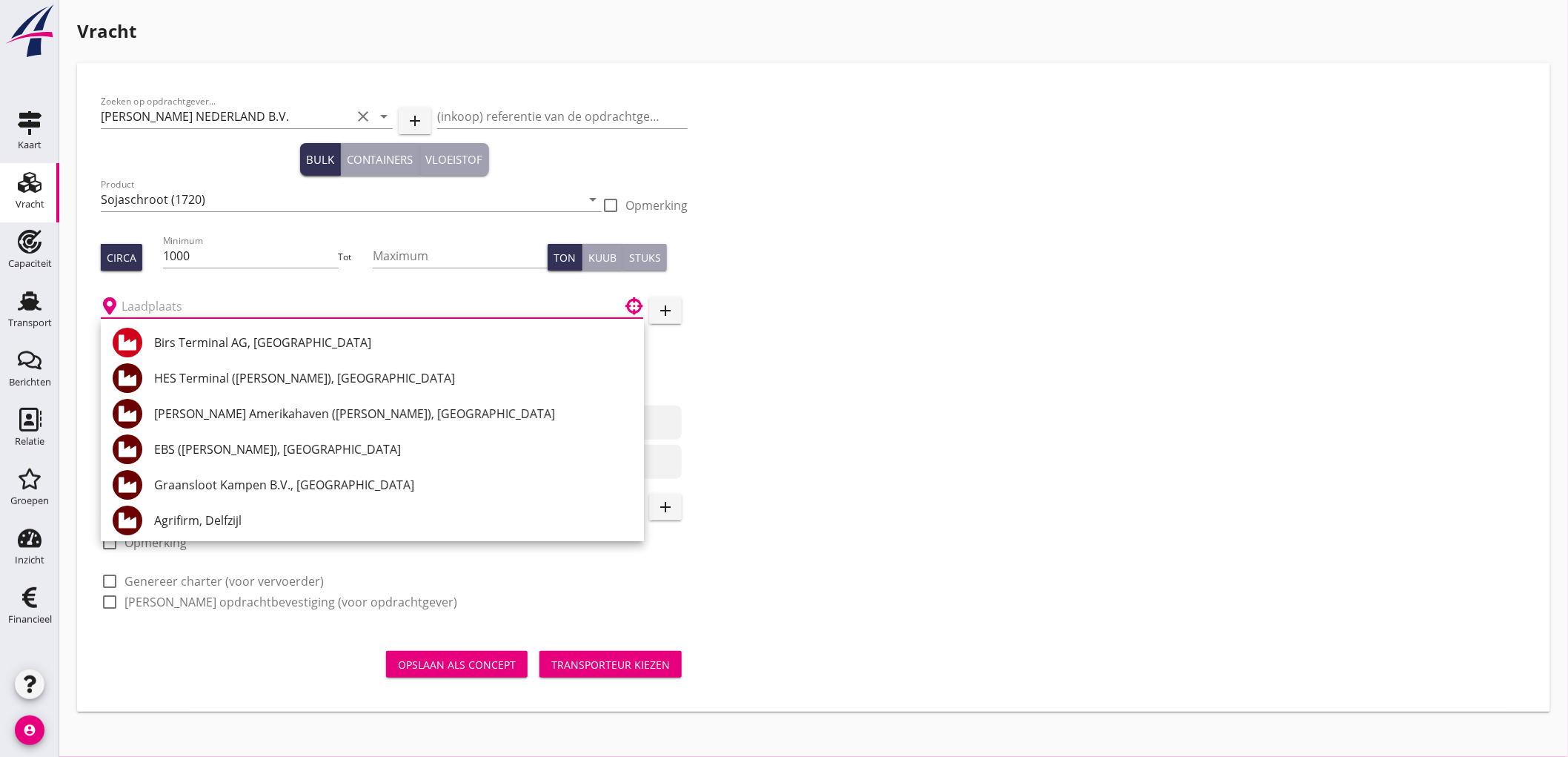
click at [273, 308] on input "text" at bounding box center [361, 306] width 480 height 23
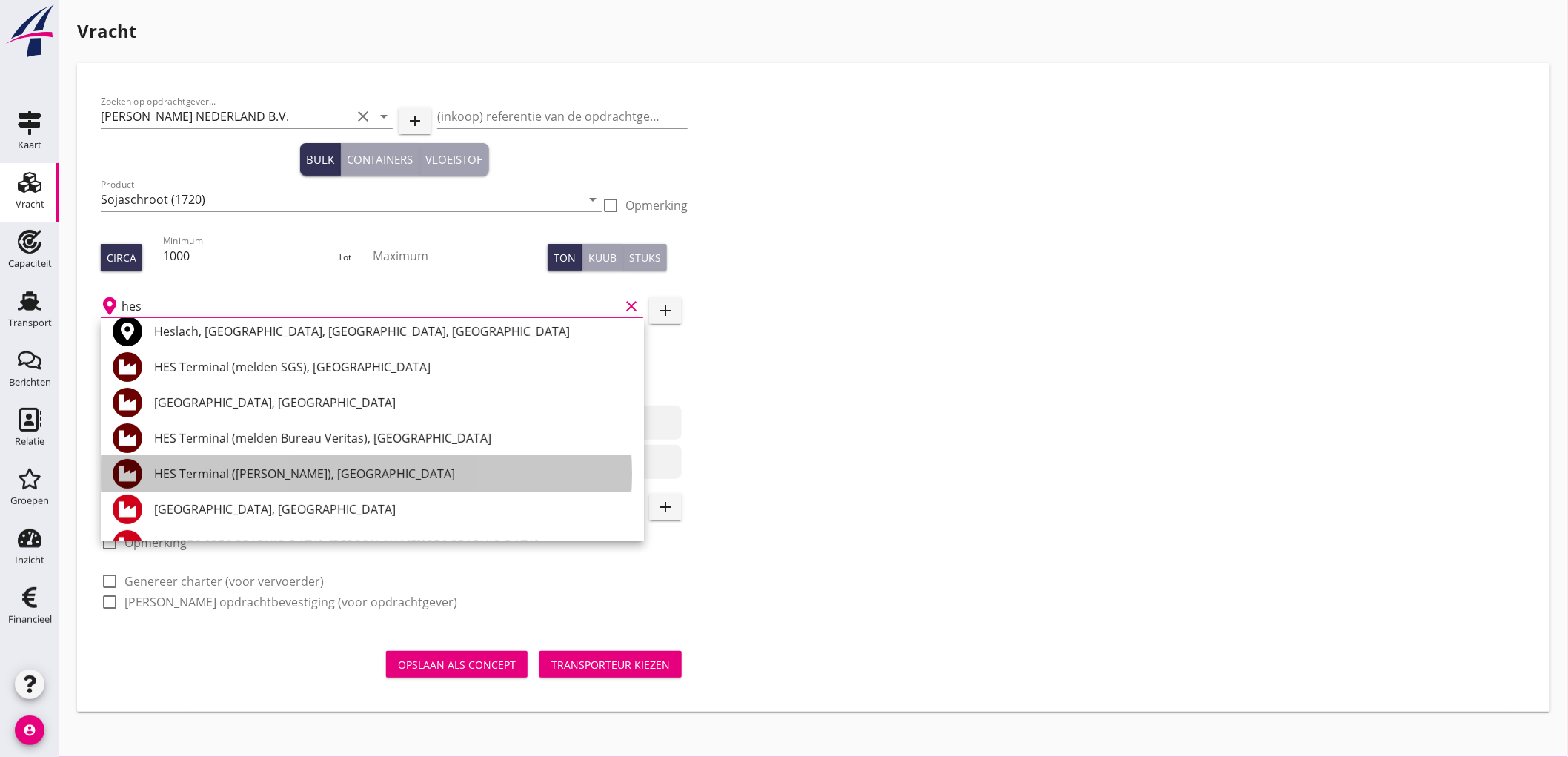
drag, startPoint x: 316, startPoint y: 482, endPoint x: 235, endPoint y: 408, distance: 109.7
click at [317, 482] on div "HES Terminal ([PERSON_NAME]), [GEOGRAPHIC_DATA]" at bounding box center [393, 474] width 478 height 18
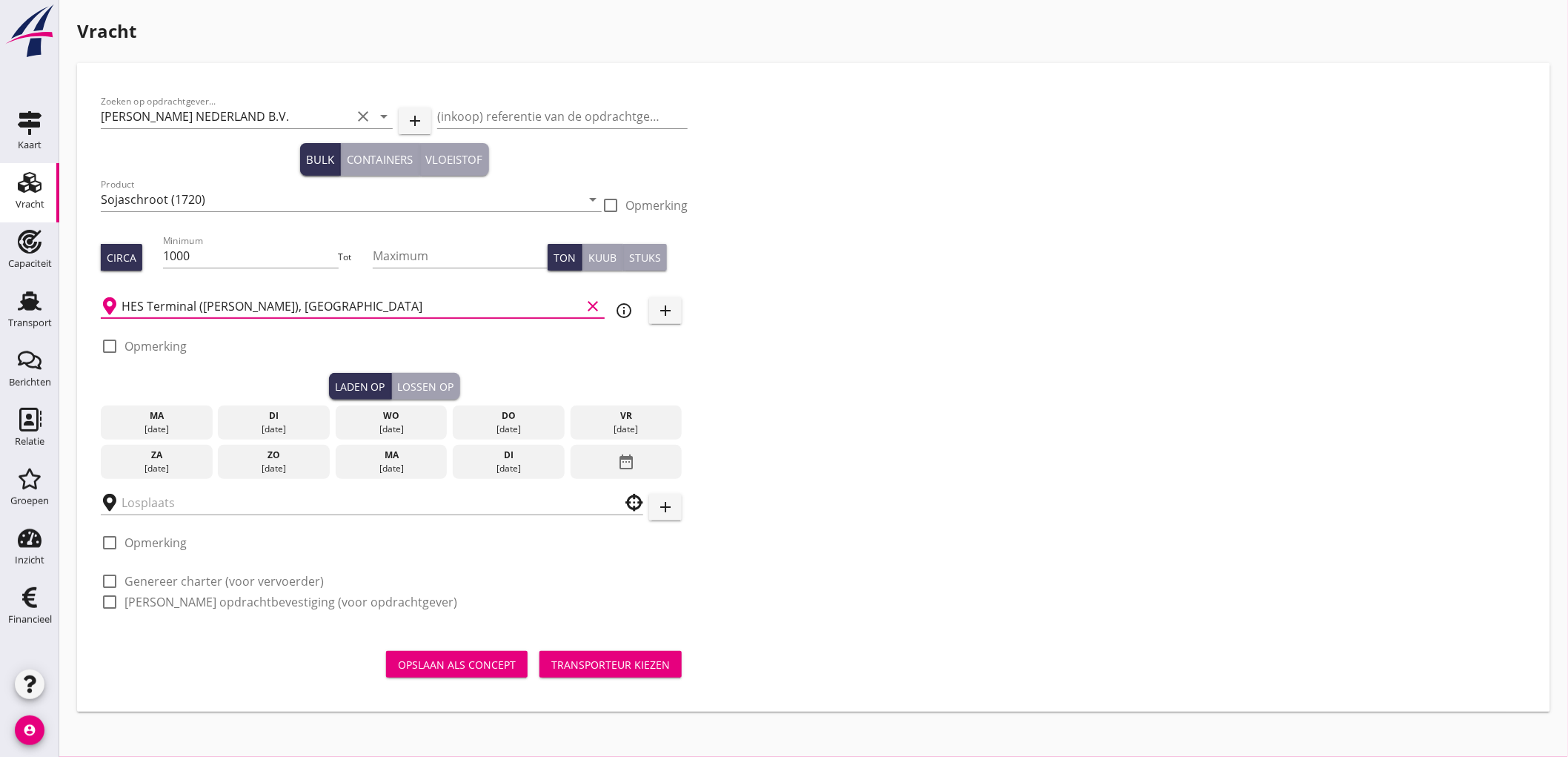
type input "HES Terminal ([PERSON_NAME]), [GEOGRAPHIC_DATA]"
drag, startPoint x: 147, startPoint y: 341, endPoint x: 156, endPoint y: 343, distance: 9.2
click at [148, 341] on label "Opmerking" at bounding box center [155, 346] width 63 height 15
checkbox input "true"
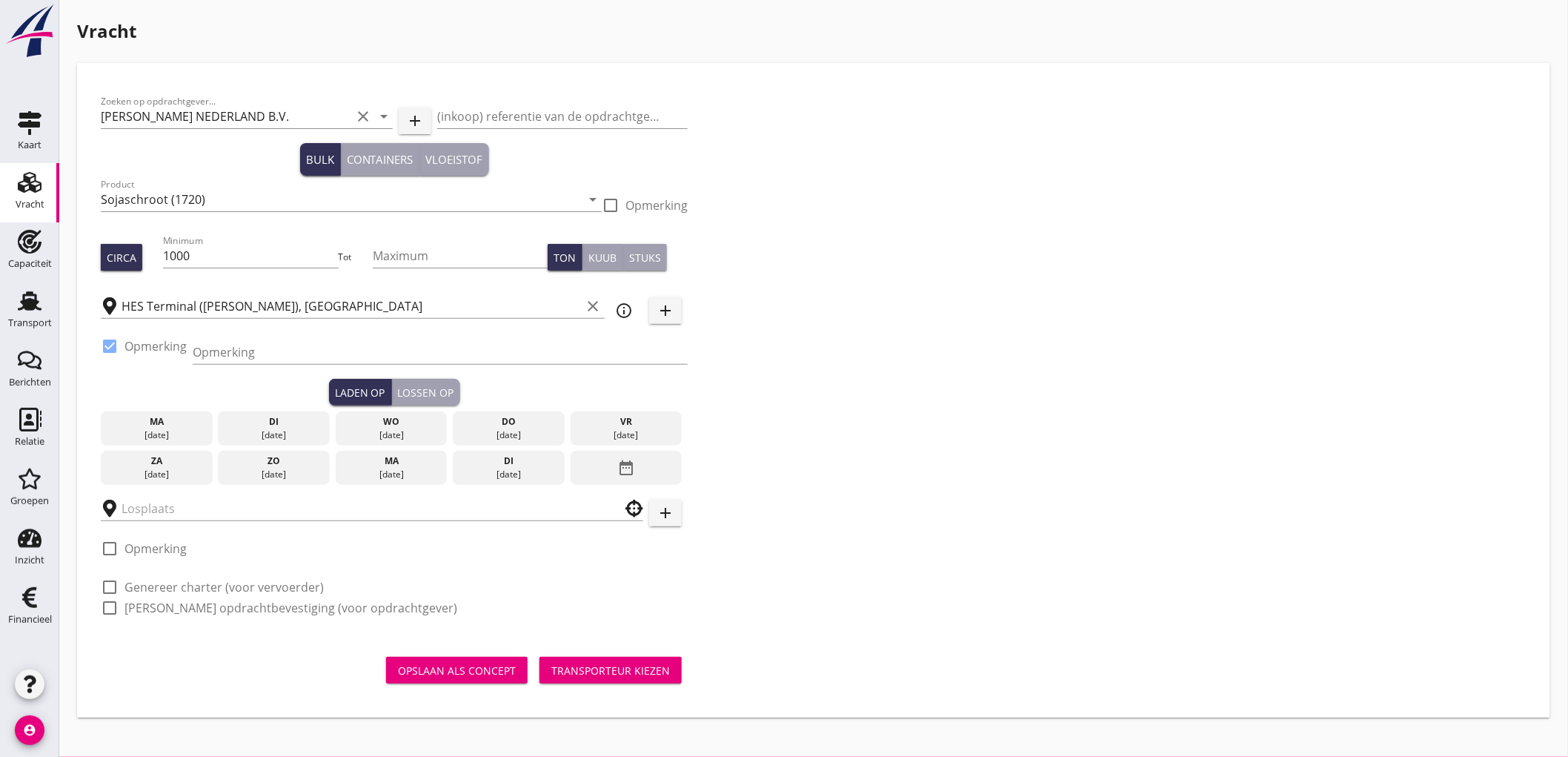
drag, startPoint x: 247, startPoint y: 357, endPoint x: 269, endPoint y: 372, distance: 26.6
click at [247, 357] on input "Opmerking" at bounding box center [440, 352] width 495 height 23
type input "Ex. Opslag - Westhaven"
click at [530, 432] on div "[DATE]" at bounding box center [508, 435] width 105 height 14
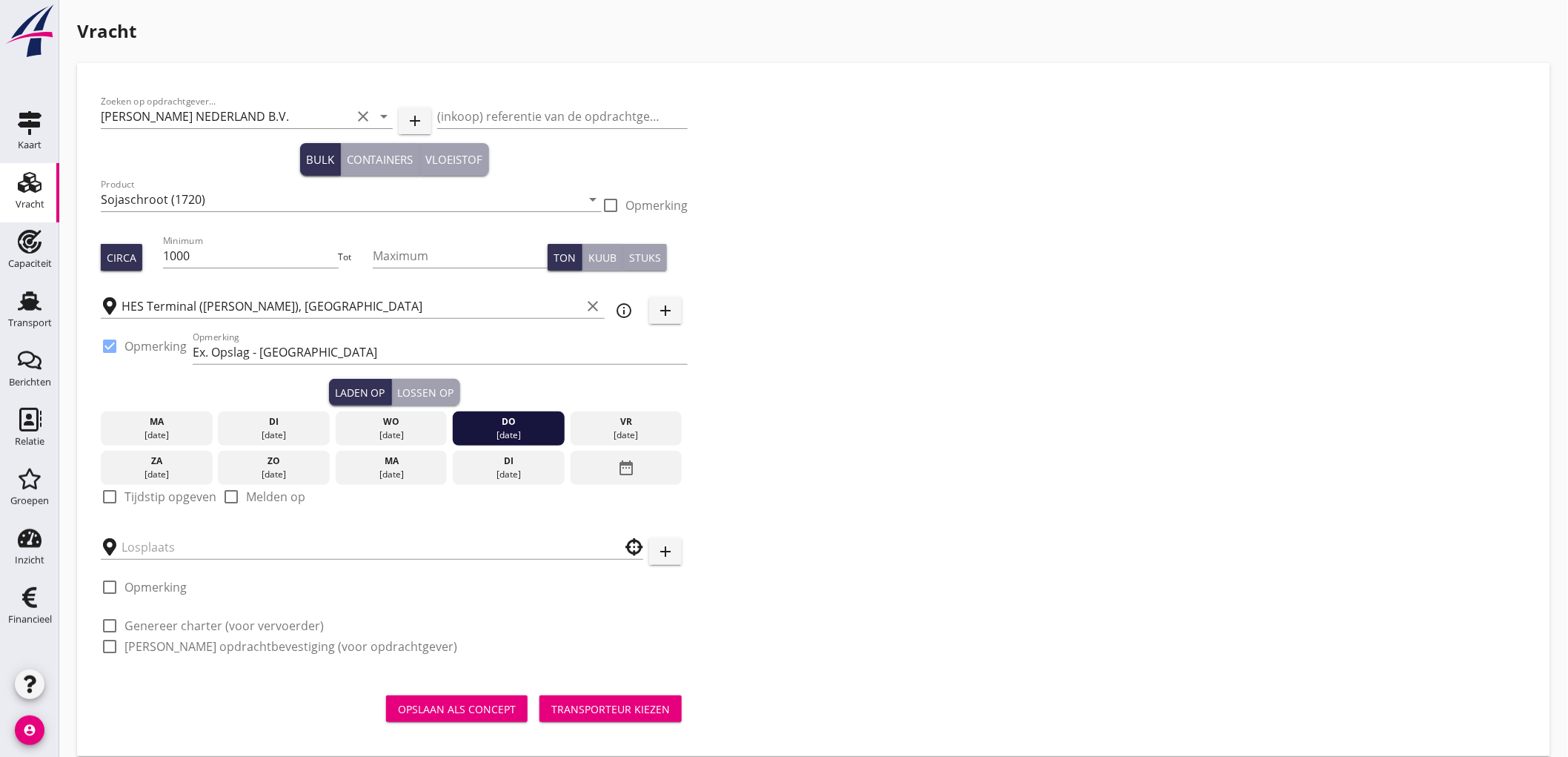
click at [172, 490] on label "Tijdstip opgeven" at bounding box center [170, 496] width 92 height 15
checkbox input "true"
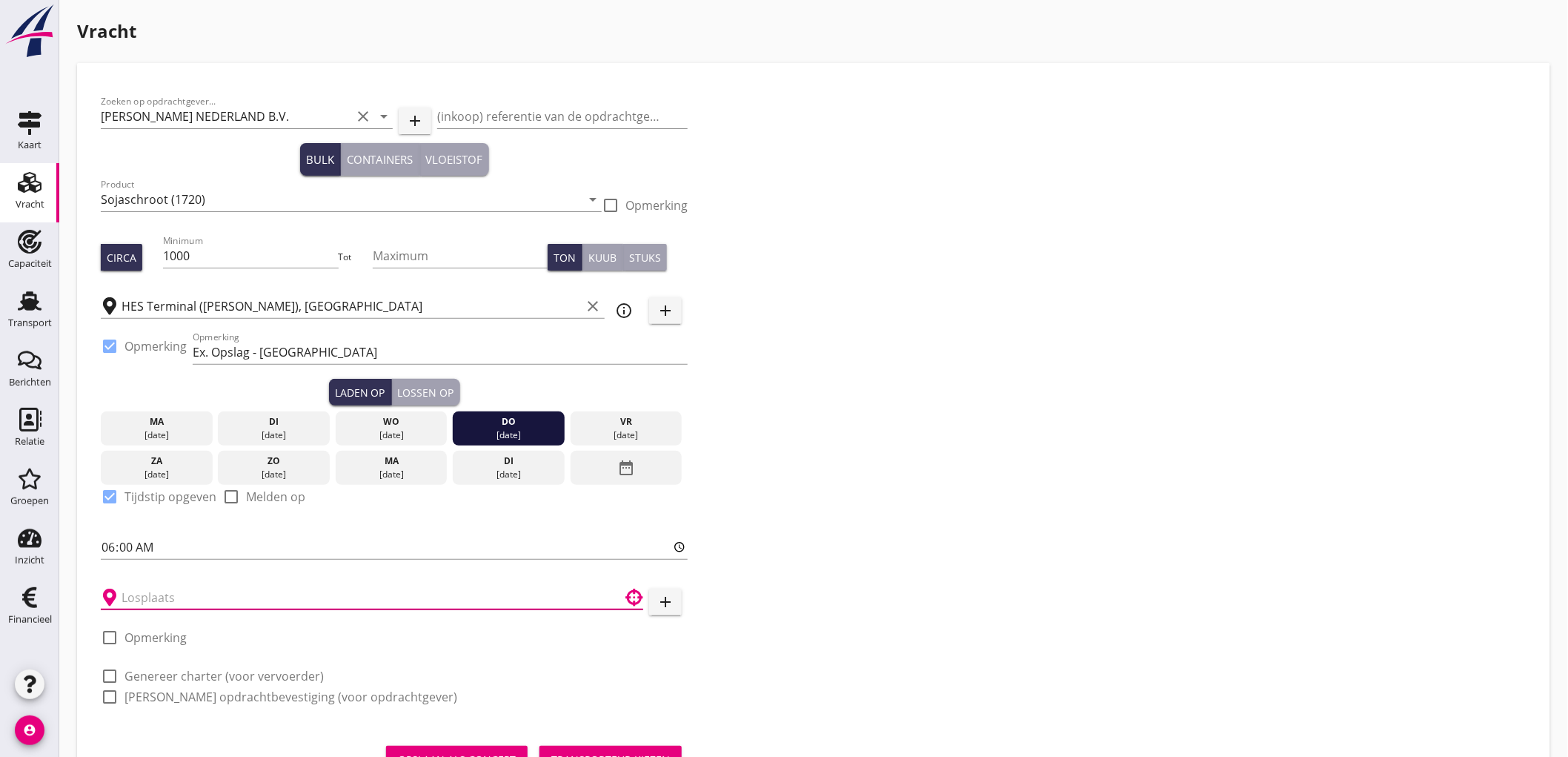
drag, startPoint x: 180, startPoint y: 591, endPoint x: 190, endPoint y: 598, distance: 12.2
click at [182, 593] on input "text" at bounding box center [361, 597] width 480 height 23
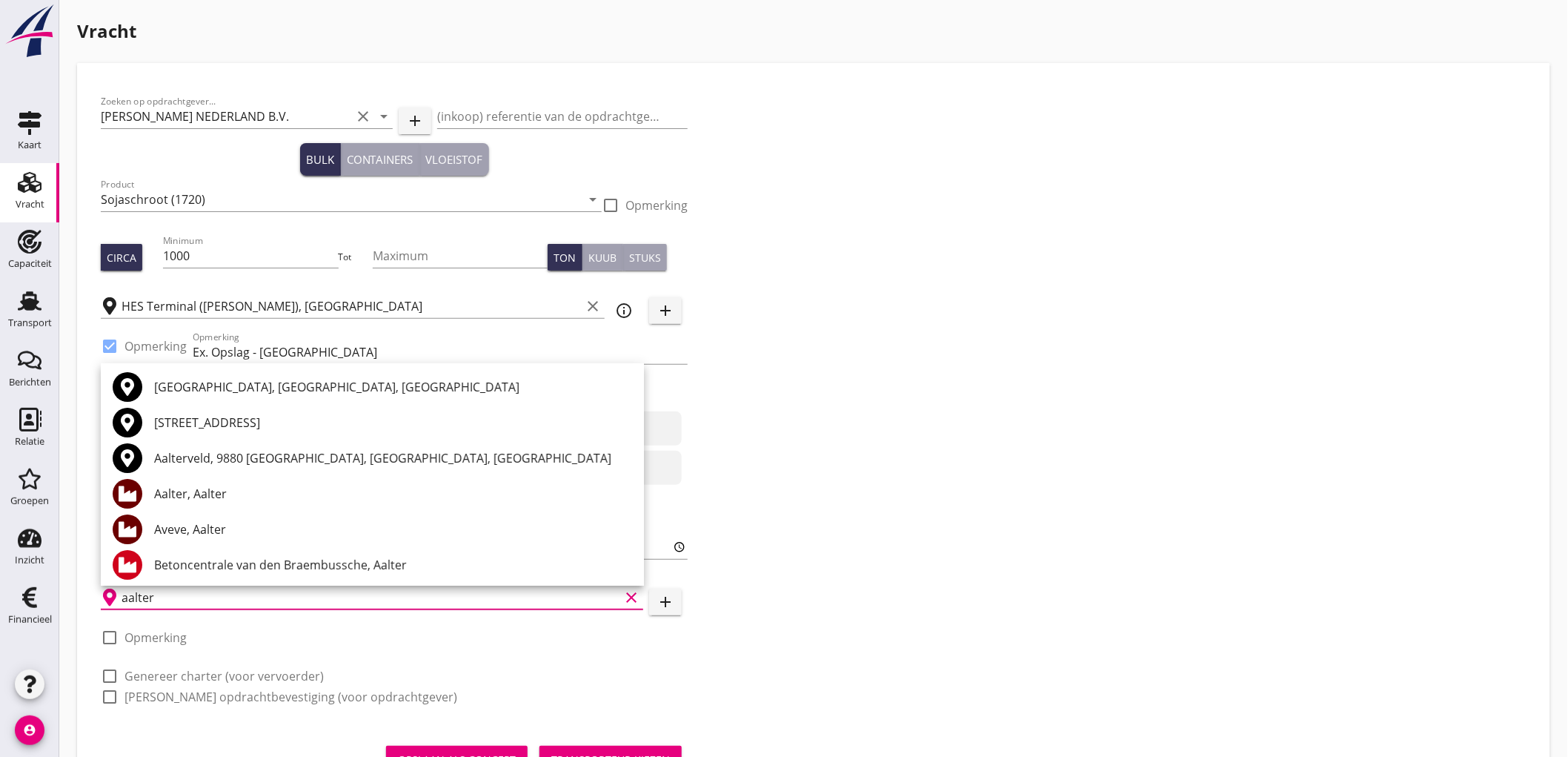
click at [336, 528] on div "Aveve, Aalter" at bounding box center [393, 530] width 478 height 18
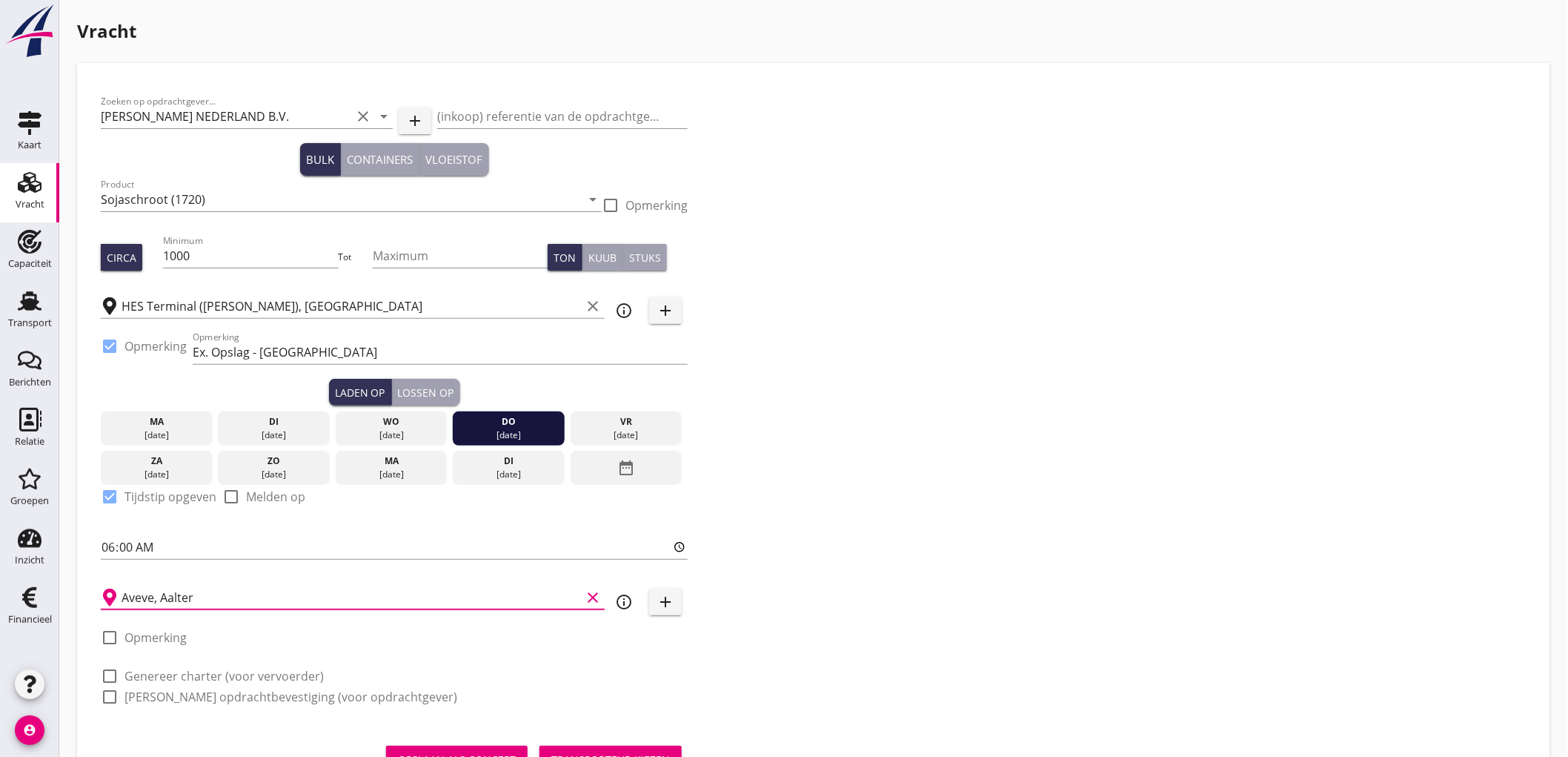
type input "Aveve, Aalter"
click at [249, 669] on label "Genereer charter (voor vervoerder)" at bounding box center [224, 676] width 200 height 15
checkbox input "true"
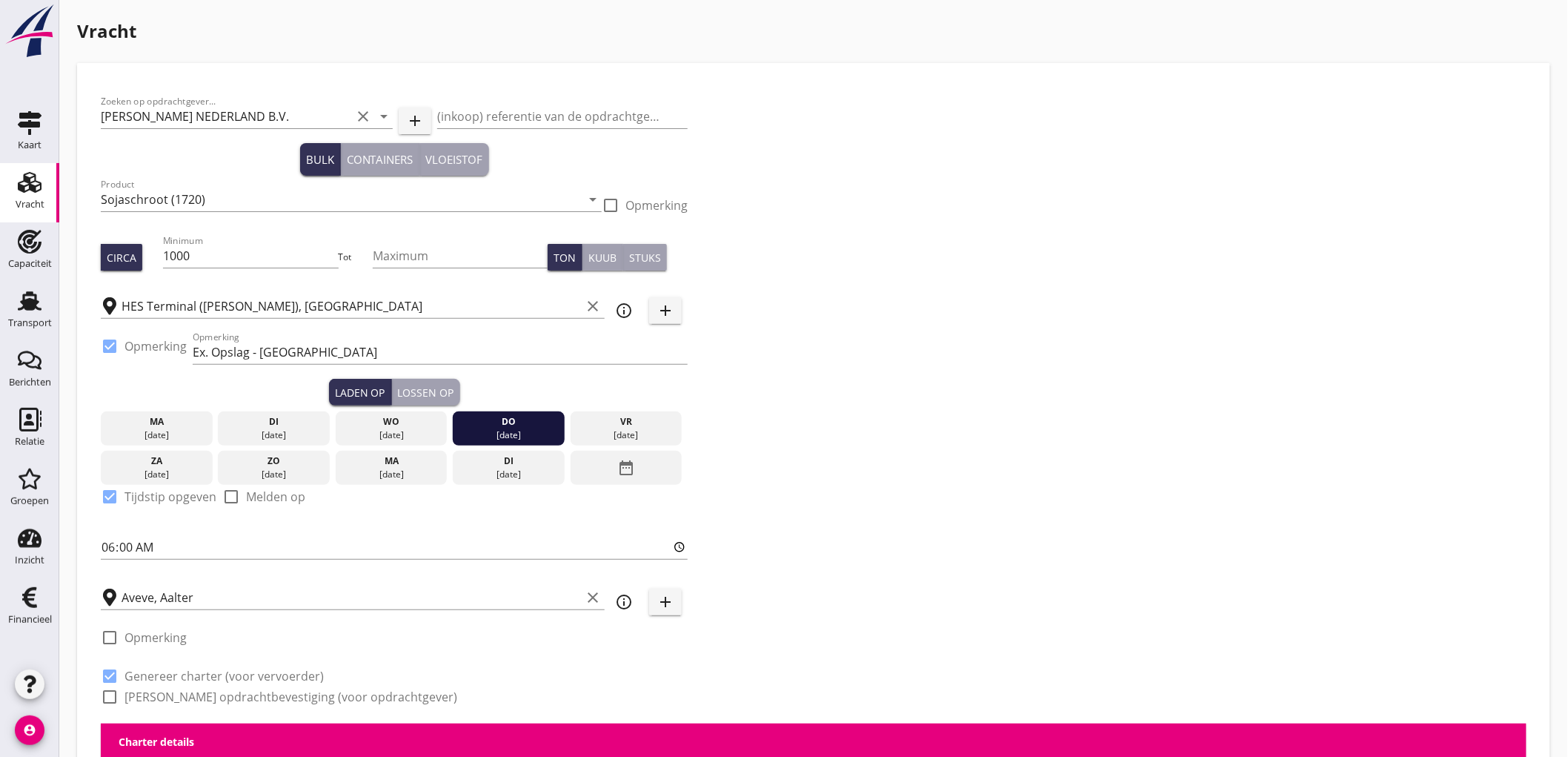
click at [239, 692] on label "Genereer opdrachtbevestiging (voor opdrachtgever)" at bounding box center [291, 697] width 333 height 15
checkbox input "true"
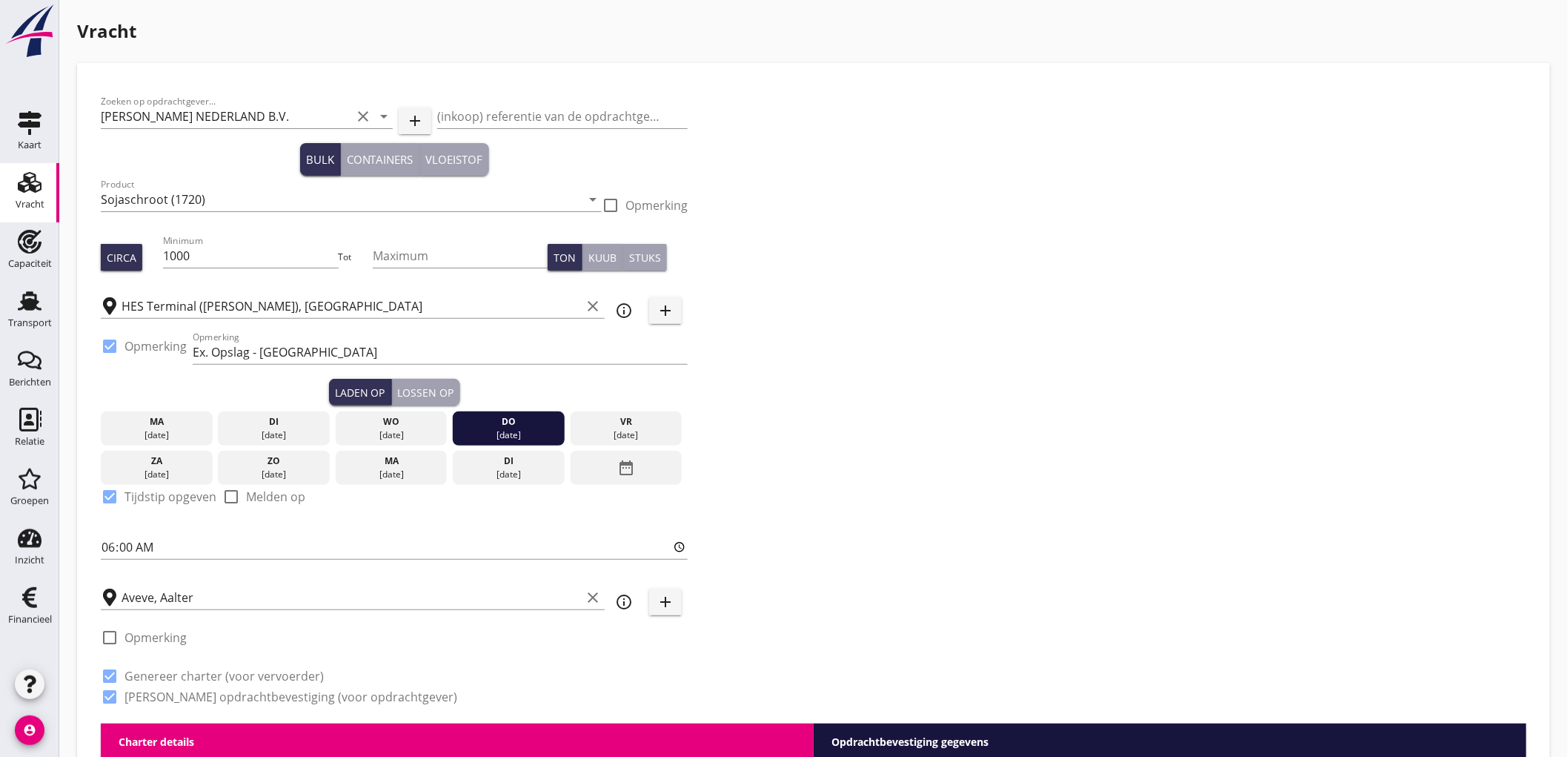
scroll to position [411, 0]
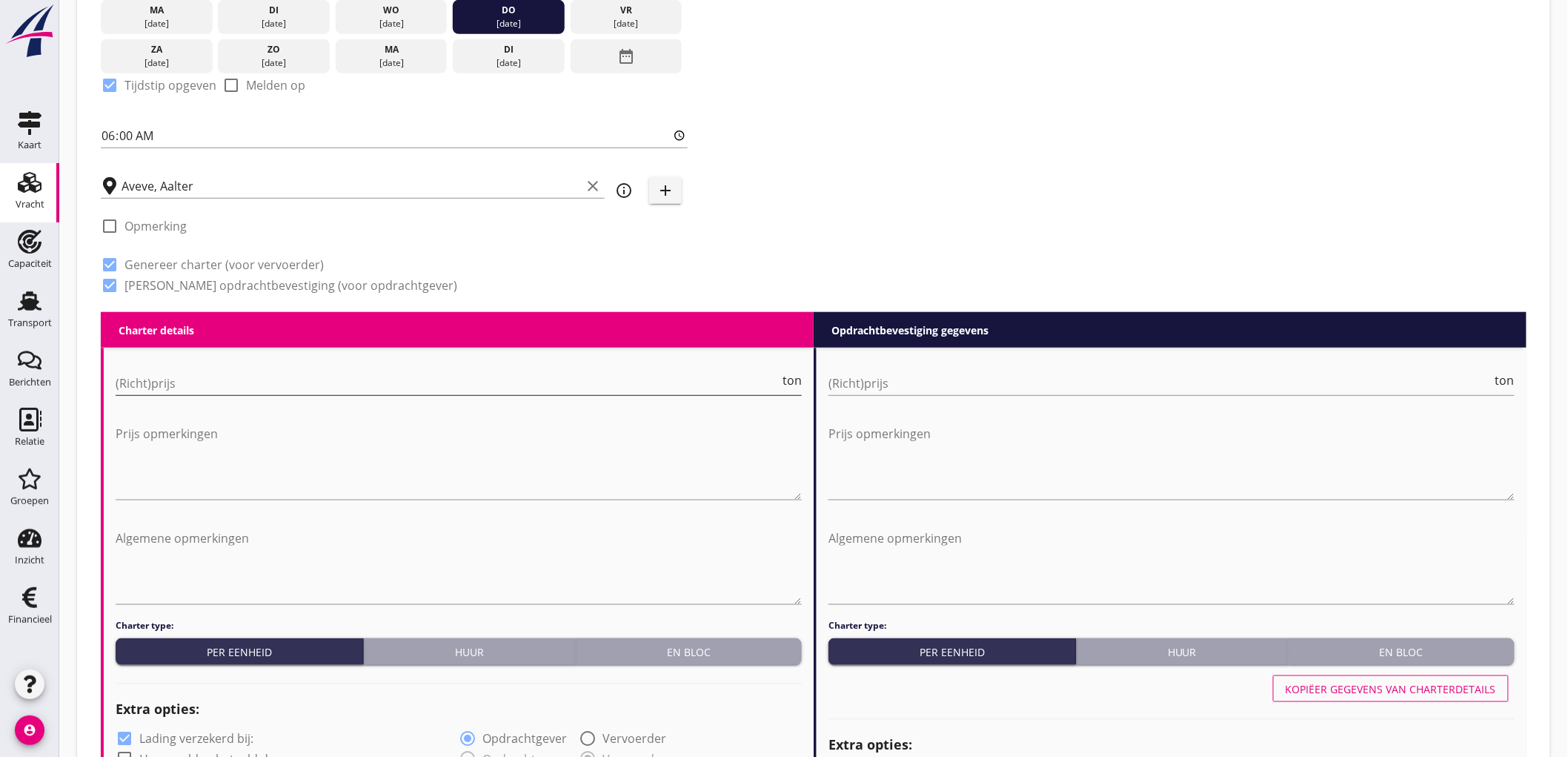
click at [203, 390] on input "(Richt)prijs" at bounding box center [447, 383] width 664 height 23
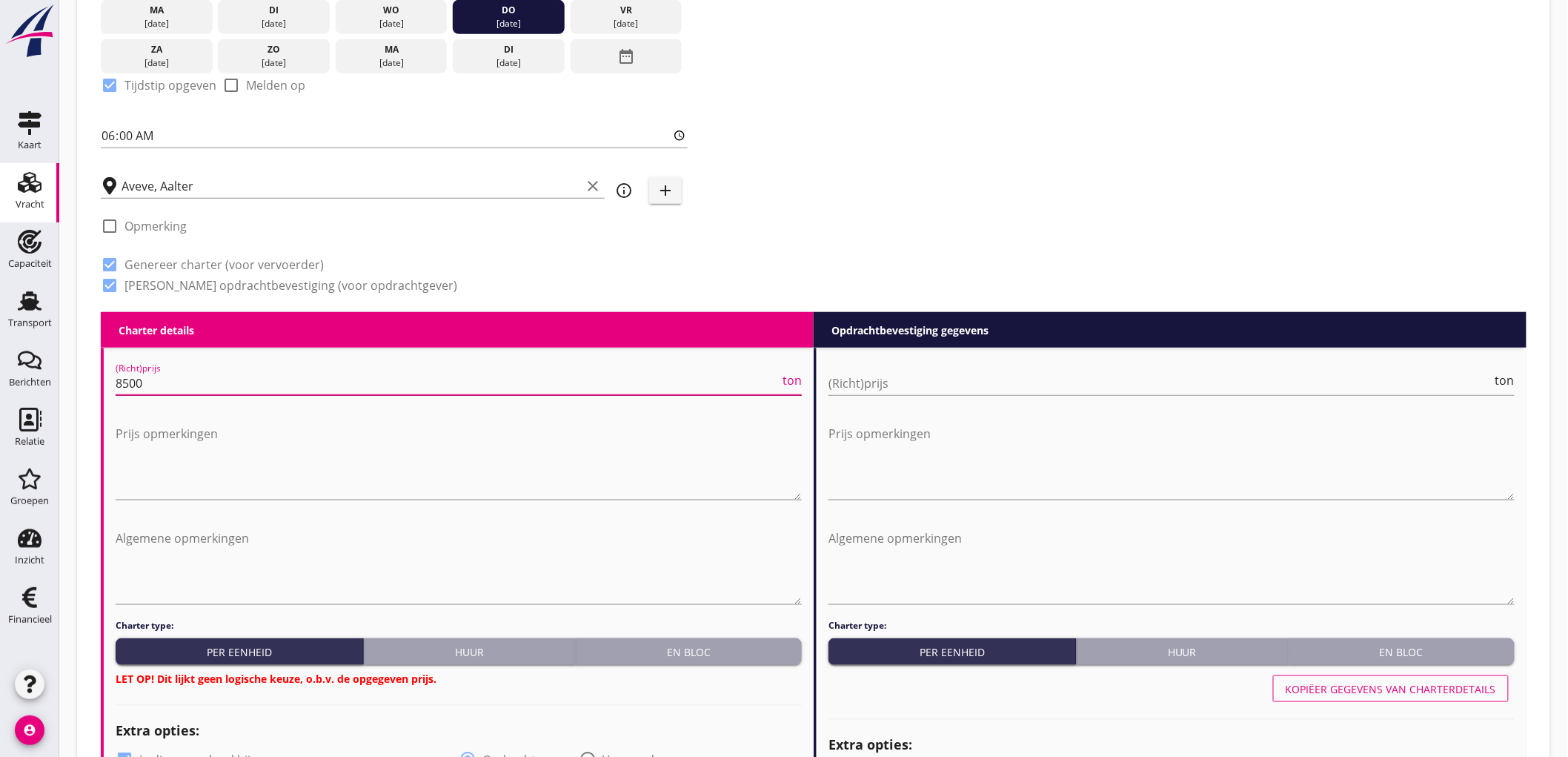
type input "8500"
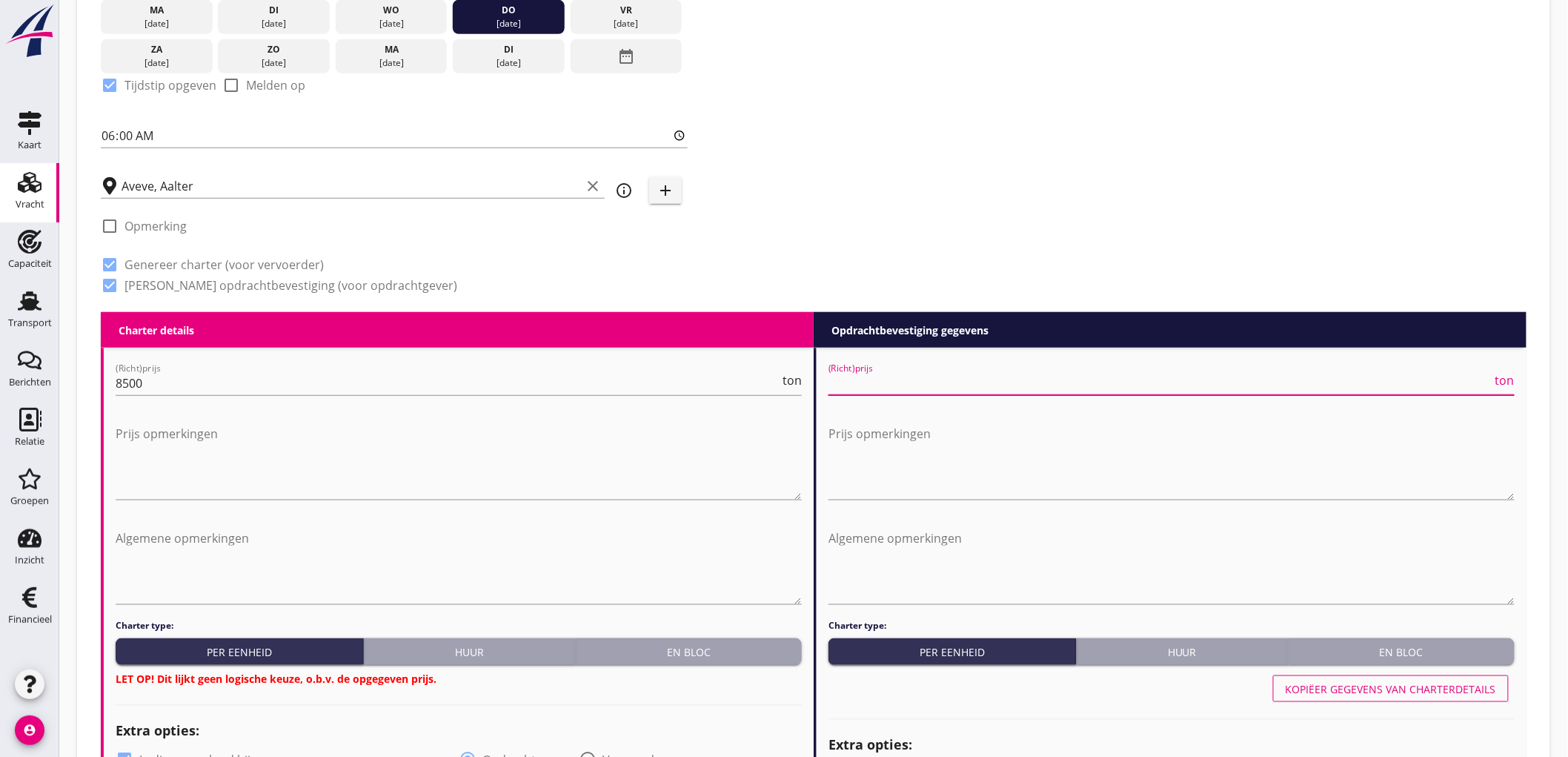
click at [908, 383] on input "(Richt)prijs" at bounding box center [1161, 383] width 664 height 23
type input "8750"
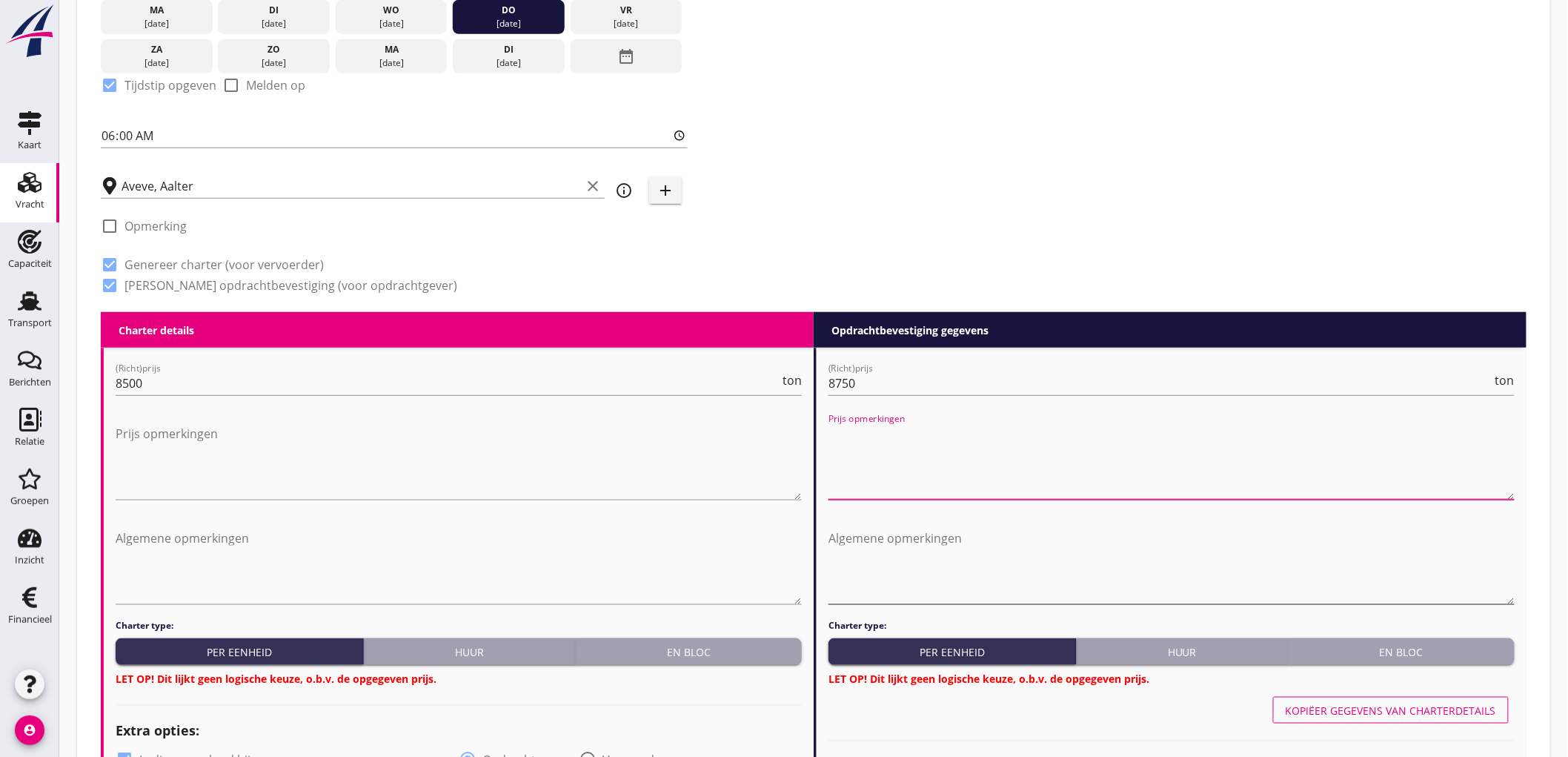
scroll to position [576, 0]
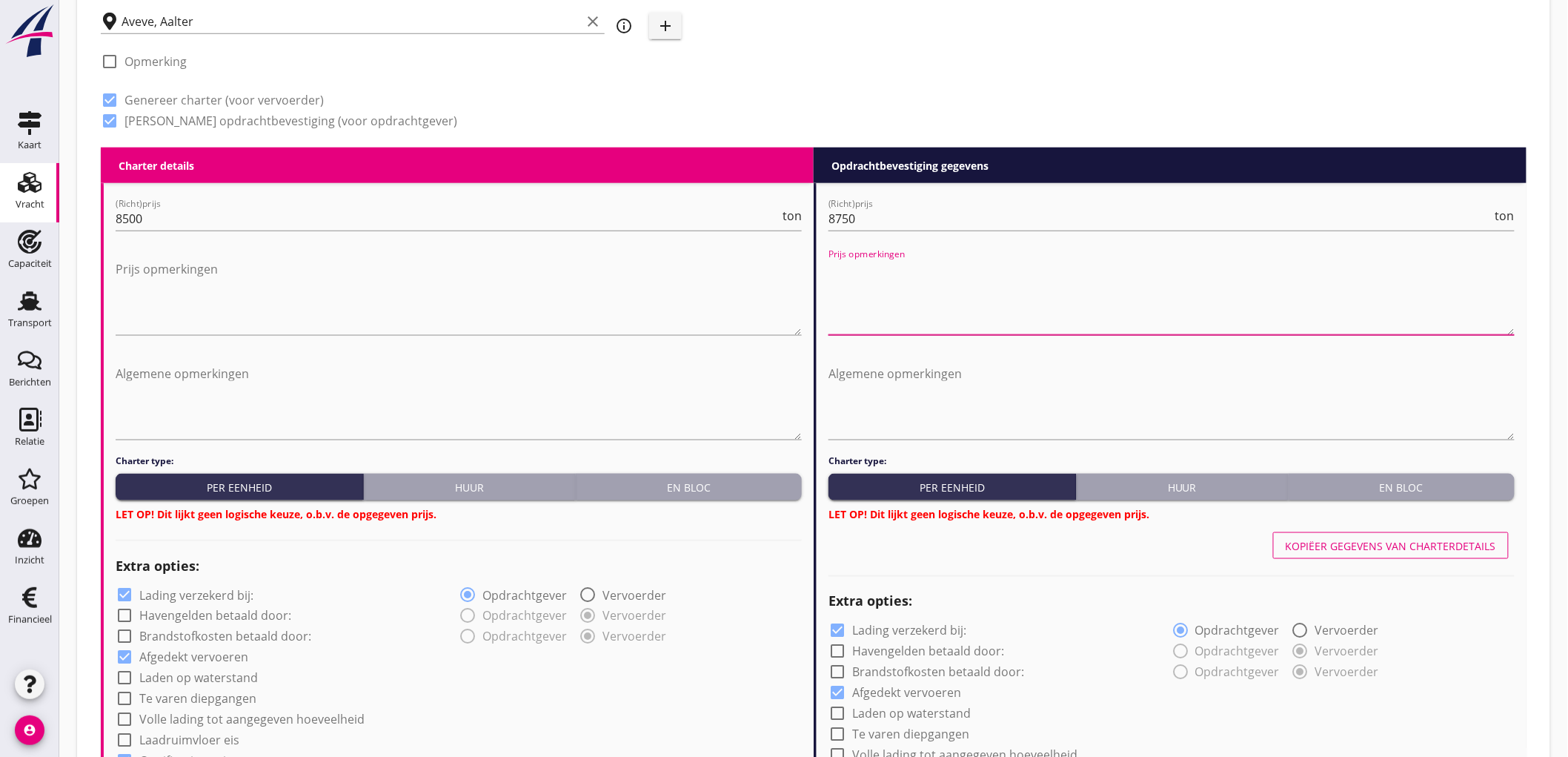
click at [712, 476] on button "En bloc" at bounding box center [689, 487] width 226 height 26
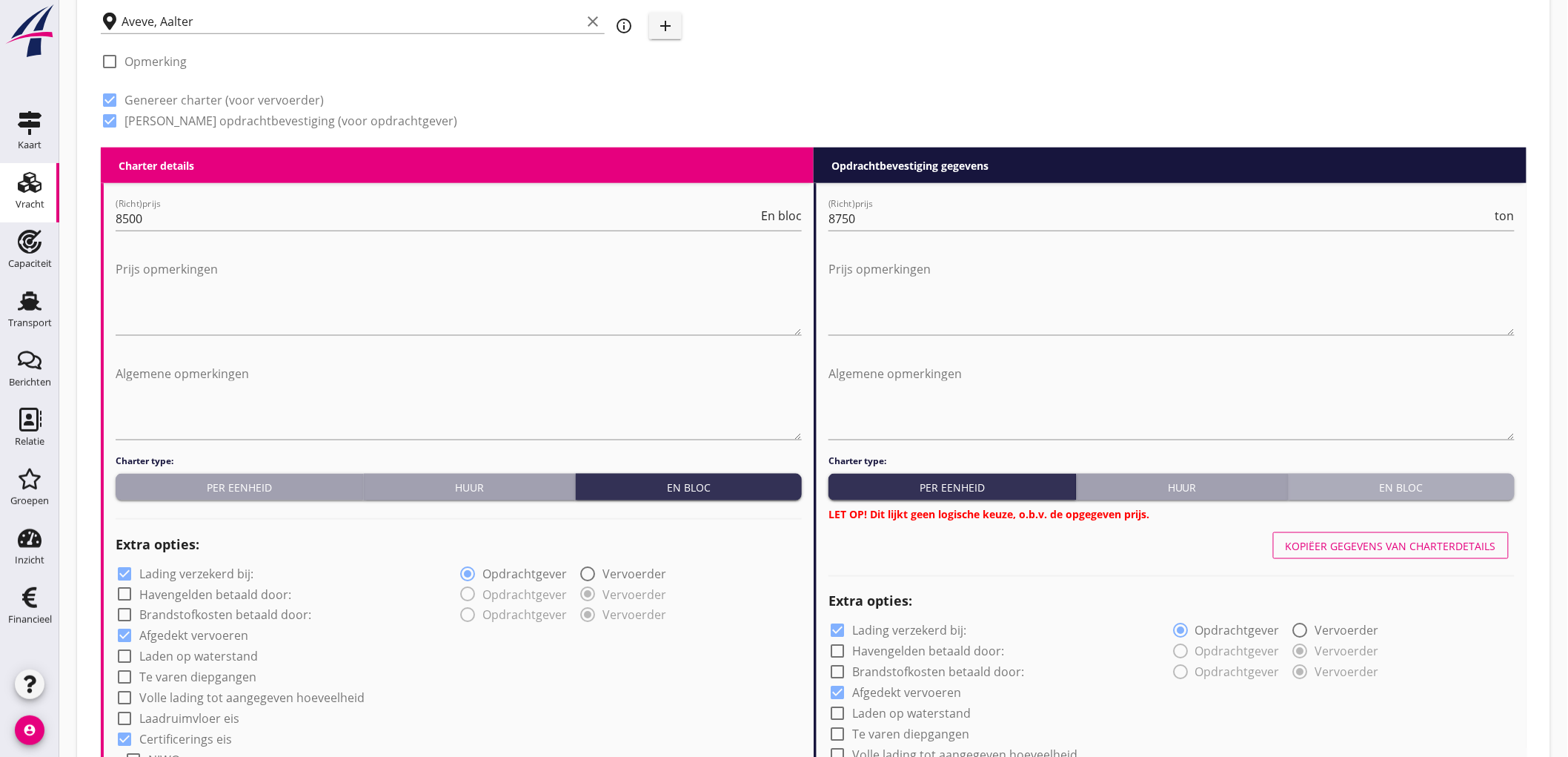
click at [1350, 480] on div "En bloc" at bounding box center [1402, 487] width 214 height 16
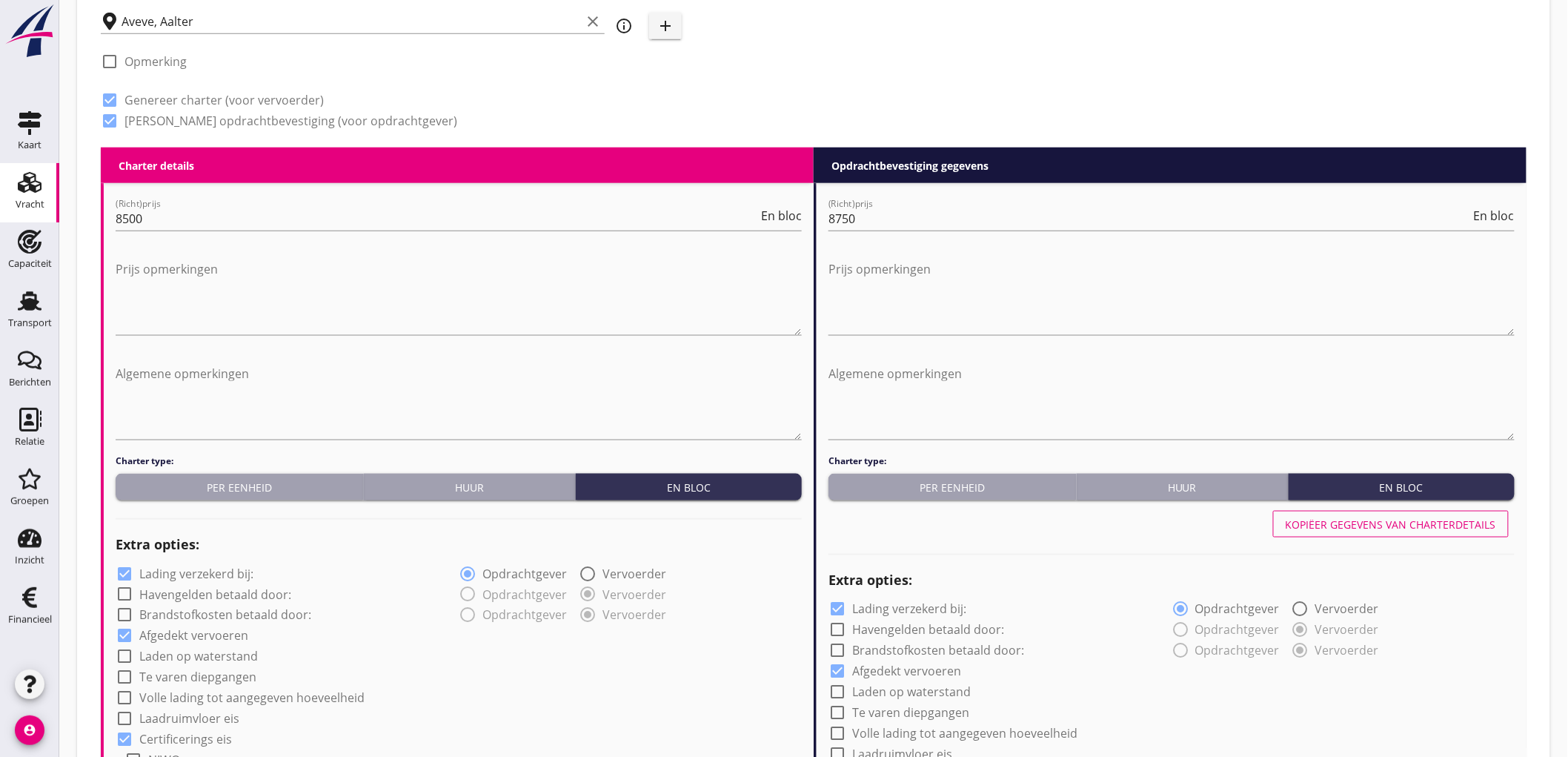
scroll to position [741, 0]
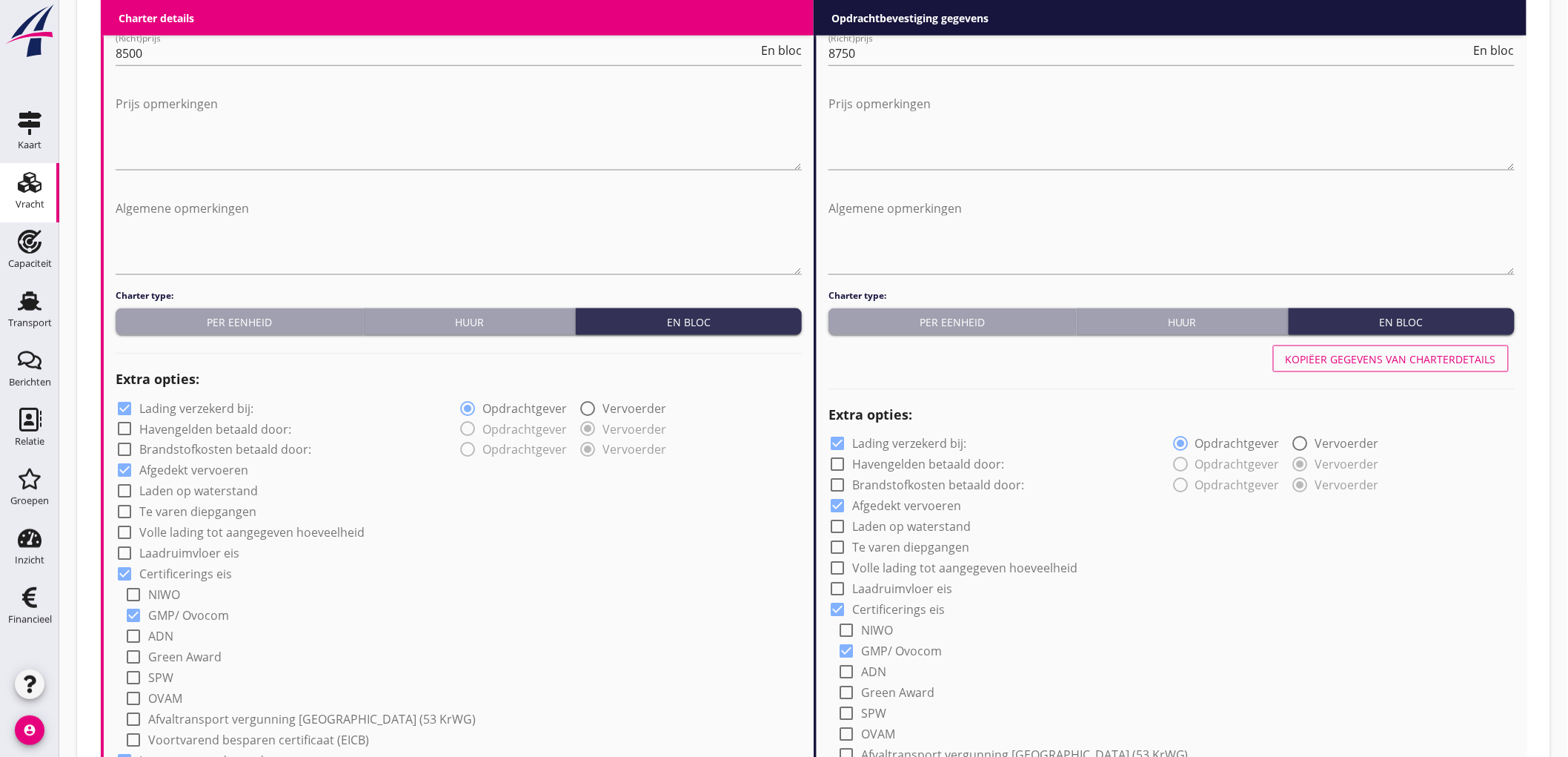
click at [150, 404] on label "Lading verzekerd bij:" at bounding box center [197, 408] width 114 height 15
checkbox input "false"
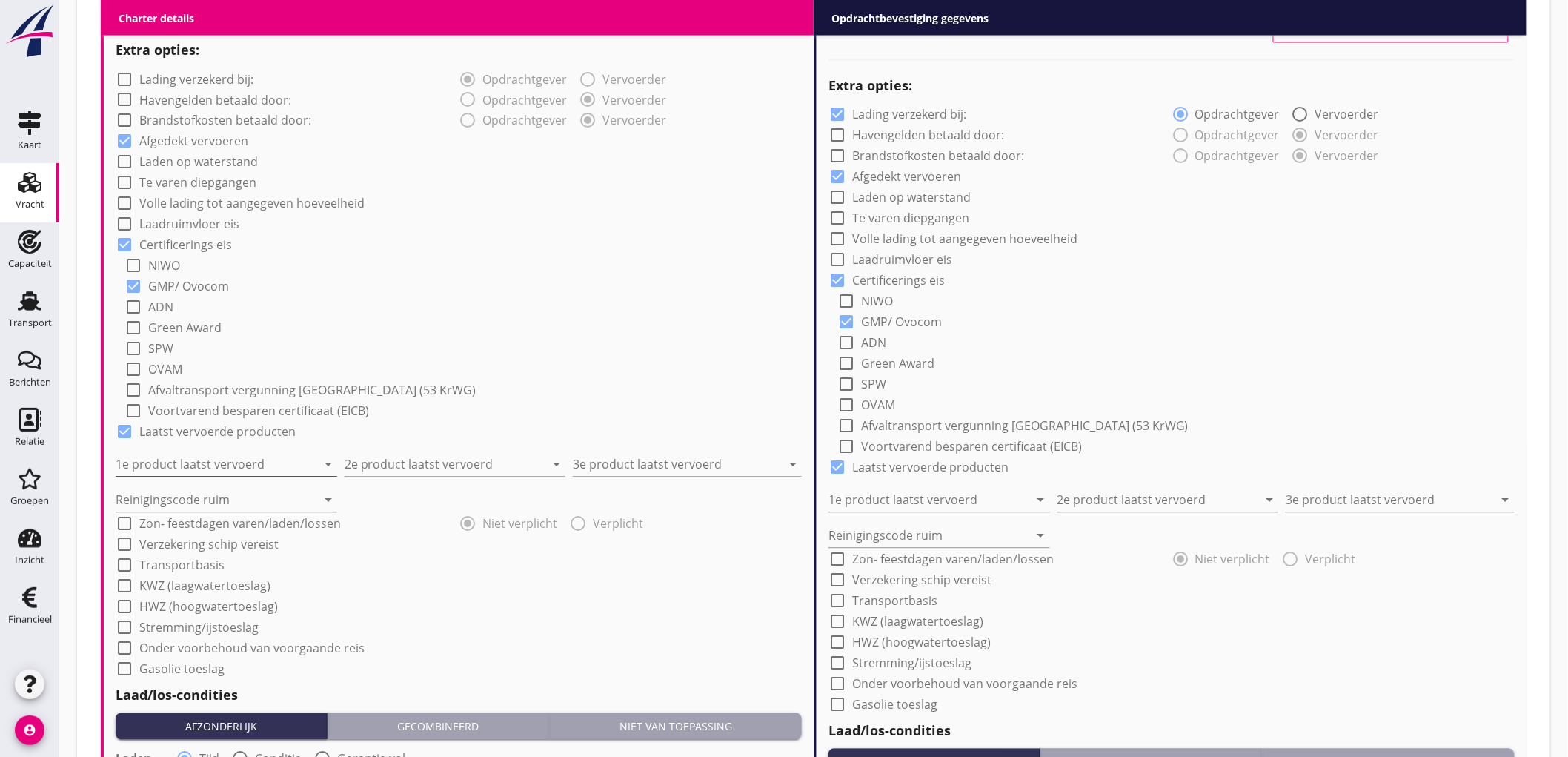
click at [163, 457] on input "1e product laatst vervoerd" at bounding box center [215, 464] width 201 height 23
type input "Raapschroot (1720)"
type input "Sunpellets (1720)"
type input "Sojaschroot (1720)"
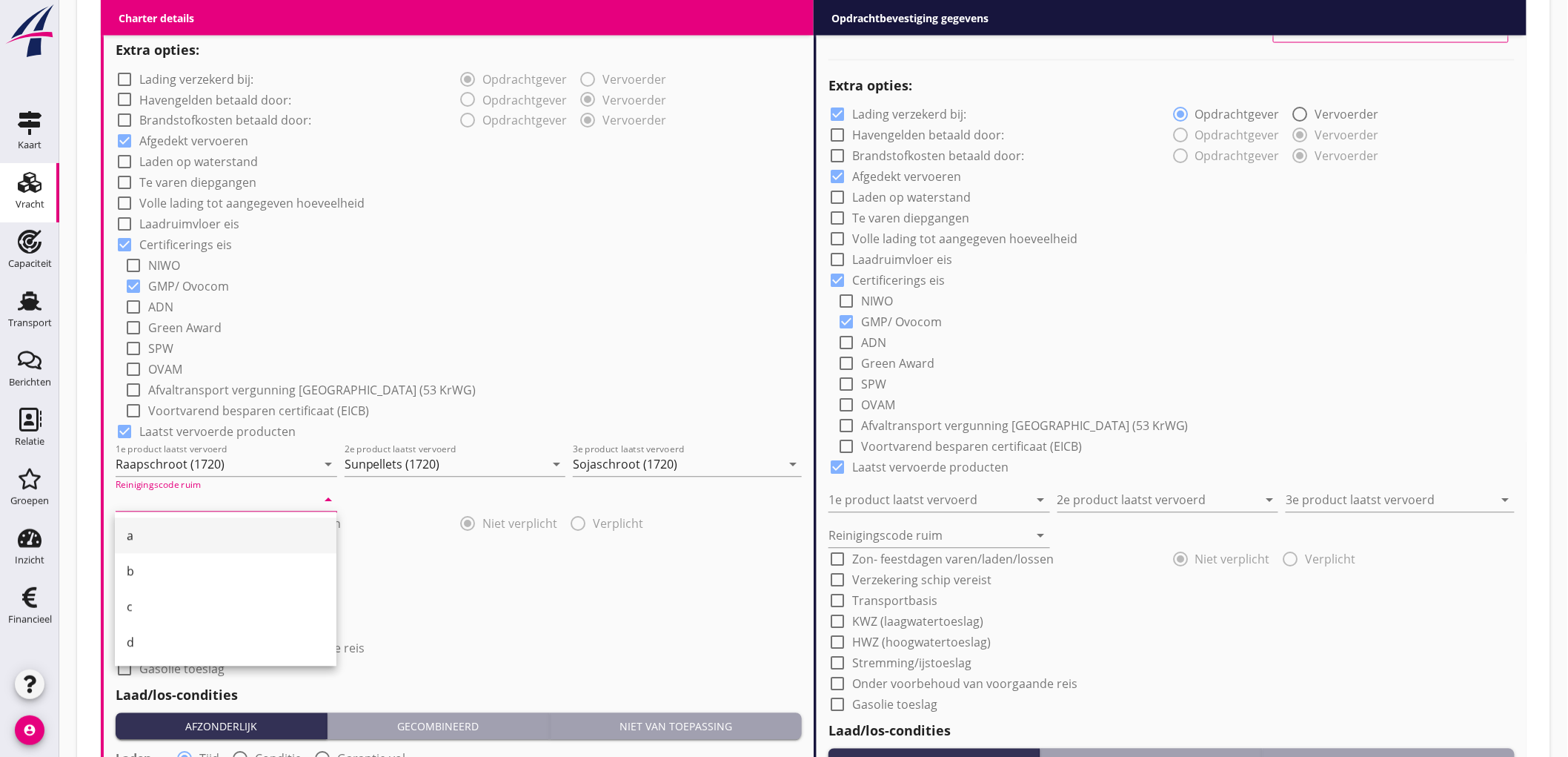
type input "a"
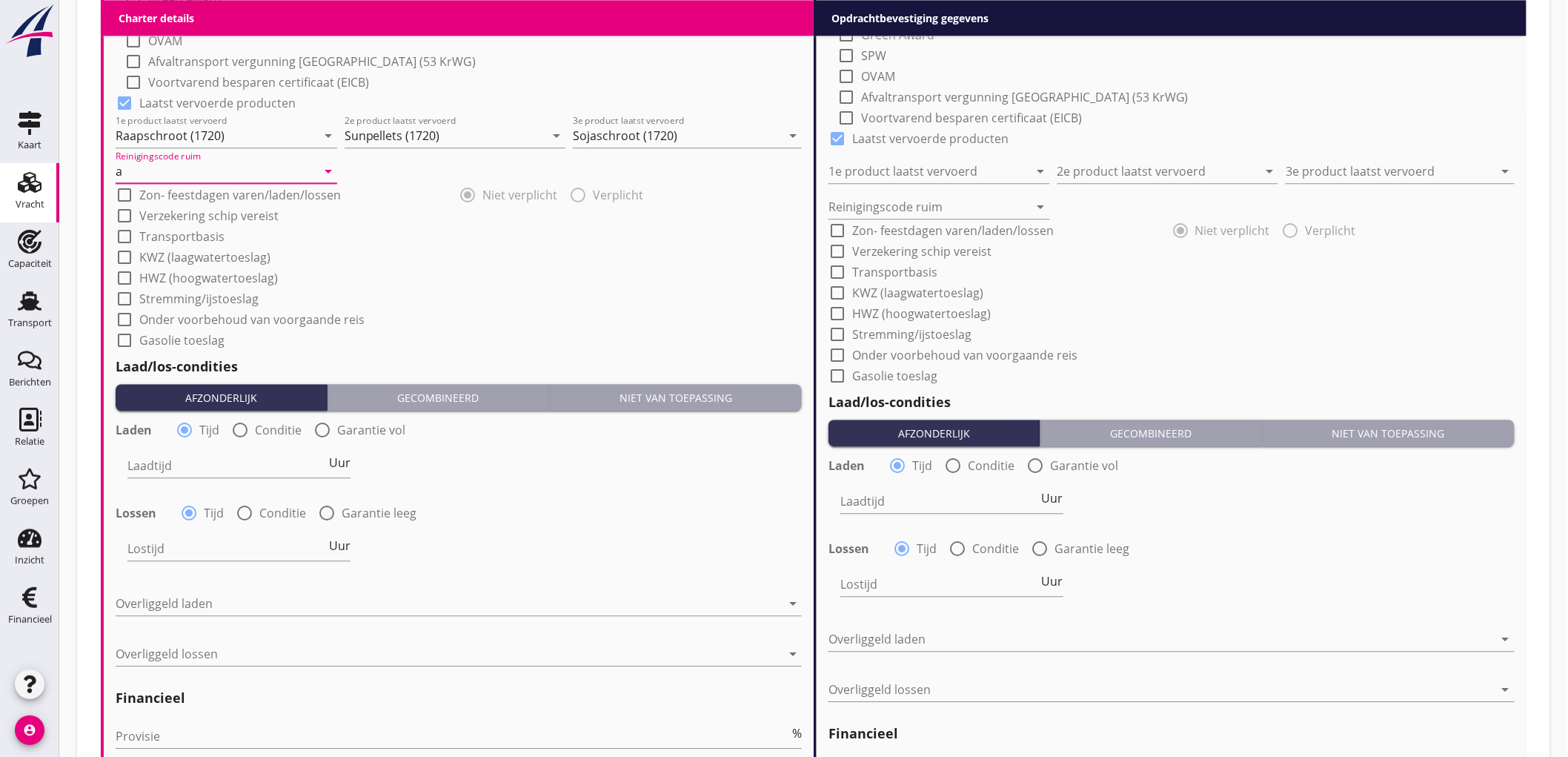
scroll to position [1482, 0]
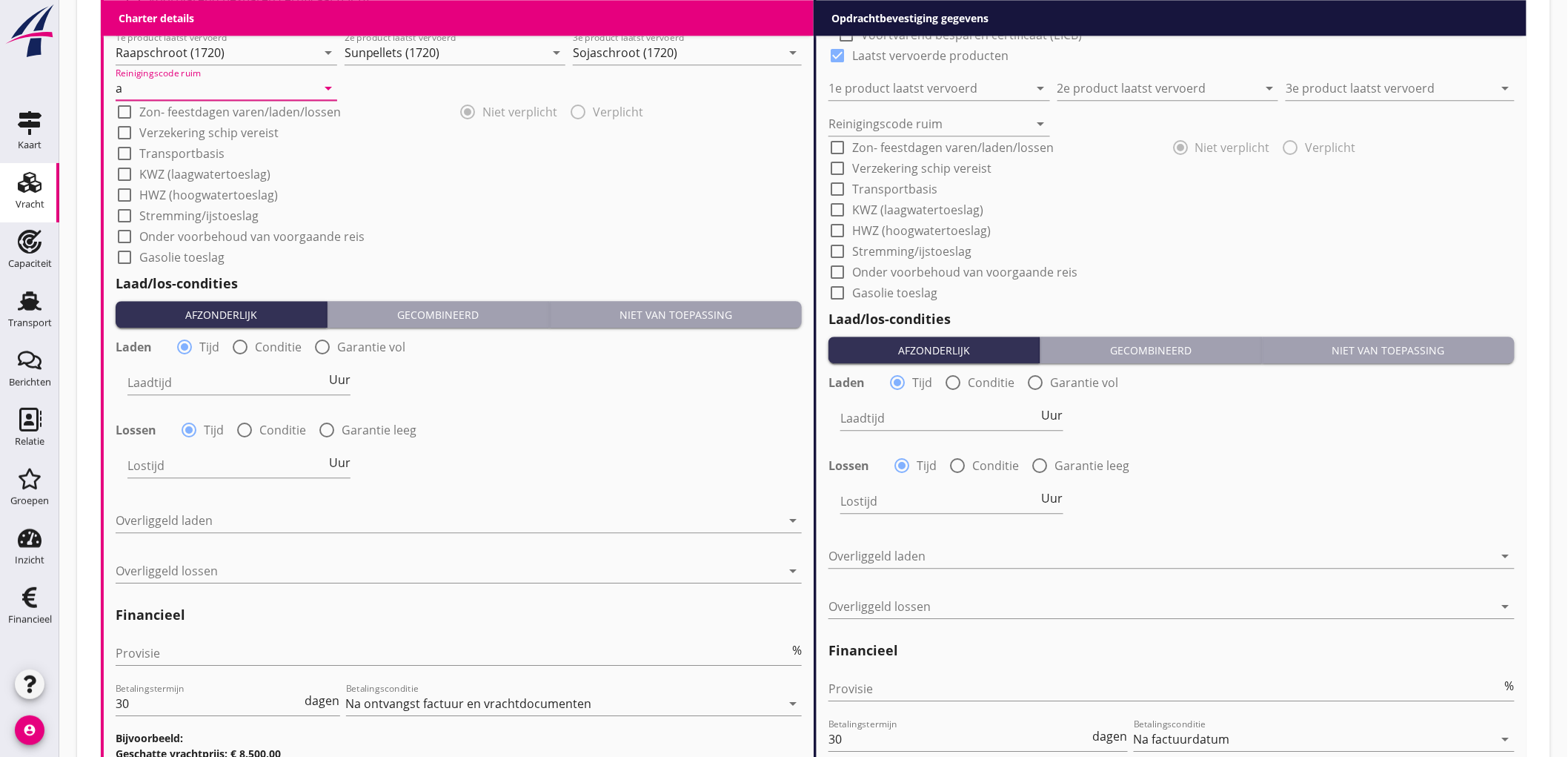
click at [263, 343] on label "Conditie" at bounding box center [278, 347] width 47 height 15
radio input "false"
radio input "true"
click at [212, 383] on div at bounding box center [285, 382] width 315 height 23
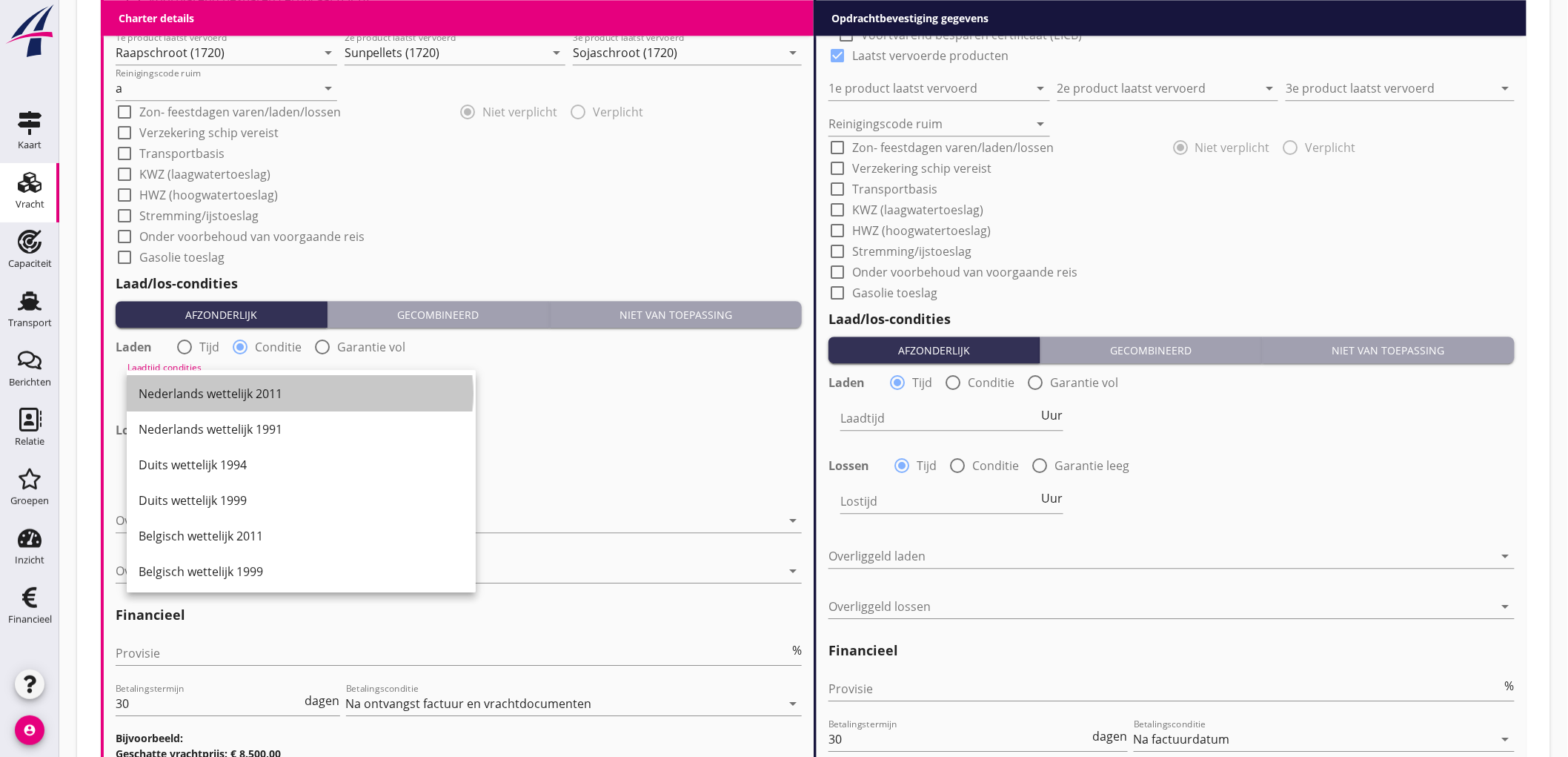
click at [212, 383] on div "Nederlands wettelijk 2011" at bounding box center [301, 393] width 325 height 35
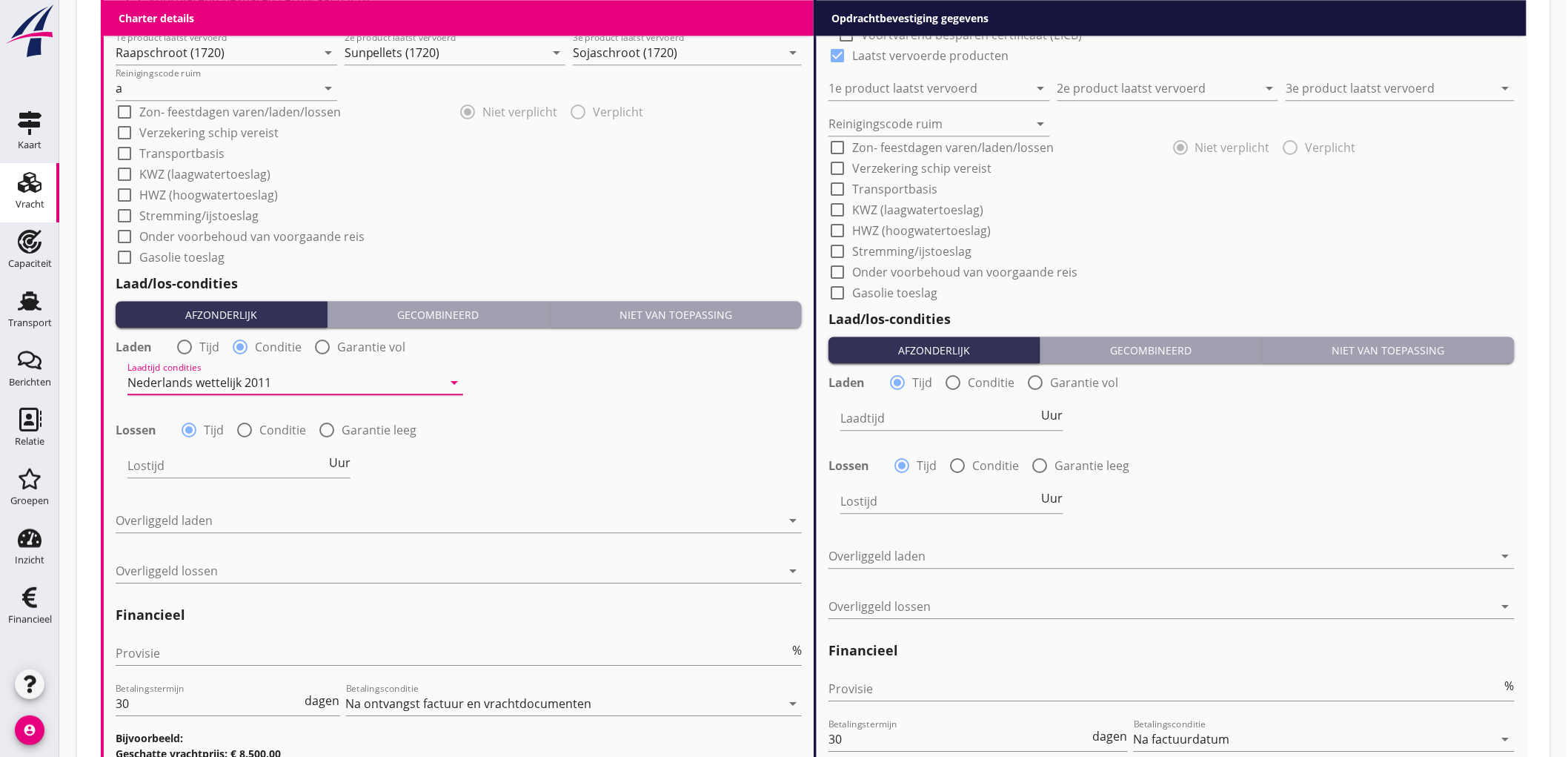
click at [253, 430] on div at bounding box center [244, 429] width 25 height 25
radio input "false"
radio input "true"
click at [175, 479] on div "Lostijd condities arrow_drop_down" at bounding box center [295, 472] width 336 height 38
click at [184, 472] on div at bounding box center [285, 465] width 315 height 23
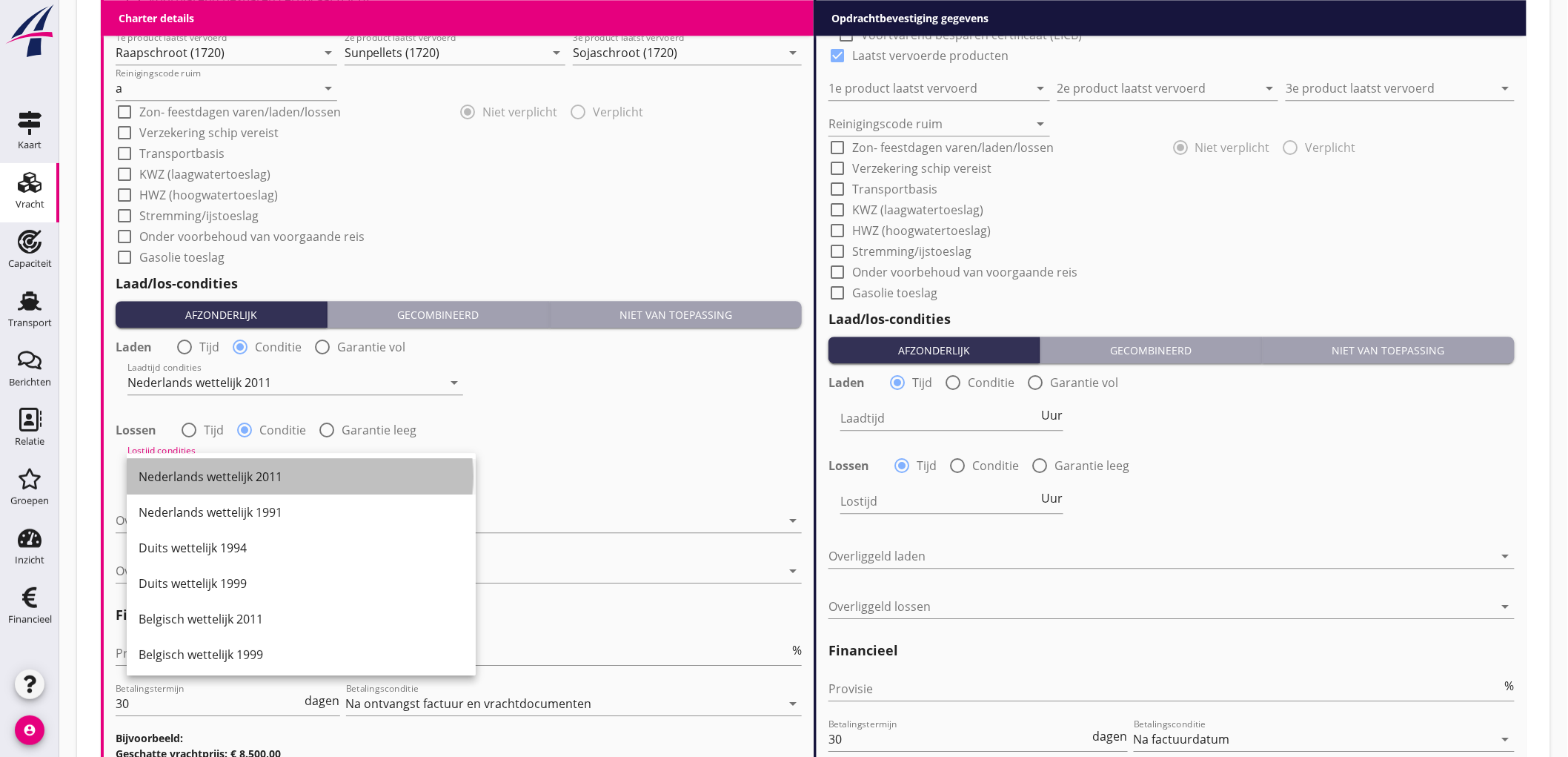
click at [194, 477] on div "Nederlands wettelijk 2011" at bounding box center [301, 477] width 325 height 18
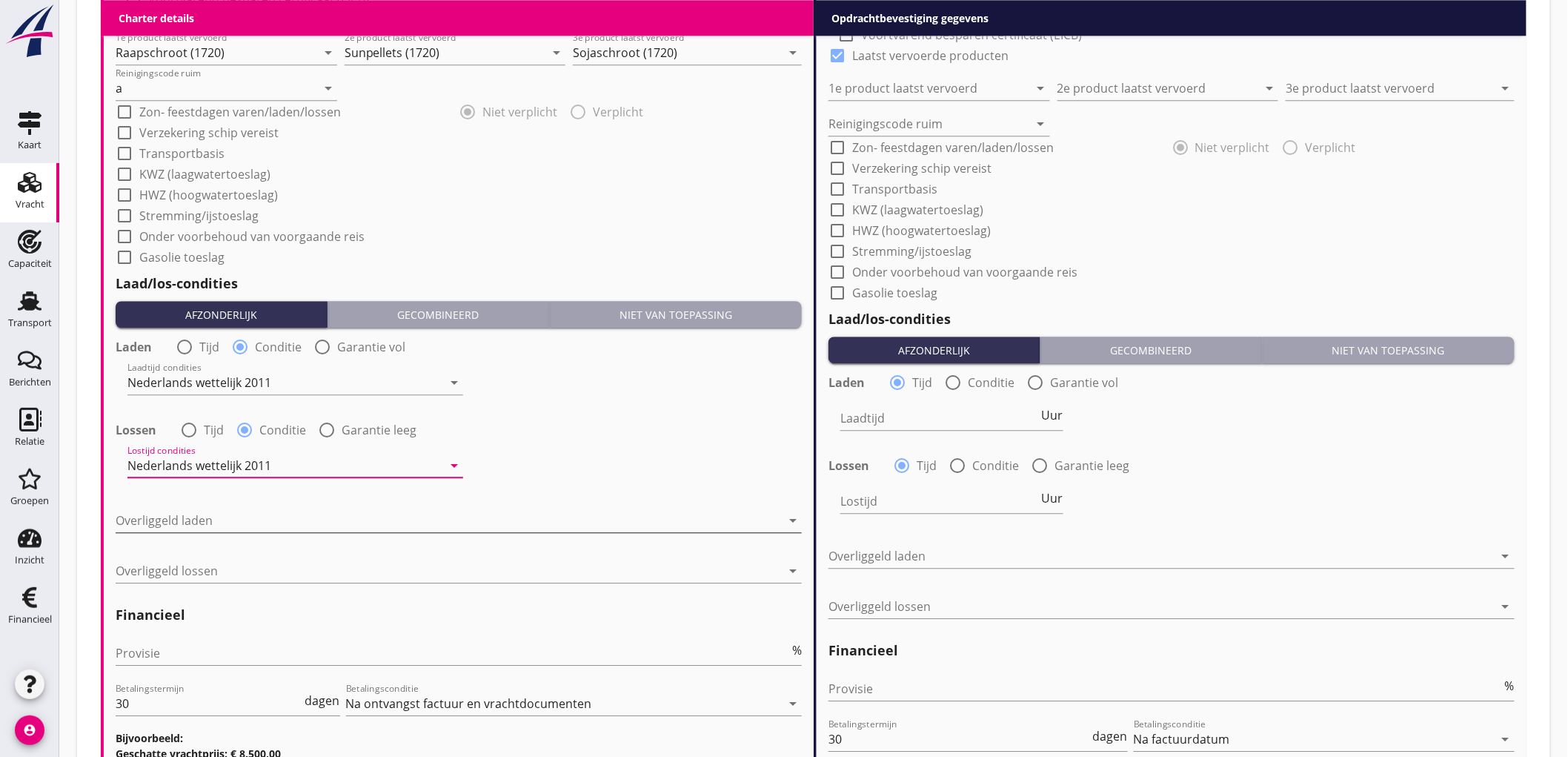
click at [202, 517] on div at bounding box center [448, 520] width 666 height 23
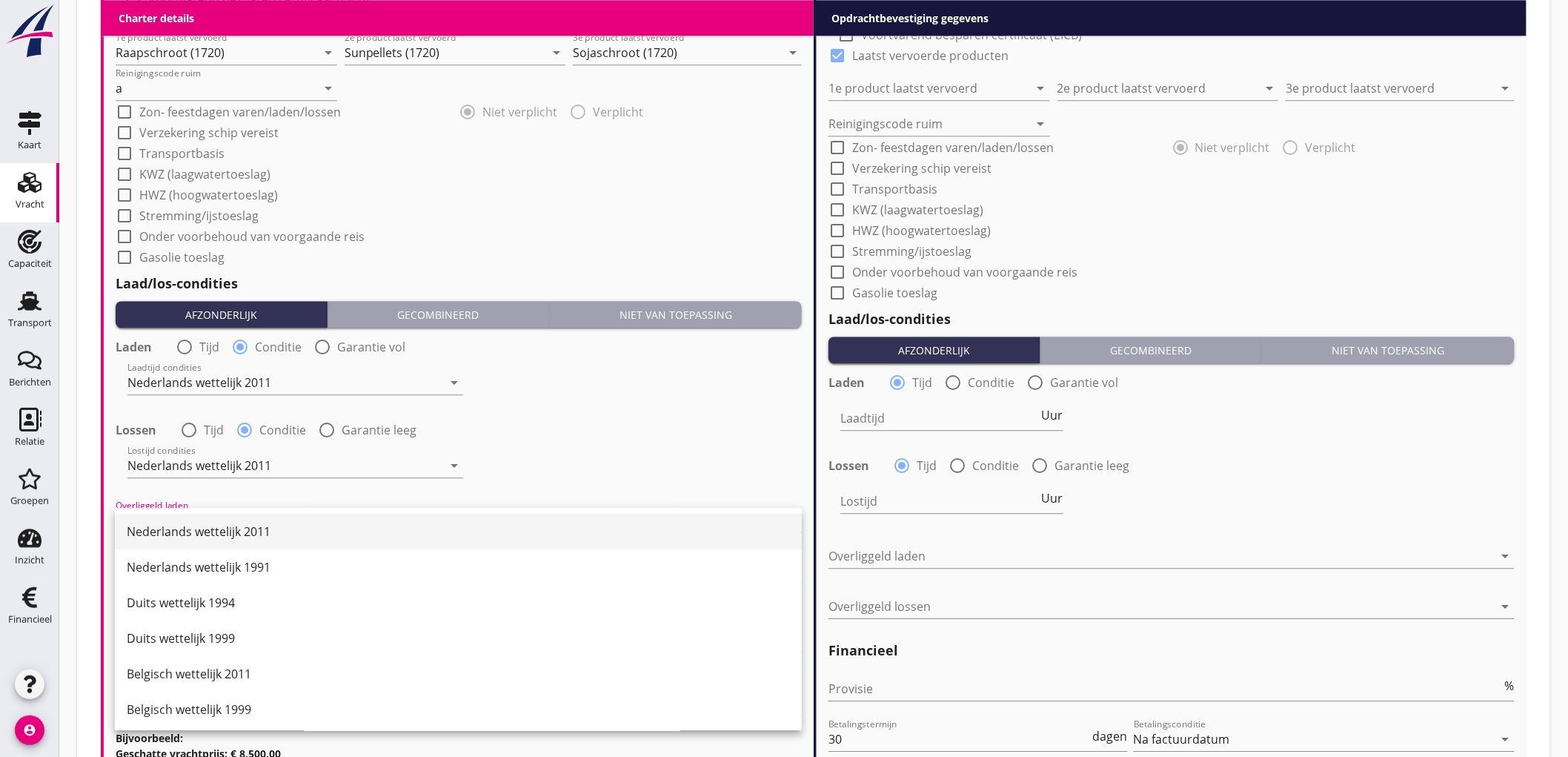
click at [202, 525] on div "Nederlands wettelijk 2011" at bounding box center [458, 532] width 664 height 18
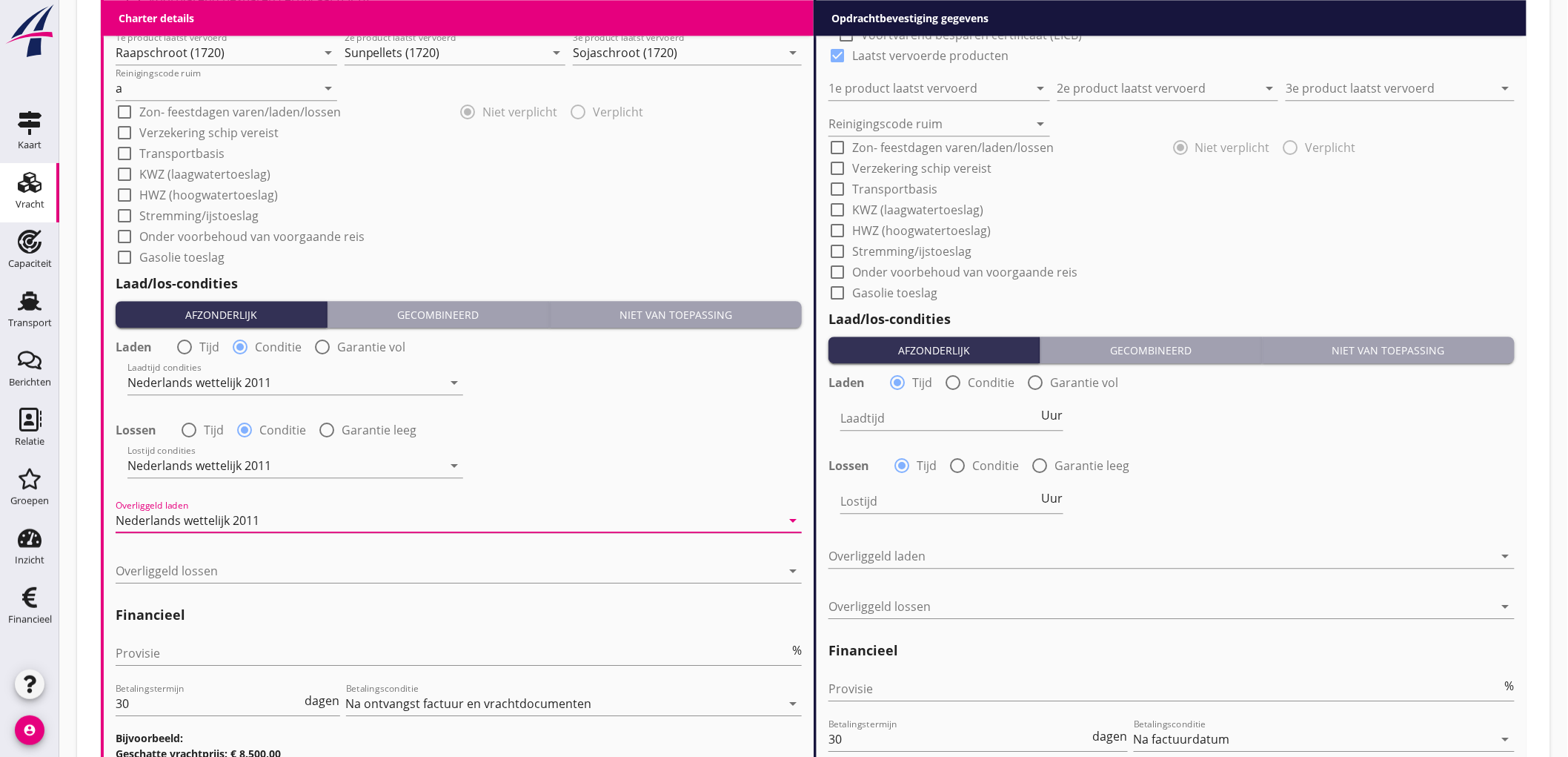
click at [197, 553] on div "Overliggeld lossen arrow_drop_down" at bounding box center [458, 573] width 686 height 47
click at [195, 574] on div at bounding box center [448, 570] width 666 height 23
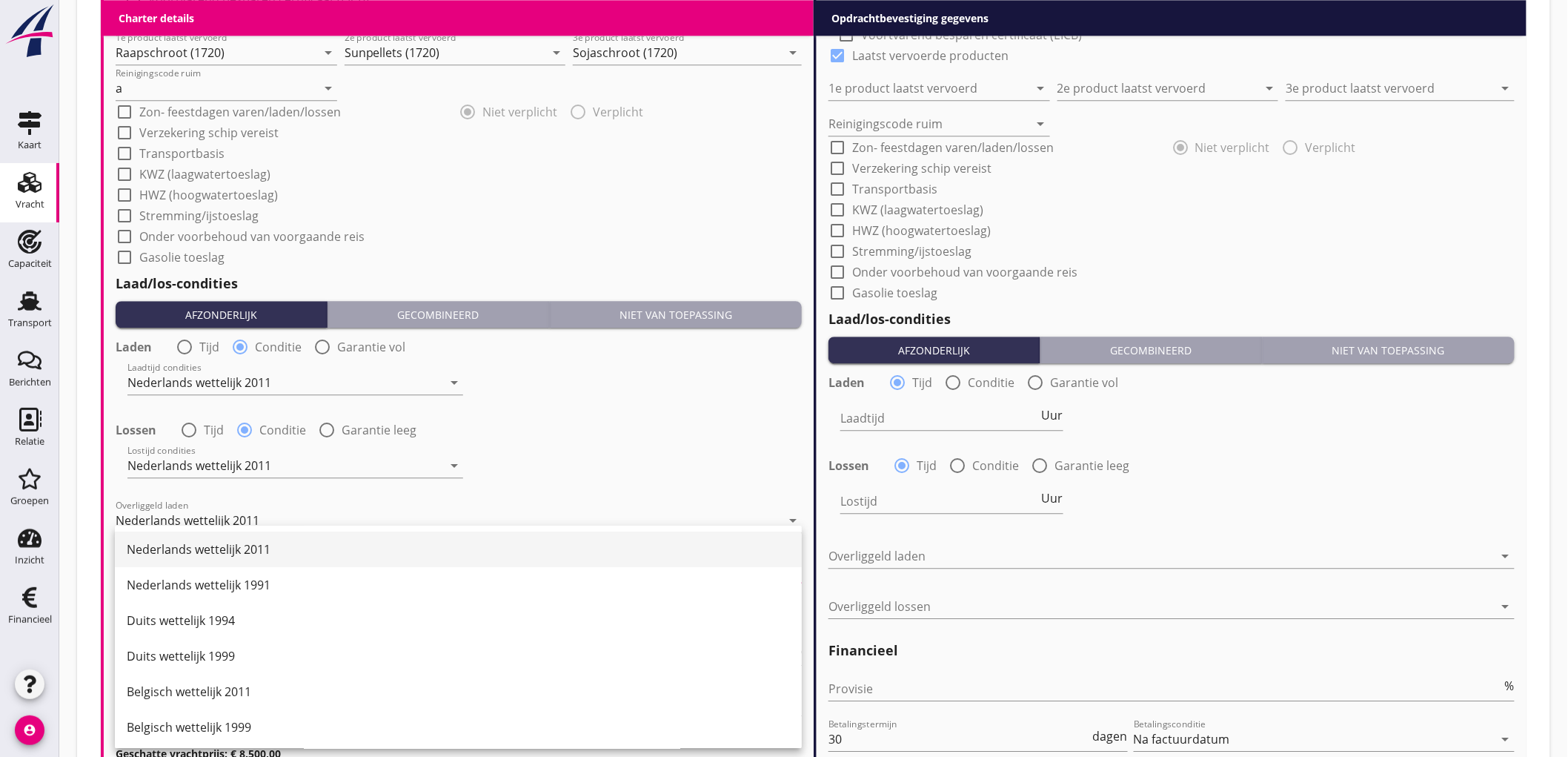
click at [206, 542] on div "Nederlands wettelijk 2011" at bounding box center [458, 549] width 664 height 18
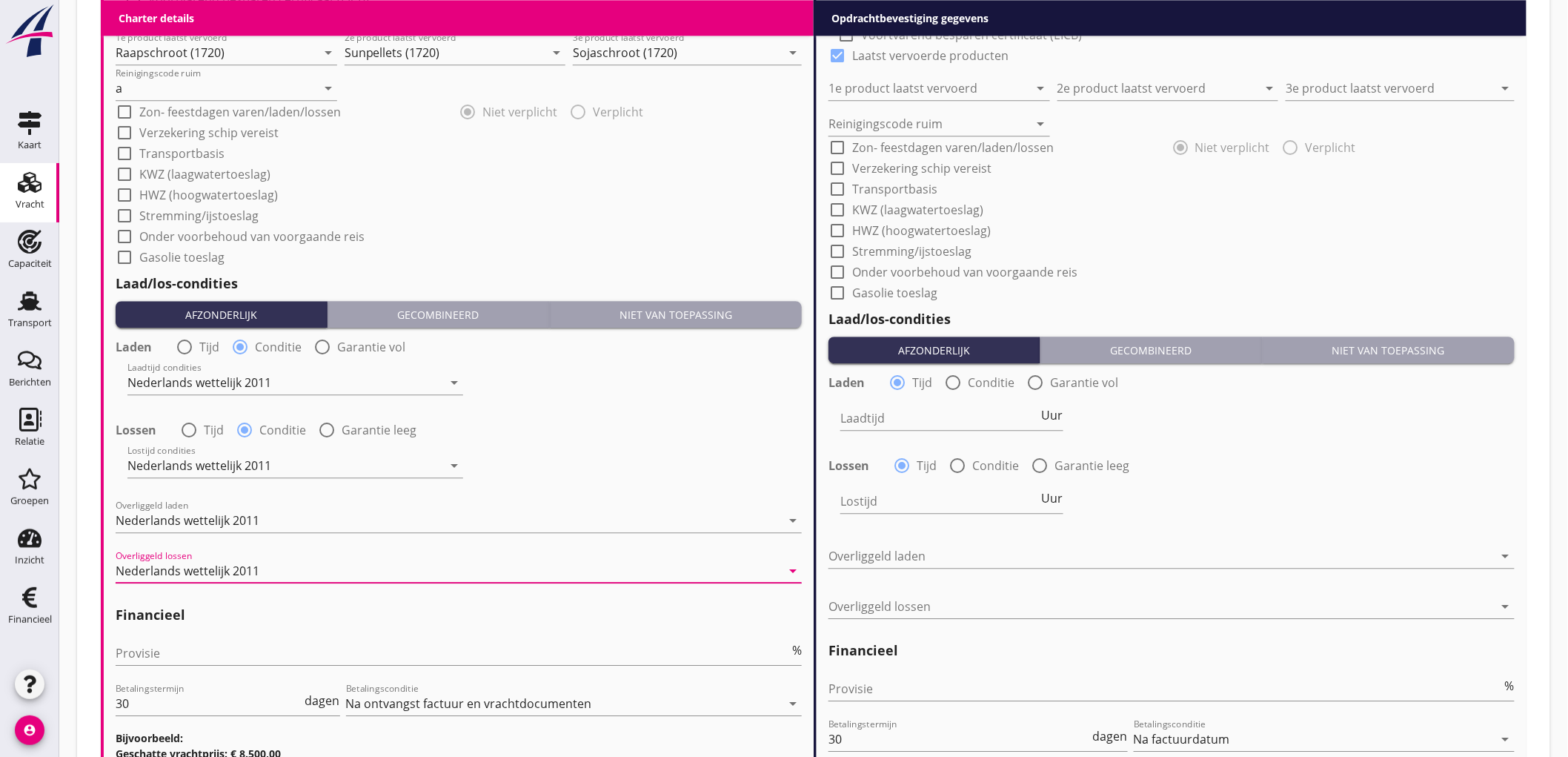
click at [609, 441] on div "Lostijd condities Nederlands wettelijk 2011 arrow_drop_down" at bounding box center [459, 466] width 689 height 53
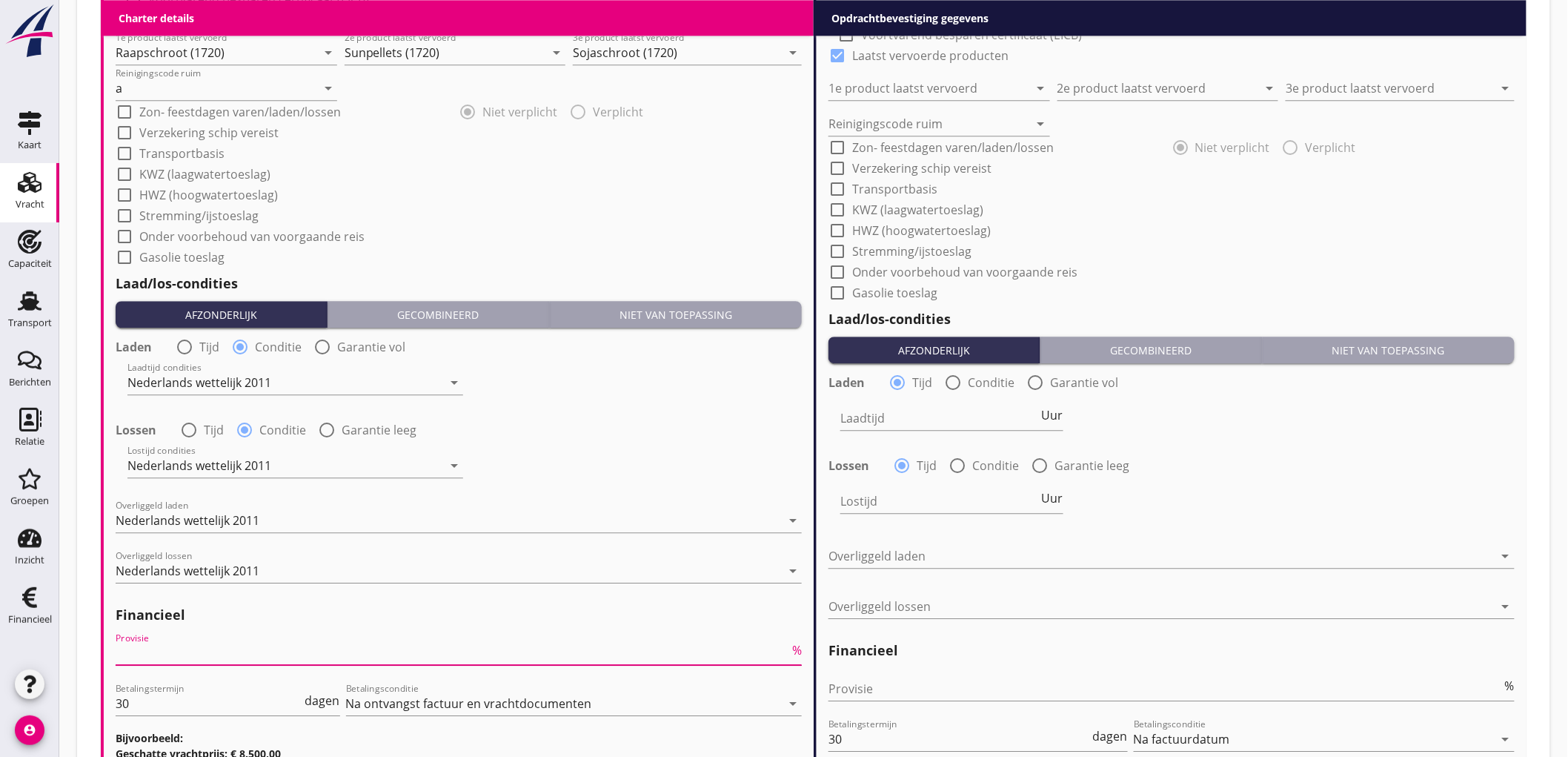
click at [169, 647] on input "Provisie" at bounding box center [452, 652] width 673 height 23
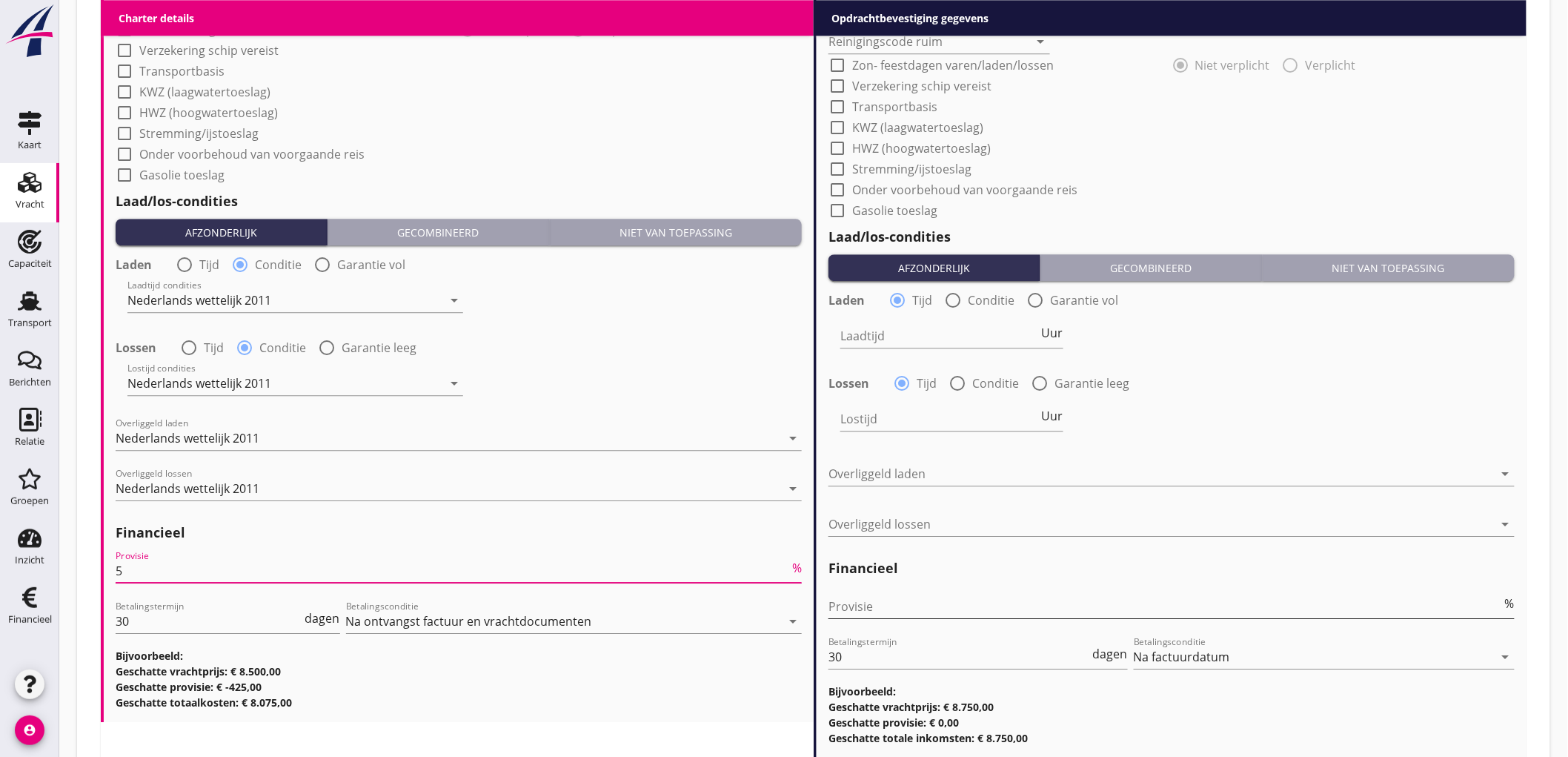
type input "5"
click at [932, 606] on input "Provisie" at bounding box center [1165, 606] width 673 height 23
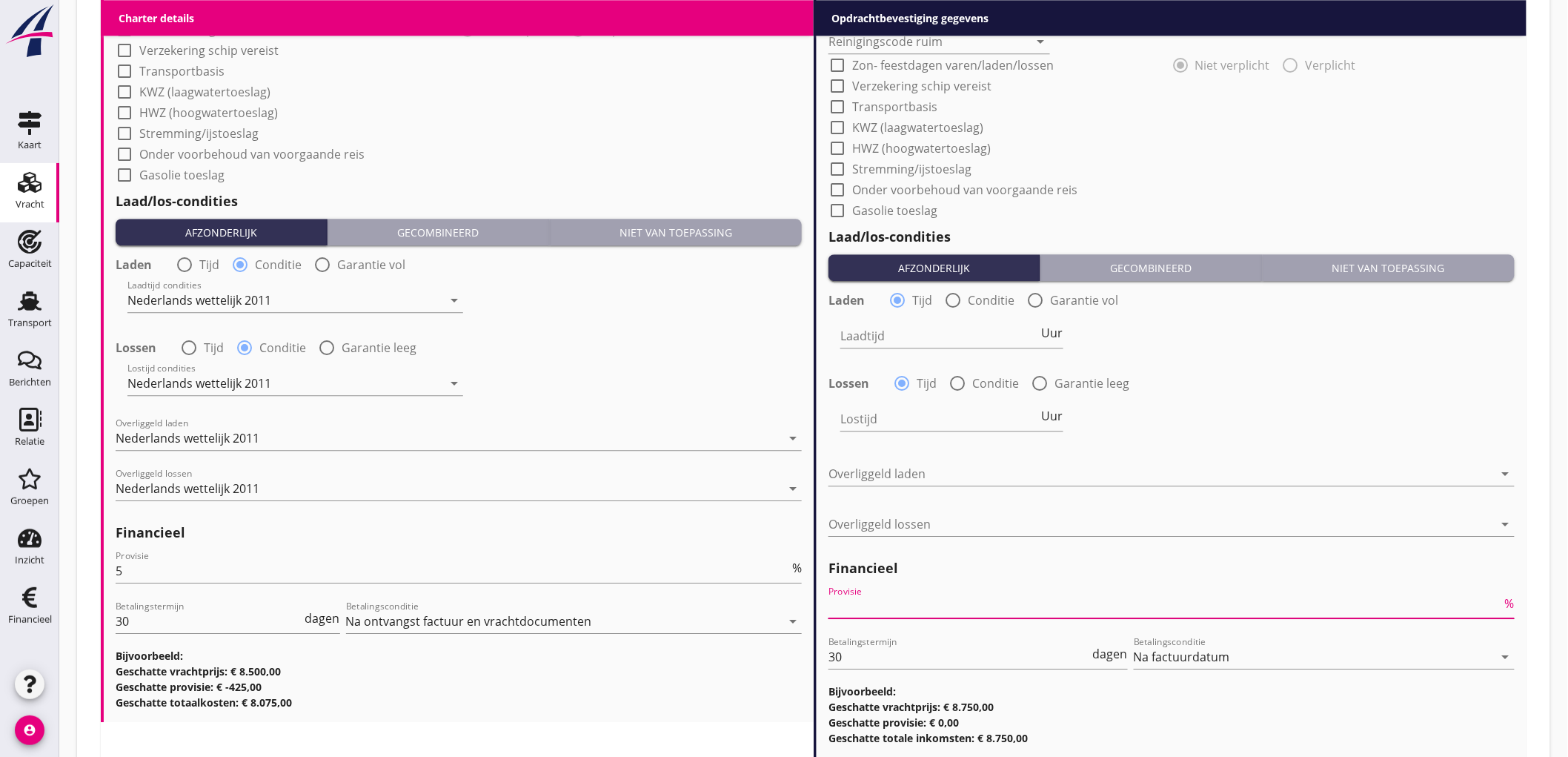
type input "2"
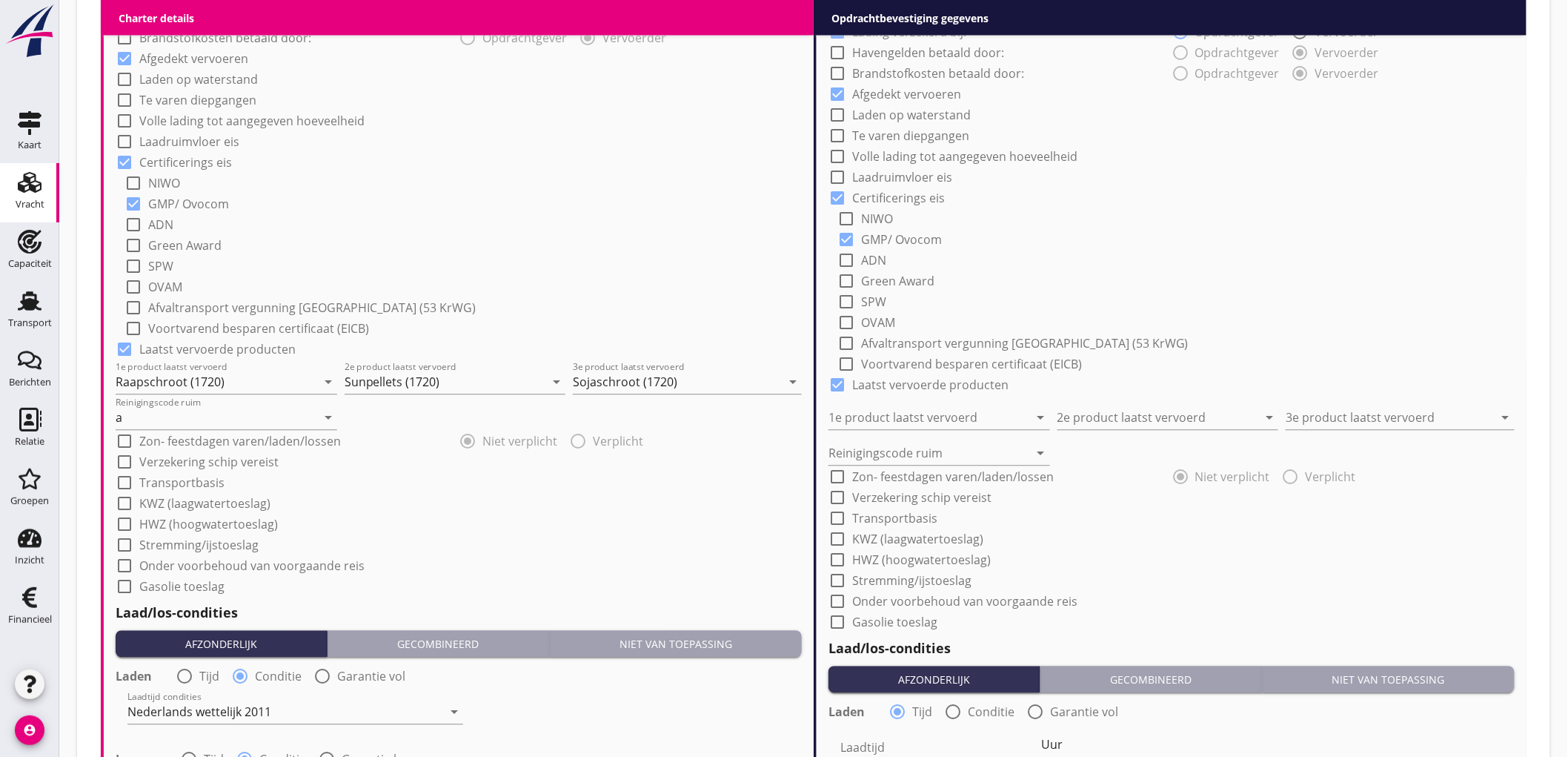
scroll to position [576, 0]
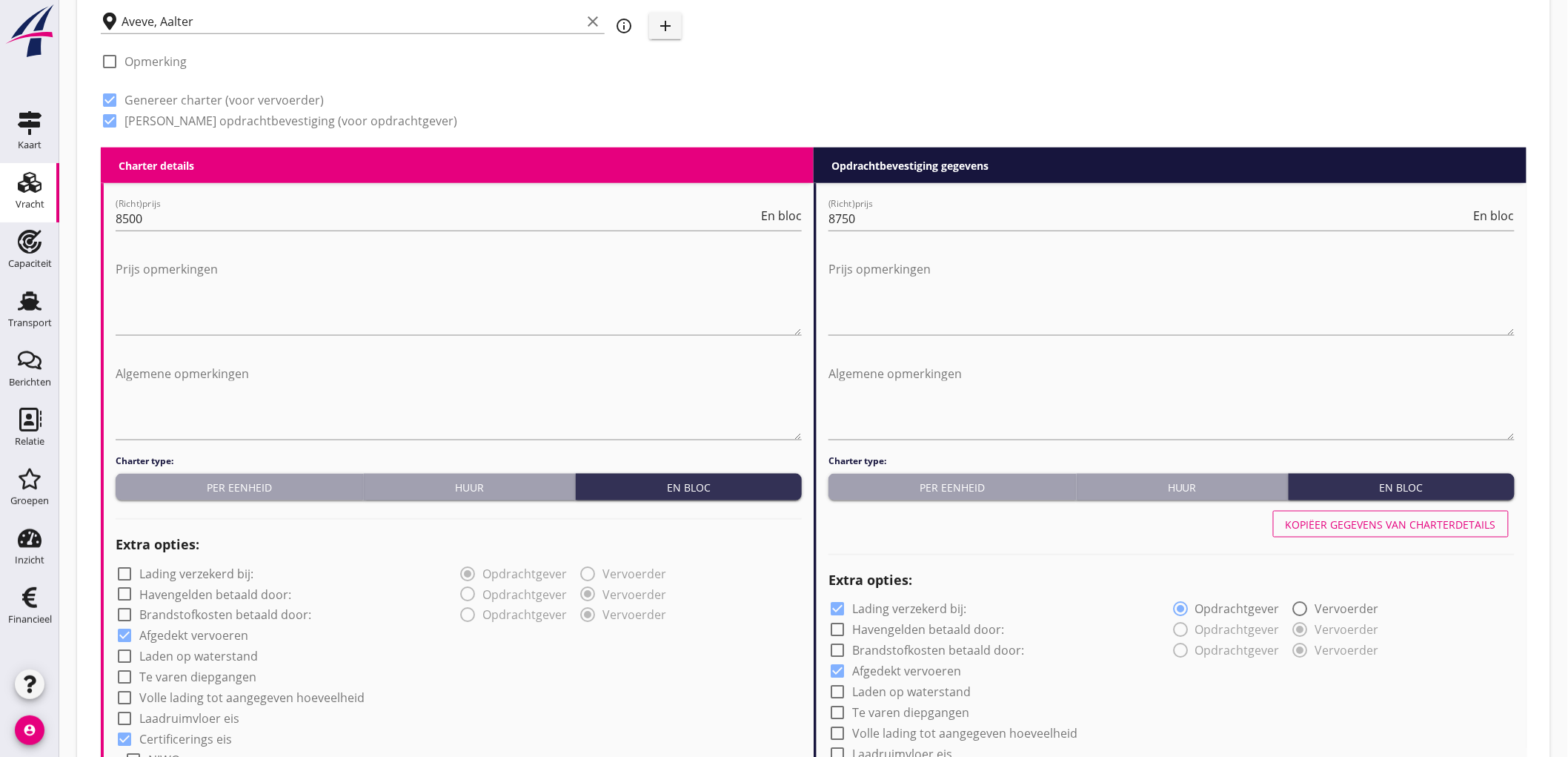
type input "2.5"
click at [1414, 524] on div "Kopiëer gegevens van charterdetails" at bounding box center [1390, 524] width 210 height 16
checkbox input "false"
type input "Raapschroot (1720)"
type input "Sunpellets (1720)"
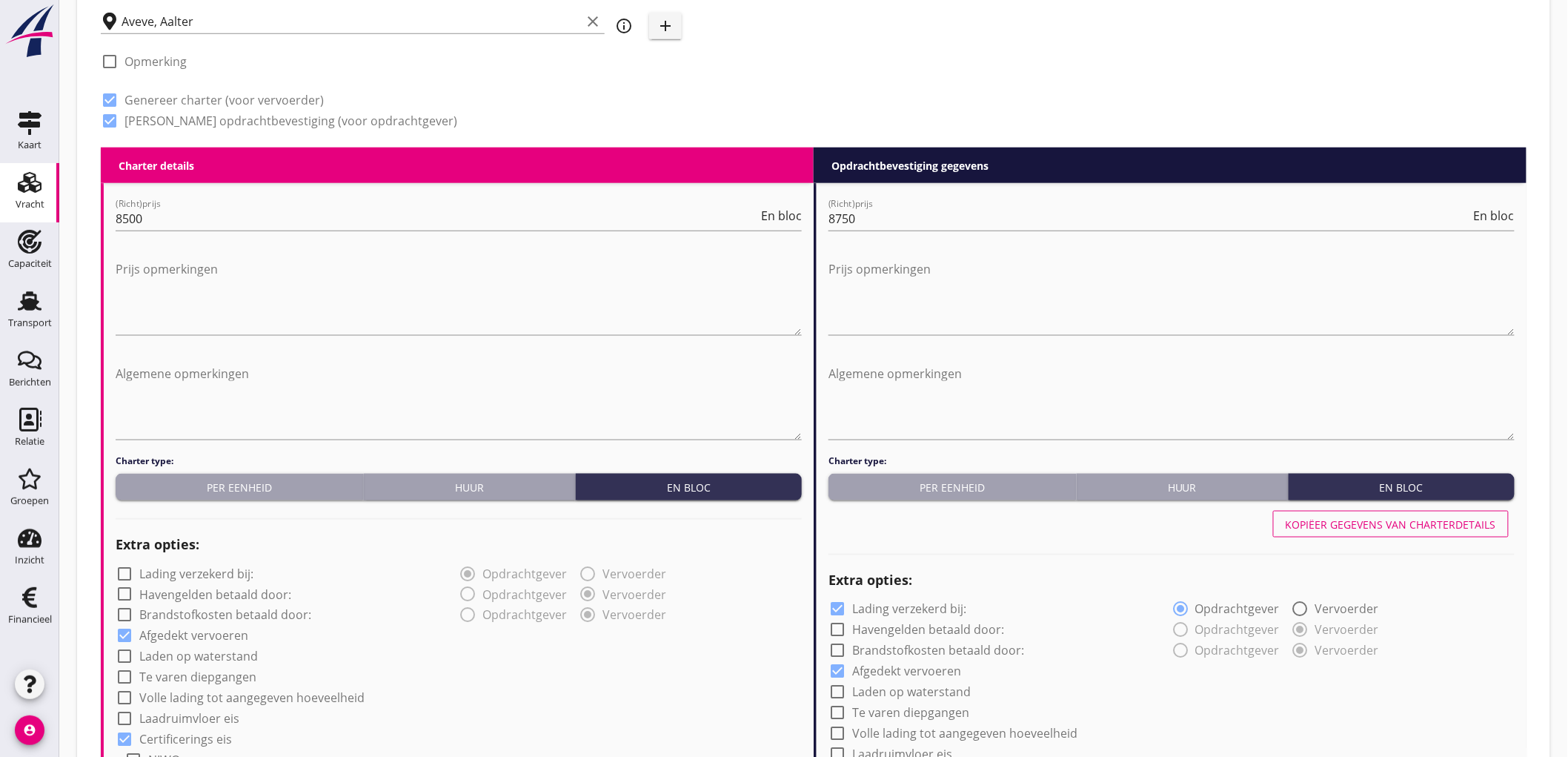
type input "Sojaschroot (1720)"
type input "a"
radio input "false"
radio input "true"
radio input "false"
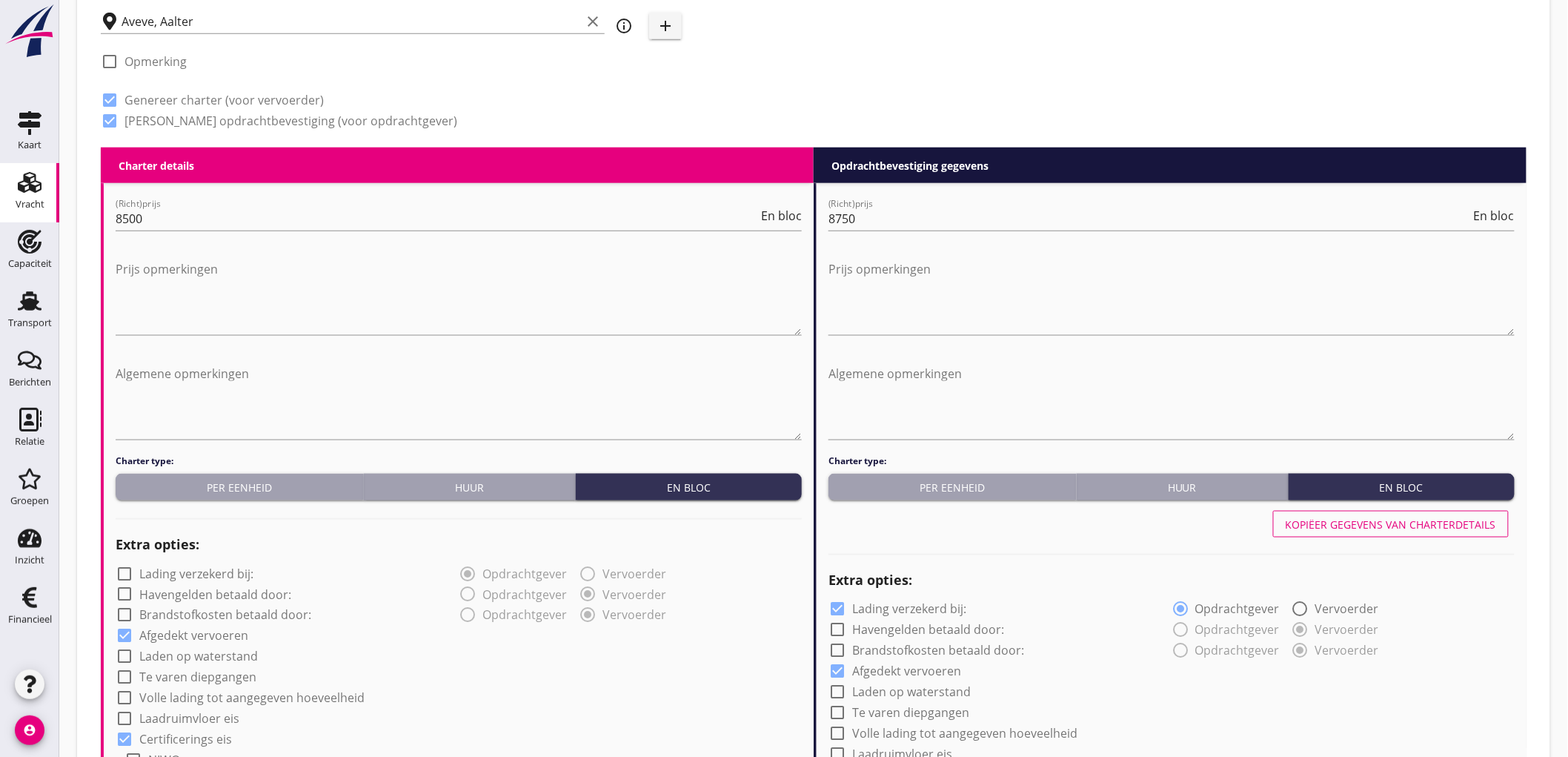
radio input "true"
click at [1420, 512] on button "Kopiëer gegevens van charterdetails" at bounding box center [1390, 523] width 236 height 26
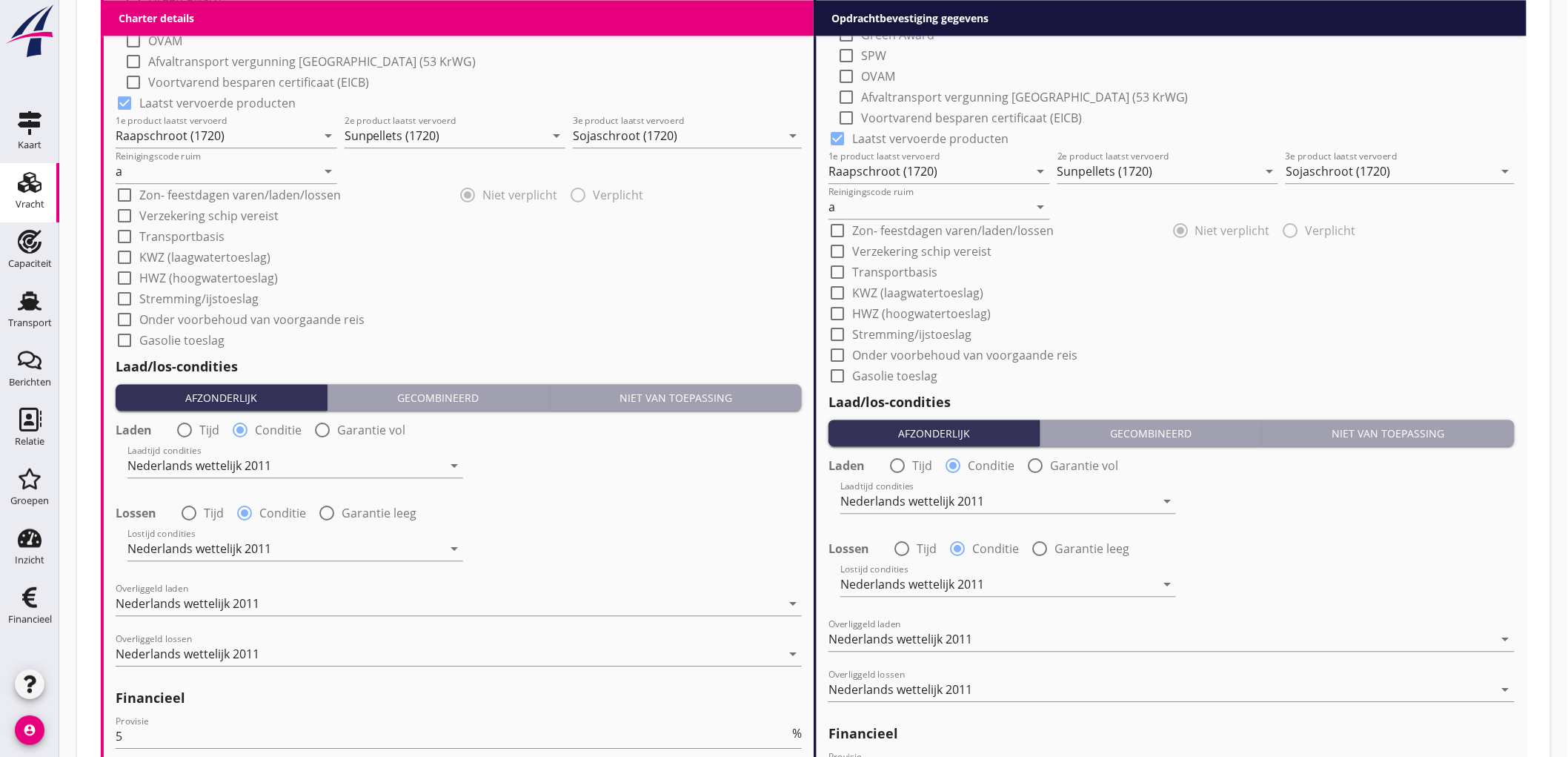
scroll to position [1665, 0]
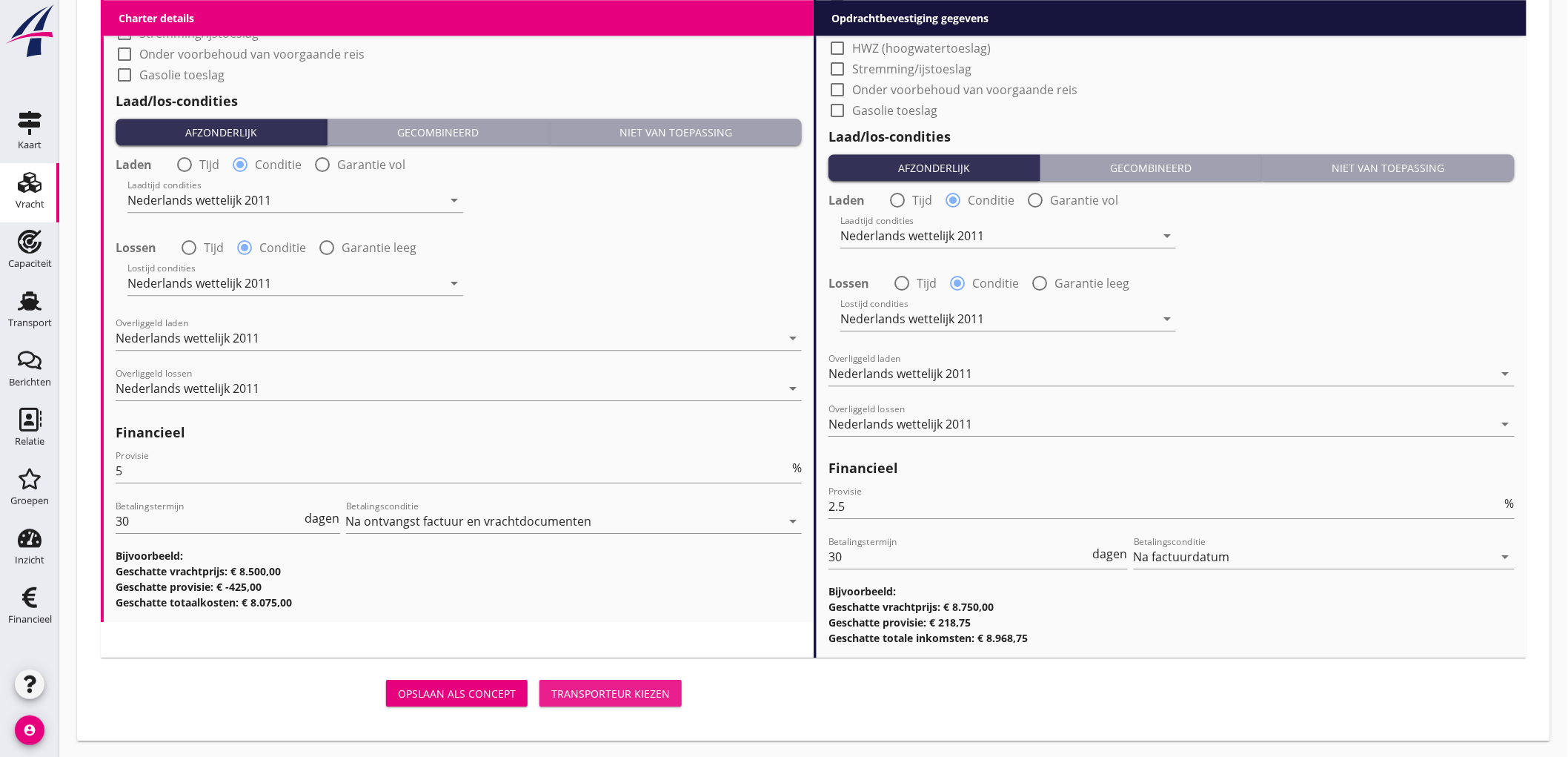
drag, startPoint x: 670, startPoint y: 698, endPoint x: 1496, endPoint y: 452, distance: 861.9
click at [674, 694] on button "Transporteur kiezen" at bounding box center [610, 692] width 142 height 26
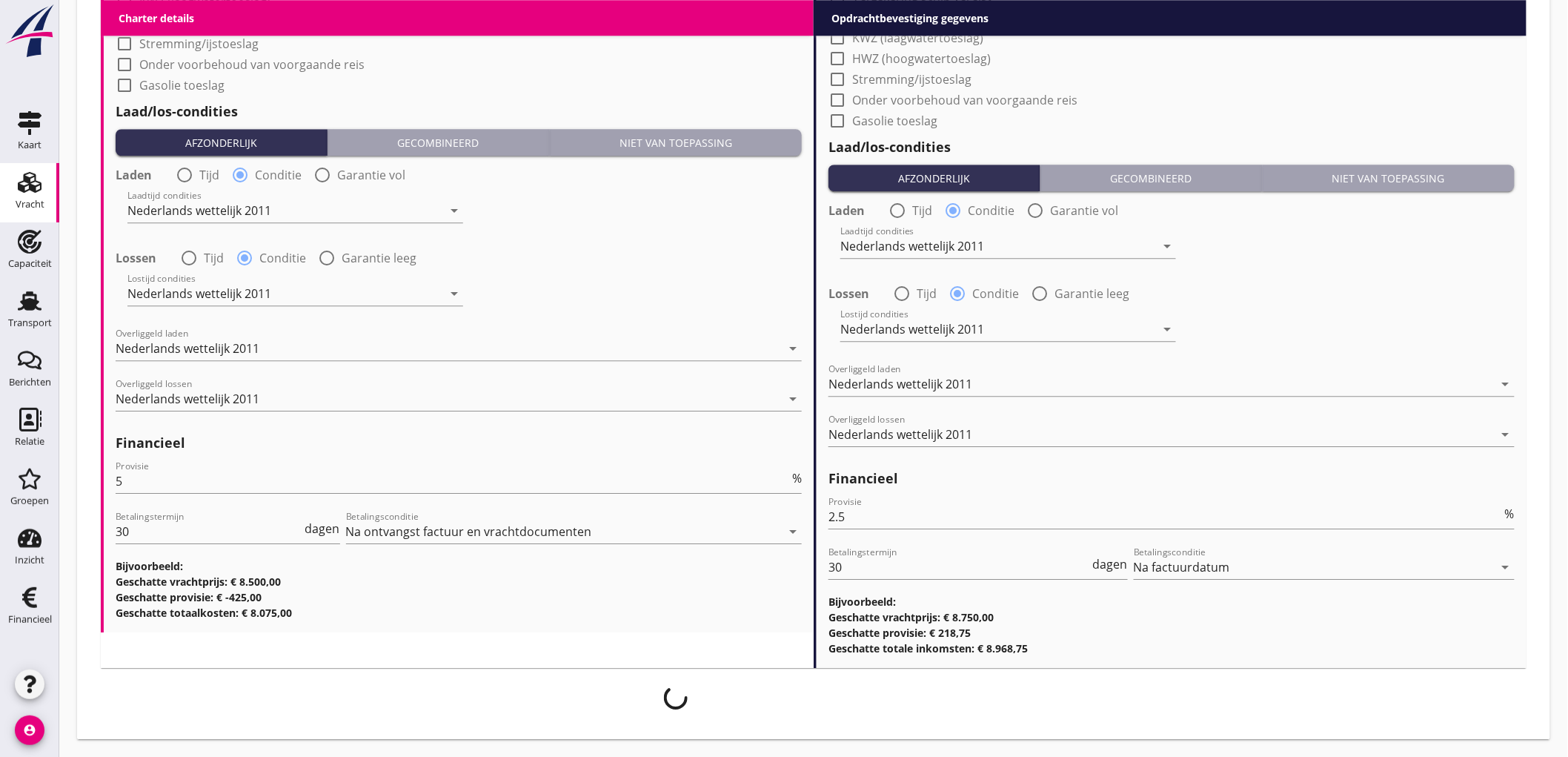
scroll to position [1653, 0]
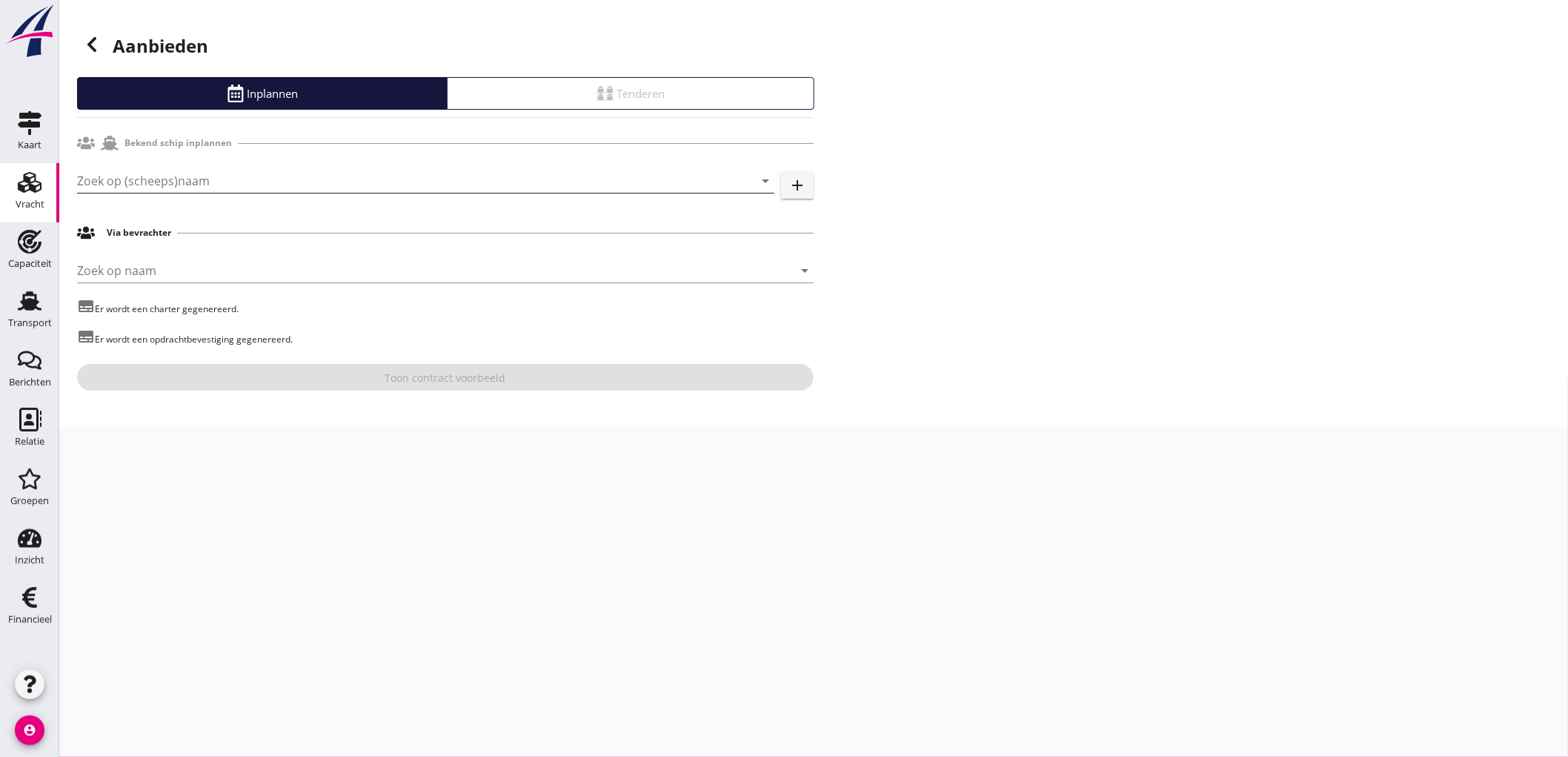
click at [217, 175] on input "Zoek op (scheeps)naam" at bounding box center [404, 180] width 656 height 23
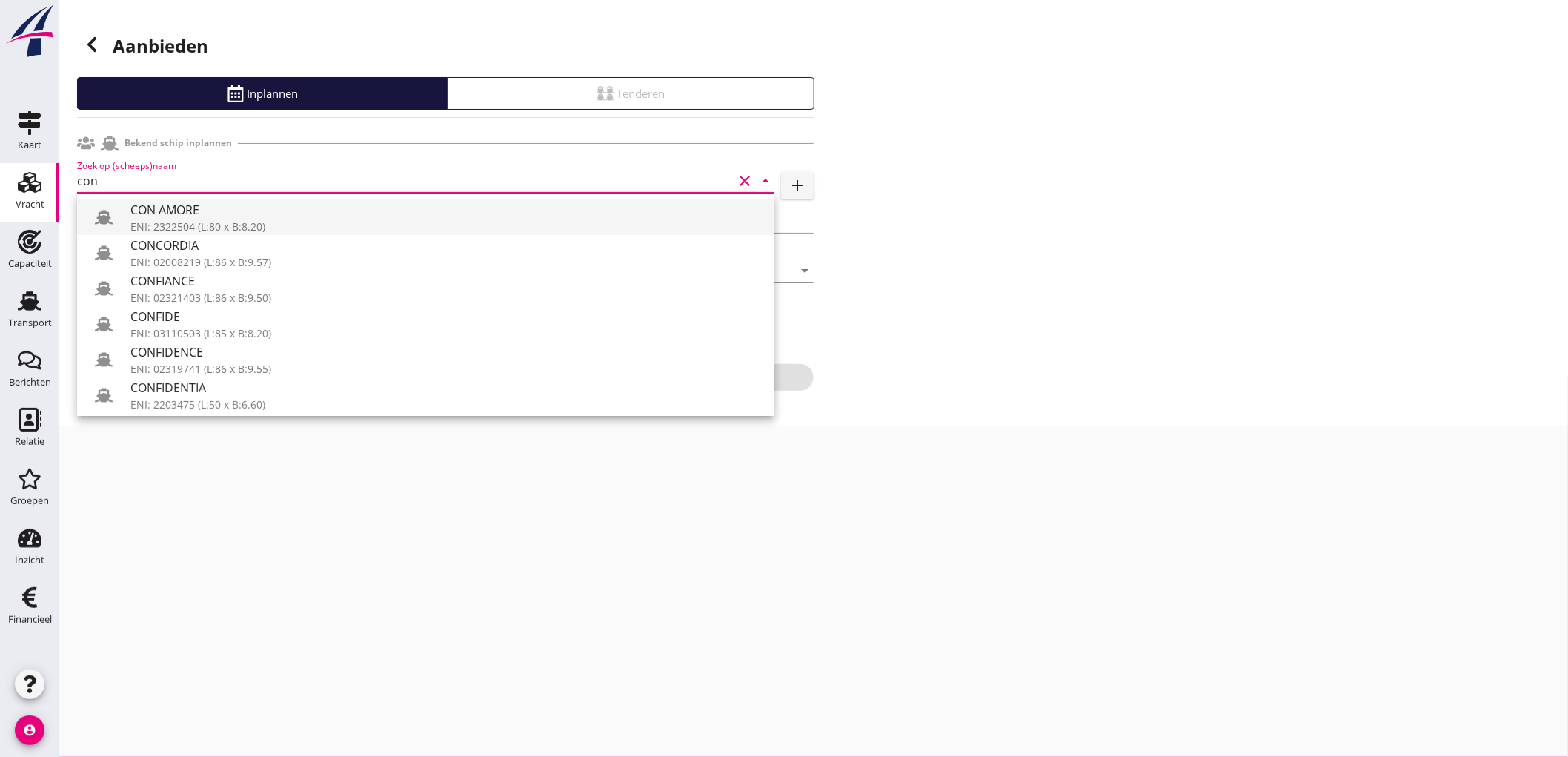
click at [212, 222] on div "ENI: 2322504 (L:80 x B:8.20)" at bounding box center [446, 226] width 632 height 16
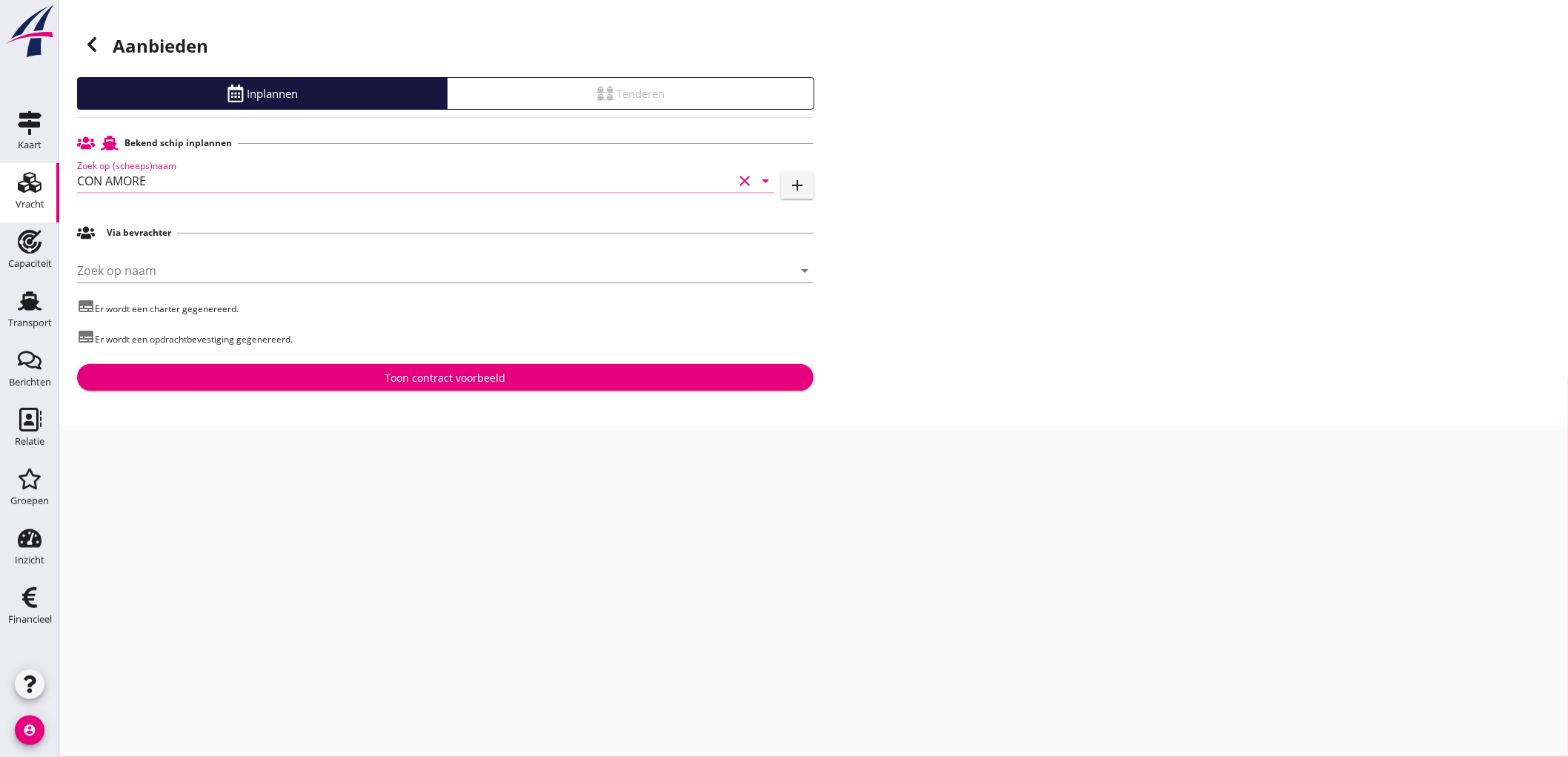
type input "CON AMORE"
drag, startPoint x: 346, startPoint y: 371, endPoint x: 343, endPoint y: 350, distance: 21.2
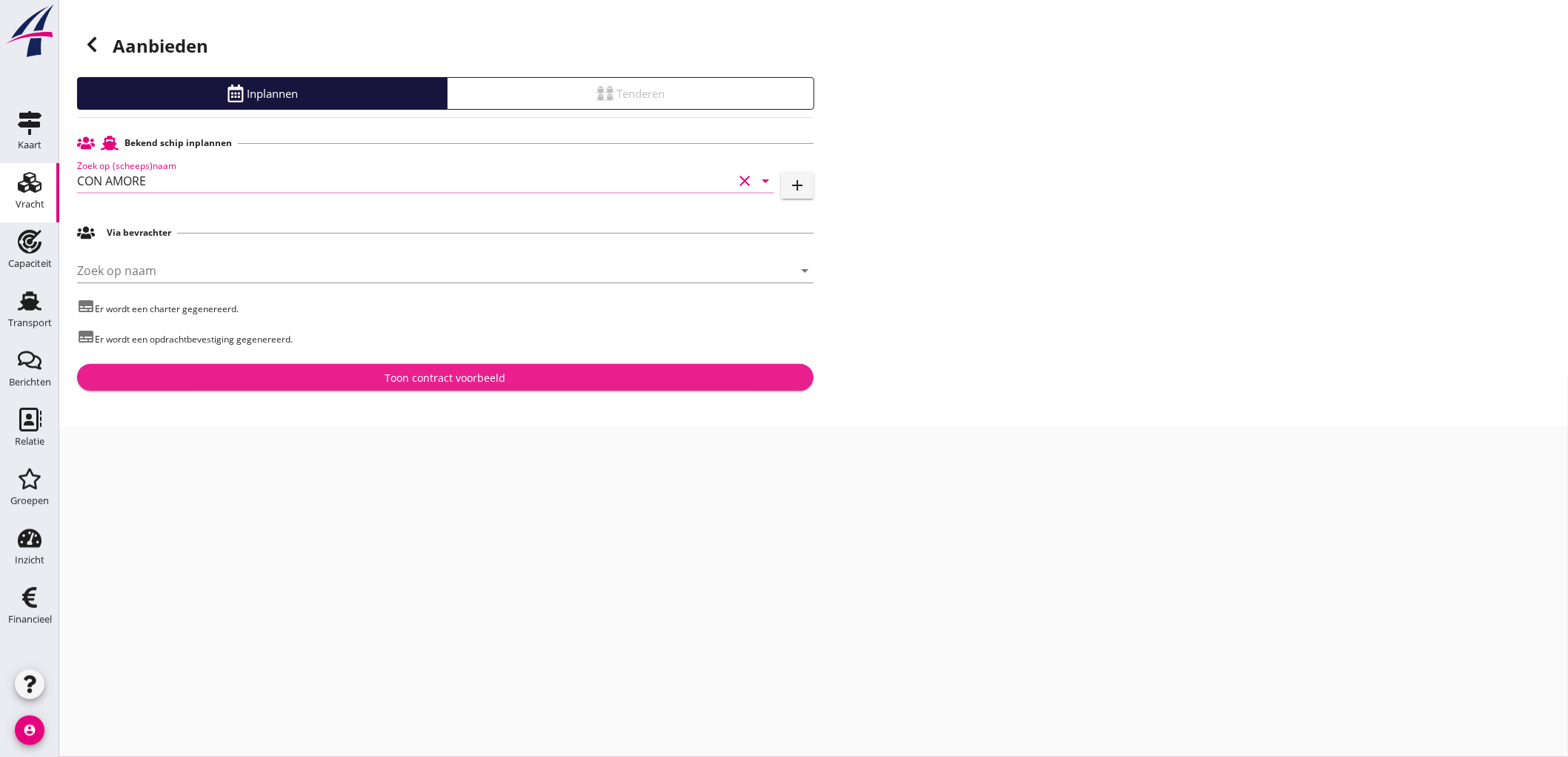
click at [345, 368] on button "Toon contract voorbeeld" at bounding box center [445, 377] width 737 height 26
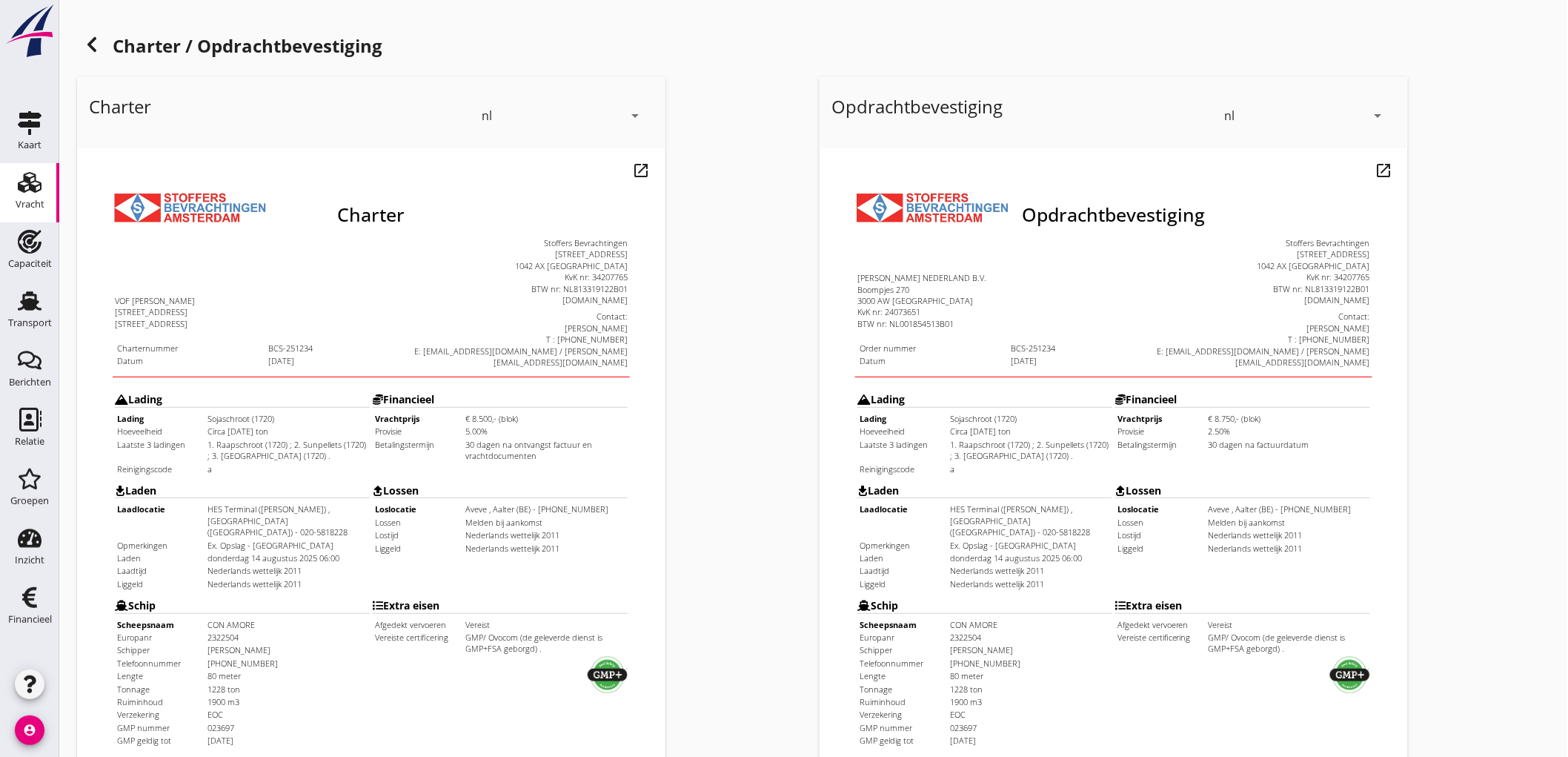
scroll to position [340, 0]
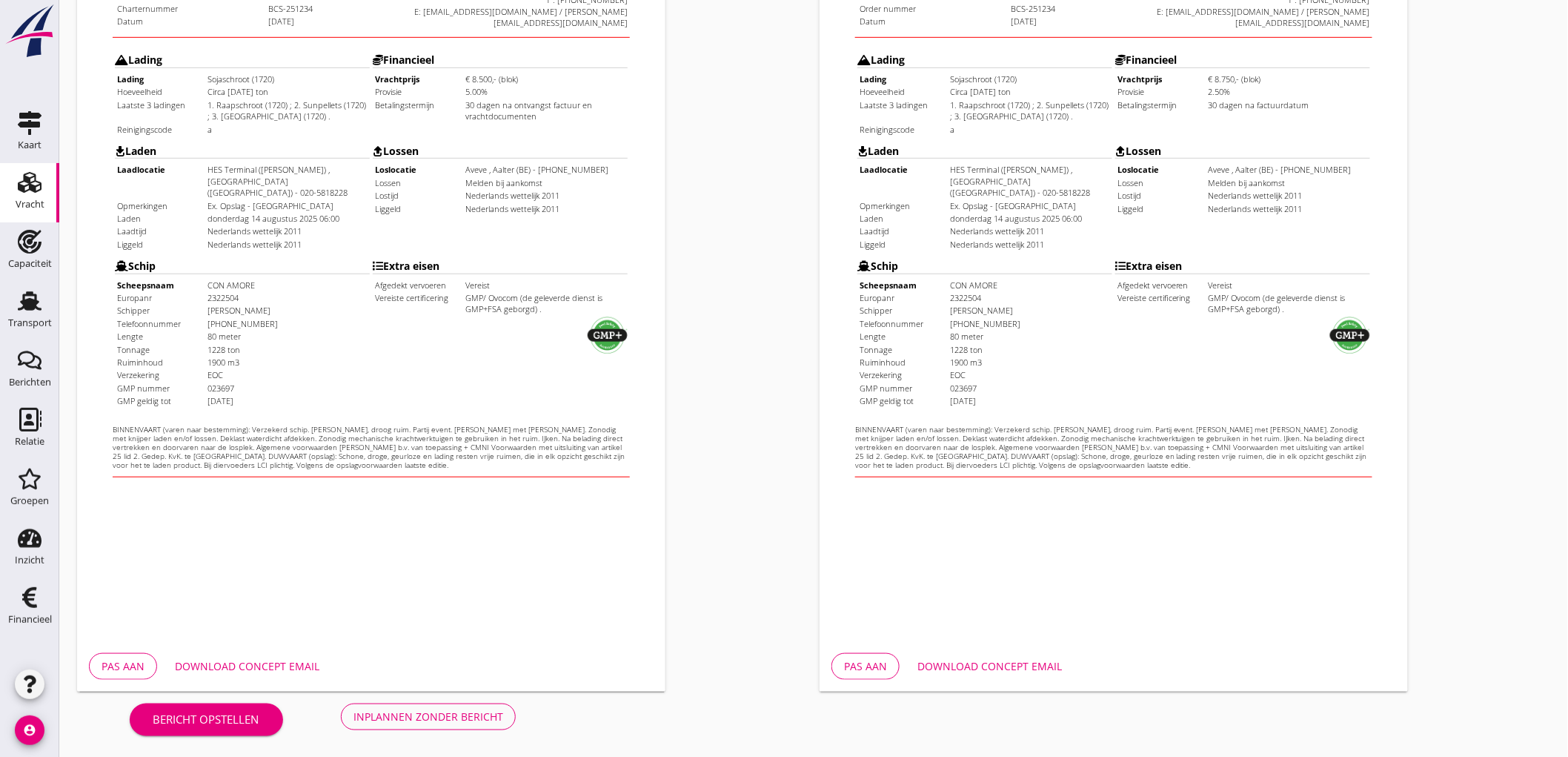
click at [405, 706] on button "Inplannen zonder bericht" at bounding box center [429, 716] width 175 height 26
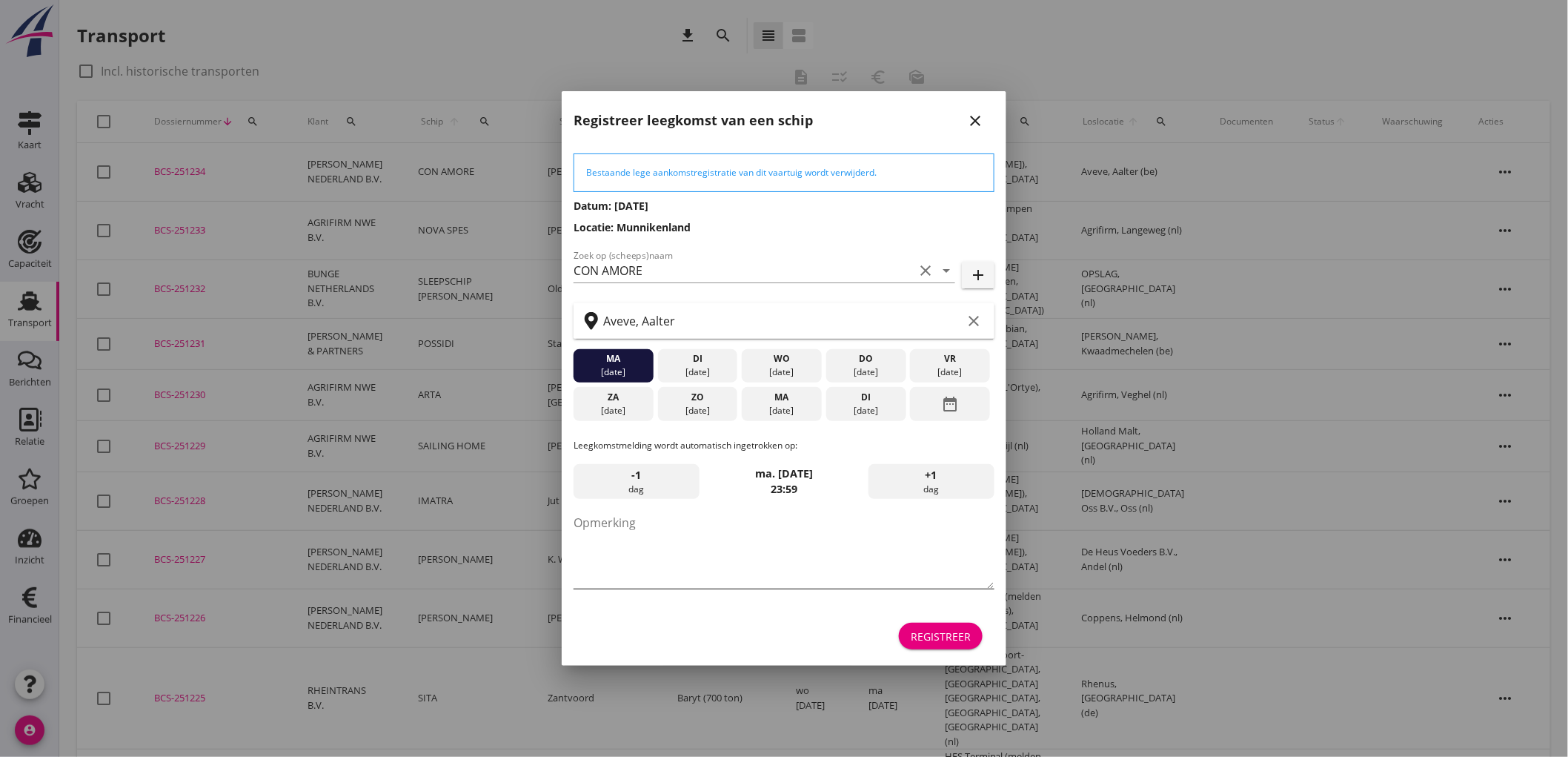
click at [735, 527] on textarea "Opmerking" at bounding box center [784, 549] width 421 height 78
type textarea "STOFFERS"
click at [883, 372] on div "[DATE]" at bounding box center [866, 372] width 72 height 14
click at [910, 417] on div "date_range" at bounding box center [950, 404] width 80 height 34
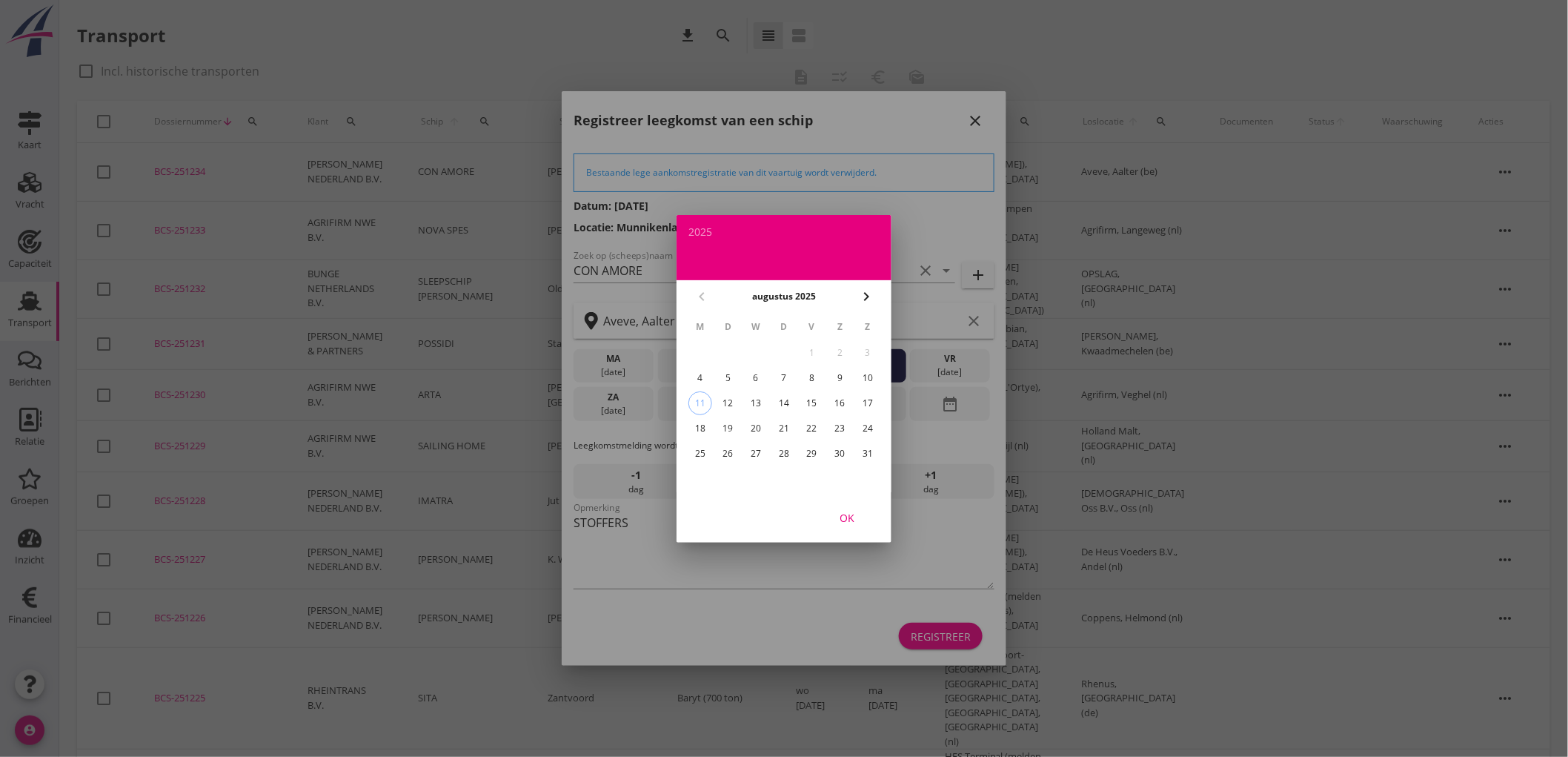
click at [926, 508] on div at bounding box center [784, 378] width 1568 height 757
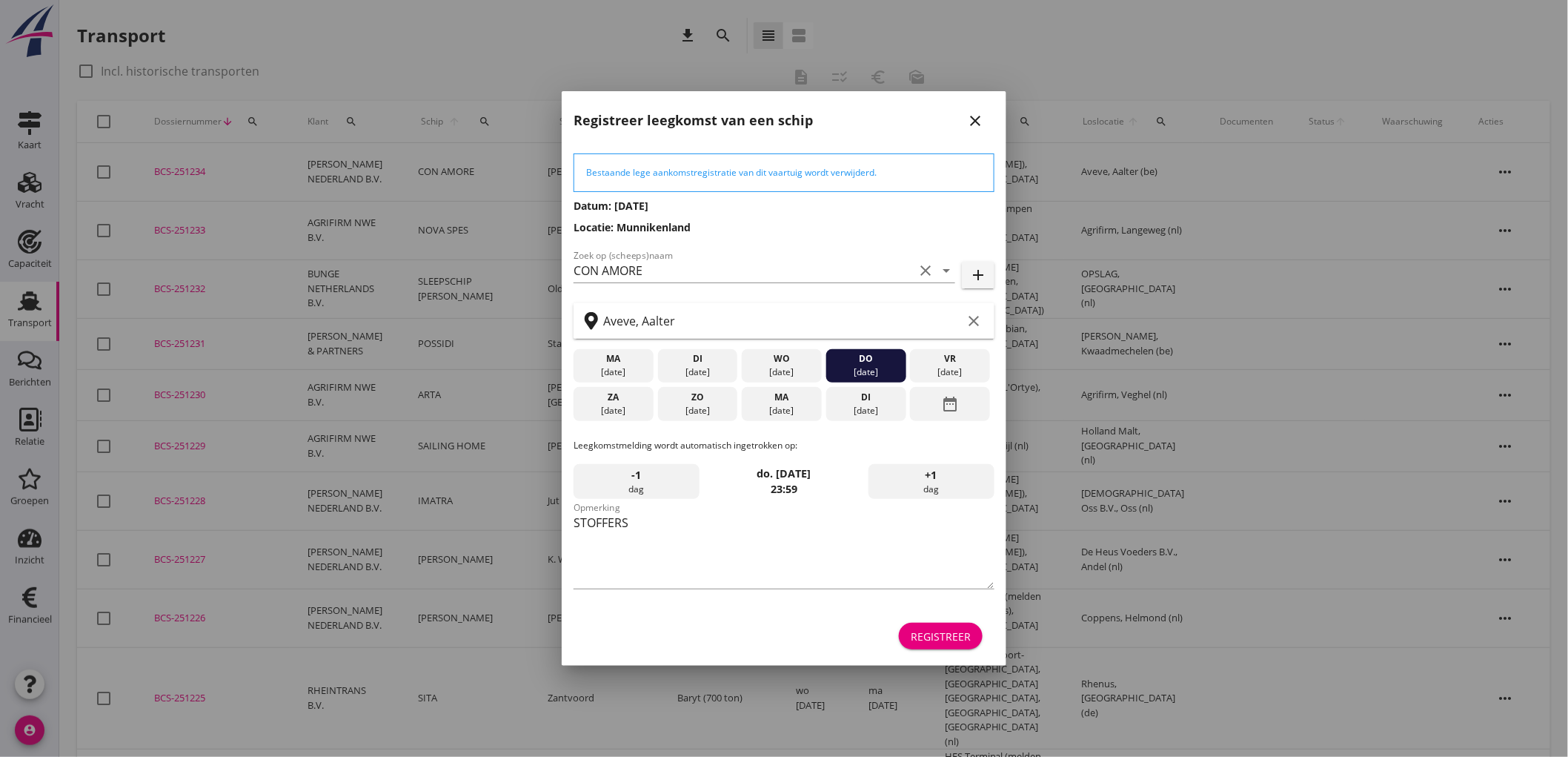
click at [865, 393] on div "di" at bounding box center [866, 398] width 72 height 14
click at [954, 632] on div "Registreer" at bounding box center [941, 636] width 60 height 16
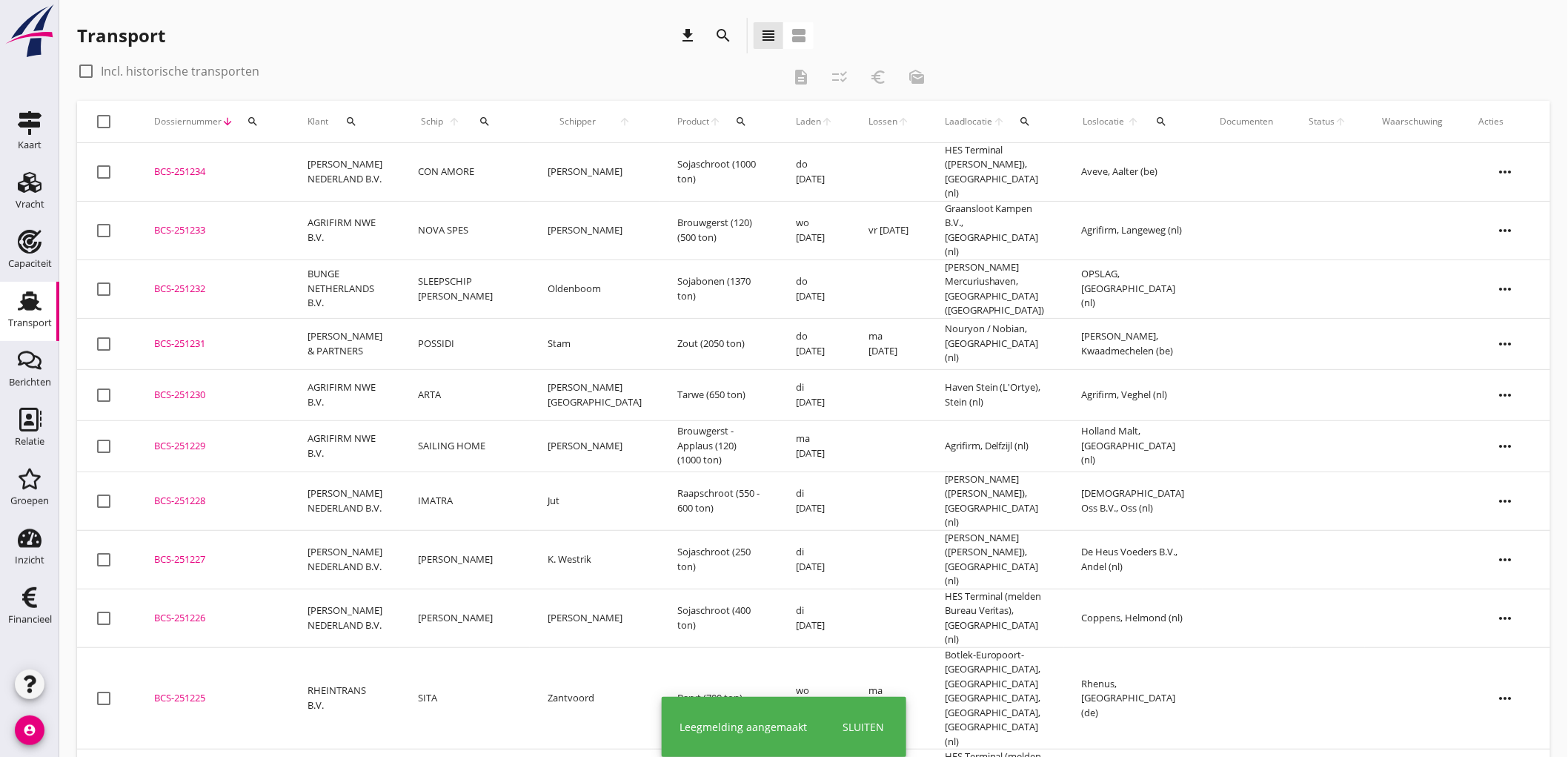
click at [456, 171] on td "CON AMORE" at bounding box center [465, 172] width 130 height 59
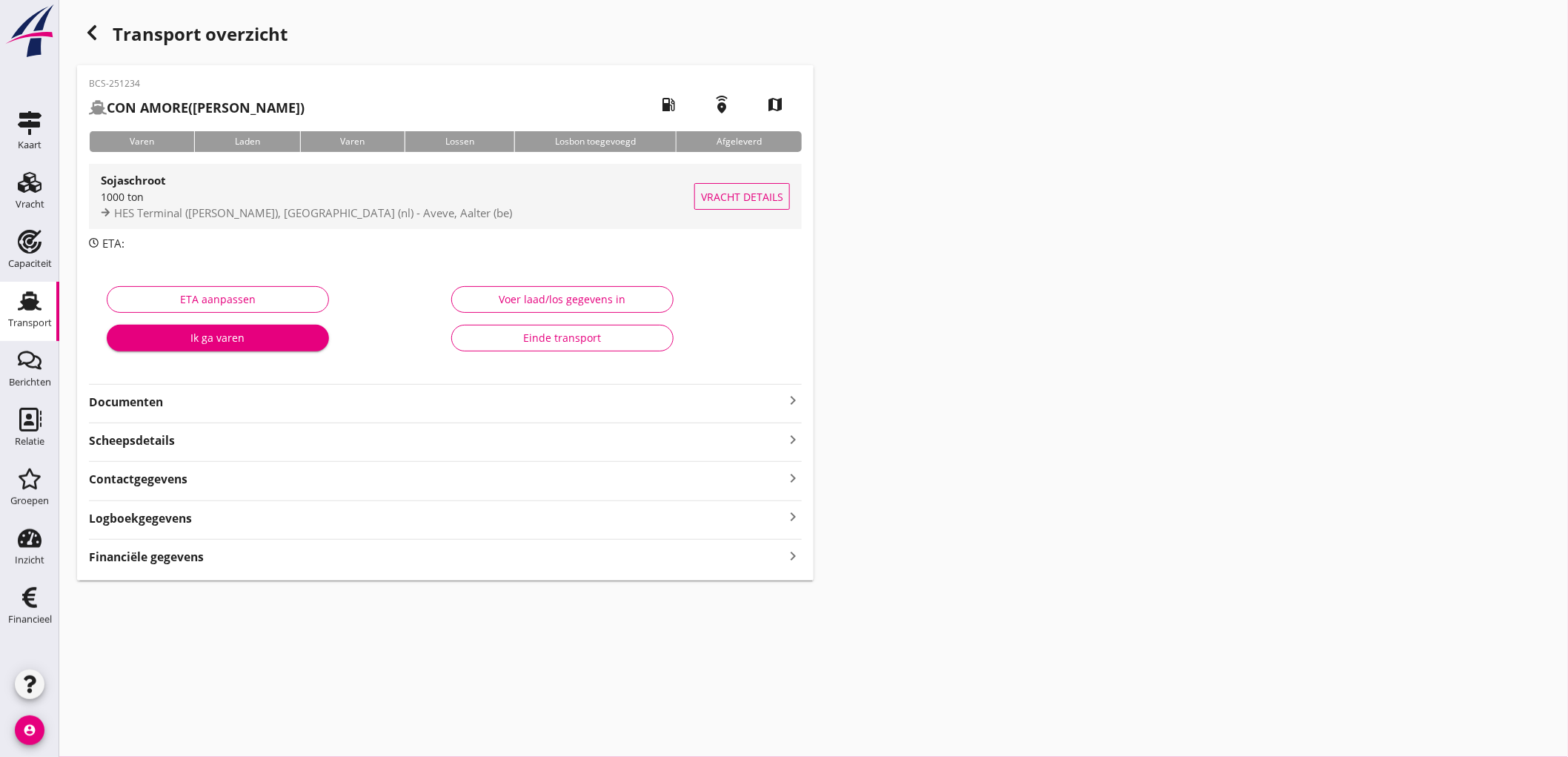
click at [300, 191] on div "1000 ton" at bounding box center [398, 197] width 593 height 16
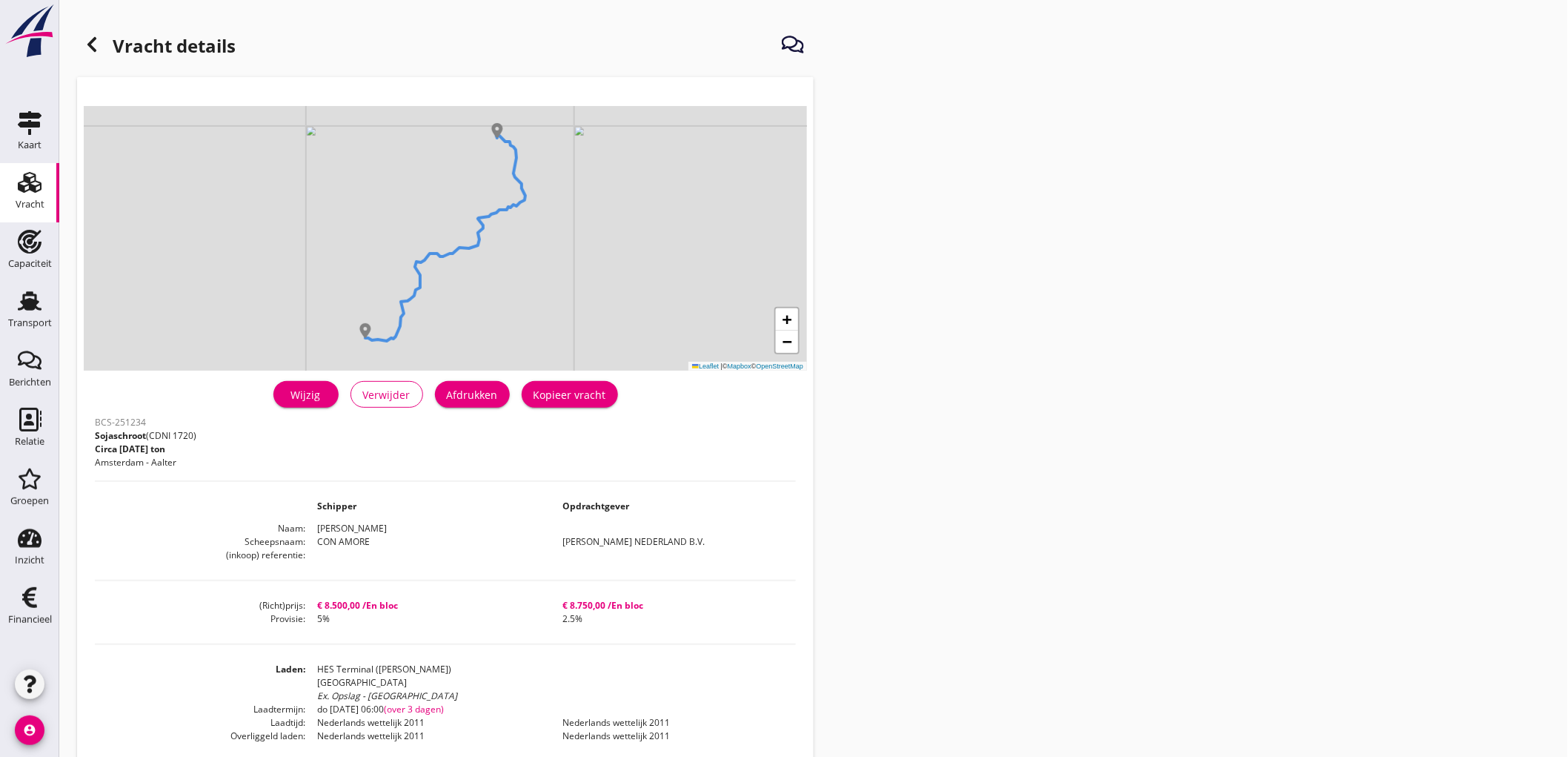
click at [498, 398] on button "Afdrukken" at bounding box center [472, 394] width 75 height 26
click at [99, 49] on icon at bounding box center [92, 44] width 18 height 18
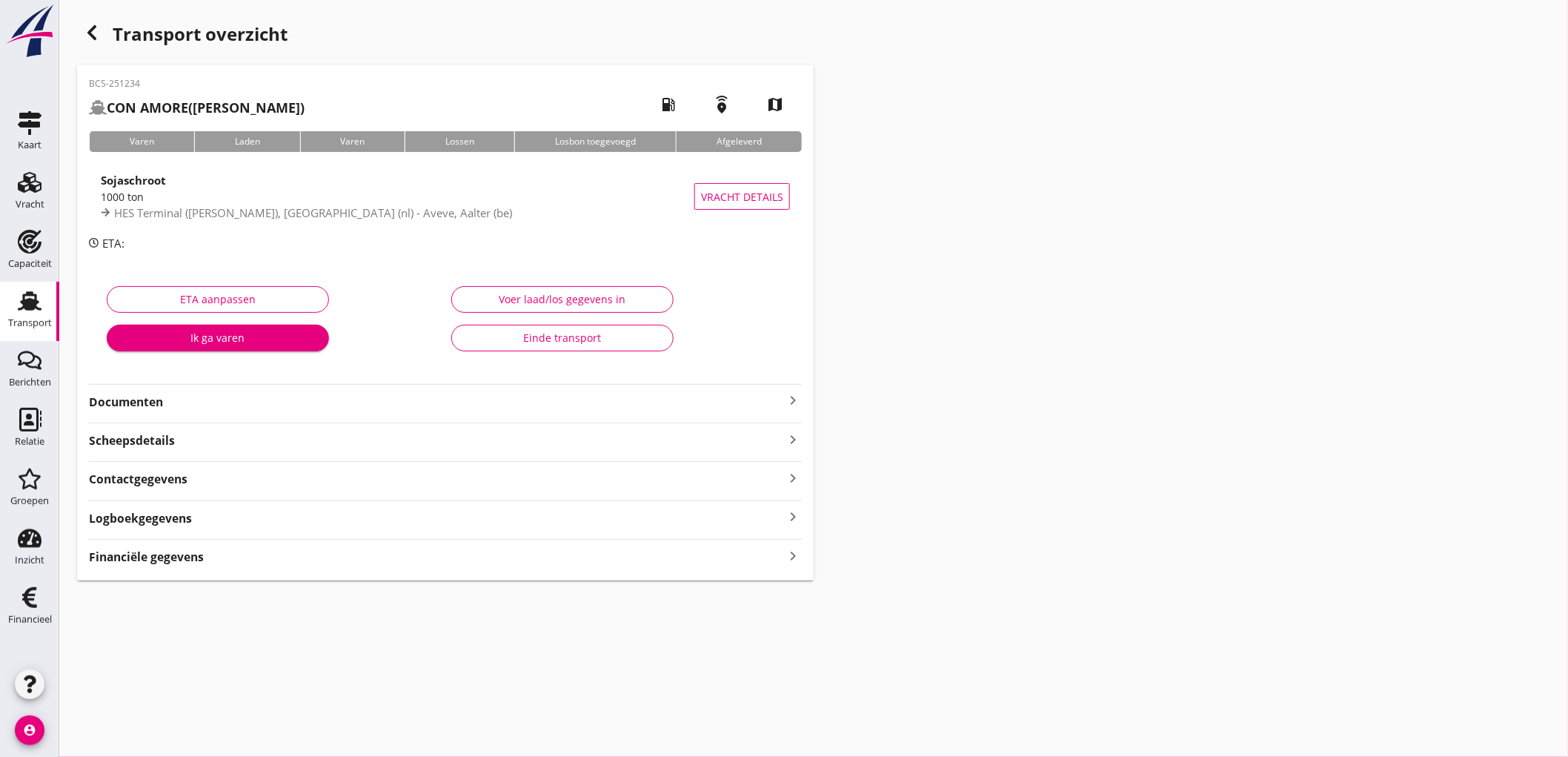
click at [114, 407] on strong "Documenten" at bounding box center [436, 401] width 695 height 17
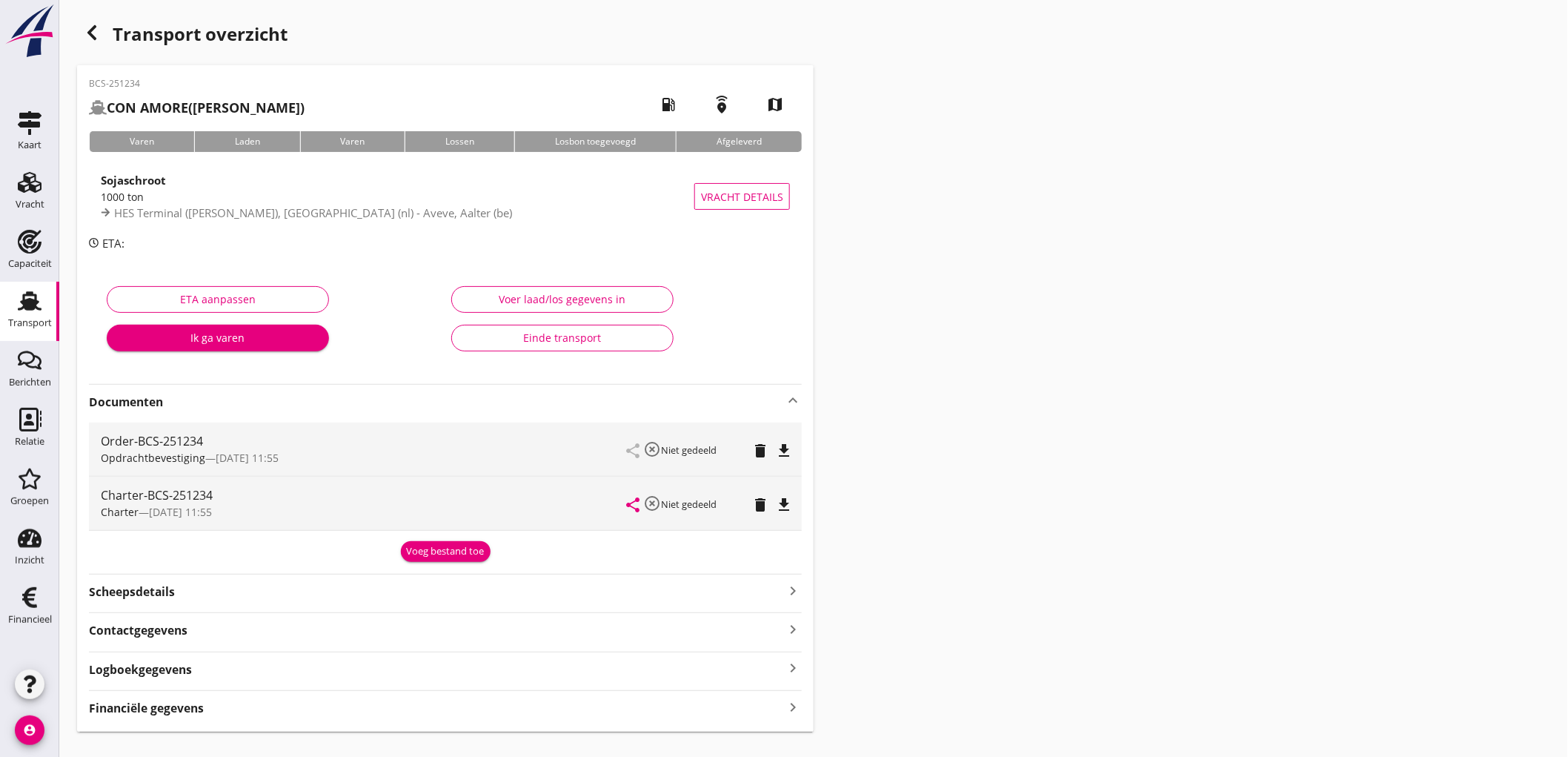
click at [781, 450] on icon "file_download" at bounding box center [784, 450] width 18 height 18
click at [787, 496] on icon "file_download" at bounding box center [784, 505] width 18 height 18
click at [203, 716] on strong "Financiële gegevens" at bounding box center [146, 708] width 115 height 17
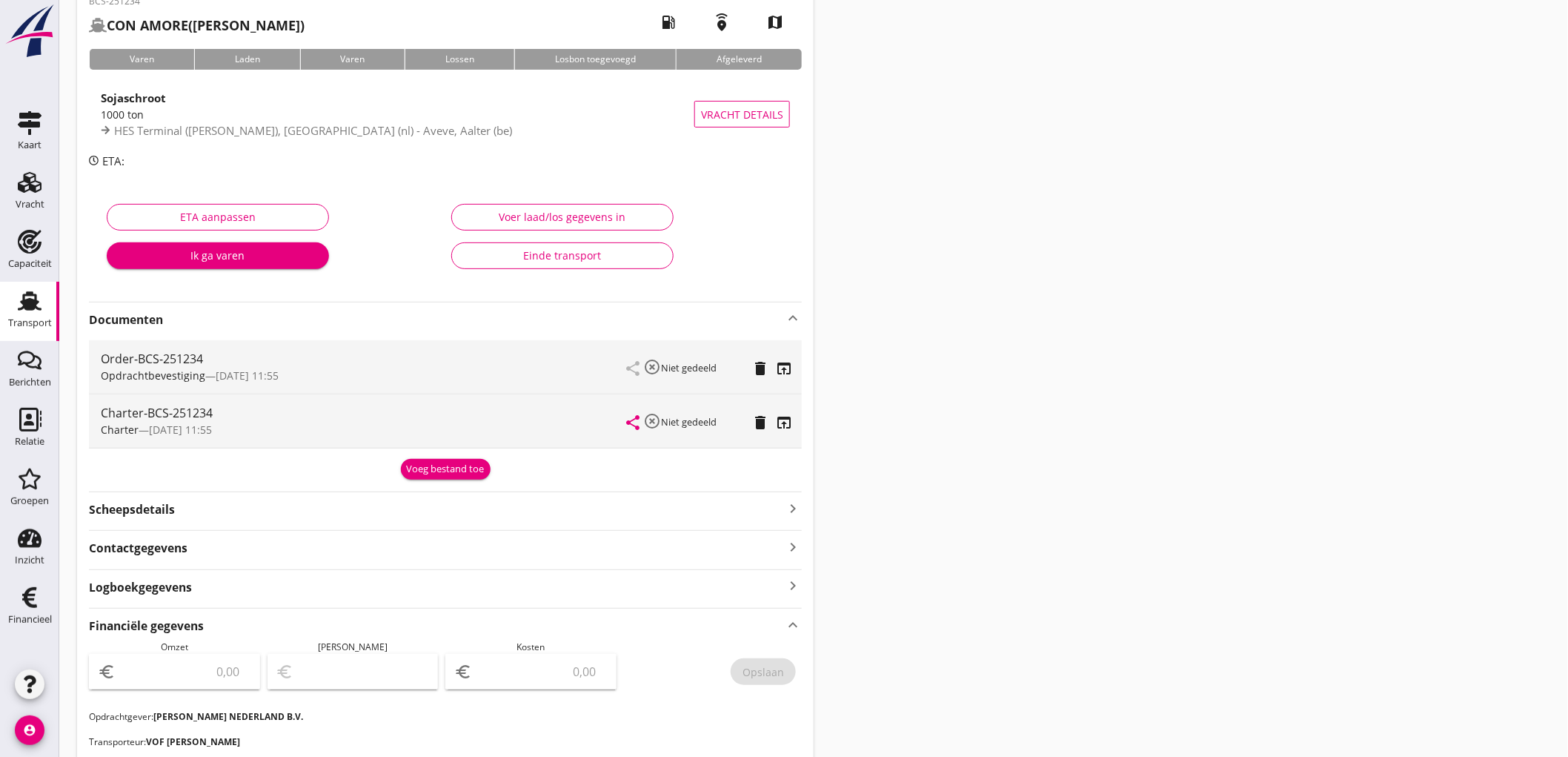
scroll to position [411, 0]
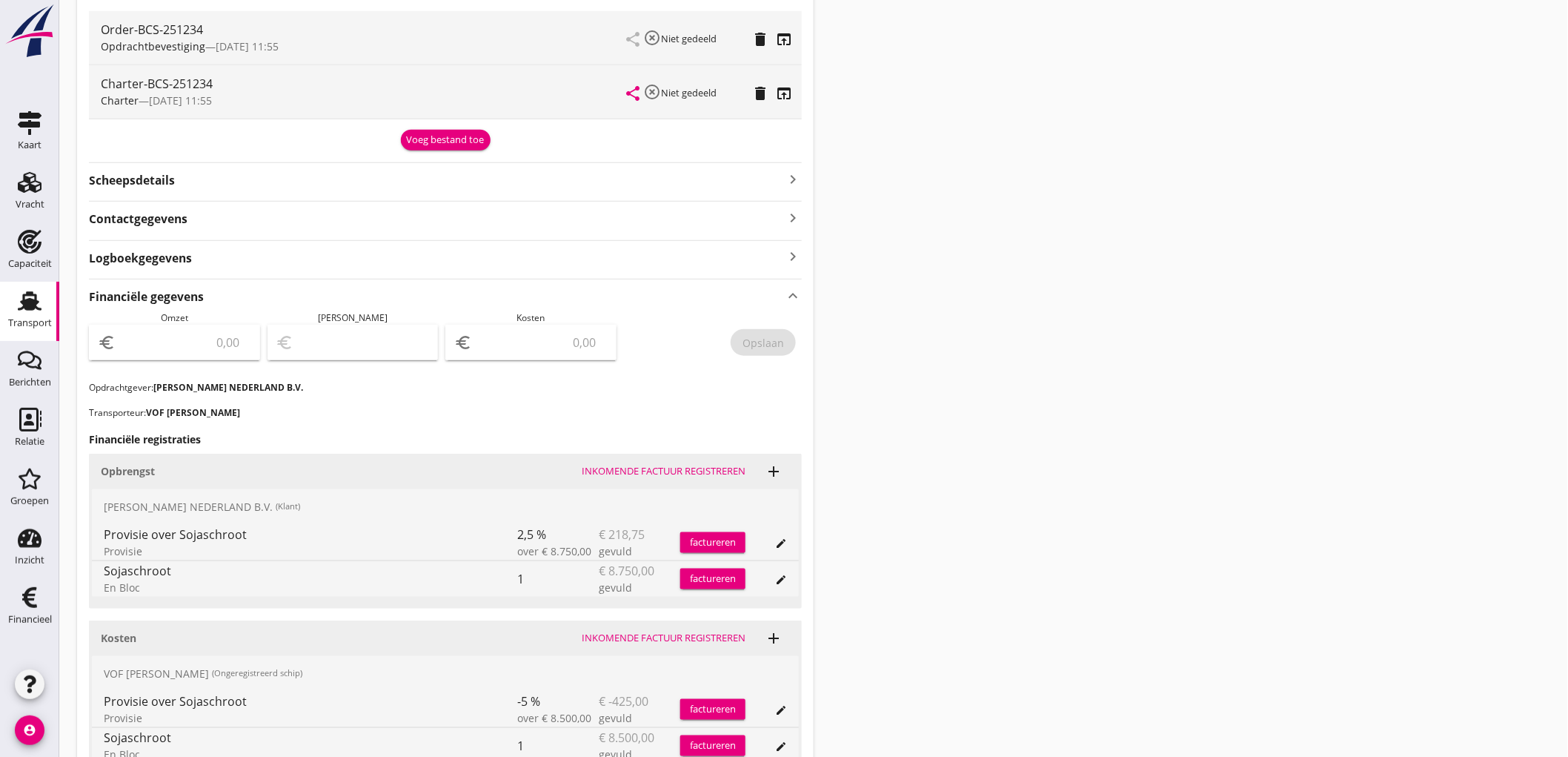
click at [215, 334] on input "number" at bounding box center [185, 342] width 133 height 23
type input "8531"
type input "8531.25"
type input "8523.25"
type input "8"
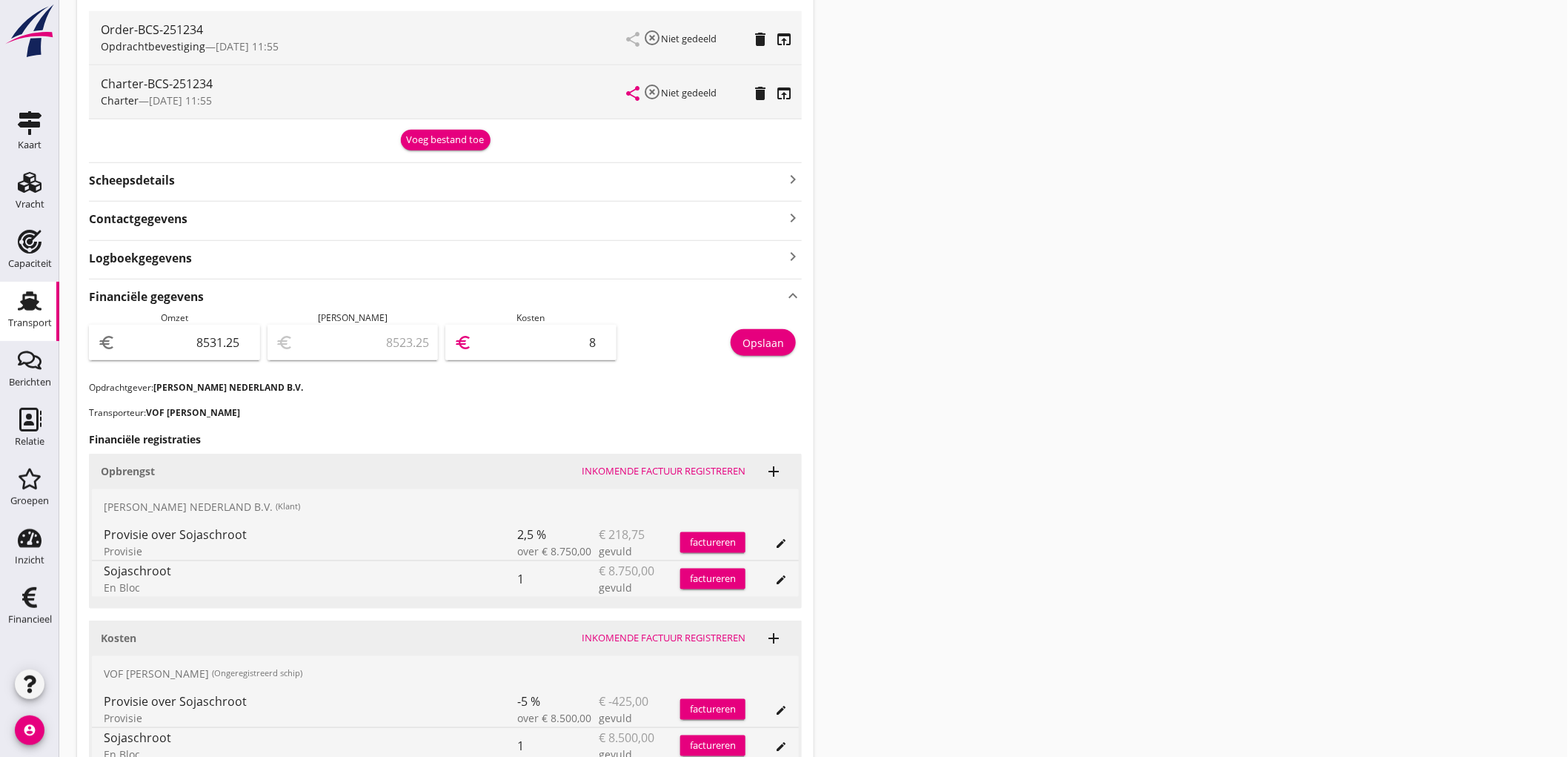
type input "8451.25"
type input "80"
type input "7724.25"
type input "807"
type input "456.25"
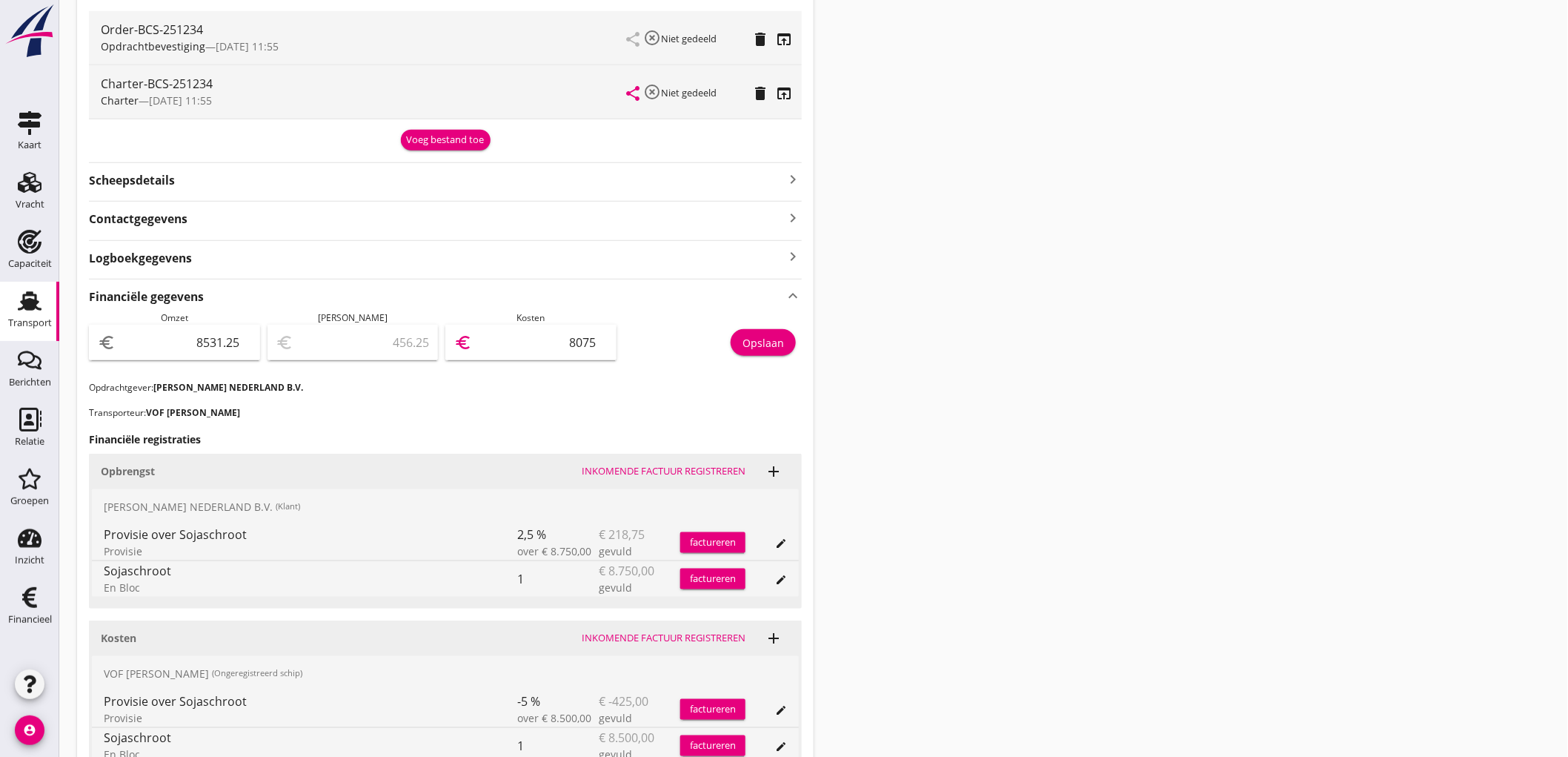
type input "8075"
click at [760, 334] on button "Opslaan" at bounding box center [763, 342] width 66 height 26
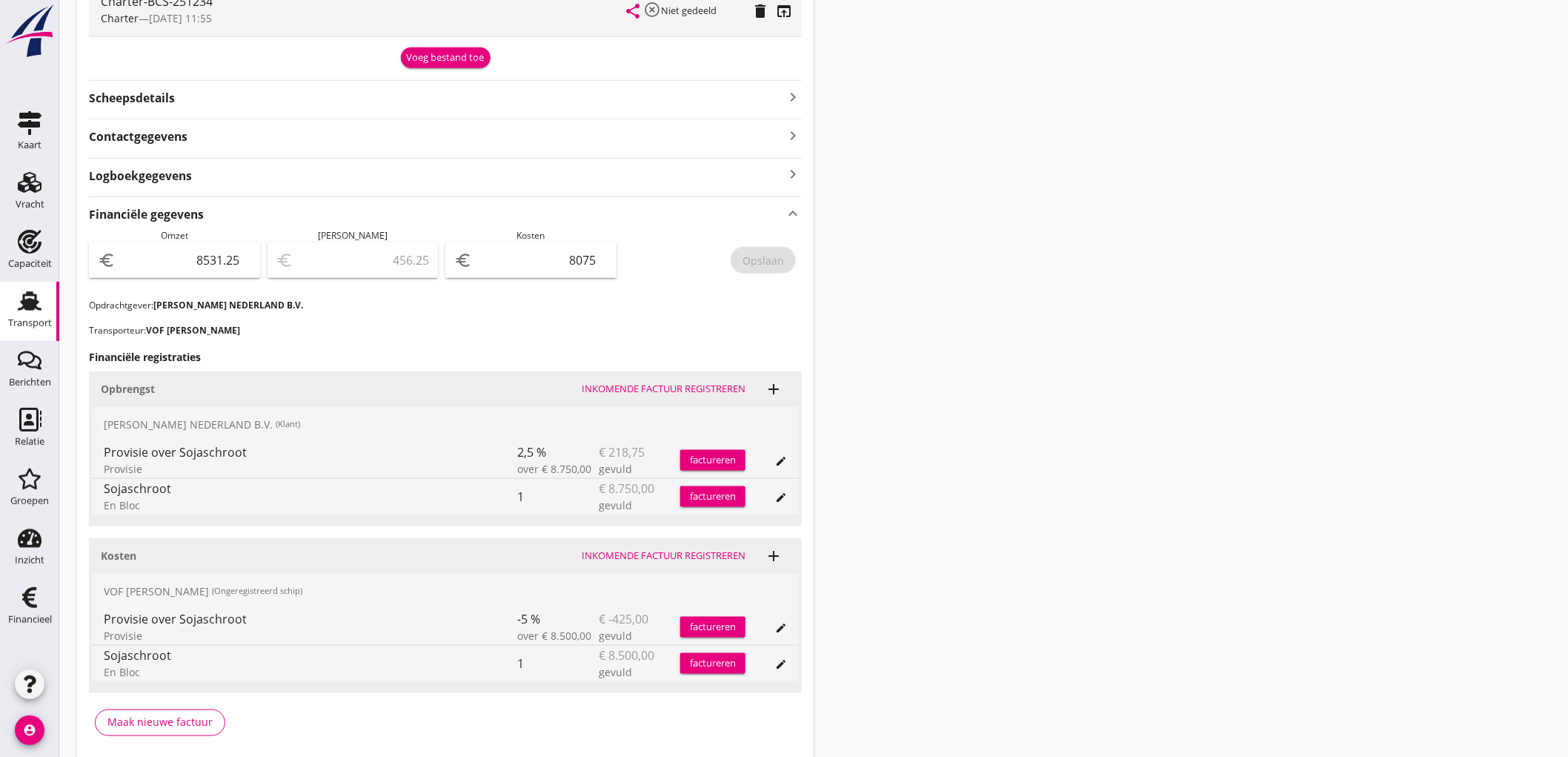
scroll to position [552, 0]
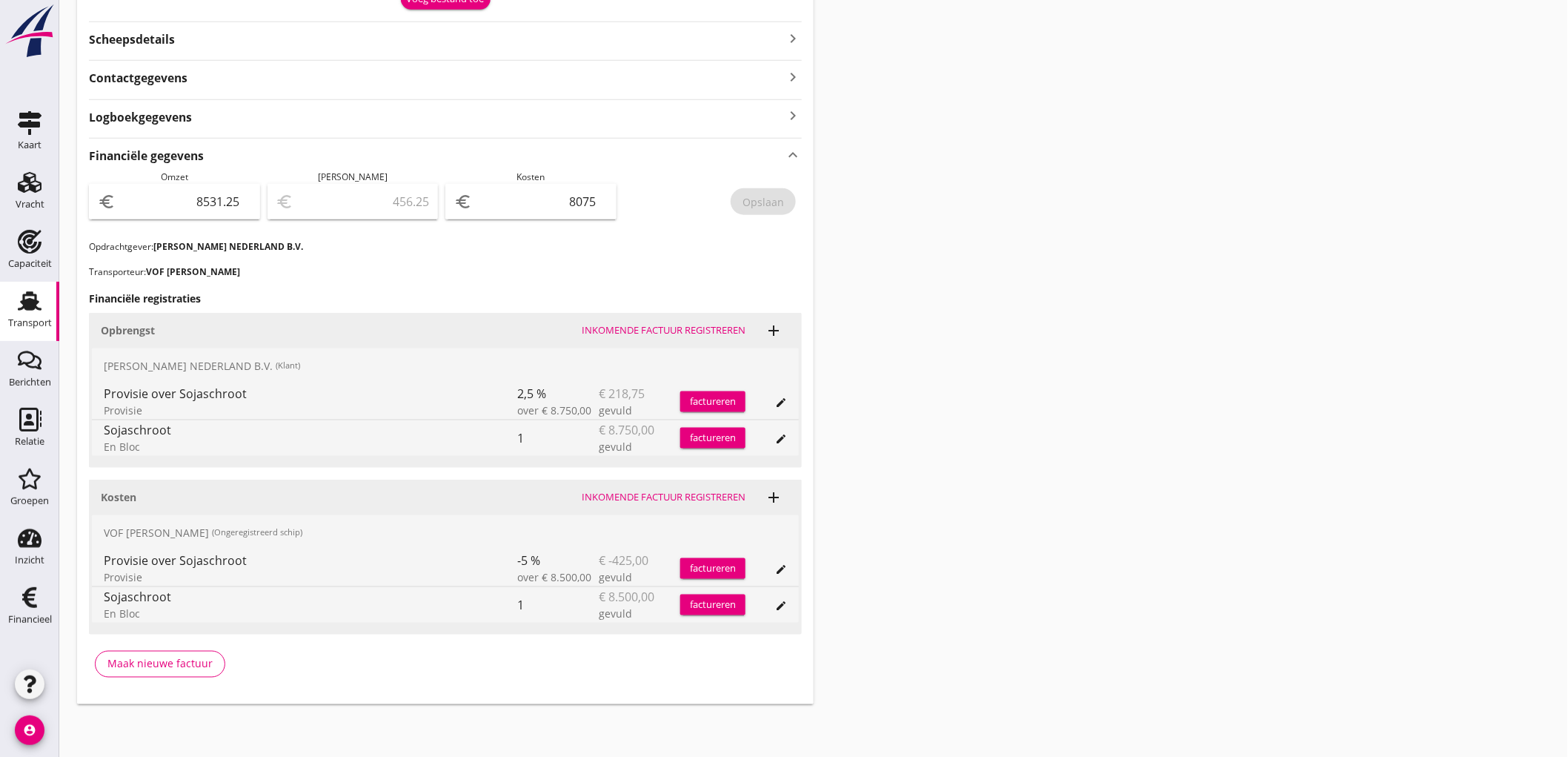
click at [32, 309] on use at bounding box center [29, 301] width 23 height 20
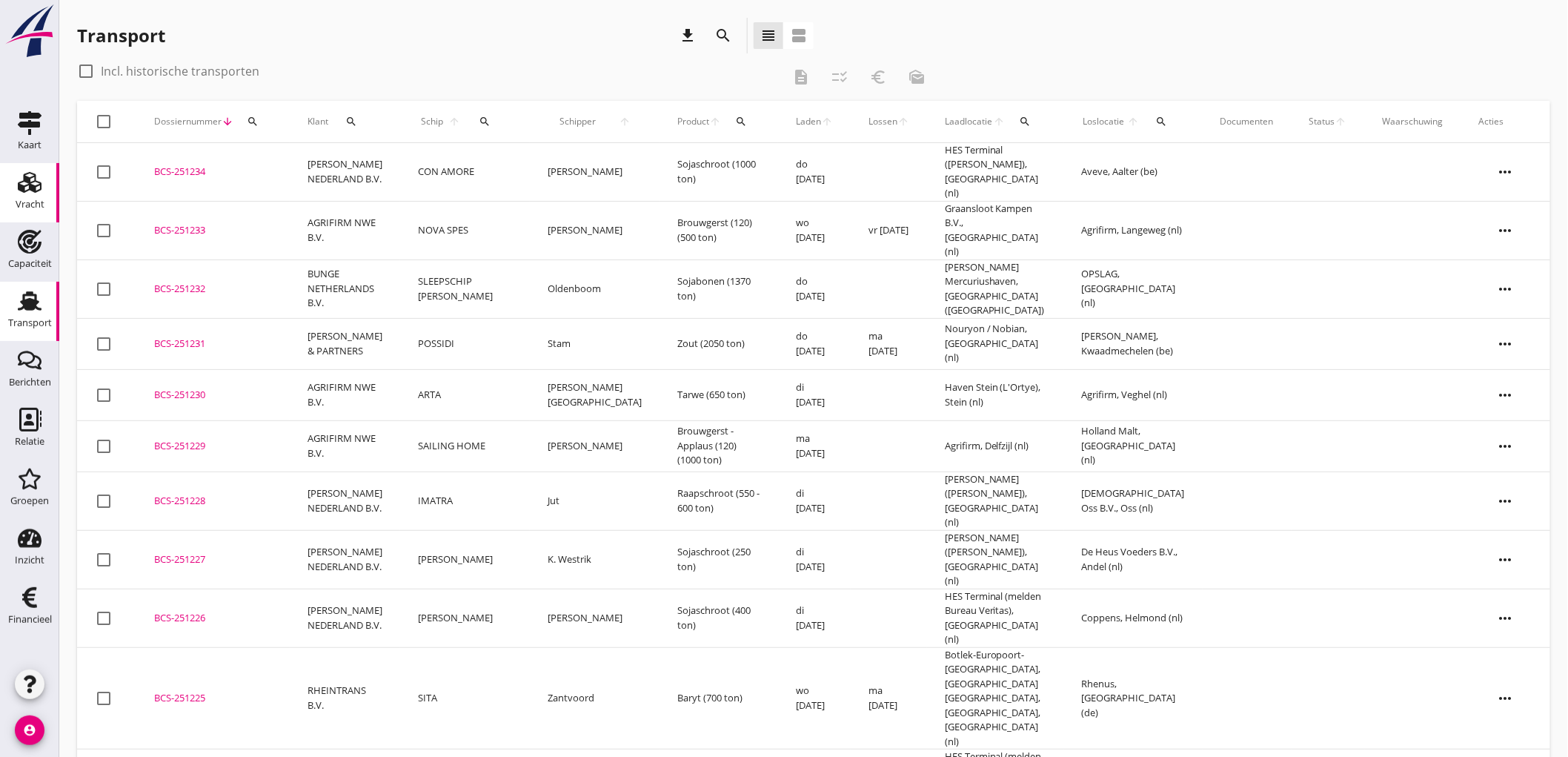
click at [49, 201] on link "Vracht Vracht" at bounding box center [29, 192] width 59 height 60
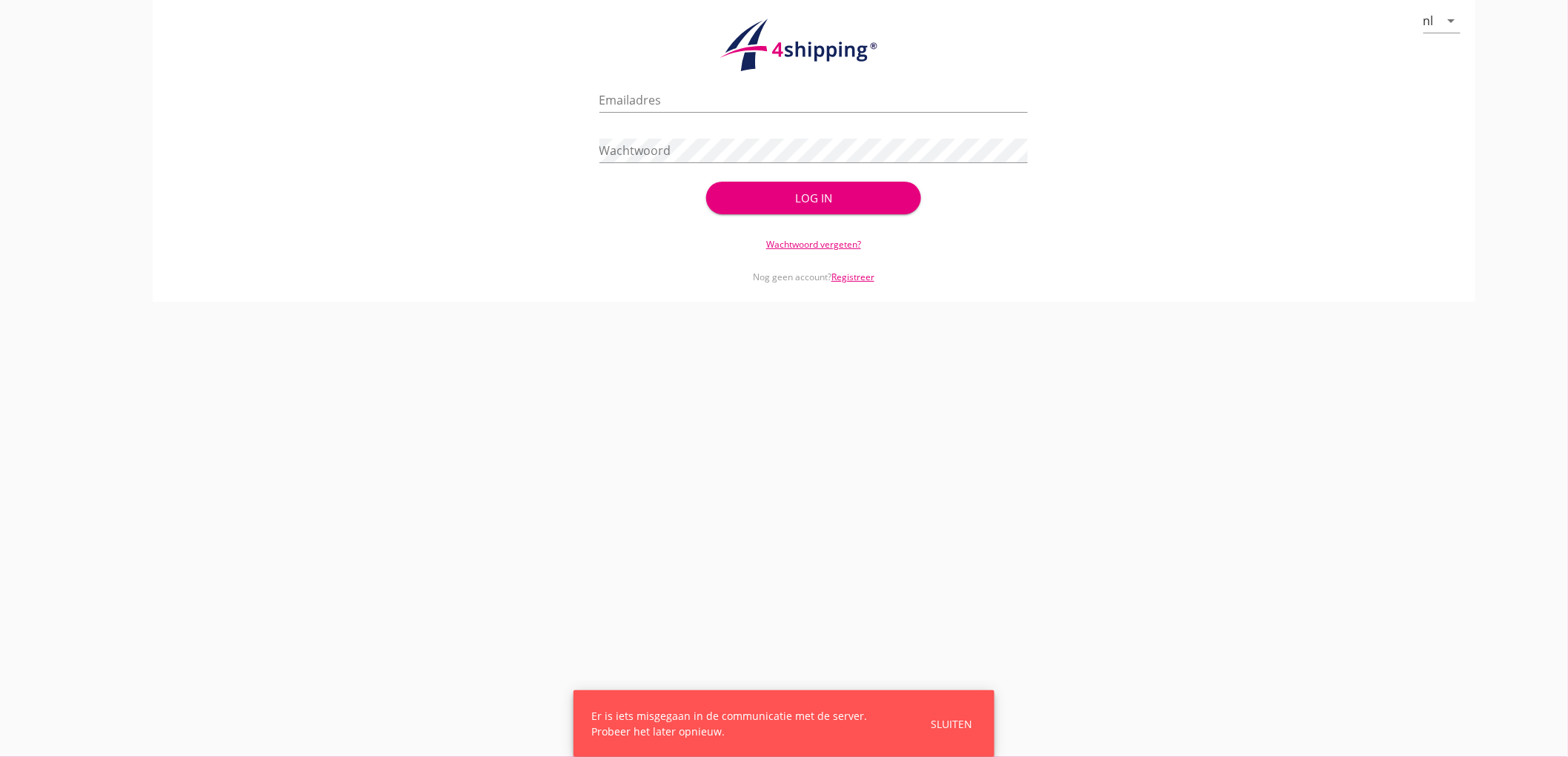
click at [142, 134] on div "nl arrow_drop_down check_circle Uw account is succesvol geactiveerd. U kunt nu …" at bounding box center [813, 151] width 1509 height 301
click at [741, 118] on div at bounding box center [814, 122] width 429 height 9
click at [743, 93] on input "Emailadres" at bounding box center [814, 99] width 429 height 23
type input "[EMAIL_ADDRESS][DOMAIN_NAME]"
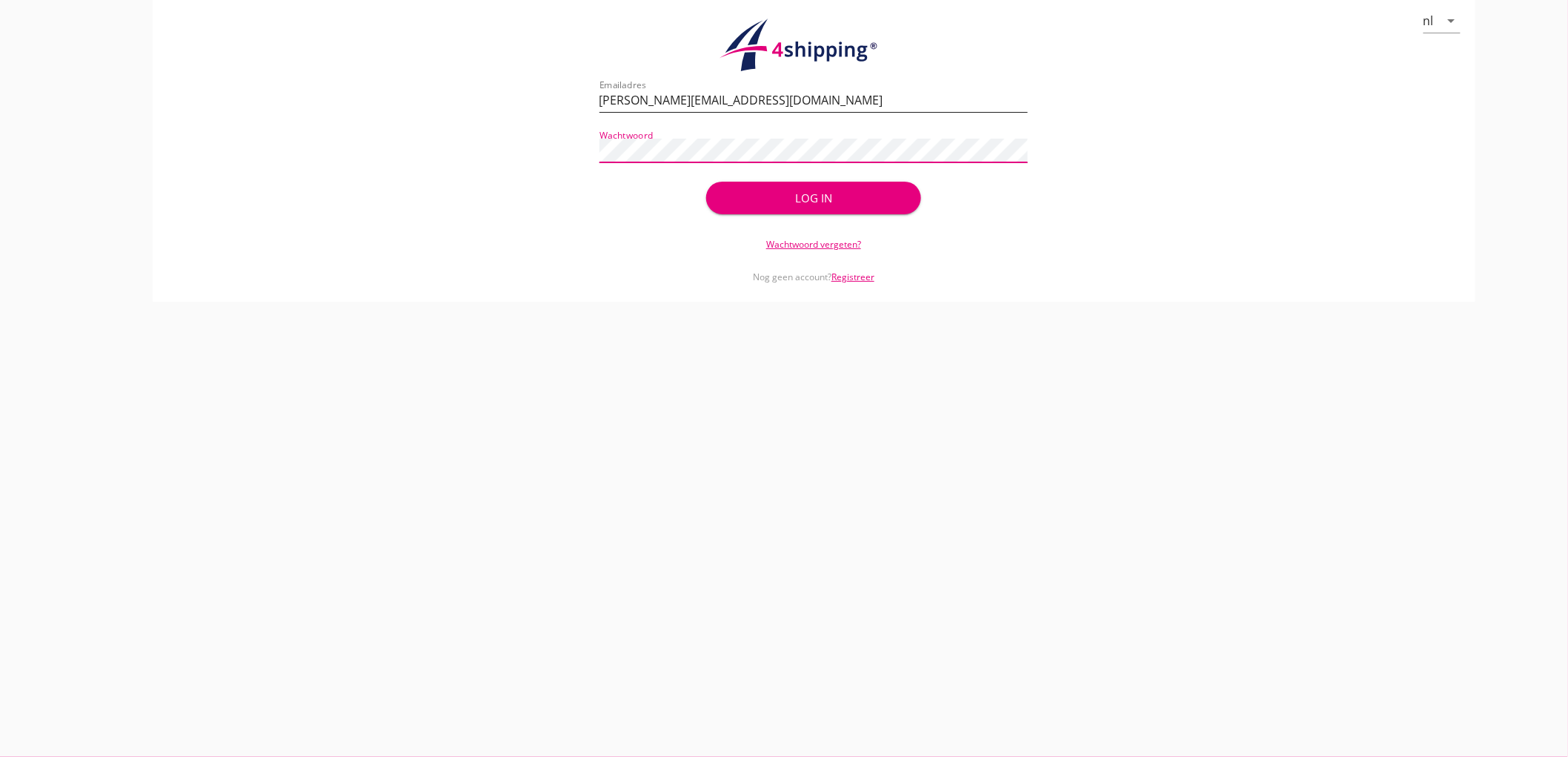
click at [706, 182] on button "Log in" at bounding box center [813, 197] width 214 height 32
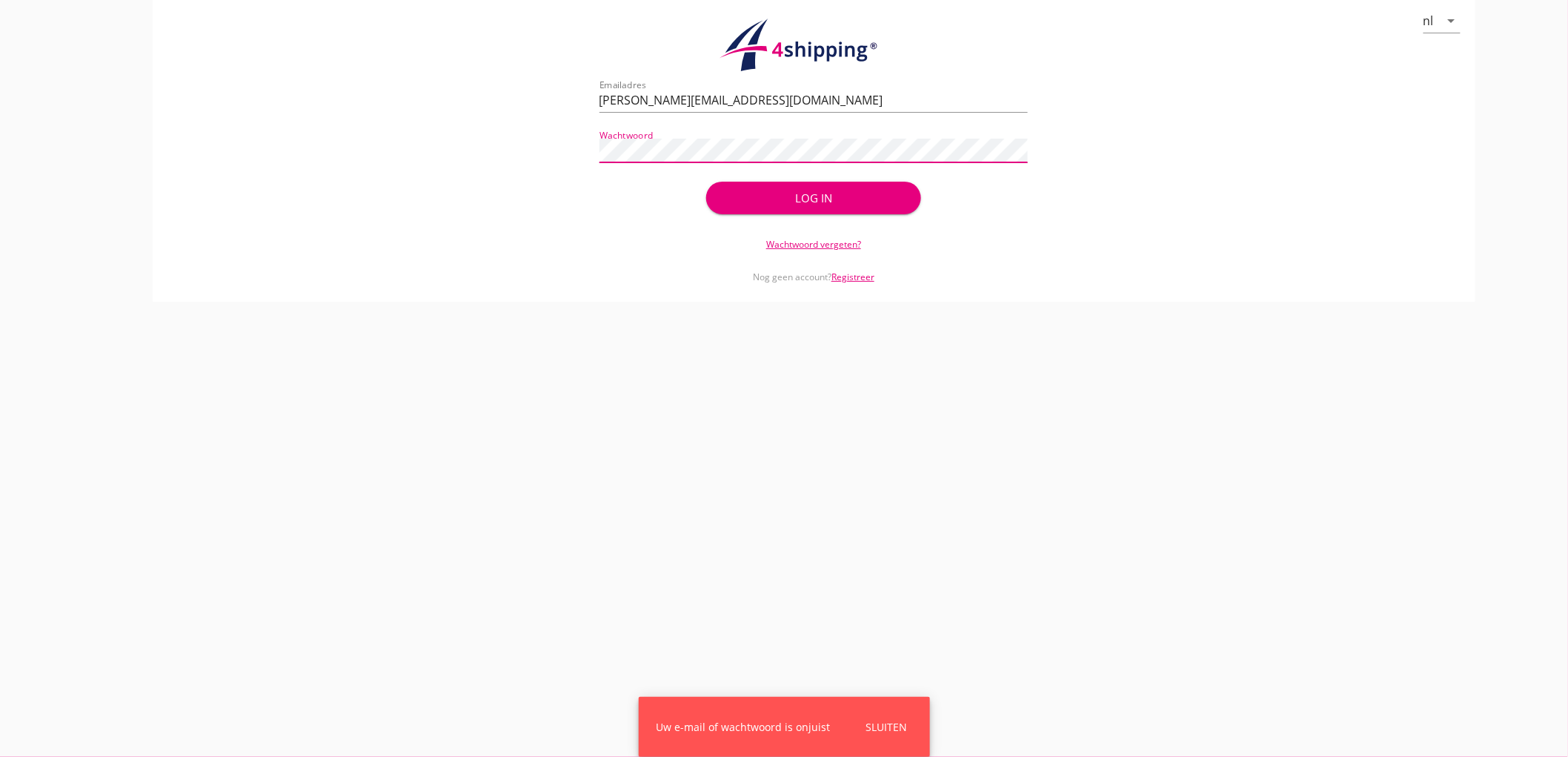
click at [0, 142] on main "cancel You are impersonating another user. nl arrow_drop_down check_circle Uw a…" at bounding box center [784, 378] width 1568 height 757
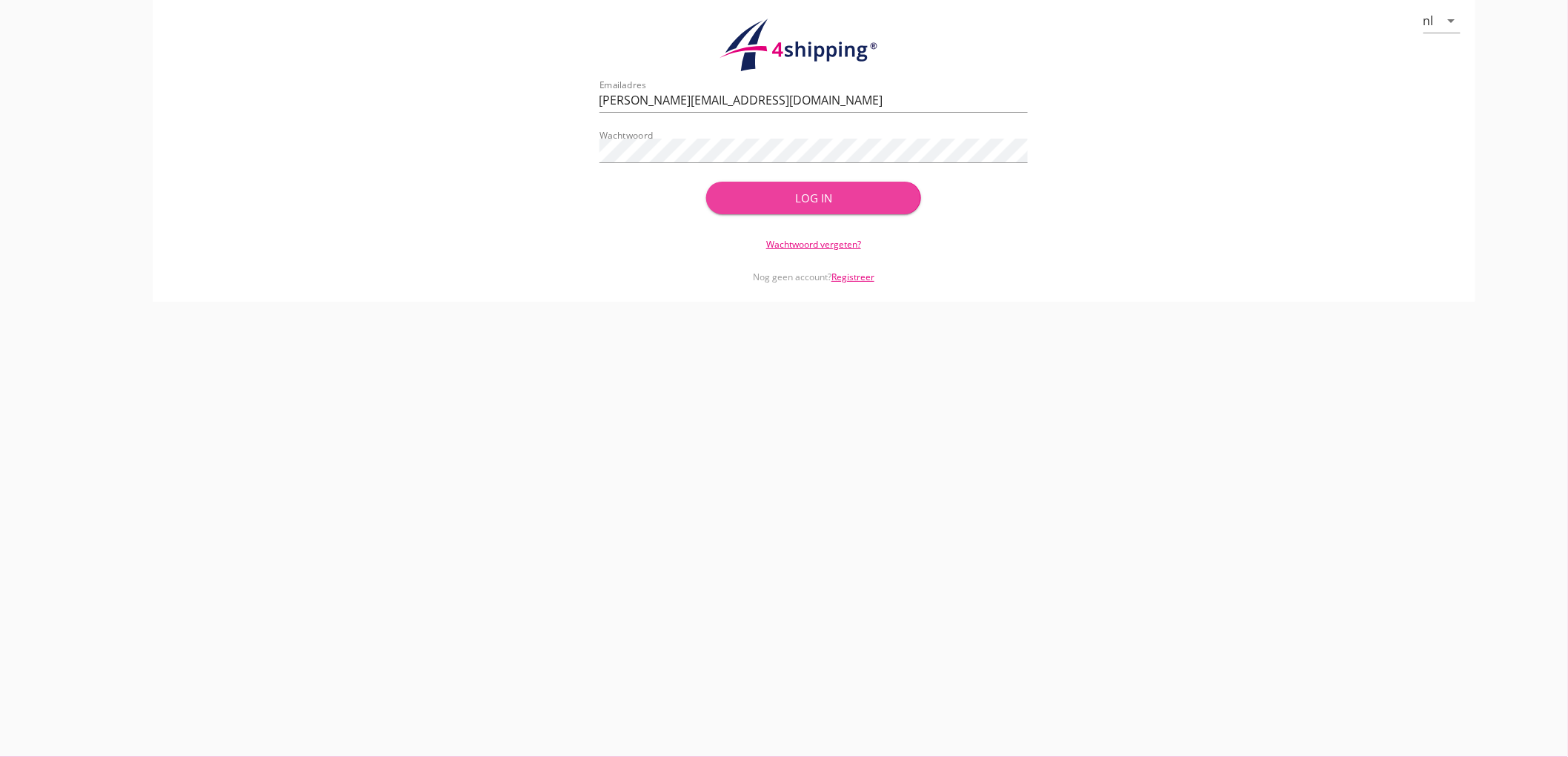
click at [865, 206] on button "Log in" at bounding box center [813, 197] width 214 height 32
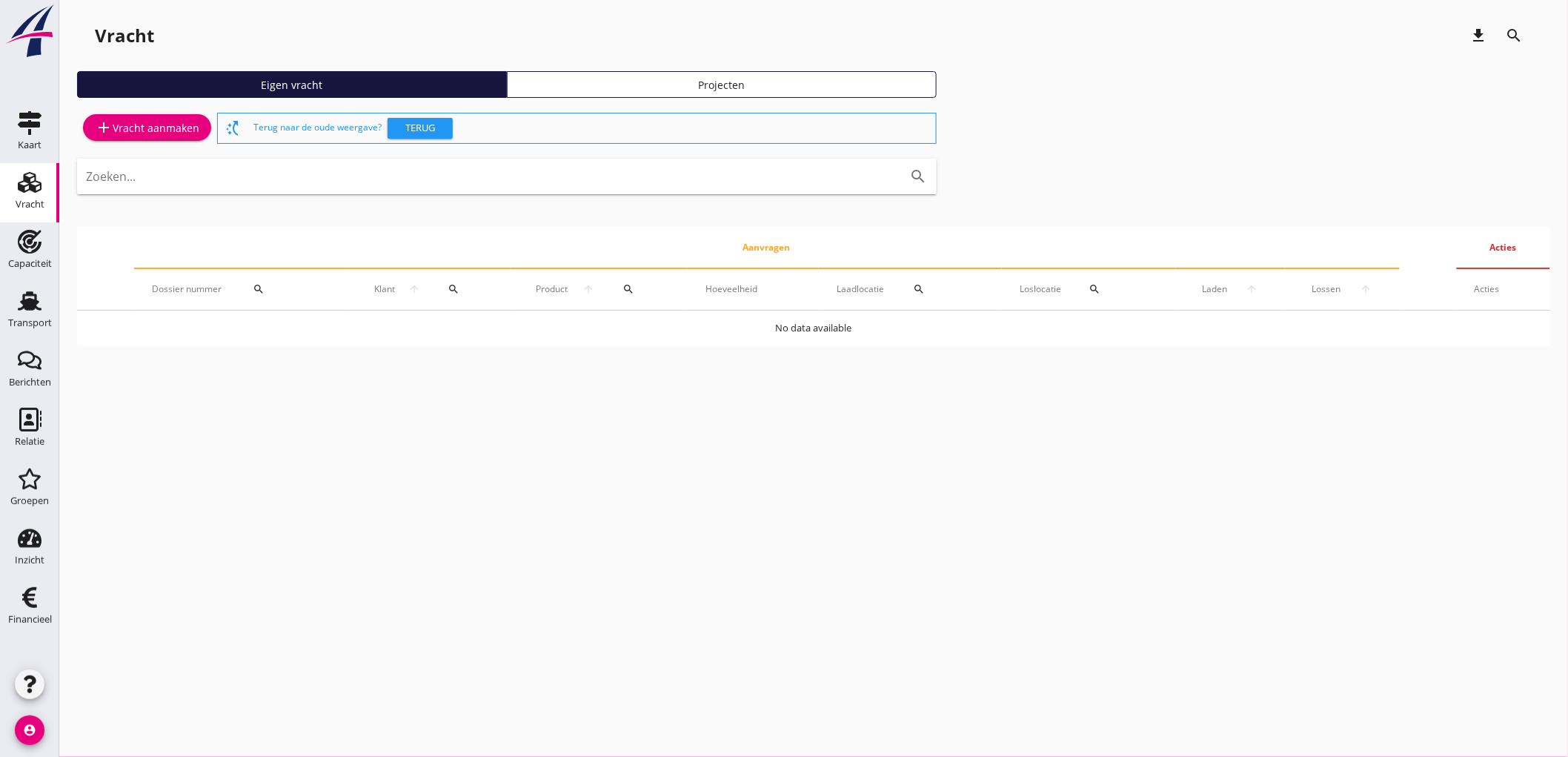
click at [161, 134] on div "add Vracht aanmaken" at bounding box center [147, 127] width 105 height 18
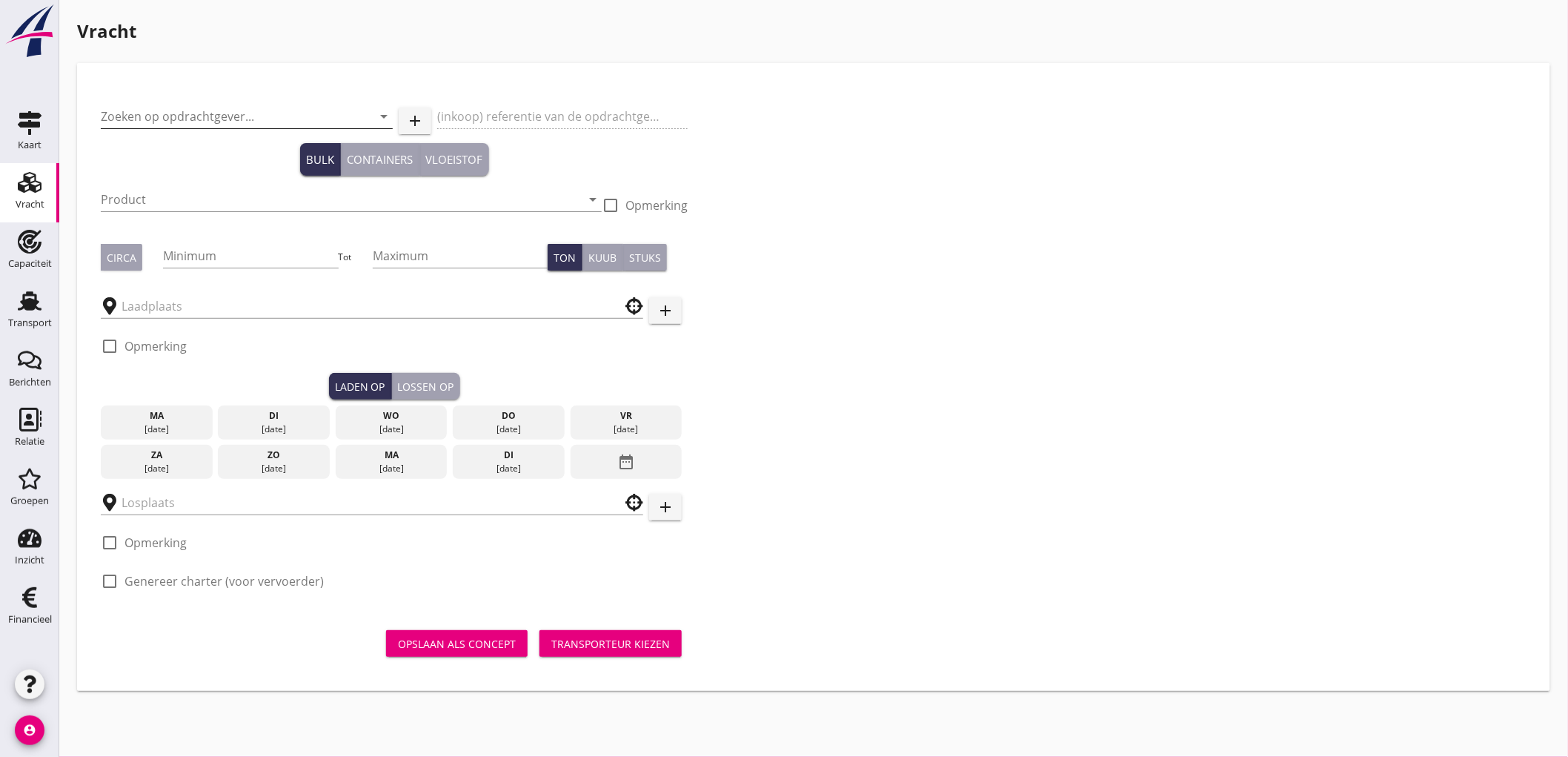
click at [178, 115] on input "Zoeken op opdrachtgever..." at bounding box center [226, 116] width 251 height 23
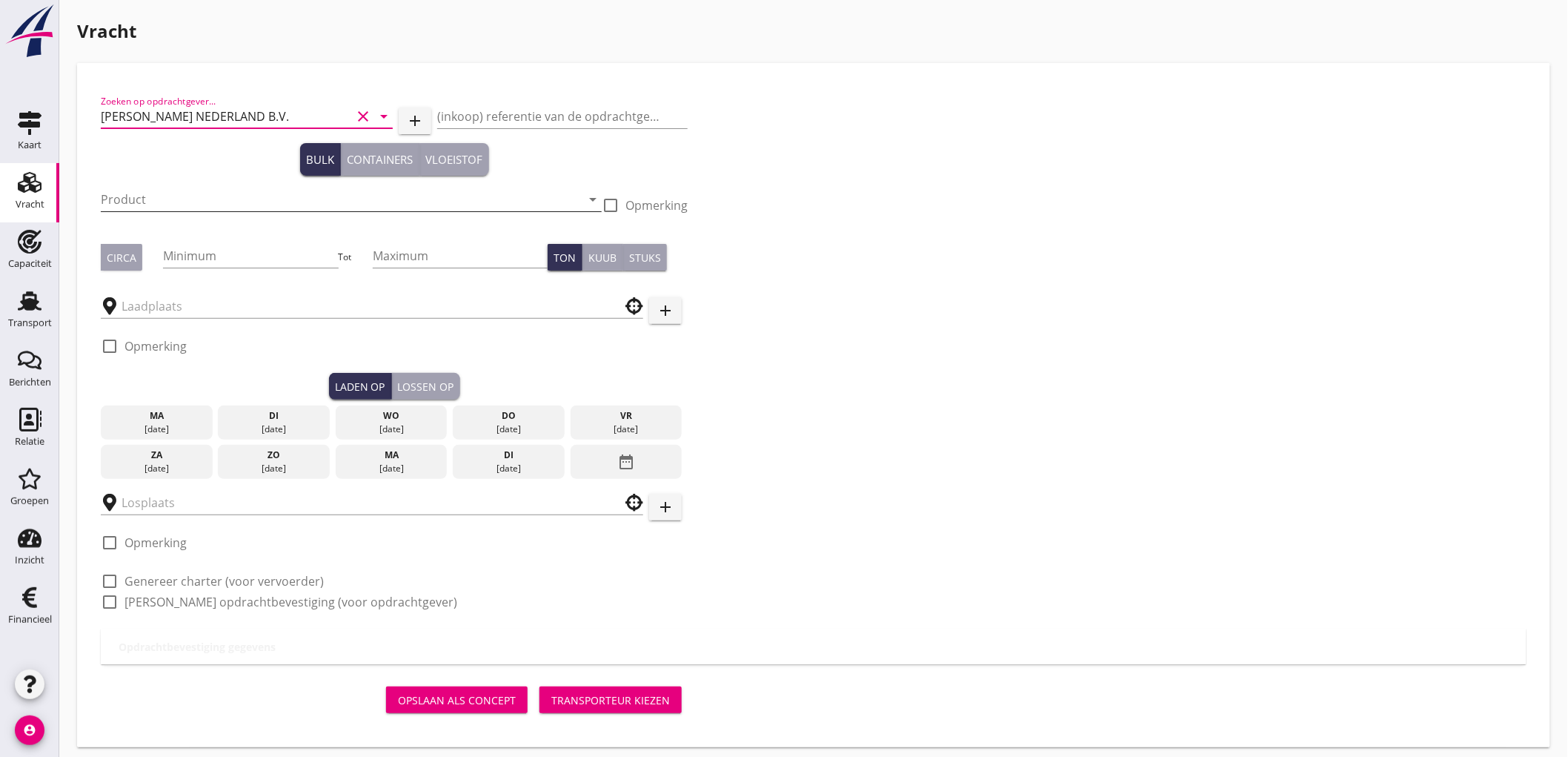
type input "[PERSON_NAME] NEDERLAND B.V."
click at [211, 199] on input "Product" at bounding box center [341, 199] width 480 height 23
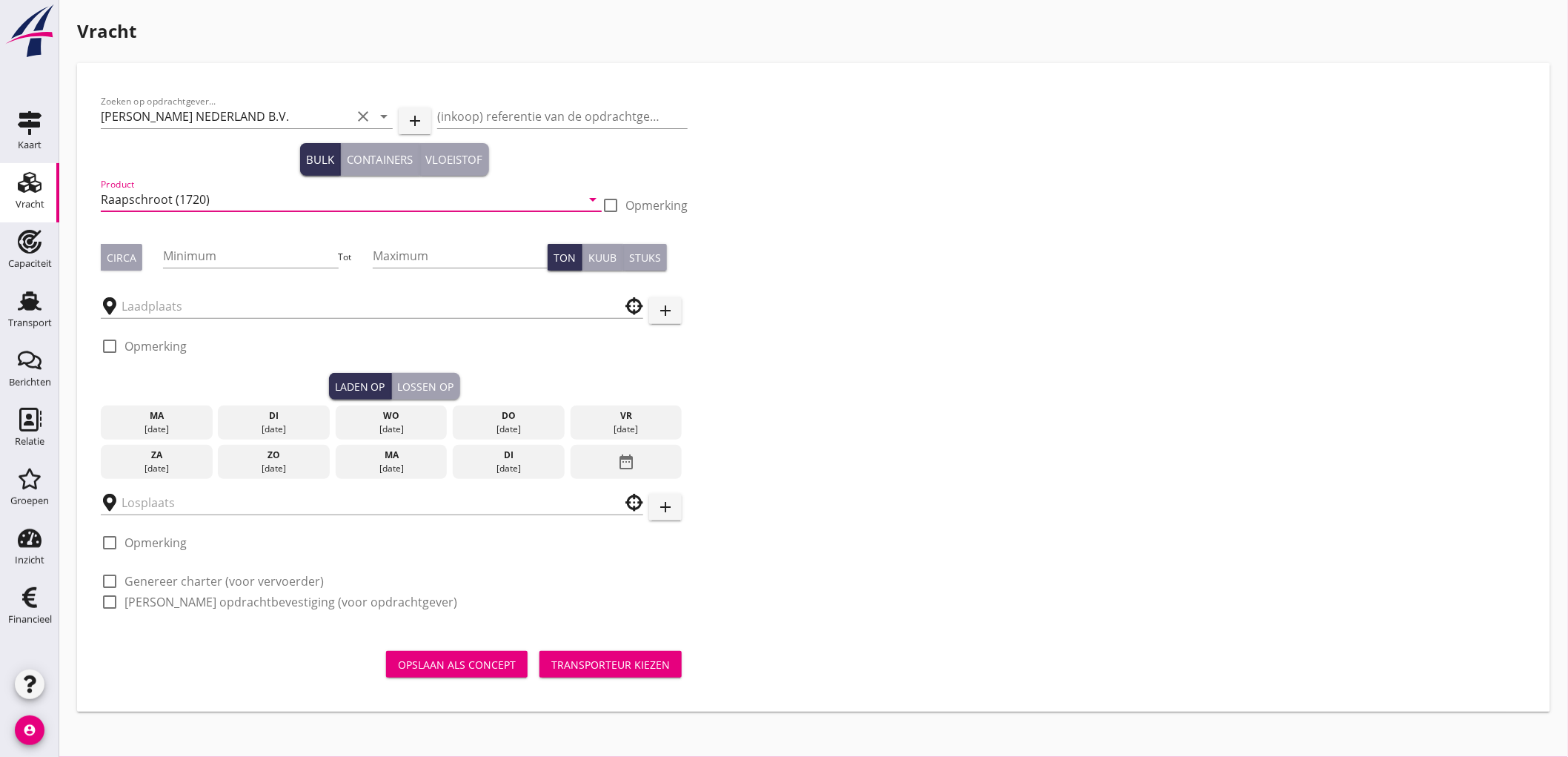
type input "Raapschroot (1720)"
click at [131, 255] on div "Circa" at bounding box center [121, 258] width 29 height 16
click at [208, 253] on input "Minimum" at bounding box center [250, 255] width 175 height 23
click at [271, 302] on input "text" at bounding box center [361, 306] width 480 height 23
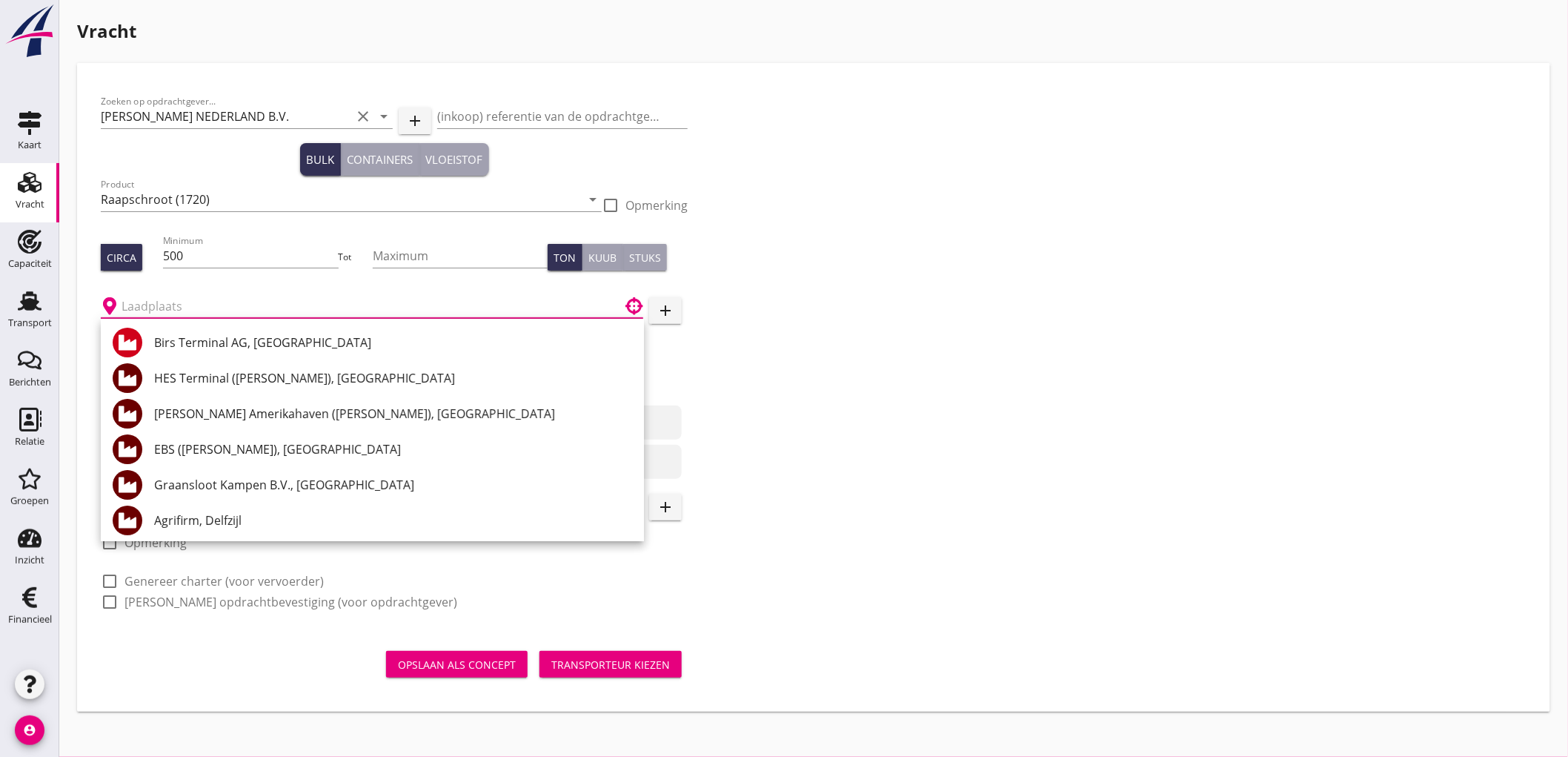
click at [850, 368] on div "Zoeken op opdrachtgever... PETERSON NEDERLAND B.V. clear arrow_drop_down add (i…" at bounding box center [813, 357] width 1438 height 542
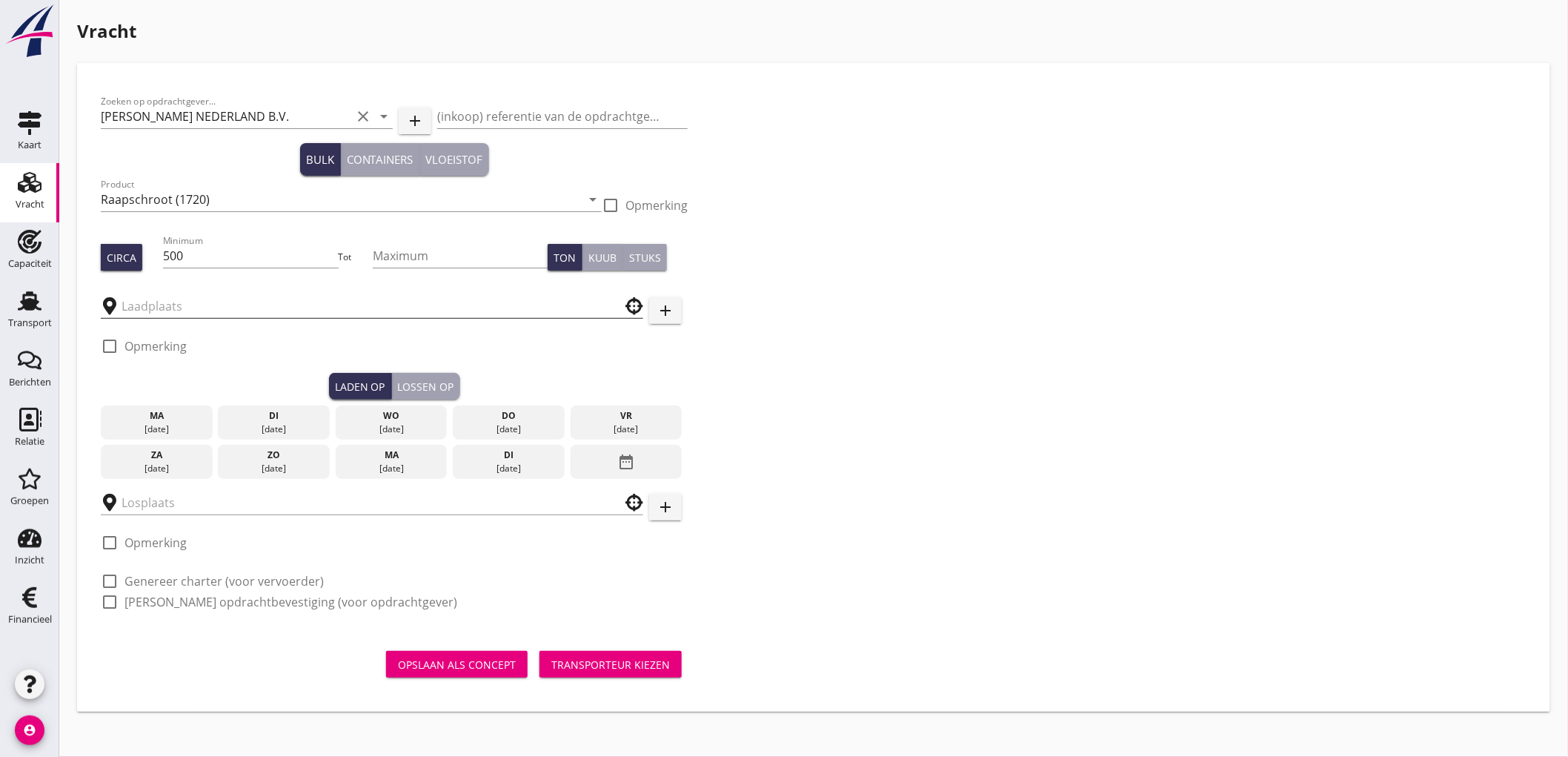
click at [139, 313] on input "text" at bounding box center [361, 306] width 480 height 23
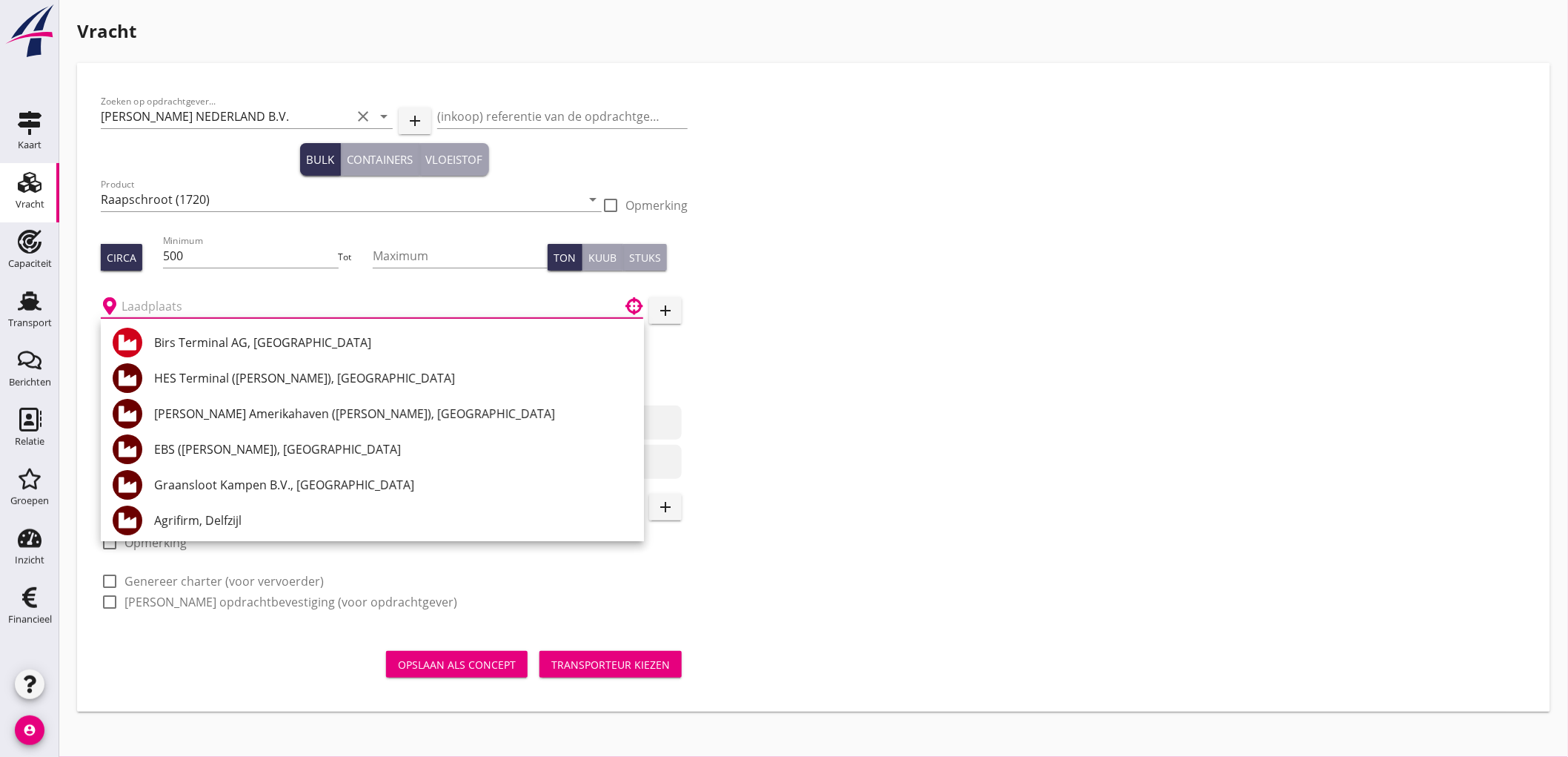
click at [1447, 359] on div "Zoeken op opdrachtgever... PETERSON NEDERLAND B.V. clear arrow_drop_down add (i…" at bounding box center [813, 357] width 1438 height 542
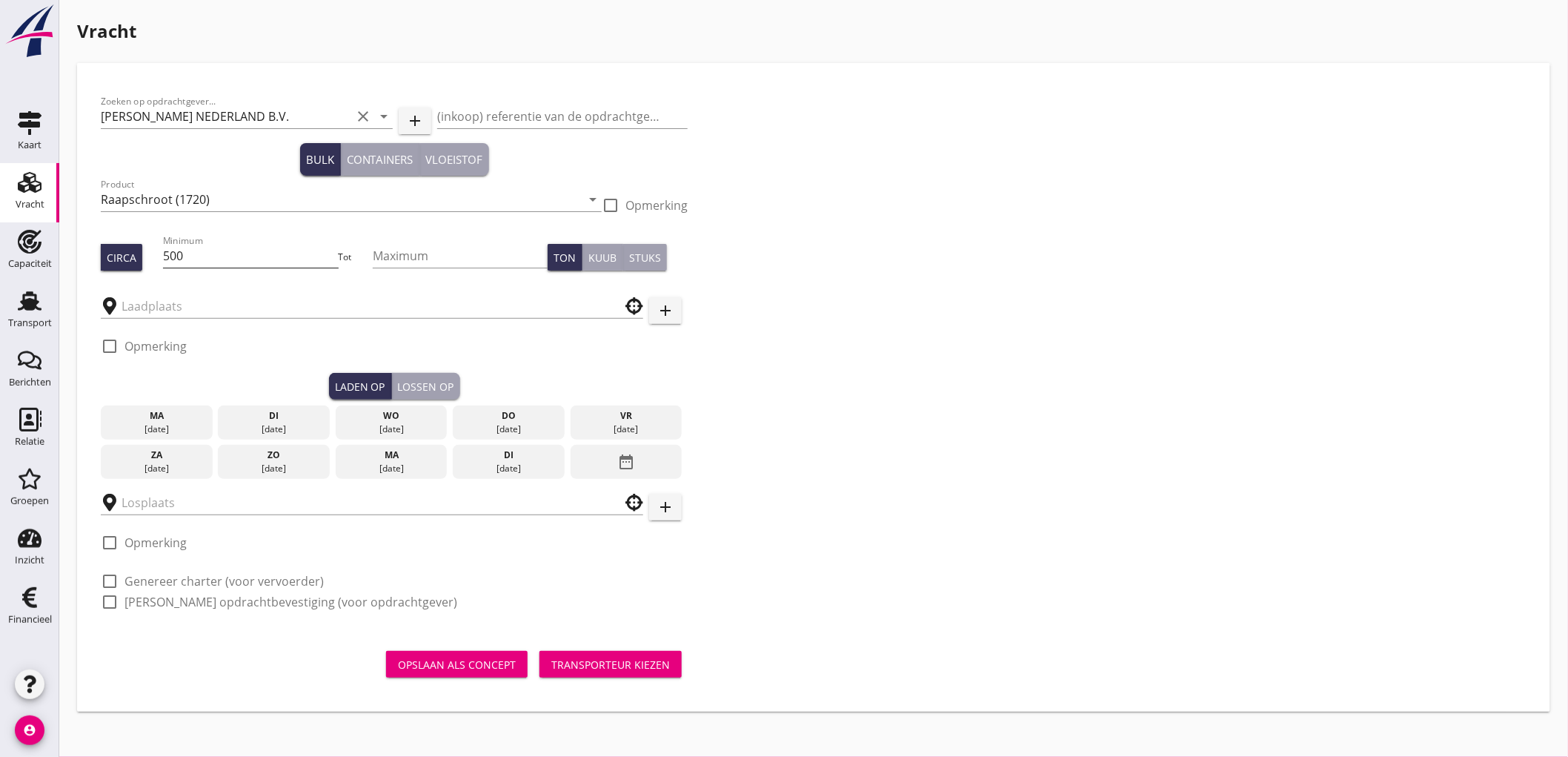
click at [274, 251] on input "500" at bounding box center [250, 255] width 175 height 23
type input "525"
click at [255, 293] on div at bounding box center [372, 301] width 542 height 32
click at [235, 320] on div at bounding box center [372, 305] width 542 height 46
click at [239, 304] on input "text" at bounding box center [361, 306] width 480 height 23
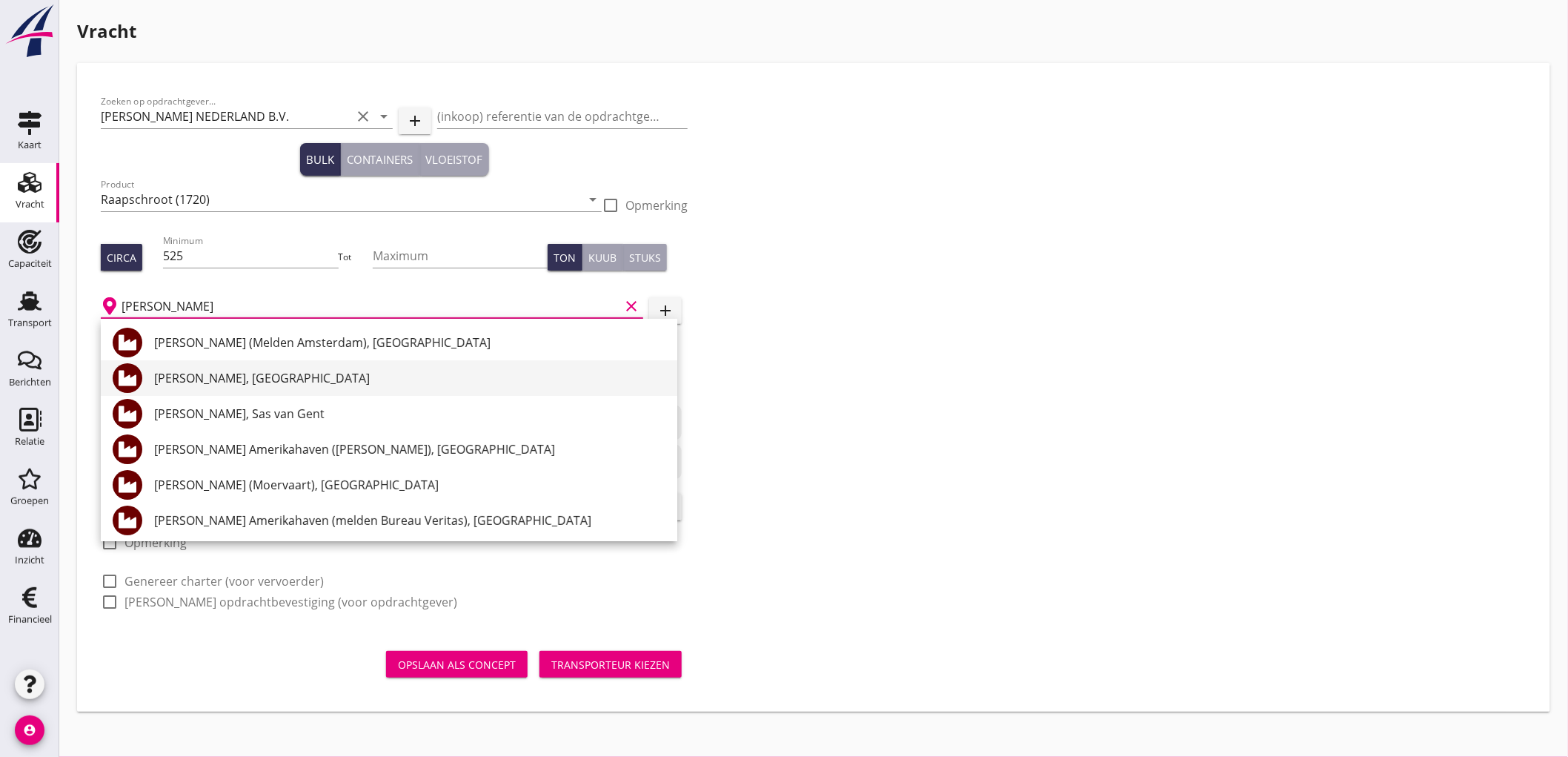
click at [225, 372] on div "Cargill, [GEOGRAPHIC_DATA]" at bounding box center [410, 378] width 511 height 18
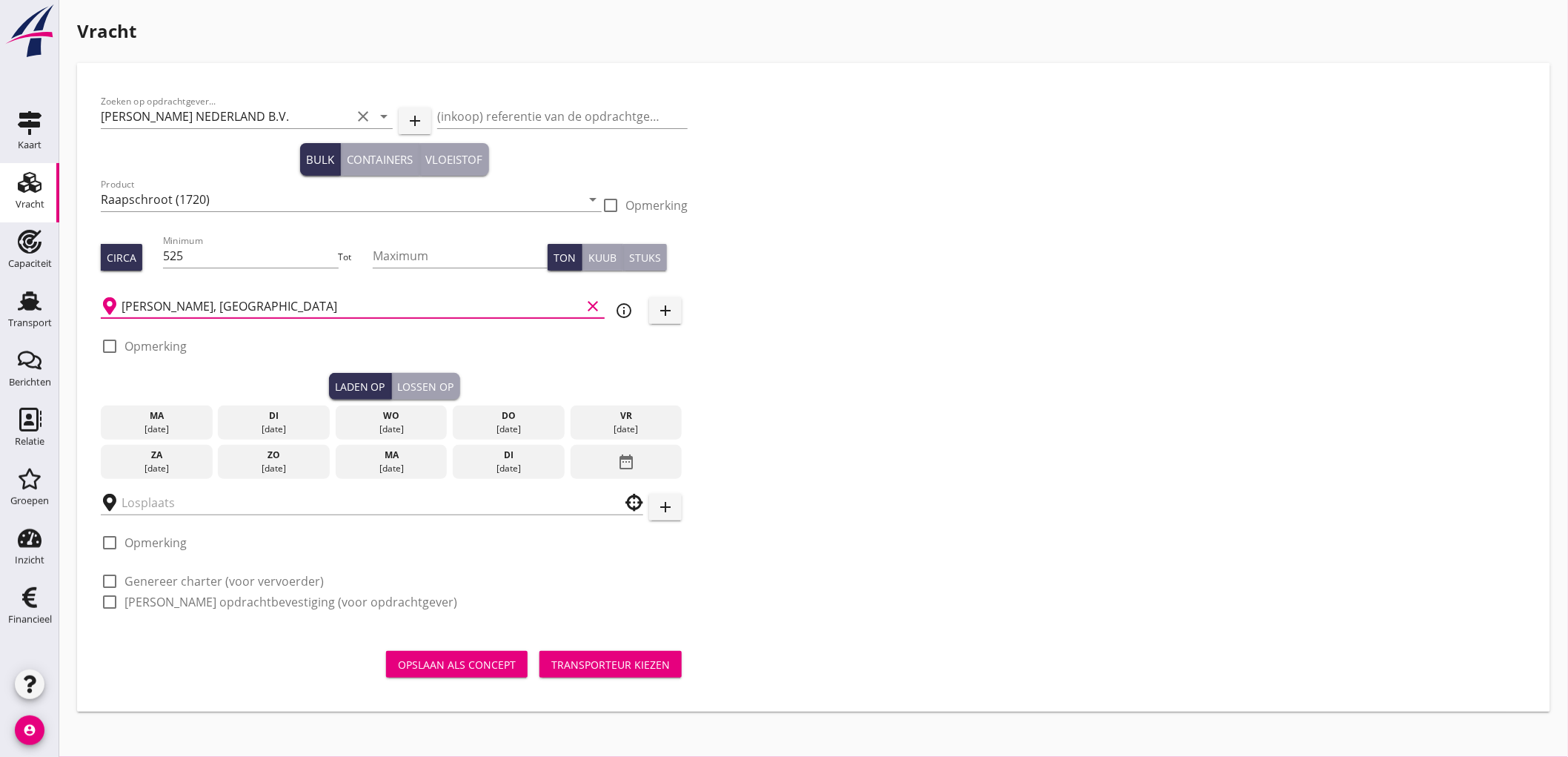
type input "Cargill, [GEOGRAPHIC_DATA]"
click at [630, 306] on icon "info_outline" at bounding box center [624, 310] width 18 height 18
click at [532, 435] on div "[DATE]" at bounding box center [508, 429] width 105 height 14
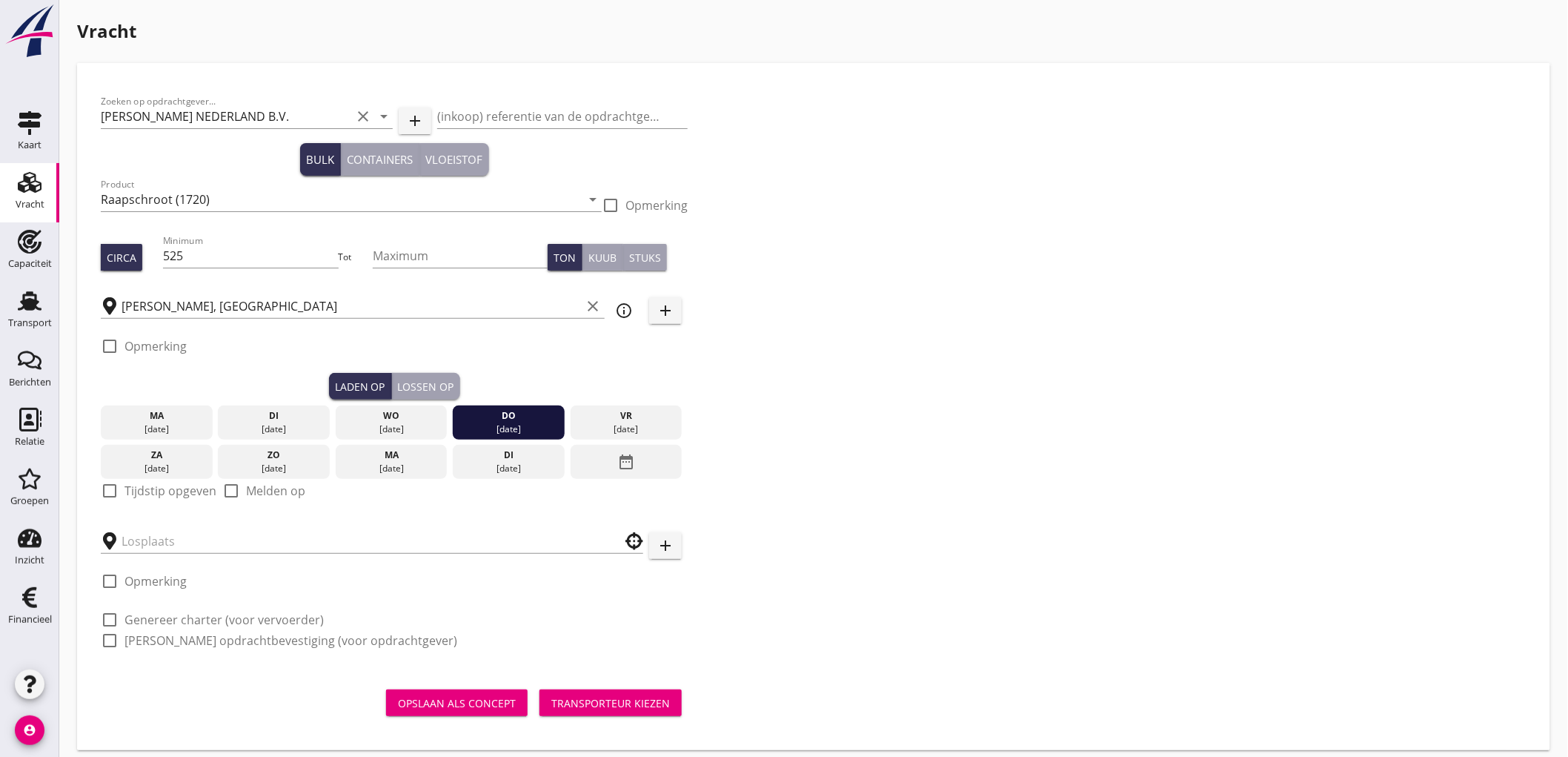
click at [179, 494] on label "Tijdstip opgeven" at bounding box center [170, 491] width 92 height 15
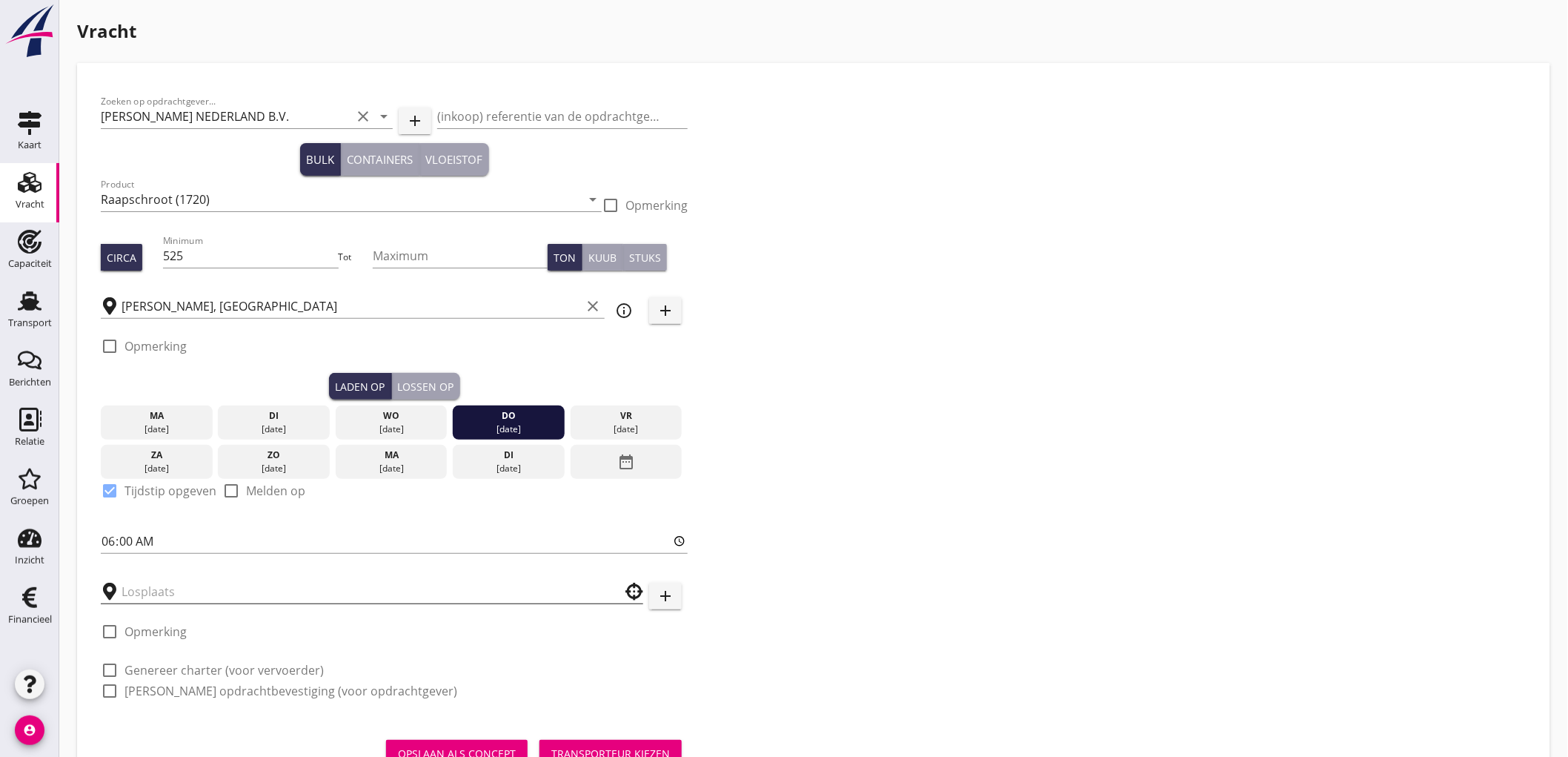
click at [174, 589] on input "text" at bounding box center [361, 591] width 480 height 23
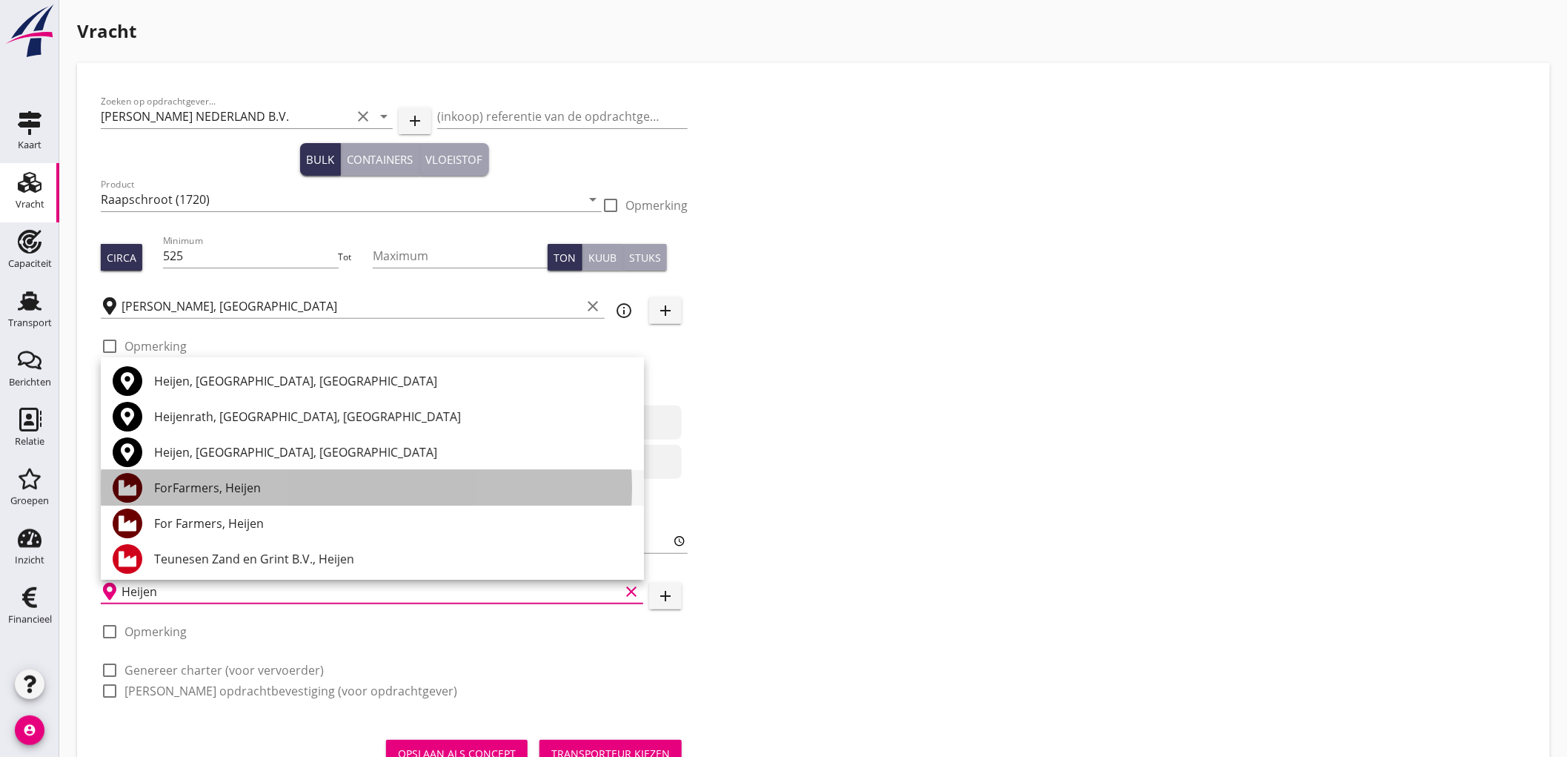
click at [249, 493] on div "ForFarmers, Heijen" at bounding box center [393, 488] width 478 height 18
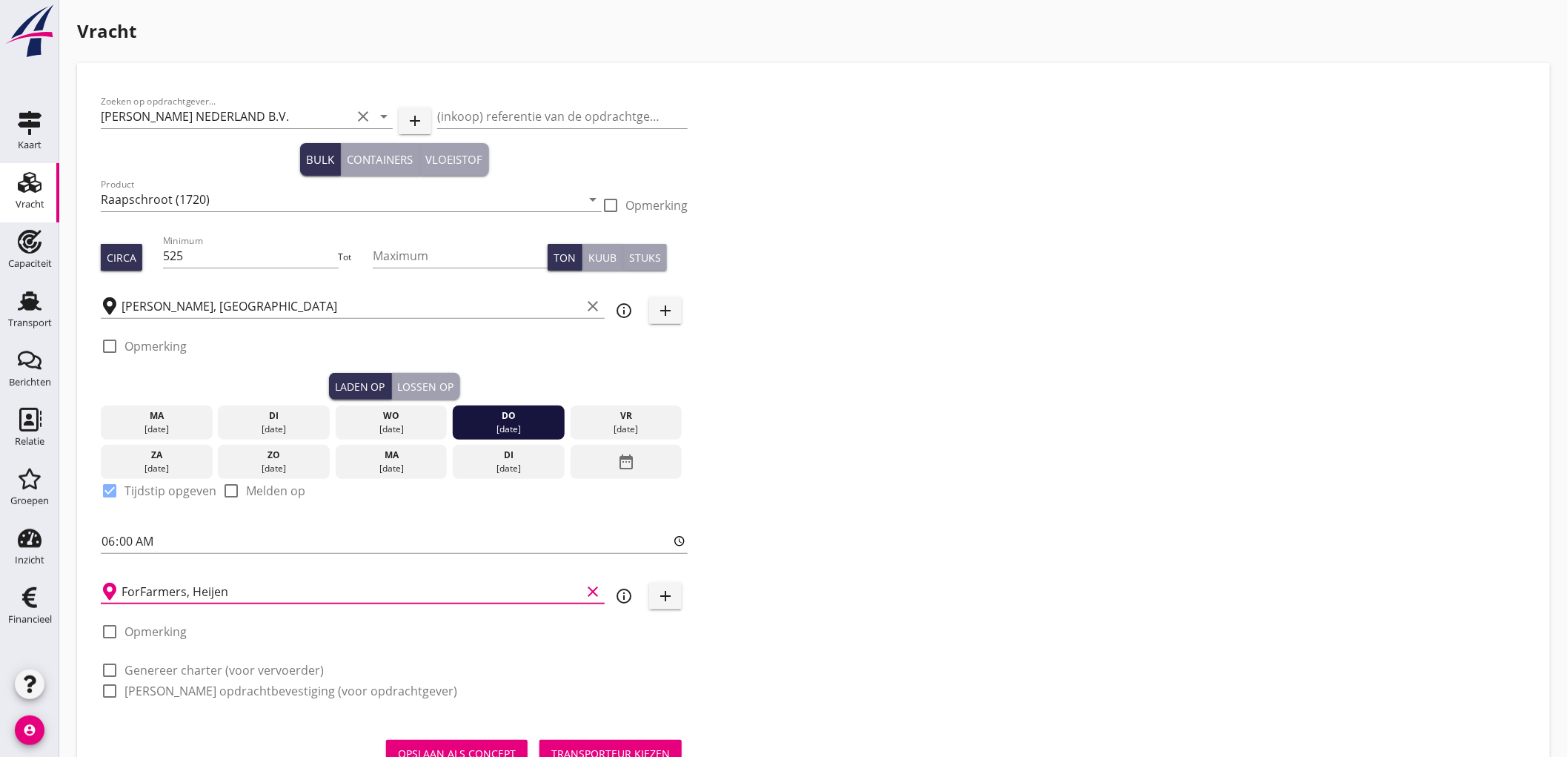
click at [212, 676] on label "Genereer charter (voor vervoerder)" at bounding box center [224, 670] width 200 height 15
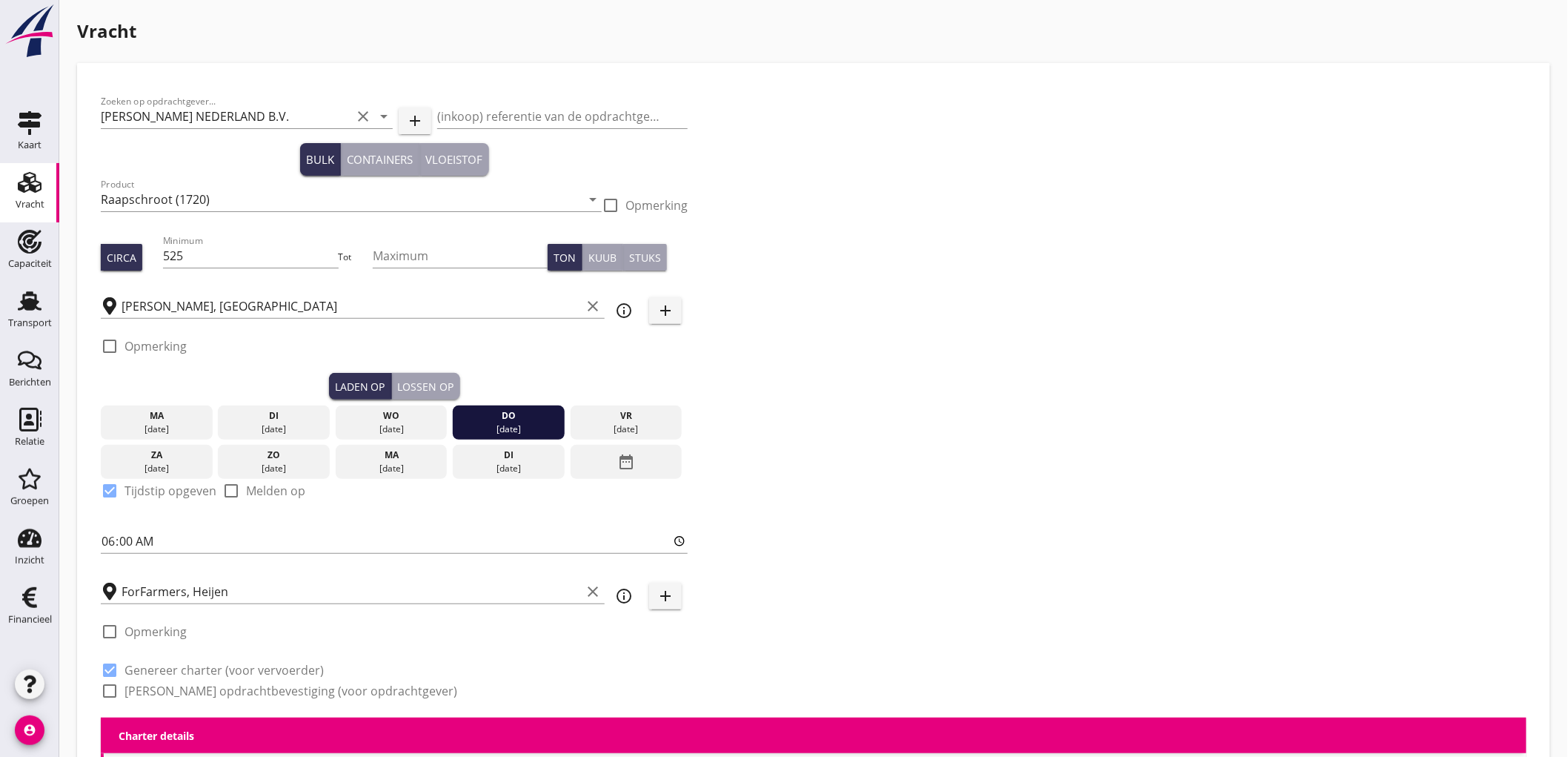
click at [208, 684] on label "Genereer opdrachtbevestiging (voor opdrachtgever)" at bounding box center [291, 691] width 333 height 15
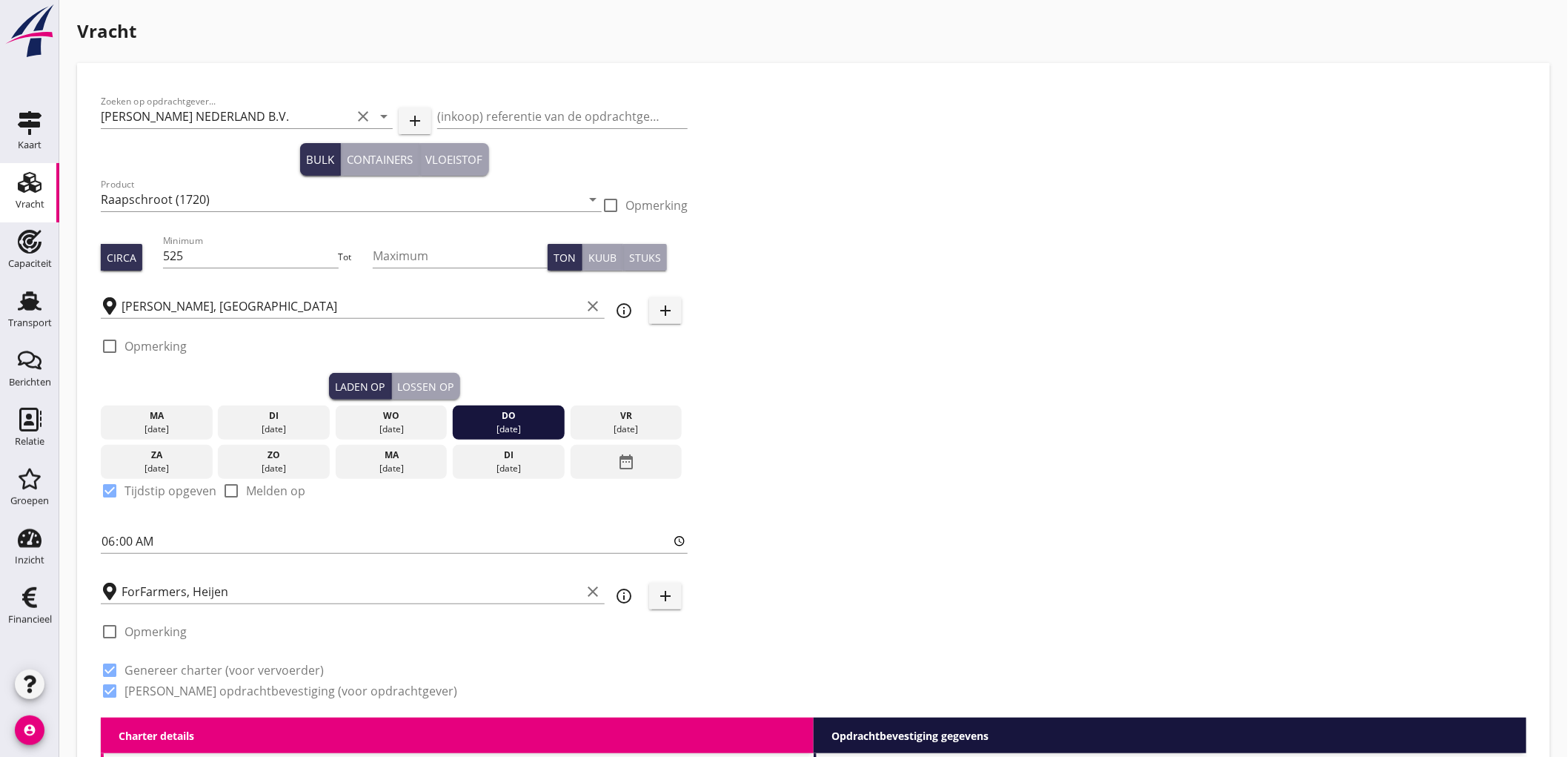
scroll to position [411, 0]
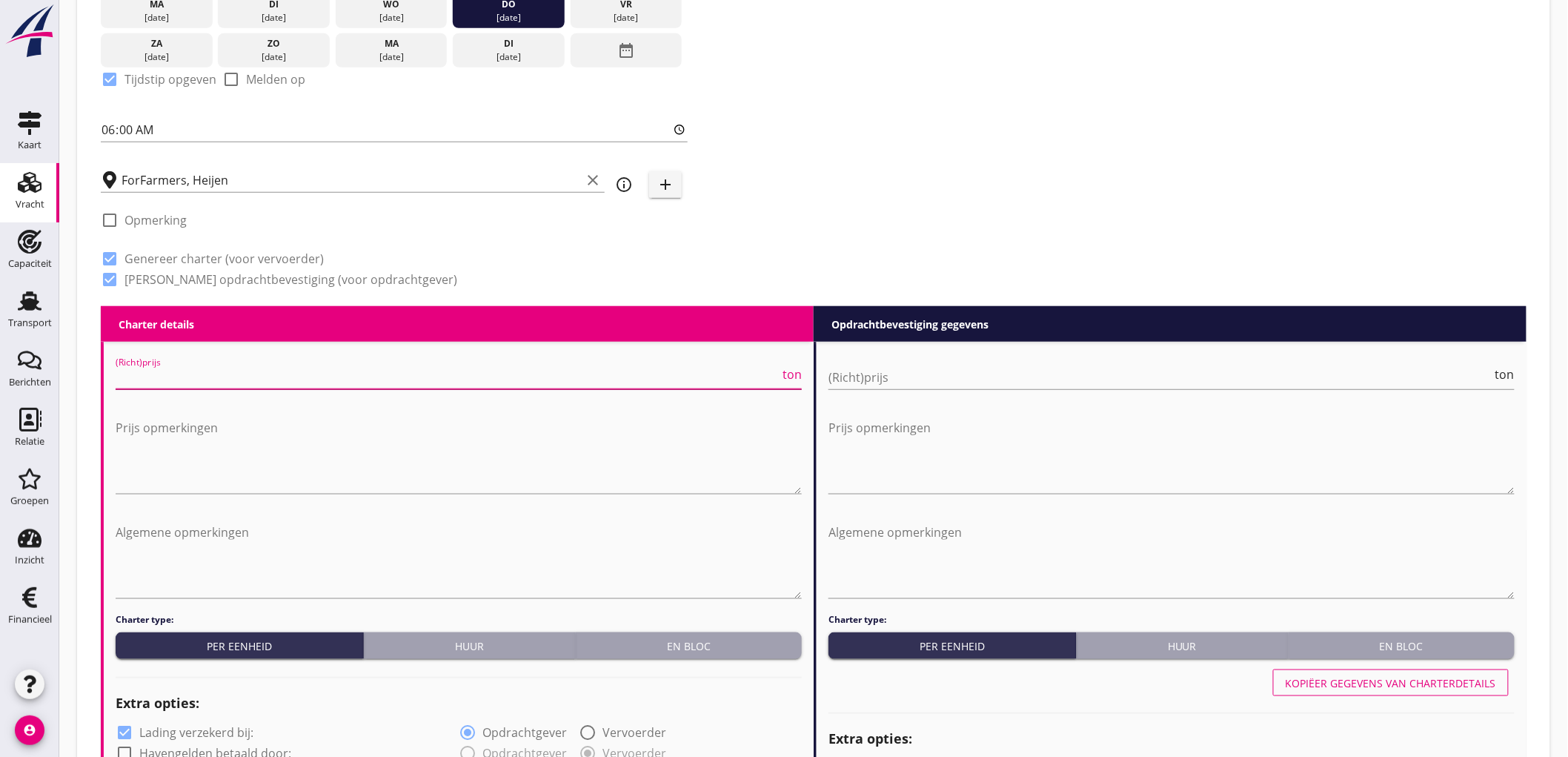
click at [211, 383] on input "(Richt)prijs" at bounding box center [447, 377] width 664 height 23
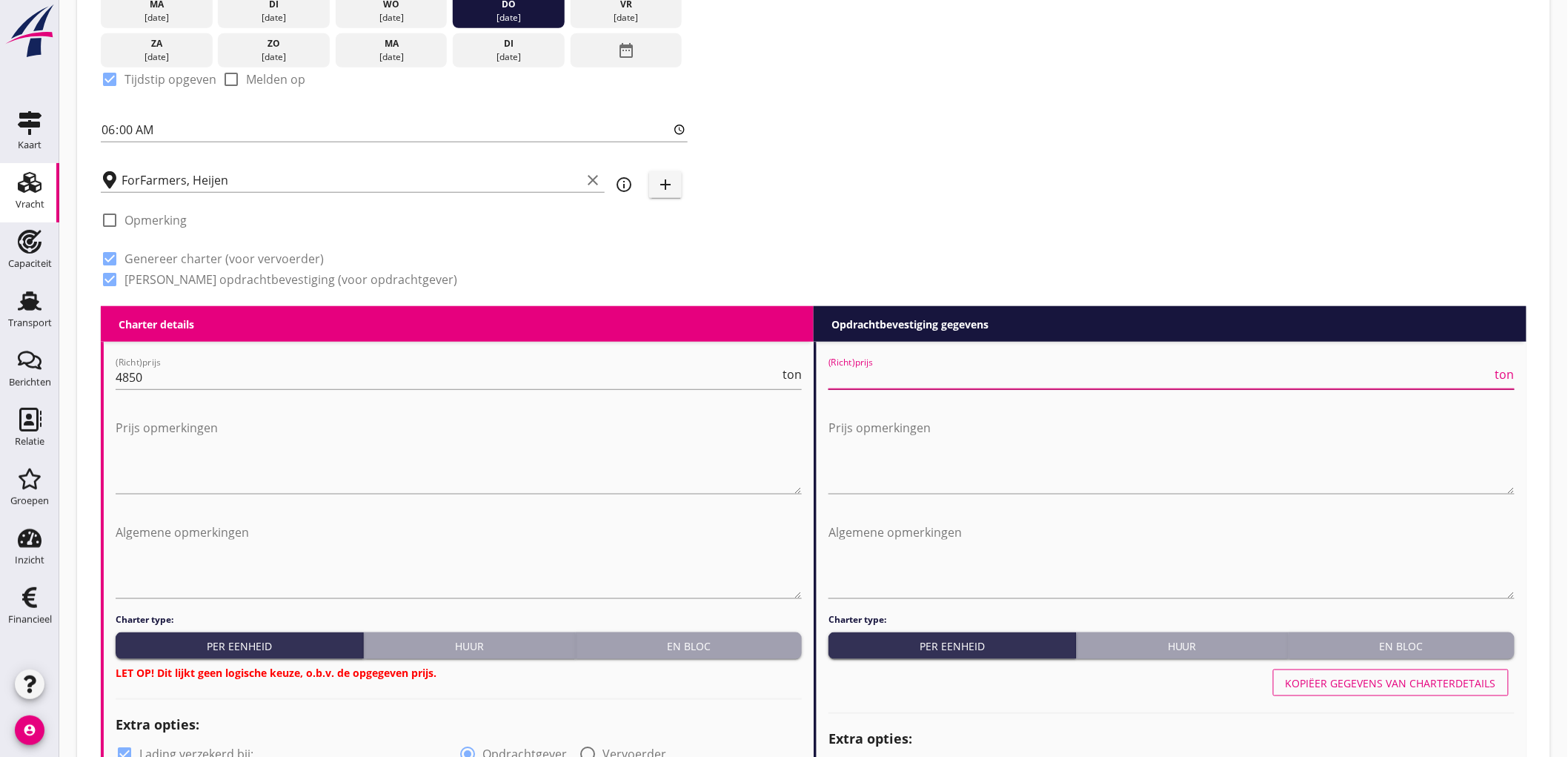
click at [966, 388] on input "(Richt)prijs" at bounding box center [1161, 377] width 664 height 23
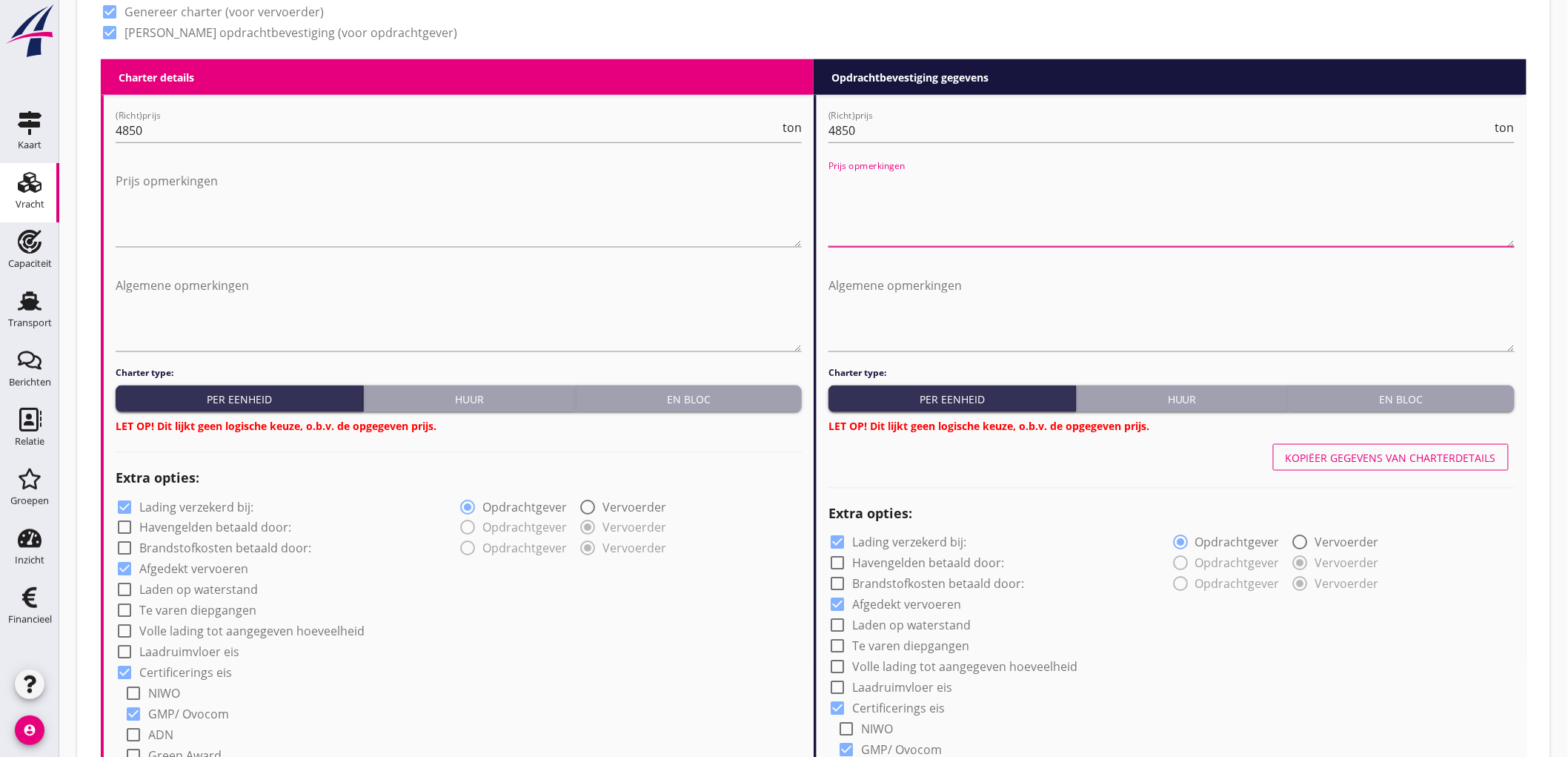
scroll to position [741, 0]
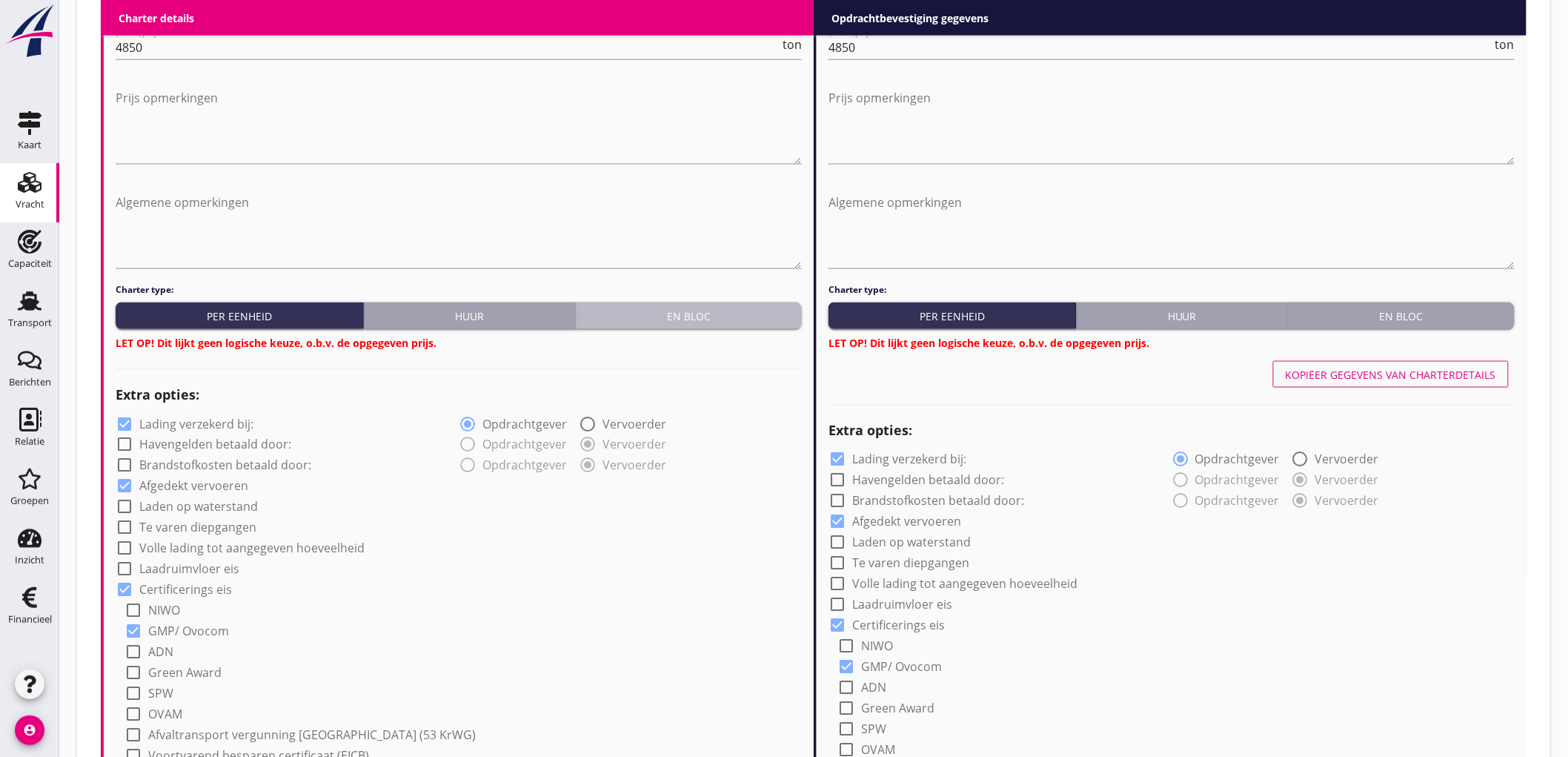
click at [725, 313] on div "En bloc" at bounding box center [688, 316] width 214 height 16
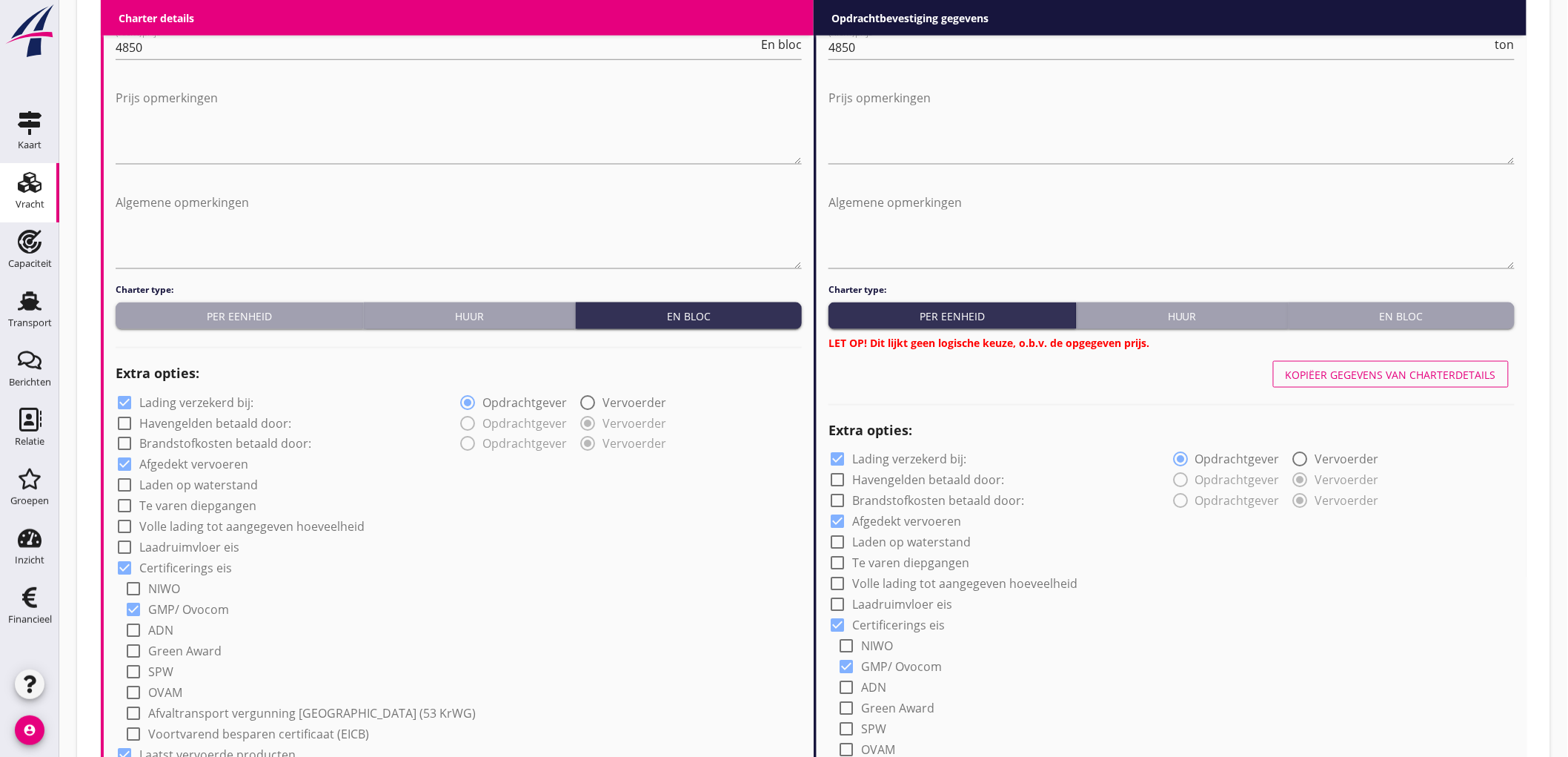
click at [1425, 309] on div "En bloc" at bounding box center [1402, 316] width 214 height 16
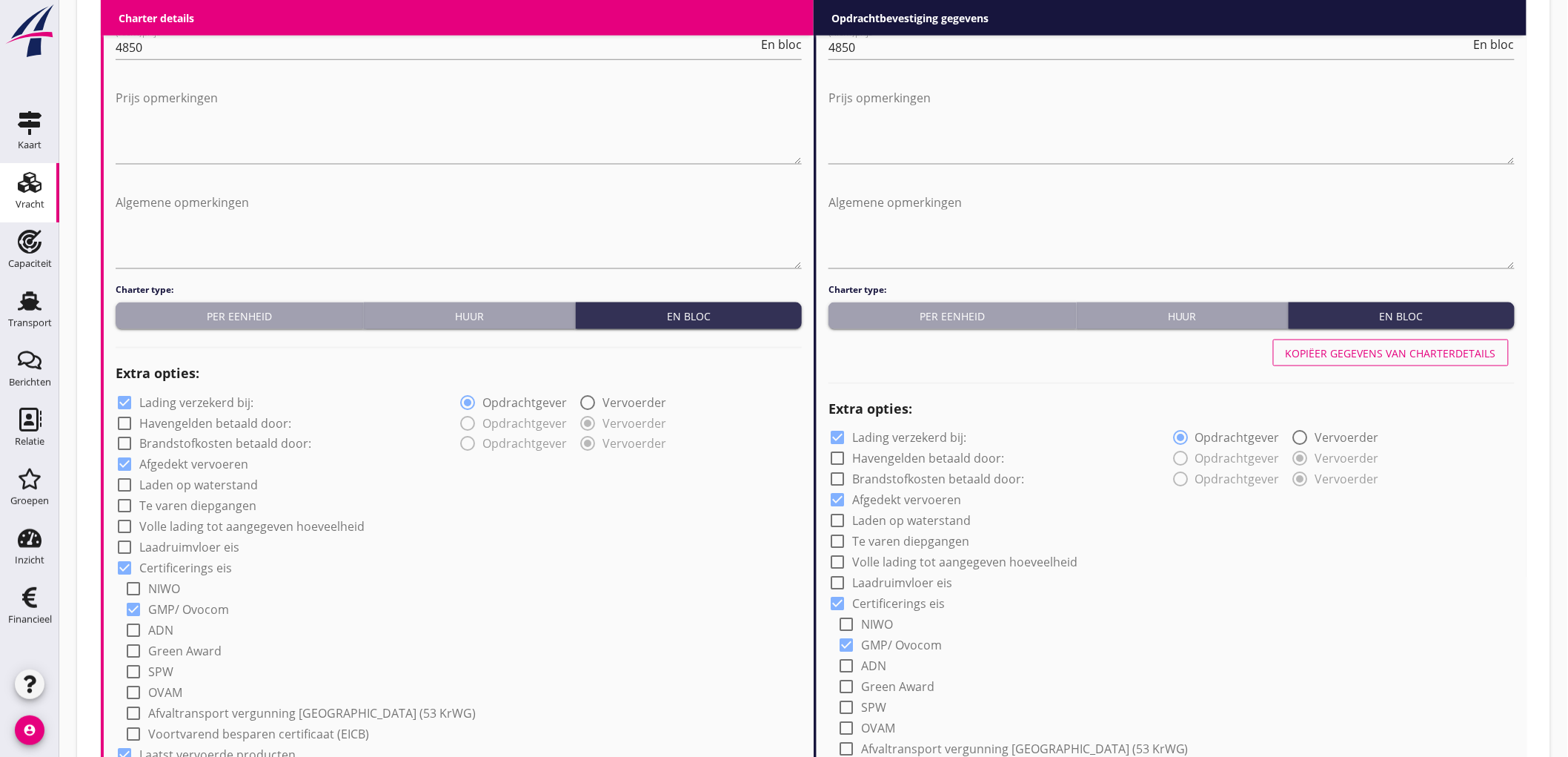
scroll to position [823, 0]
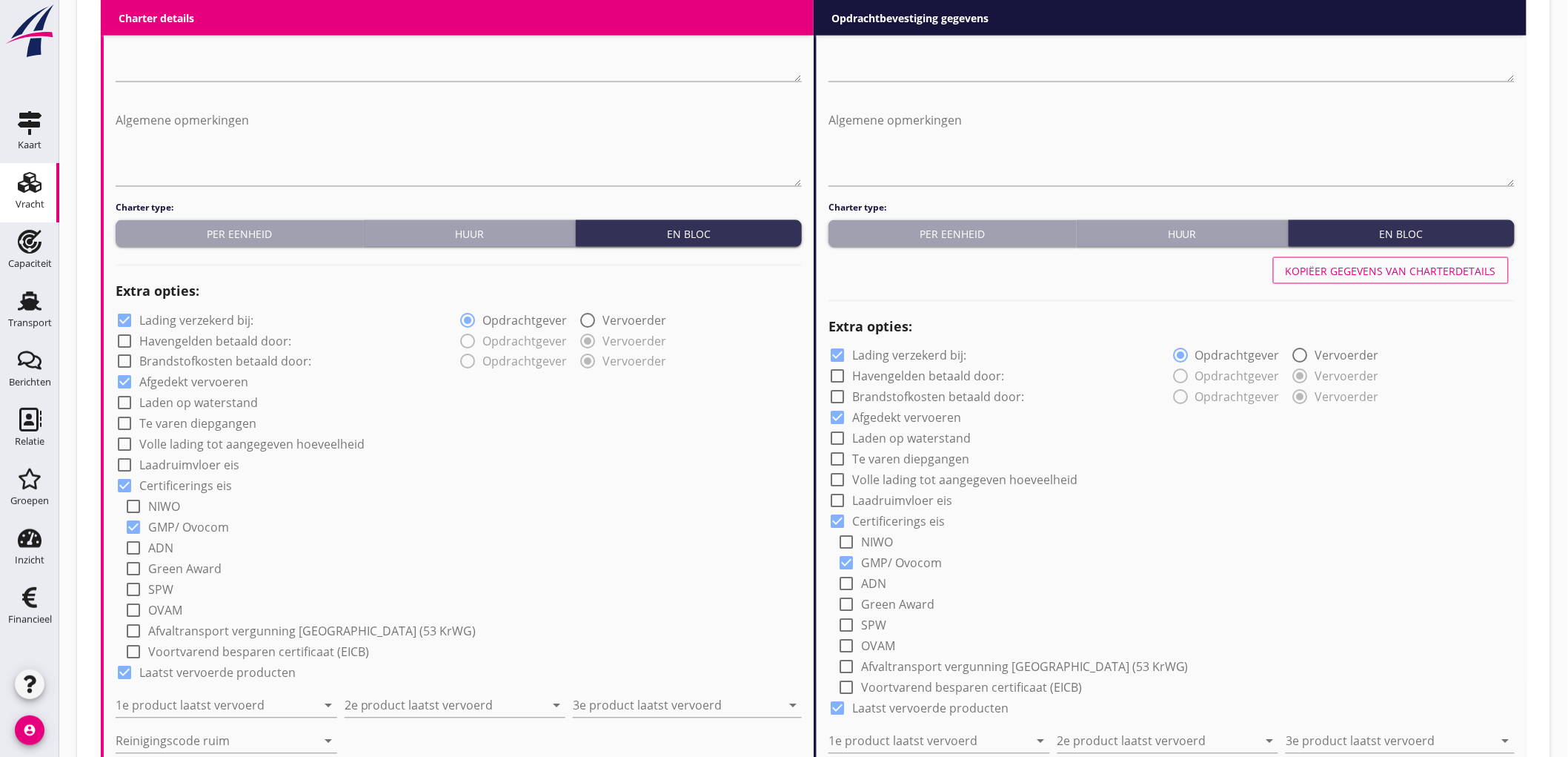
click at [139, 319] on label "Lading verzekerd bij:" at bounding box center [197, 320] width 114 height 15
click at [223, 710] on input "1e product laatst vervoerd" at bounding box center [215, 705] width 201 height 23
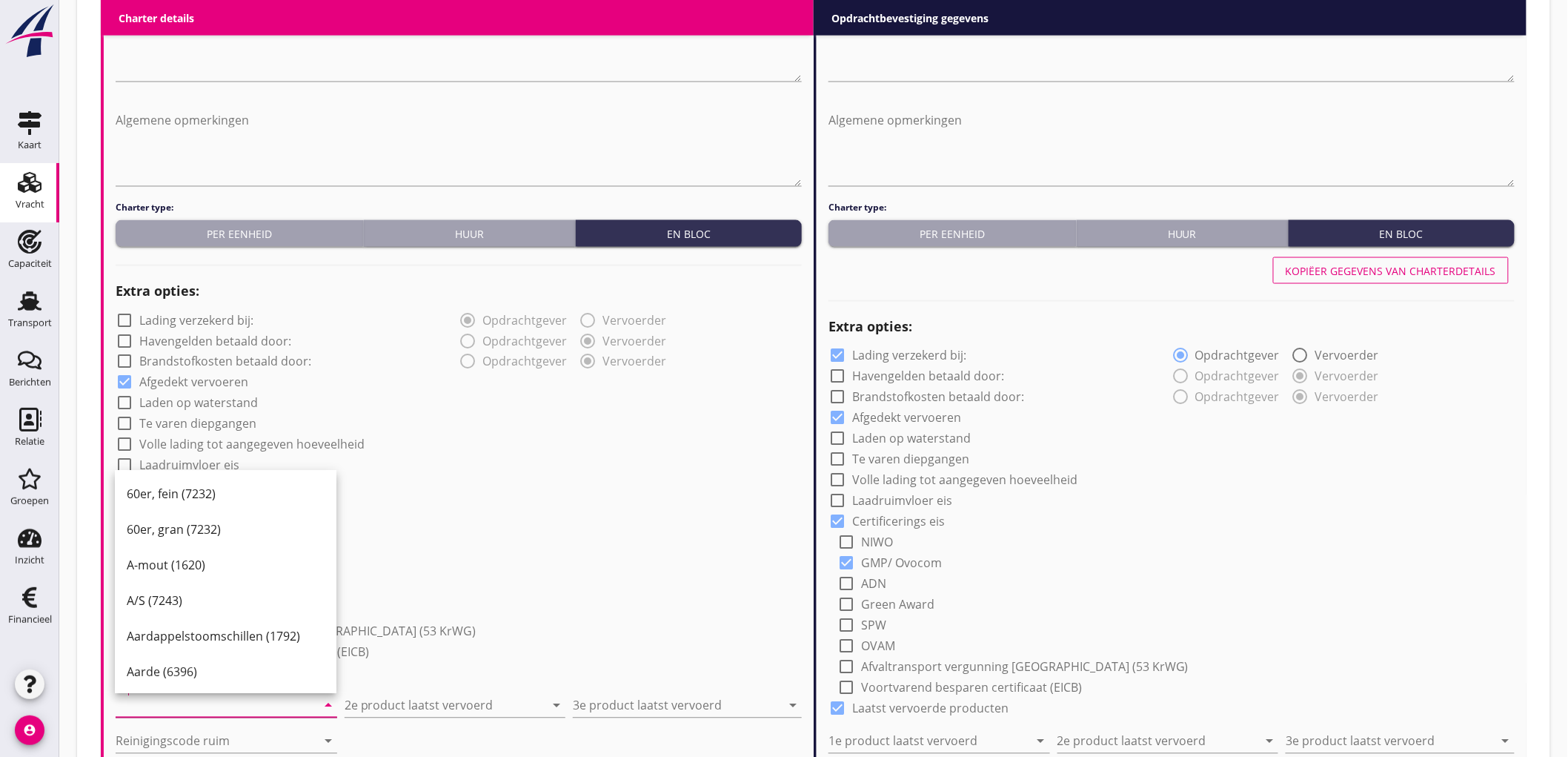
click at [230, 701] on input "1e product laatst vervoerd" at bounding box center [215, 705] width 201 height 23
drag, startPoint x: 580, startPoint y: 517, endPoint x: 538, endPoint y: 456, distance: 74.1
click at [580, 517] on div "check_box GMP/ Ovocom" at bounding box center [462, 527] width 677 height 21
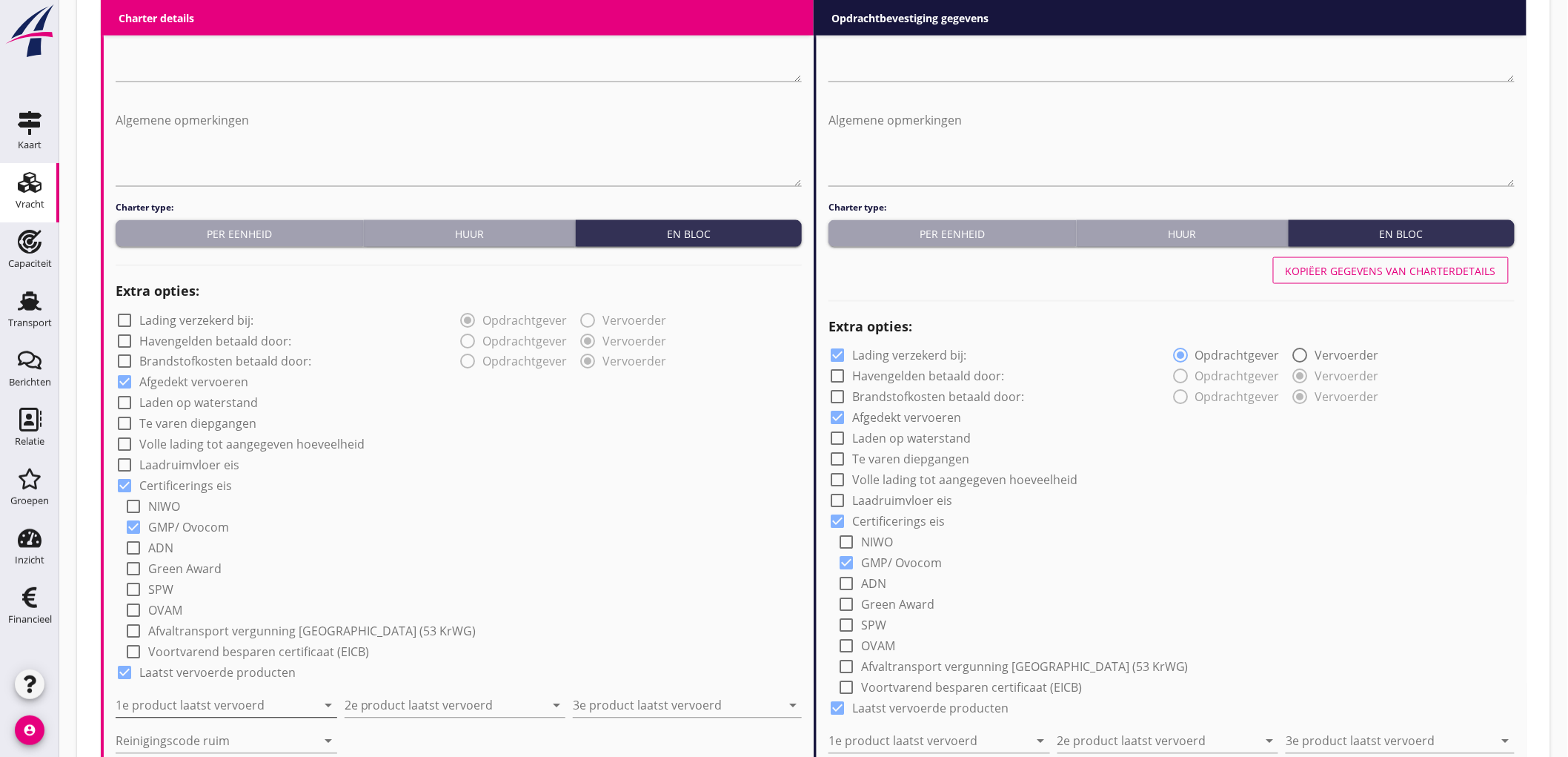
click at [209, 705] on input "1e product laatst vervoerd" at bounding box center [215, 705] width 201 height 23
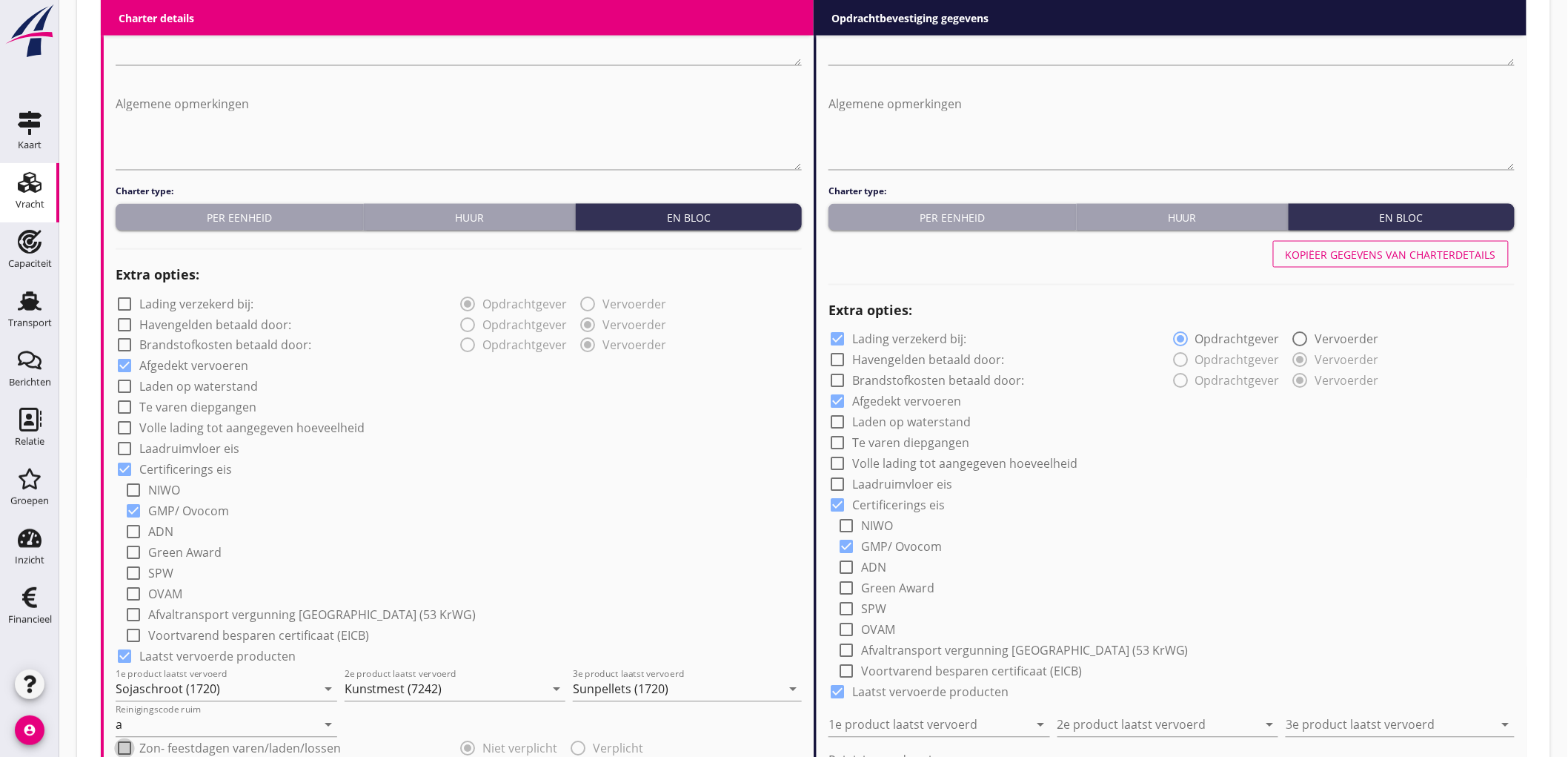
click at [664, 445] on div "check_box_outline_blank Laadruimvloer eis" at bounding box center [458, 448] width 686 height 21
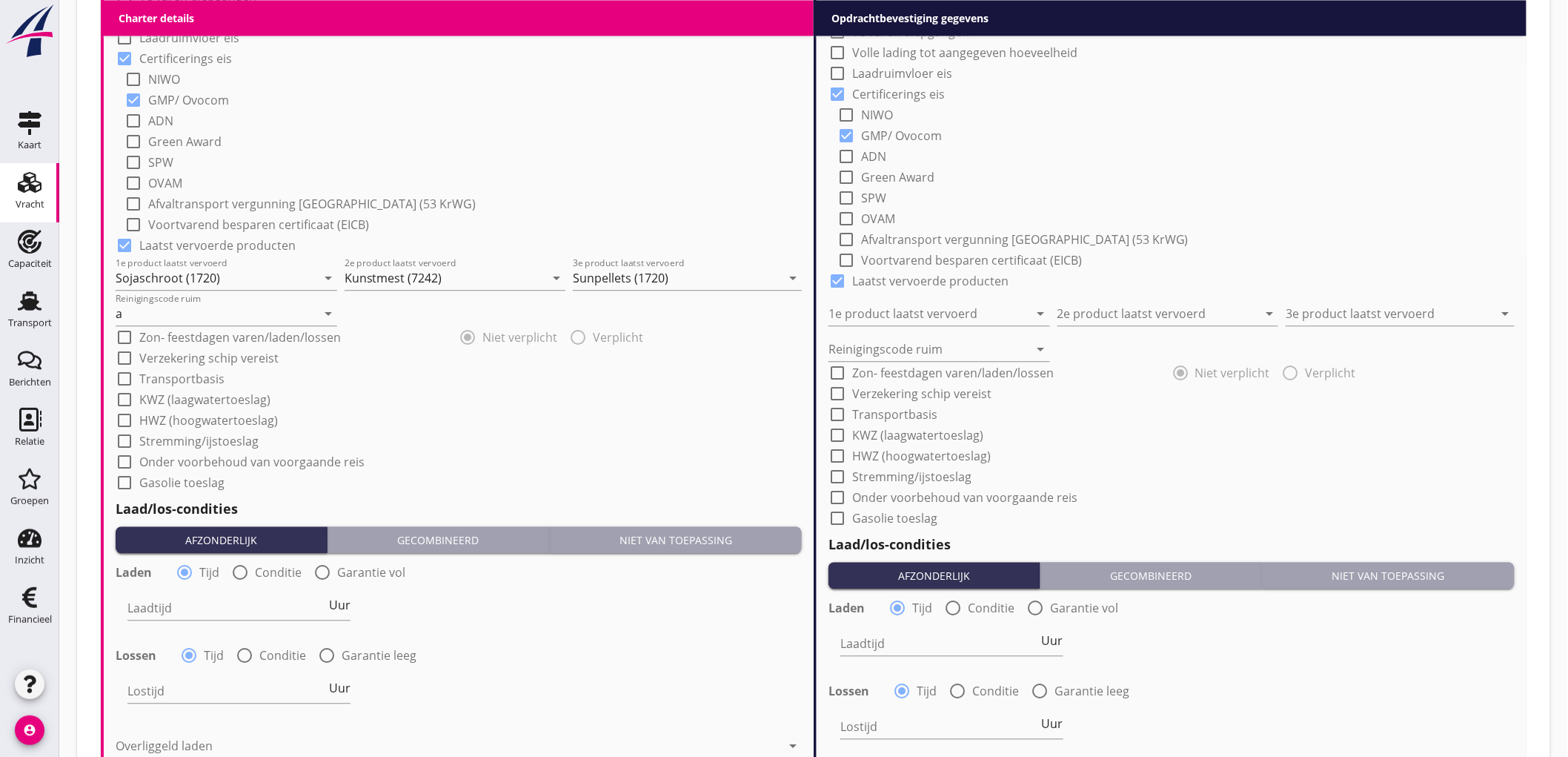
scroll to position [1499, 0]
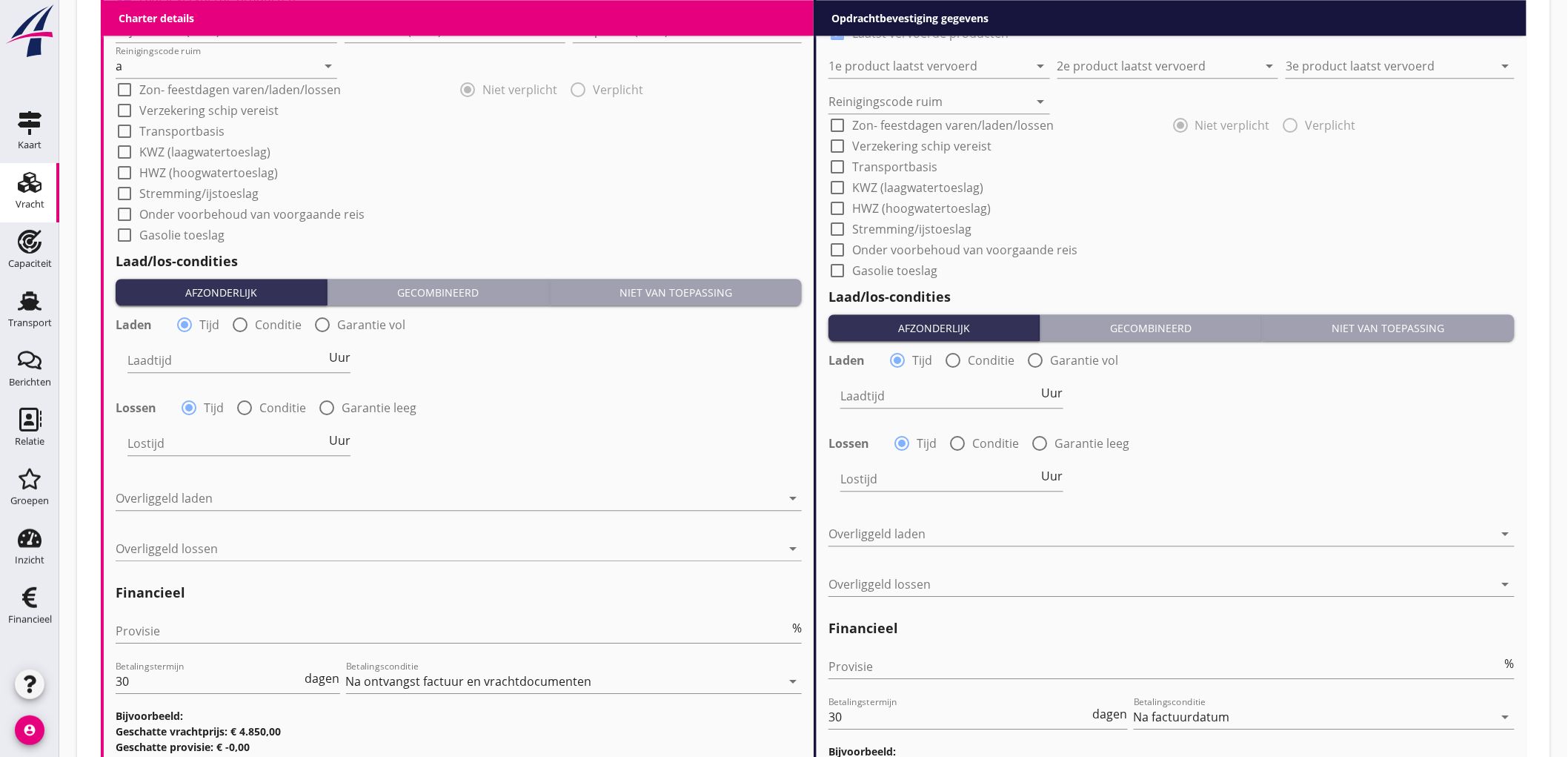
click at [231, 330] on div at bounding box center [239, 324] width 25 height 25
click at [212, 354] on div at bounding box center [285, 359] width 315 height 23
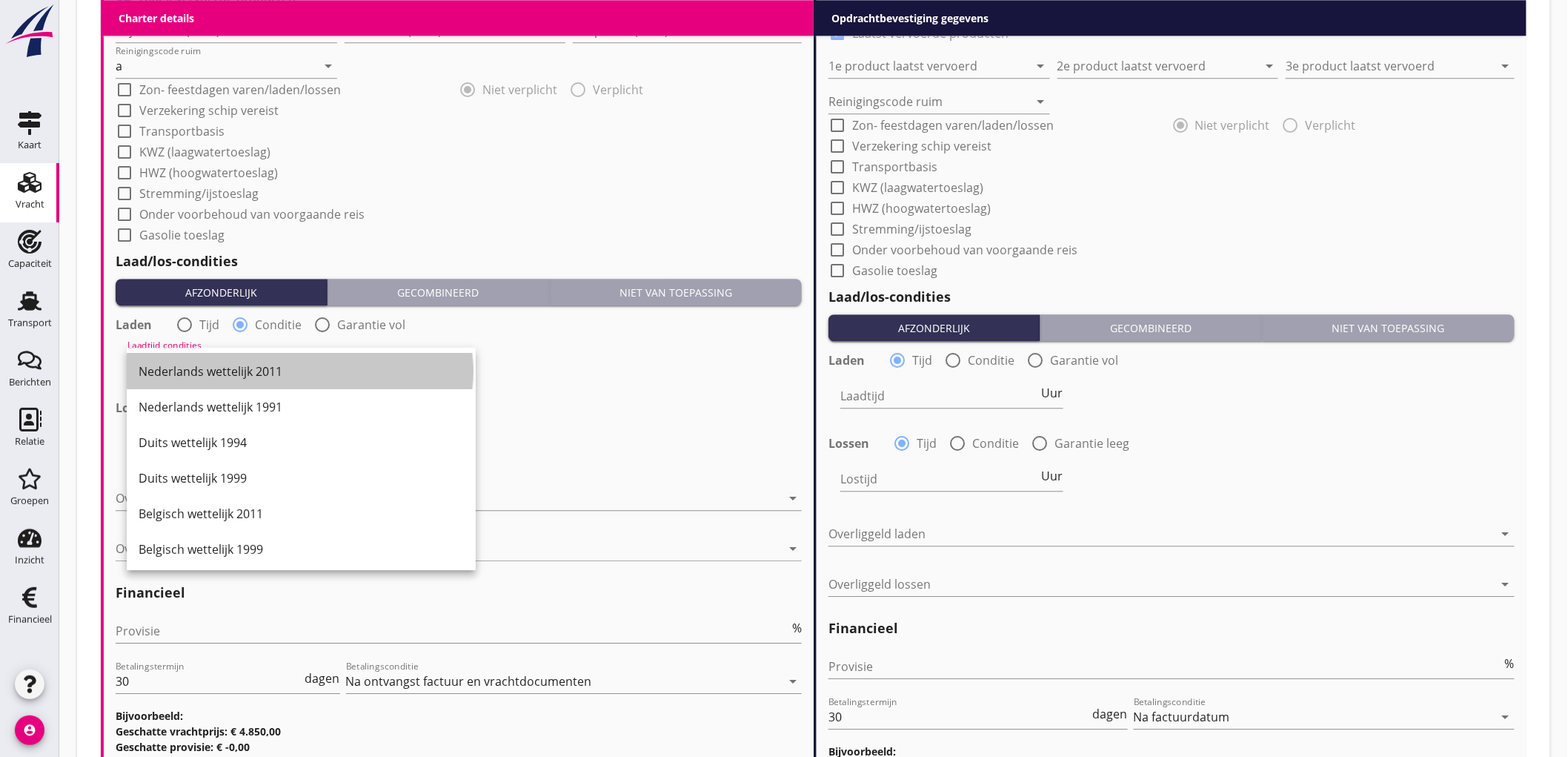
click at [212, 354] on div "Nederlands wettelijk 2011" at bounding box center [301, 371] width 325 height 35
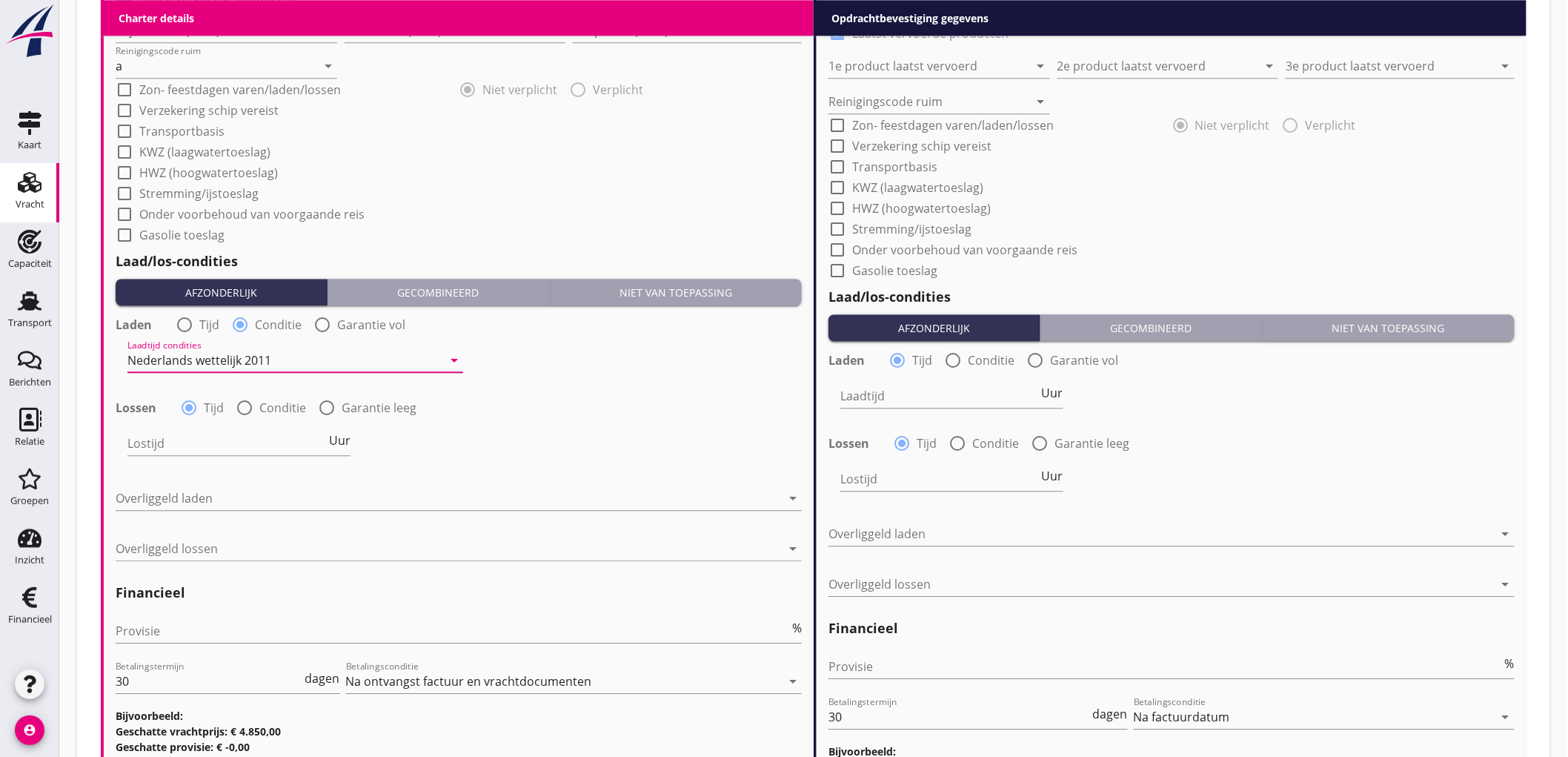
drag, startPoint x: 290, startPoint y: 424, endPoint x: 279, endPoint y: 413, distance: 15.6
click at [290, 423] on div "Lostijd Uur" at bounding box center [239, 446] width 223 height 47
click at [275, 408] on label "Conditie" at bounding box center [282, 407] width 47 height 15
click at [198, 442] on div at bounding box center [285, 443] width 315 height 23
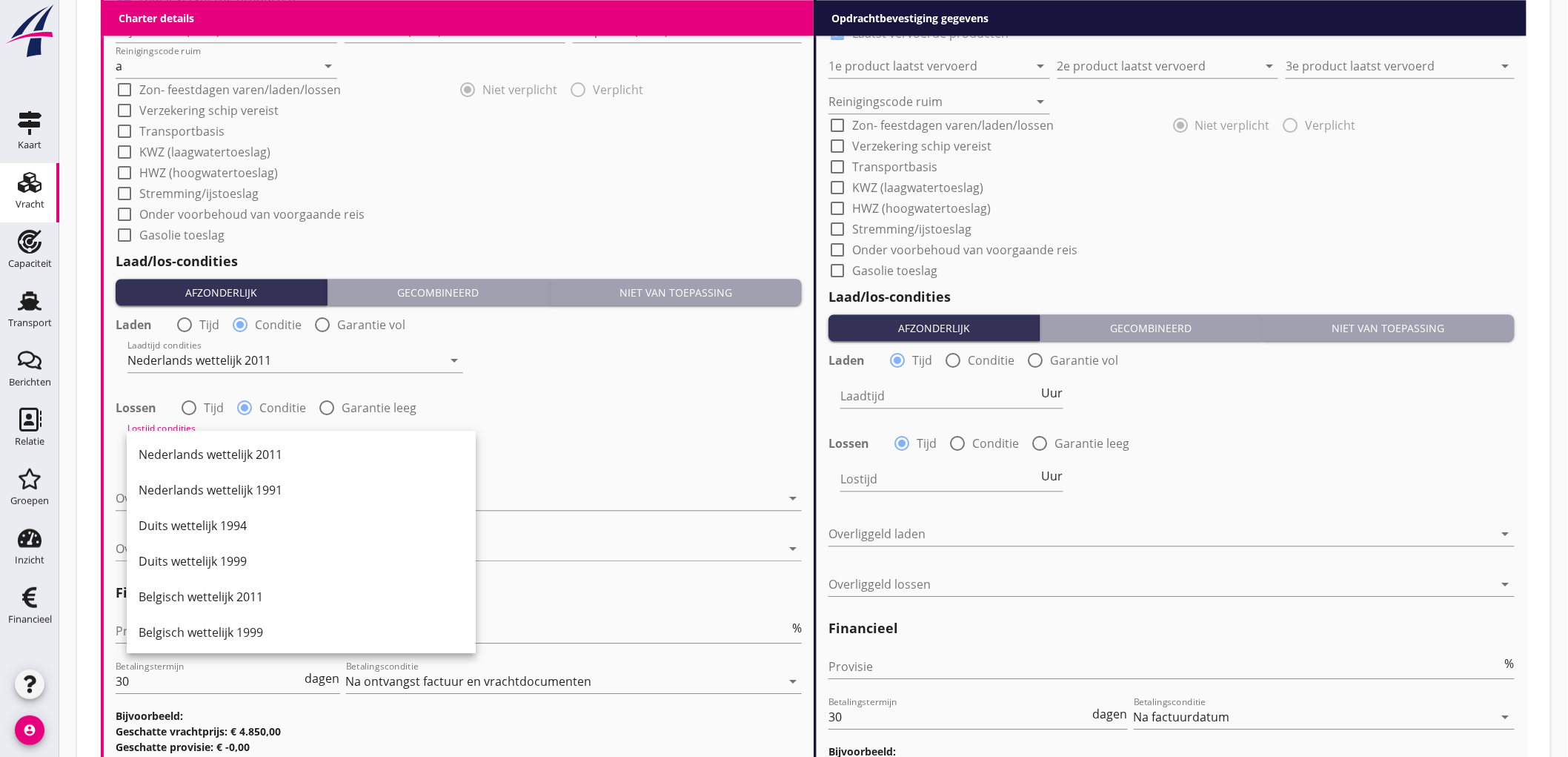
click at [198, 442] on div "Nederlands wettelijk 2011" at bounding box center [301, 454] width 325 height 35
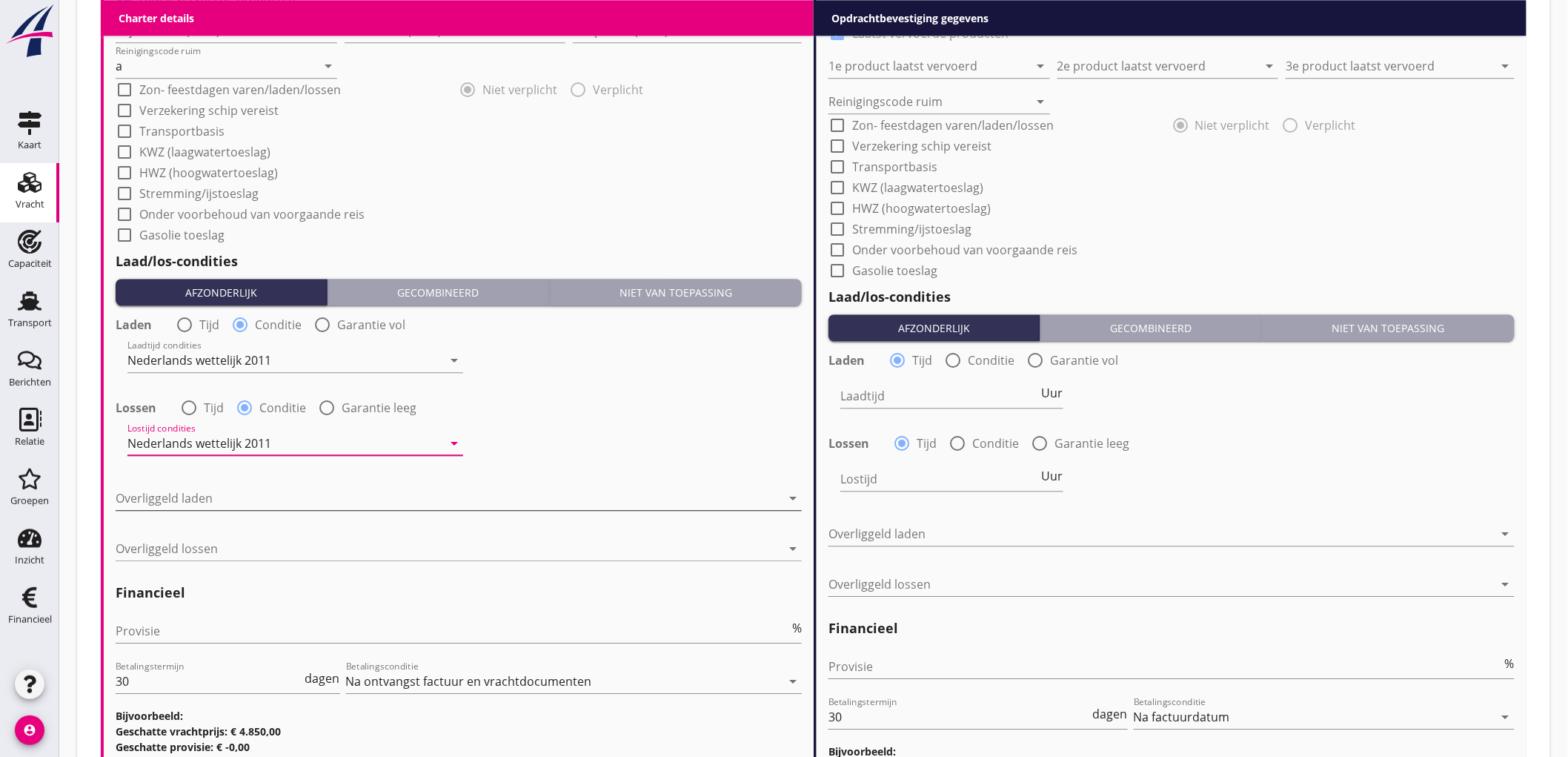
click at [197, 492] on div at bounding box center [448, 497] width 666 height 23
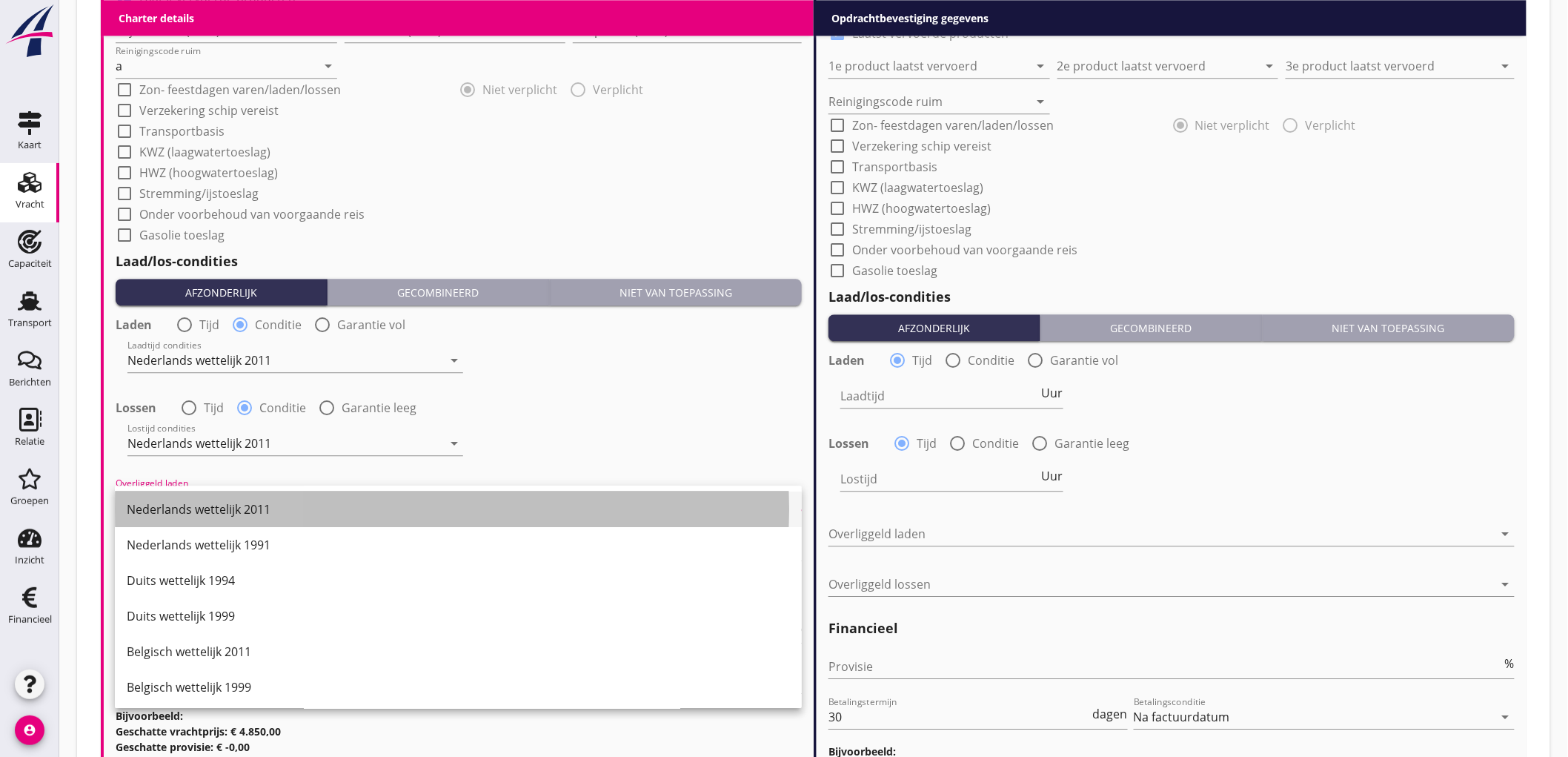
drag, startPoint x: 187, startPoint y: 498, endPoint x: 178, endPoint y: 507, distance: 12.7
click at [185, 498] on div "Nederlands wettelijk 2011" at bounding box center [458, 508] width 664 height 35
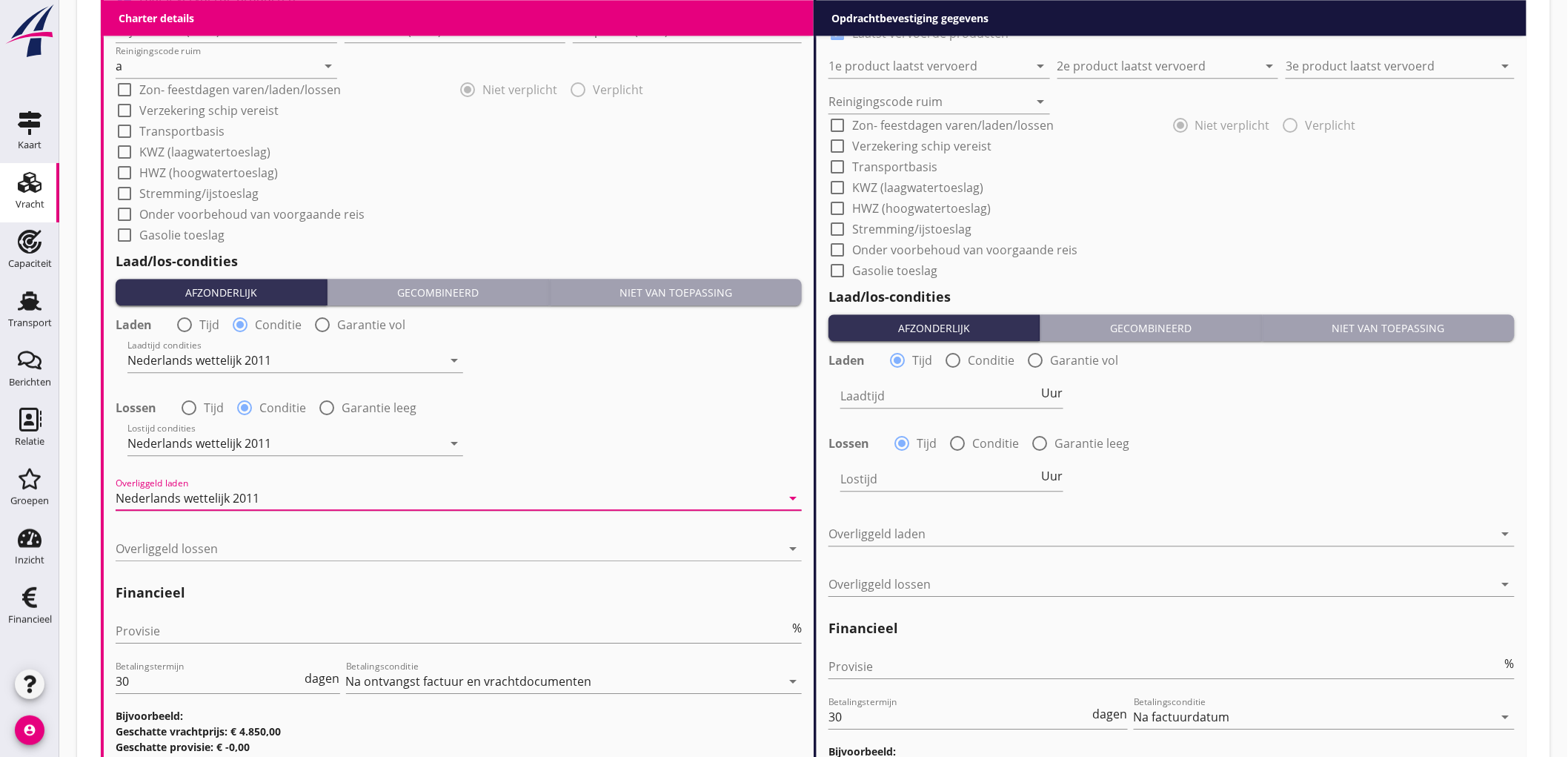
click at [206, 330] on label "Tijd" at bounding box center [209, 325] width 20 height 15
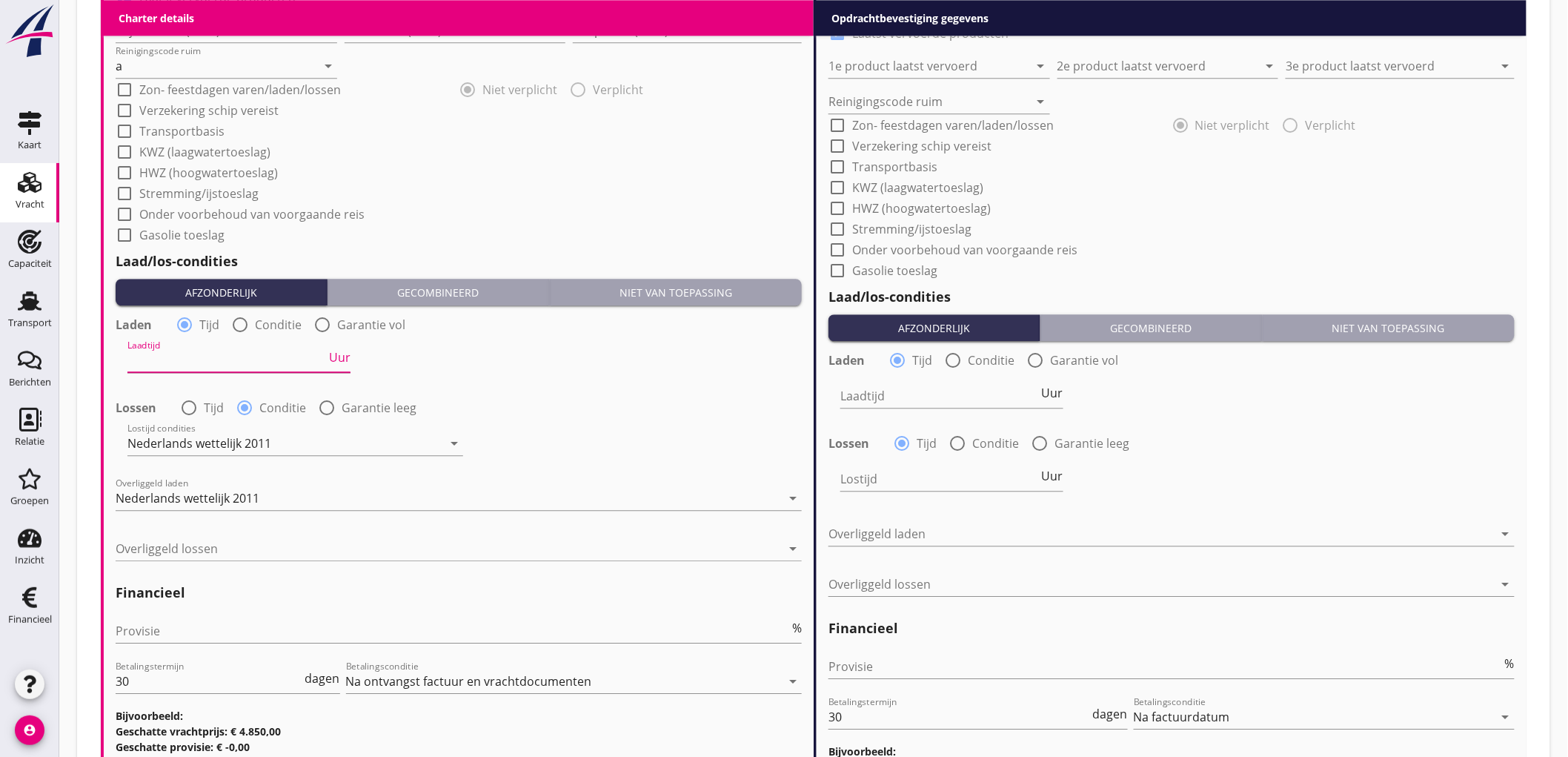
click at [195, 353] on input "Laadtijd" at bounding box center [227, 359] width 199 height 23
click at [346, 363] on div "Laadtijd 2 Uur" at bounding box center [239, 359] width 223 height 23
click at [341, 359] on span "Uur" at bounding box center [340, 357] width 22 height 12
click at [198, 506] on div "Nederlands wettelijk 2011" at bounding box center [448, 497] width 666 height 23
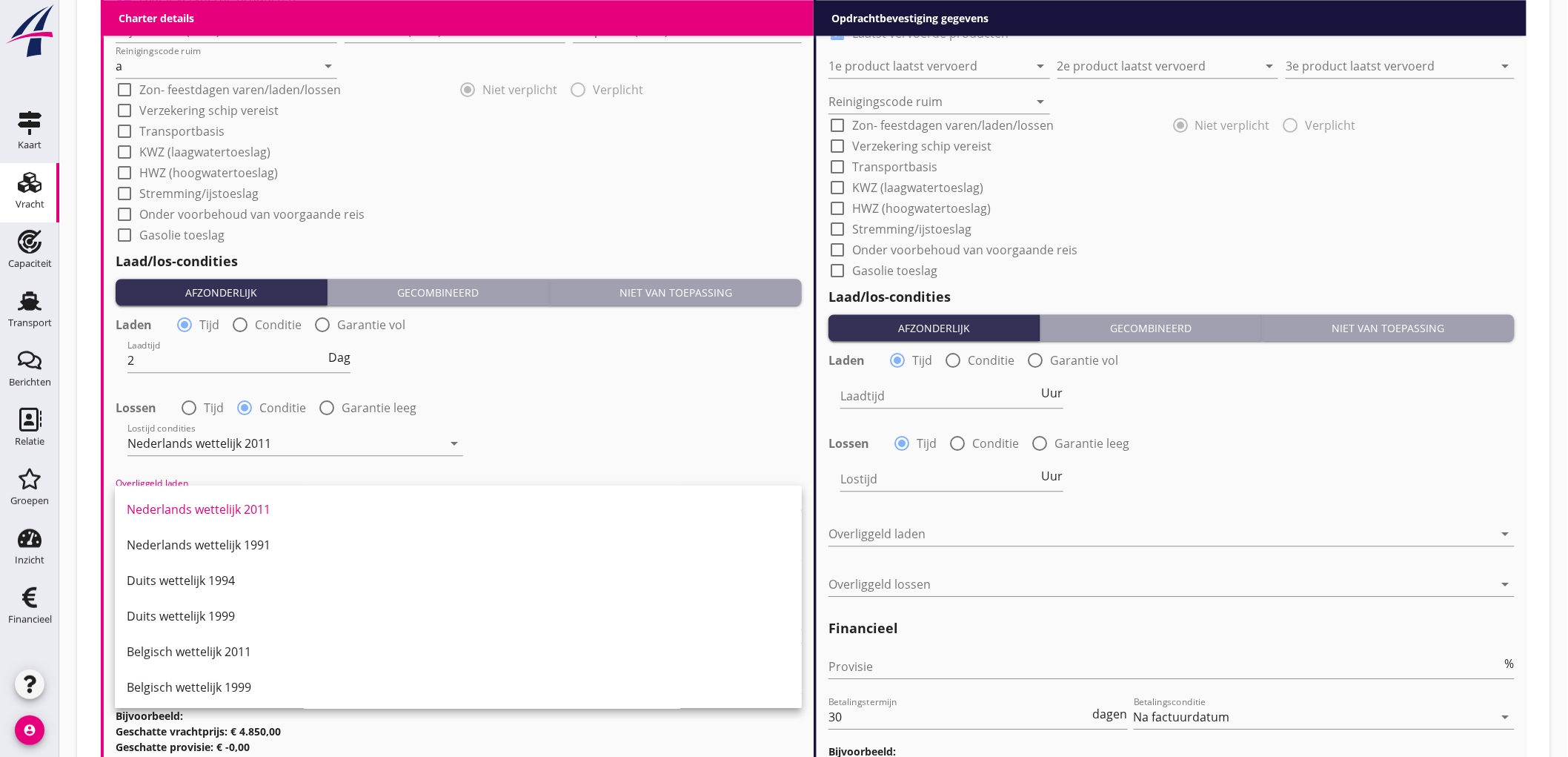
drag, startPoint x: 212, startPoint y: 655, endPoint x: 246, endPoint y: 635, distance: 39.4
click at [213, 655] on div "Belgisch wettelijk 2011" at bounding box center [458, 652] width 664 height 18
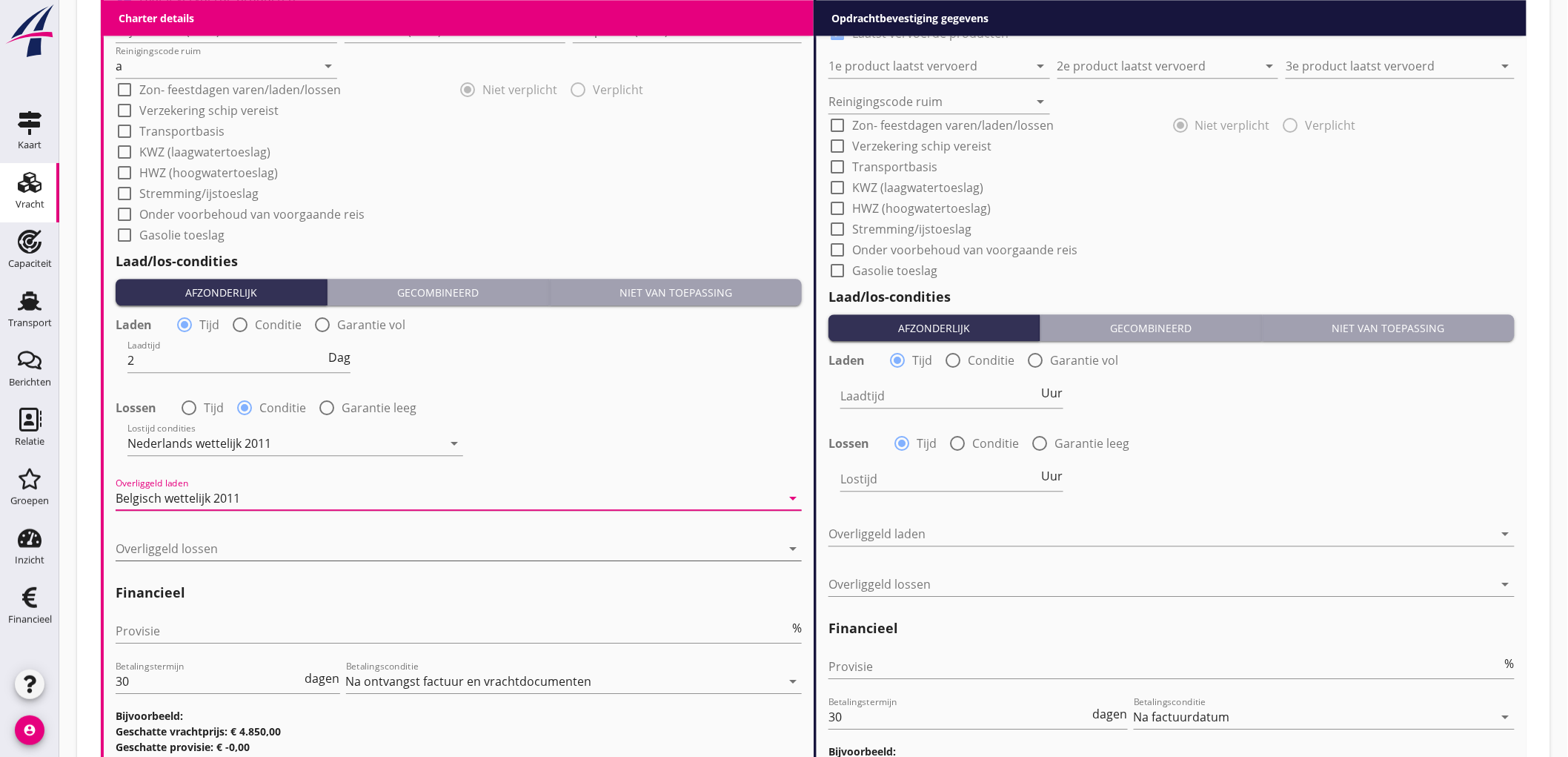
click at [163, 536] on div at bounding box center [448, 548] width 666 height 23
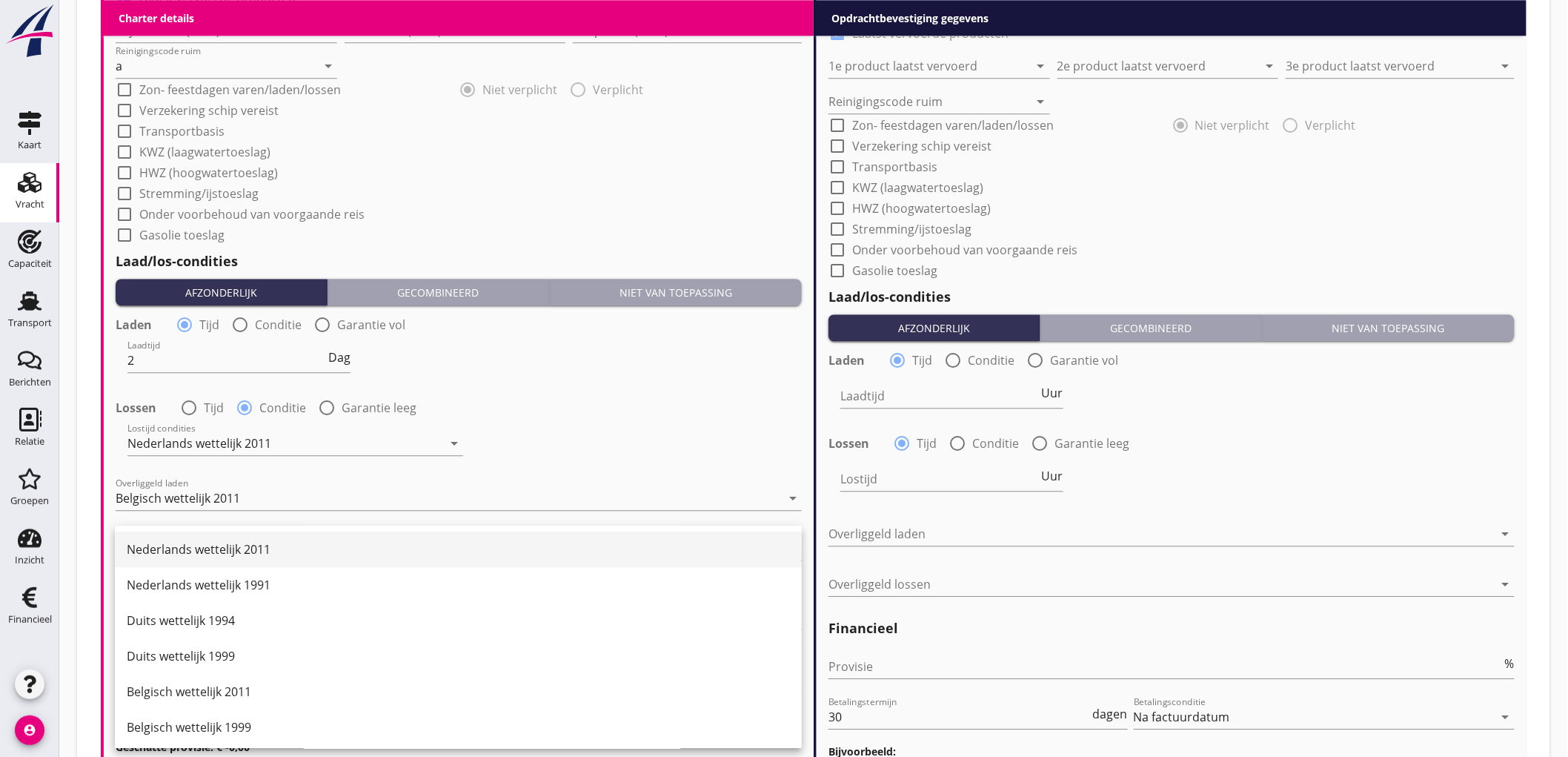
click at [163, 540] on div "Nederlands wettelijk 2011" at bounding box center [458, 549] width 664 height 18
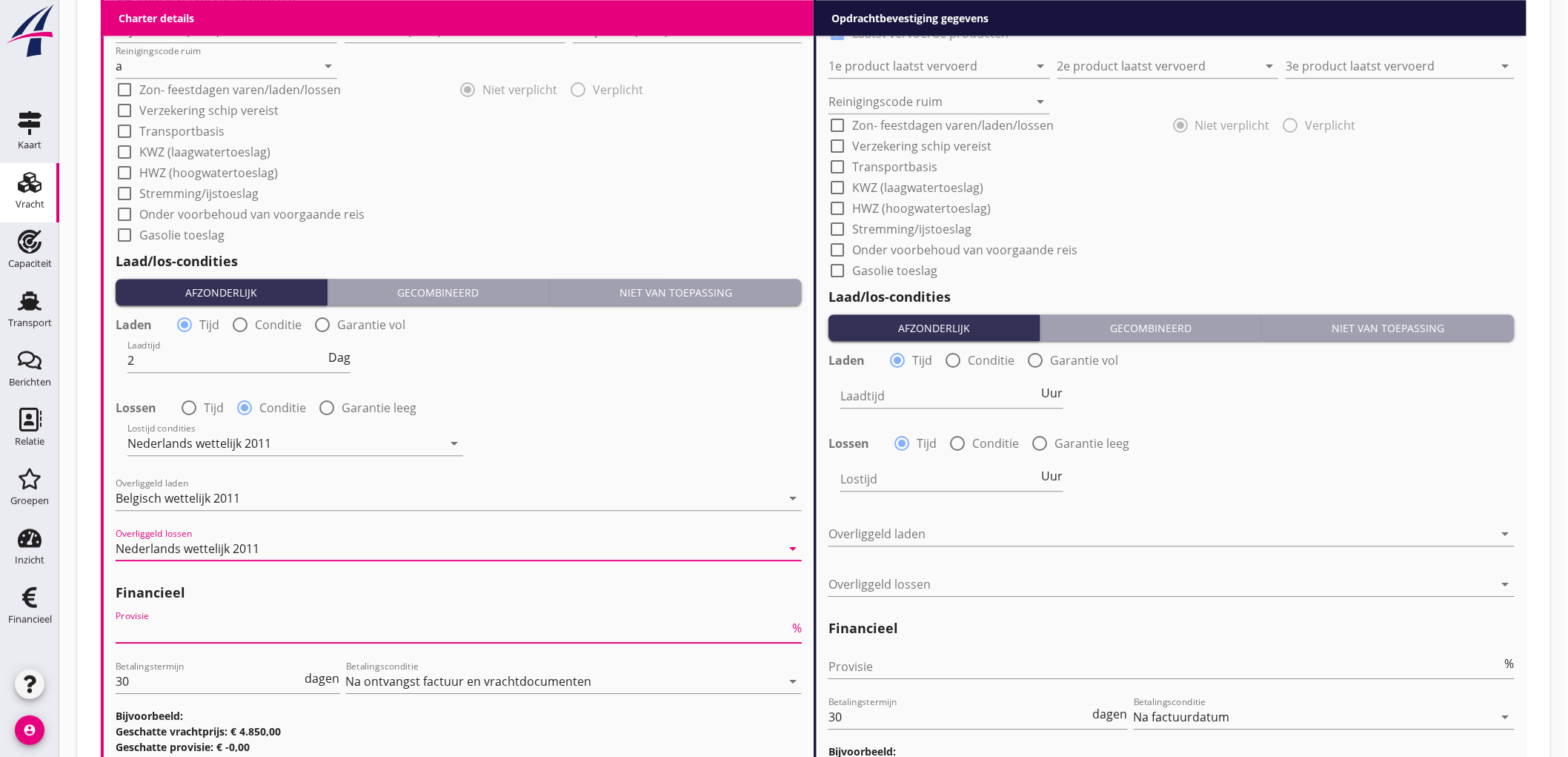
click at [194, 627] on input "Provisie" at bounding box center [452, 630] width 673 height 23
click at [971, 670] on input "Provisie" at bounding box center [1165, 666] width 673 height 23
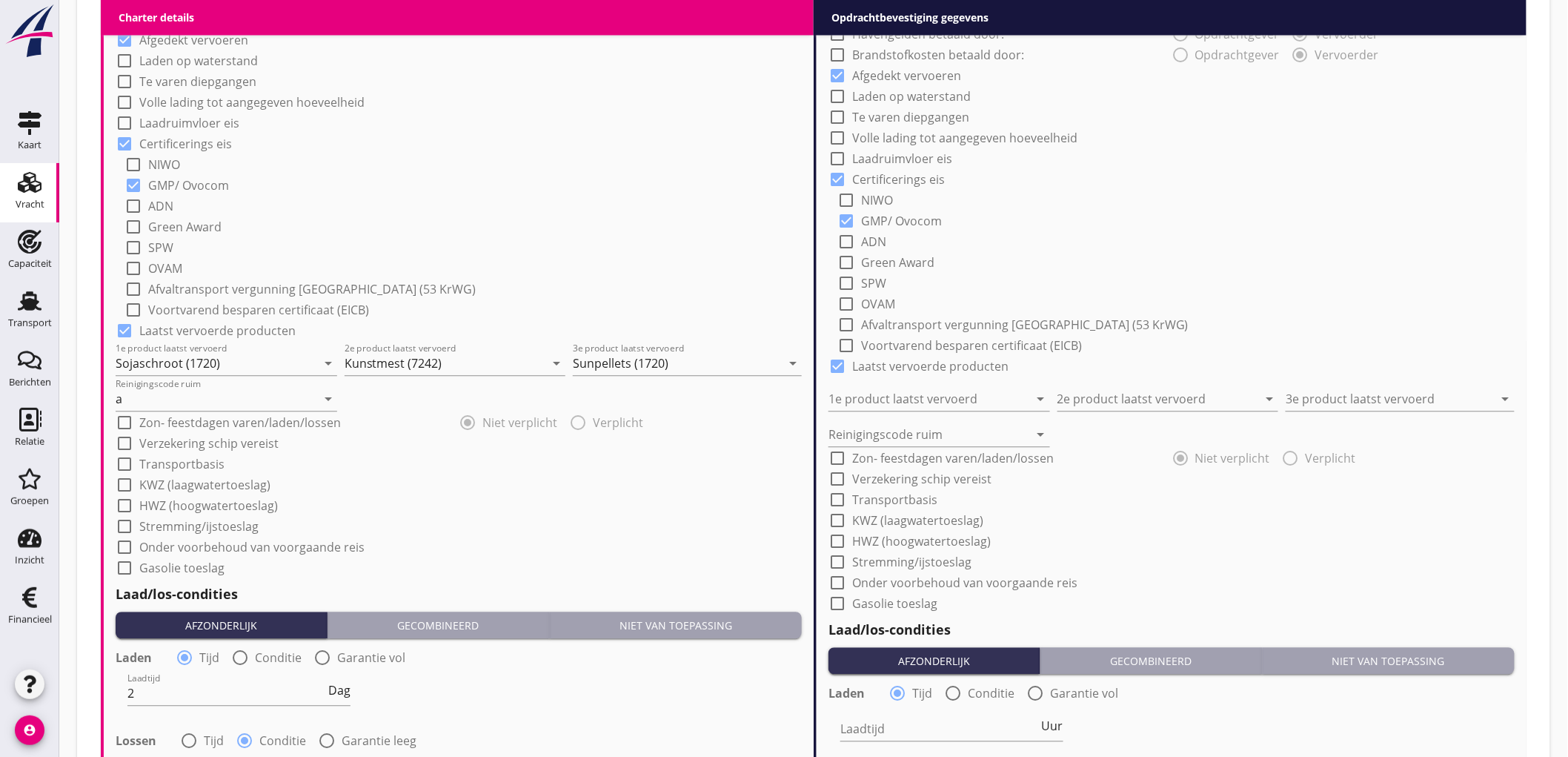
scroll to position [753, 0]
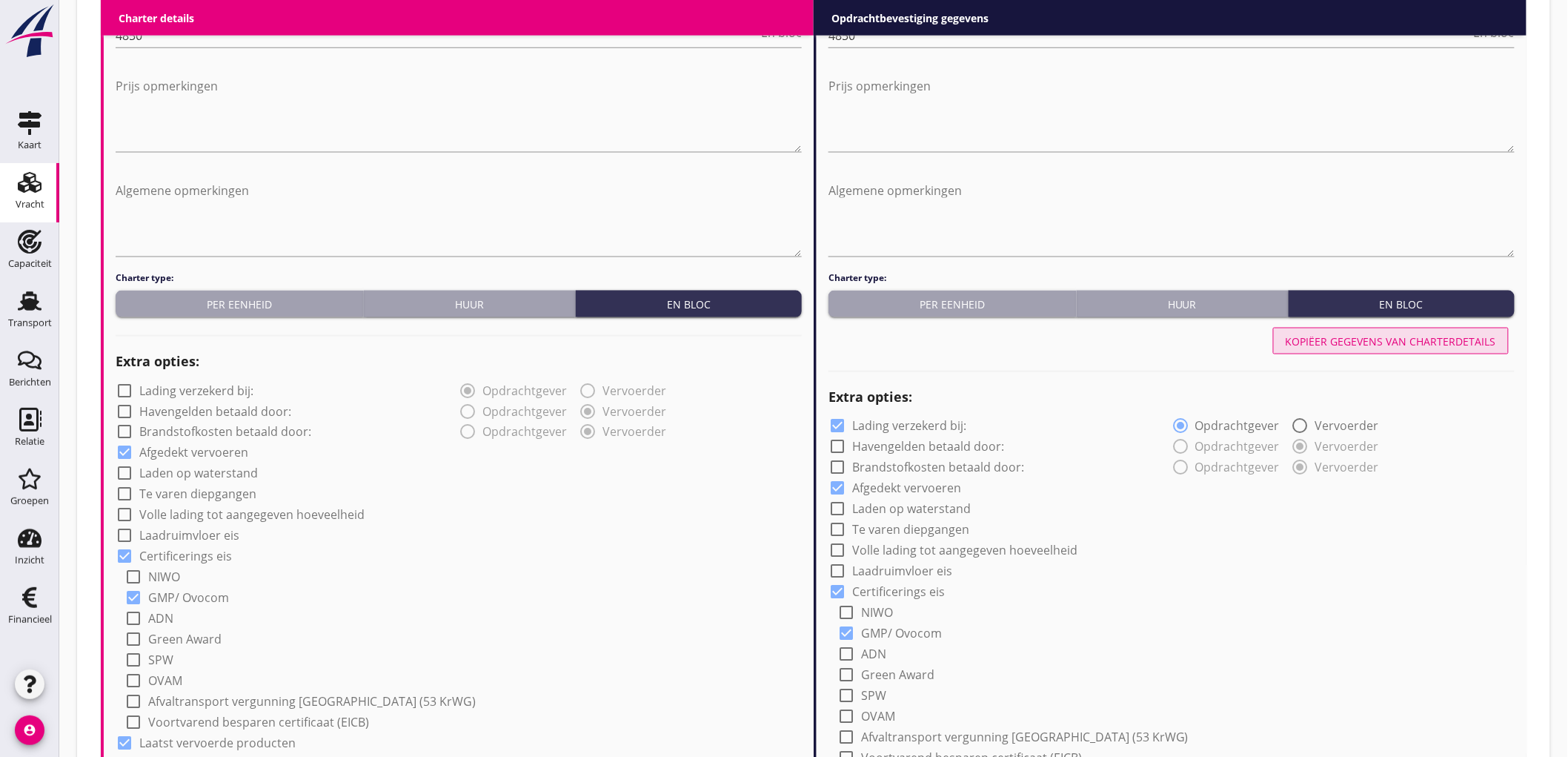
drag, startPoint x: 1341, startPoint y: 337, endPoint x: 536, endPoint y: 452, distance: 813.2
click at [1341, 338] on div "Kopiëer gegevens van charterdetails" at bounding box center [1390, 341] width 210 height 16
click at [302, 513] on label "Volle lading tot aangegeven hoeveelheid" at bounding box center [252, 515] width 225 height 15
click at [999, 552] on label "Volle lading tot aangegeven hoeveelheid" at bounding box center [965, 551] width 225 height 15
click at [1373, 334] on div "Kopiëer gegevens van charterdetails" at bounding box center [1390, 341] width 210 height 16
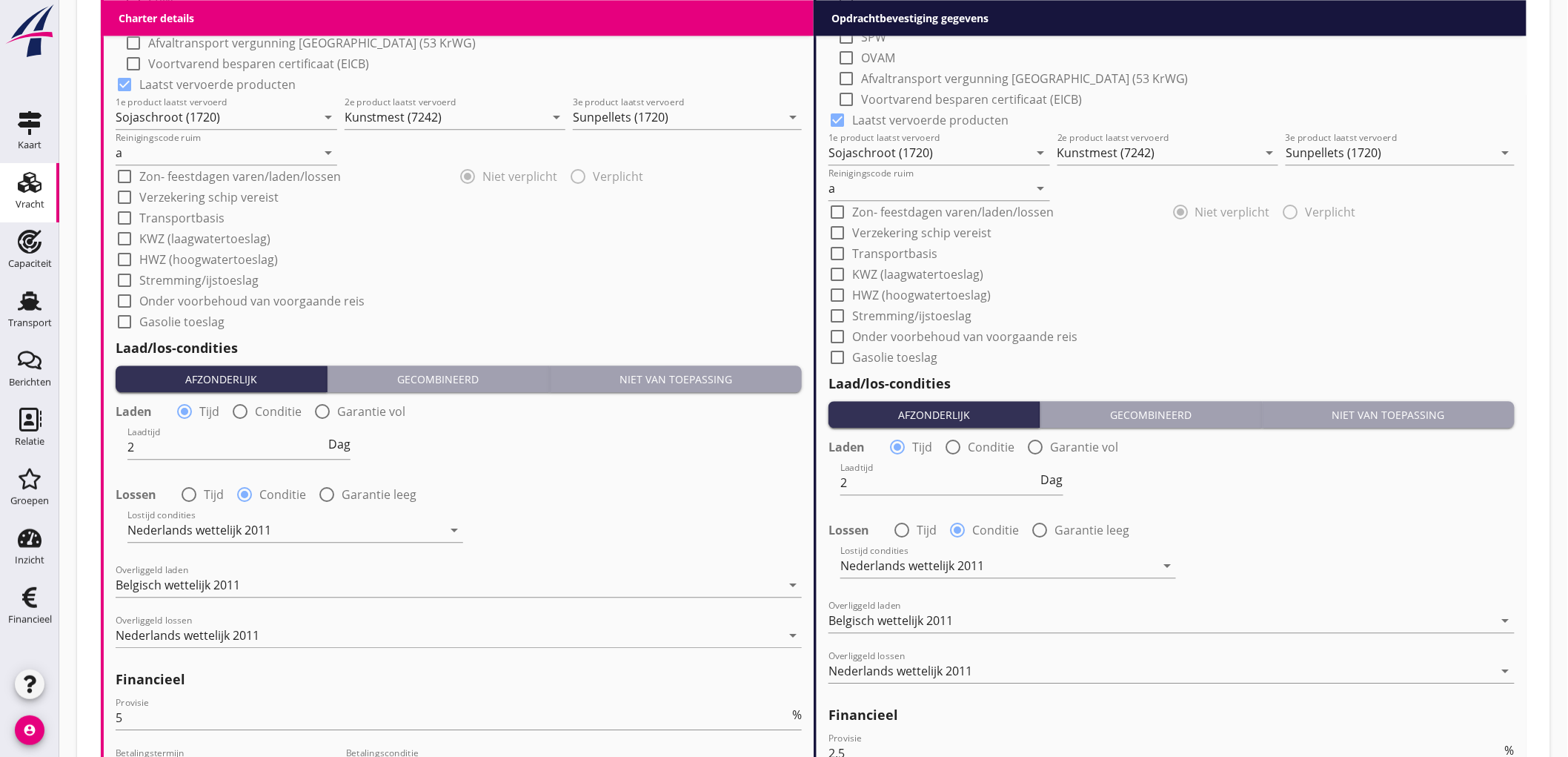
scroll to position [1659, 0]
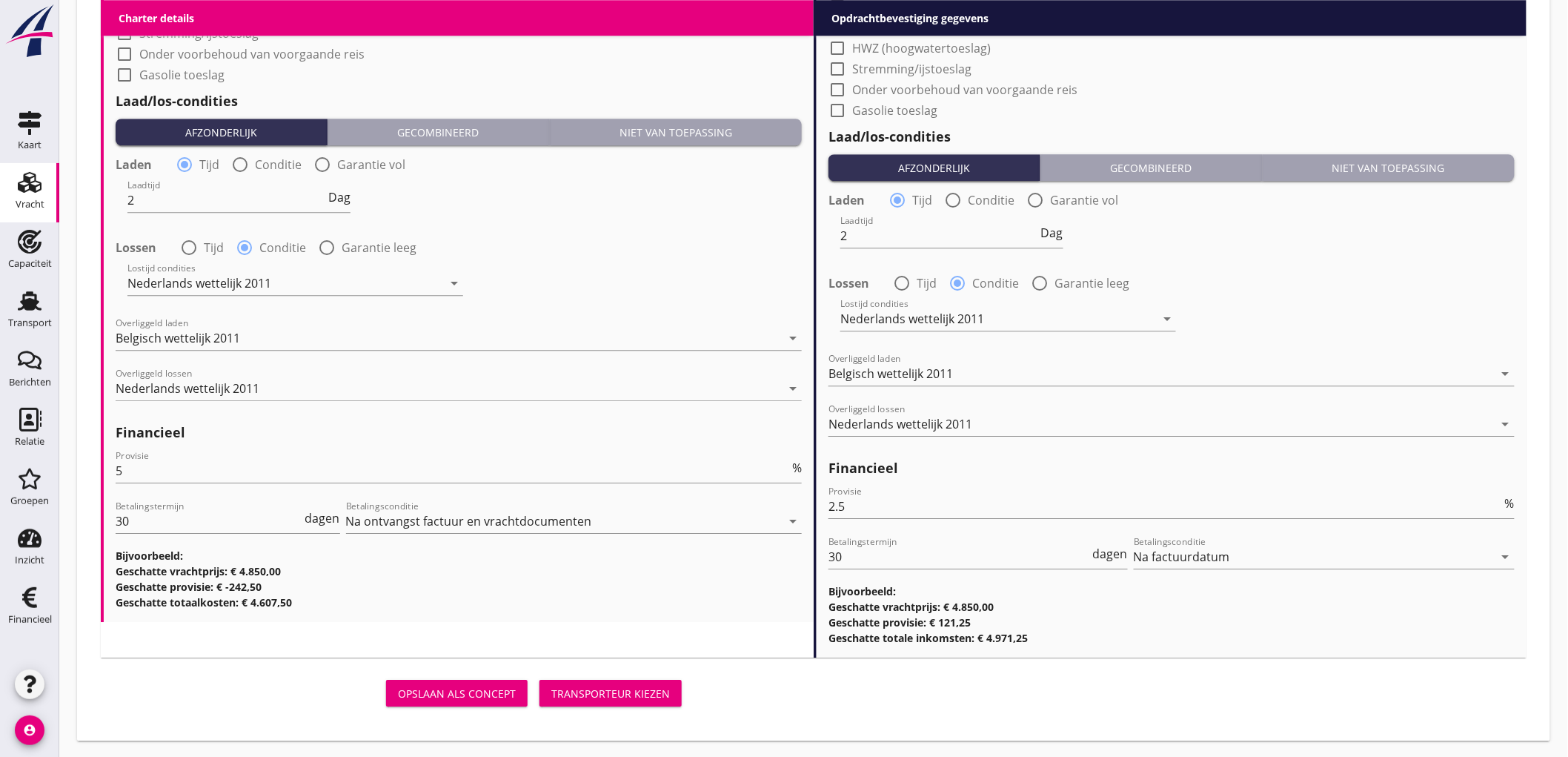
click at [621, 694] on div "Transporteur kiezen" at bounding box center [610, 693] width 118 height 16
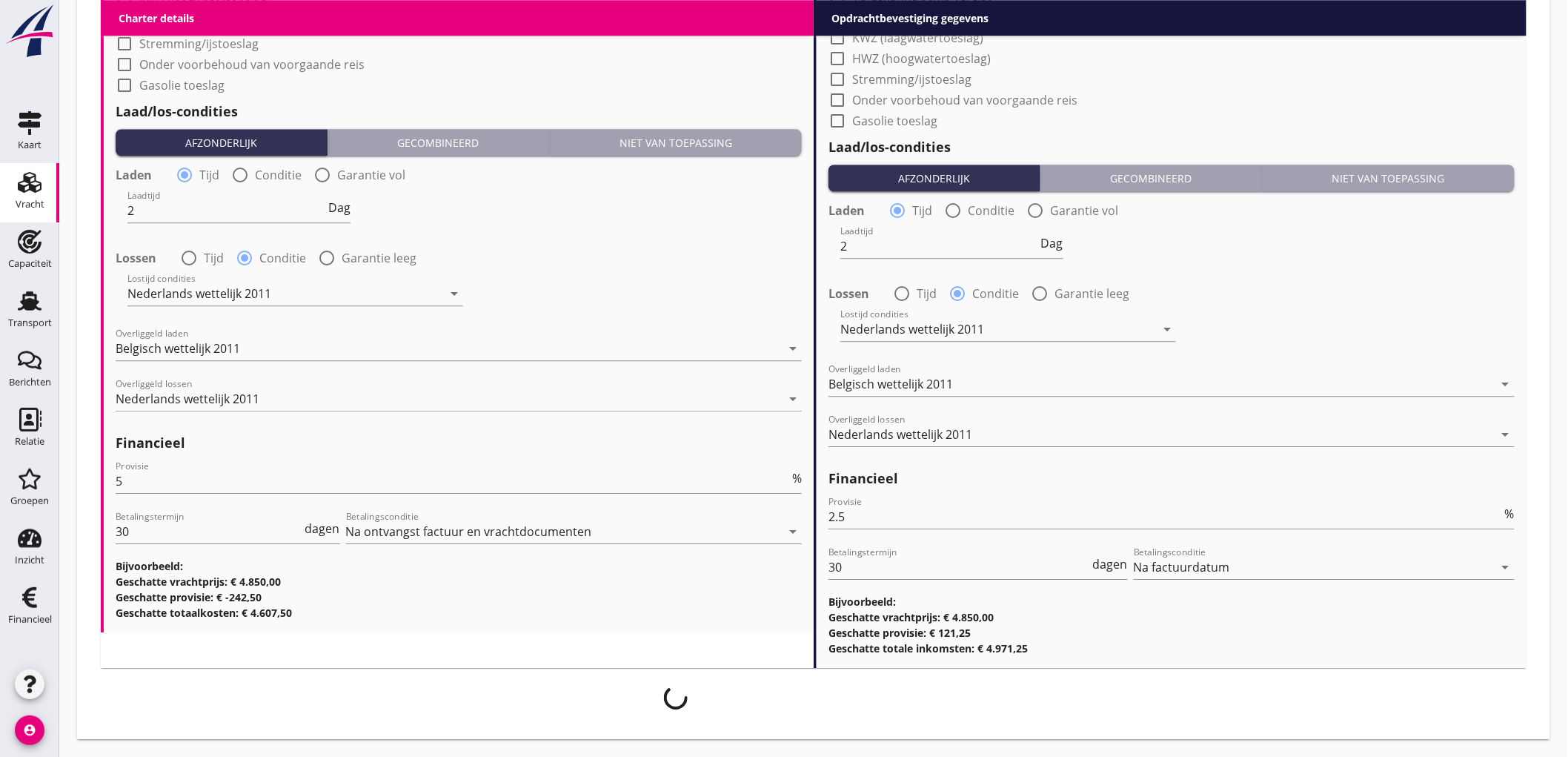
scroll to position [1647, 0]
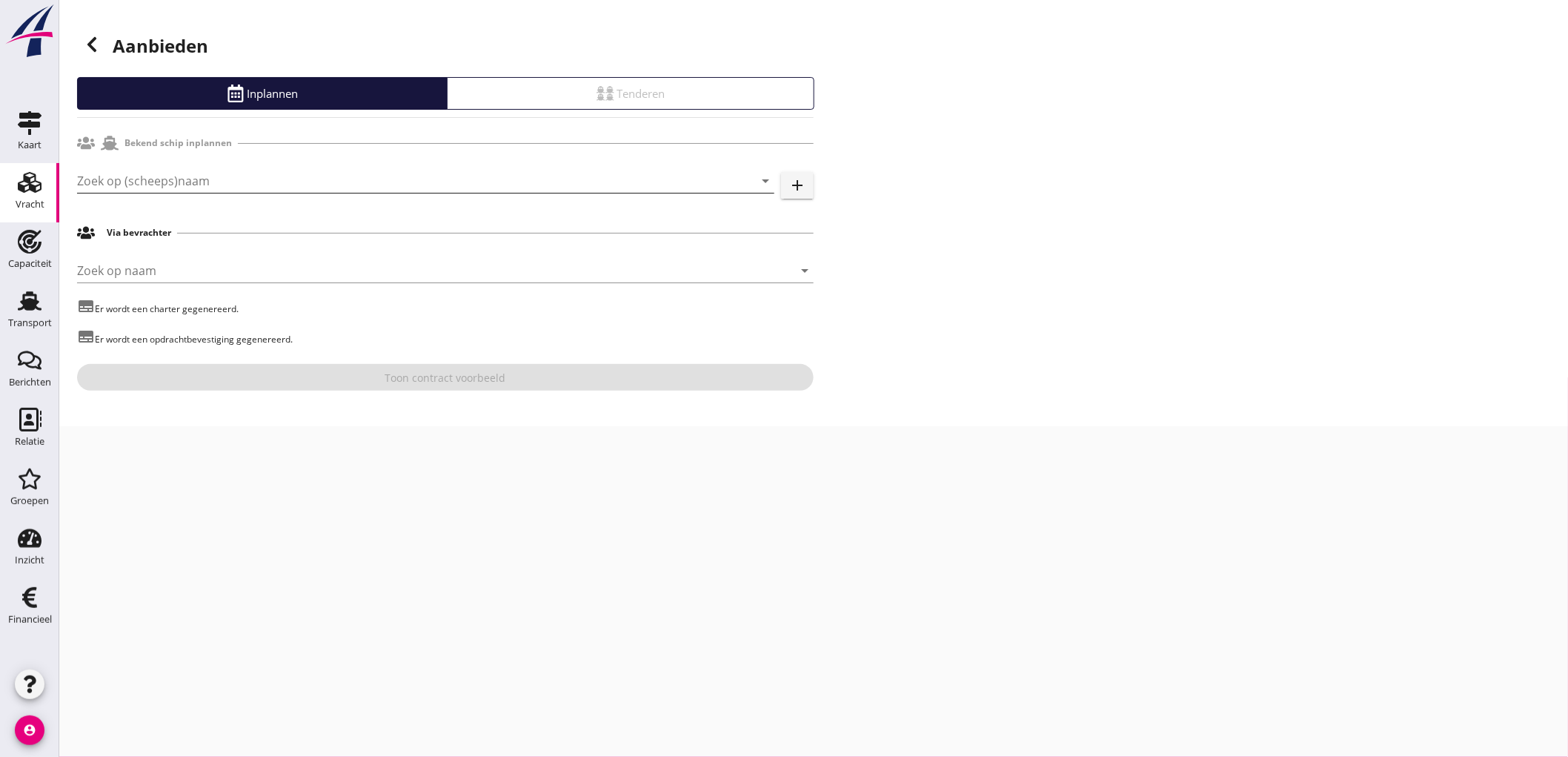
click at [145, 176] on input "Zoek op (scheeps)naam" at bounding box center [404, 180] width 656 height 23
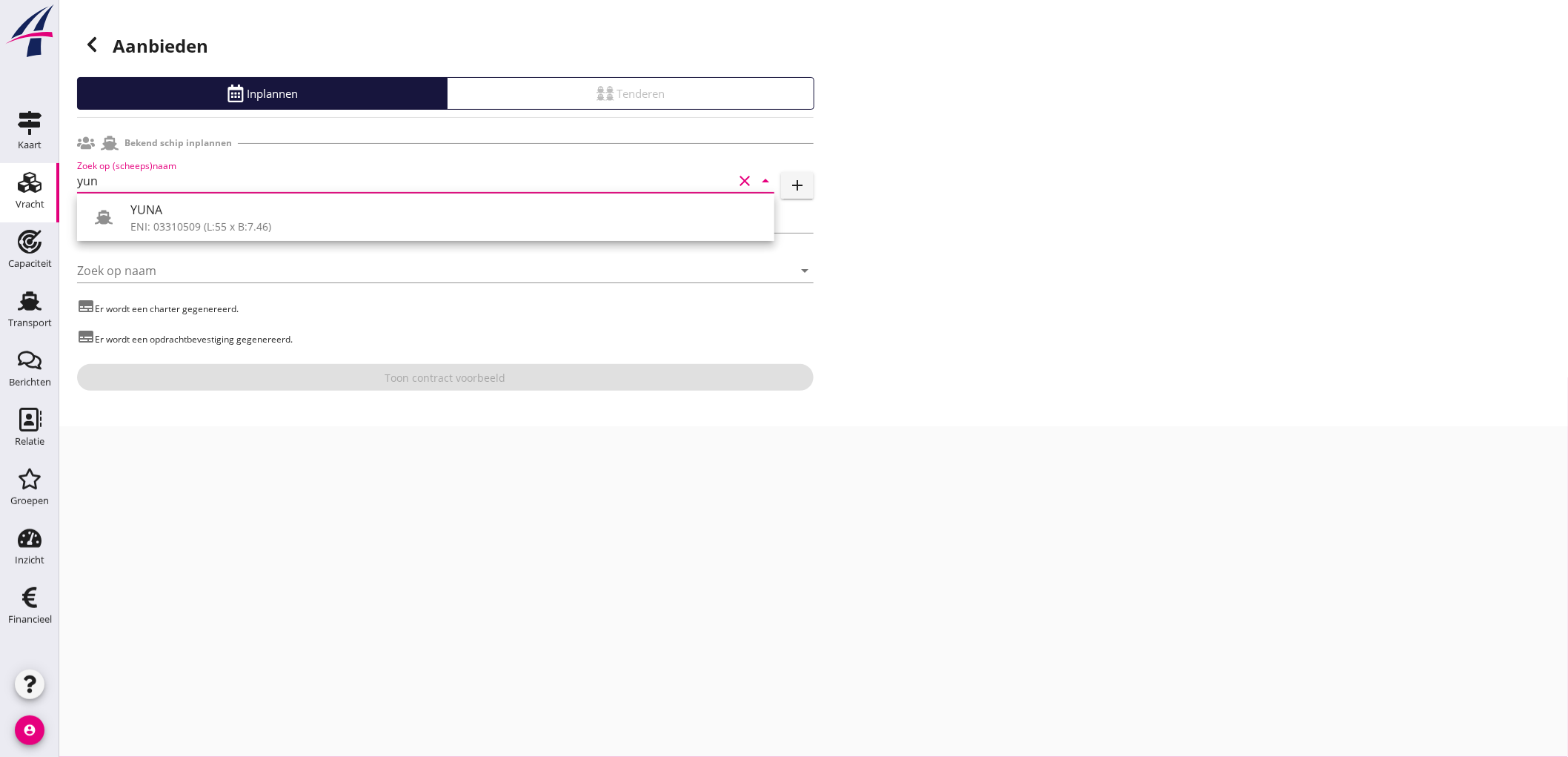
click at [153, 212] on div "YUNA" at bounding box center [446, 210] width 632 height 18
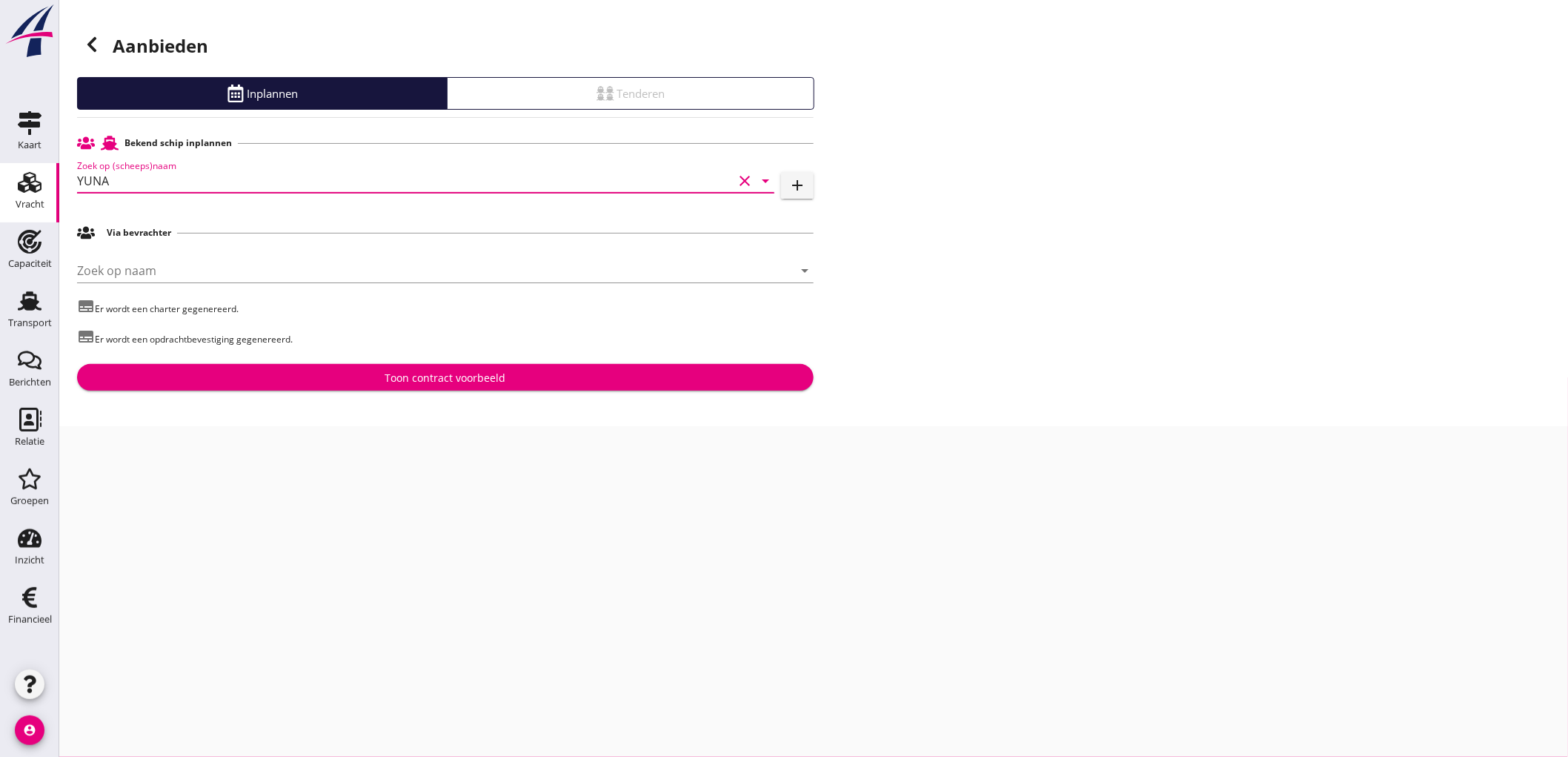
click at [430, 374] on div "Toon contract voorbeeld" at bounding box center [446, 377] width 120 height 16
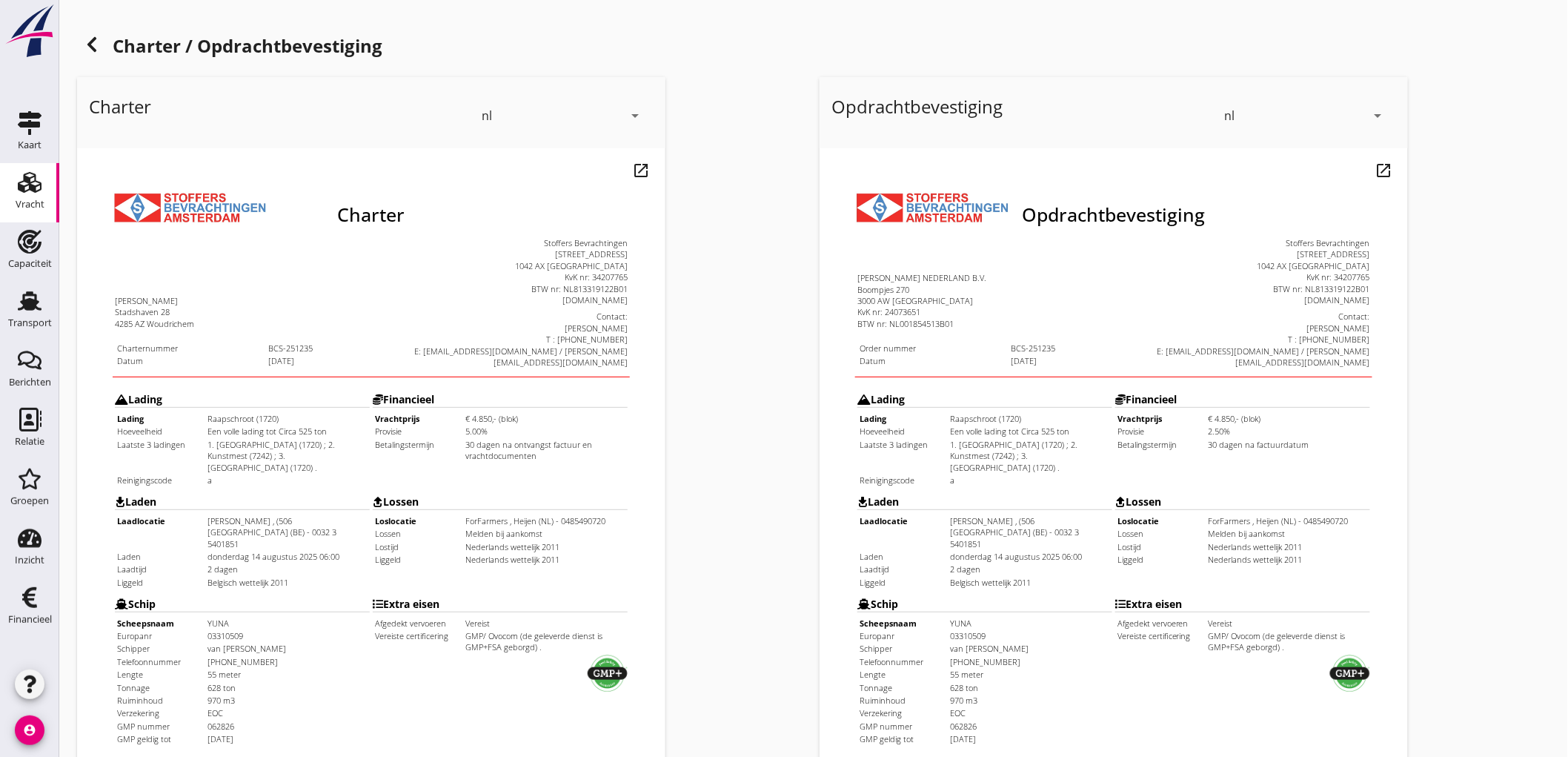
scroll to position [340, 0]
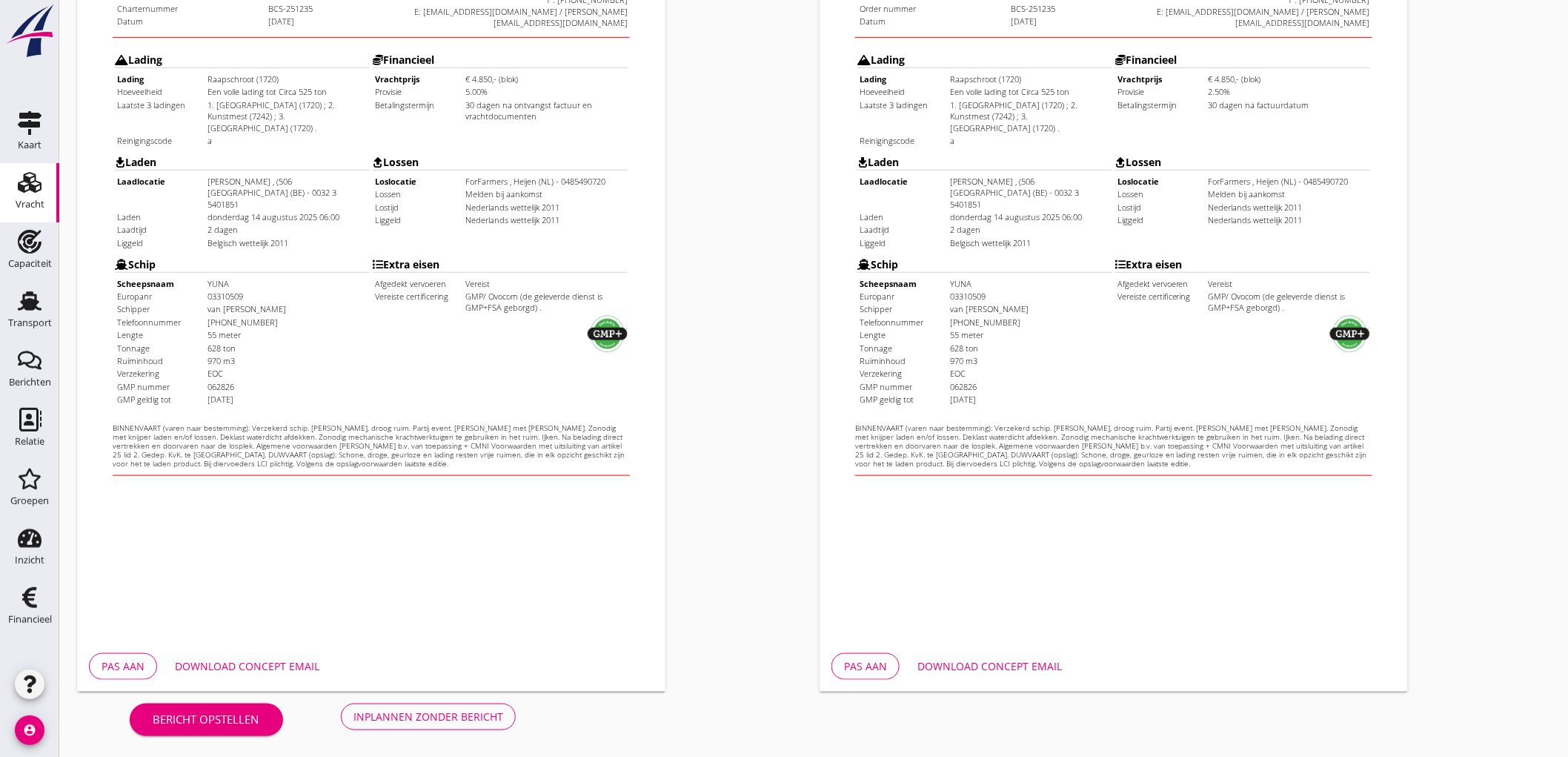
click at [471, 712] on div "Inplannen zonder bericht" at bounding box center [428, 716] width 150 height 16
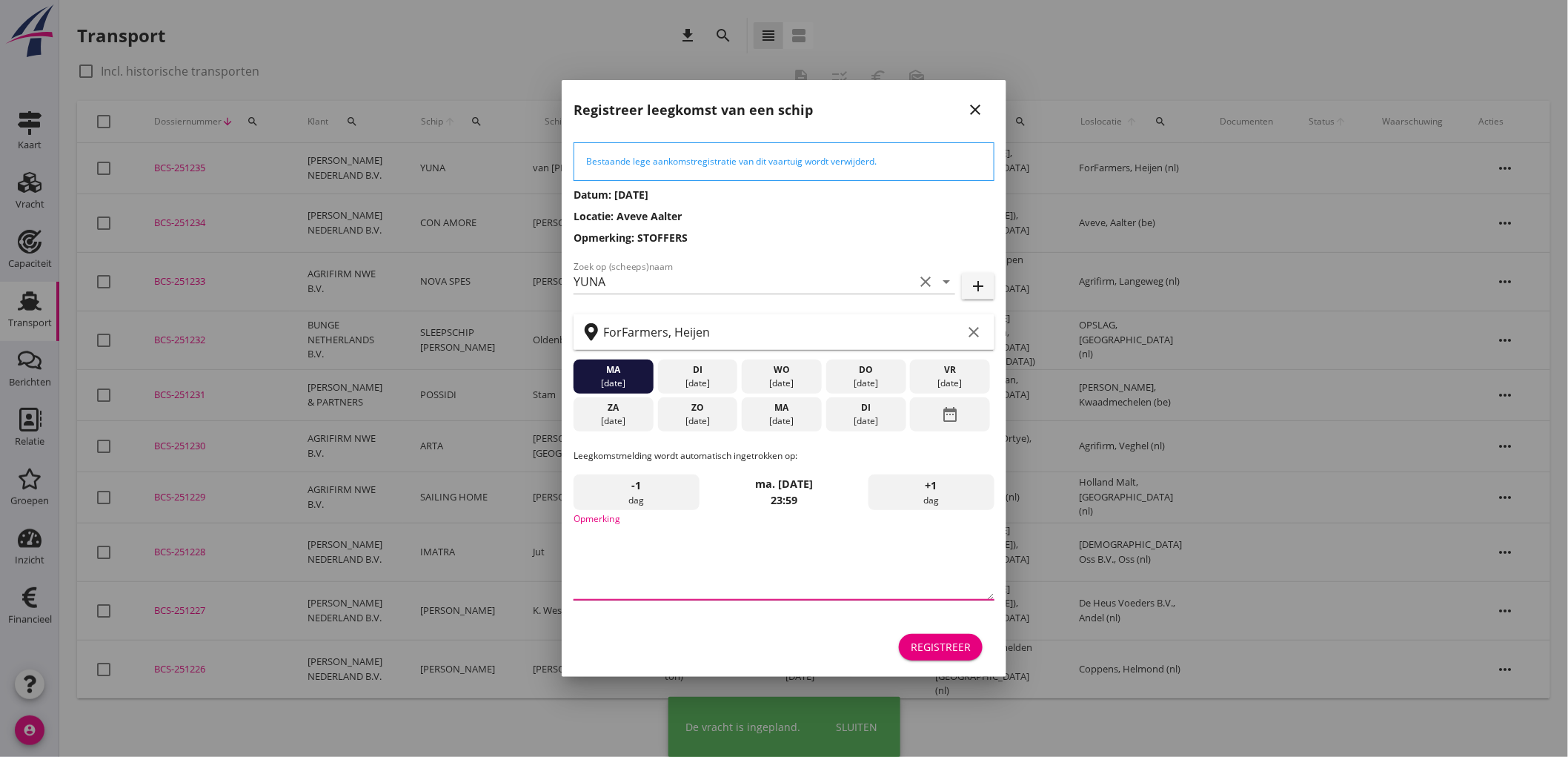
click at [648, 551] on textarea "Opmerking" at bounding box center [784, 560] width 421 height 78
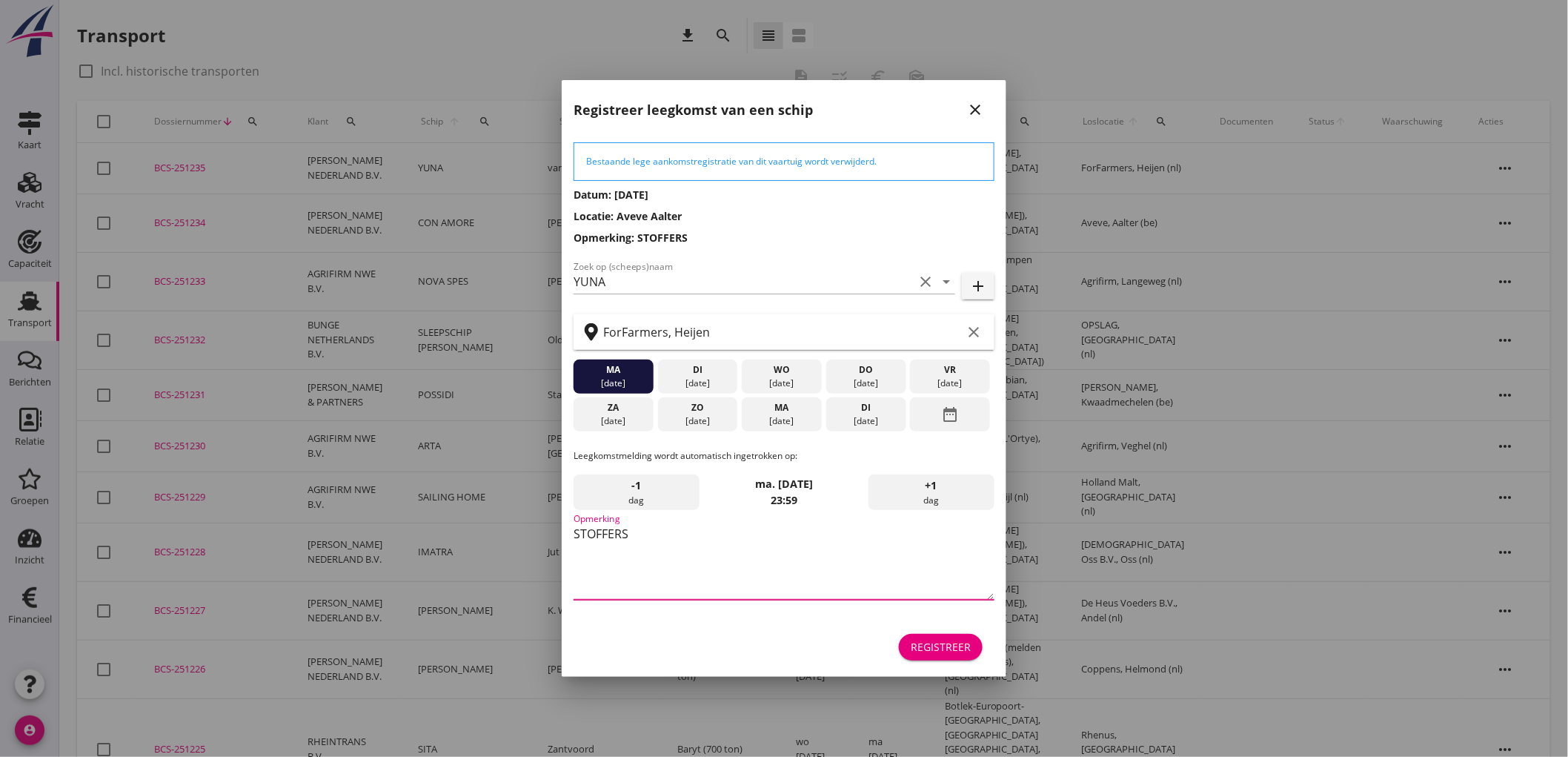
click at [772, 419] on div "[DATE]" at bounding box center [782, 421] width 72 height 14
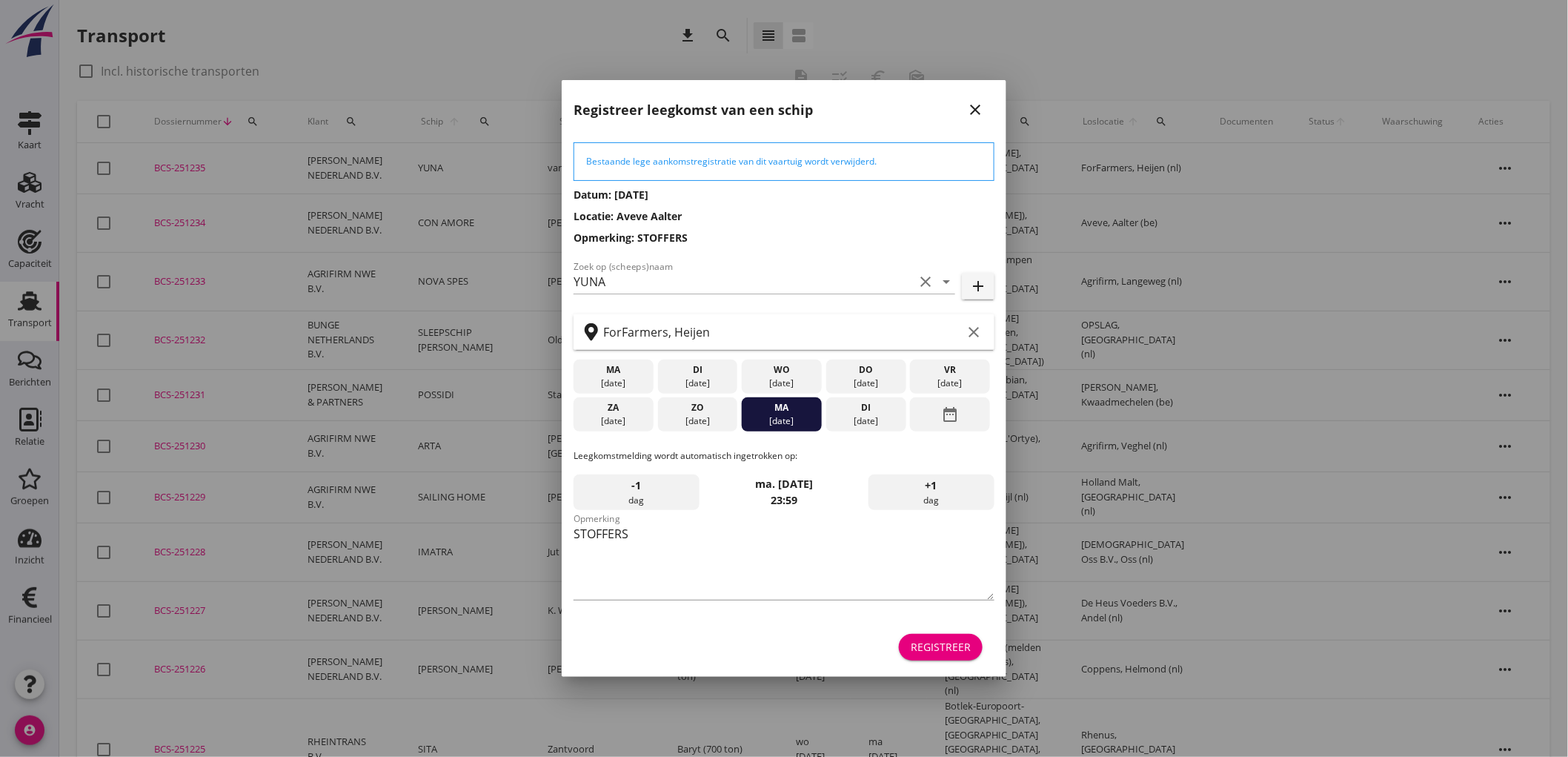
click at [960, 656] on button "Registreer" at bounding box center [941, 646] width 84 height 26
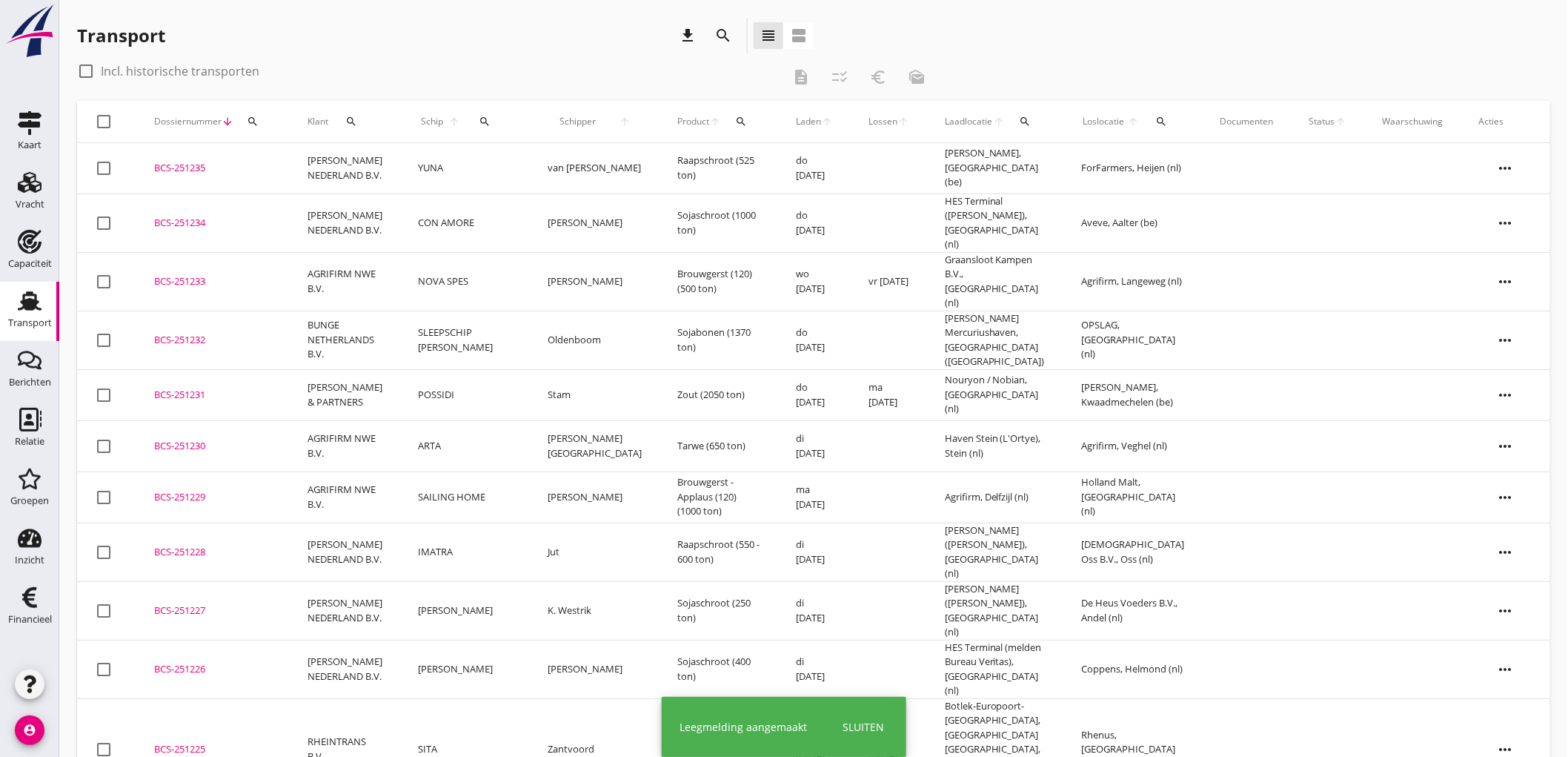
click at [537, 181] on td "van Bekhoven" at bounding box center [595, 169] width 130 height 51
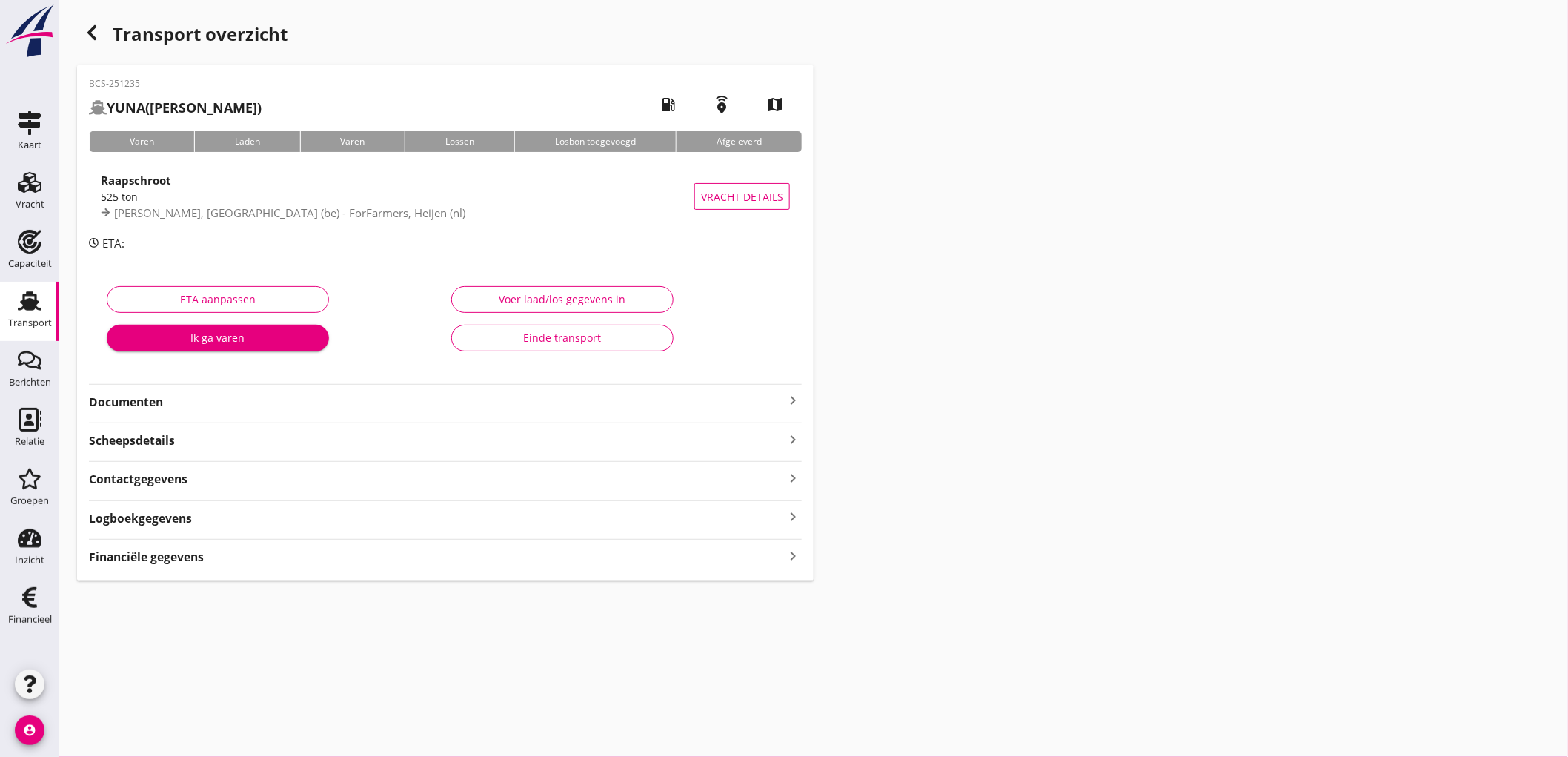
drag, startPoint x: 225, startPoint y: 184, endPoint x: 237, endPoint y: 191, distance: 13.9
click at [226, 185] on div "Raapschroot" at bounding box center [398, 180] width 593 height 18
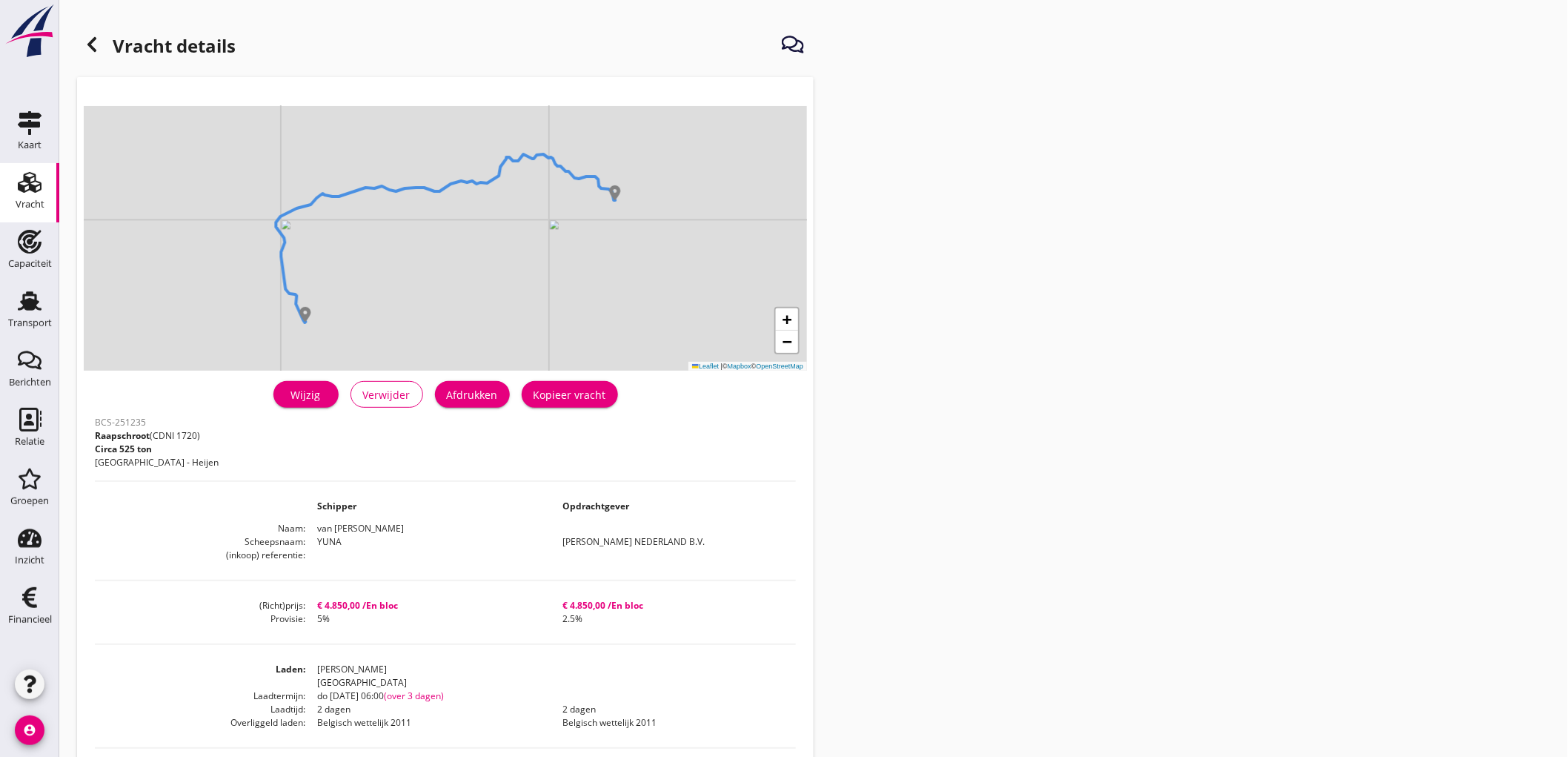
click at [459, 405] on button "Afdrukken" at bounding box center [472, 394] width 75 height 26
click at [95, 49] on use at bounding box center [92, 44] width 9 height 15
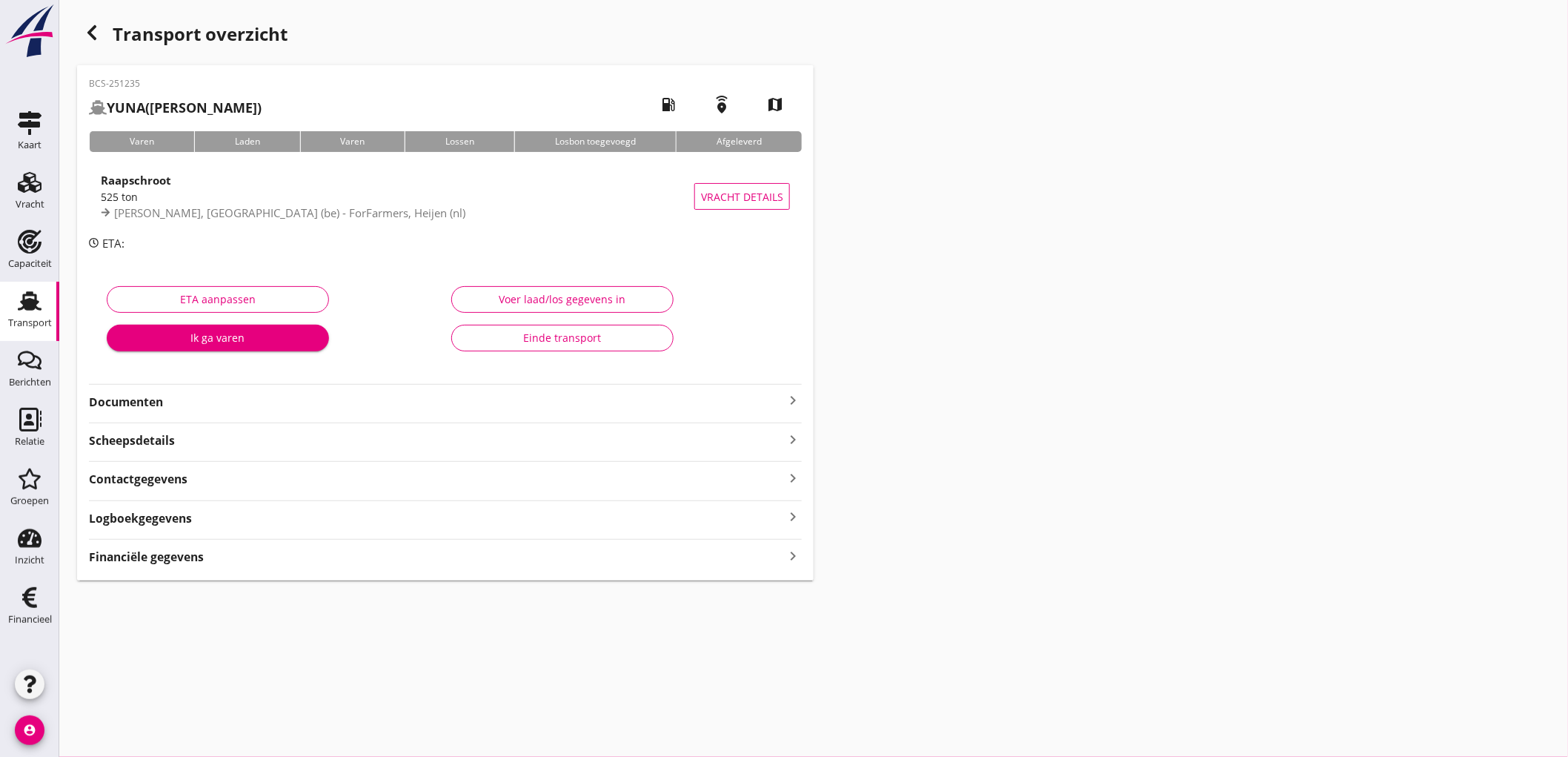
click at [246, 400] on strong "Documenten" at bounding box center [436, 401] width 695 height 17
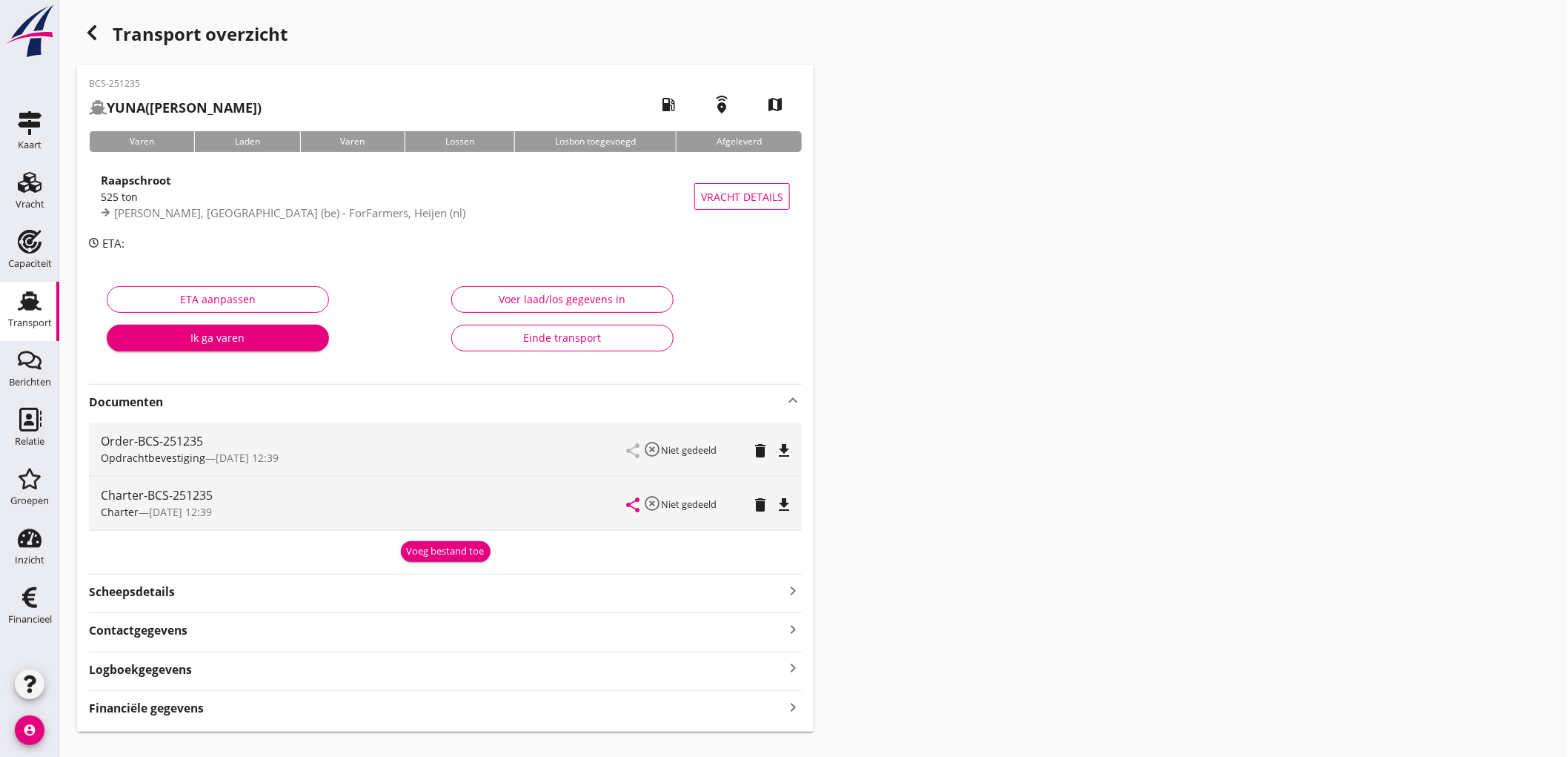
click at [779, 447] on icon "file_download" at bounding box center [784, 450] width 18 height 18
click at [781, 504] on icon "file_download" at bounding box center [784, 505] width 18 height 18
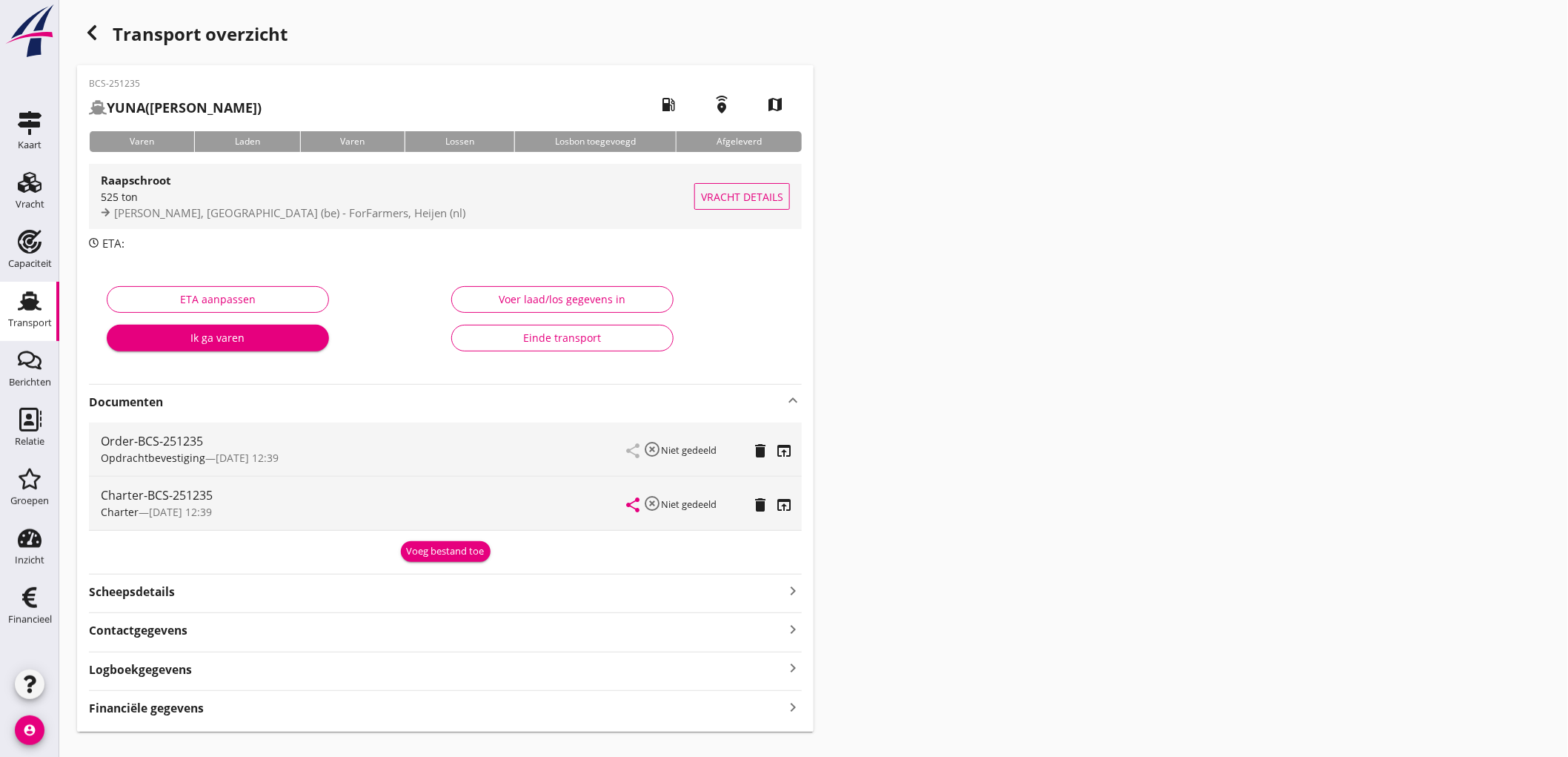
scroll to position [28, 0]
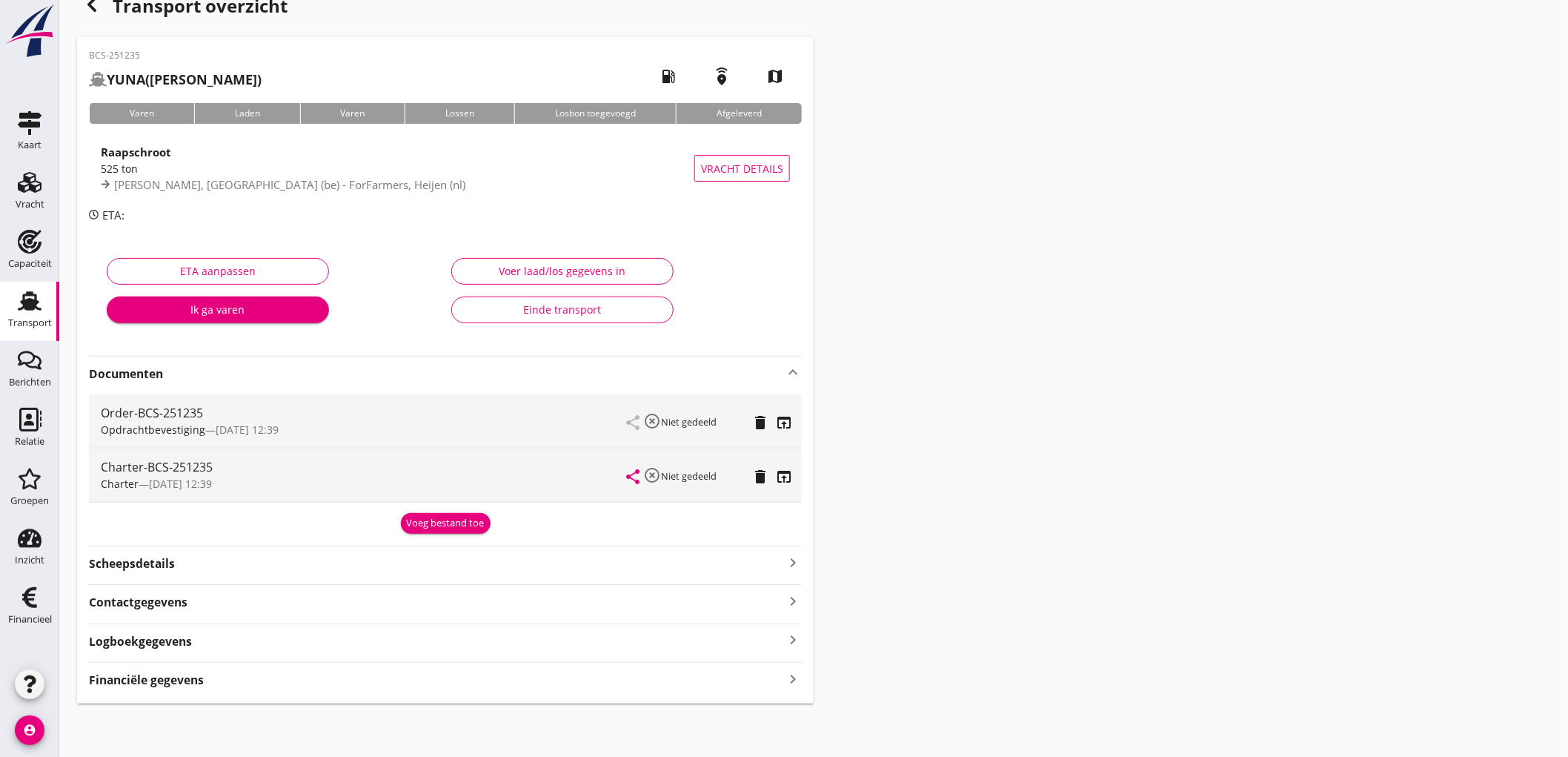
drag, startPoint x: 336, startPoint y: 679, endPoint x: 337, endPoint y: 668, distance: 11.0
click at [336, 678] on div "Financiële gegevens keyboard_arrow_right" at bounding box center [445, 679] width 713 height 20
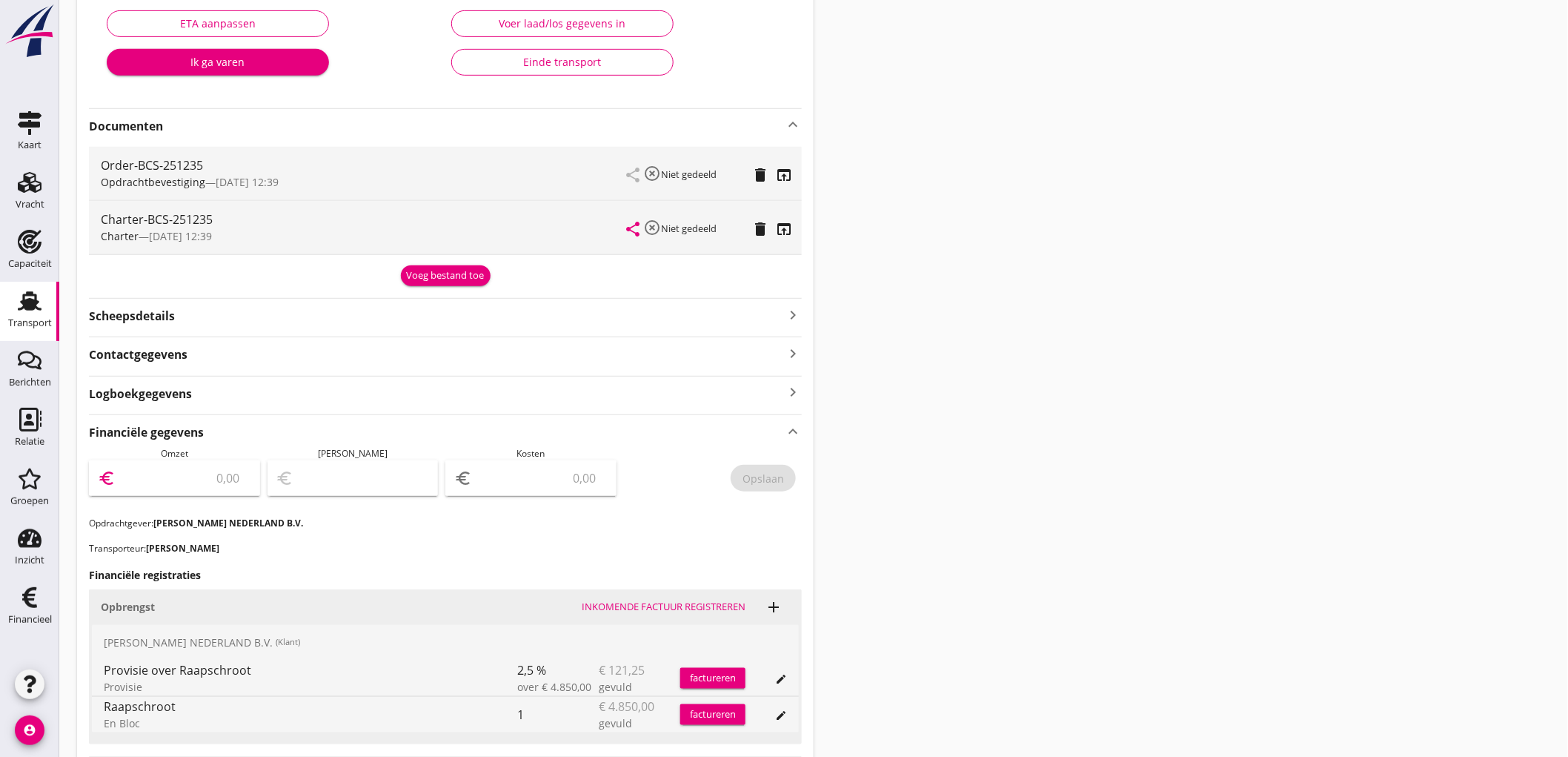
drag, startPoint x: 220, startPoint y: 481, endPoint x: 215, endPoint y: 473, distance: 9.4
click at [215, 473] on input "number" at bounding box center [185, 478] width 133 height 23
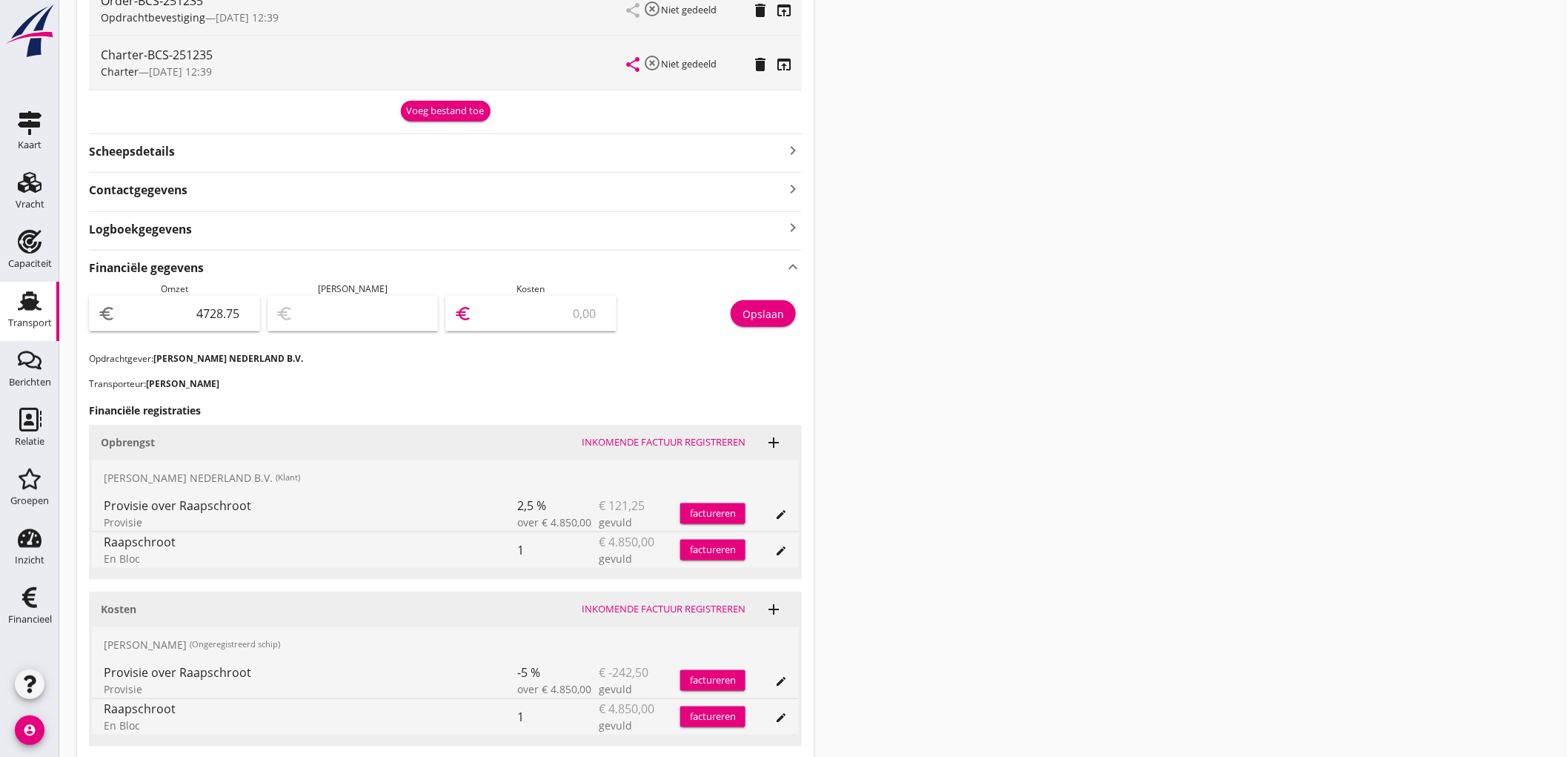
scroll to position [523, 0]
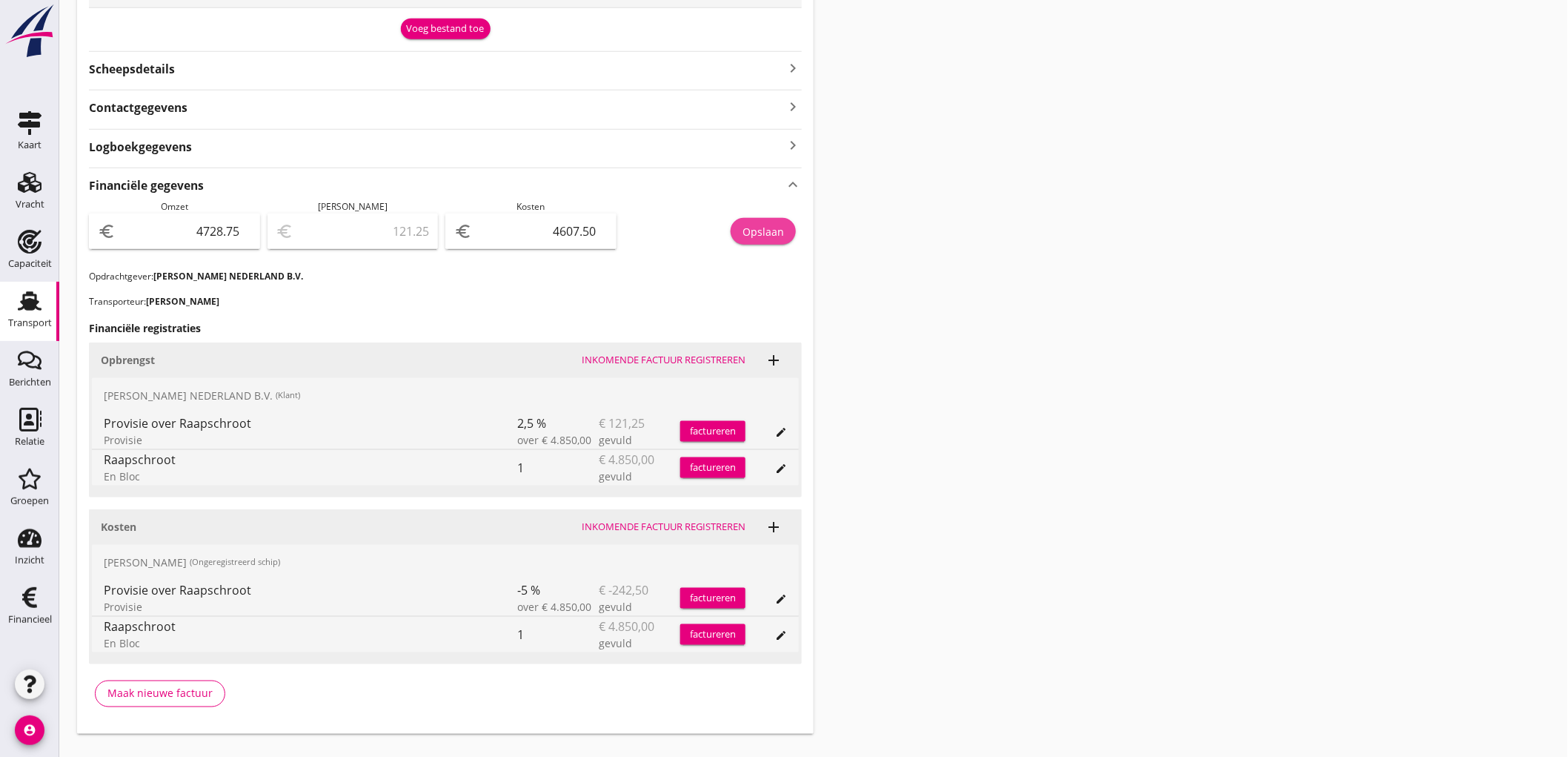
click at [781, 237] on div "Opslaan" at bounding box center [763, 231] width 41 height 16
click at [29, 314] on div "Transport" at bounding box center [30, 323] width 44 height 21
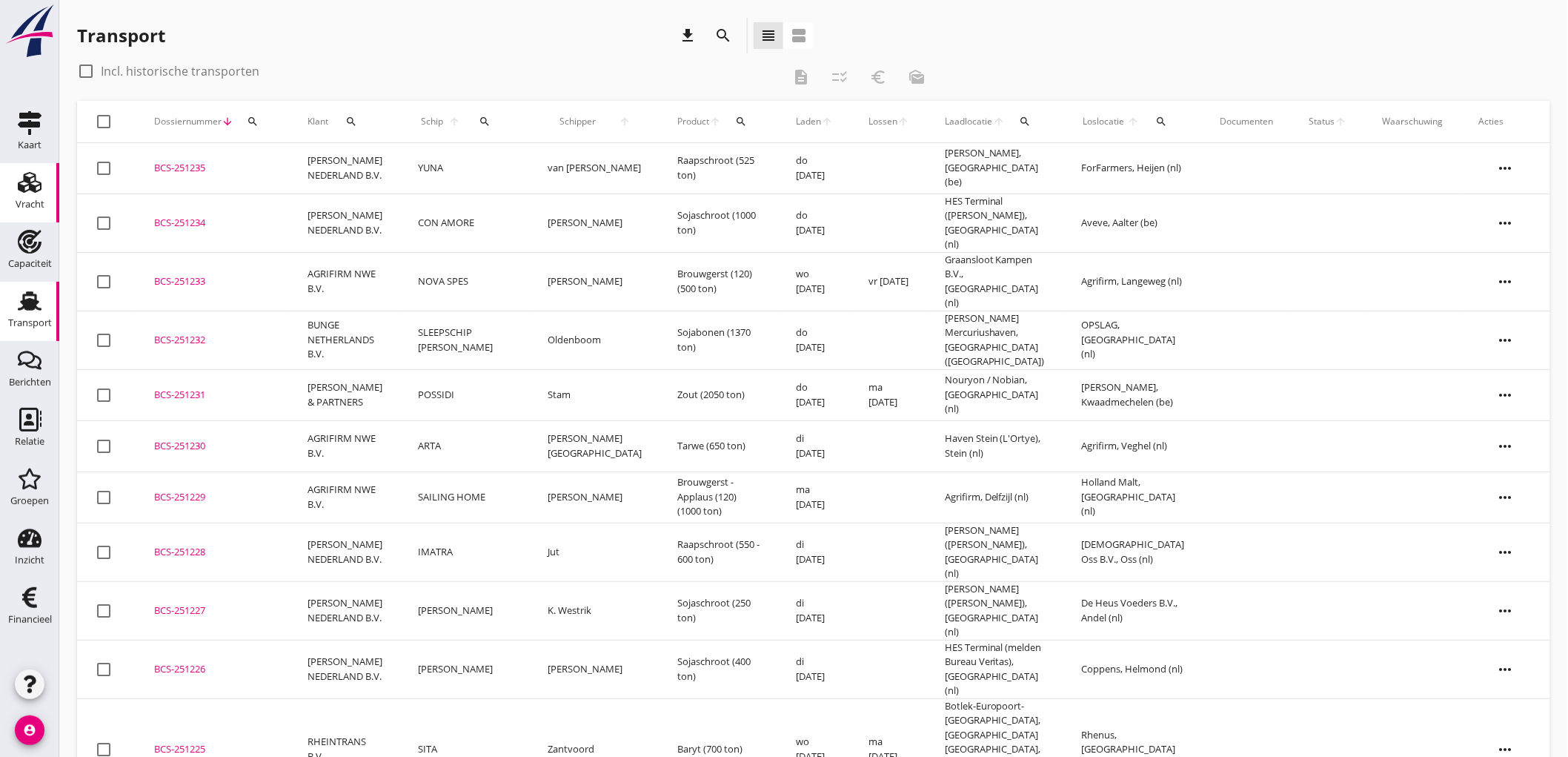
click at [37, 188] on icon "Vracht" at bounding box center [29, 182] width 23 height 23
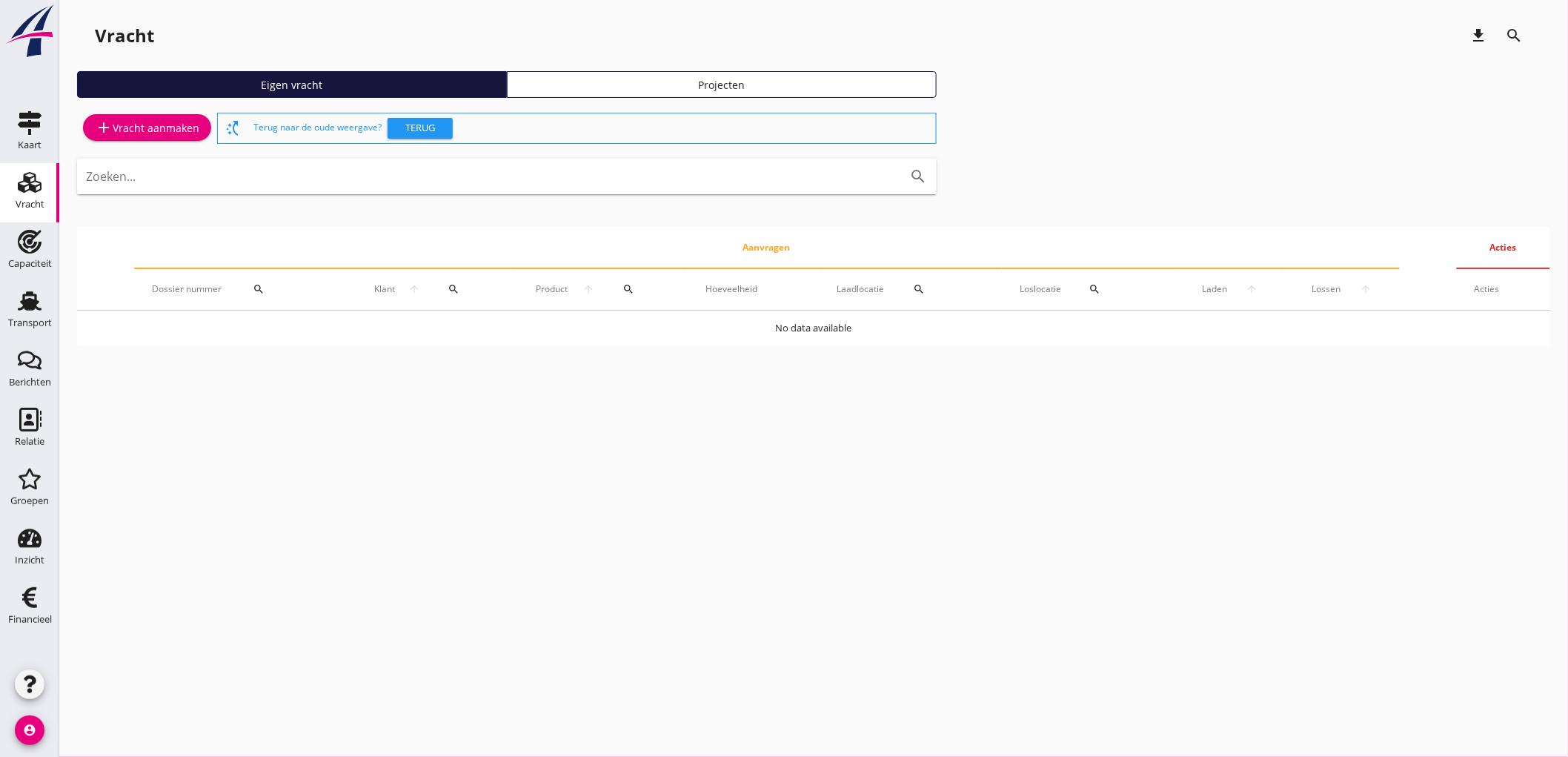
click at [105, 130] on icon "add" at bounding box center [104, 127] width 18 height 18
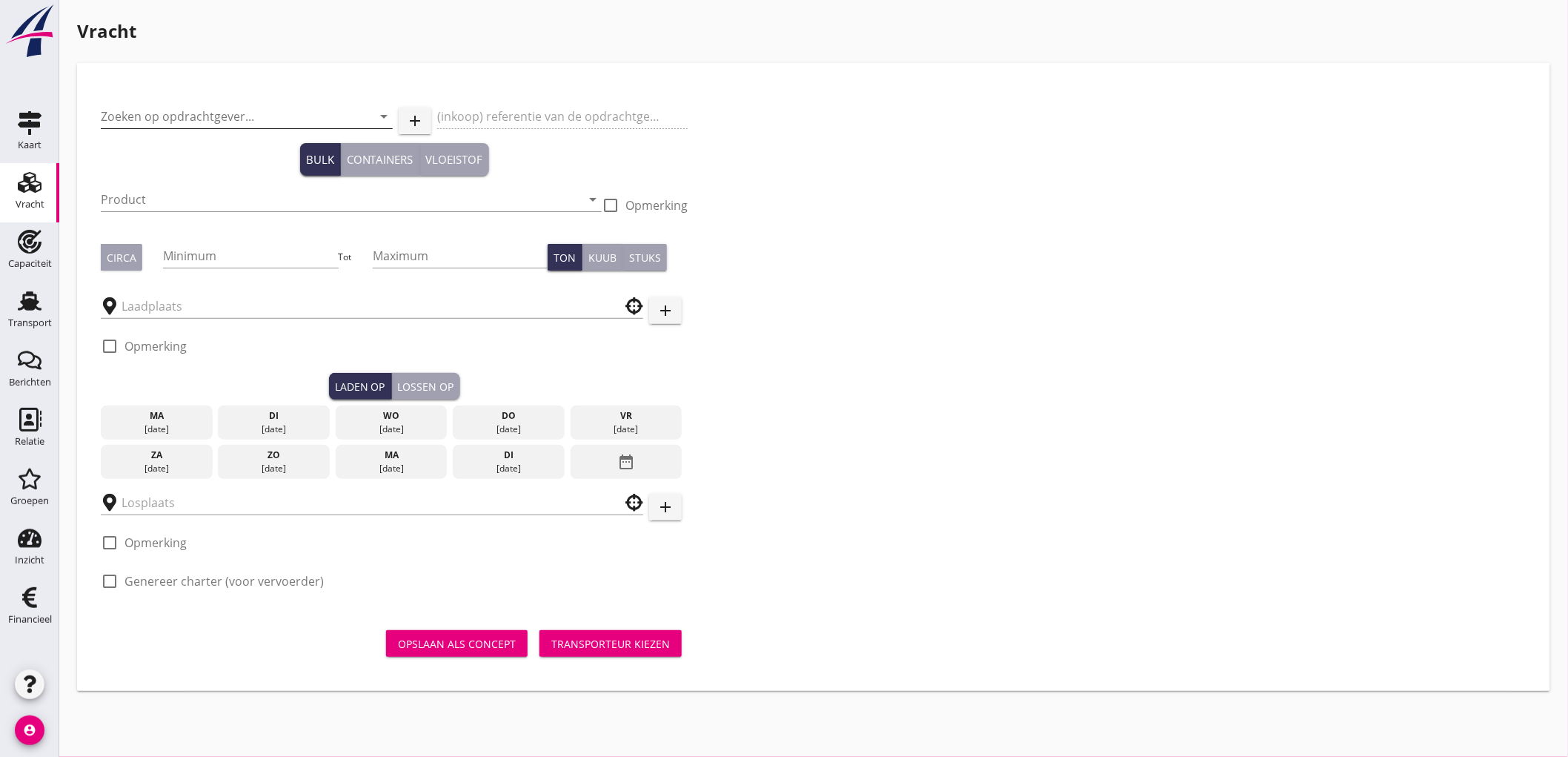
click at [210, 118] on input "Zoeken op opdrachtgever..." at bounding box center [226, 116] width 251 height 23
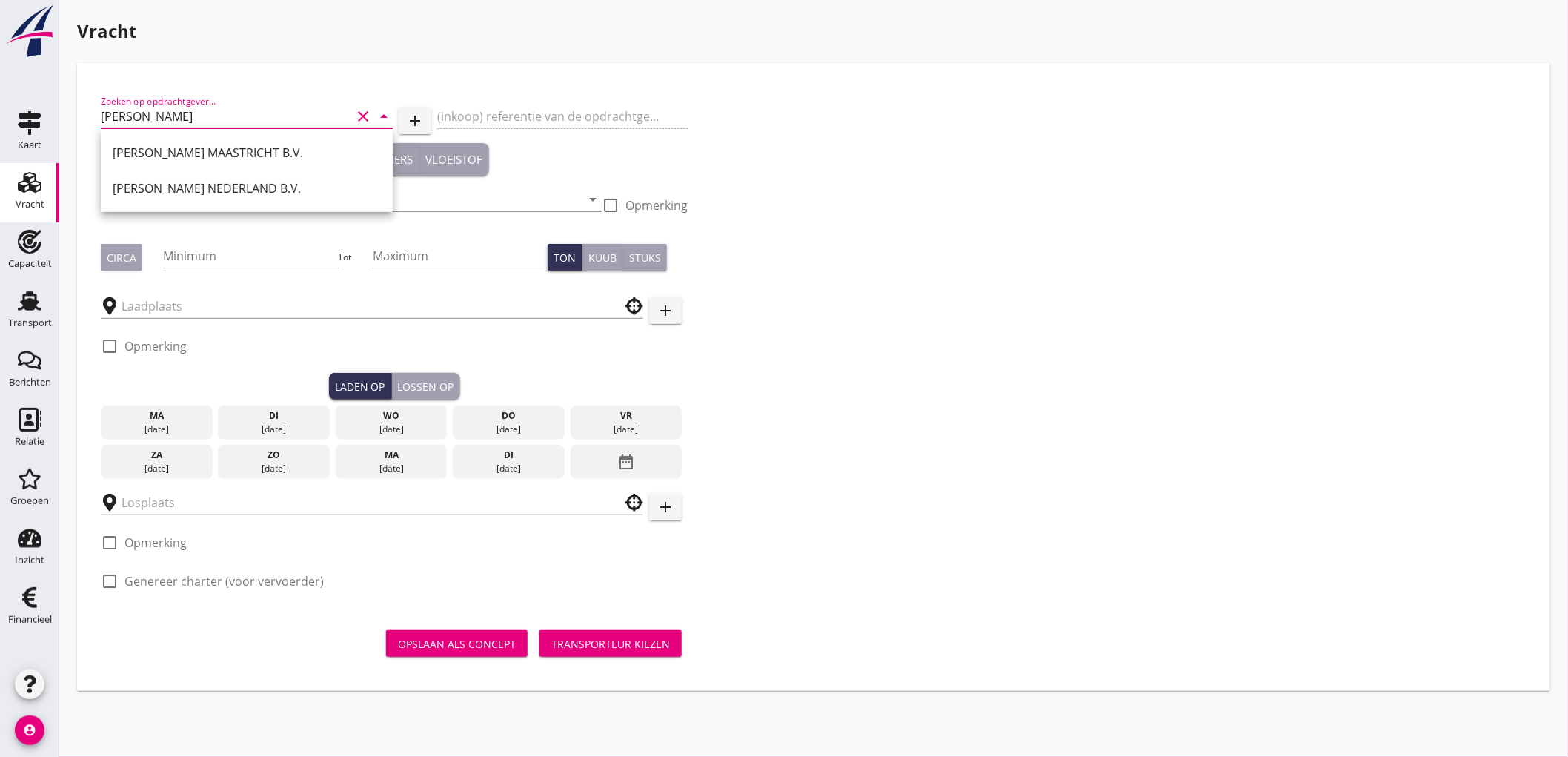
click at [218, 122] on input "peter" at bounding box center [226, 116] width 251 height 23
click at [212, 218] on div "N.V. CARGILL" at bounding box center [247, 224] width 268 height 18
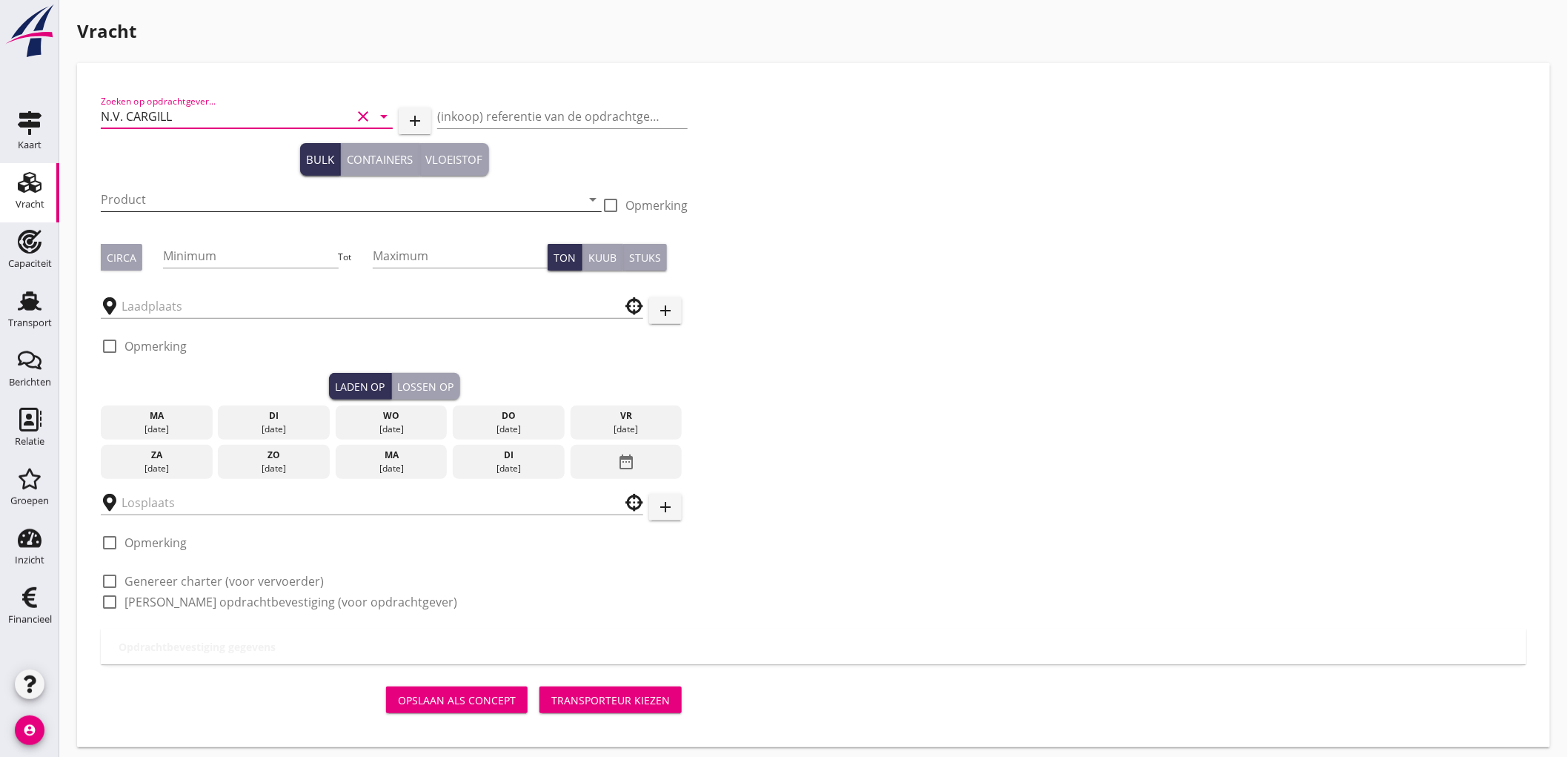
click at [154, 197] on input "Product" at bounding box center [341, 199] width 480 height 23
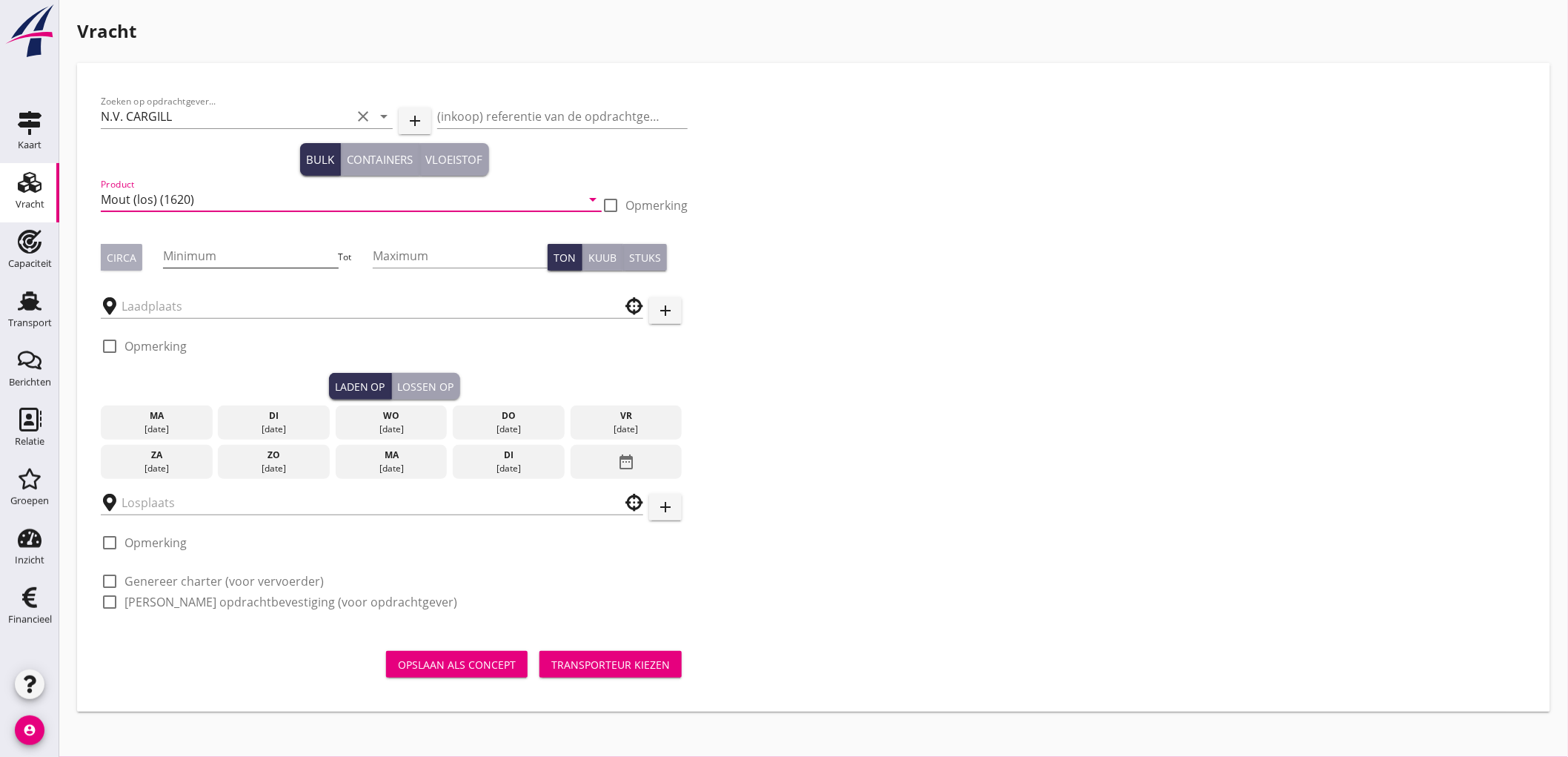
click at [132, 262] on div "Circa" at bounding box center [121, 258] width 29 height 16
click at [209, 262] on input "Minimum" at bounding box center [250, 255] width 175 height 23
click at [211, 304] on input "text" at bounding box center [361, 306] width 480 height 23
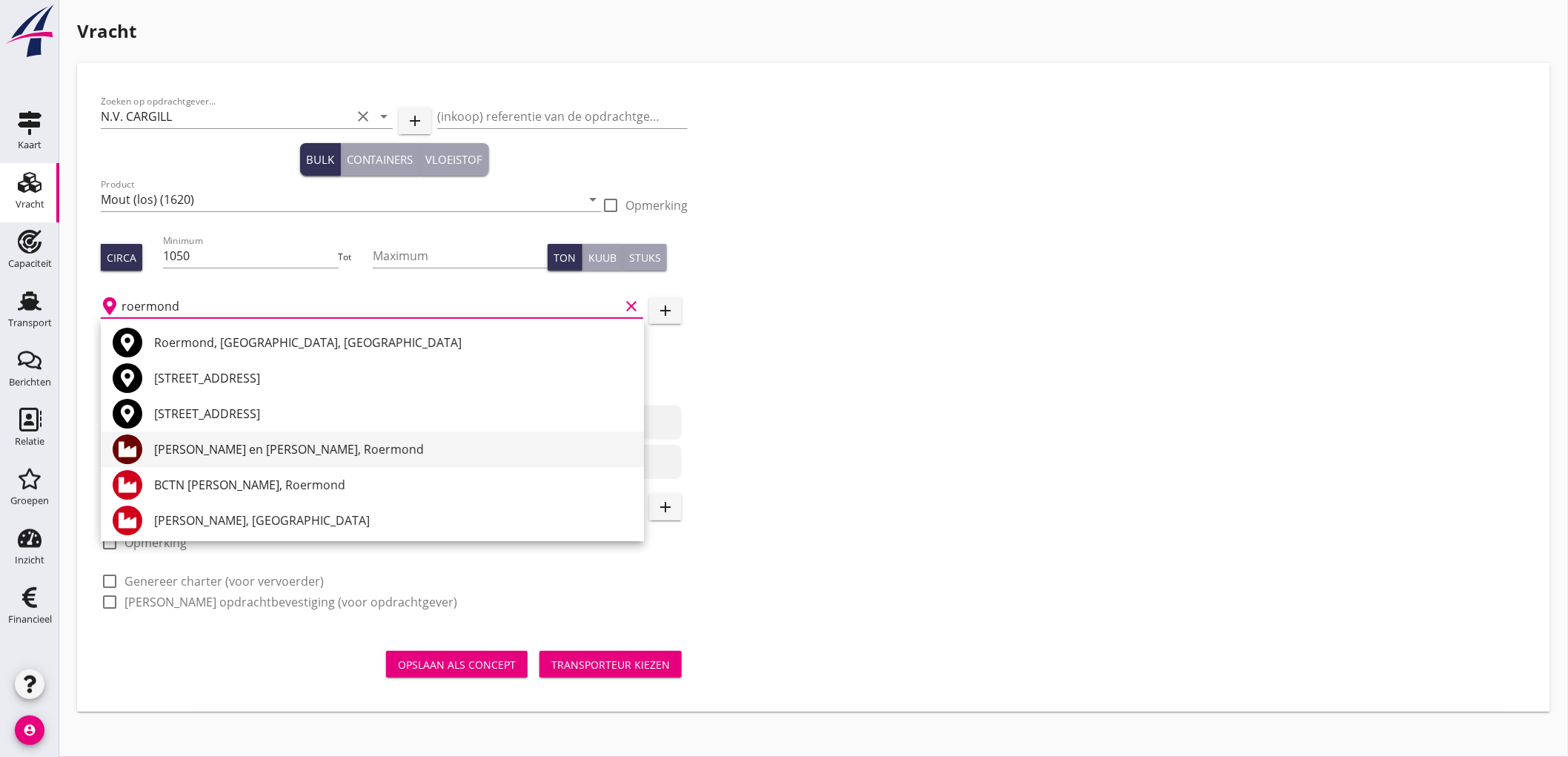
click at [182, 444] on div "Kalle en Bakker, Roermond" at bounding box center [393, 449] width 478 height 18
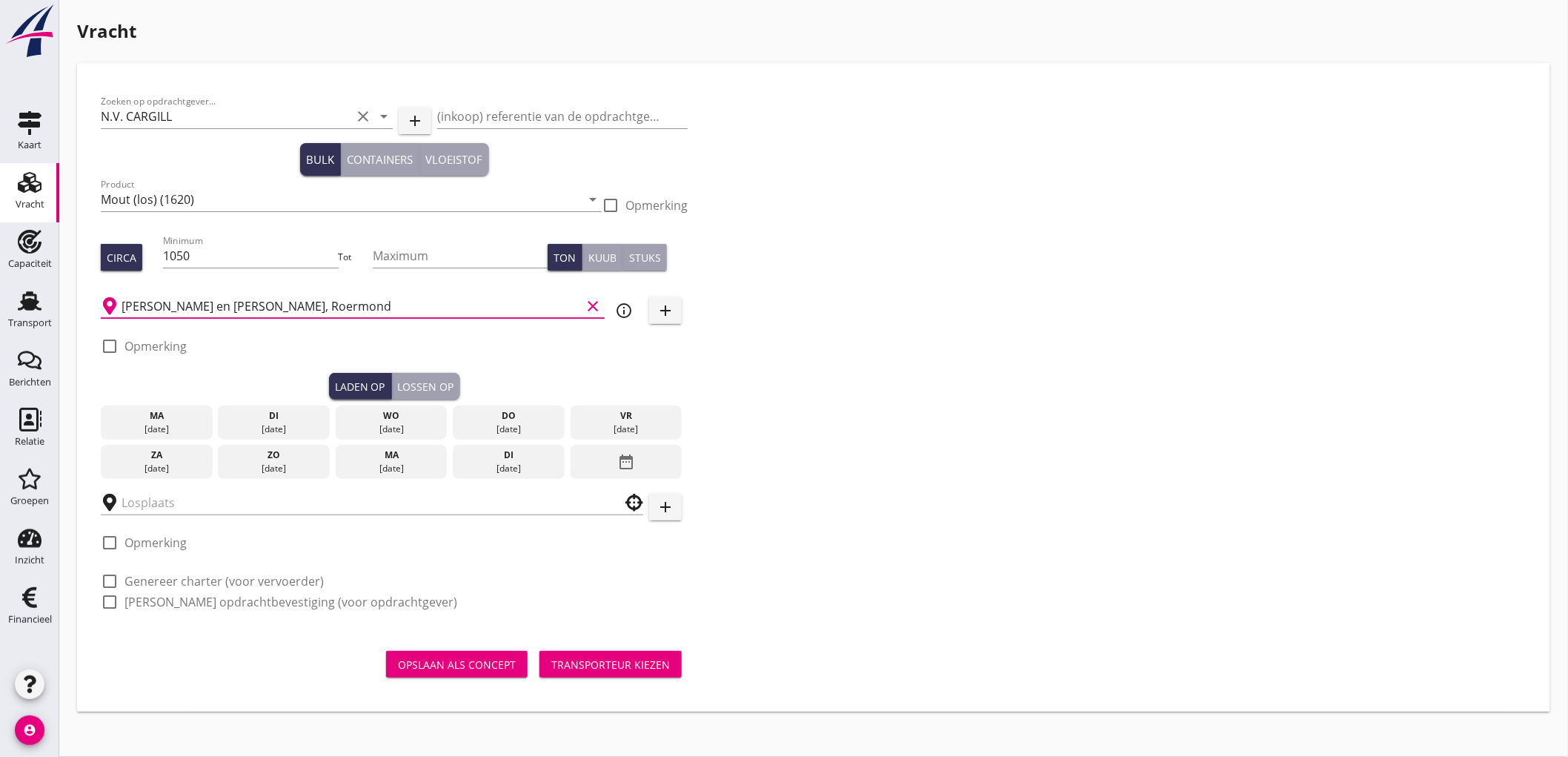
click at [390, 465] on div "[DATE]" at bounding box center [392, 469] width 105 height 14
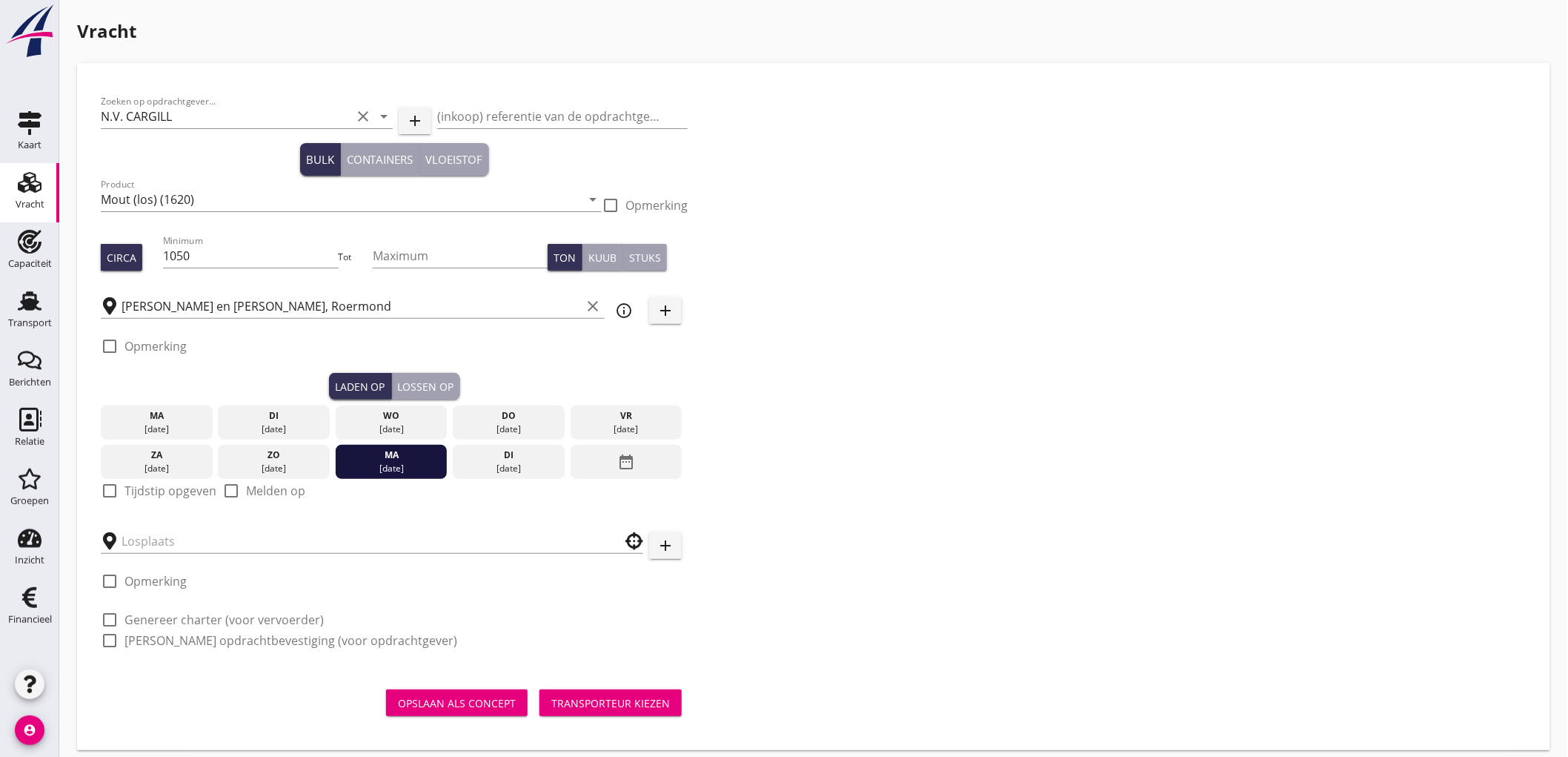
click at [154, 487] on label "Tijdstip opgeven" at bounding box center [170, 491] width 92 height 15
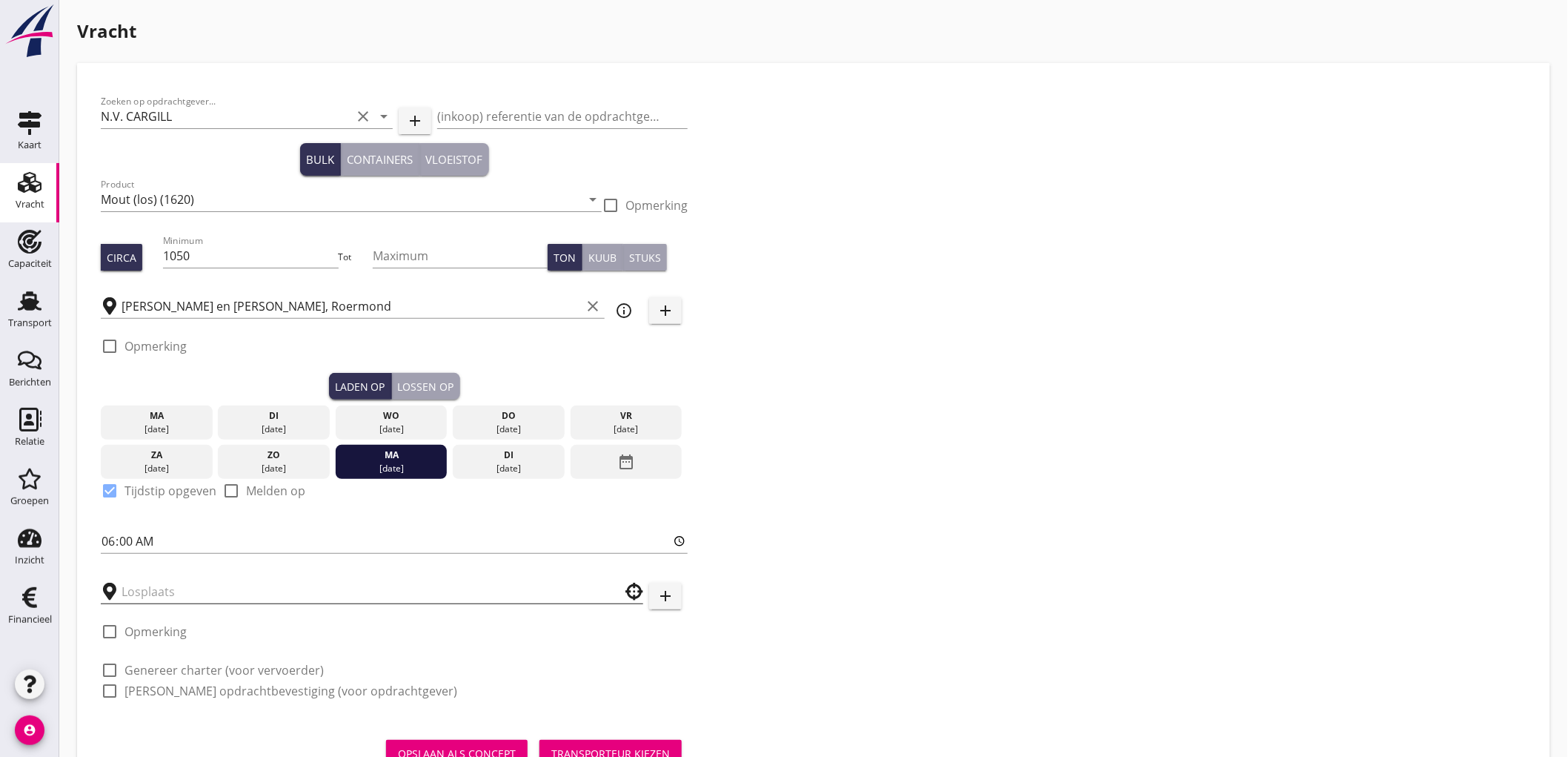
click at [163, 582] on input "text" at bounding box center [361, 591] width 480 height 23
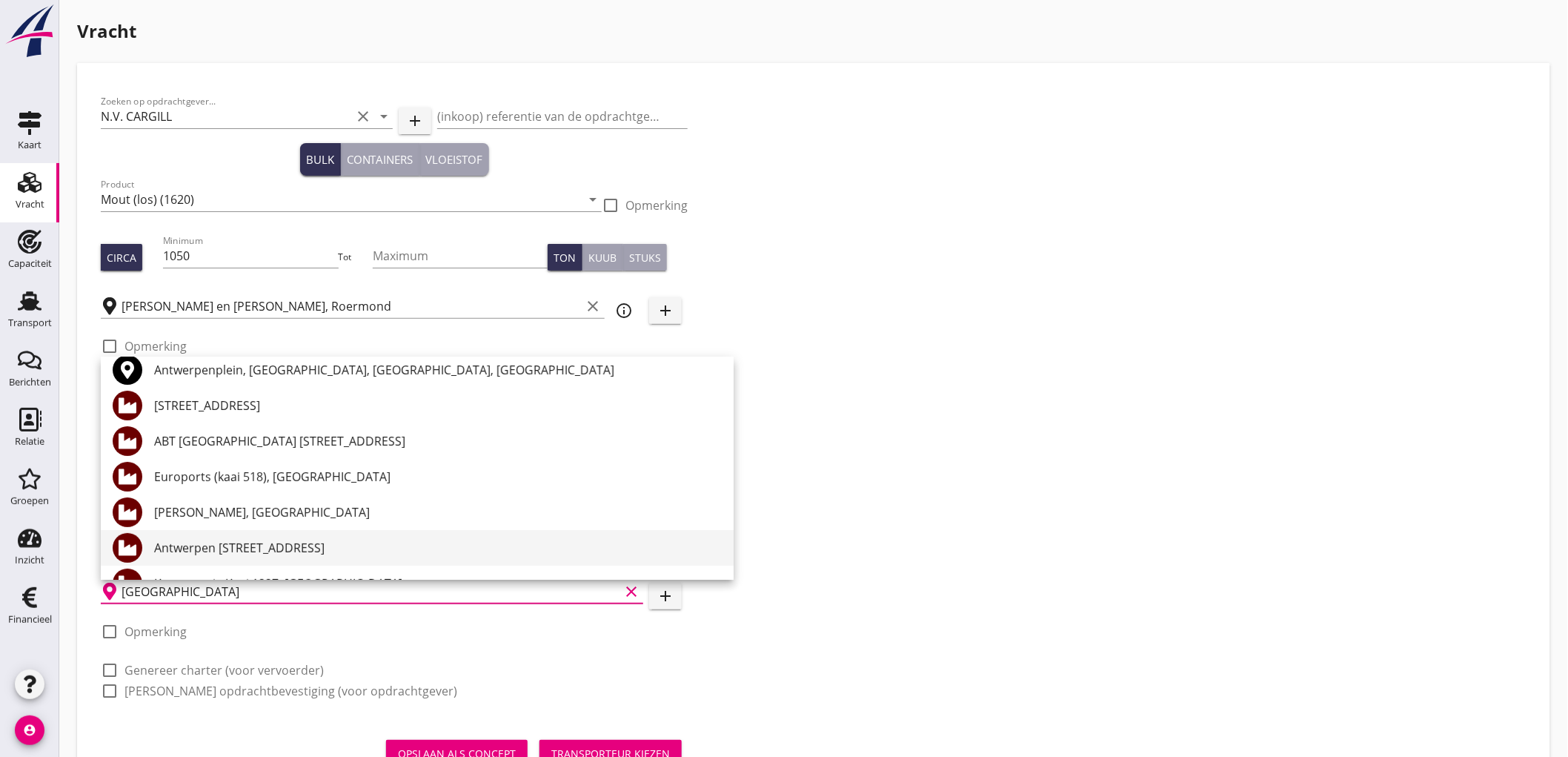
scroll to position [164, 0]
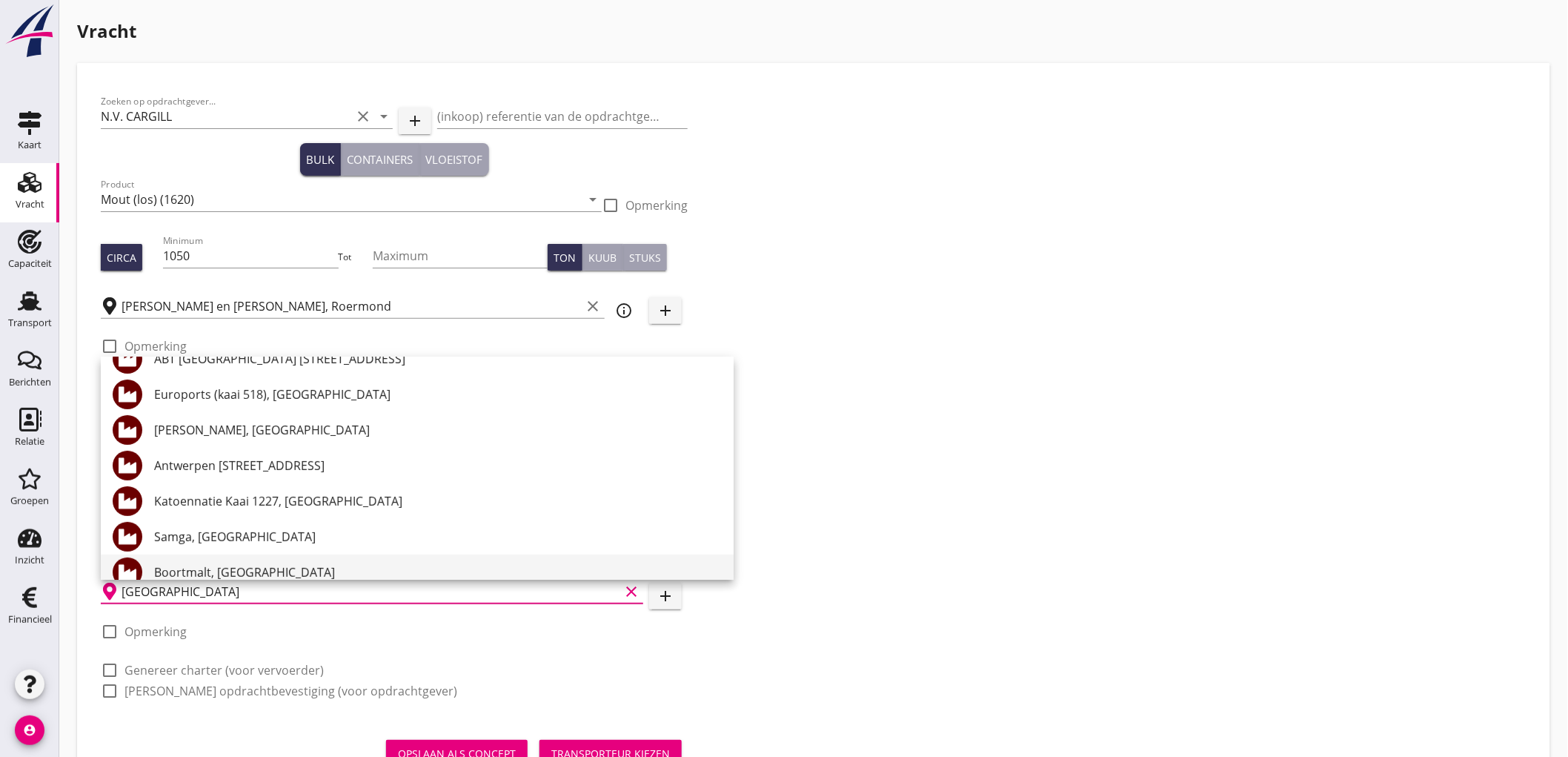
click at [218, 565] on div "Boortmalt, [GEOGRAPHIC_DATA]" at bounding box center [438, 572] width 568 height 18
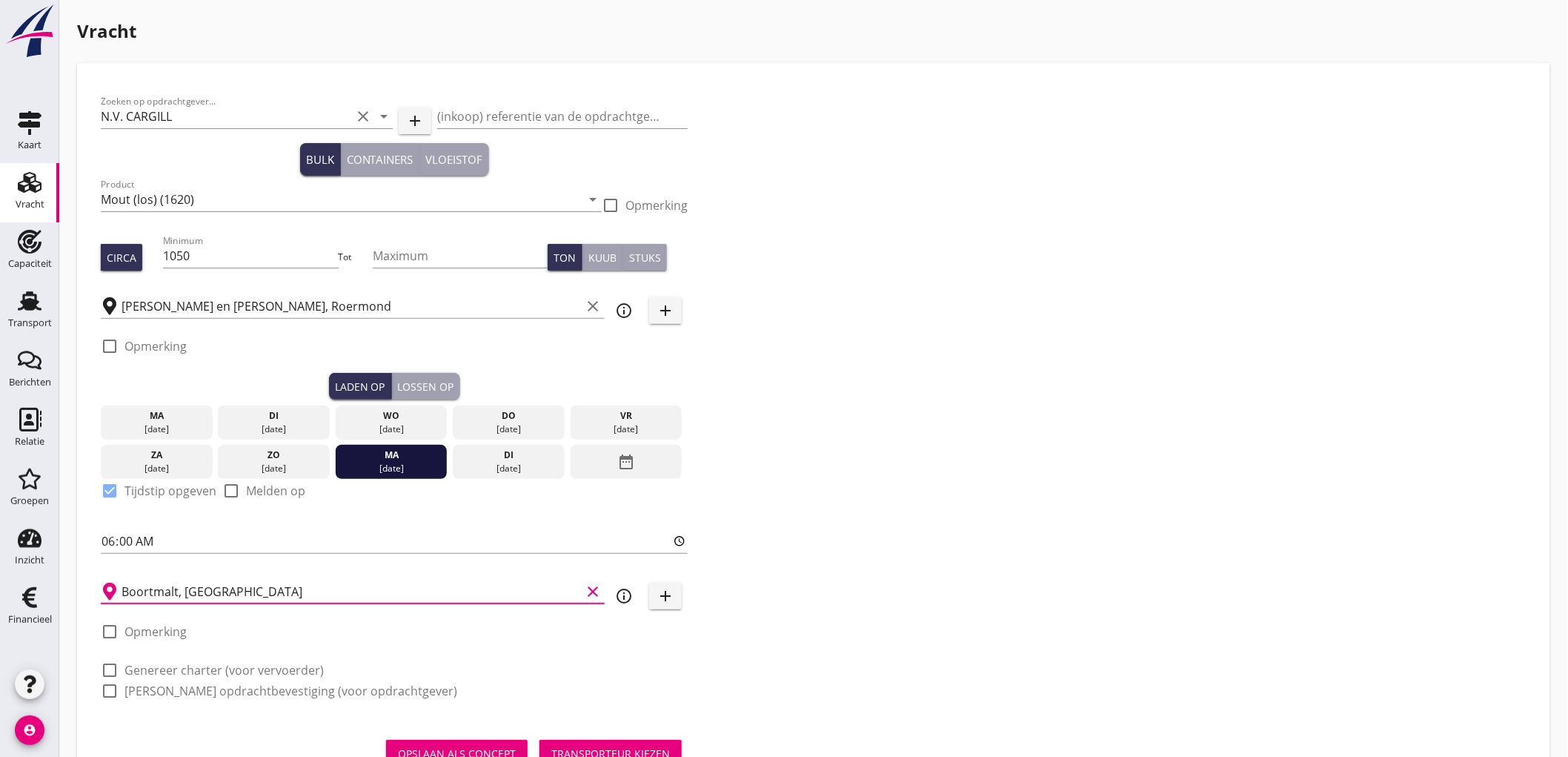
click at [209, 671] on label "Genereer charter (voor vervoerder)" at bounding box center [224, 670] width 200 height 15
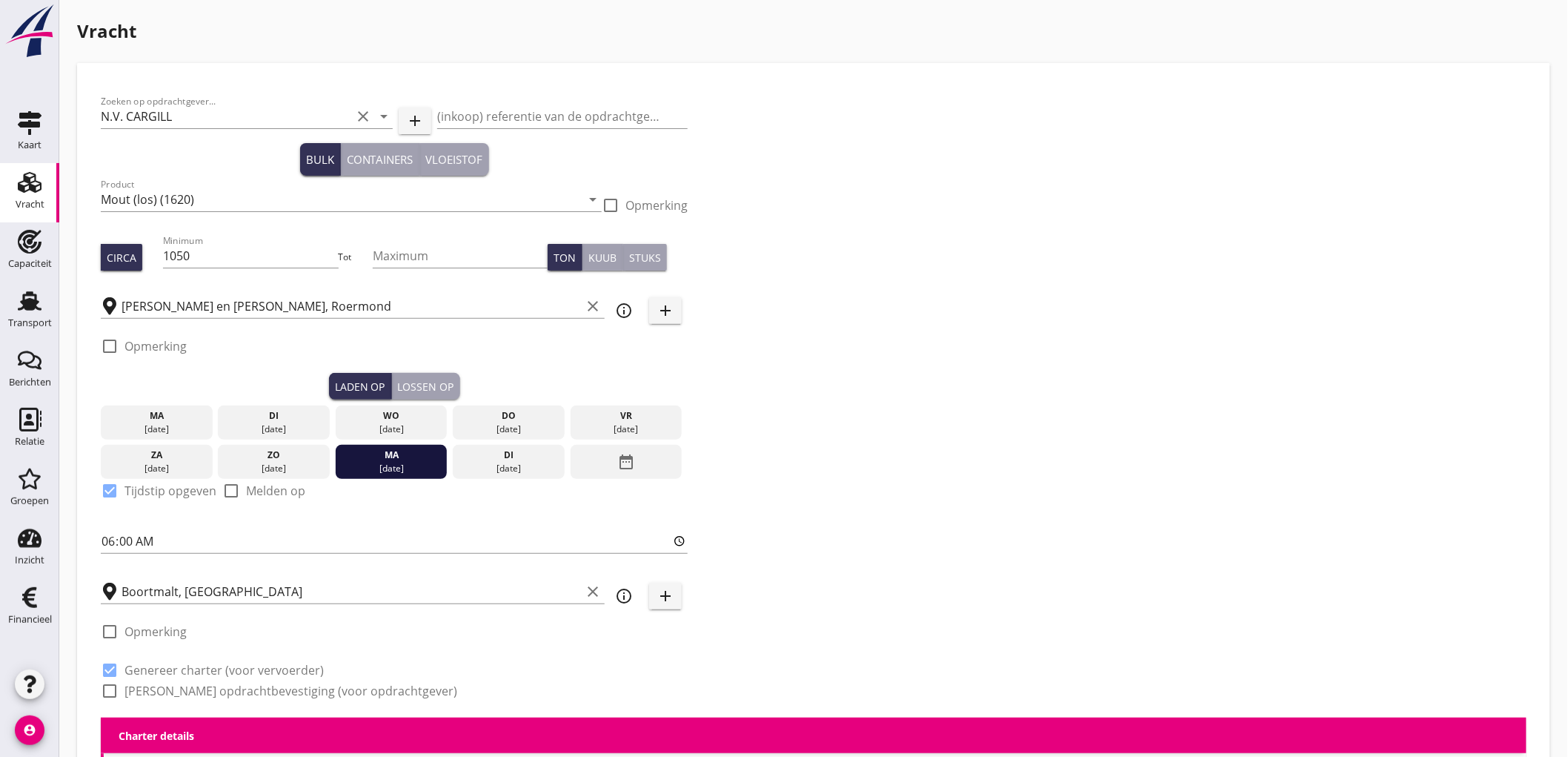
click at [203, 688] on label "Genereer opdrachtbevestiging (voor opdrachtgever)" at bounding box center [291, 691] width 333 height 15
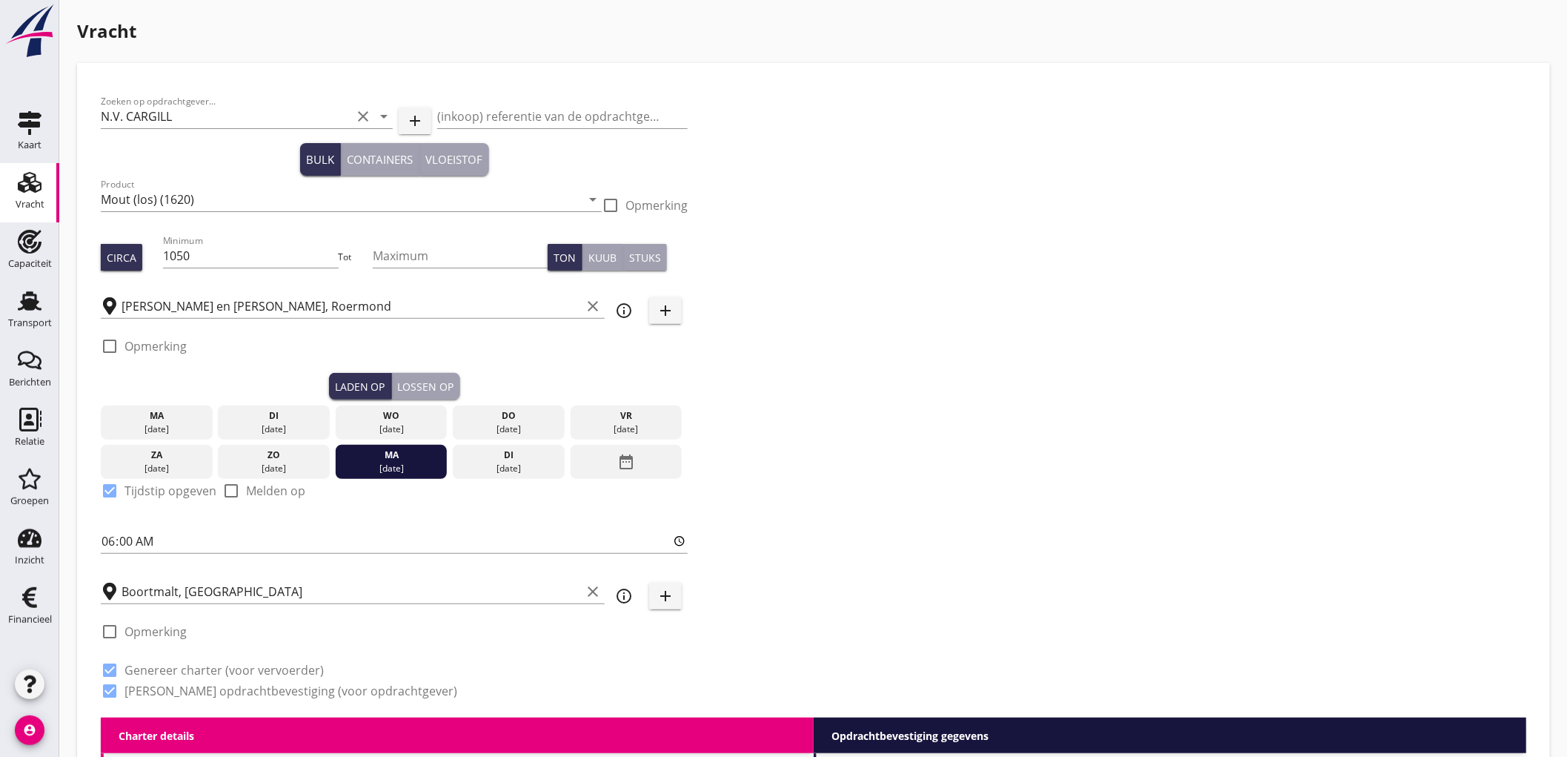
scroll to position [329, 0]
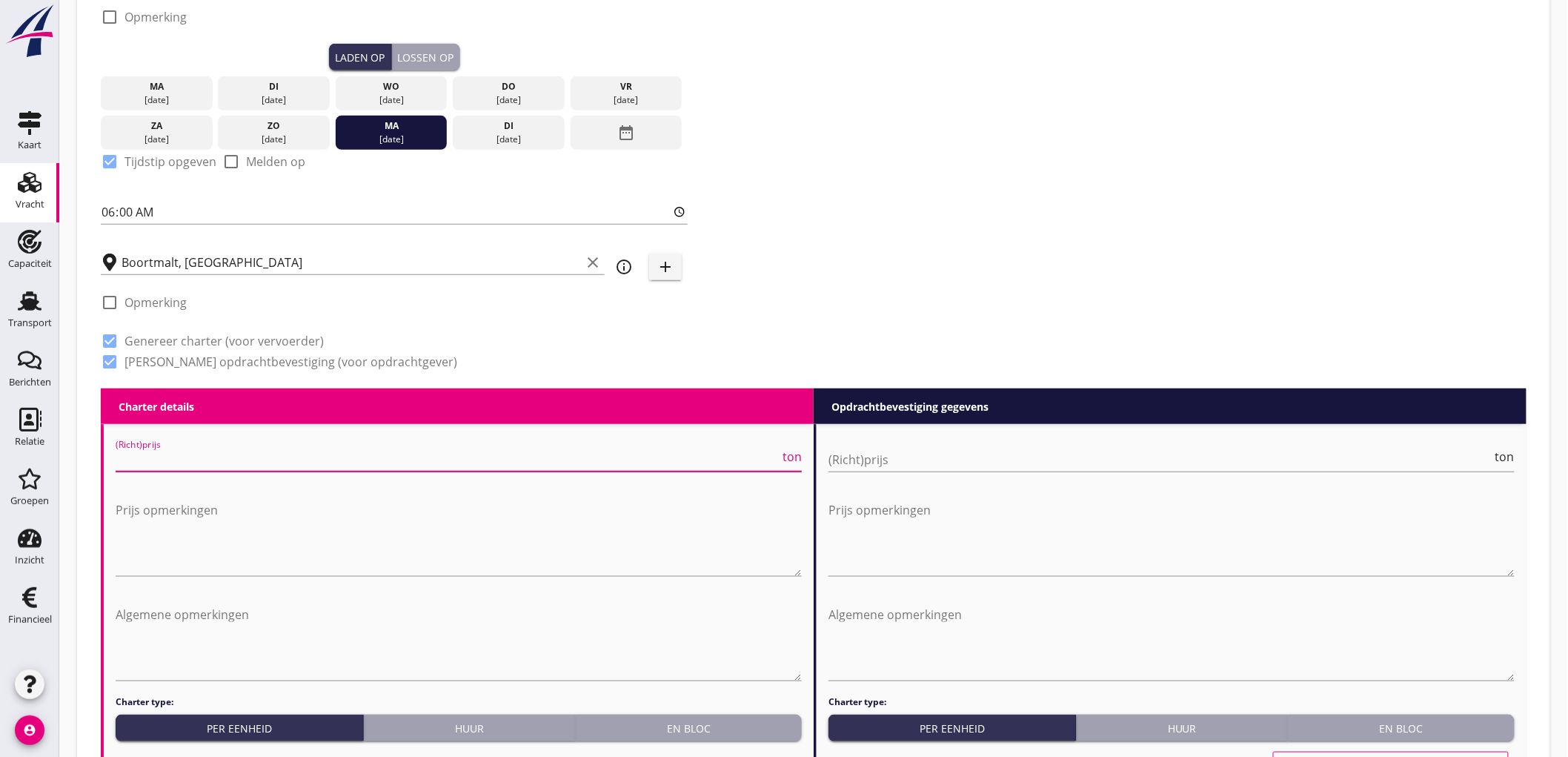
click at [200, 463] on input "(Richt)prijs" at bounding box center [447, 459] width 664 height 23
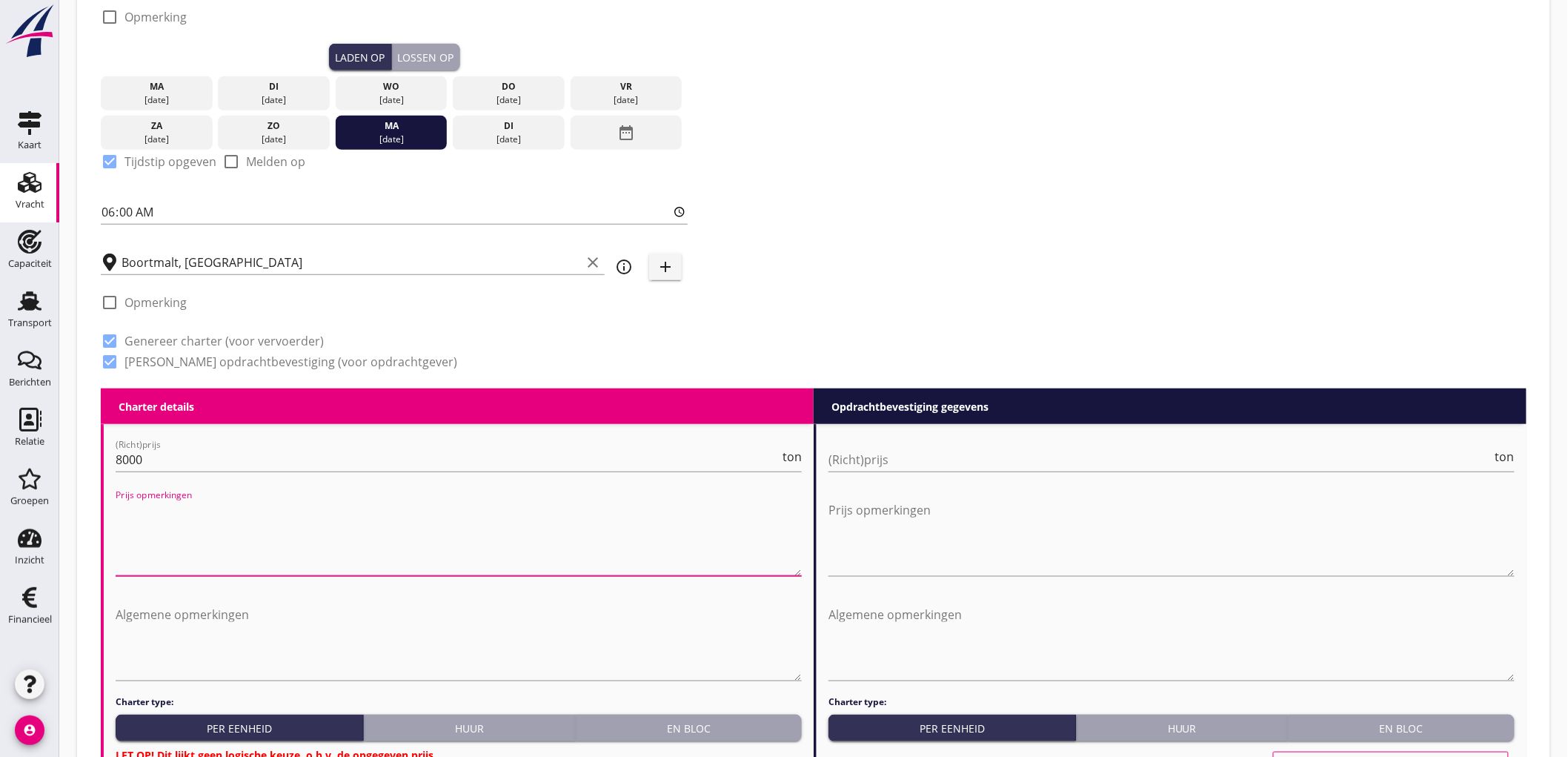
scroll to position [576, 0]
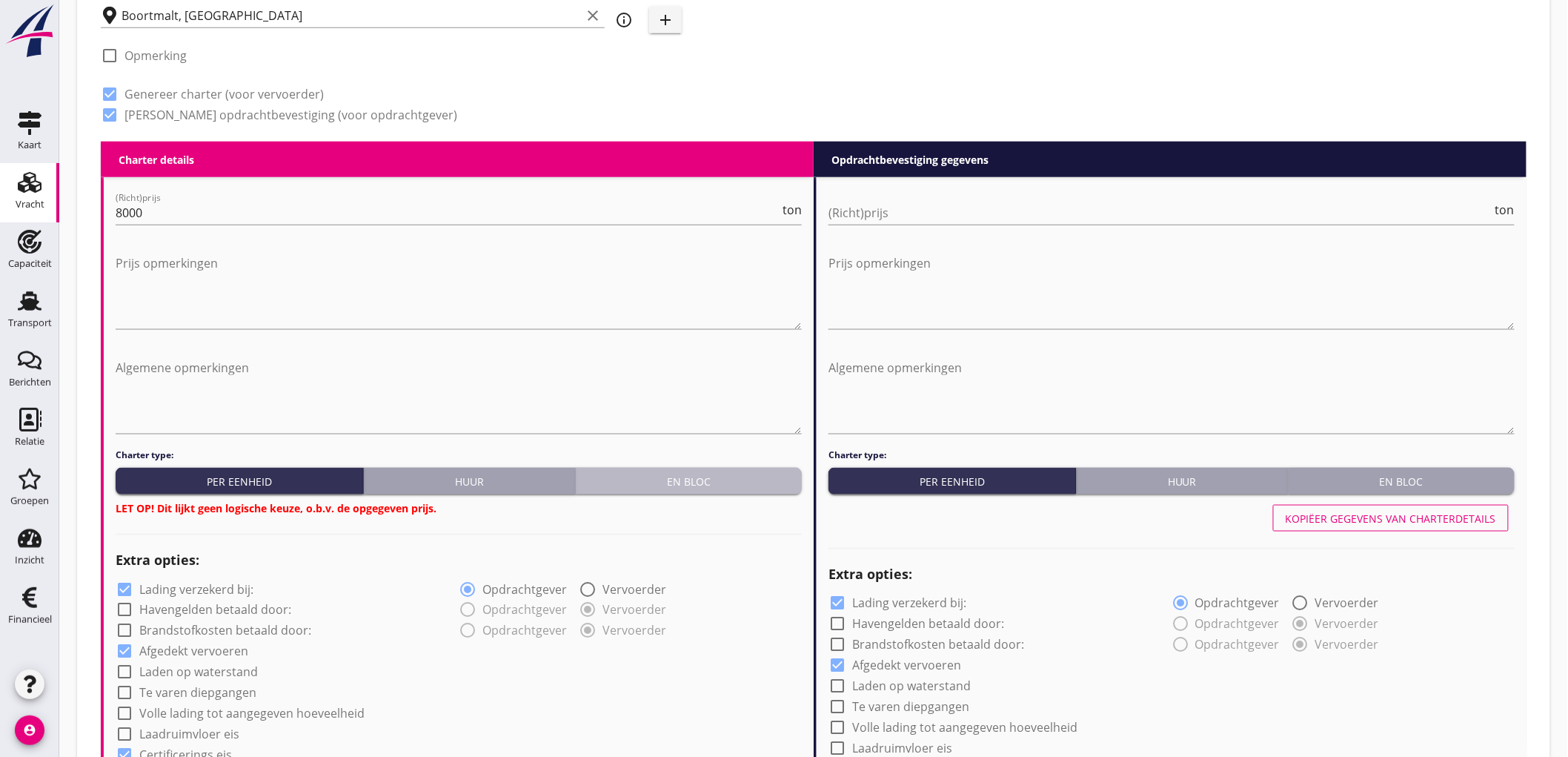
click at [649, 487] on div "En bloc" at bounding box center [688, 481] width 214 height 16
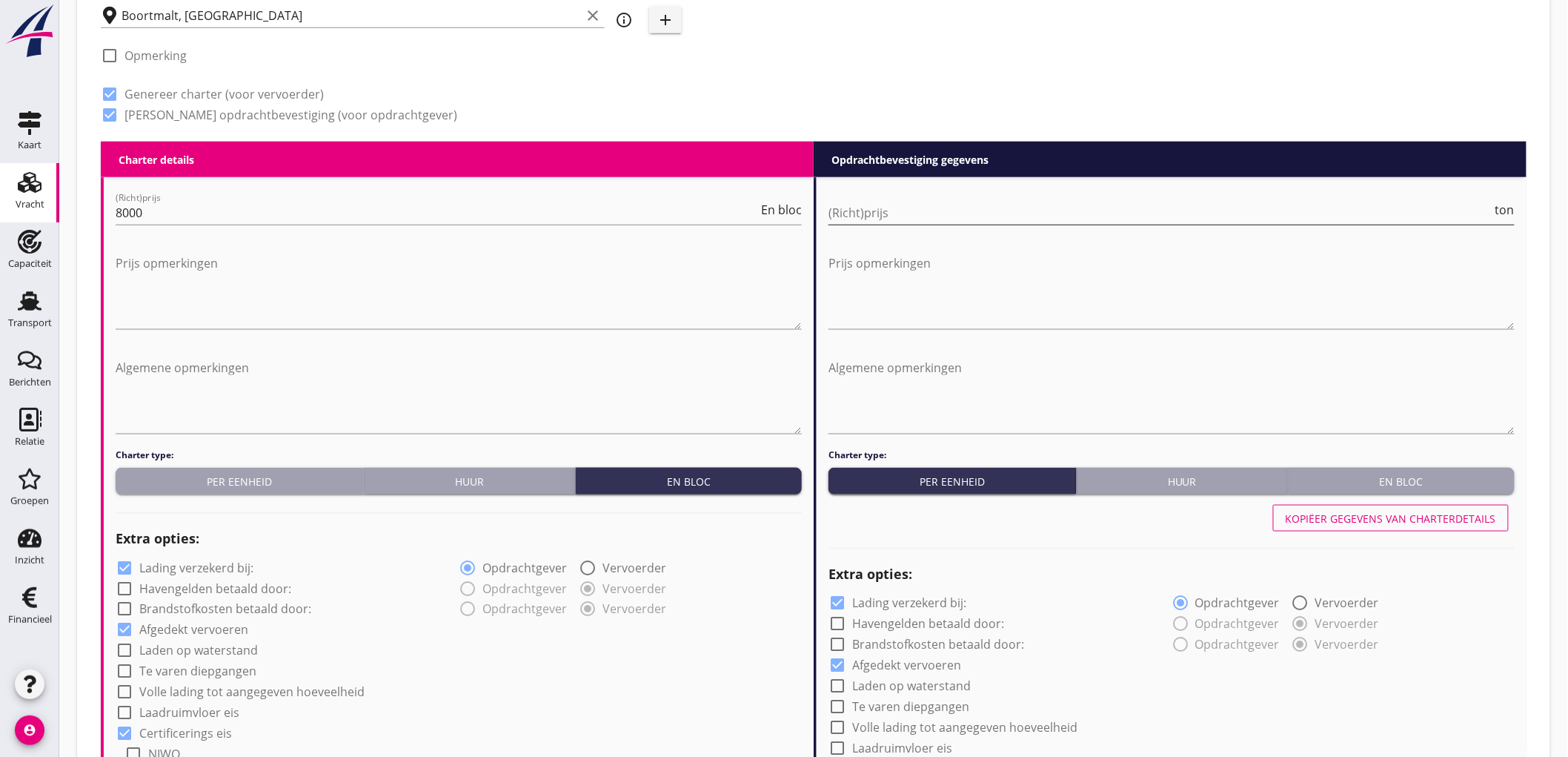
click at [976, 218] on input "(Richt)prijs" at bounding box center [1161, 212] width 664 height 23
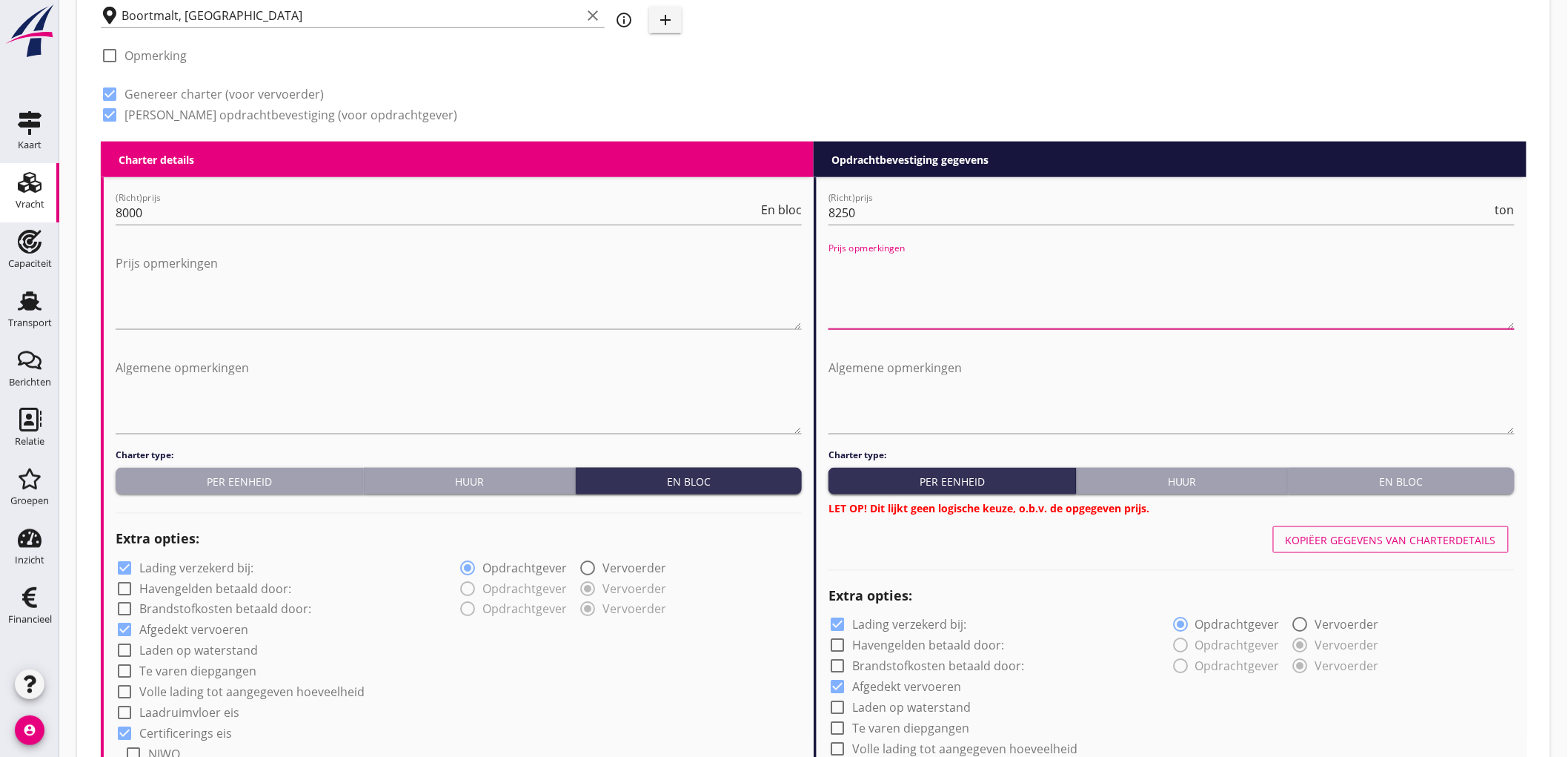
click at [1436, 484] on div "En bloc" at bounding box center [1402, 481] width 214 height 16
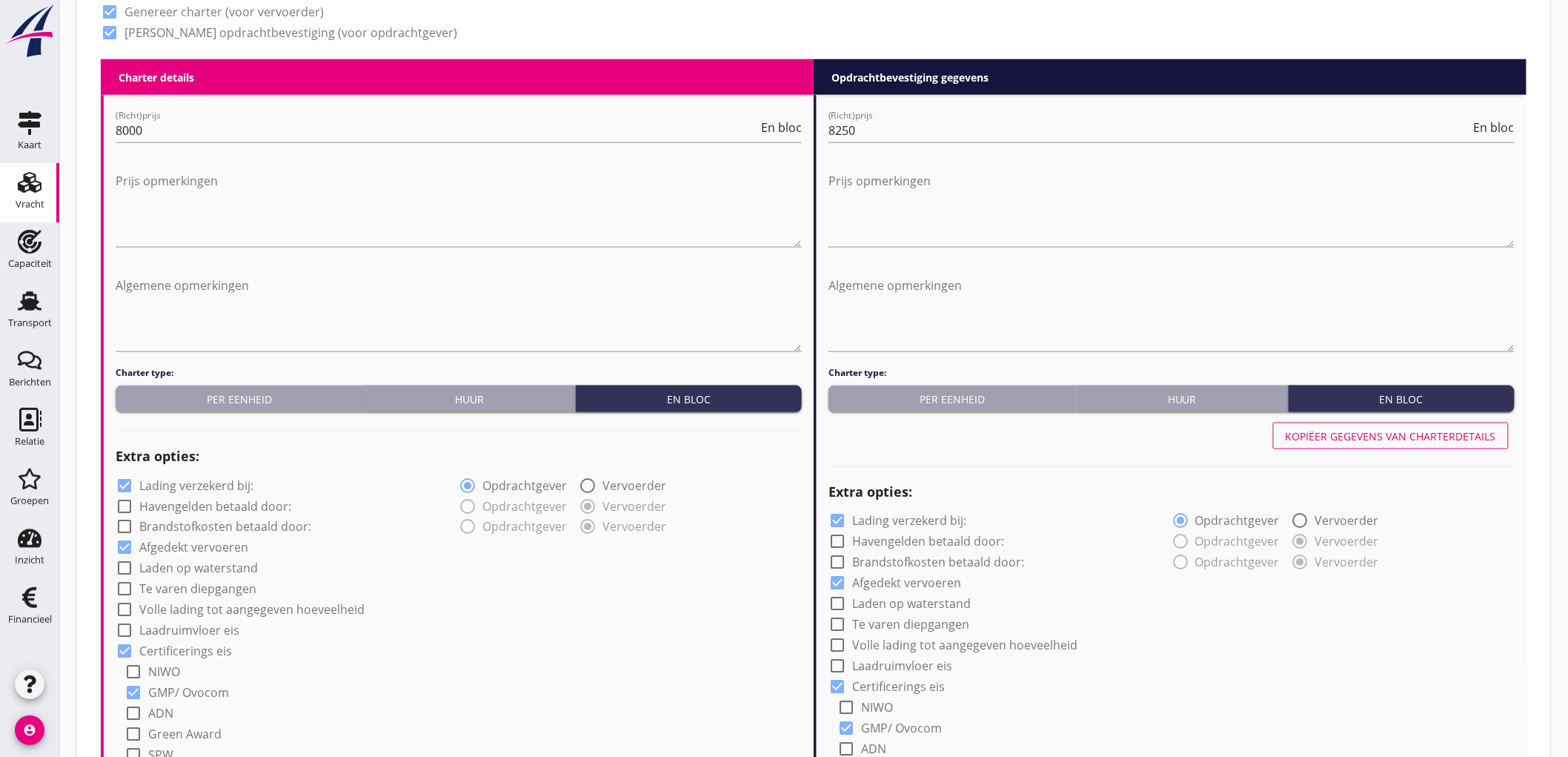
scroll to position [741, 0]
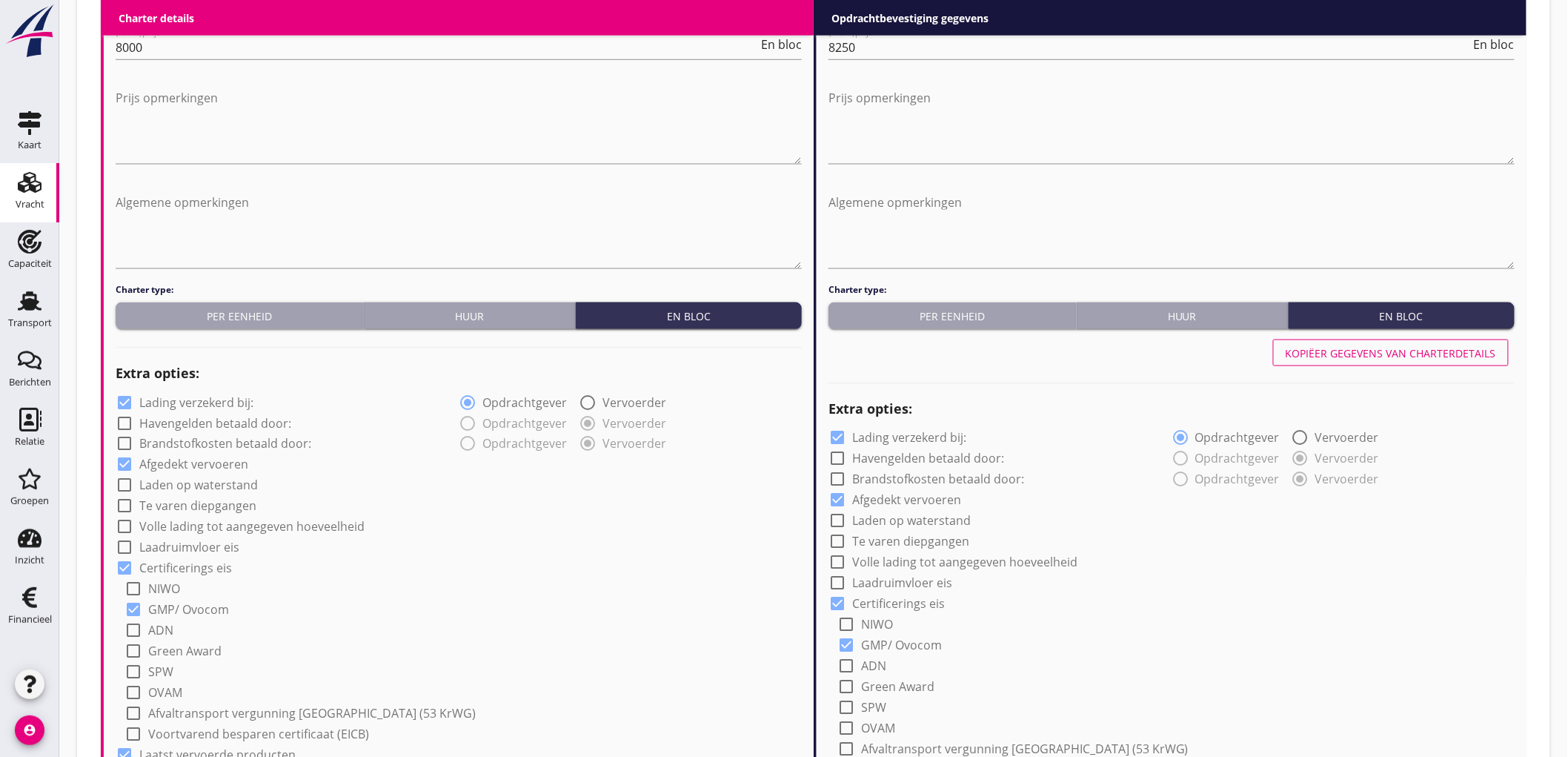
click at [189, 391] on div "check_box Lading verzekerd bij:" at bounding box center [287, 401] width 343 height 21
click at [182, 398] on label "Lading verzekerd bij:" at bounding box center [197, 402] width 114 height 15
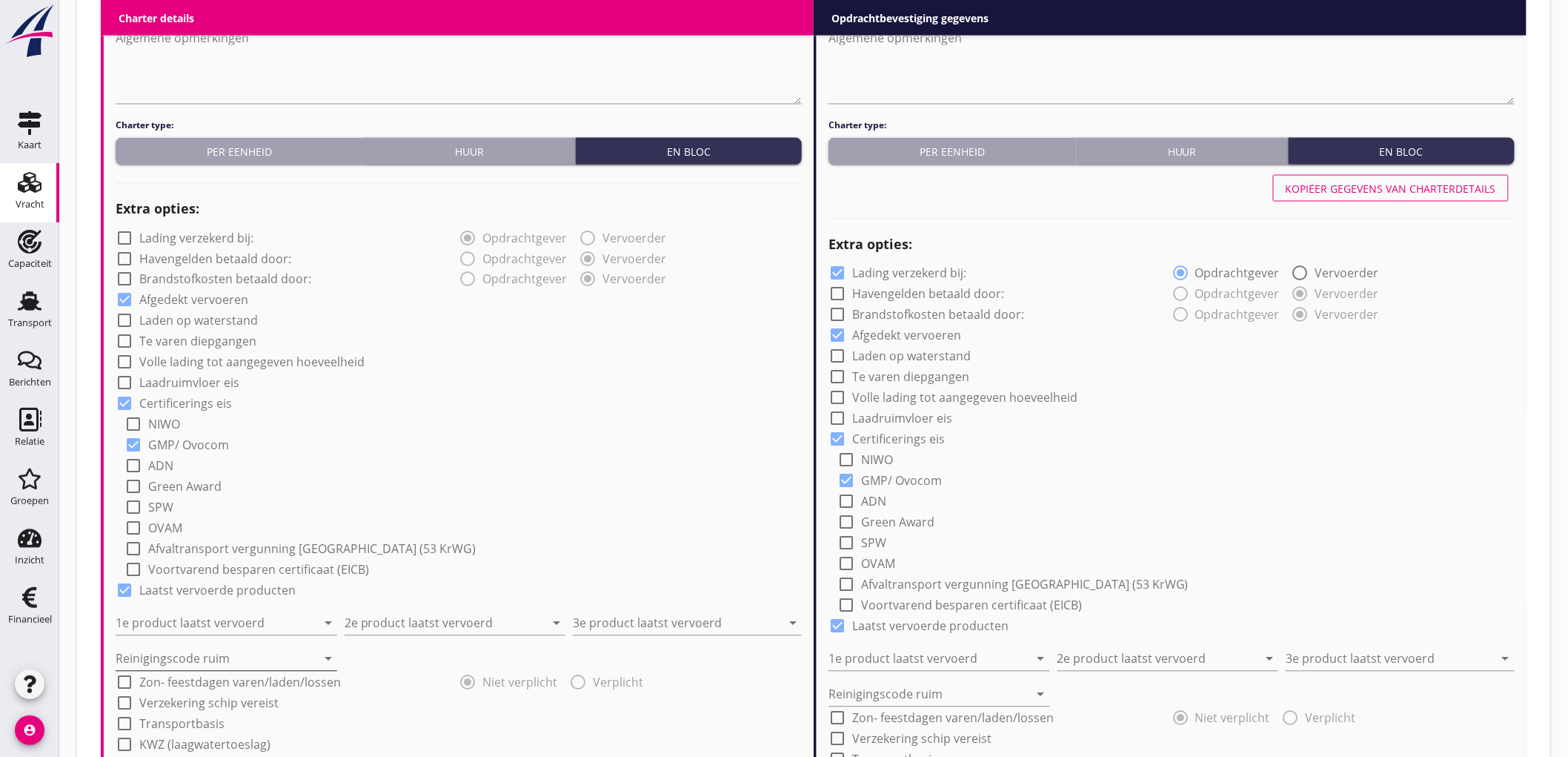
scroll to position [988, 0]
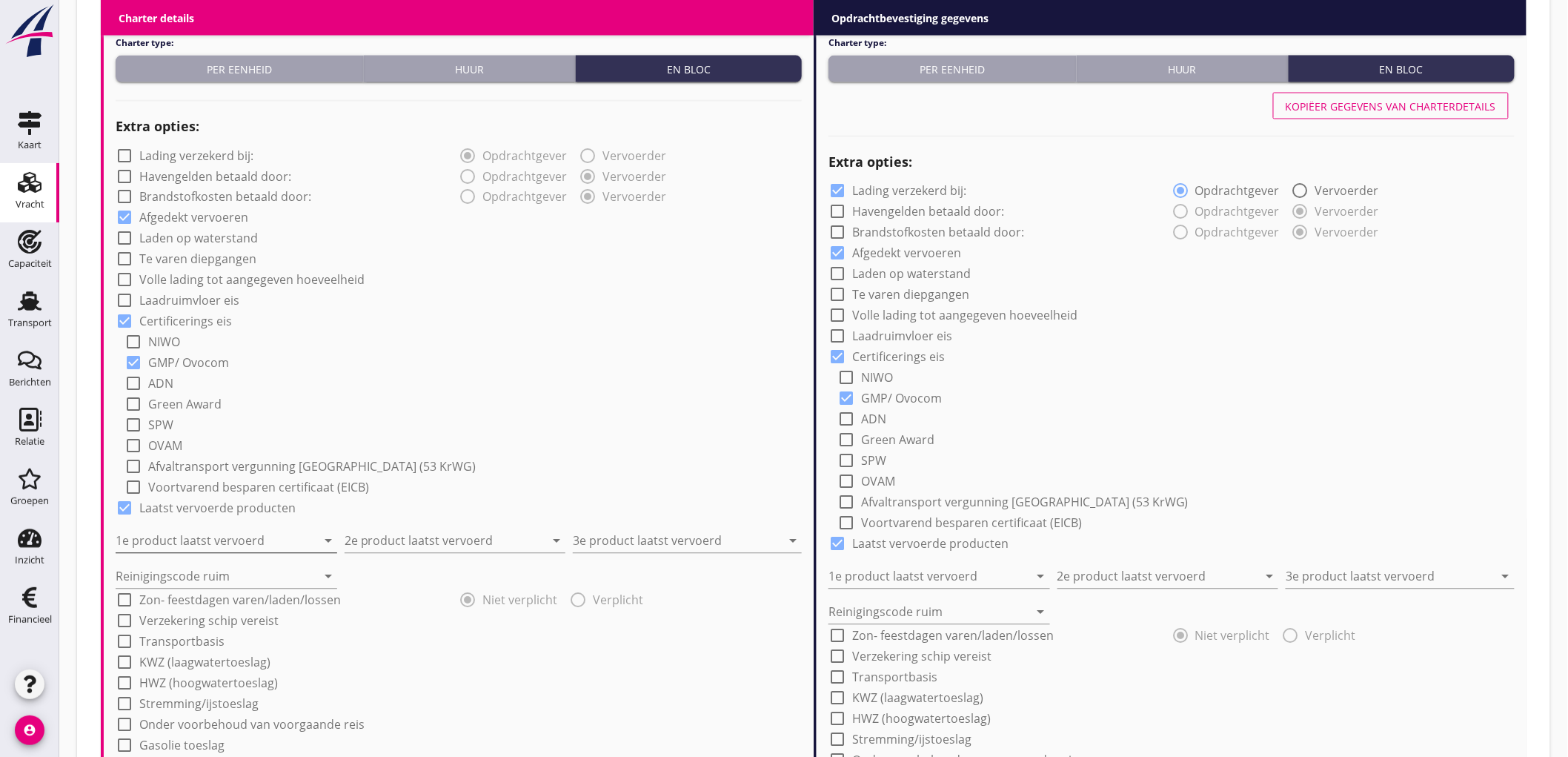
click at [150, 539] on input "1e product laatst vervoerd" at bounding box center [215, 541] width 201 height 23
click at [553, 449] on div "check_box_outline_blank OVAM" at bounding box center [462, 445] width 677 height 21
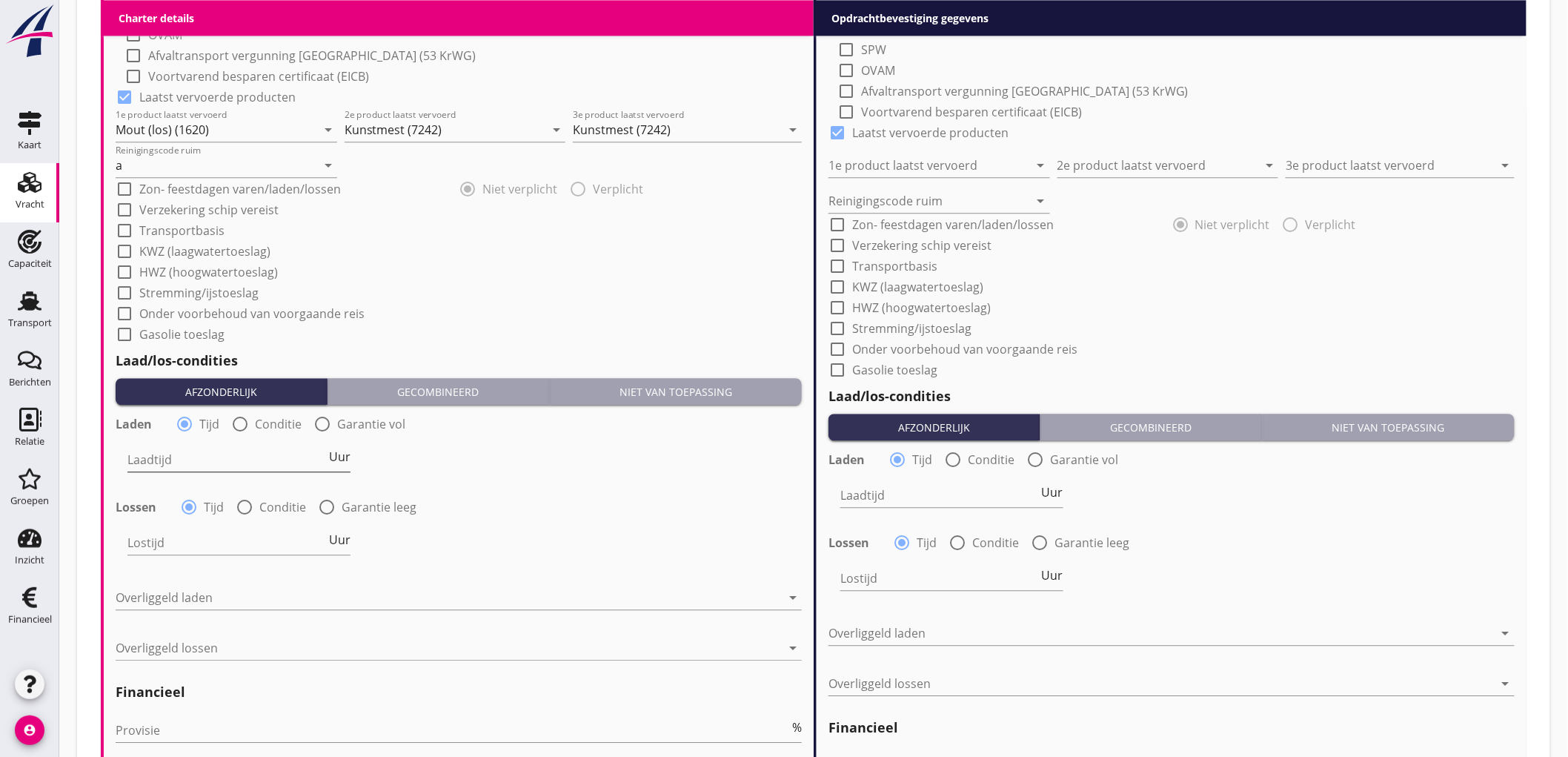
scroll to position [1482, 0]
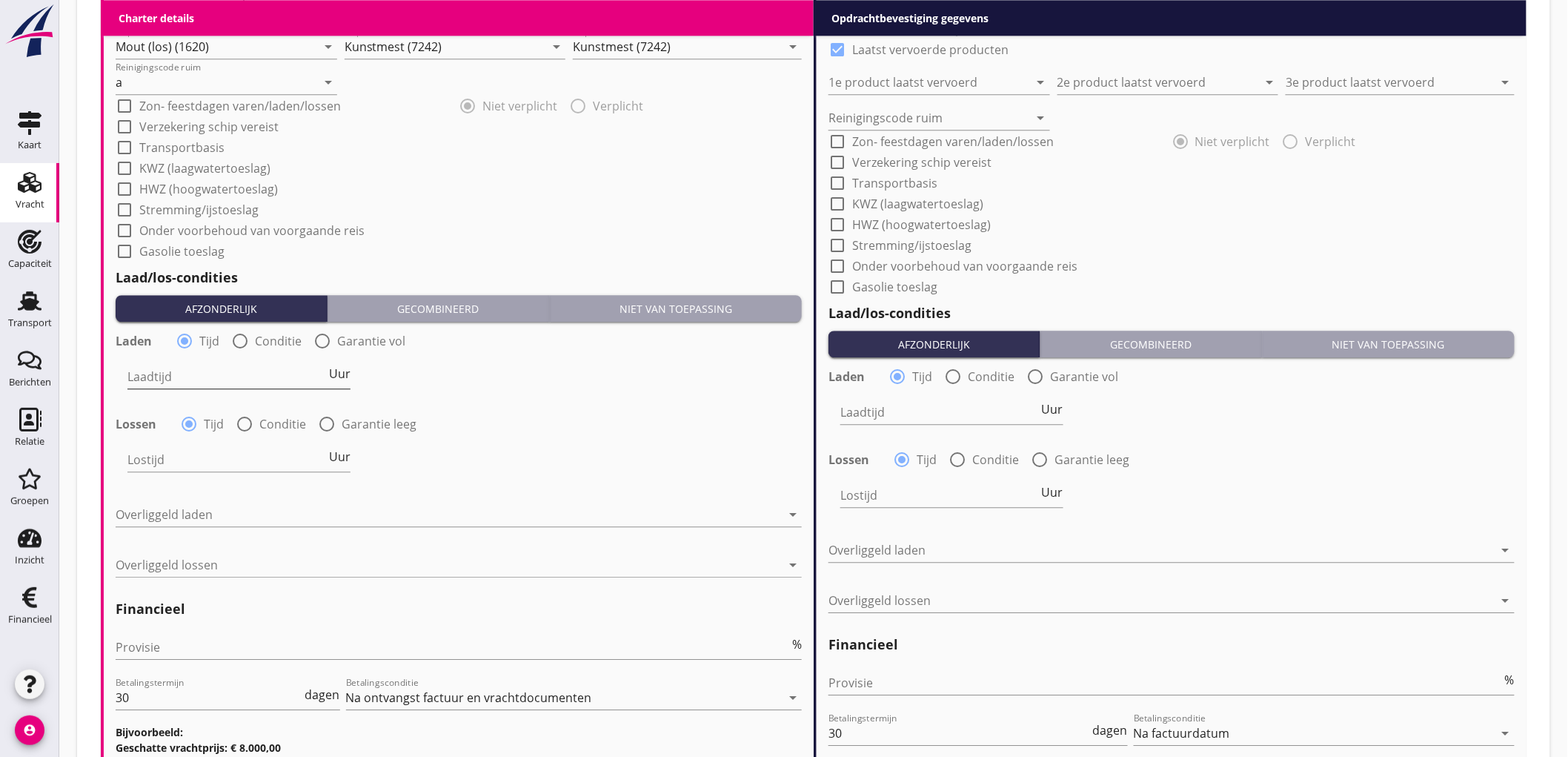
click at [198, 375] on input "Laadtijd" at bounding box center [227, 376] width 199 height 23
click at [209, 444] on div "Lostijd Uur" at bounding box center [239, 462] width 223 height 47
click at [209, 452] on input "Lostijd" at bounding box center [227, 459] width 199 height 23
click at [180, 520] on div at bounding box center [448, 514] width 666 height 23
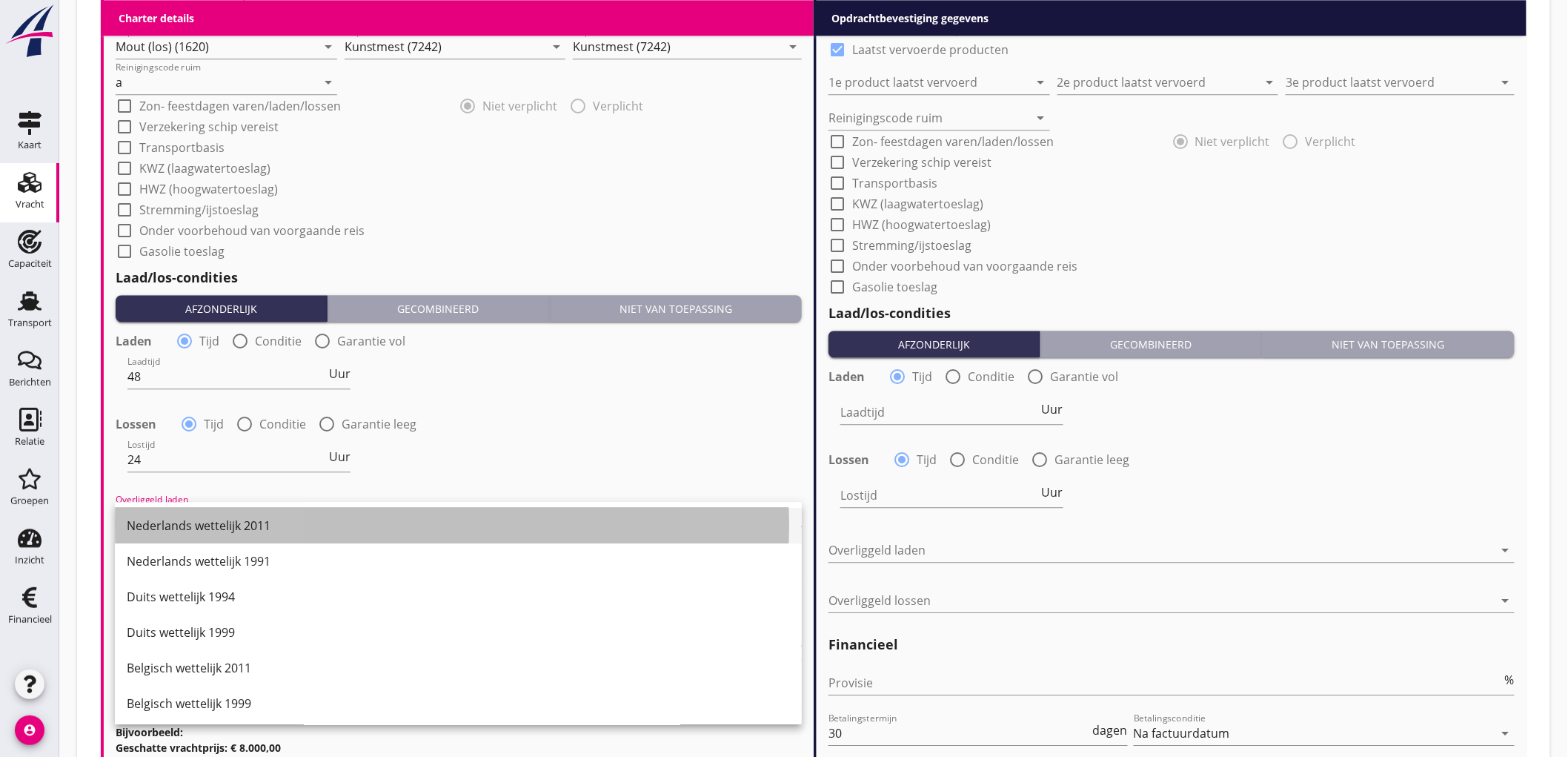
click at [180, 519] on div "Nederlands wettelijk 2011" at bounding box center [458, 526] width 664 height 18
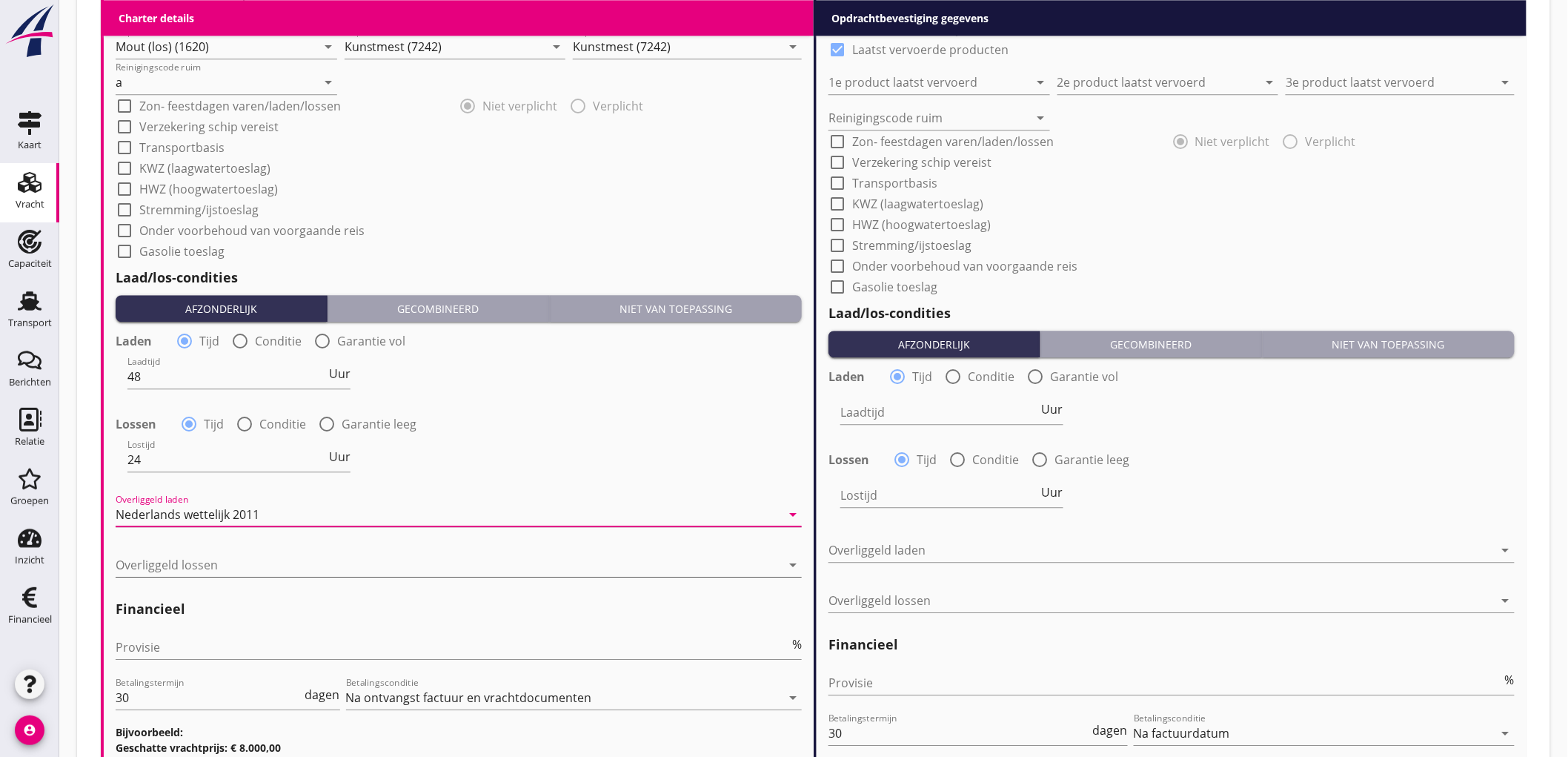
click at [161, 561] on div at bounding box center [448, 564] width 666 height 23
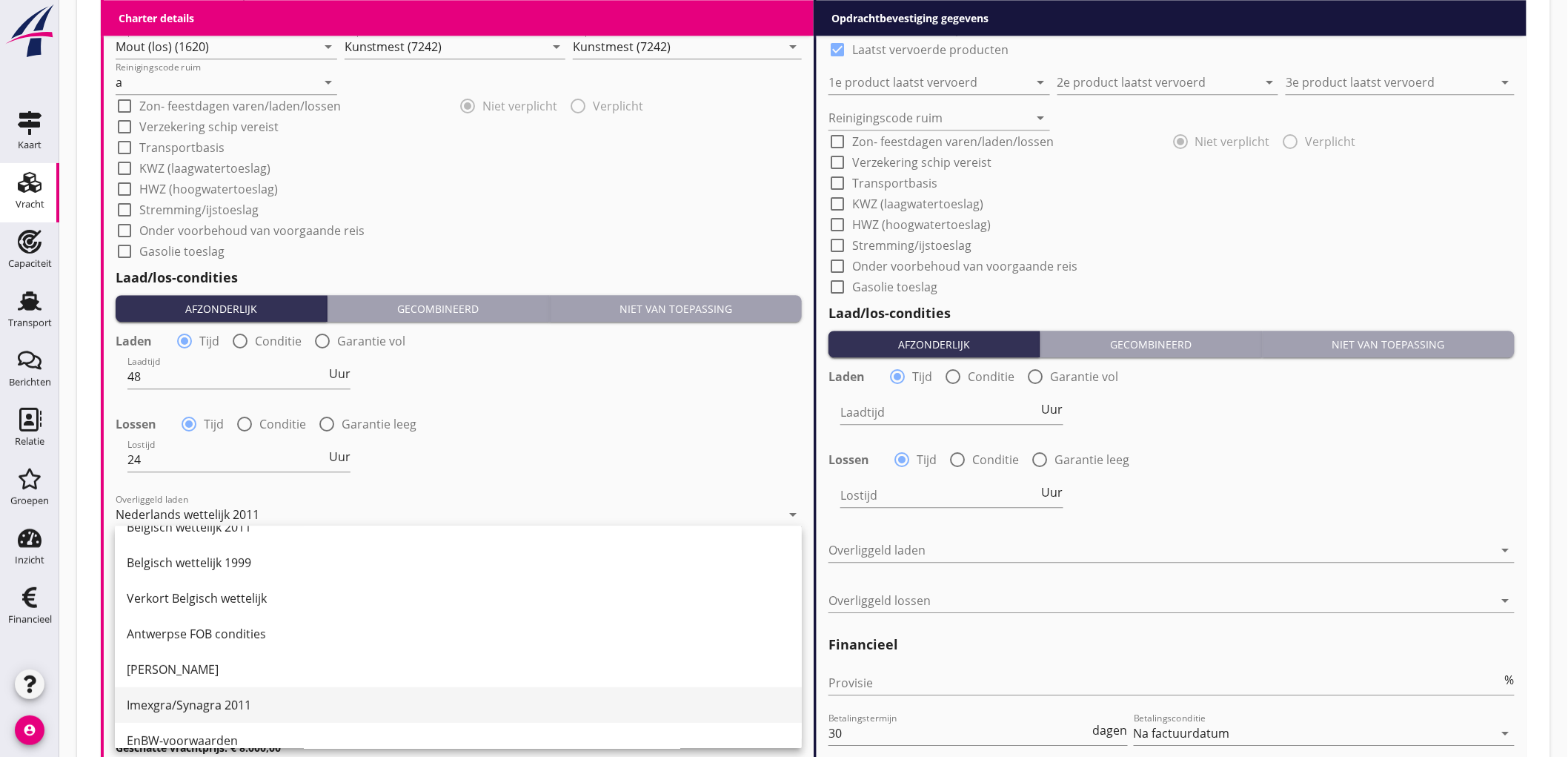
scroll to position [329, 0]
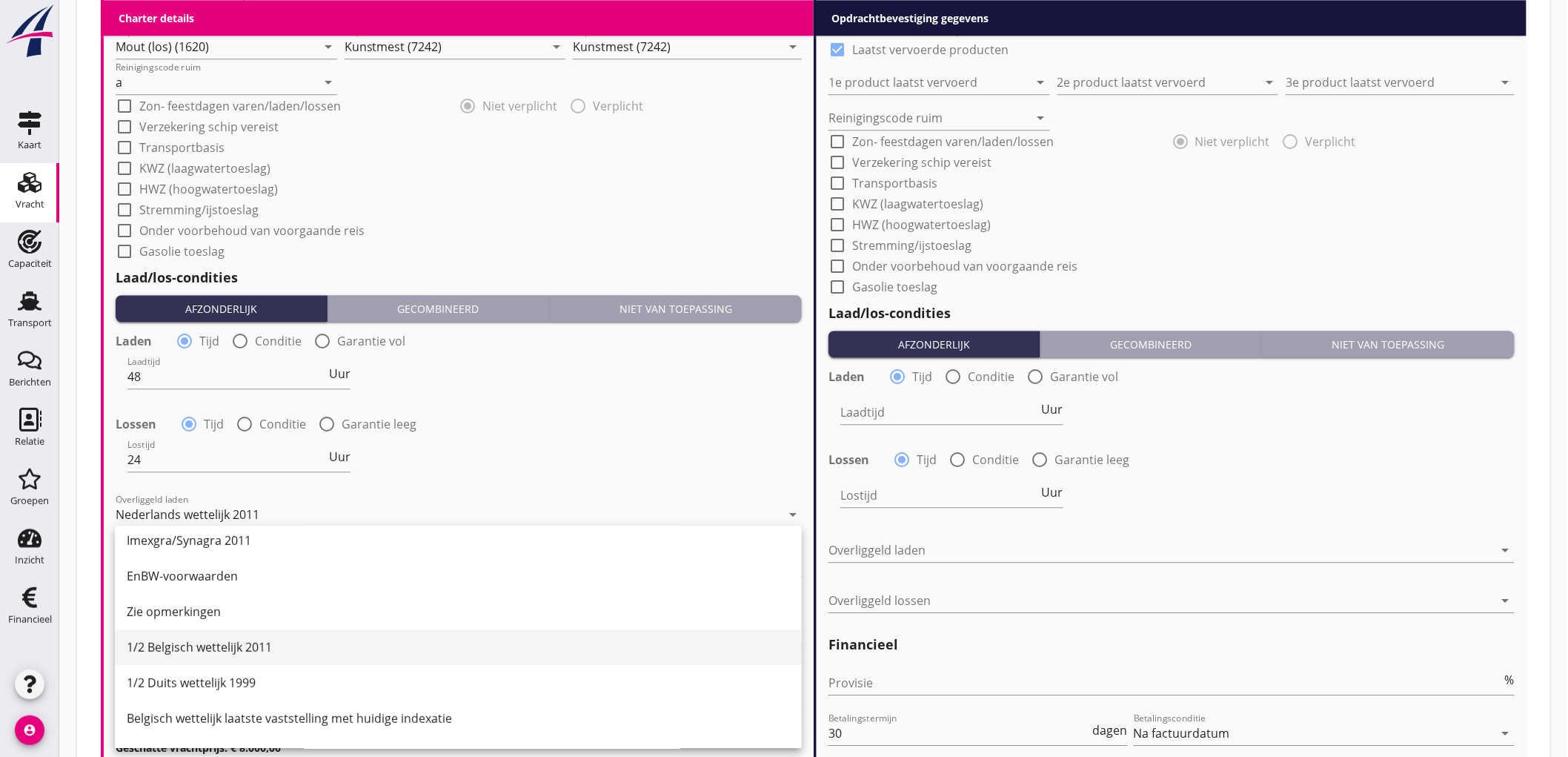
click at [239, 650] on div "1/2 Belgisch wettelijk 2011" at bounding box center [458, 647] width 664 height 18
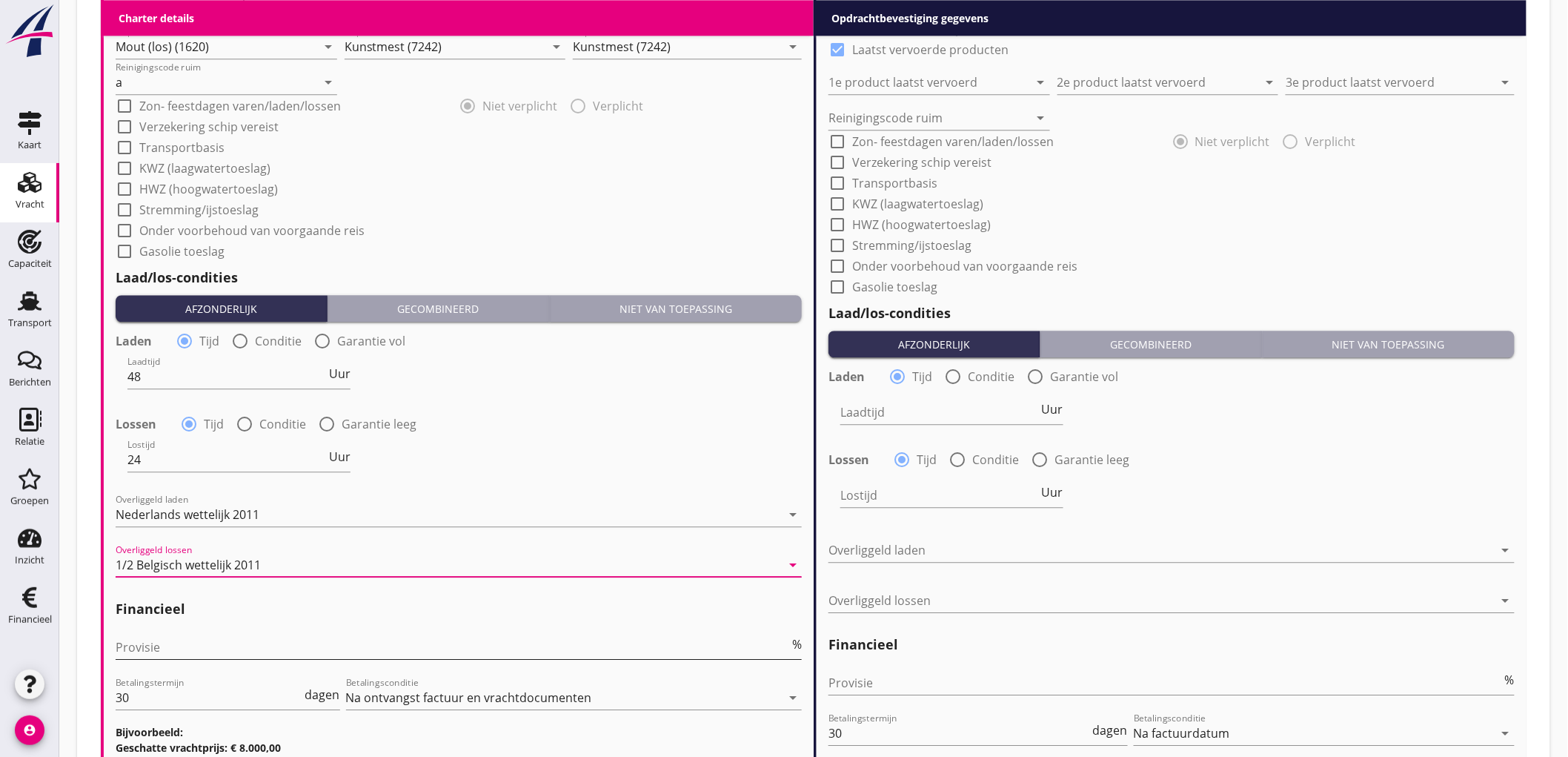
click at [224, 637] on input "Provisie" at bounding box center [452, 646] width 673 height 23
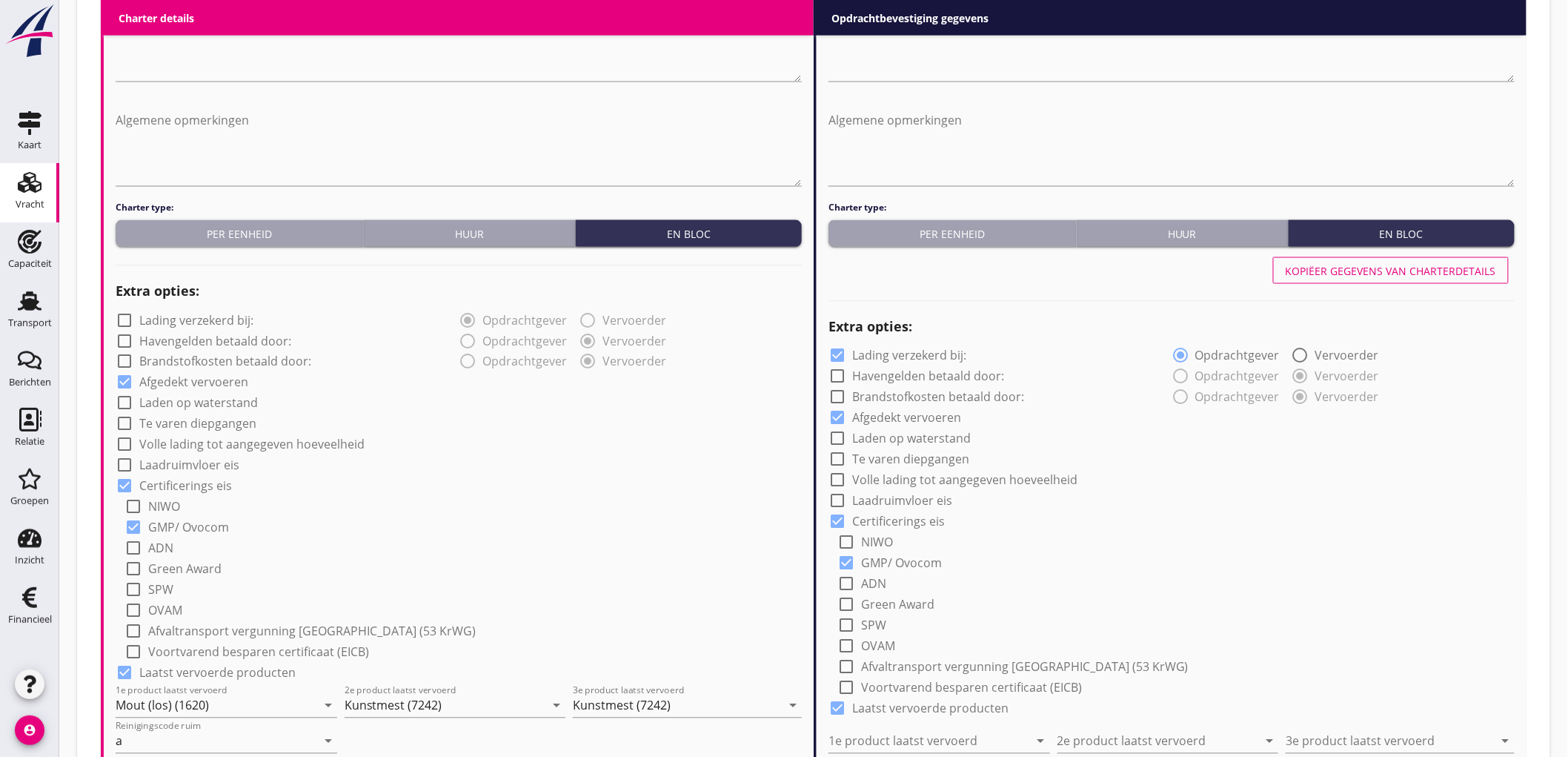
scroll to position [741, 0]
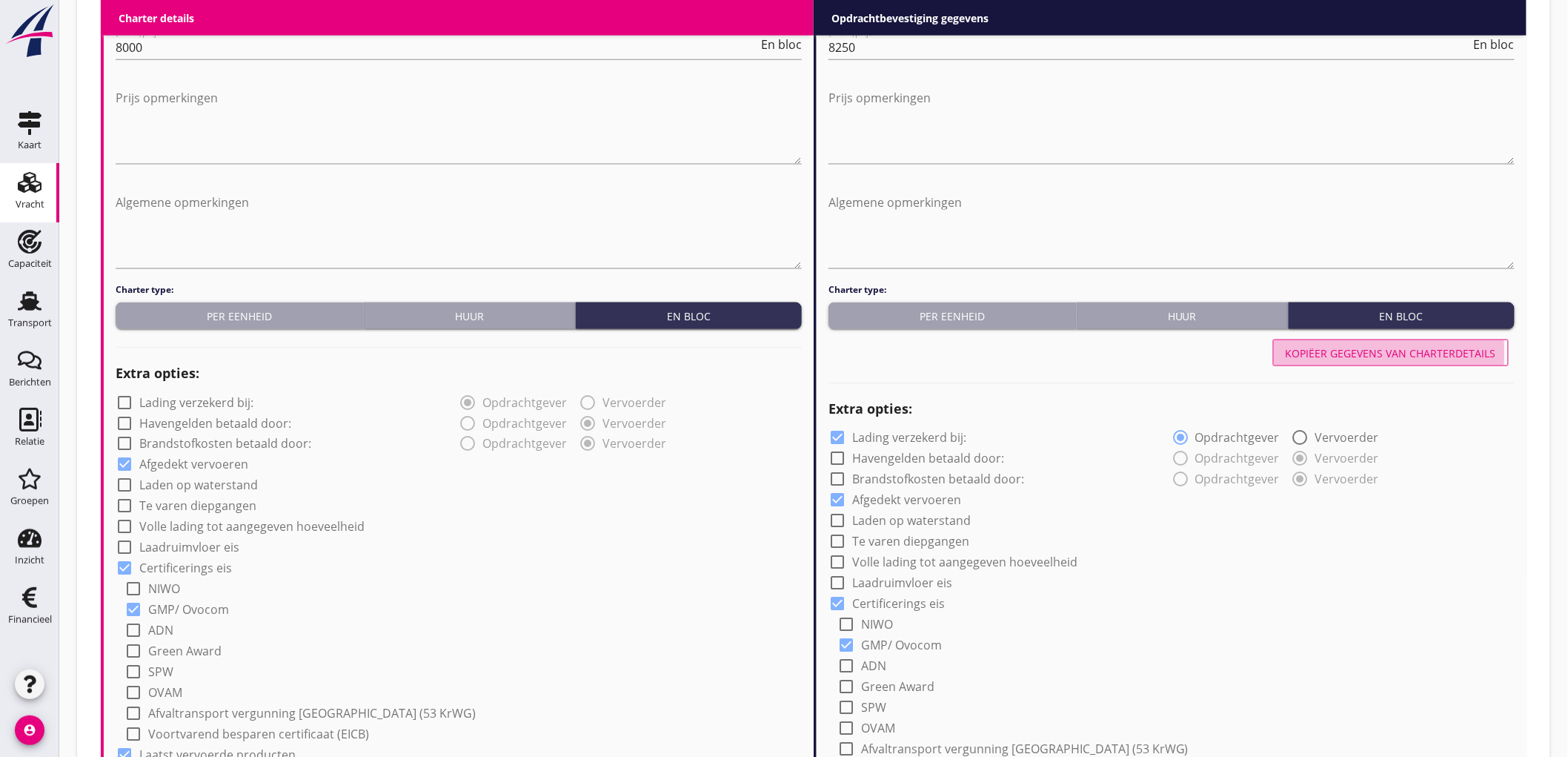
click at [1383, 342] on button "Kopiëer gegevens van charterdetails" at bounding box center [1390, 353] width 236 height 26
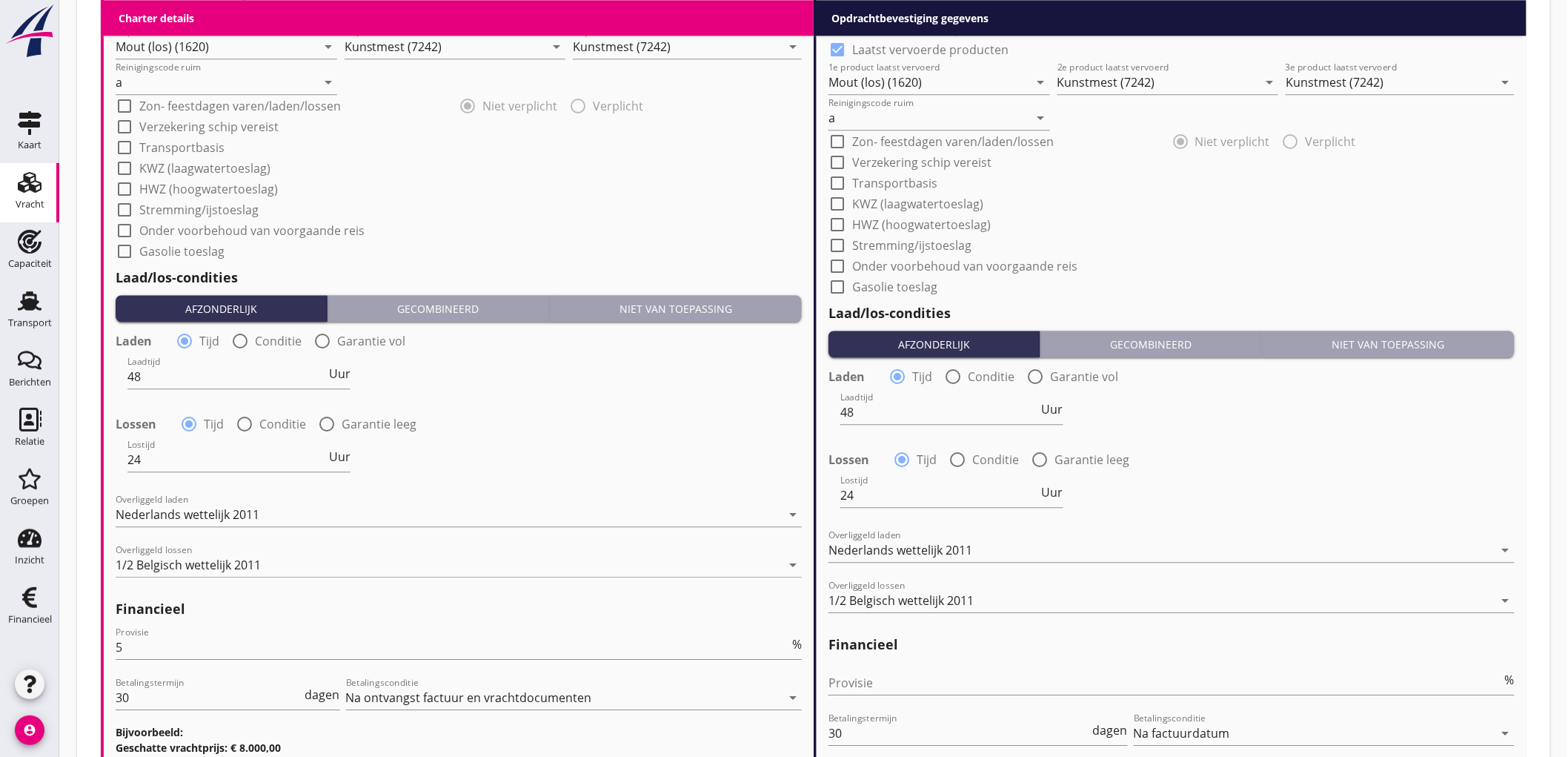
scroll to position [1659, 0]
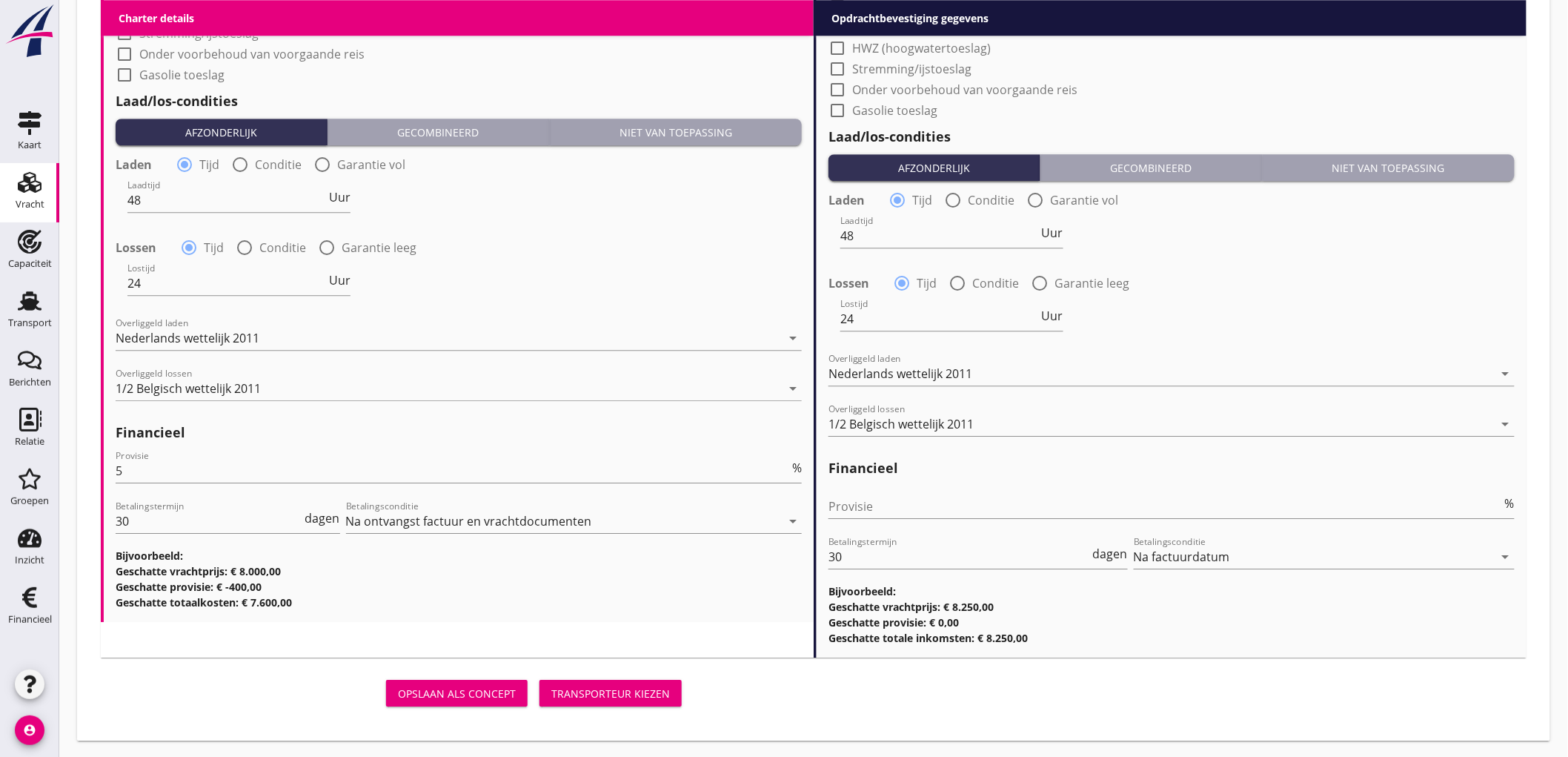
click at [574, 686] on div "Transporteur kiezen" at bounding box center [610, 693] width 118 height 16
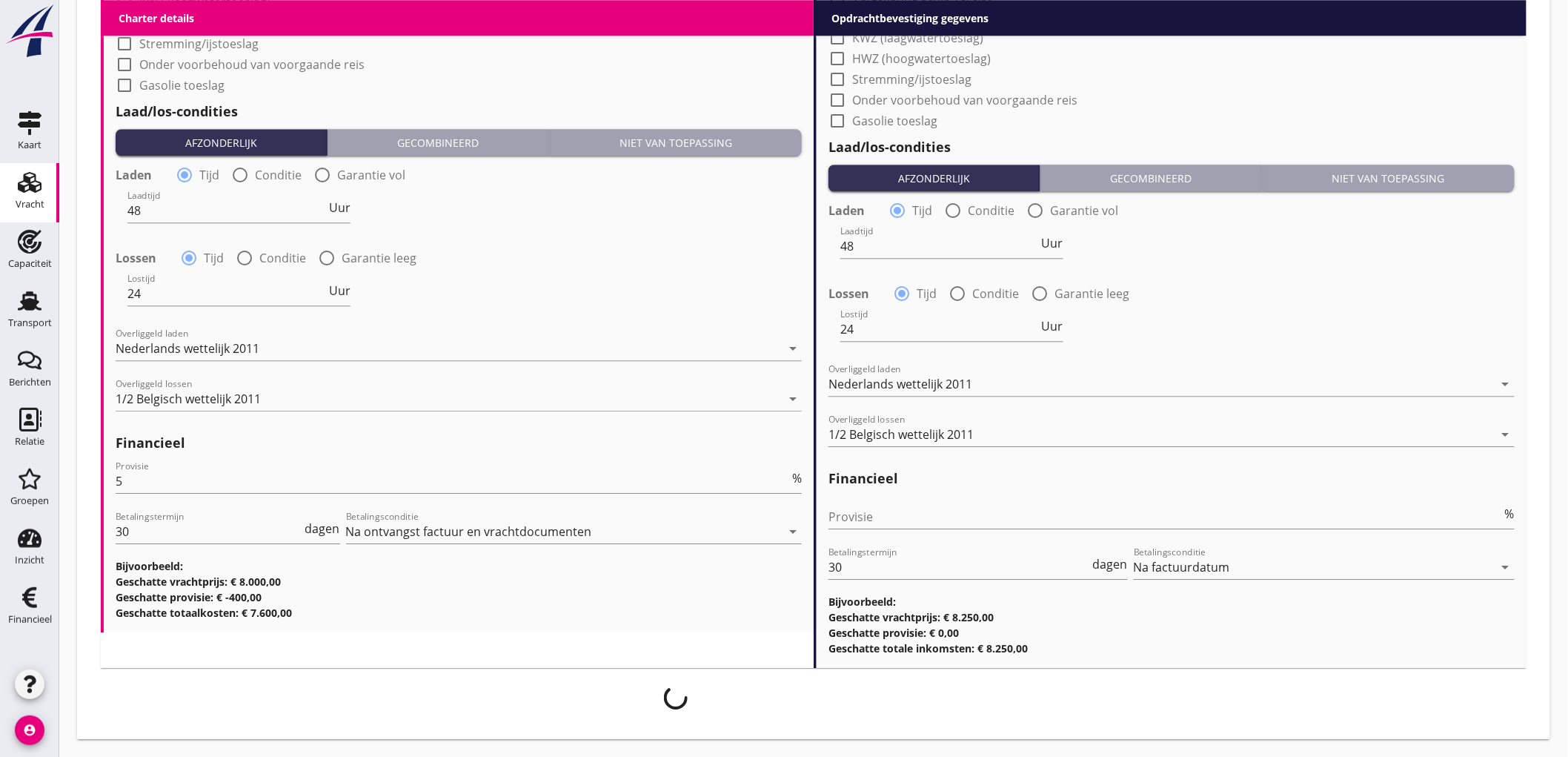
scroll to position [1647, 0]
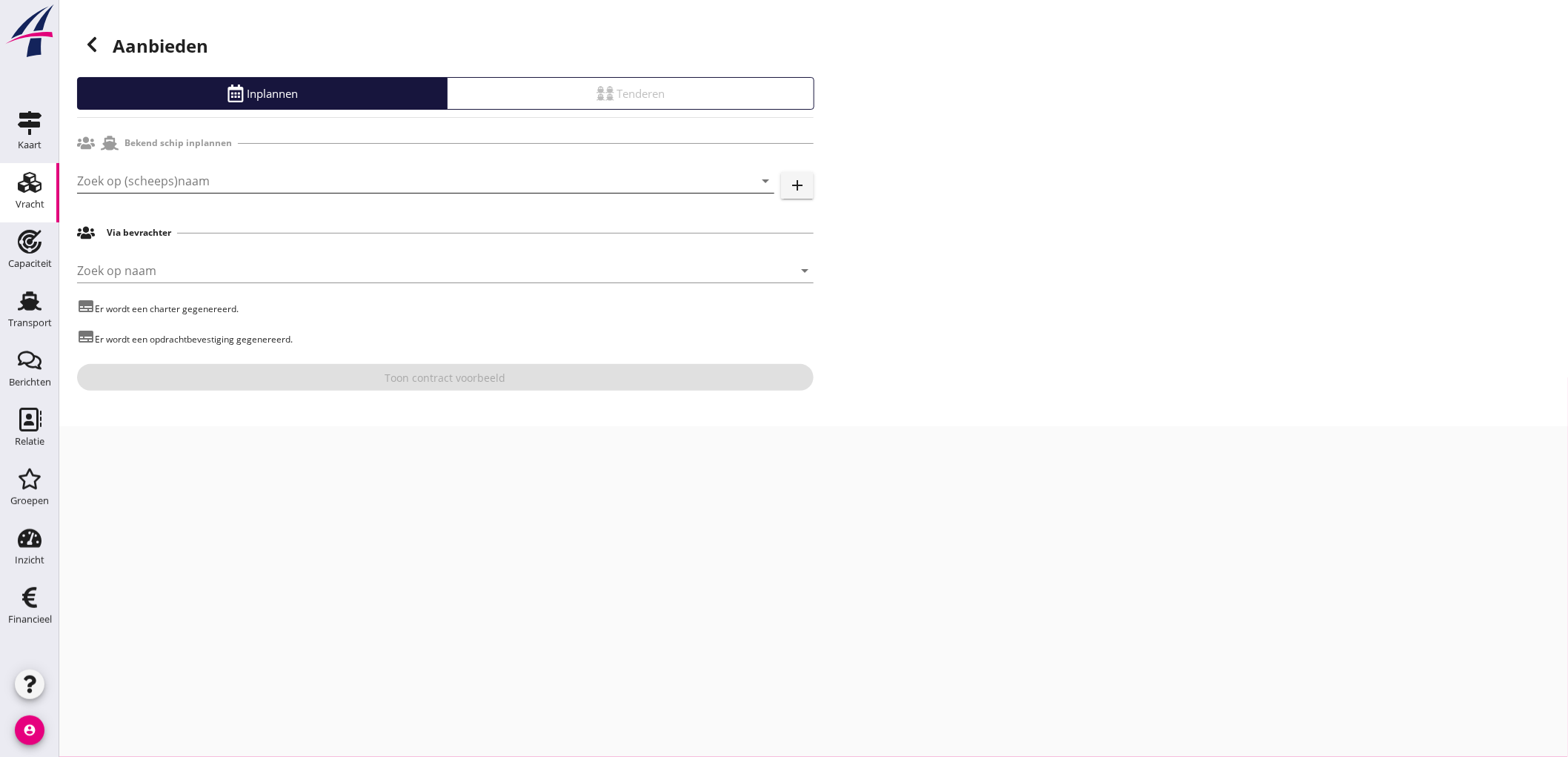
click at [123, 170] on input "Zoek op (scheeps)naam" at bounding box center [404, 180] width 656 height 23
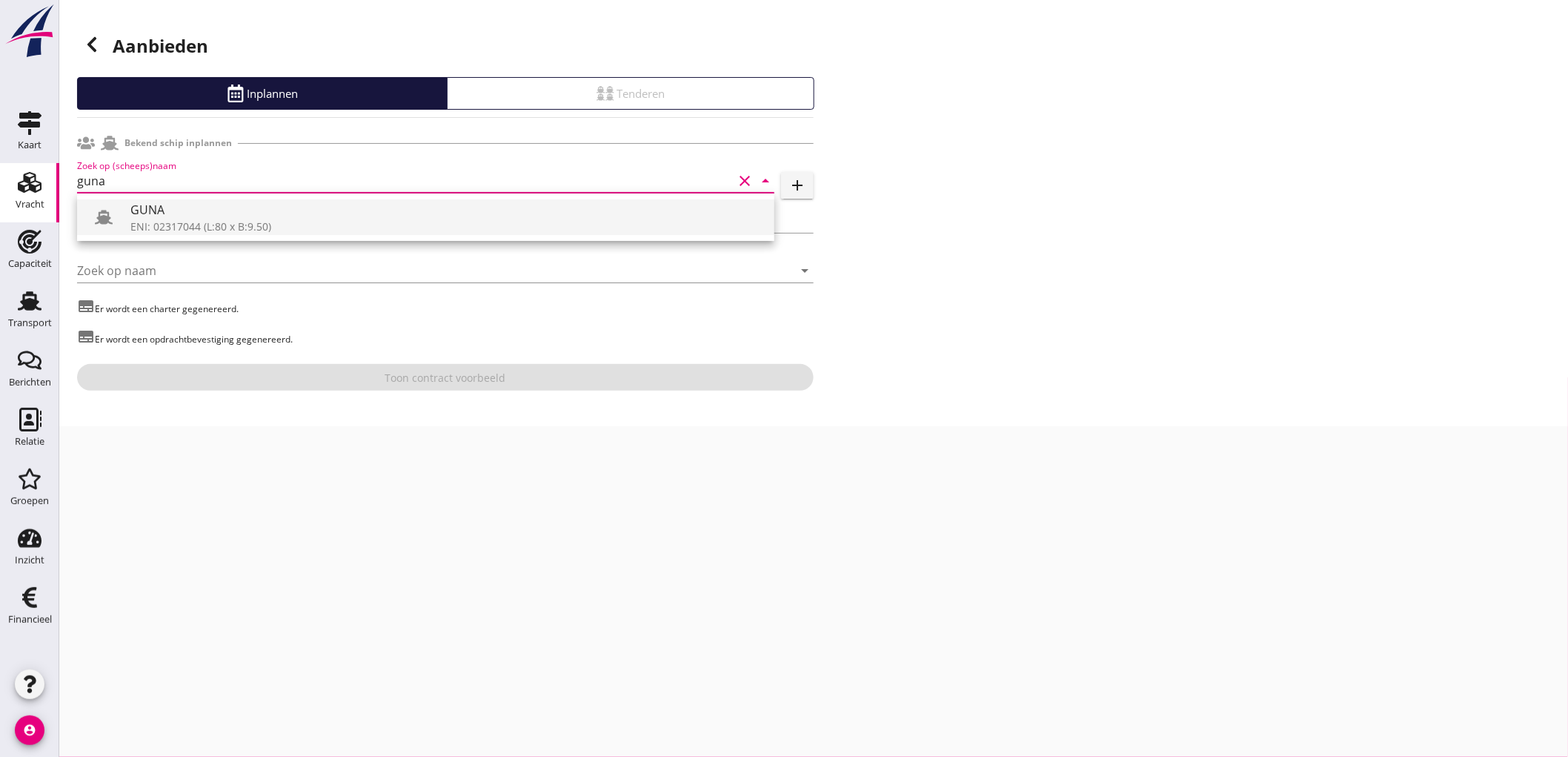
click at [188, 228] on div "ENI: 02317044 (L:80 x B:9.50)" at bounding box center [446, 226] width 632 height 16
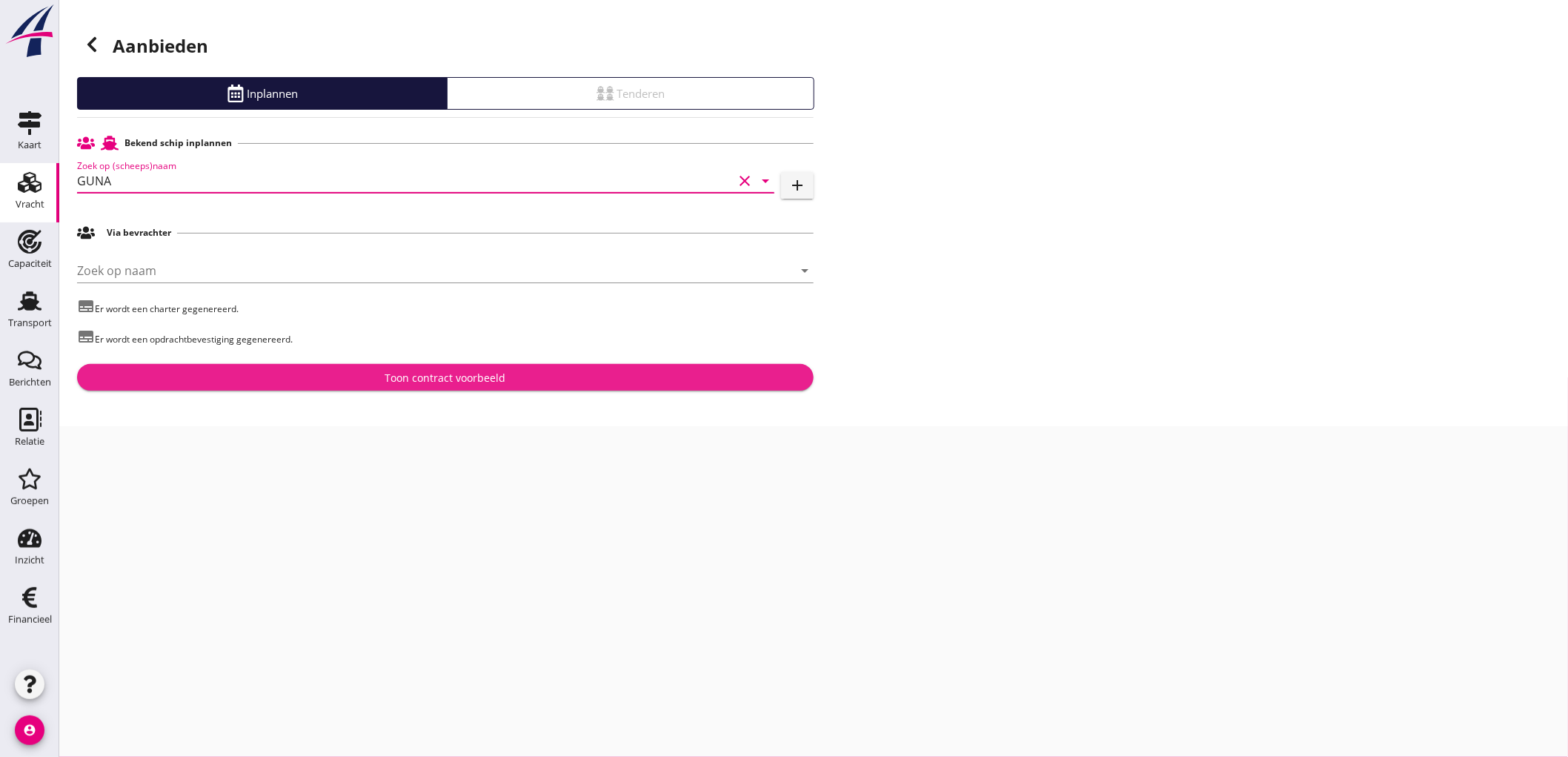
click at [358, 371] on div "Toon contract voorbeeld" at bounding box center [445, 377] width 713 height 16
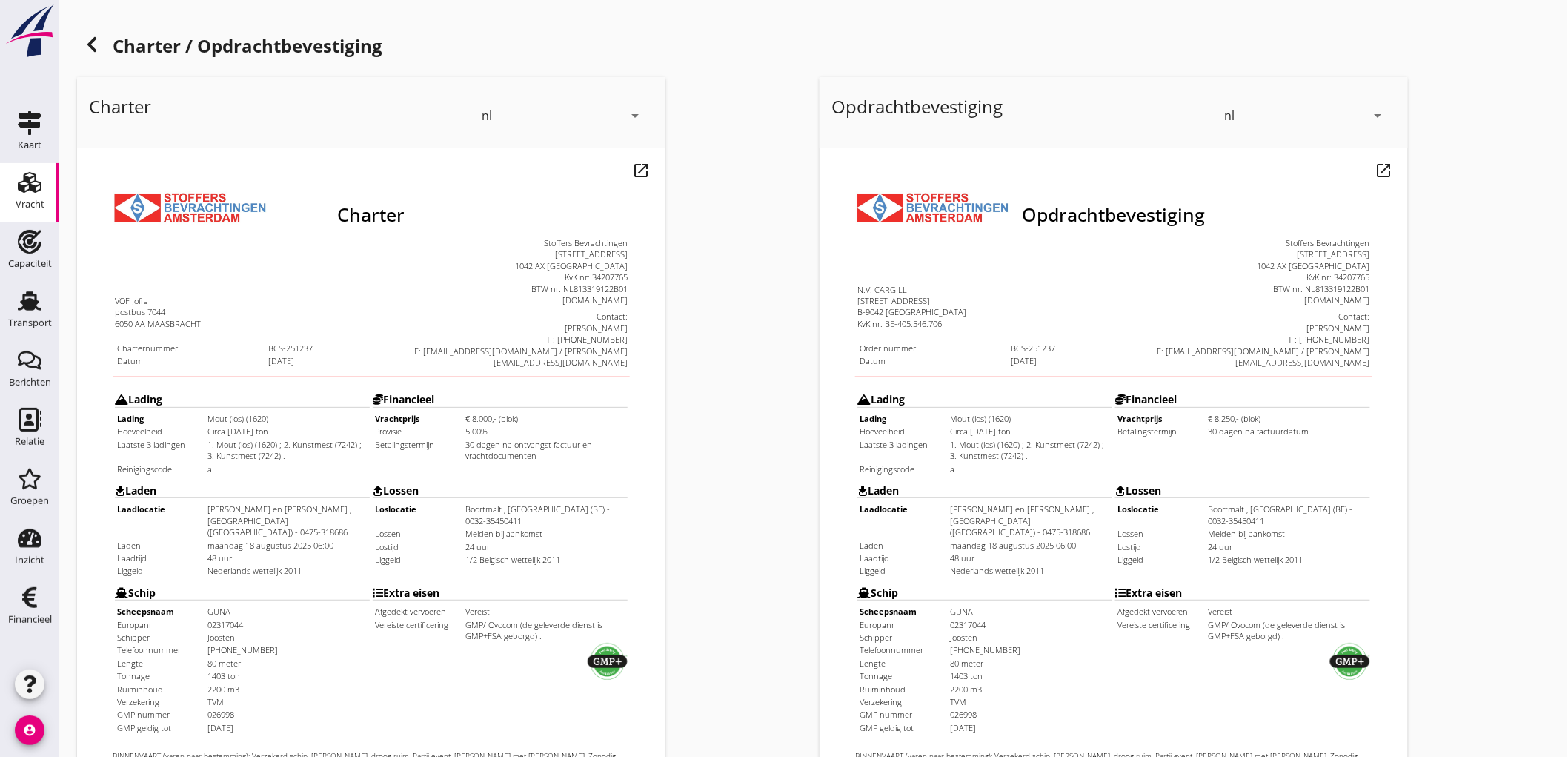
scroll to position [340, 0]
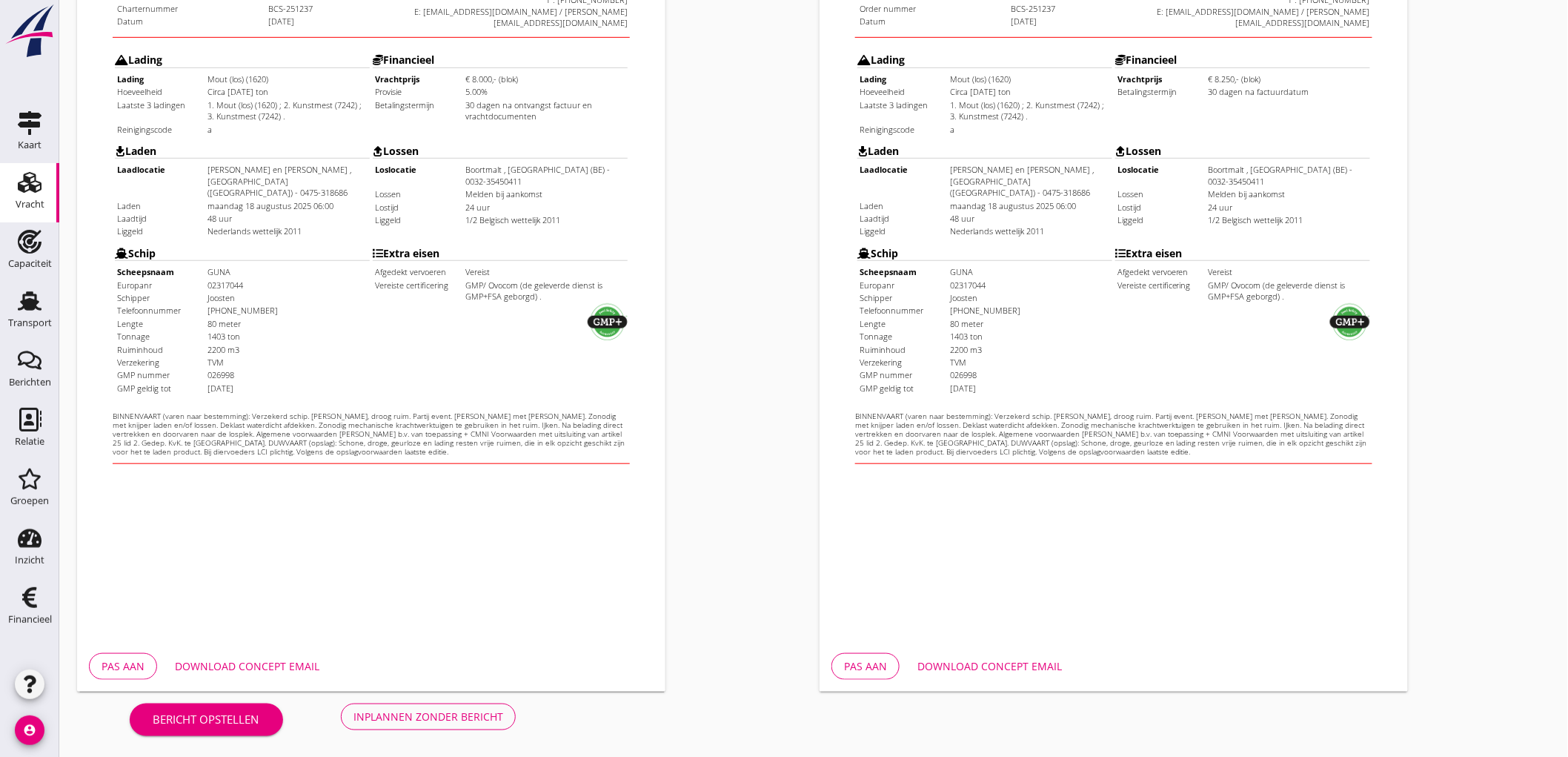
click at [431, 727] on button "Inplannen zonder bericht" at bounding box center [429, 716] width 175 height 26
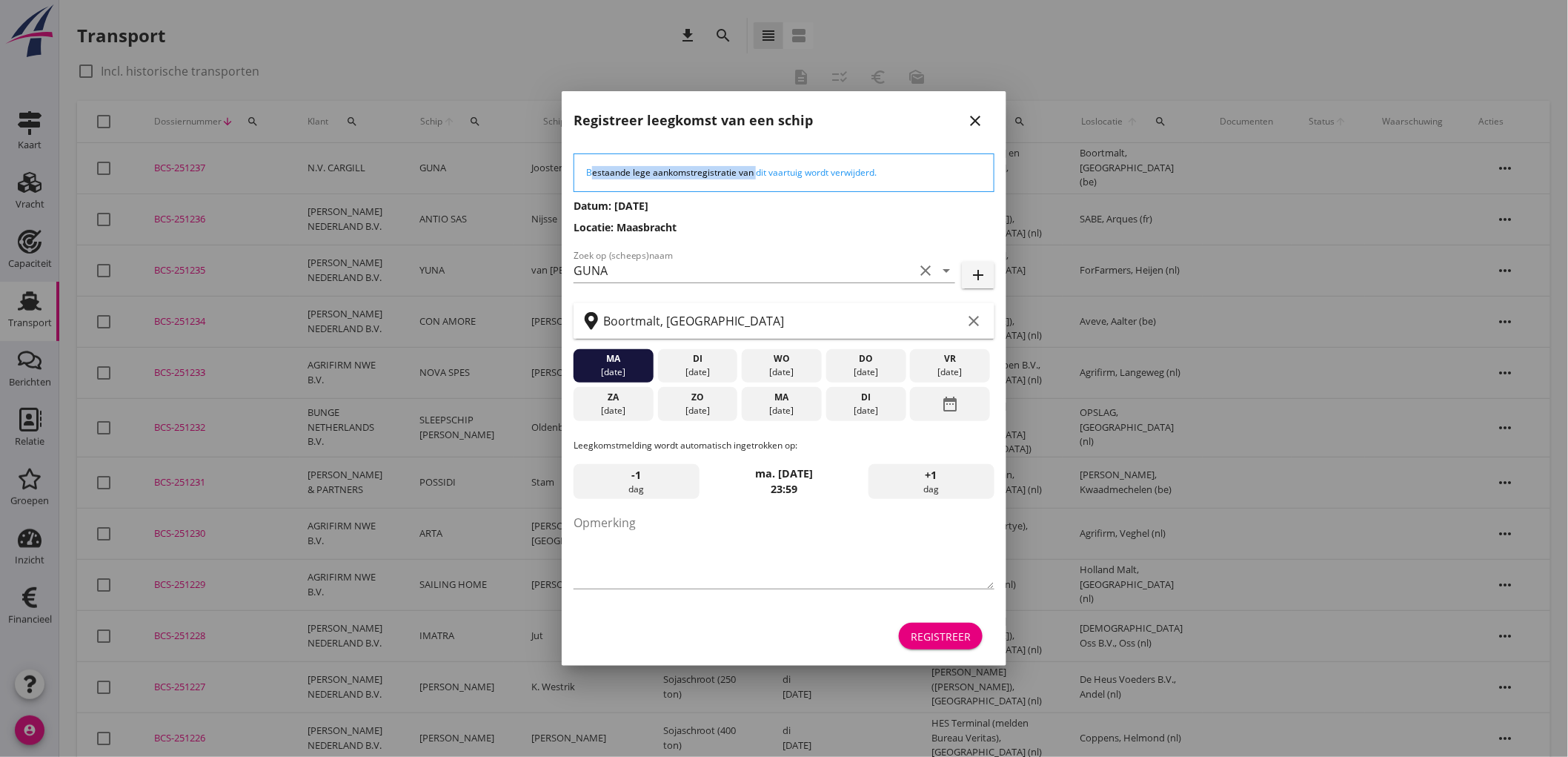
drag, startPoint x: 919, startPoint y: 111, endPoint x: 749, endPoint y: 183, distance: 184.6
click at [749, 183] on div "Registreer leegkomst van een schip close Bestaande lege aankomstregistratie van…" at bounding box center [784, 378] width 444 height 575
click at [868, 374] on div "[DATE]" at bounding box center [866, 372] width 72 height 14
click at [868, 411] on div "[DATE]" at bounding box center [866, 411] width 72 height 14
click at [924, 409] on div "date_range" at bounding box center [950, 404] width 80 height 34
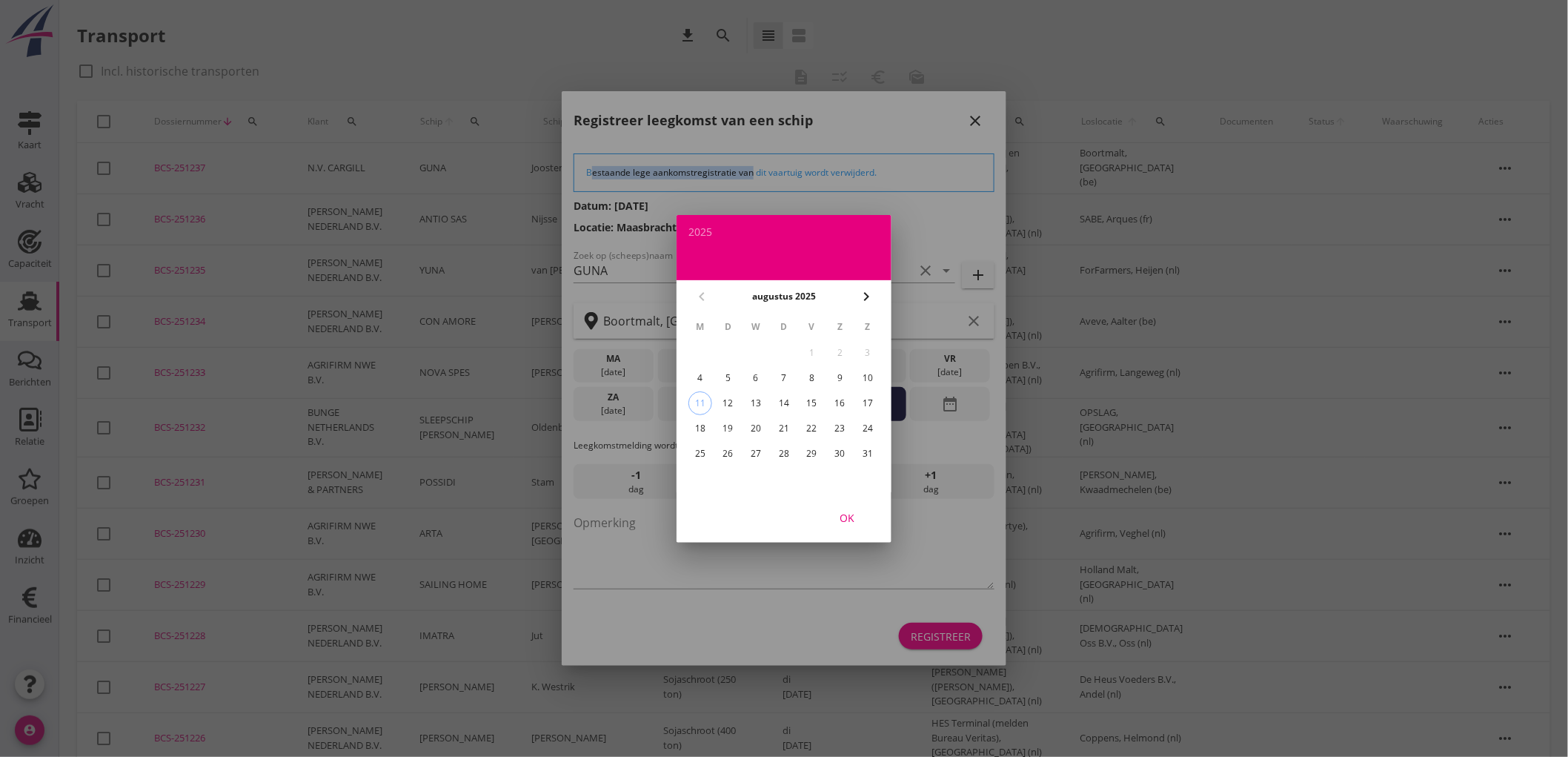
click at [790, 432] on div "21" at bounding box center [783, 428] width 23 height 23
click at [843, 517] on div "OK" at bounding box center [847, 517] width 41 height 16
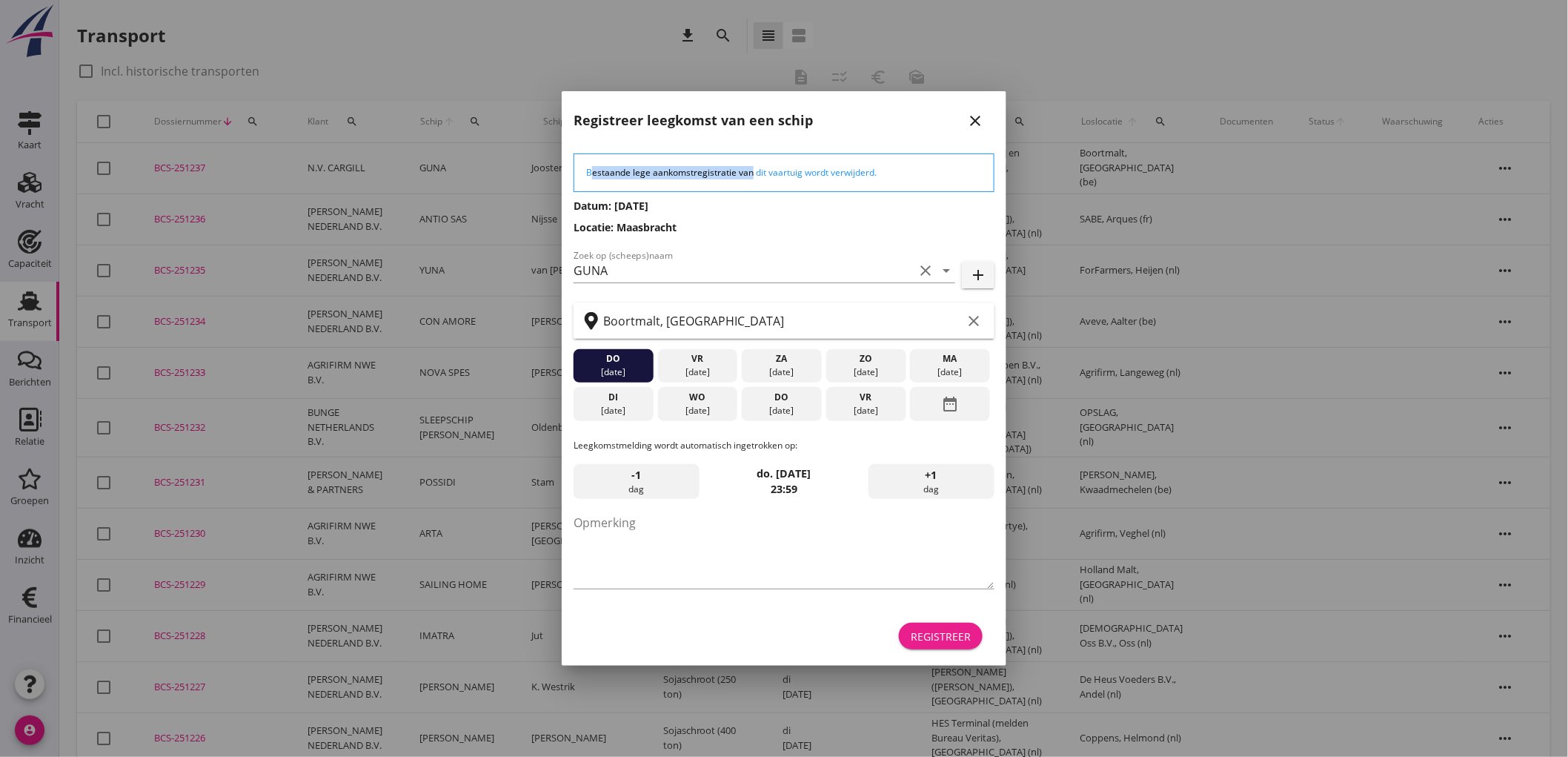
click at [944, 639] on div "Registreer" at bounding box center [941, 636] width 60 height 16
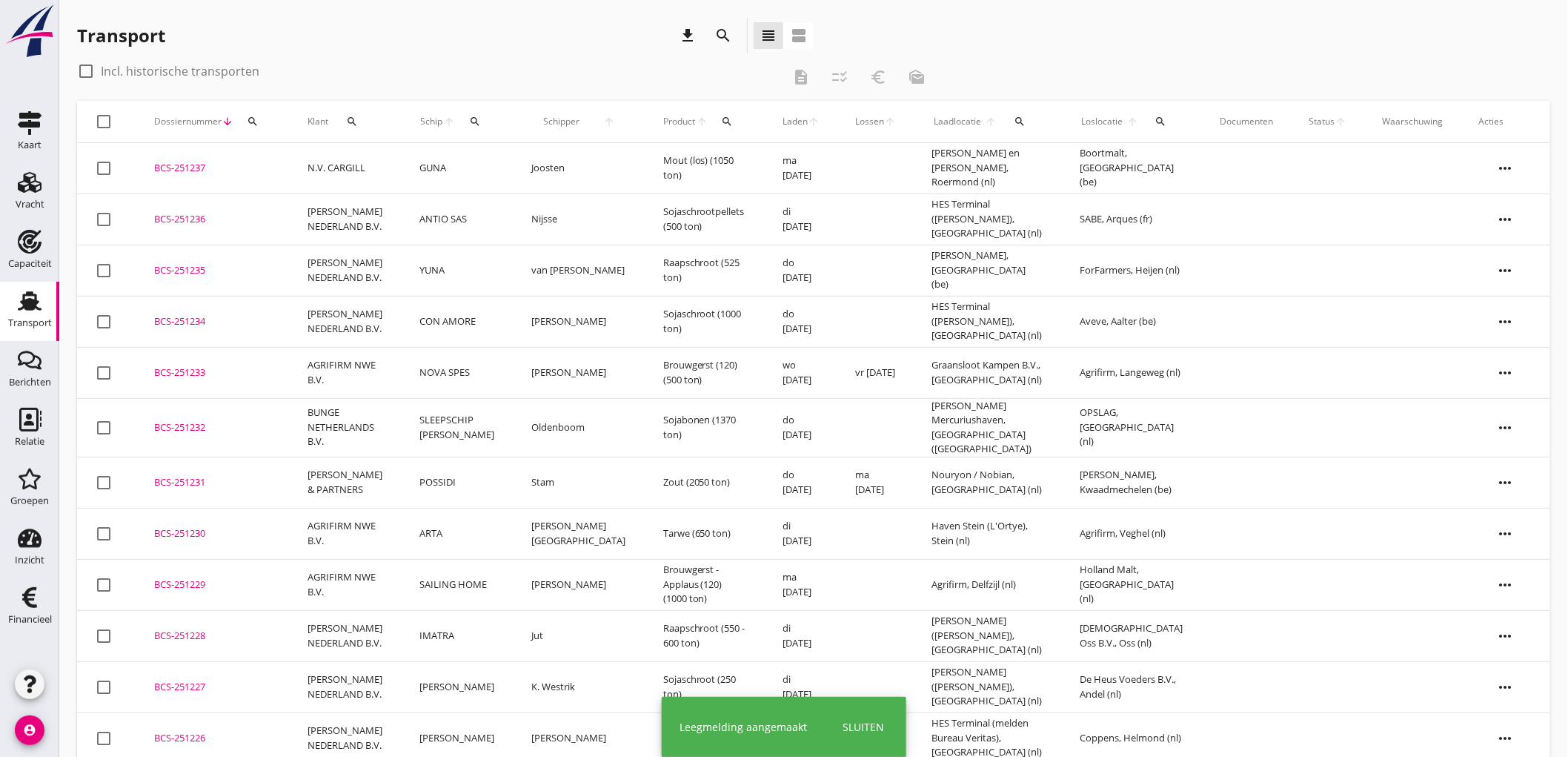
click at [541, 188] on td "Joosten" at bounding box center [579, 169] width 131 height 51
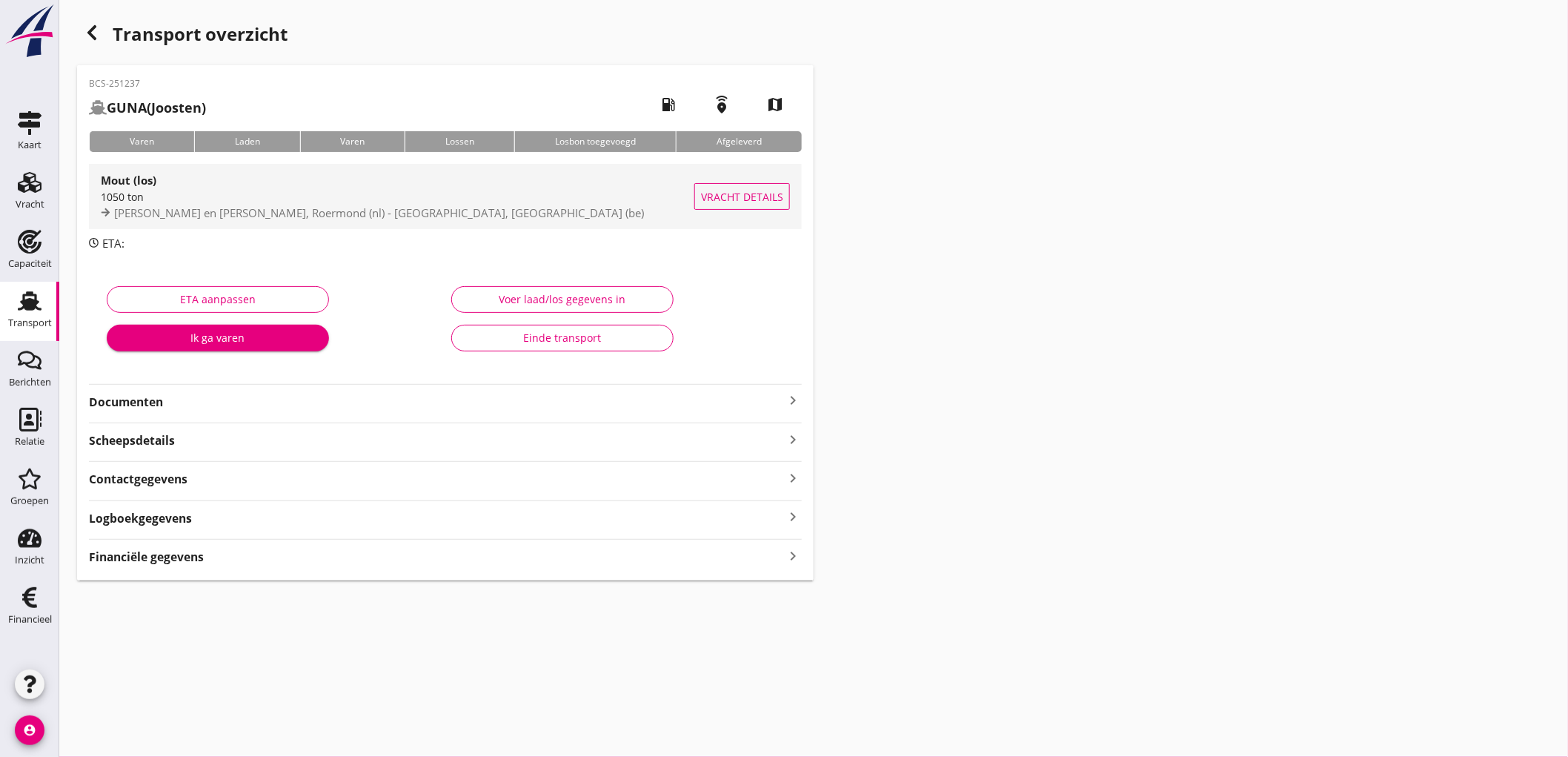
click at [364, 224] on div "Mout (los) 1050 ton Kalle en Bakker, Roermond (nl) - Boortmalt, Antwerpen (be)" at bounding box center [398, 196] width 593 height 66
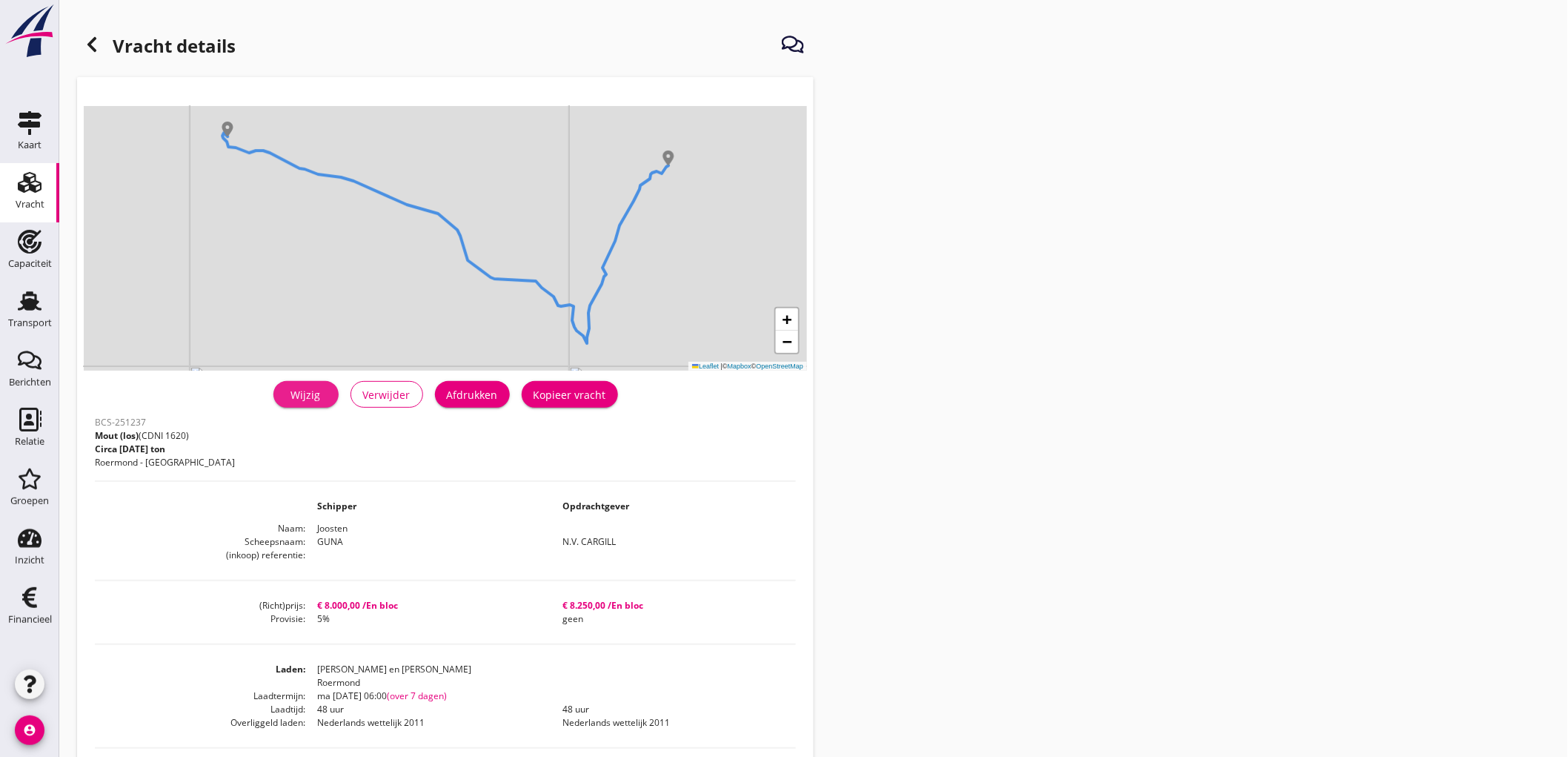
drag, startPoint x: 314, startPoint y: 387, endPoint x: 361, endPoint y: 371, distance: 49.6
click at [314, 387] on div "Wijzig" at bounding box center [306, 395] width 41 height 16
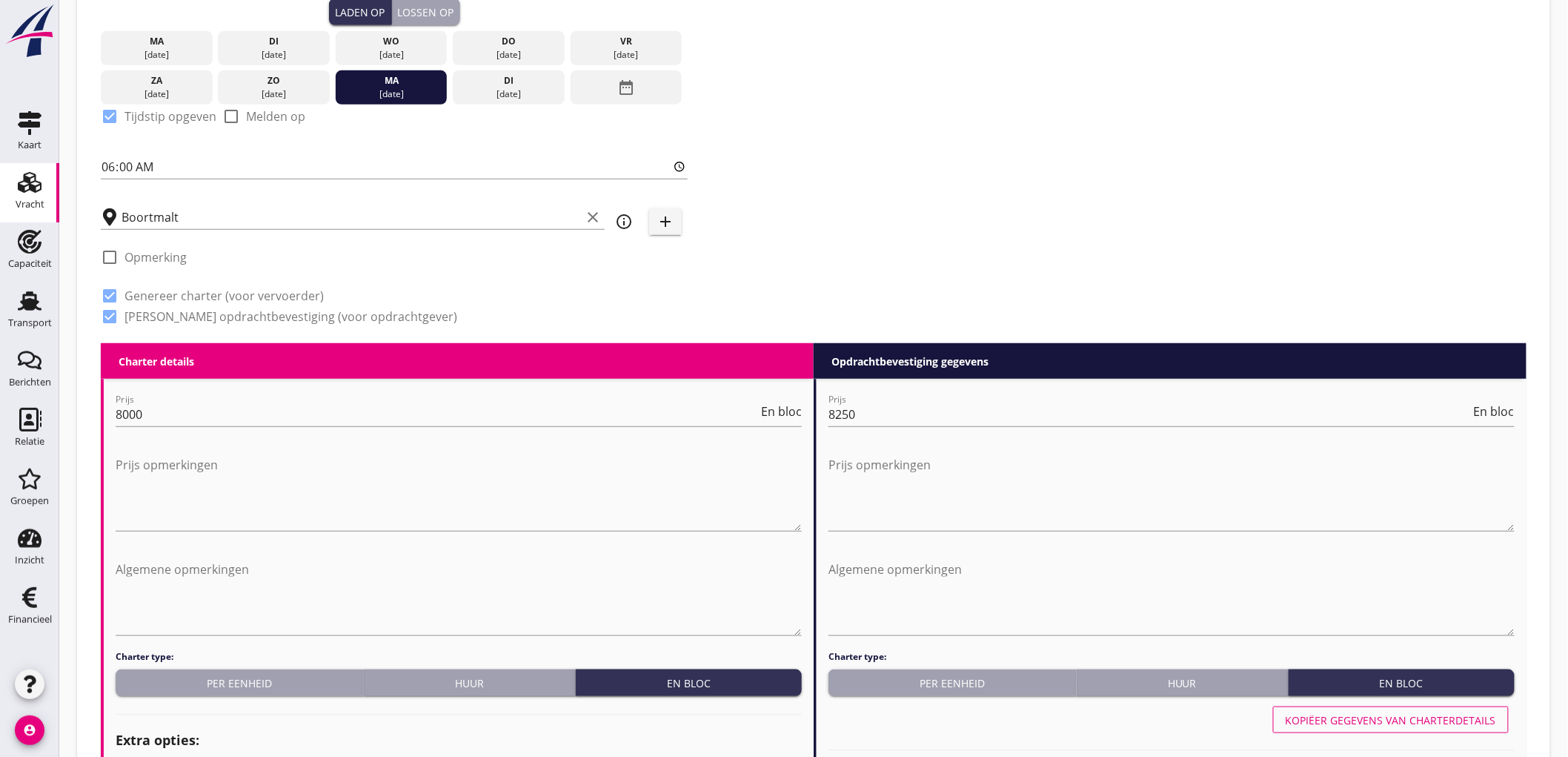
scroll to position [164, 0]
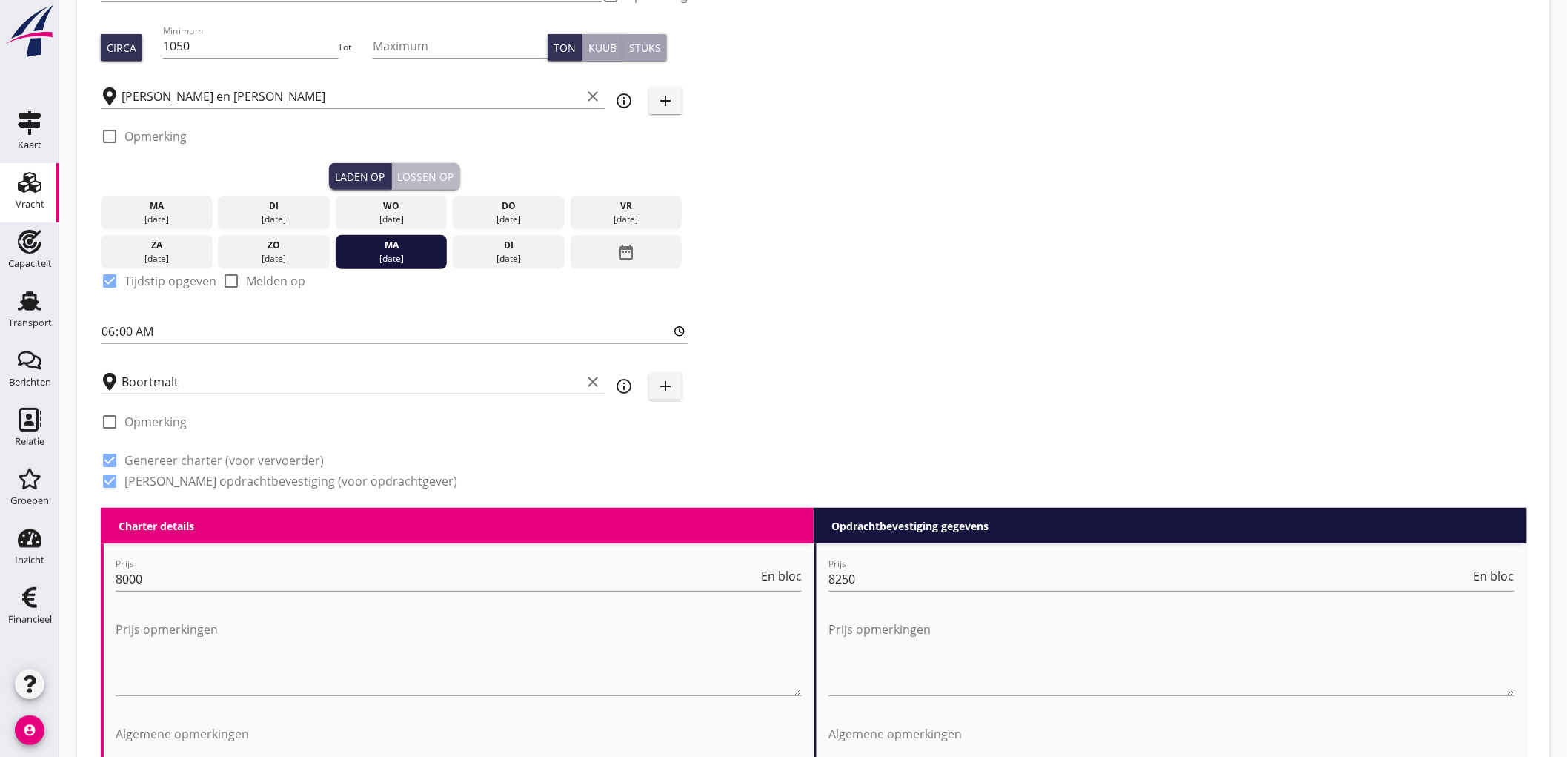
click at [435, 163] on button "Lossen op" at bounding box center [426, 176] width 69 height 26
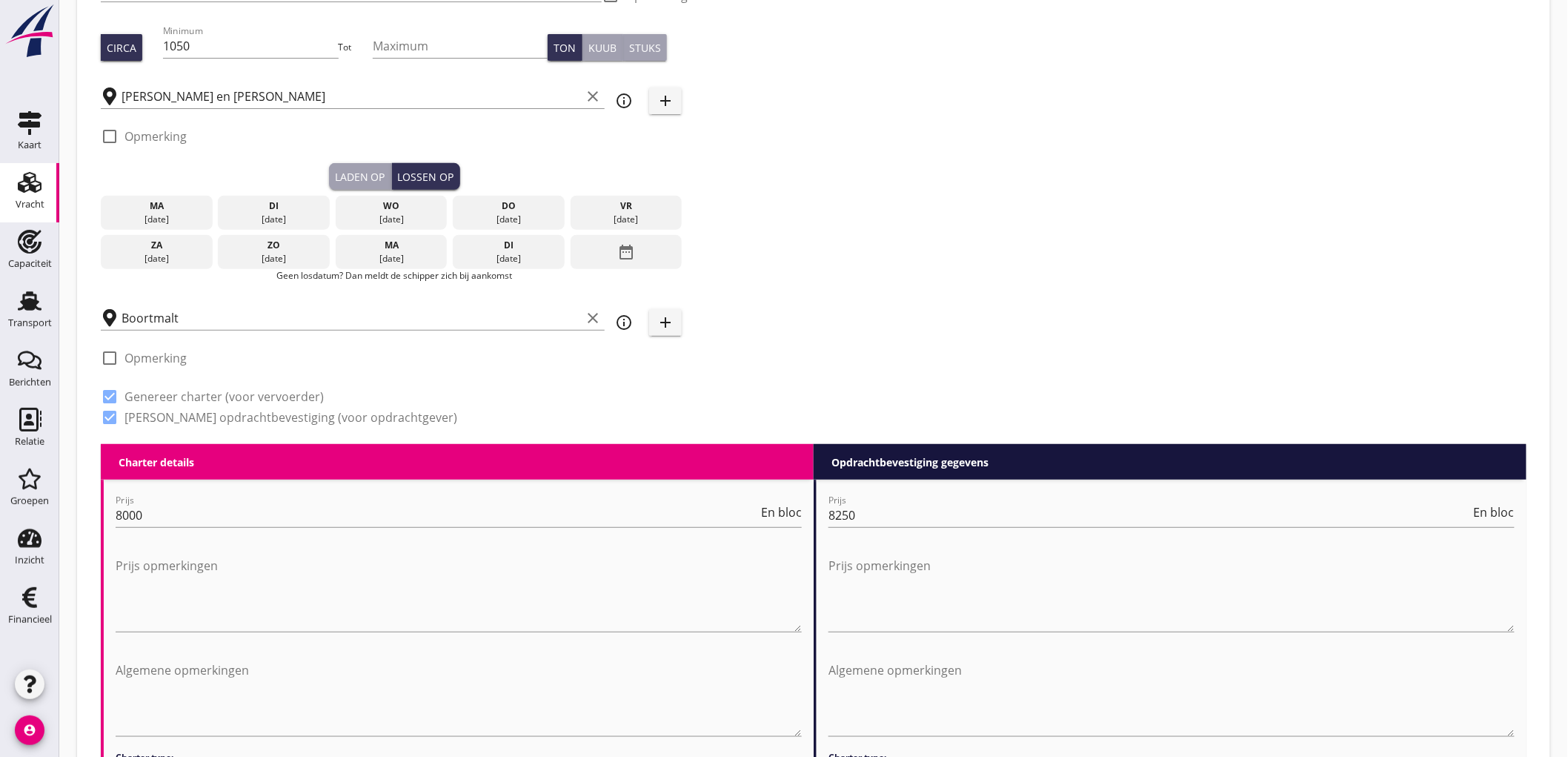
click at [658, 248] on div "date_range" at bounding box center [627, 252] width 112 height 34
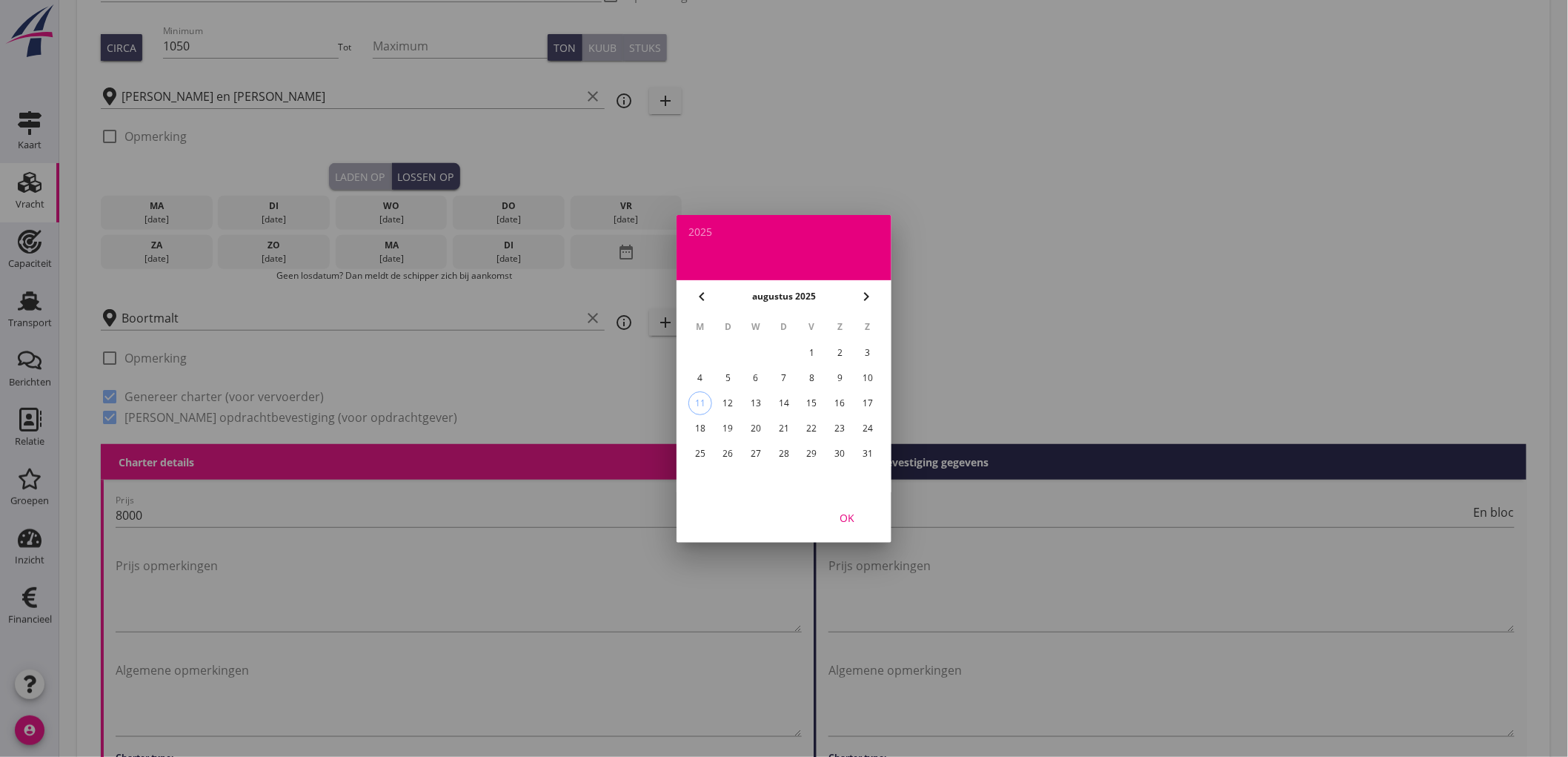
click at [788, 425] on div "21" at bounding box center [783, 428] width 23 height 23
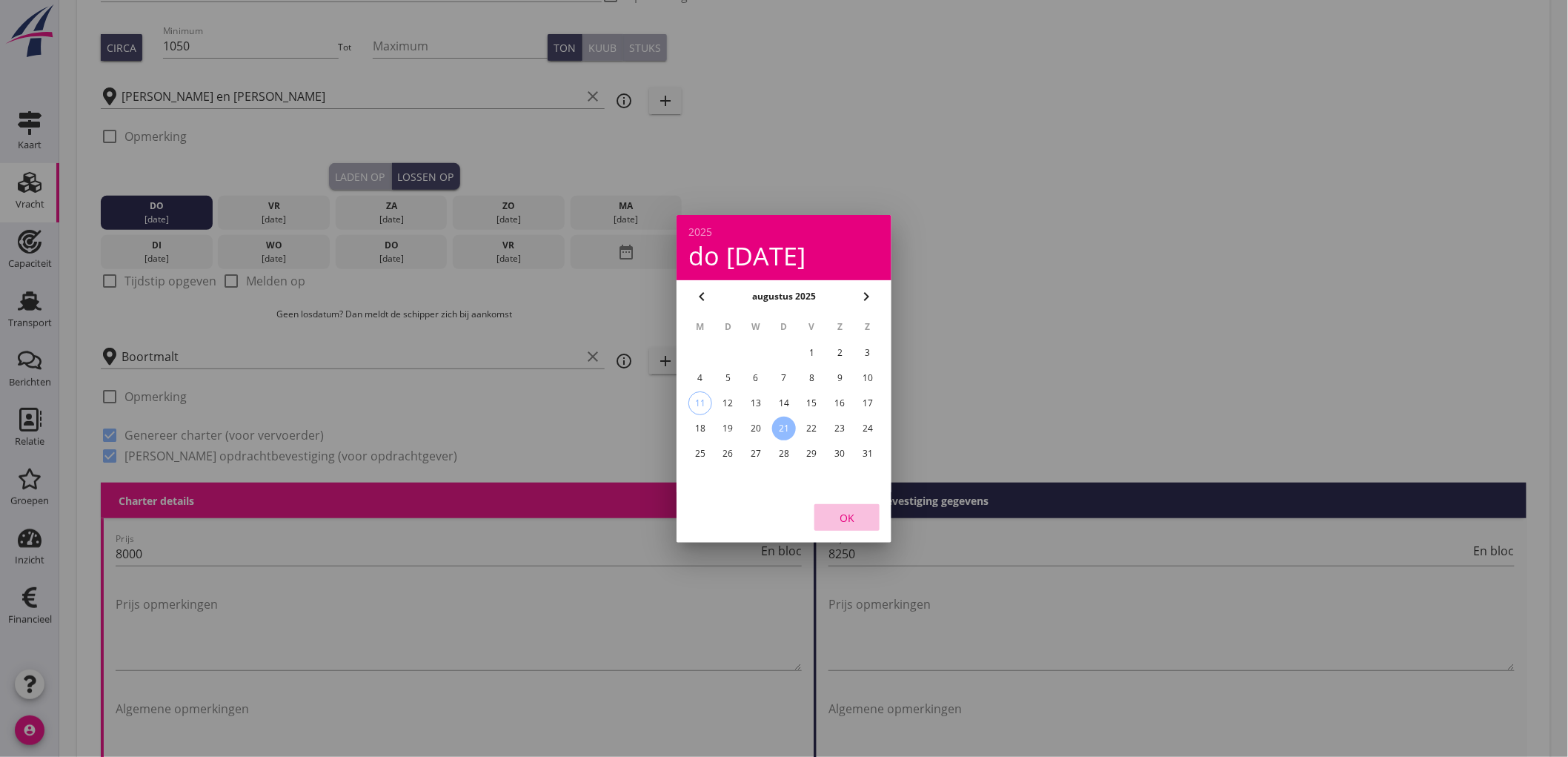
click at [854, 517] on div "OK" at bounding box center [847, 517] width 41 height 16
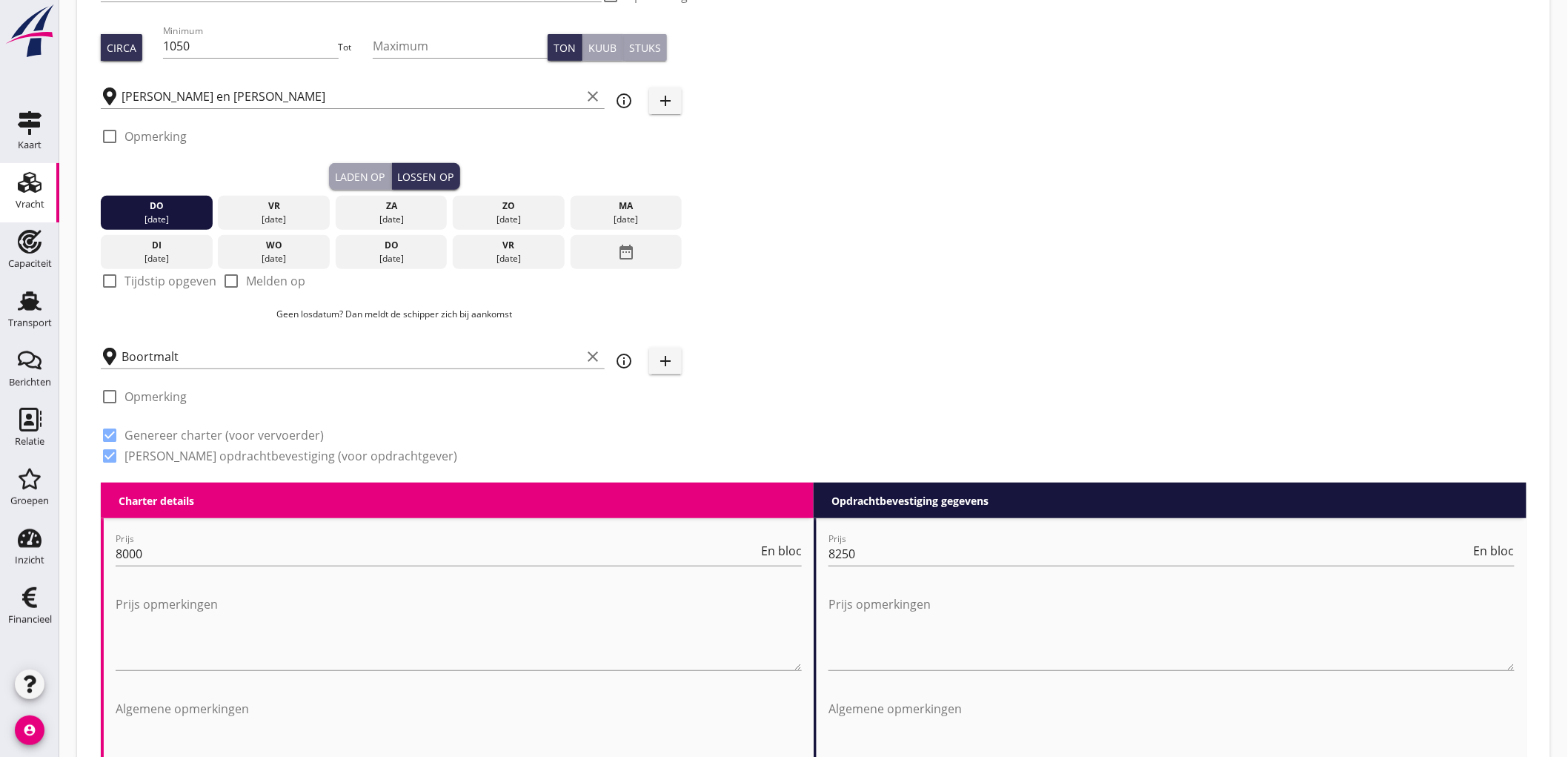
click at [158, 278] on label "Tijdstip opgeven" at bounding box center [170, 281] width 92 height 15
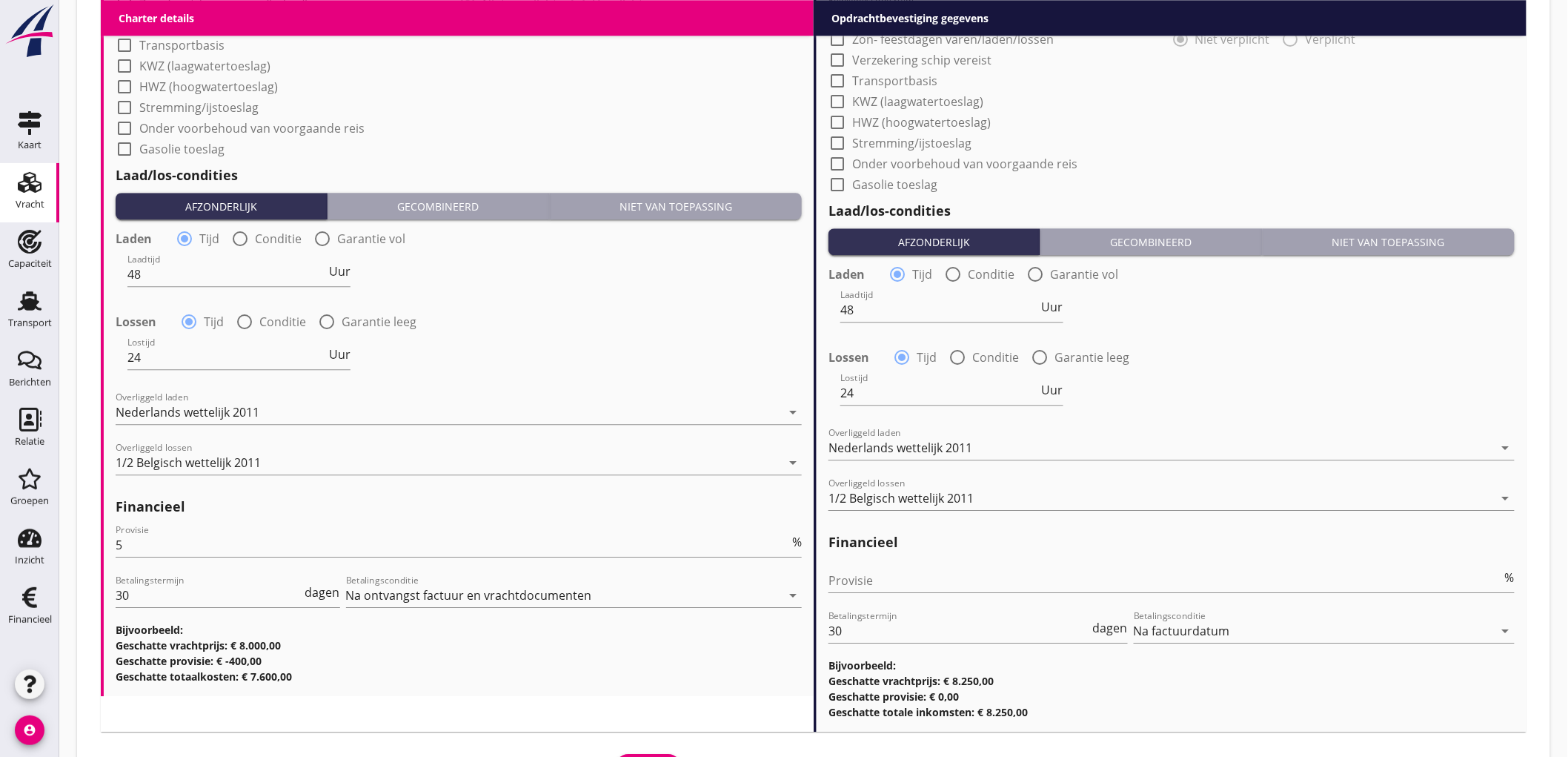
scroll to position [1639, 0]
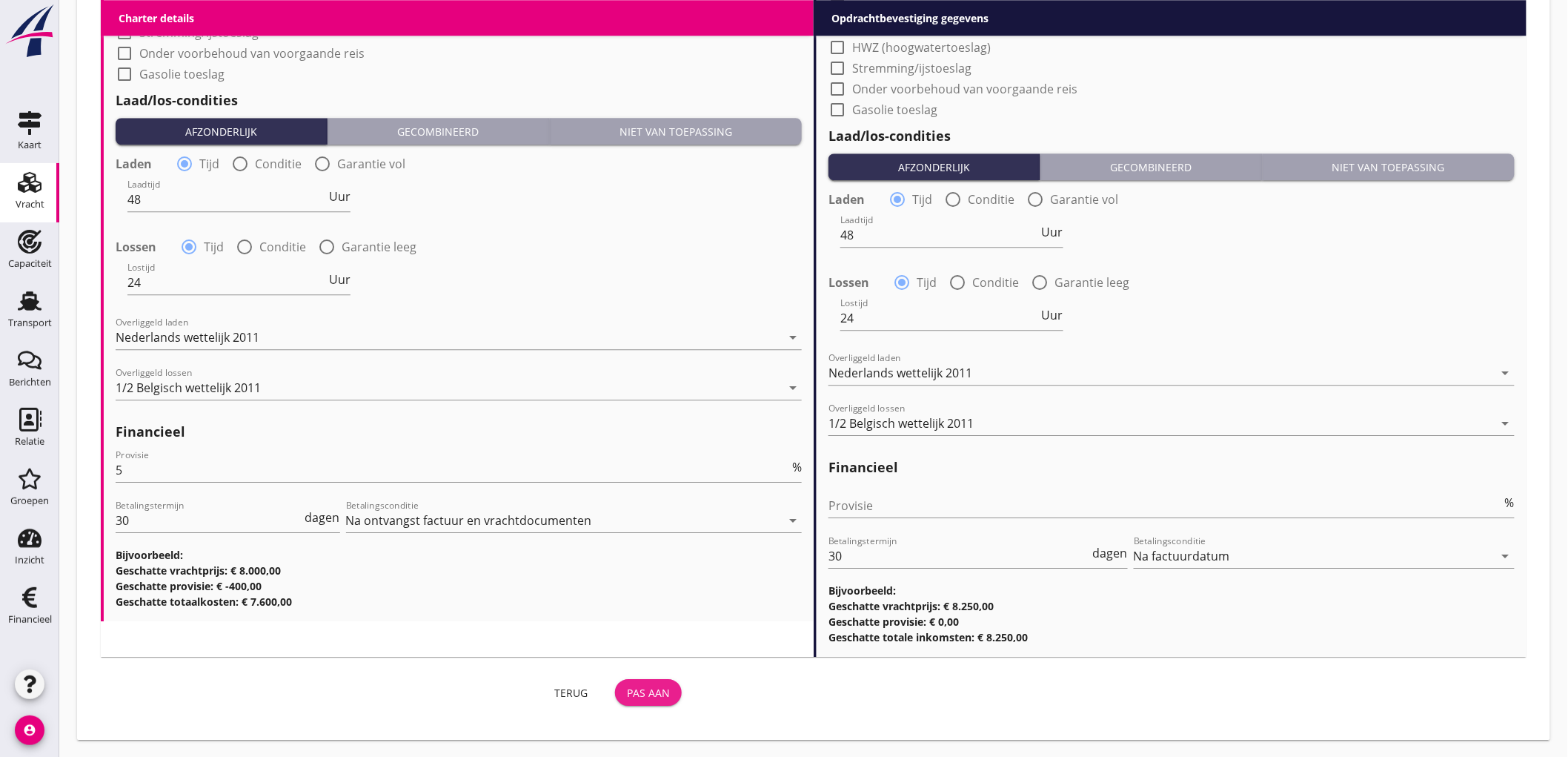
drag, startPoint x: 649, startPoint y: 690, endPoint x: 735, endPoint y: 9, distance: 686.4
click at [649, 692] on div "Pas aan" at bounding box center [648, 692] width 43 height 16
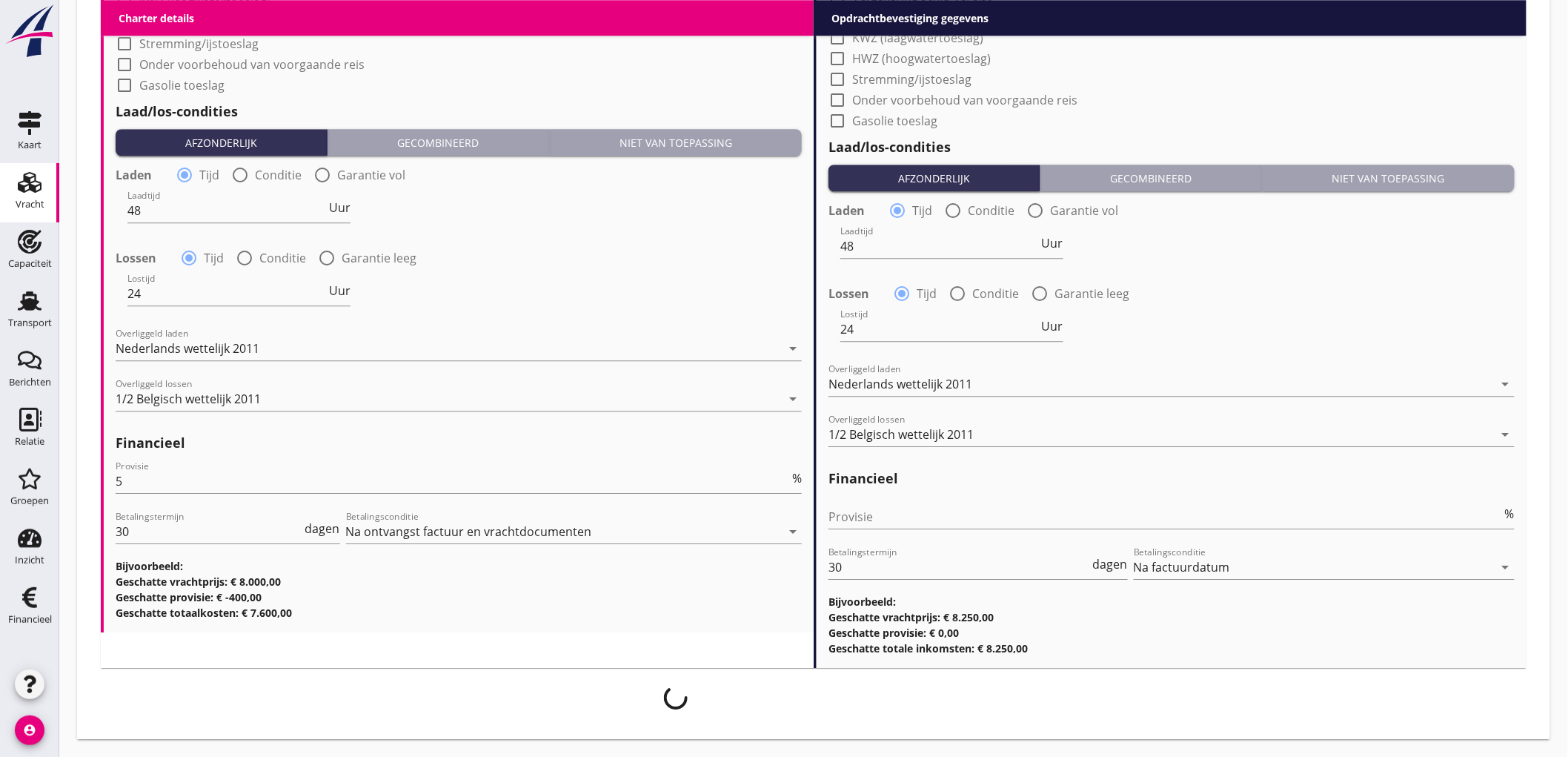
scroll to position [1627, 0]
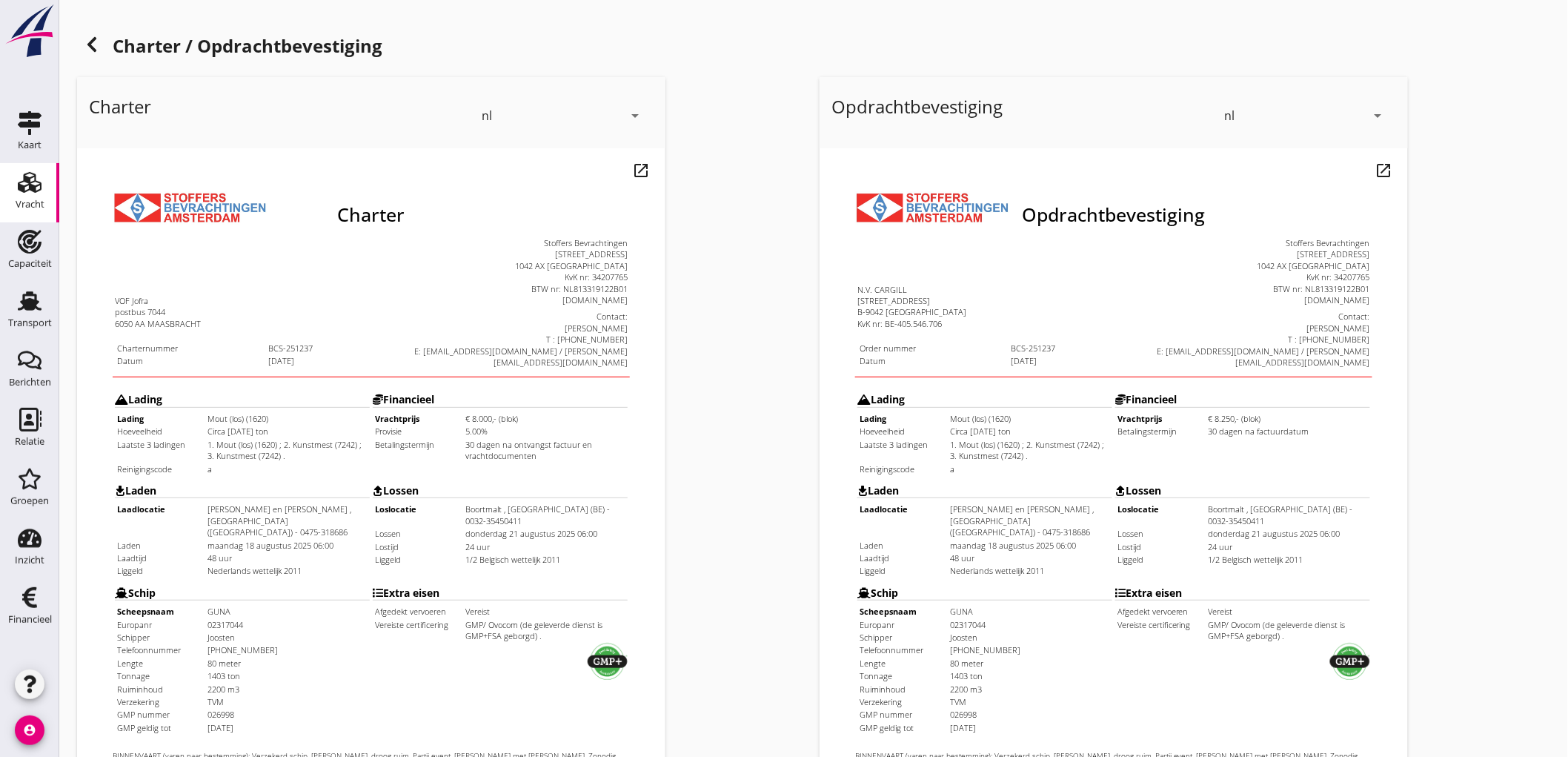
scroll to position [340, 0]
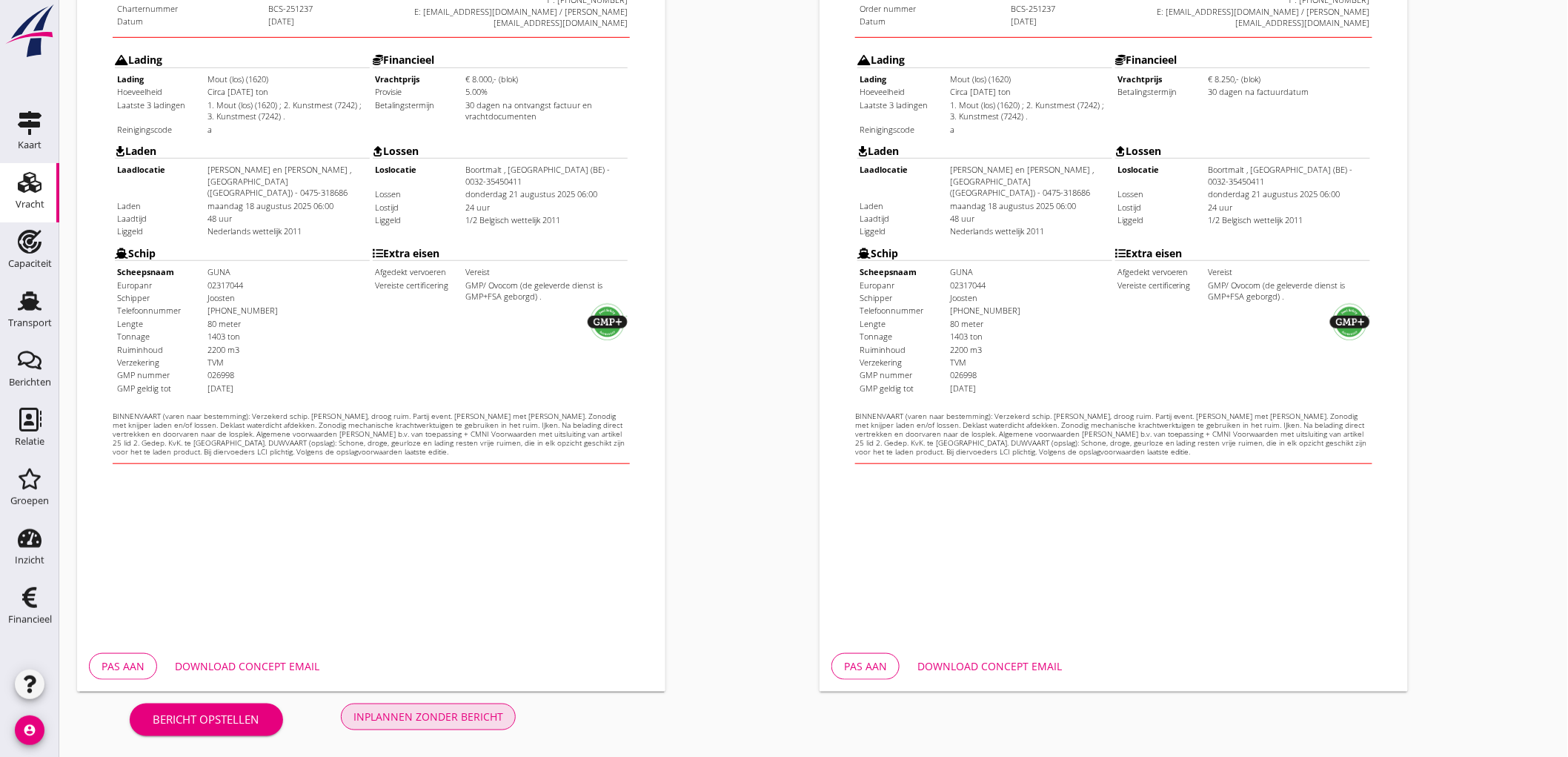
click at [410, 716] on div "Inplannen zonder bericht" at bounding box center [428, 716] width 150 height 16
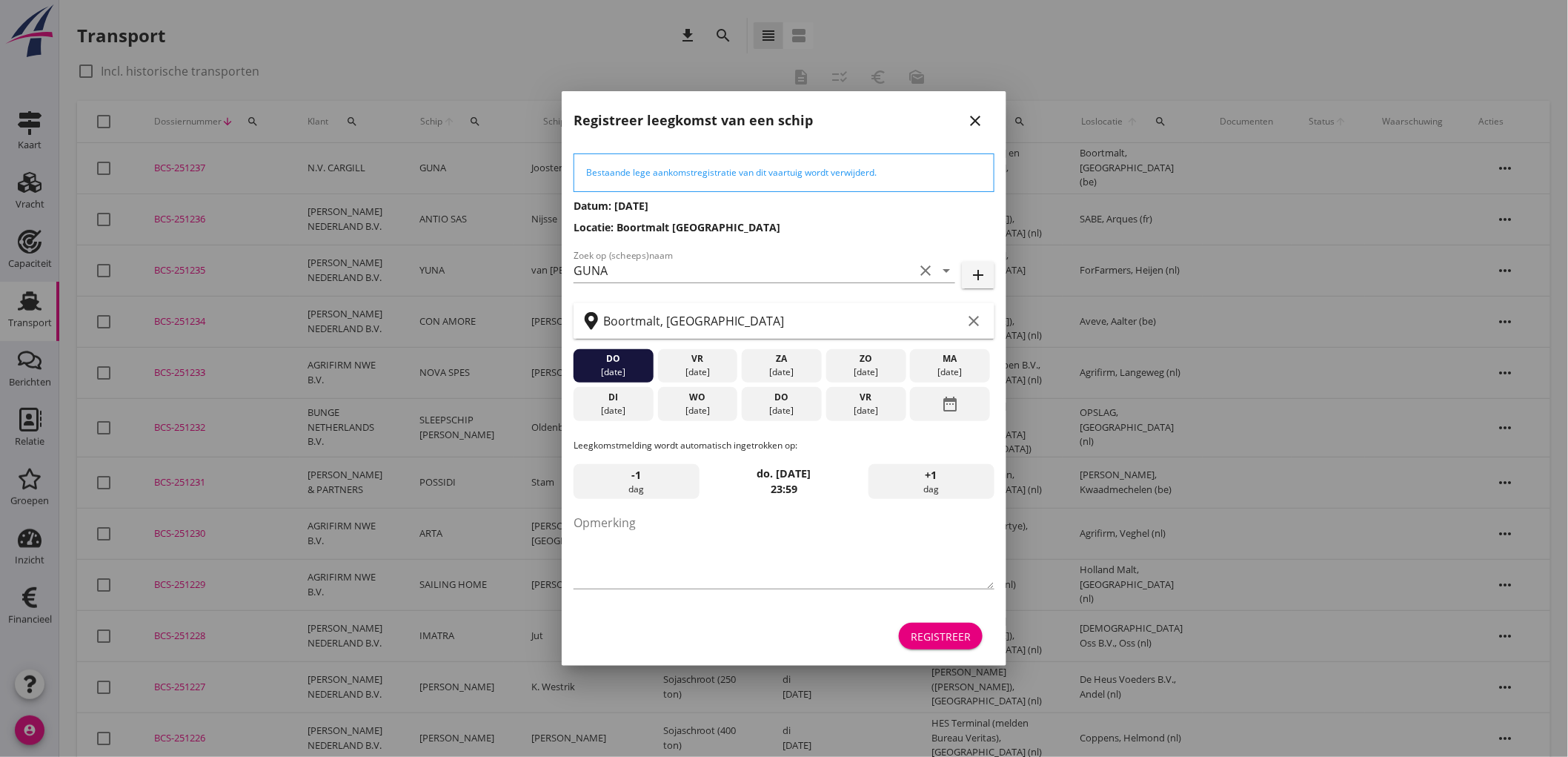
click at [978, 126] on icon "close" at bounding box center [975, 121] width 18 height 18
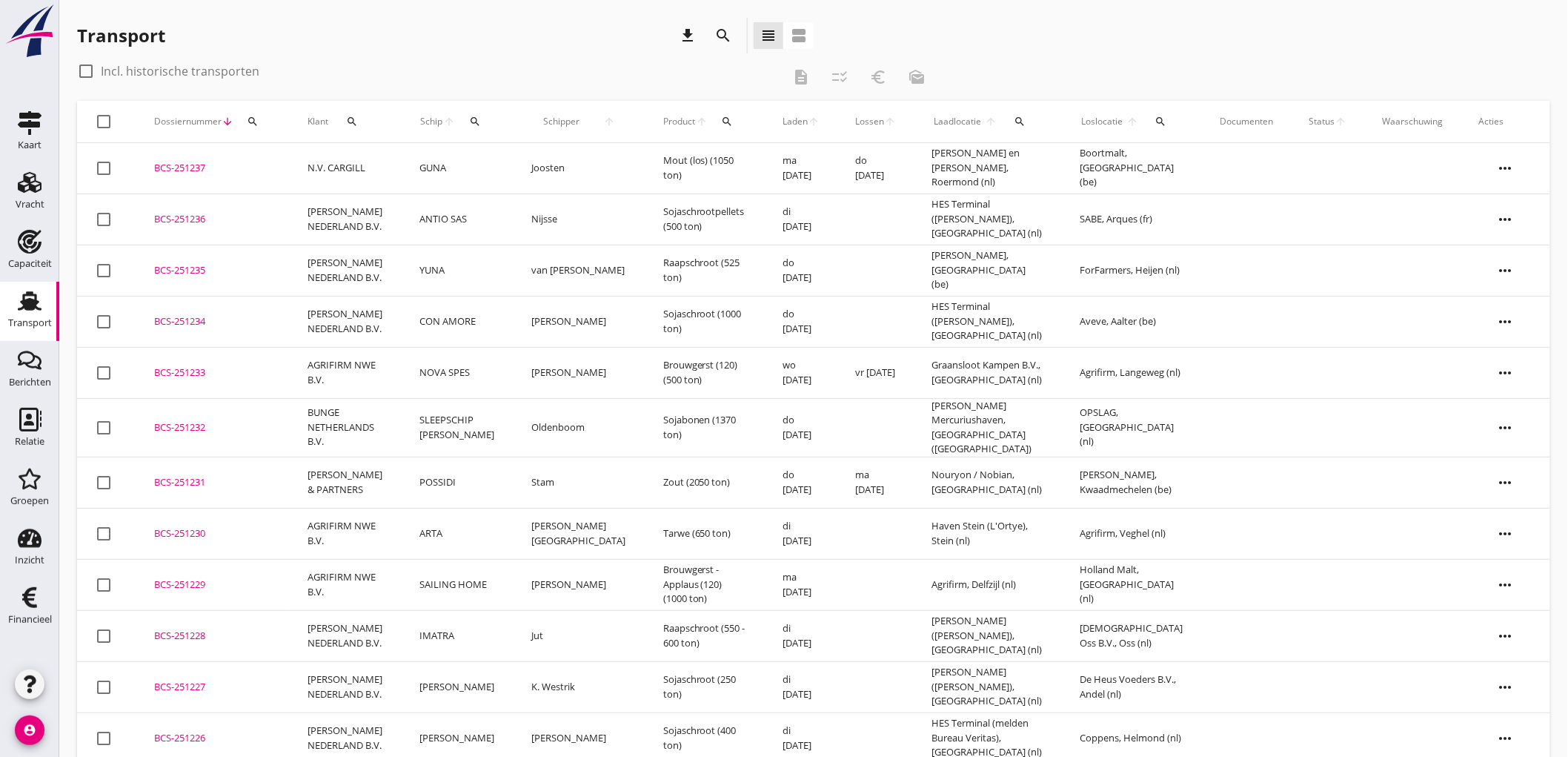
click at [397, 182] on td "N.V. CARGILL" at bounding box center [346, 169] width 113 height 51
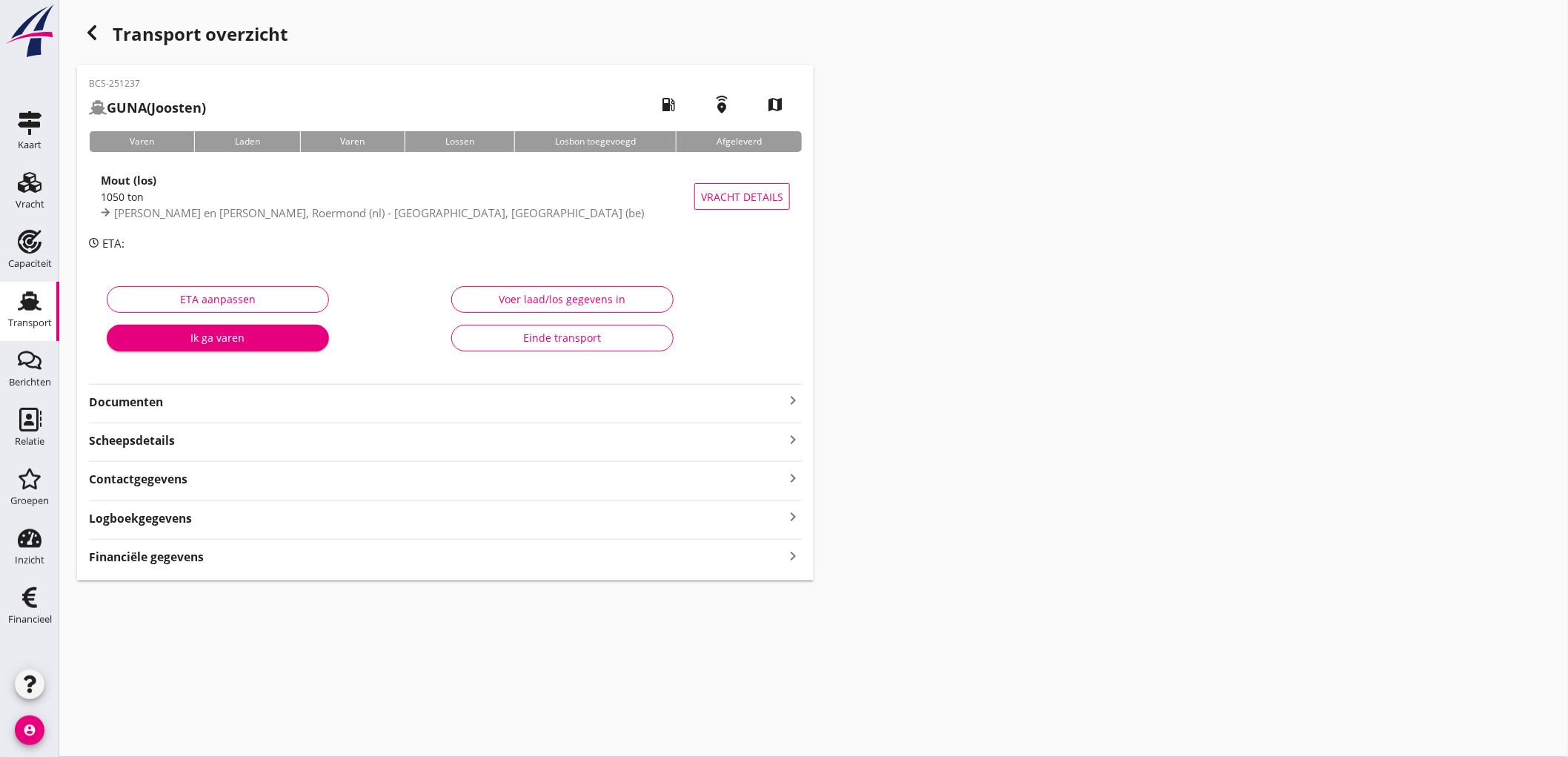
click at [425, 225] on div "Mout (los) 1050 ton Kalle en Bakker, Roermond (nl) - Boortmalt, Antwerpen (be)" at bounding box center [398, 196] width 593 height 66
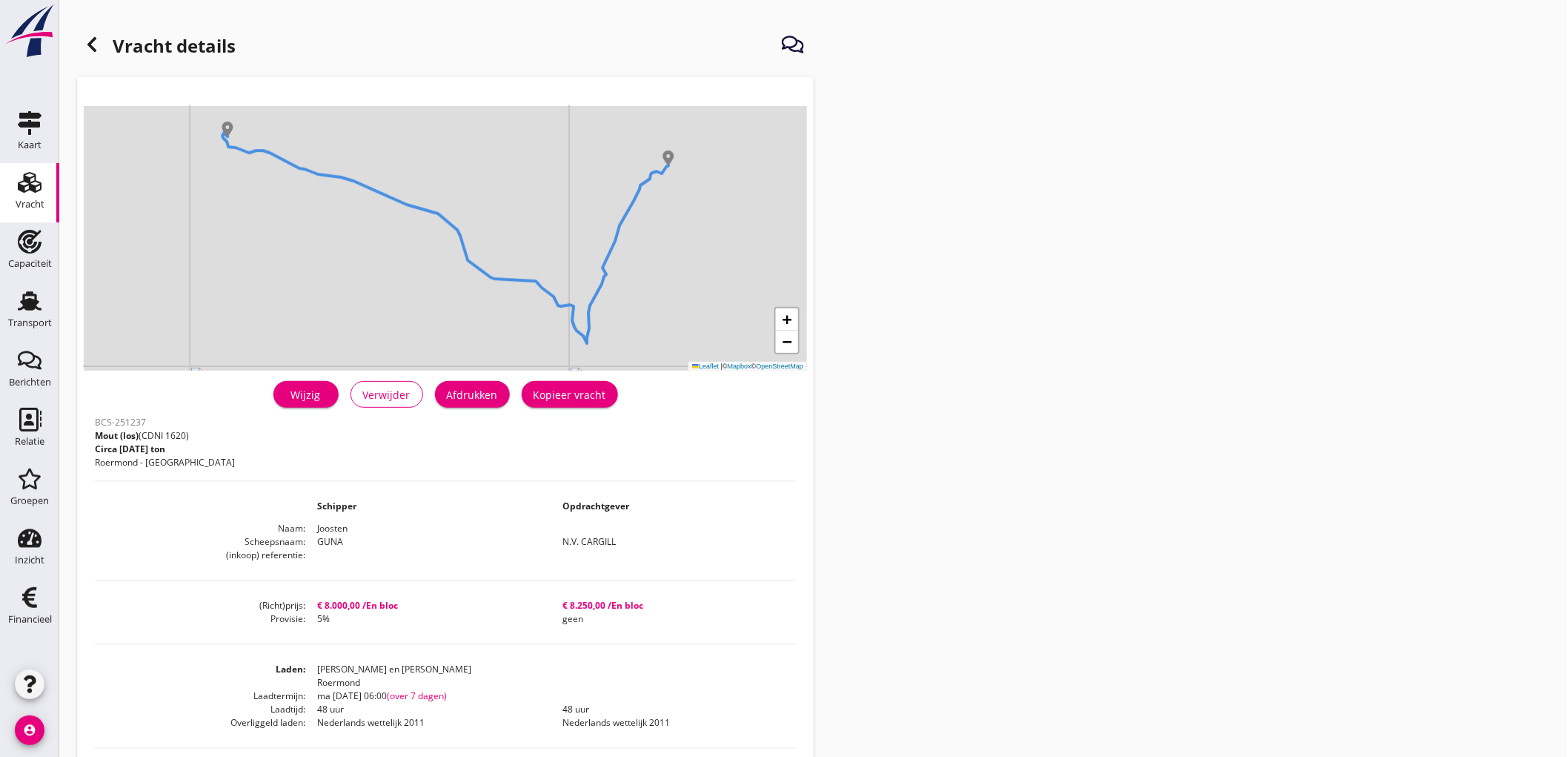
click at [509, 389] on div "Wijzig Verwijder Afdrukken Kopieer vracht" at bounding box center [445, 394] width 701 height 35
click at [480, 395] on div "Afdrukken" at bounding box center [472, 395] width 51 height 16
click at [83, 50] on icon at bounding box center [92, 44] width 18 height 18
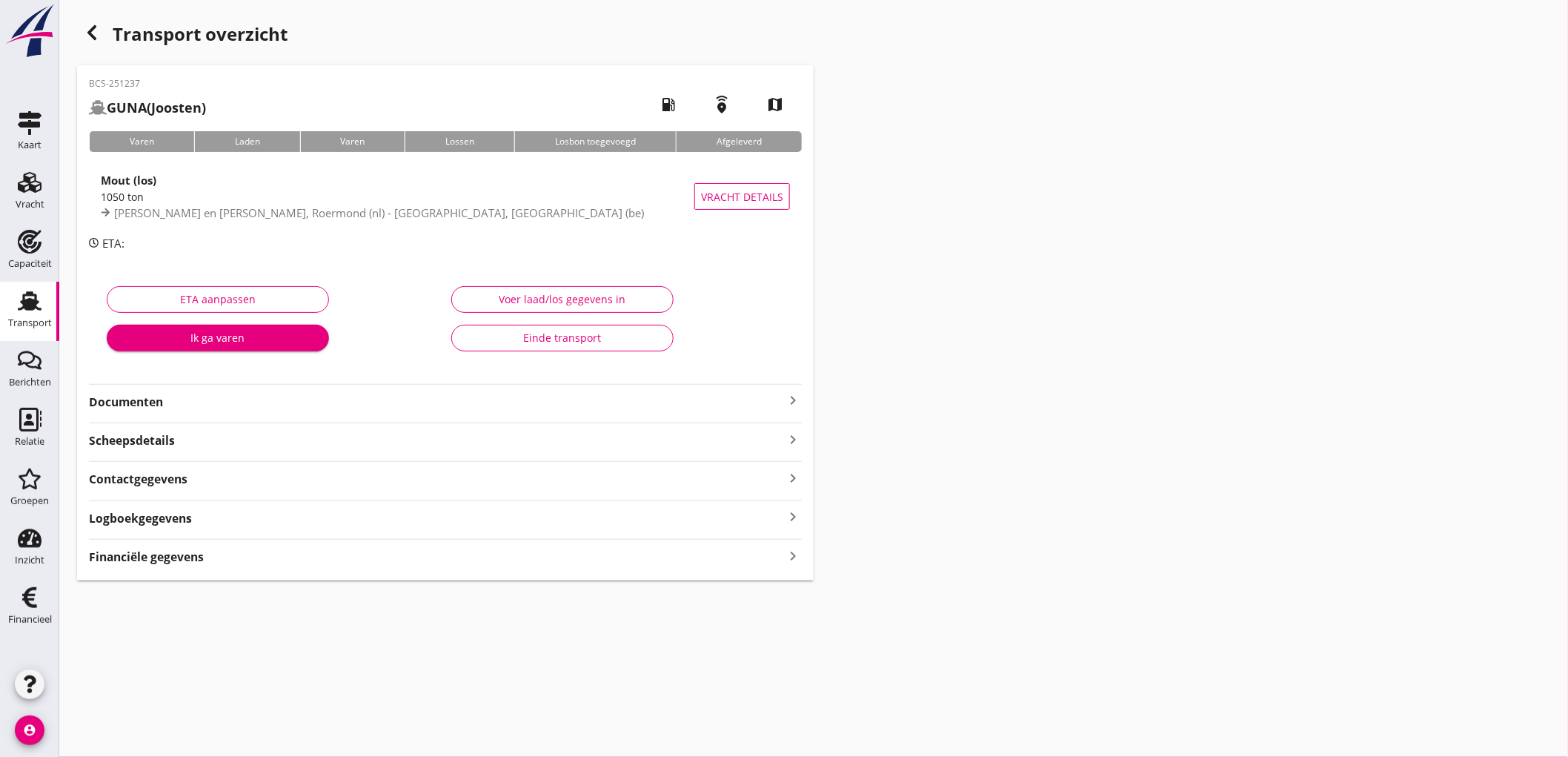
click at [359, 388] on div "Documenten keyboard_arrow_right" at bounding box center [445, 397] width 713 height 26
click at [349, 401] on strong "Documenten" at bounding box center [436, 401] width 695 height 17
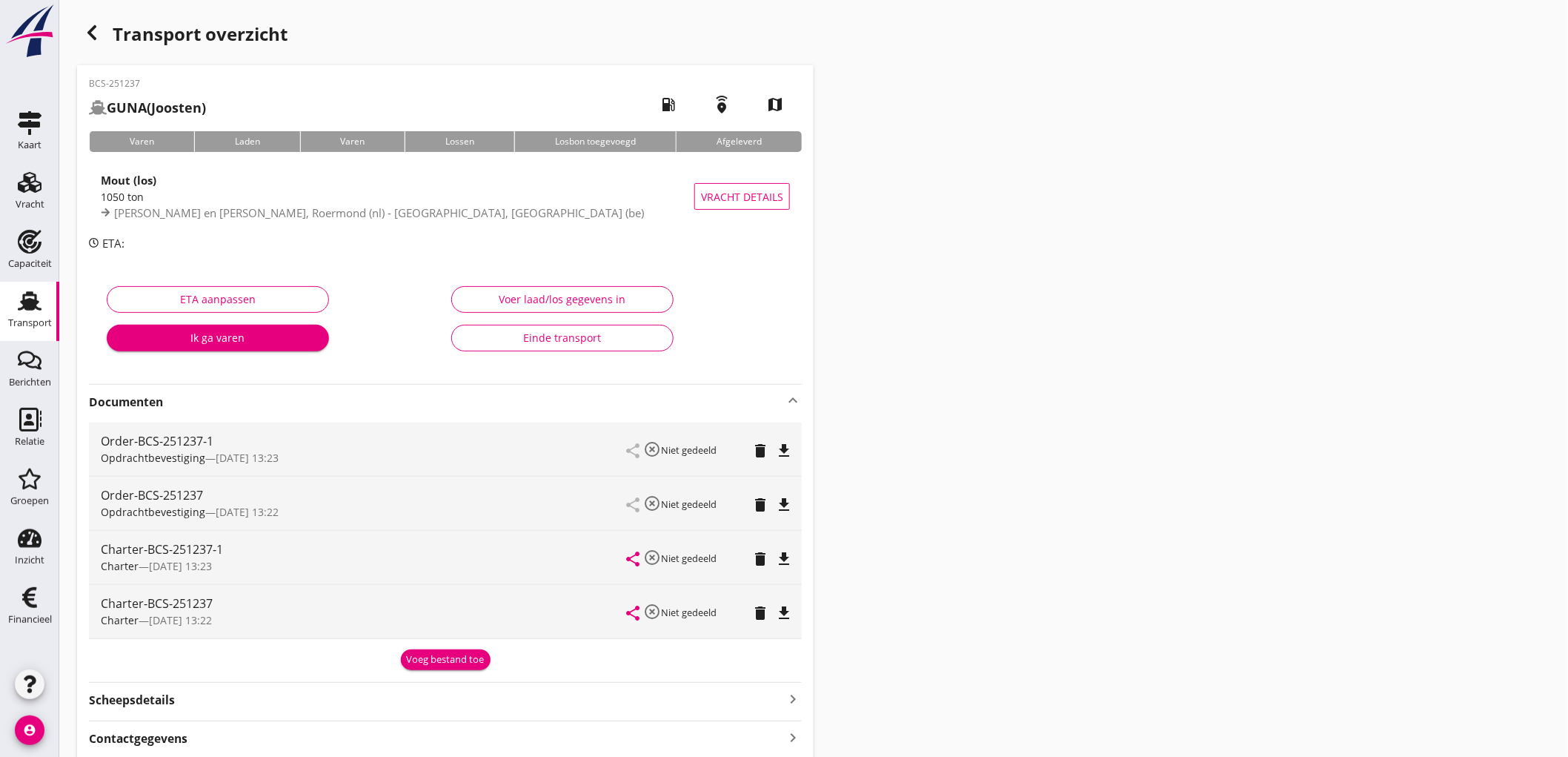
click at [761, 499] on icon "delete" at bounding box center [761, 505] width 18 height 18
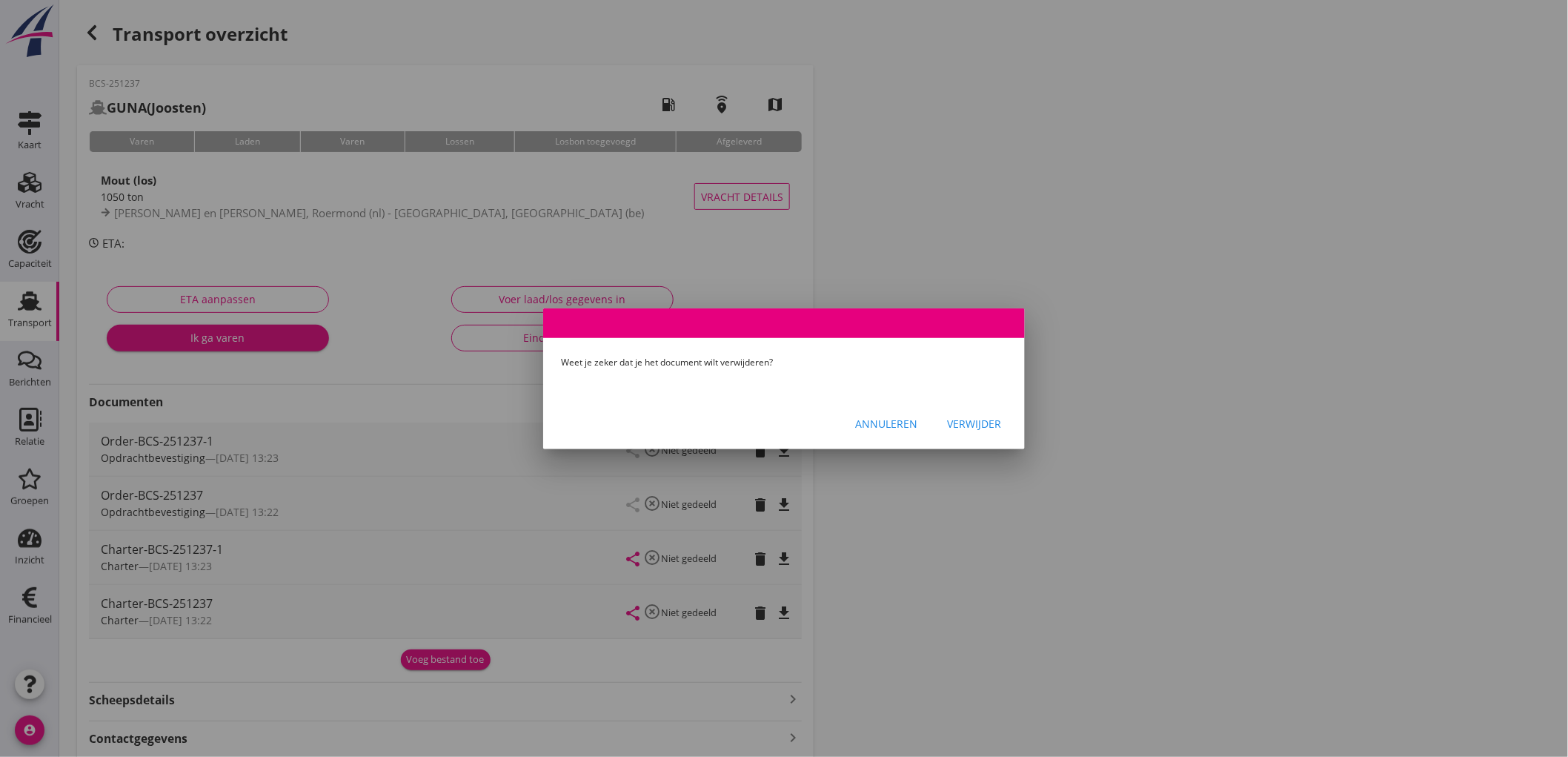
click at [971, 418] on div "Verwijder" at bounding box center [974, 423] width 54 height 16
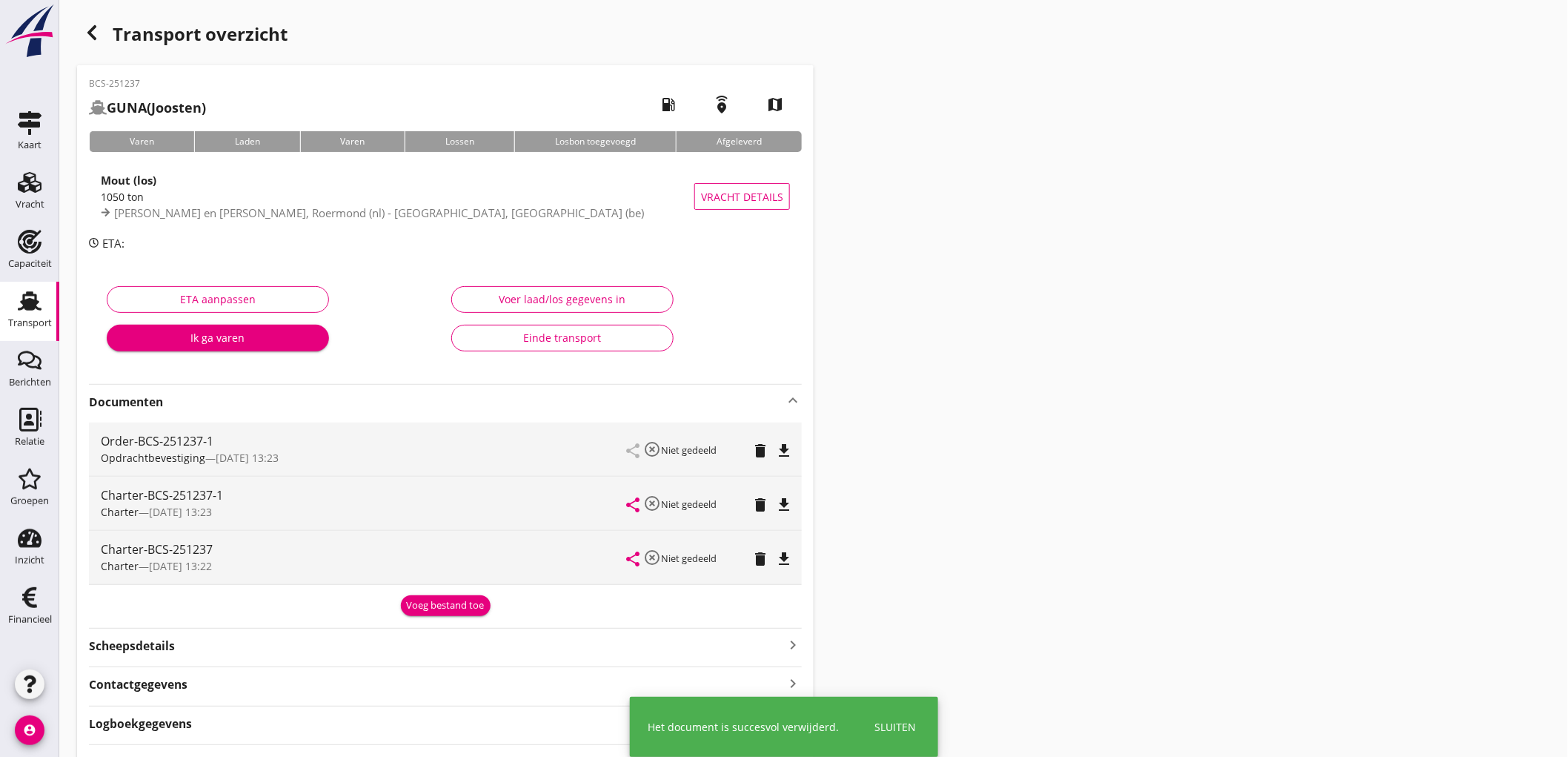
click at [758, 557] on icon "delete" at bounding box center [761, 559] width 18 height 18
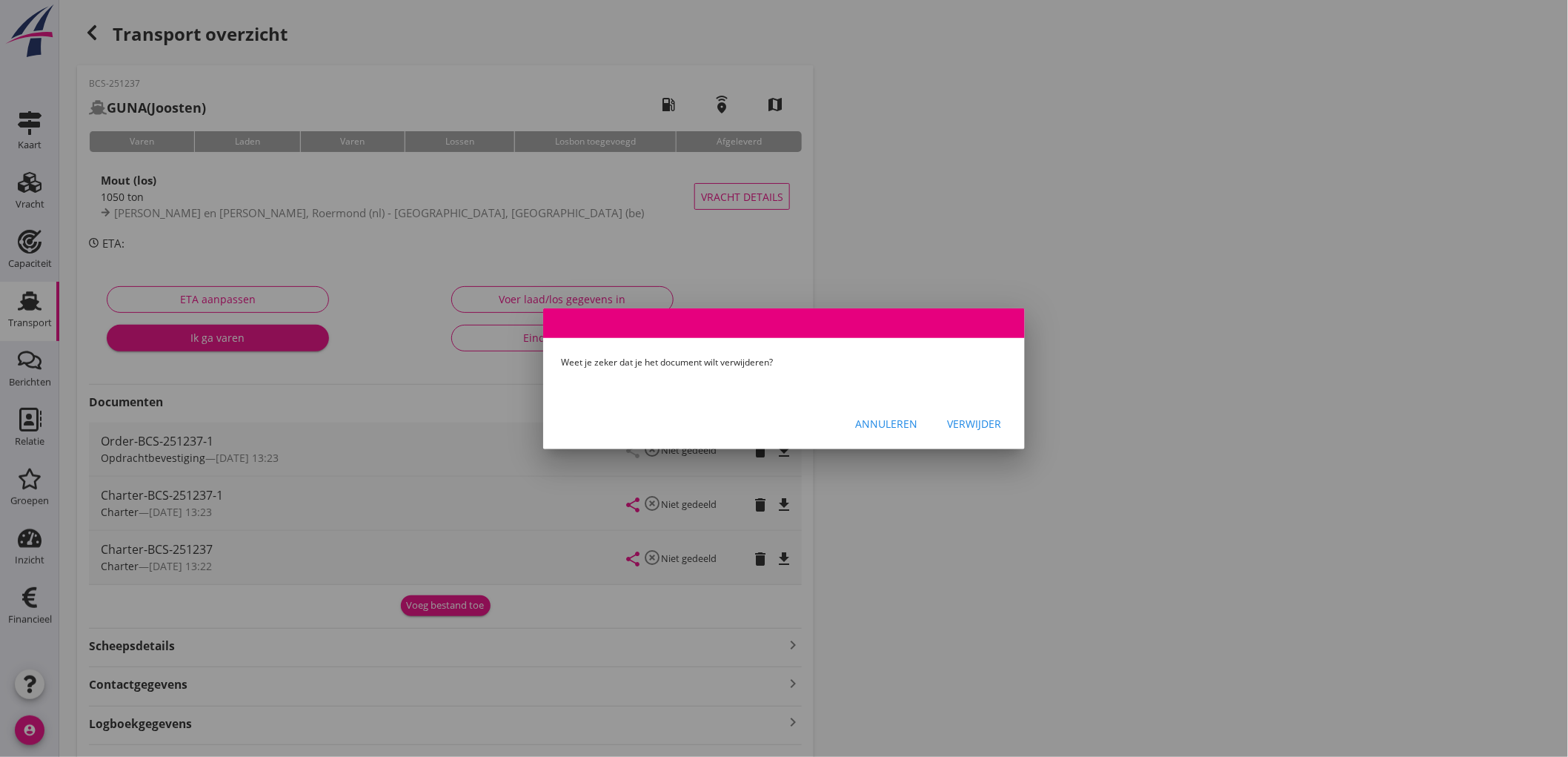
click at [961, 411] on button "Verwijder" at bounding box center [974, 423] width 78 height 26
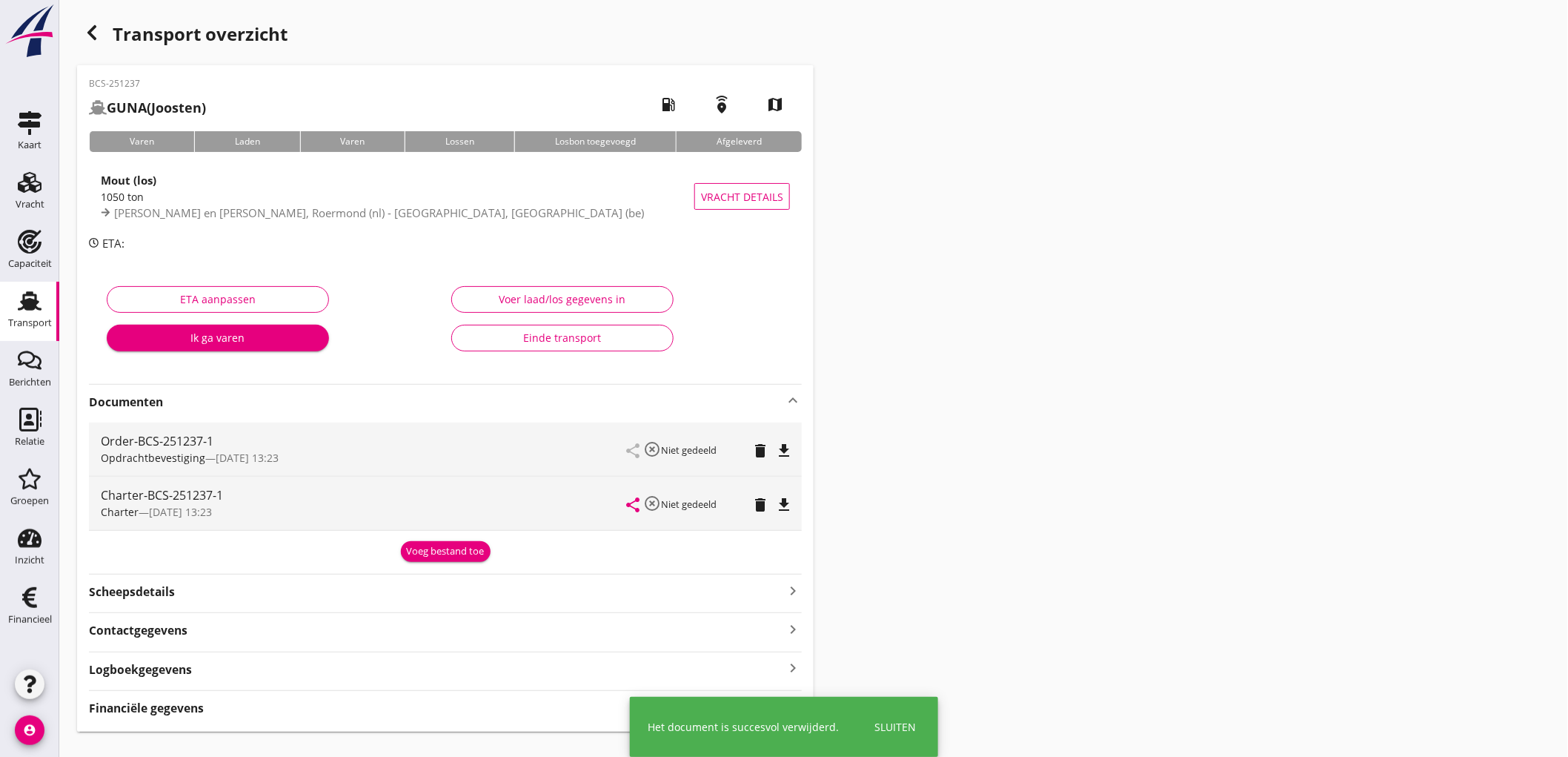
click at [789, 444] on icon "file_download" at bounding box center [784, 450] width 18 height 18
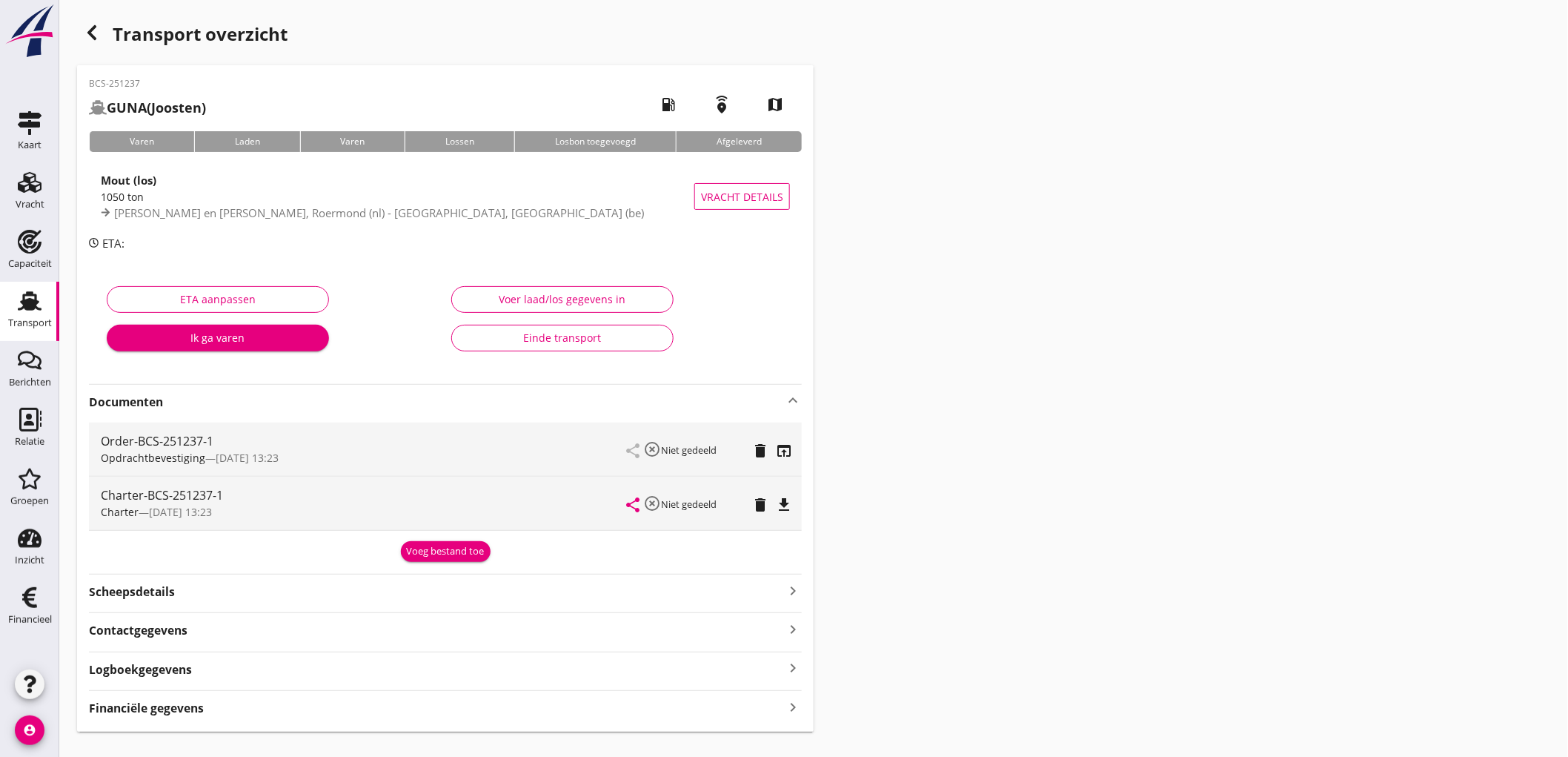
click at [786, 491] on div "share highlight_off Niet gedeeld delete file_download" at bounding box center [708, 503] width 163 height 53
click at [786, 494] on button "file_download" at bounding box center [784, 505] width 21 height 21
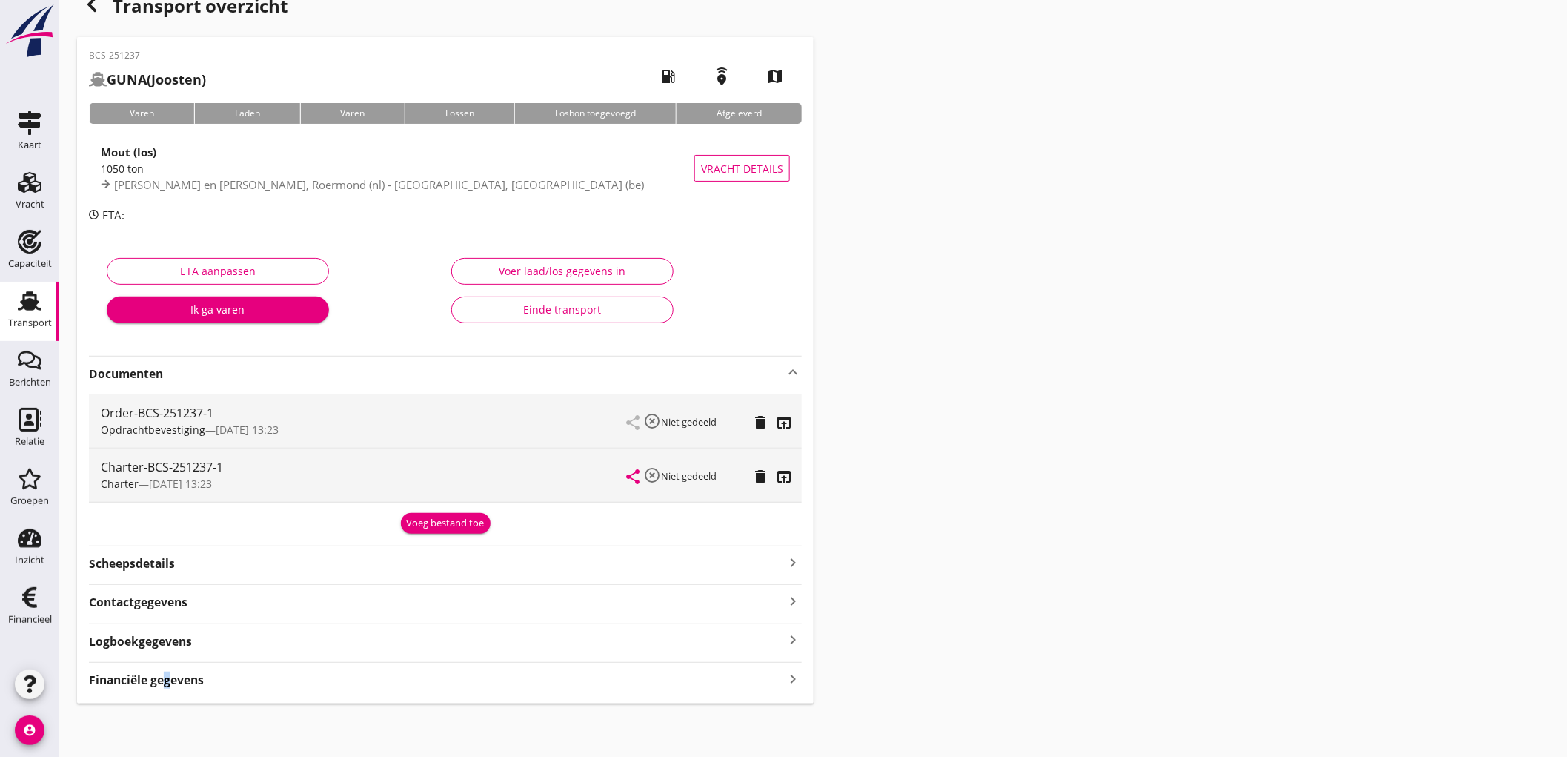
click at [161, 671] on strong "Financiële gegevens" at bounding box center [146, 679] width 115 height 17
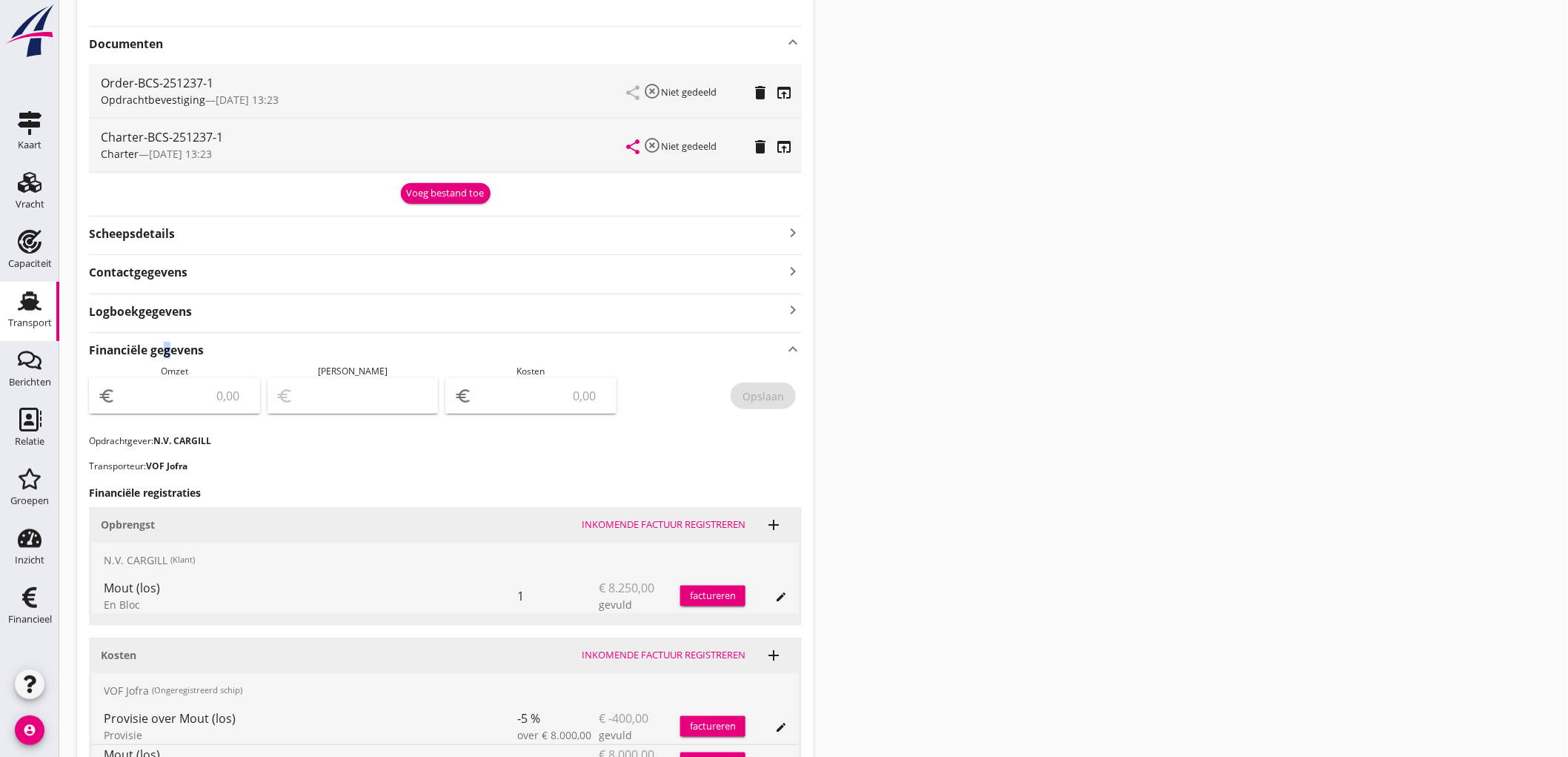
scroll to position [440, 0]
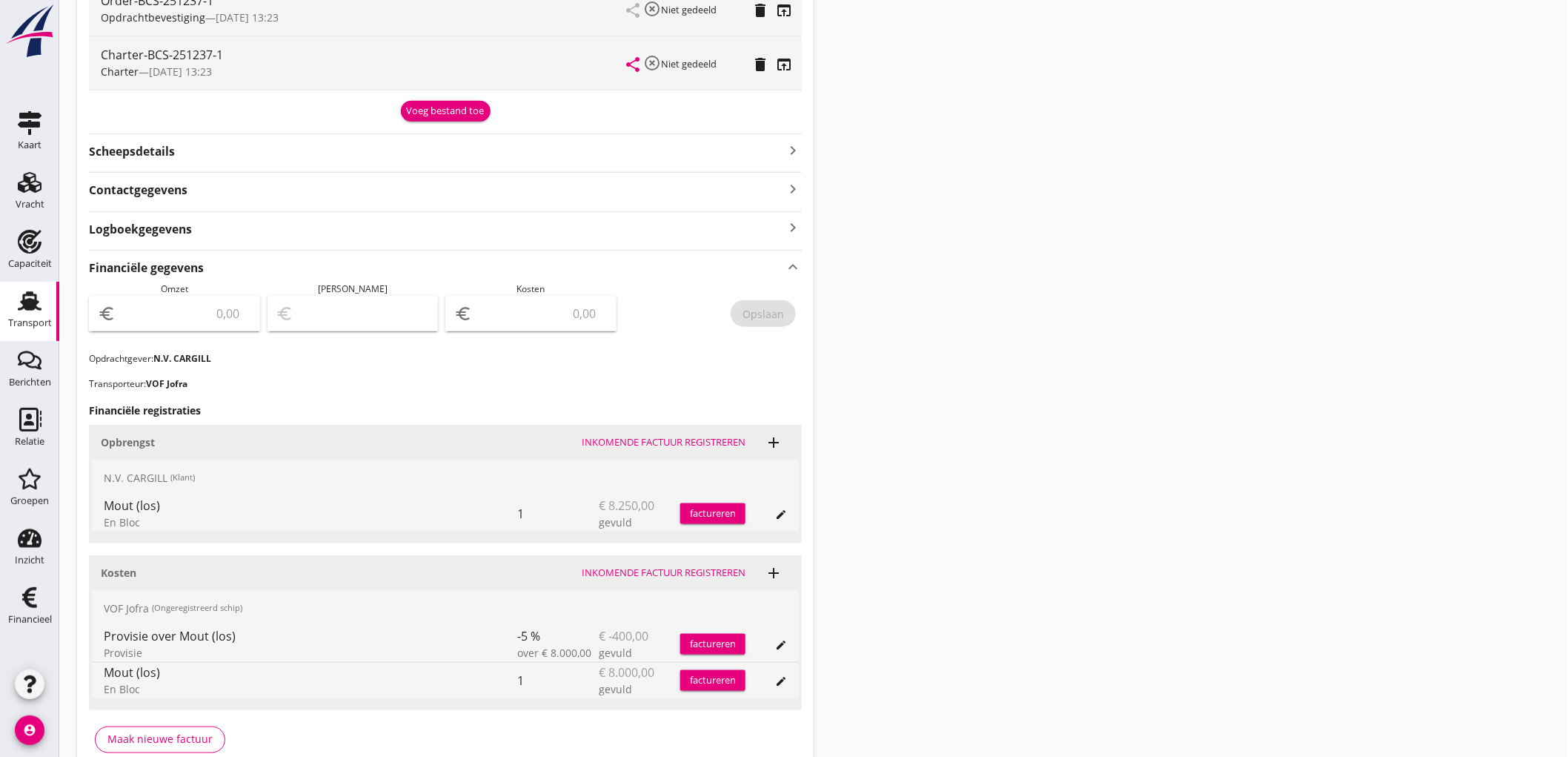
click at [204, 312] on input "number" at bounding box center [185, 313] width 133 height 23
click at [761, 324] on button "Opslaan" at bounding box center [763, 313] width 66 height 26
drag, startPoint x: 725, startPoint y: 363, endPoint x: 1552, endPoint y: 70, distance: 877.4
click at [728, 363] on p "Opdrachtgever: N.V. CARGILL" at bounding box center [445, 359] width 713 height 14
click at [2, 320] on link "Transport Transport" at bounding box center [29, 311] width 59 height 60
